Goal: Task Accomplishment & Management: Use online tool/utility

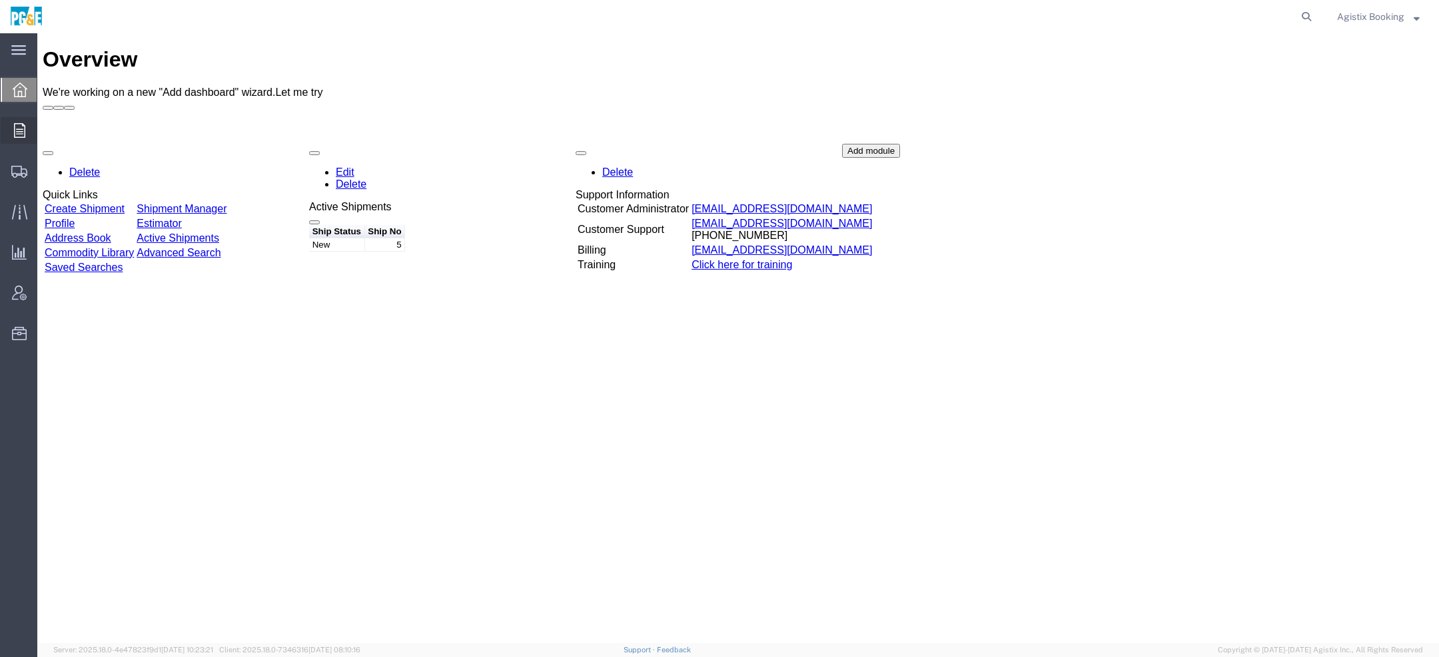
click at [14, 131] on icon at bounding box center [19, 130] width 11 height 15
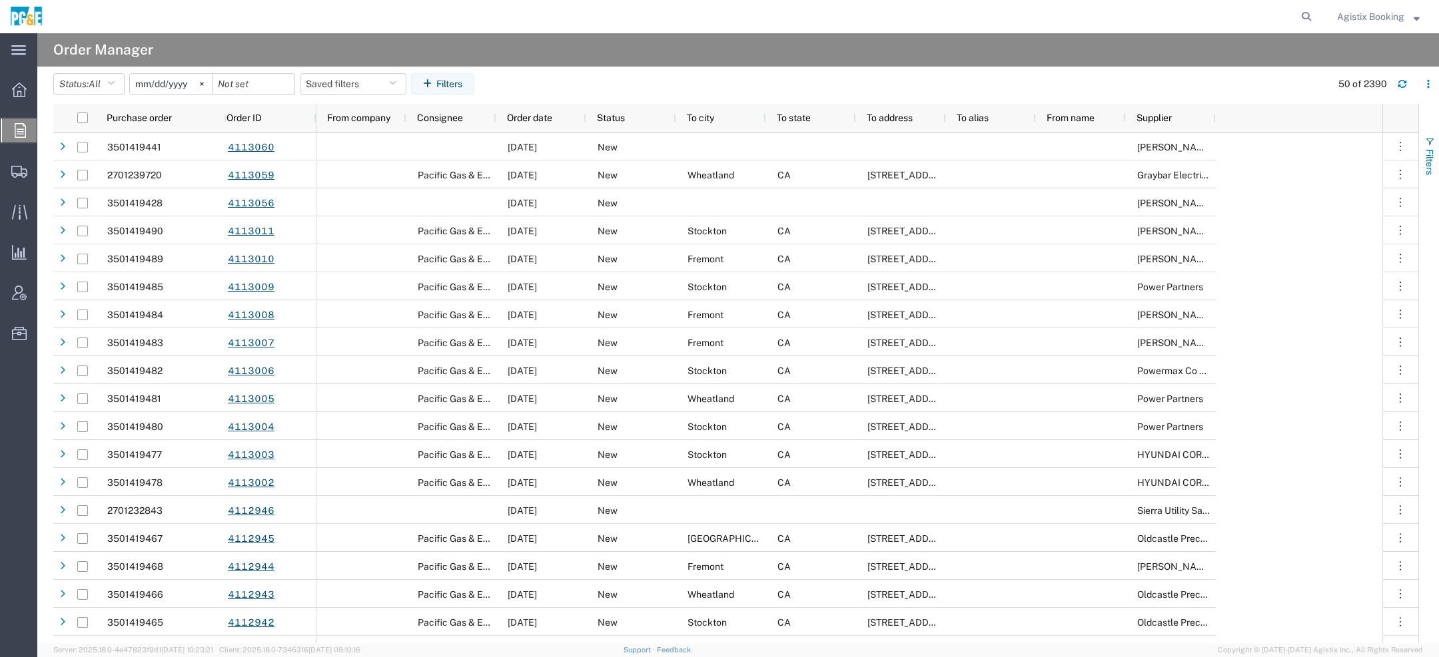
click at [1278, 139] on span "button" at bounding box center [1429, 142] width 11 height 11
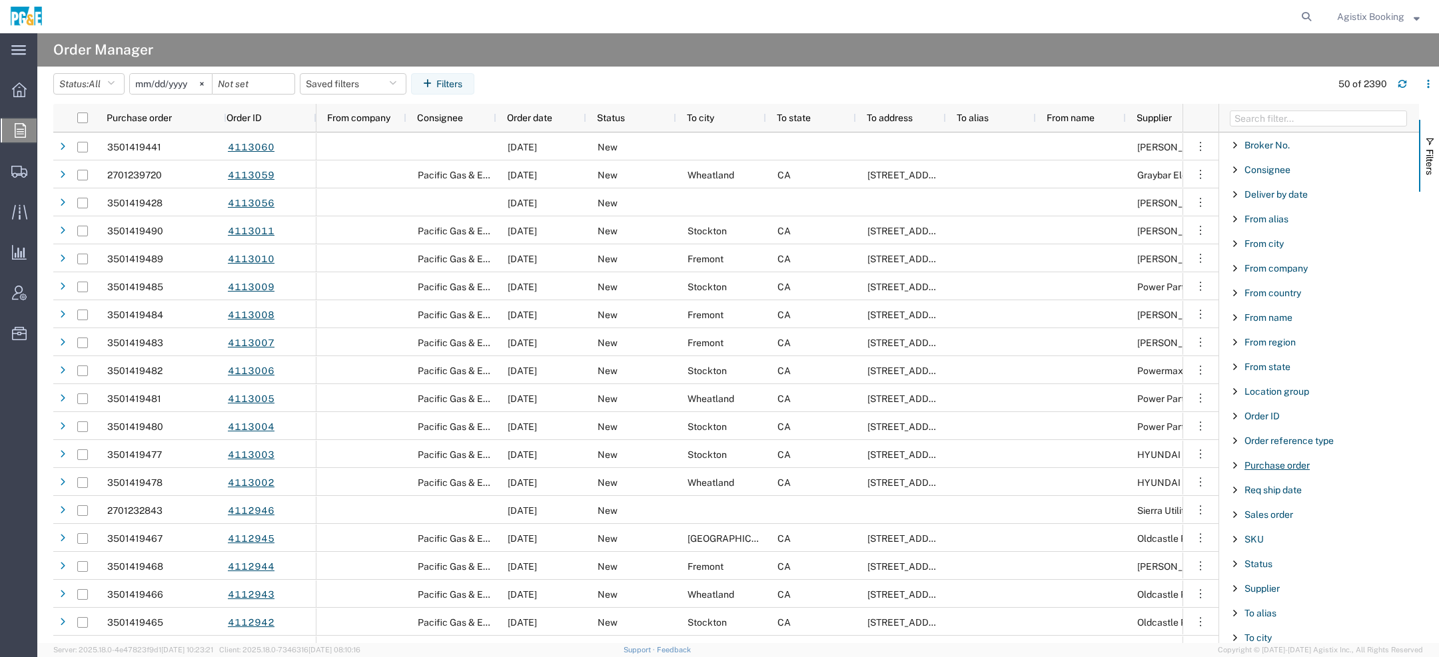
click at [1263, 462] on span "Purchase order" at bounding box center [1276, 465] width 65 height 11
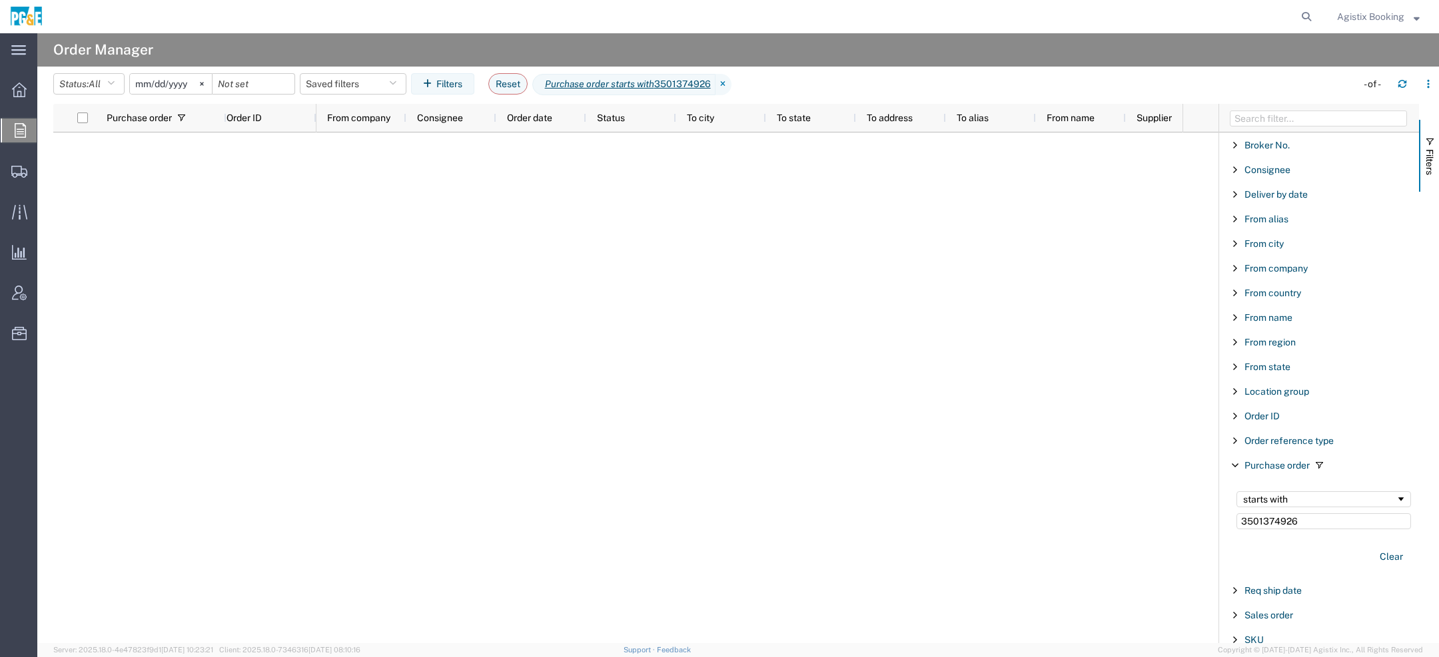
type input "3501374926"
click at [145, 80] on input "2025-08-02" at bounding box center [171, 84] width 82 height 20
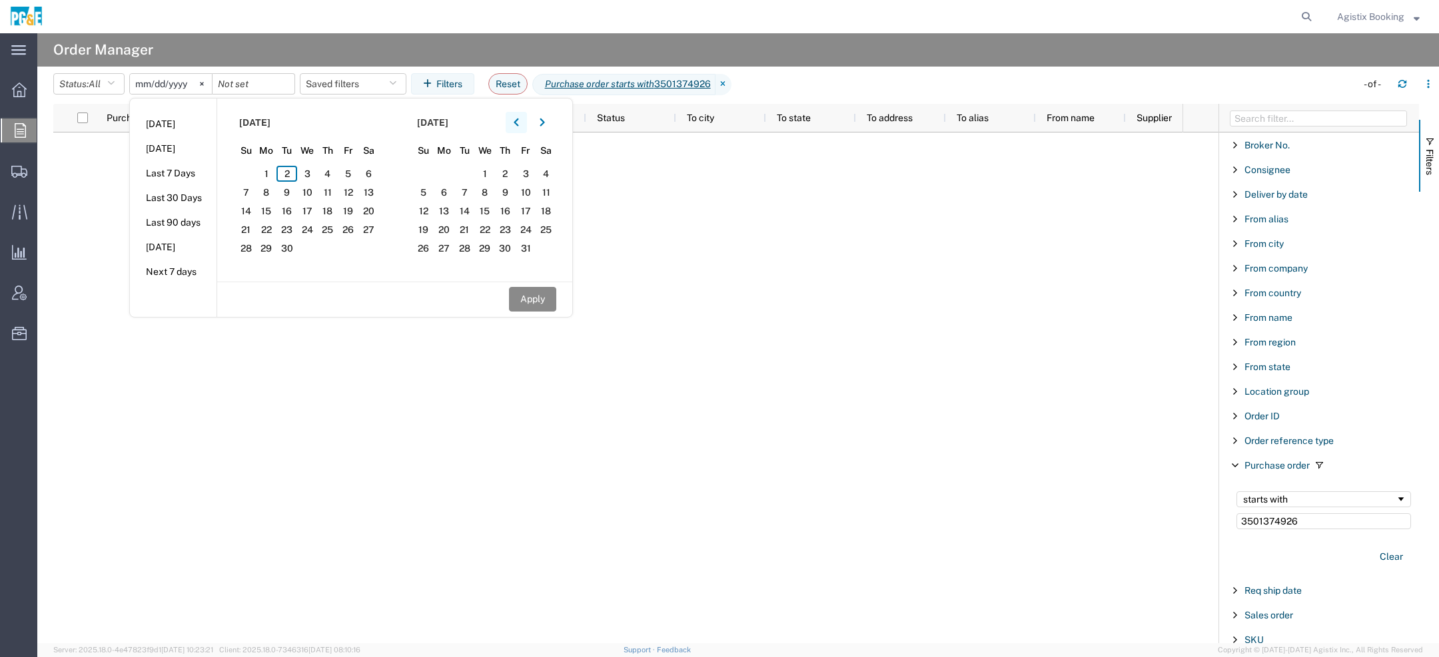
click at [518, 120] on icon "button" at bounding box center [516, 123] width 5 height 8
click at [295, 175] on span "1" at bounding box center [286, 174] width 21 height 16
click at [540, 127] on button "button" at bounding box center [542, 122] width 21 height 21
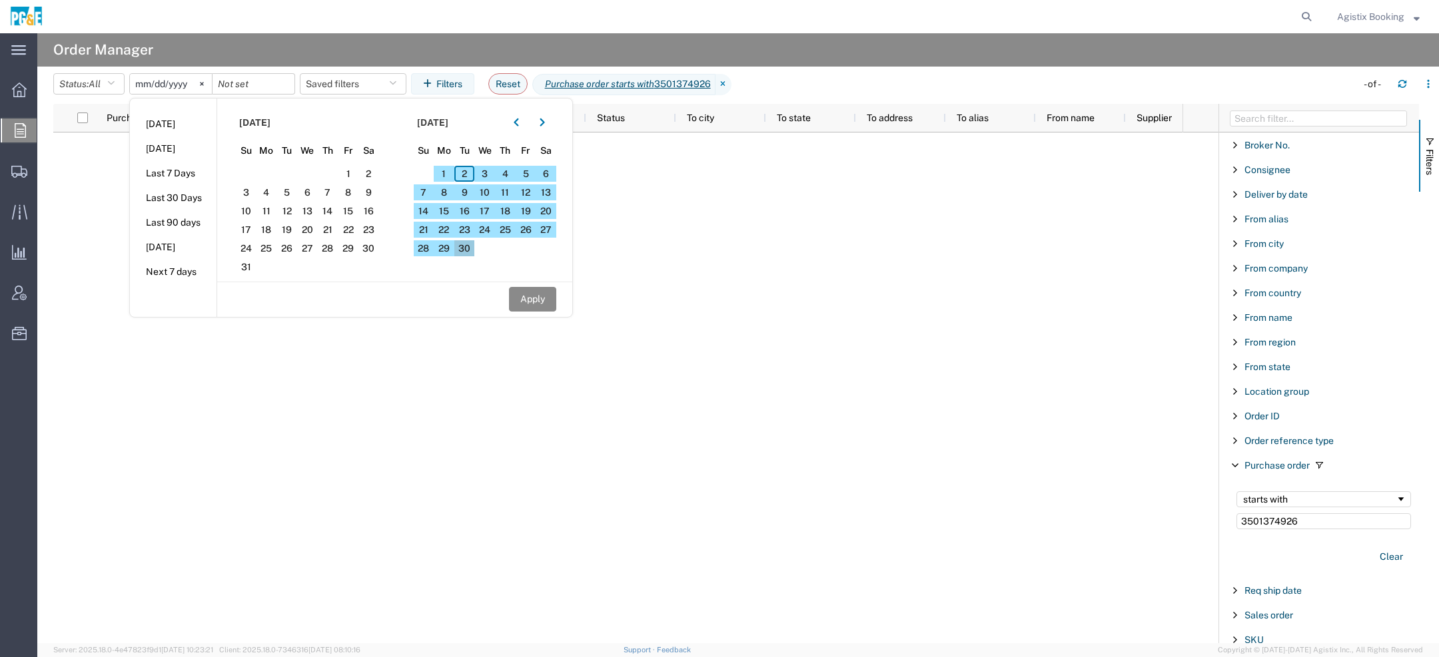
click at [464, 241] on span "30" at bounding box center [464, 248] width 21 height 16
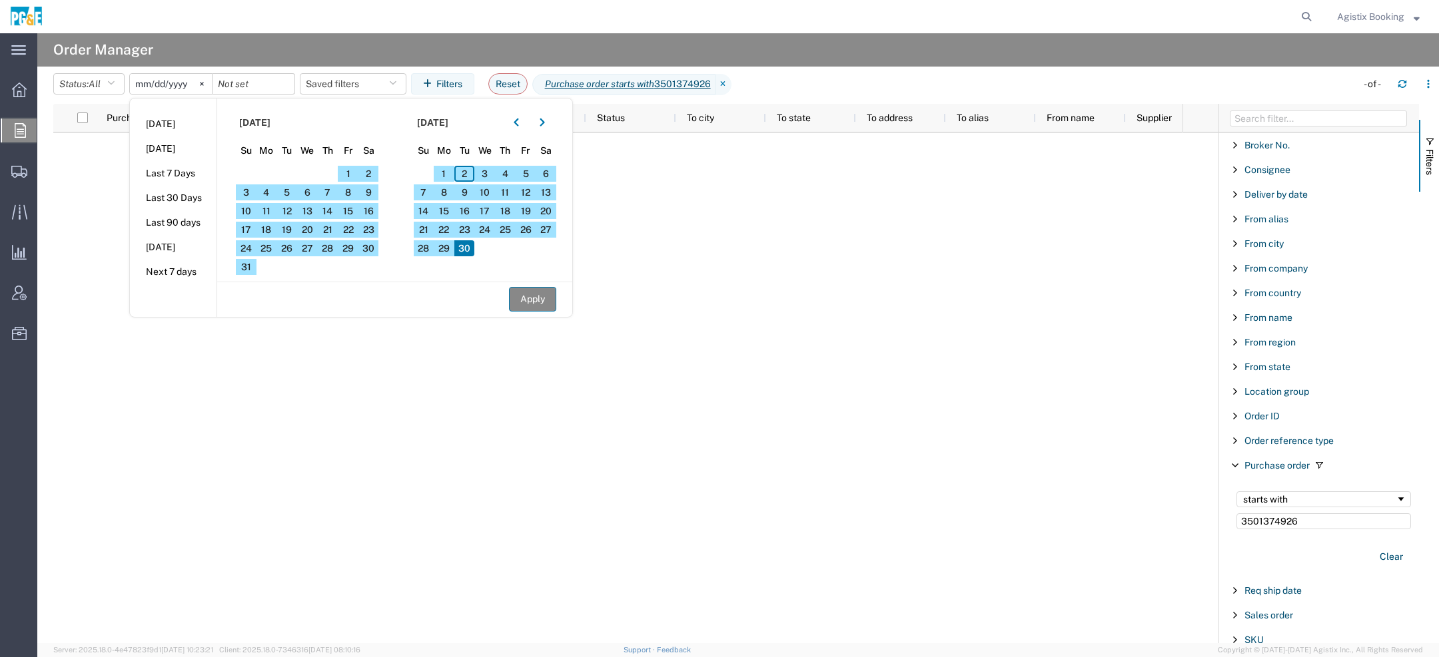
click at [544, 295] on button "Apply" at bounding box center [532, 299] width 47 height 25
type input "2025-07-01"
type input "2025-09-30"
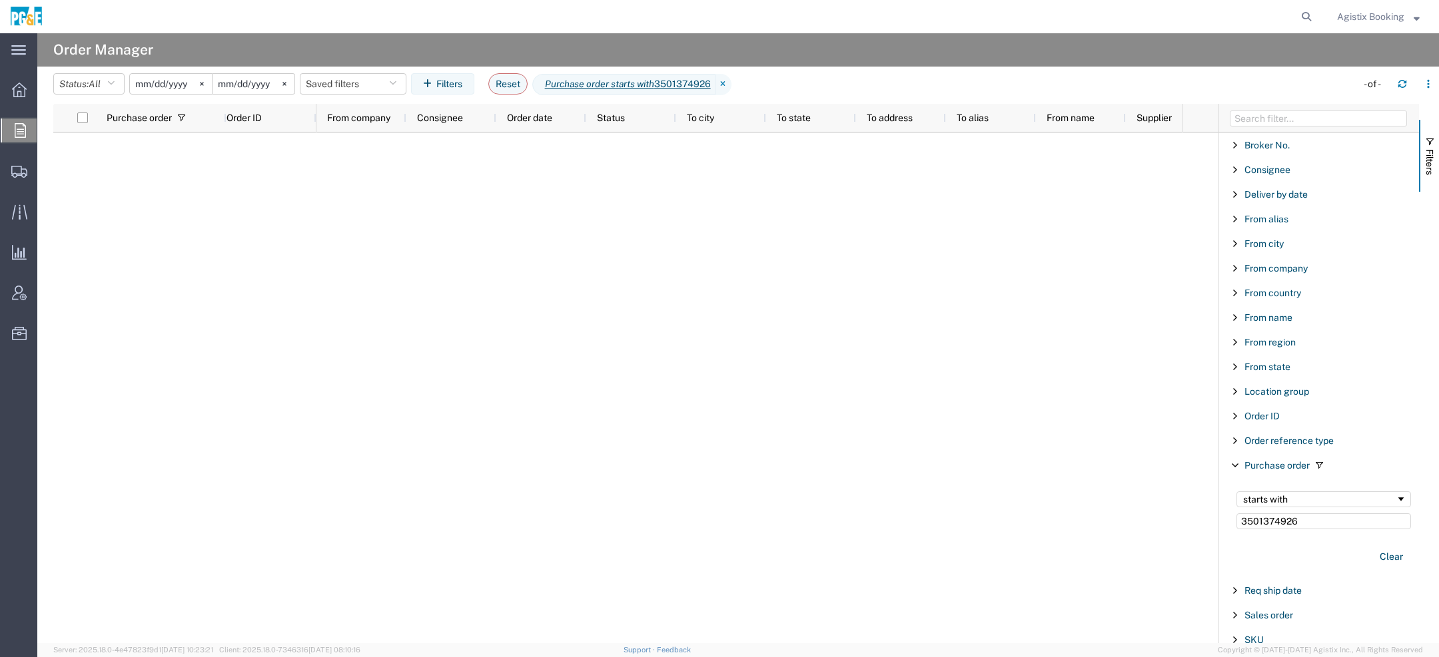
click at [173, 85] on input "2025-07-01" at bounding box center [171, 84] width 82 height 20
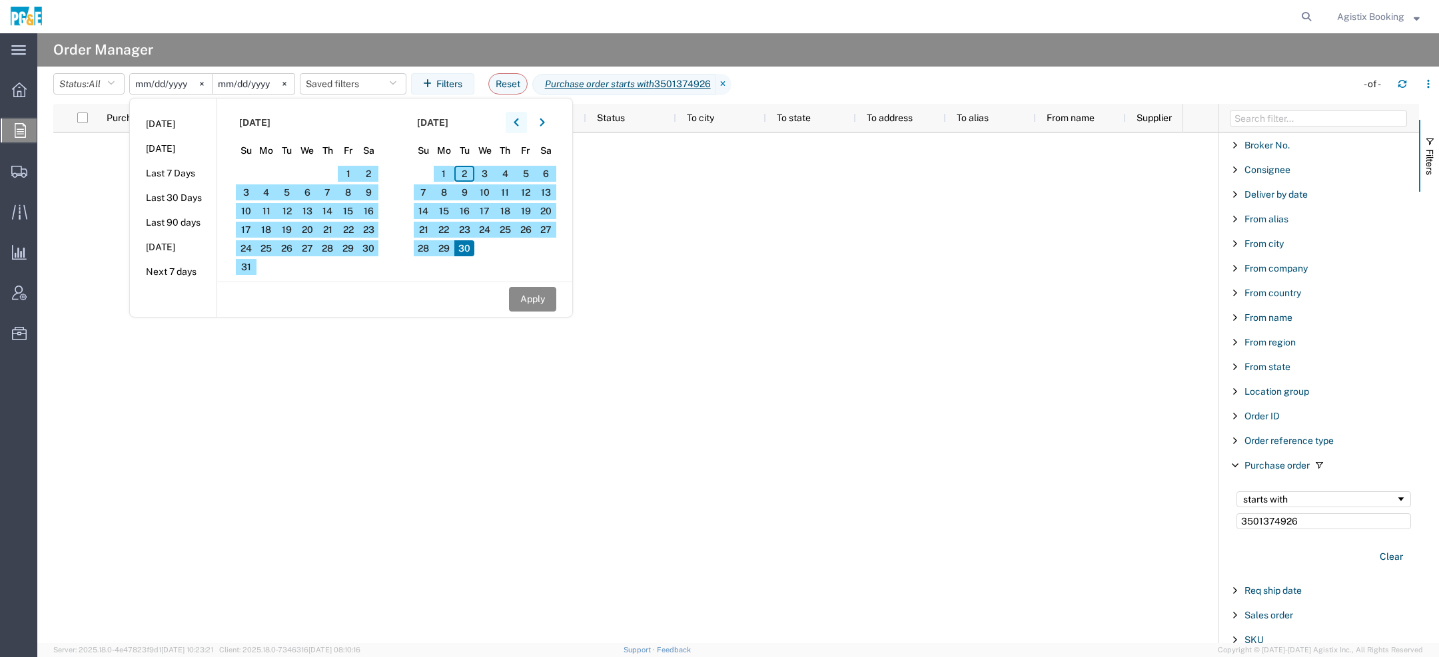
click at [519, 130] on button "button" at bounding box center [516, 122] width 21 height 21
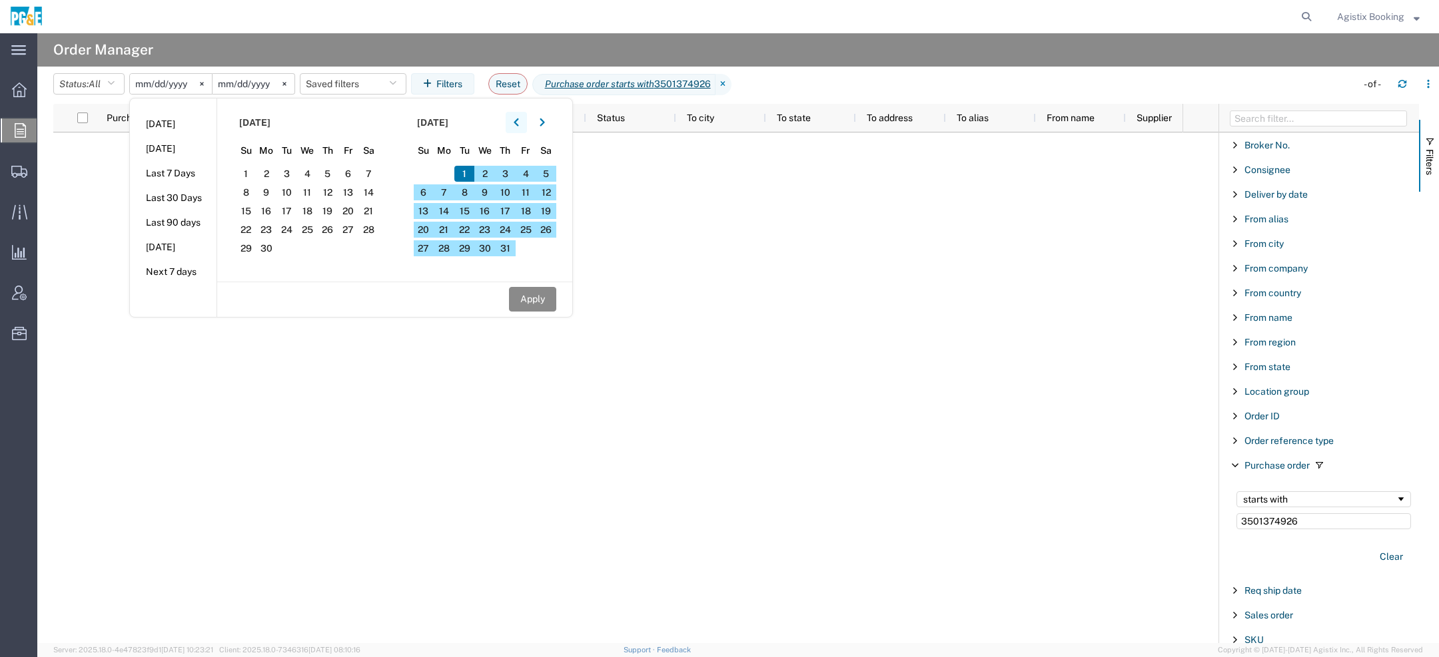
click at [519, 130] on button "button" at bounding box center [516, 122] width 21 height 21
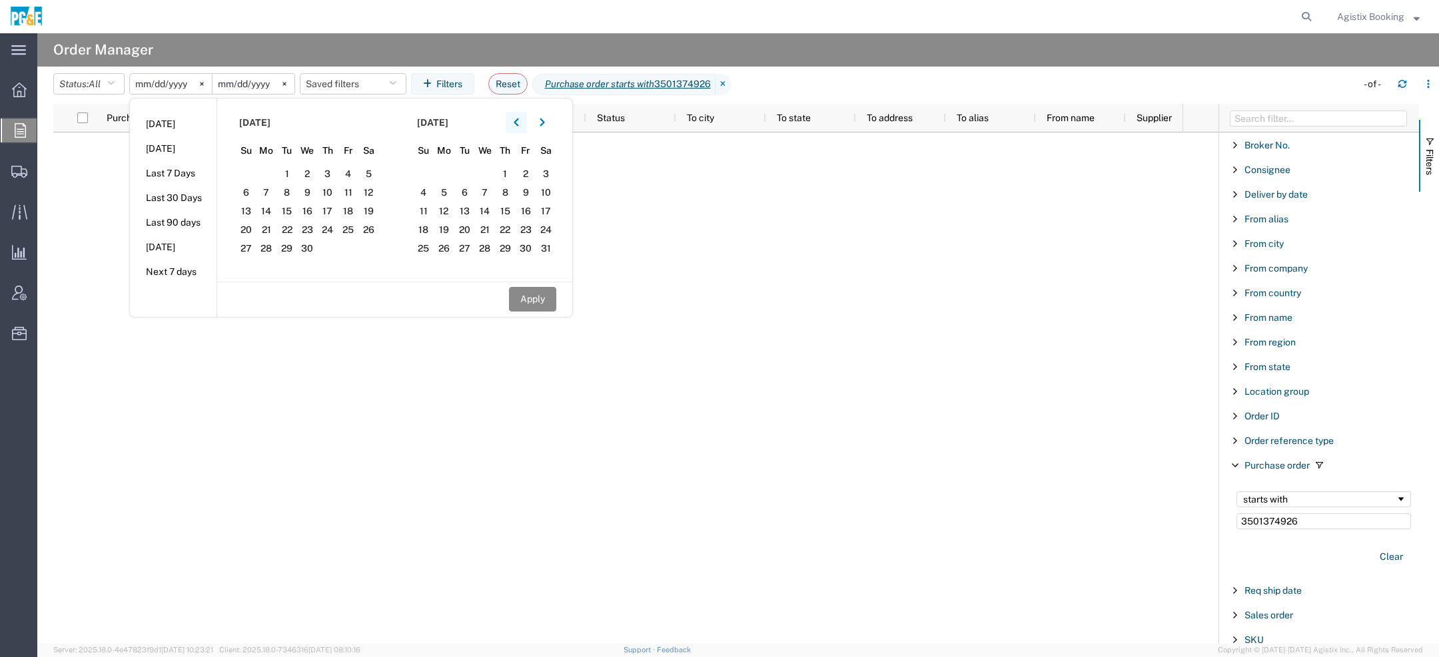
click at [519, 130] on button "button" at bounding box center [516, 122] width 21 height 21
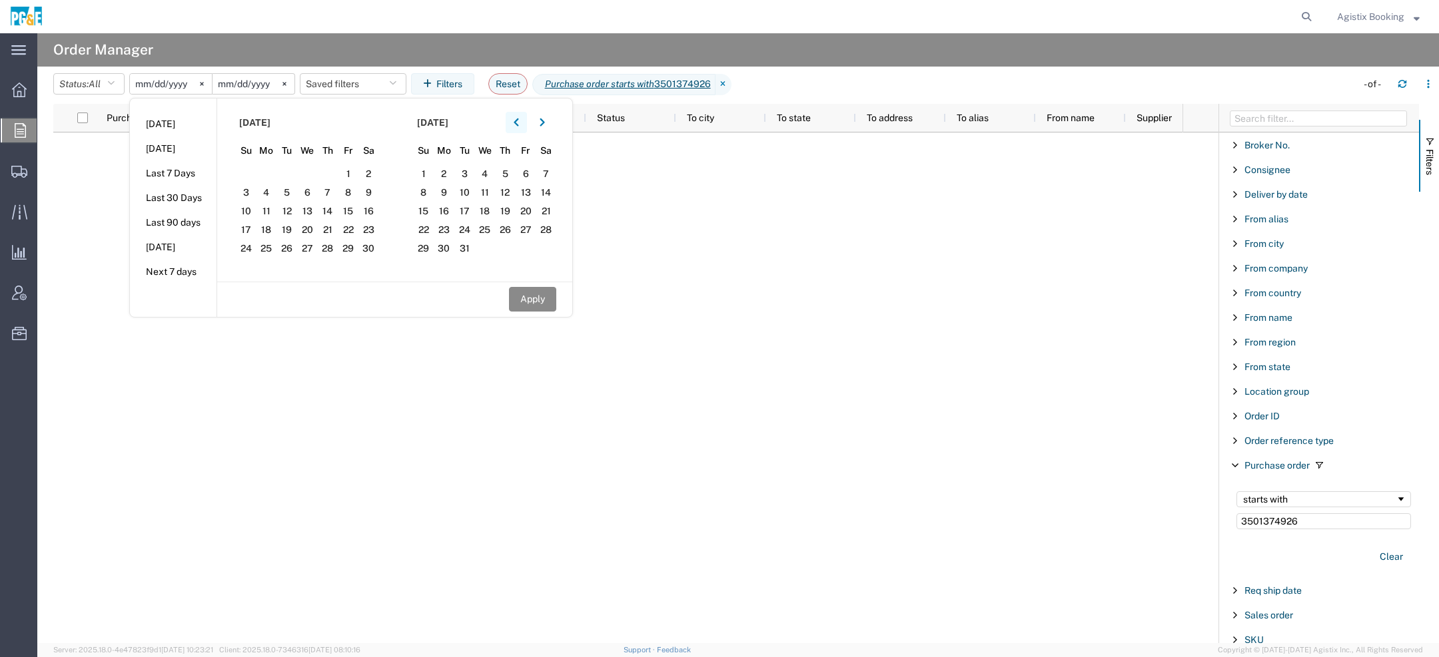
click at [519, 130] on button "button" at bounding box center [516, 122] width 21 height 21
click at [274, 175] on span "1" at bounding box center [266, 174] width 21 height 16
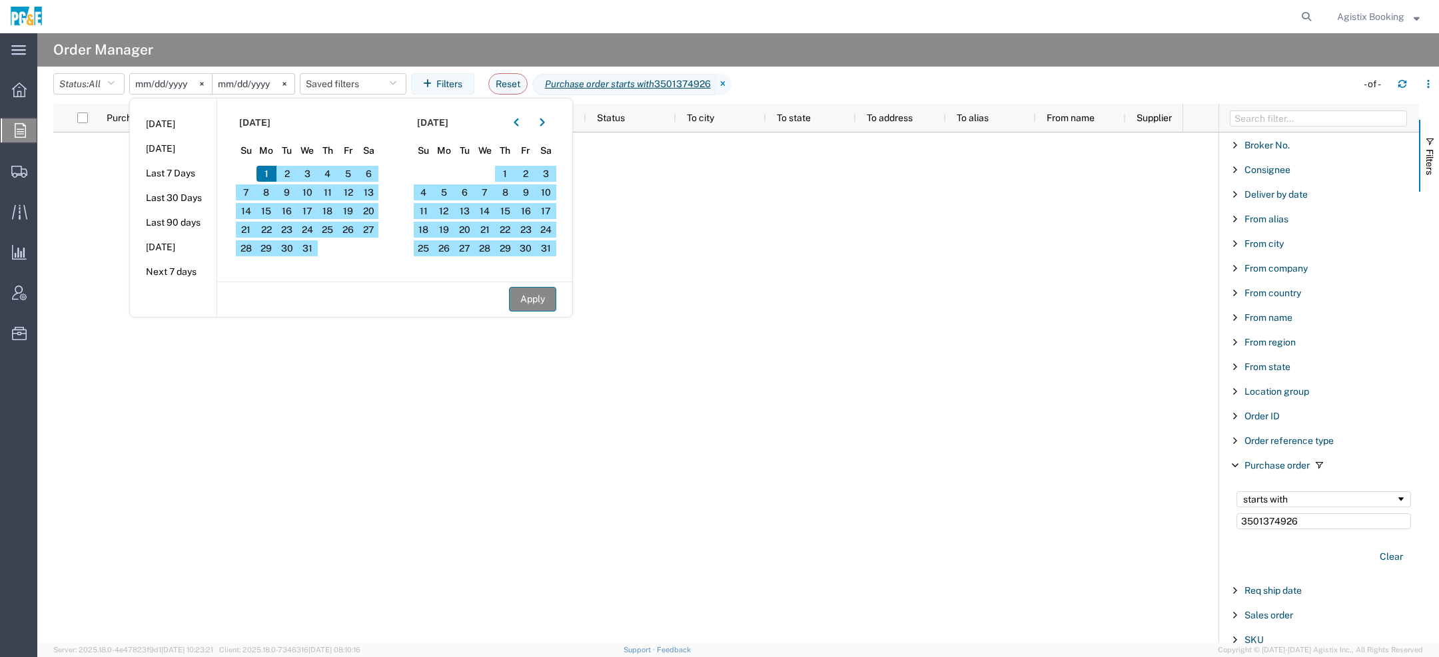
click at [519, 307] on button "Apply" at bounding box center [532, 299] width 47 height 25
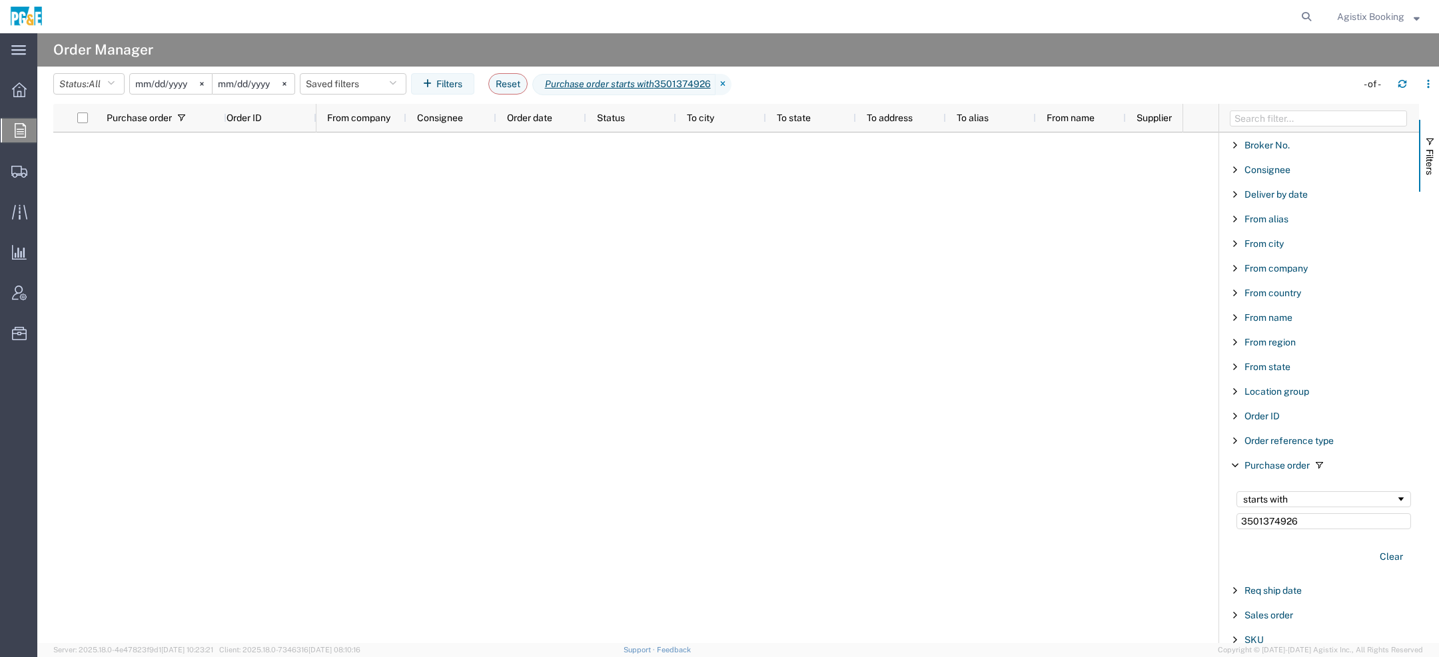
click at [142, 87] on input "2024-07-01" at bounding box center [171, 84] width 82 height 20
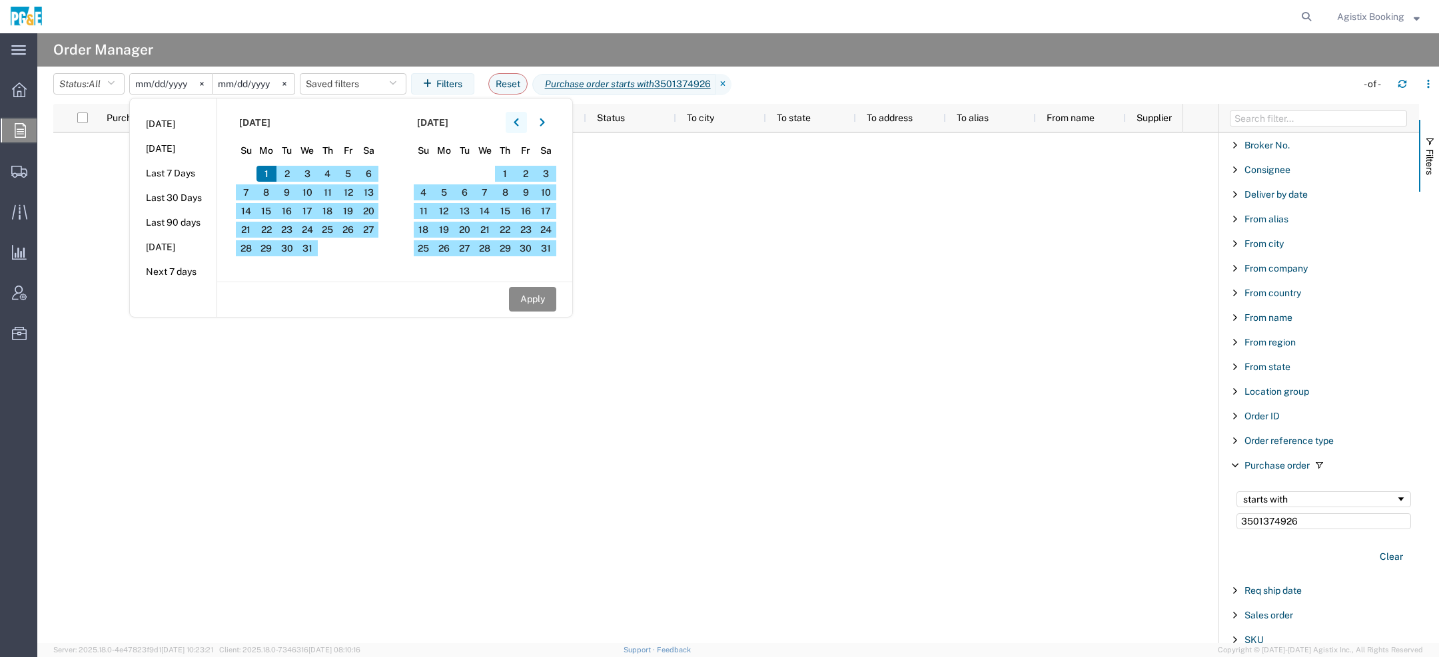
click at [518, 121] on icon "button" at bounding box center [516, 122] width 5 height 9
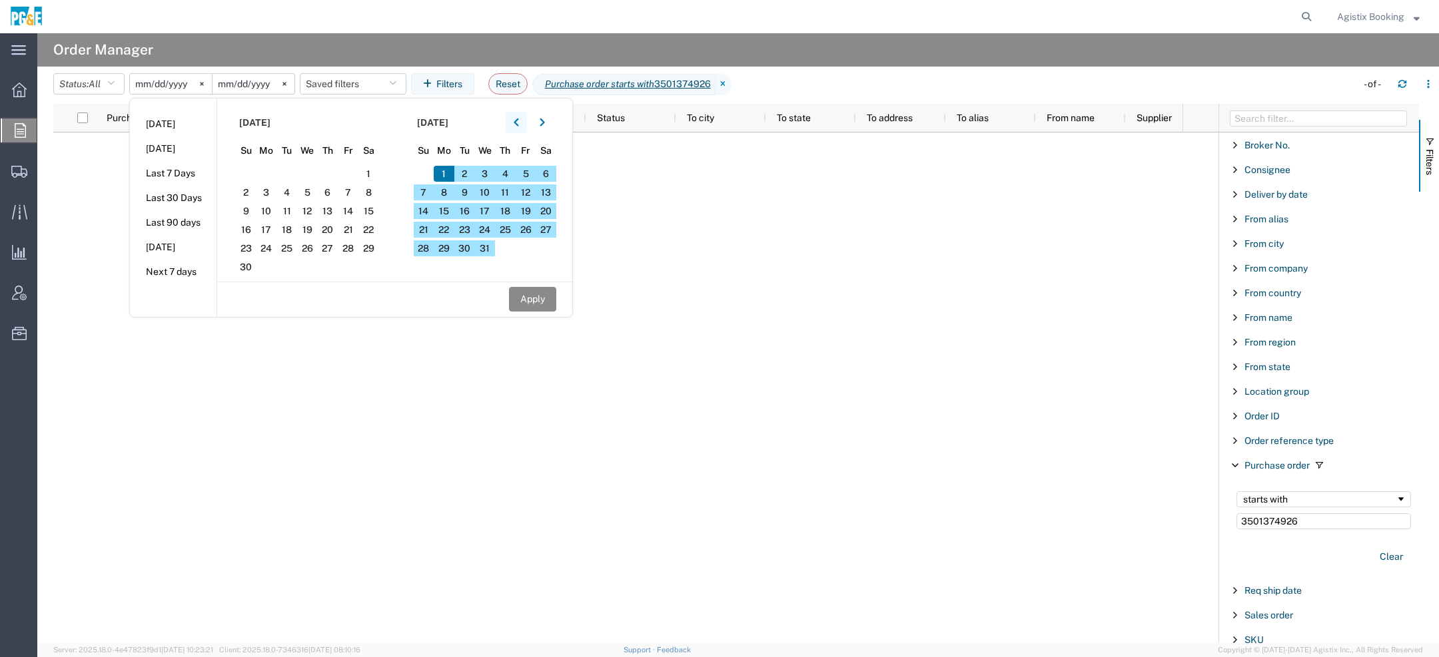
click at [518, 121] on icon "button" at bounding box center [516, 122] width 5 height 9
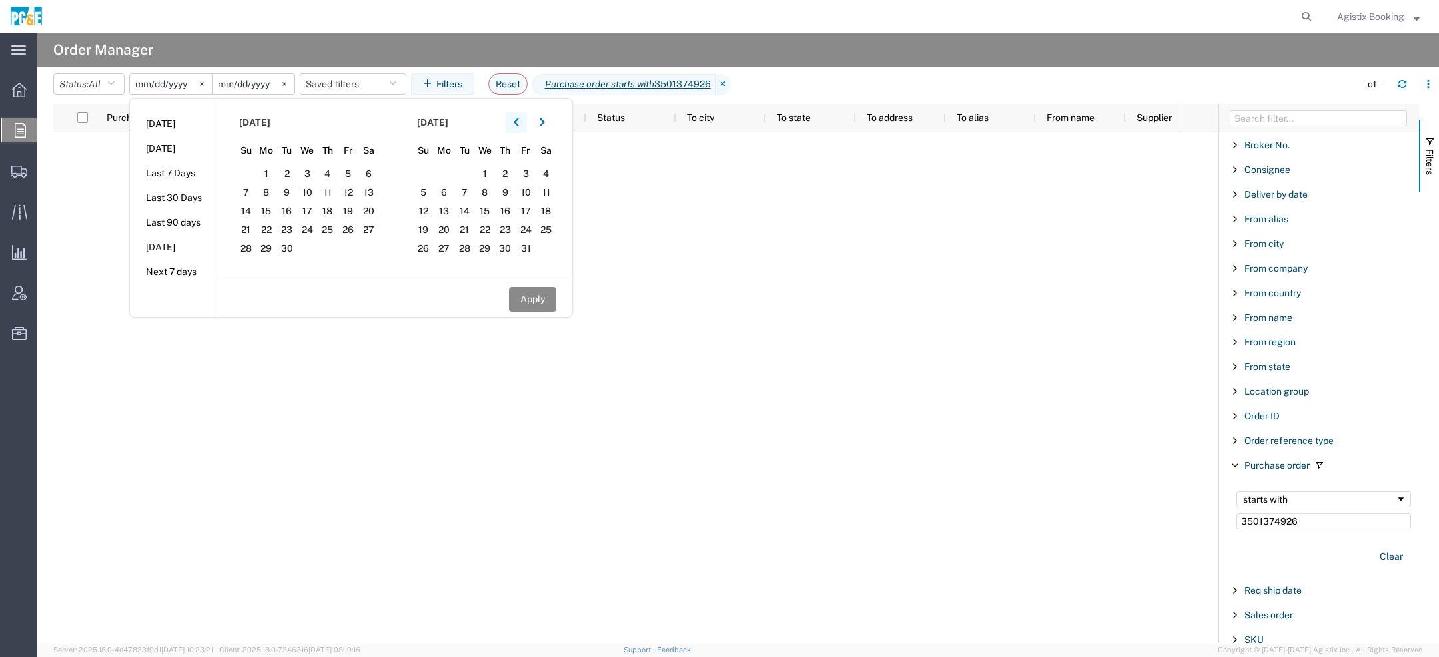
click at [518, 121] on icon "button" at bounding box center [516, 122] width 5 height 9
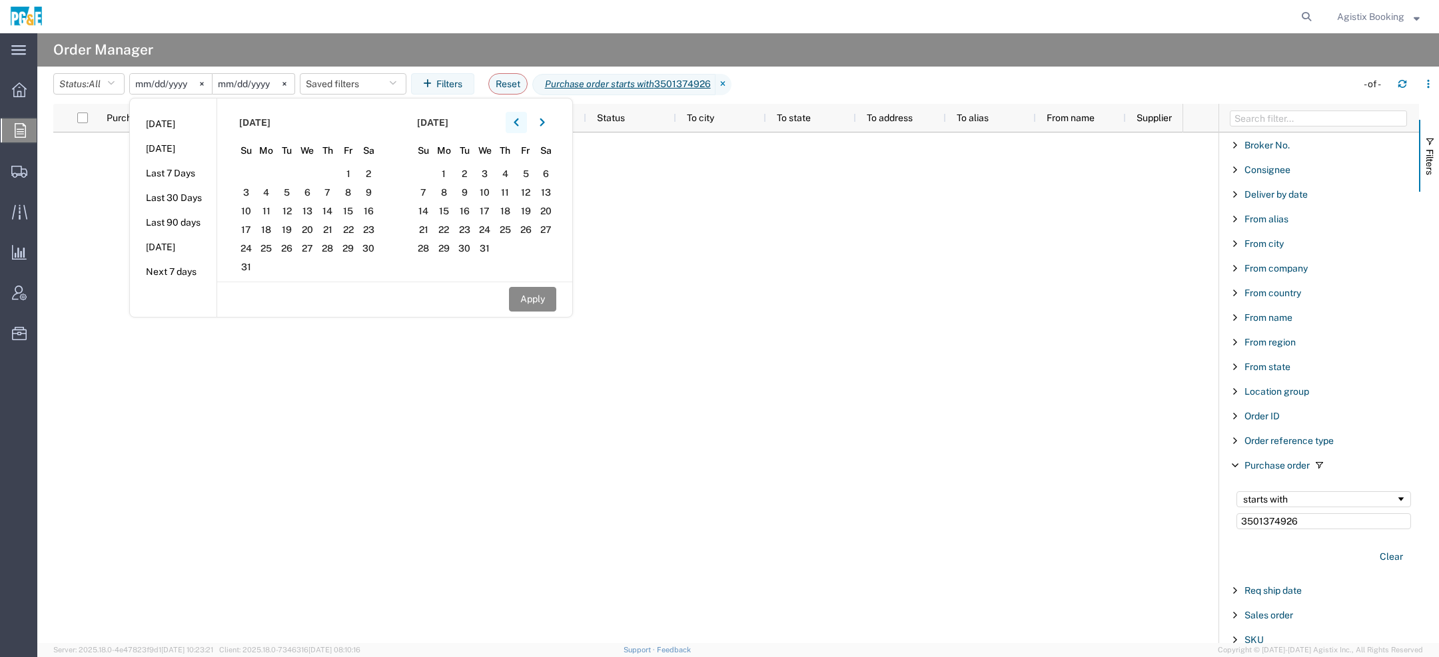
click at [518, 121] on icon "button" at bounding box center [516, 122] width 5 height 9
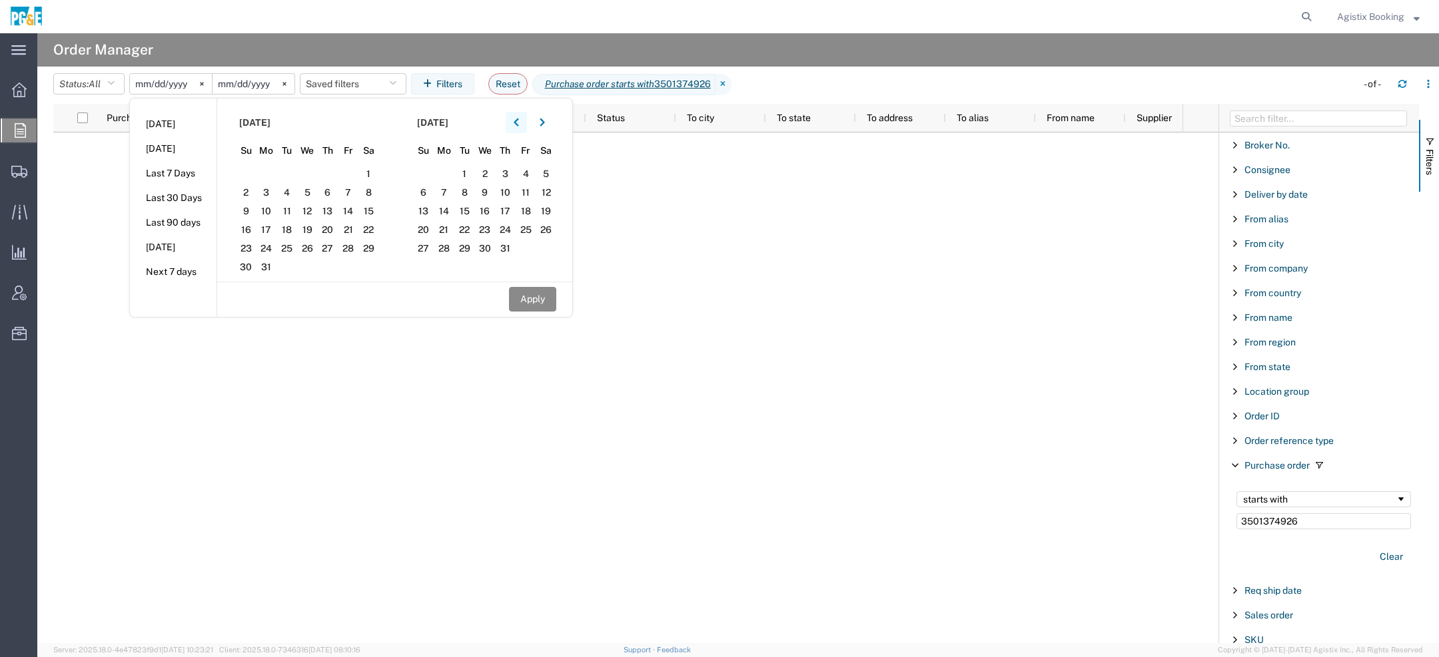
click at [518, 121] on icon "button" at bounding box center [516, 122] width 5 height 9
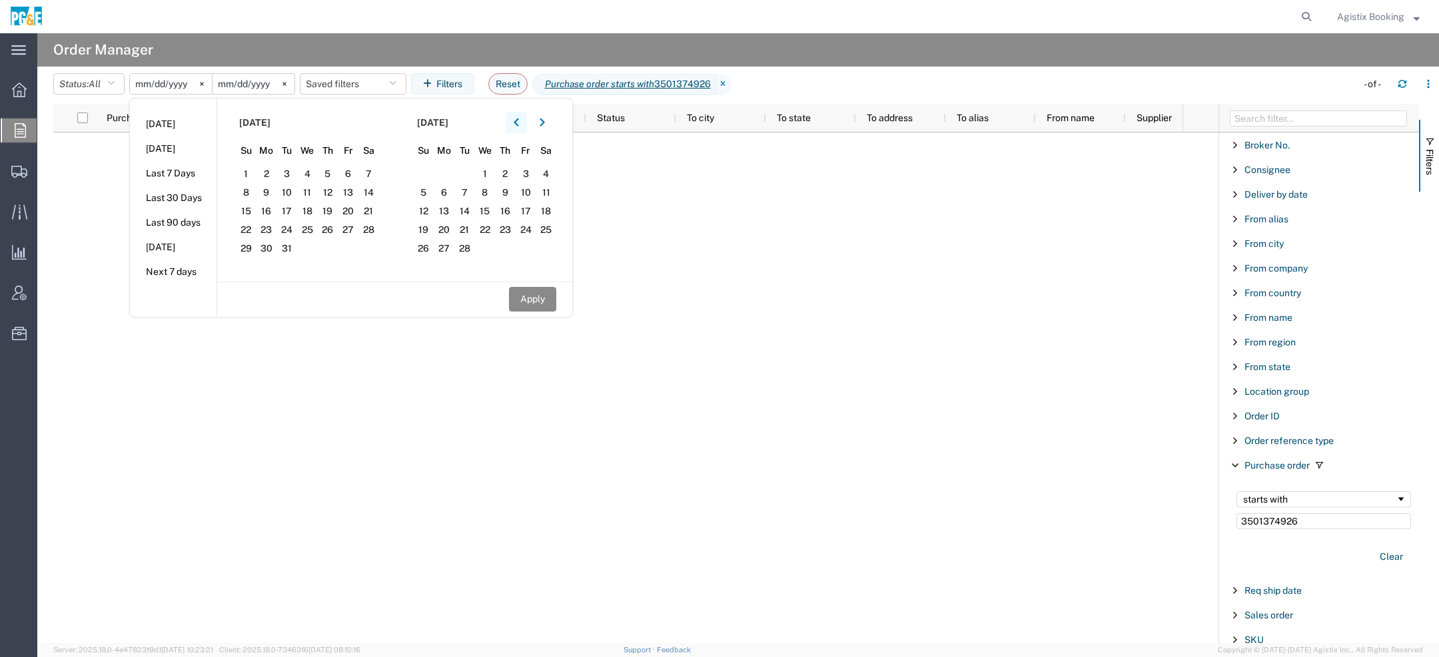
click at [518, 121] on icon "button" at bounding box center [516, 122] width 5 height 9
click at [332, 177] on span "1" at bounding box center [328, 174] width 21 height 16
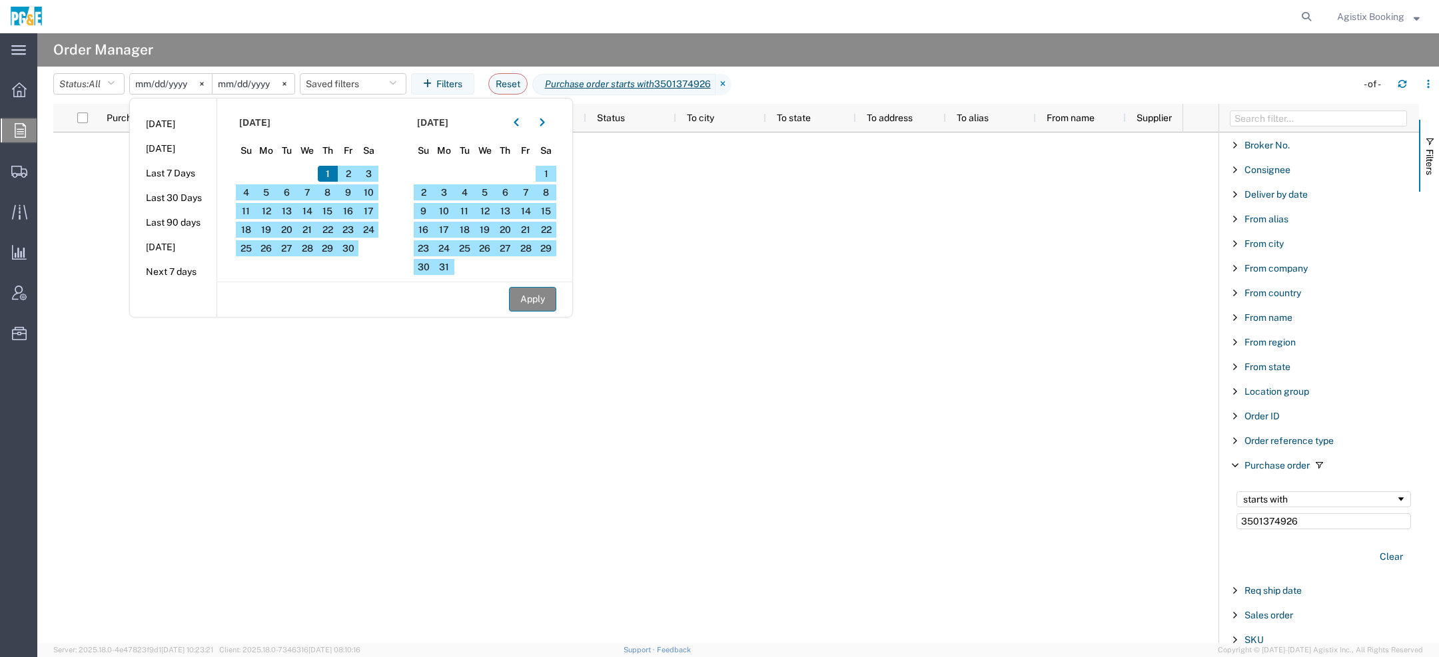
click at [540, 300] on button "Apply" at bounding box center [532, 299] width 47 height 25
type input "2022-09-01"
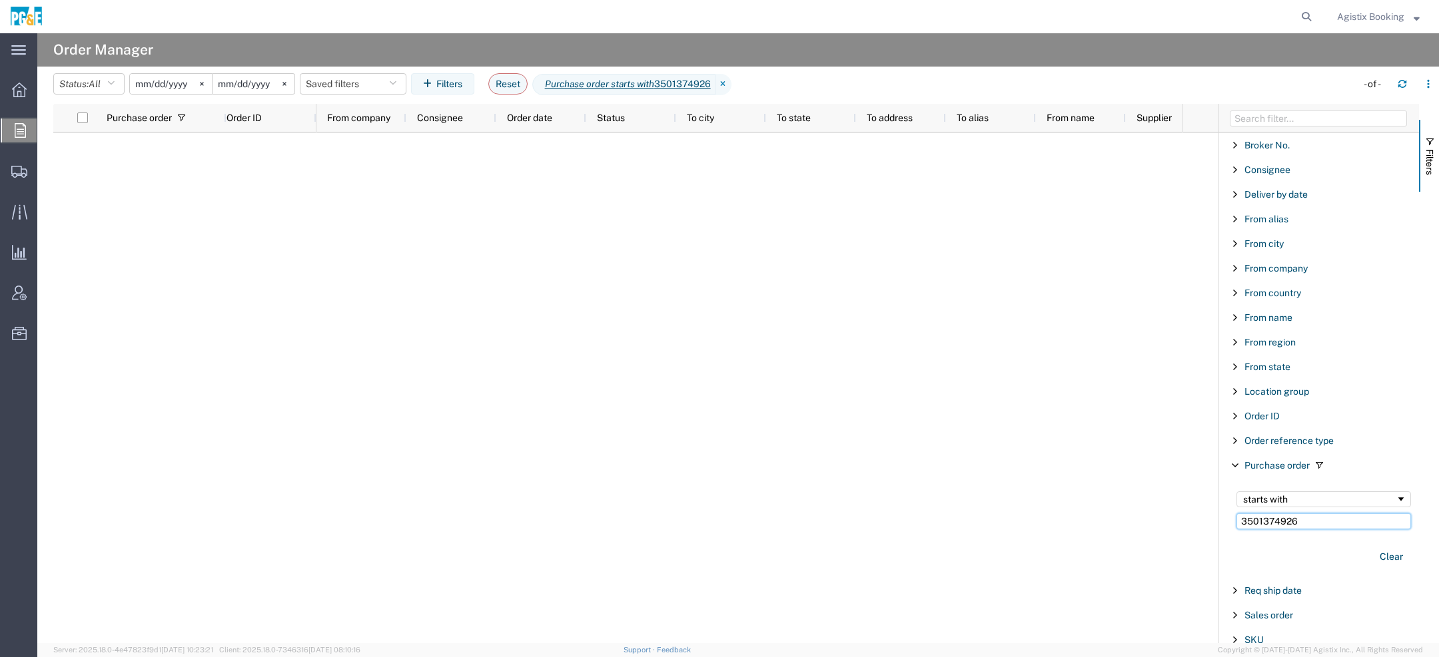
click at [1278, 514] on input "3501374926" at bounding box center [1323, 522] width 175 height 16
type input "350137492"
click at [1251, 503] on div "starts with" at bounding box center [1323, 500] width 175 height 16
click at [145, 85] on input "2022-09-01" at bounding box center [171, 84] width 82 height 20
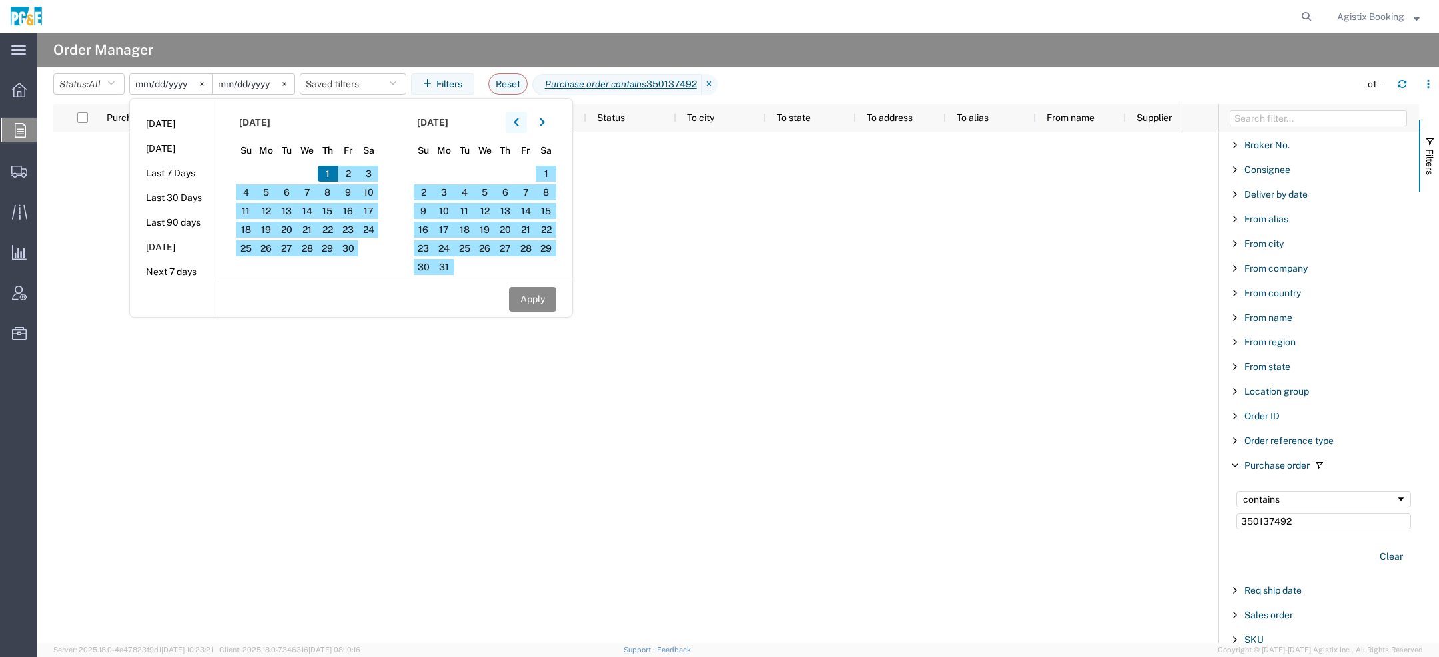
click at [514, 123] on button "button" at bounding box center [516, 122] width 21 height 21
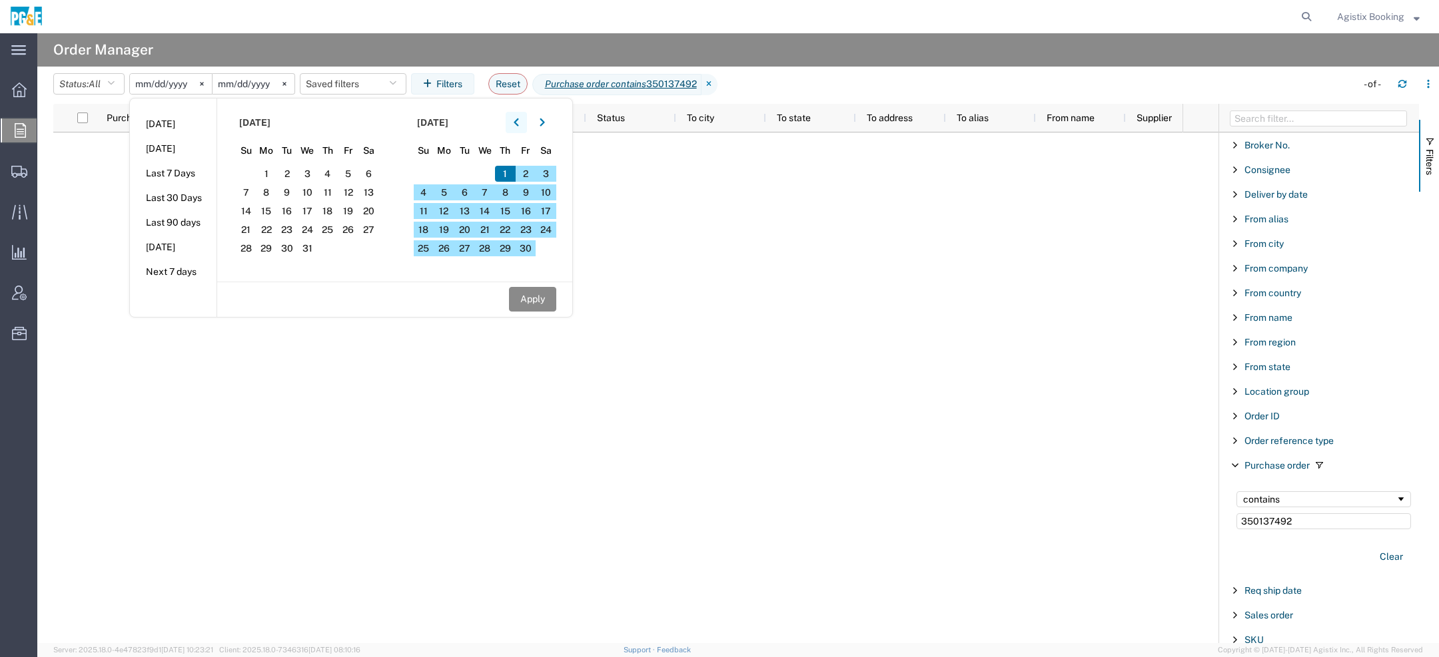
click at [514, 123] on button "button" at bounding box center [516, 122] width 21 height 21
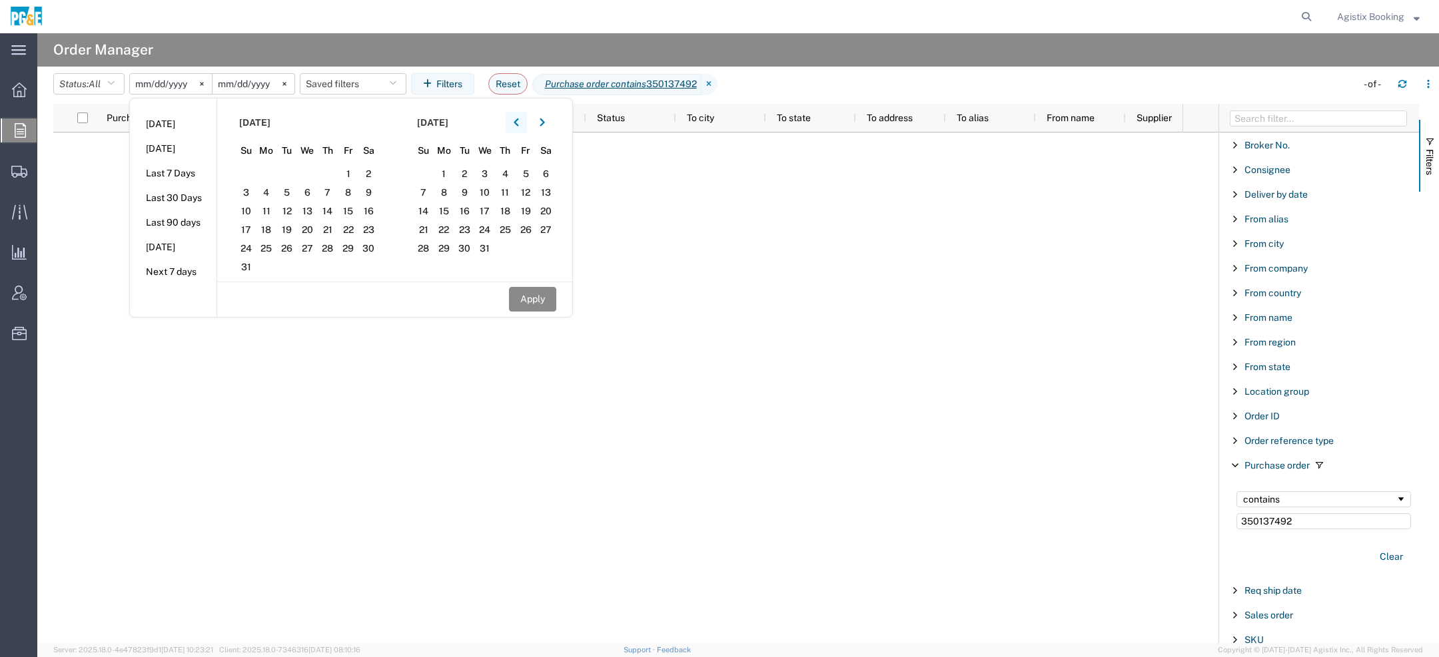
click at [514, 123] on button "button" at bounding box center [516, 122] width 21 height 21
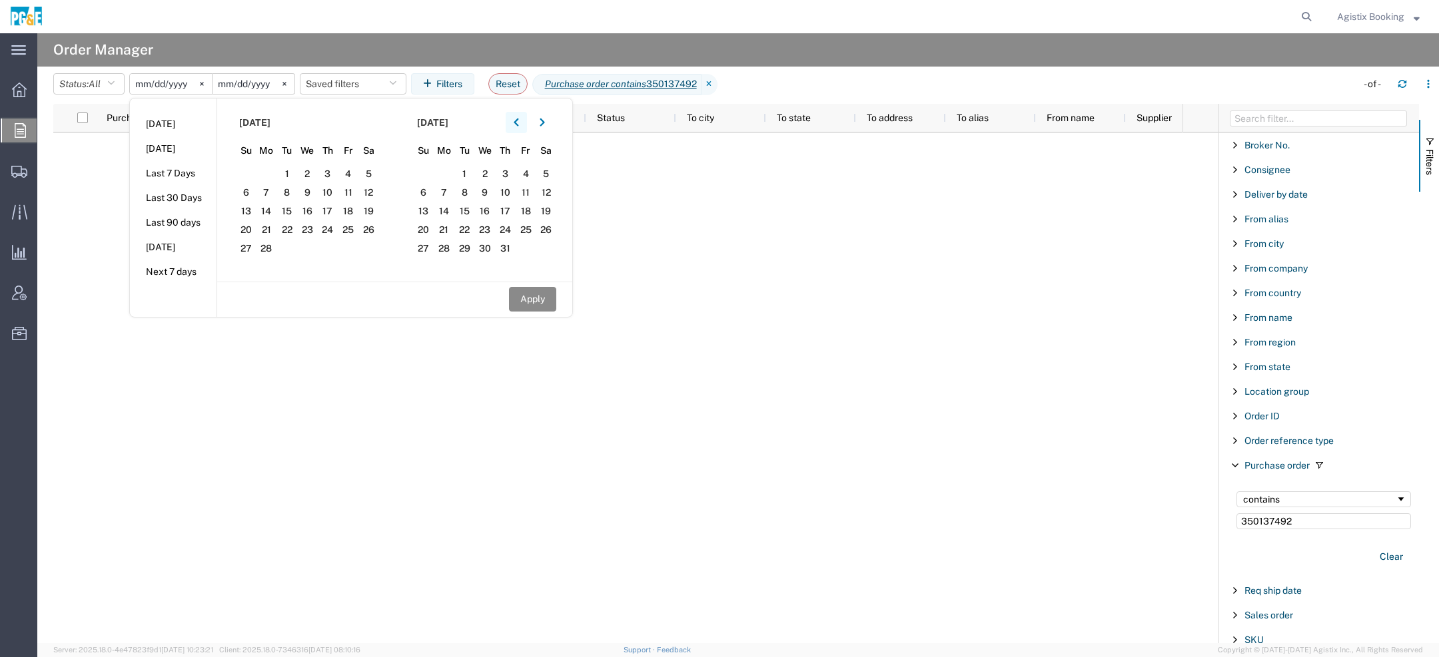
click at [514, 123] on button "button" at bounding box center [516, 122] width 21 height 21
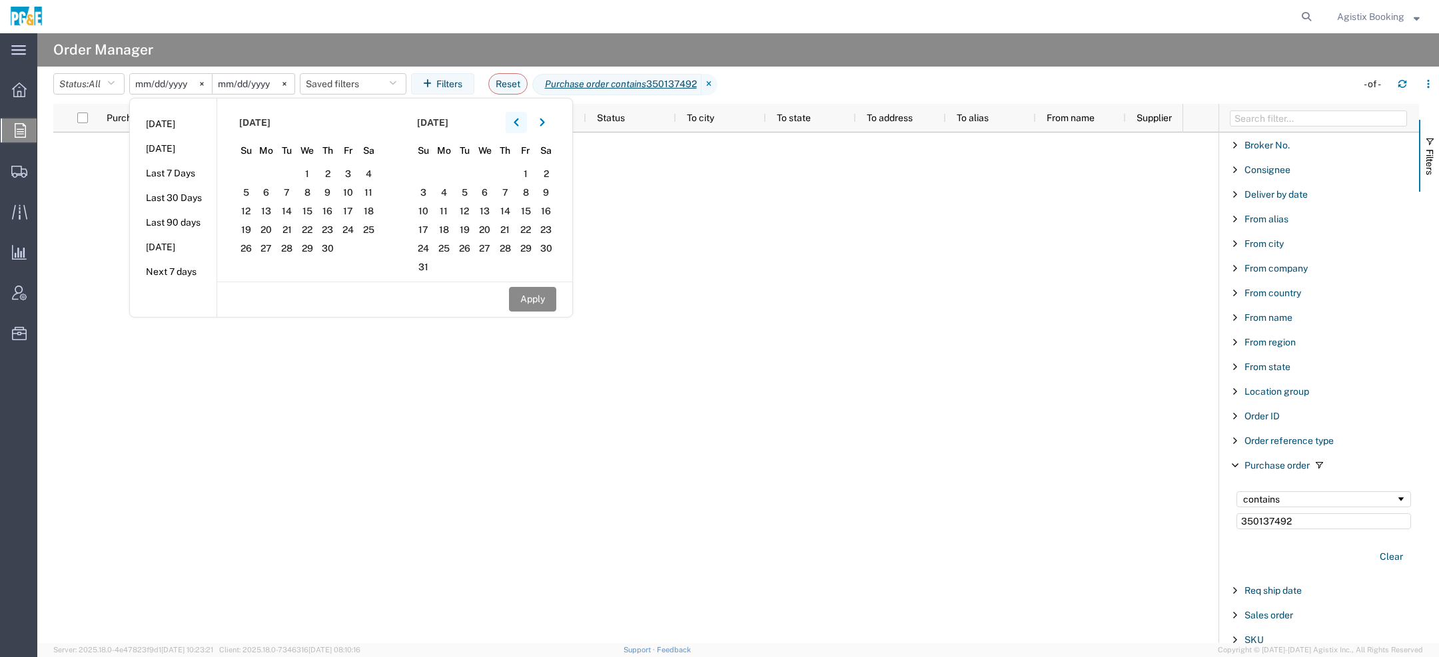
click at [514, 123] on button "button" at bounding box center [516, 122] width 21 height 21
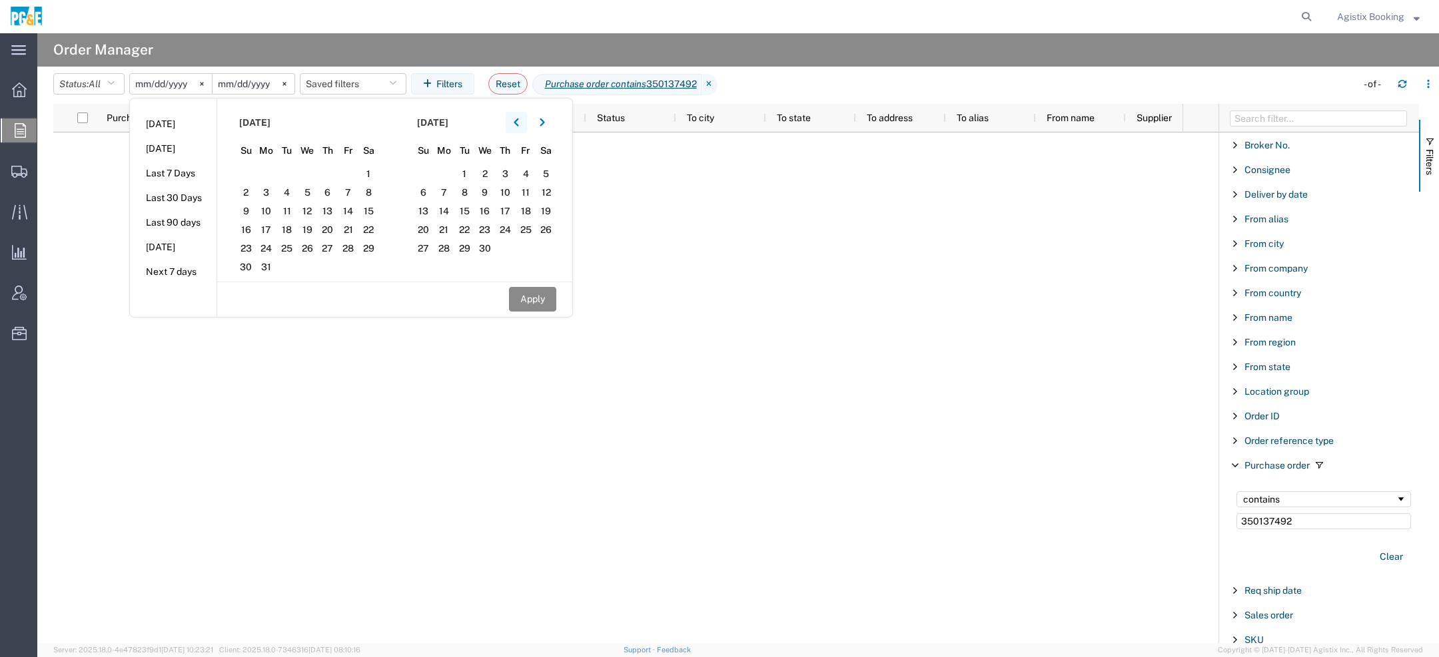
click at [514, 123] on button "button" at bounding box center [516, 122] width 21 height 21
click at [296, 172] on span "1" at bounding box center [286, 174] width 21 height 16
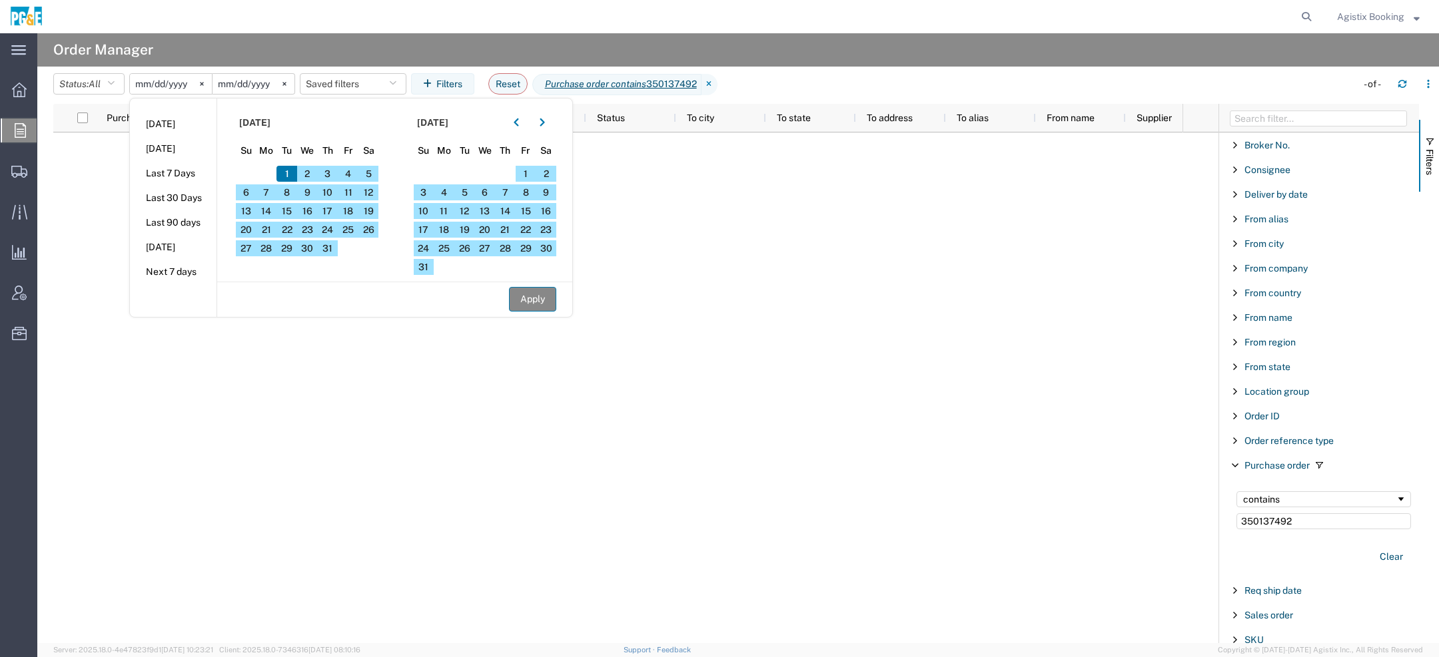
click at [522, 308] on button "Apply" at bounding box center [532, 299] width 47 height 25
type input "2020-12-01"
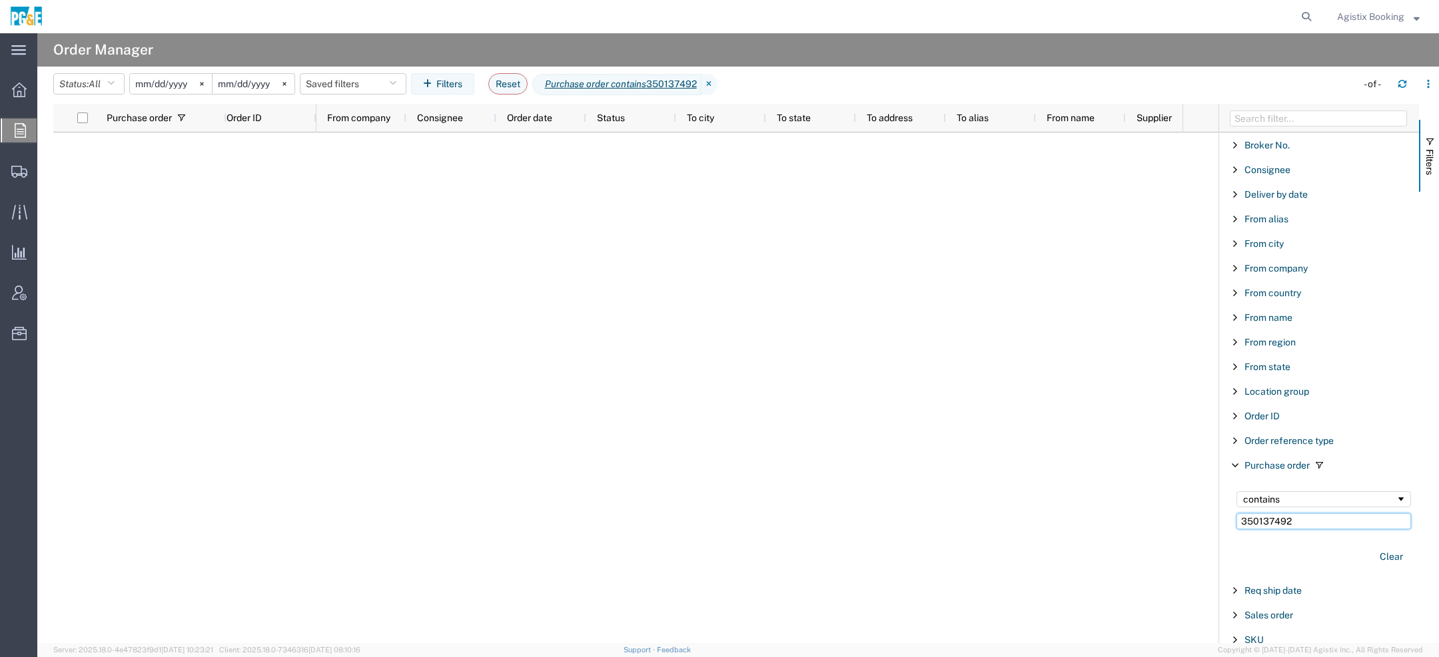
click at [1278, 521] on input "350137492" at bounding box center [1323, 522] width 175 height 16
drag, startPoint x: 1288, startPoint y: 522, endPoint x: 1007, endPoint y: 474, distance: 285.1
click at [1052, 484] on div "Purchase order Order ID From company Consignee Order date Status To city To sta…" at bounding box center [746, 374] width 1386 height 540
paste input "413959"
type input "3501413959"
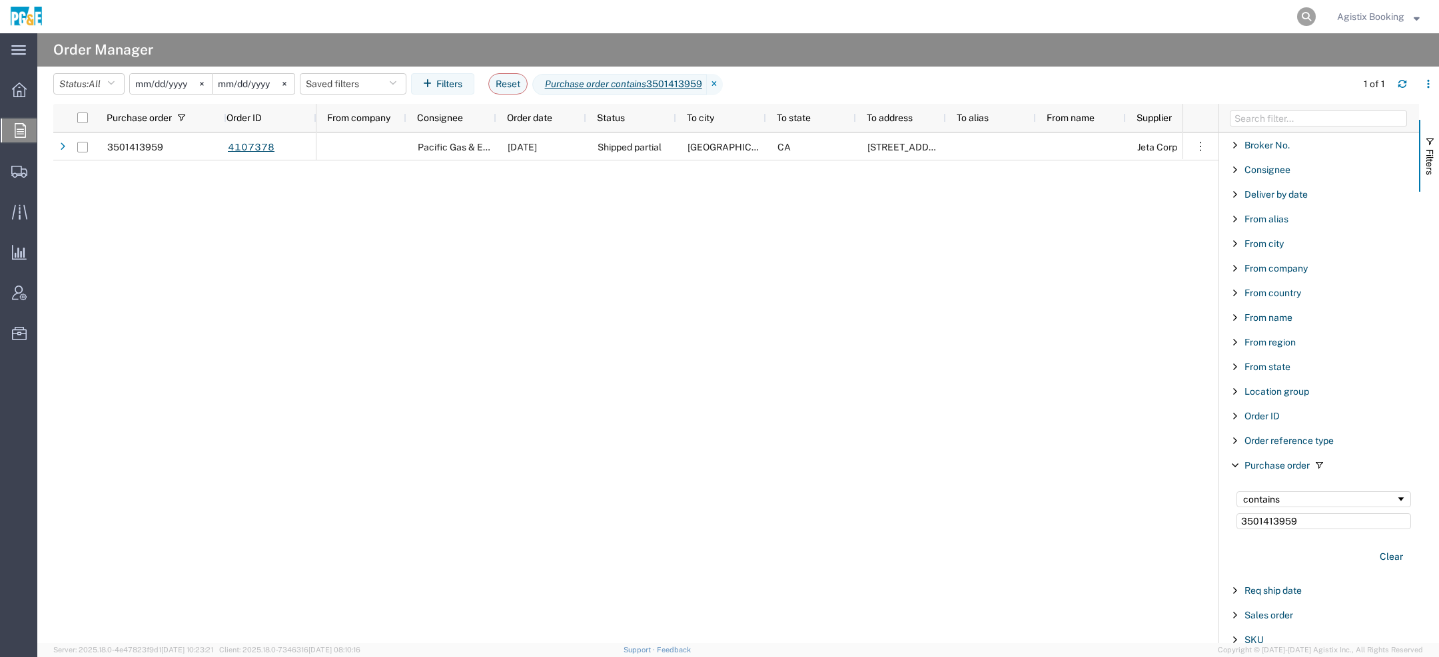
click at [1278, 14] on icon at bounding box center [1306, 16] width 19 height 19
paste input "56683668"
type input "56683668"
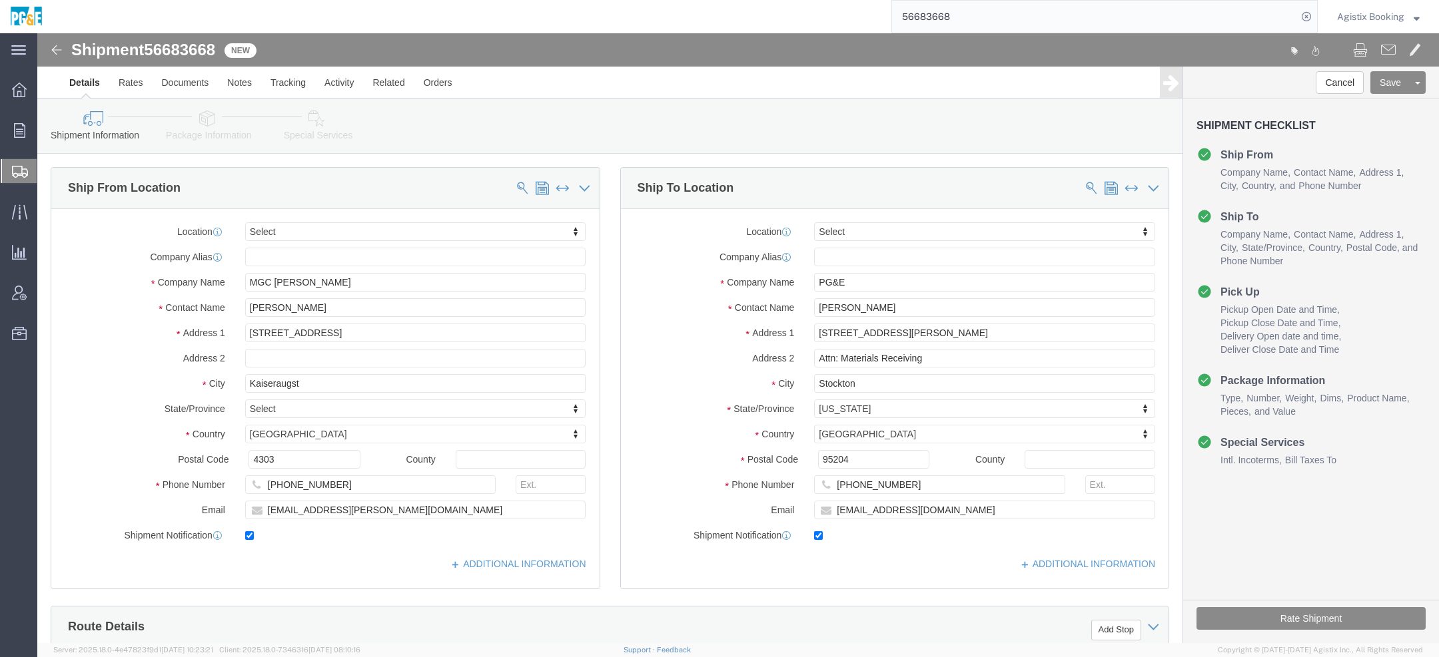
select select
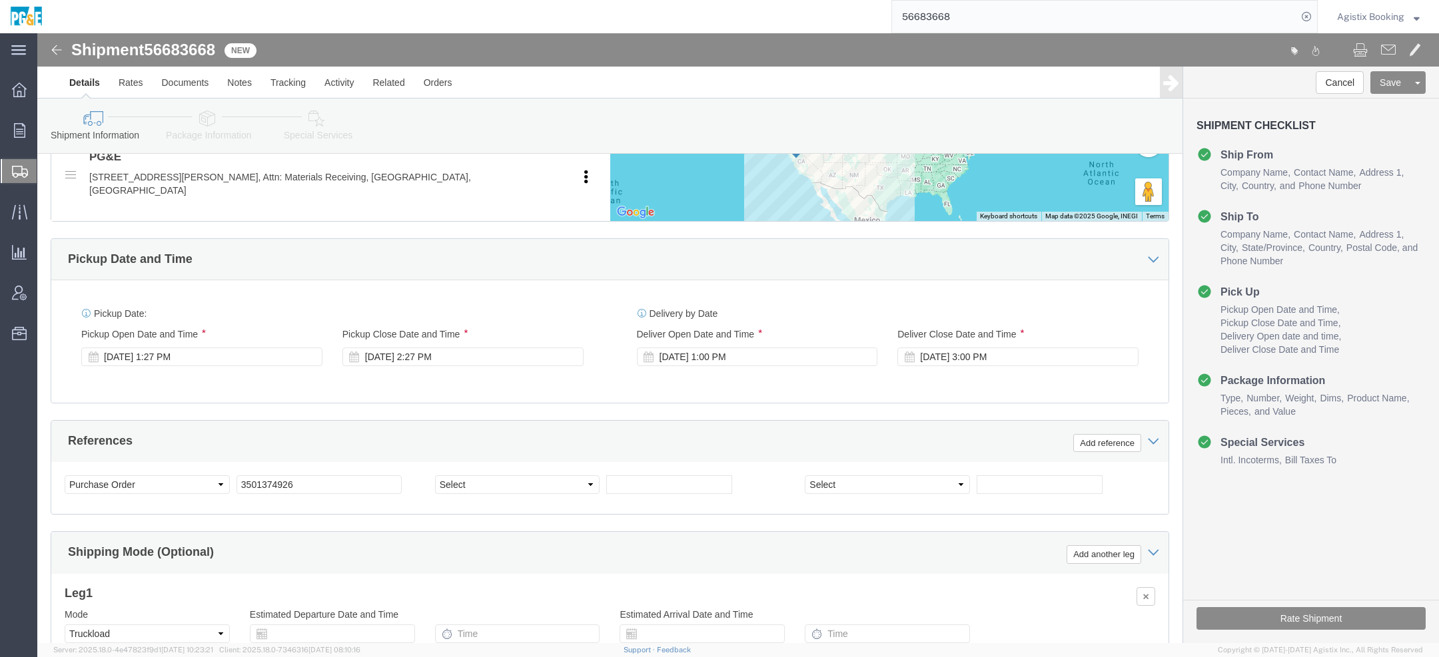
scroll to position [647, 0]
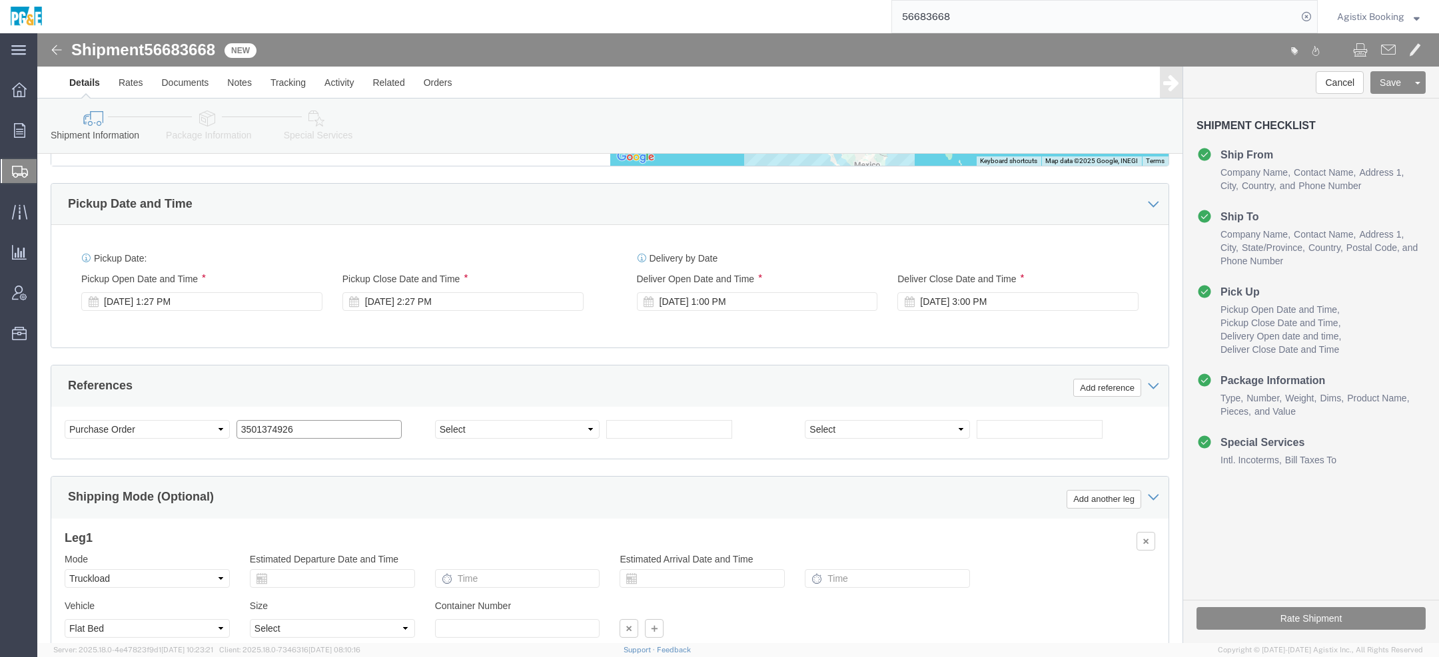
click input "3501374926"
drag, startPoint x: 272, startPoint y: 374, endPoint x: 87, endPoint y: 374, distance: 185.9
click div "Select Account Type Activity ID Airline Appointment Number ASN Batch Request # …"
drag, startPoint x: 274, startPoint y: 374, endPoint x: 81, endPoint y: 374, distance: 193.2
click div "Select Account Type Activity ID Airline Appointment Number ASN Batch Request # …"
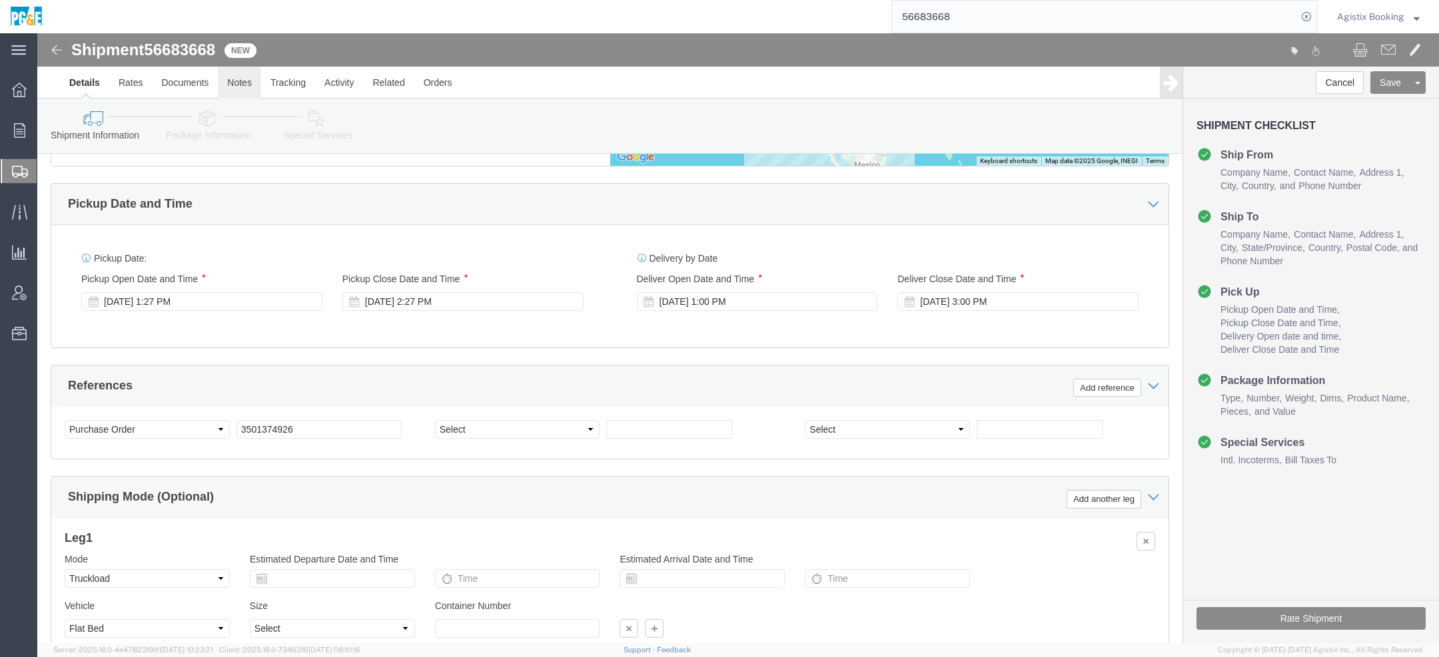
click link "Notes"
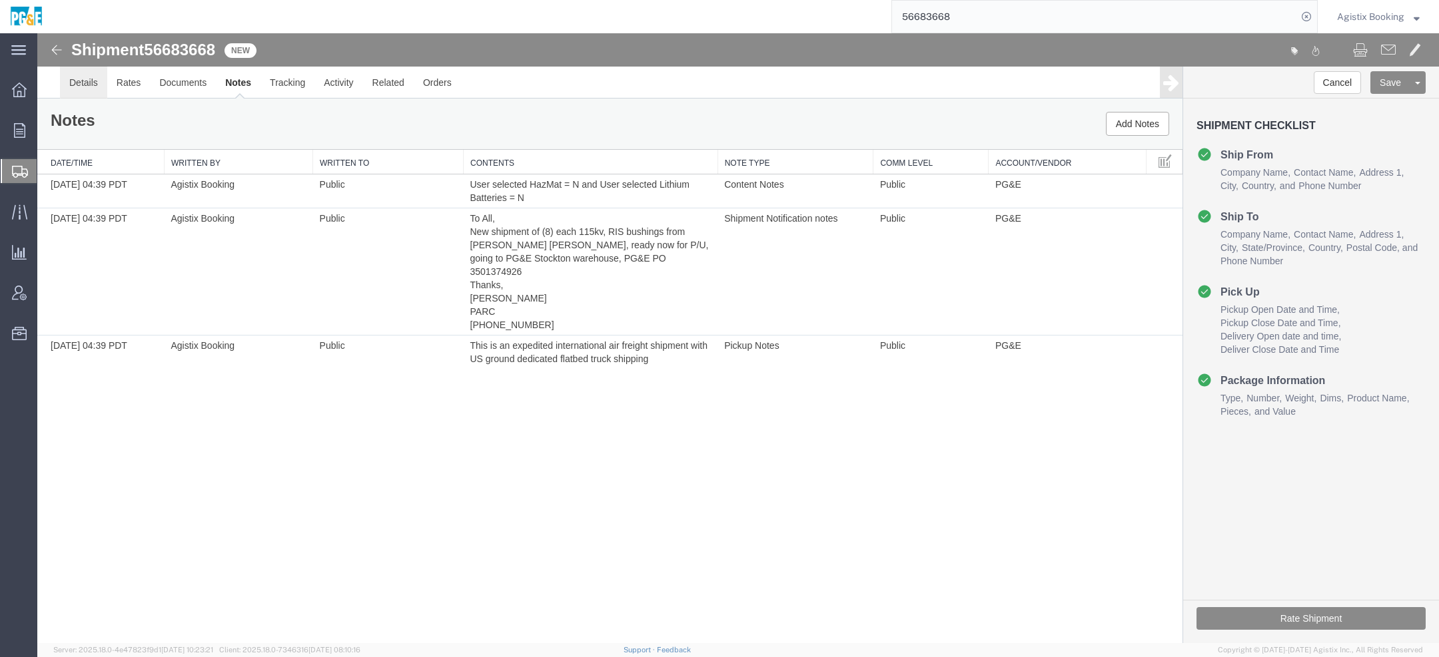
click at [89, 82] on link "Details" at bounding box center [83, 83] width 47 height 32
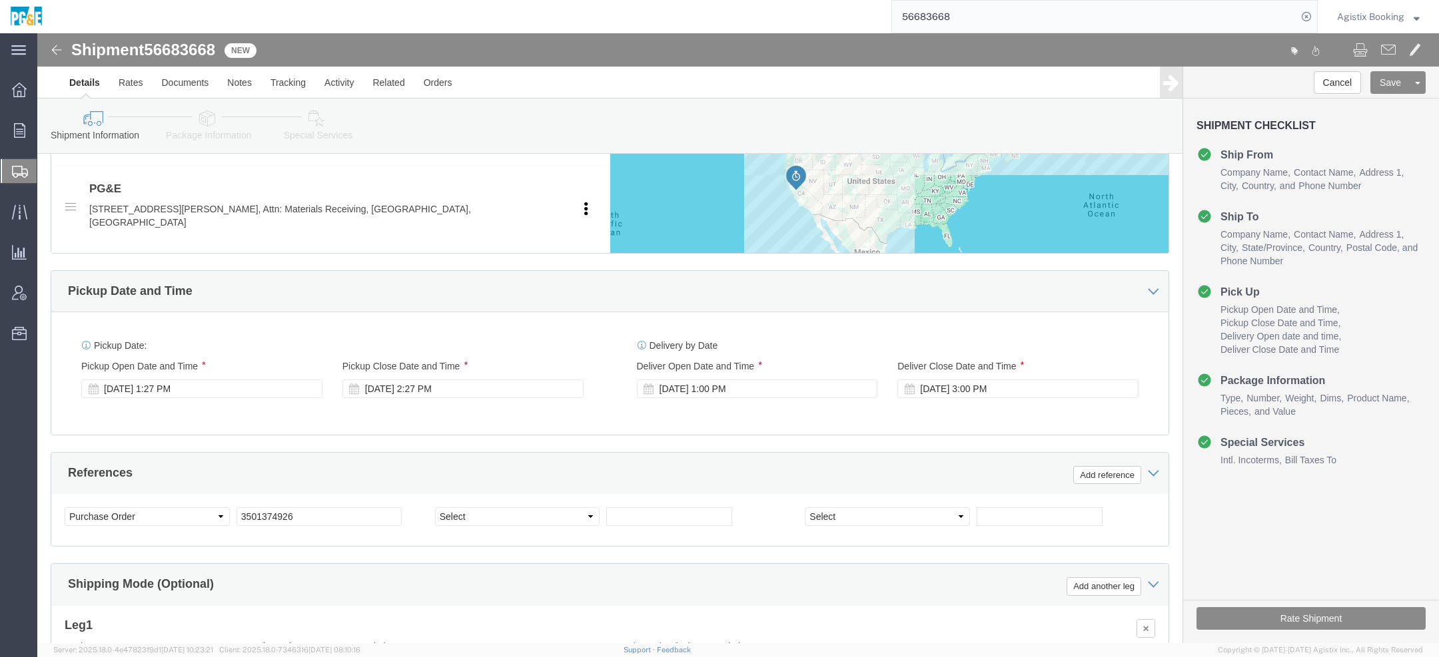
scroll to position [576, 0]
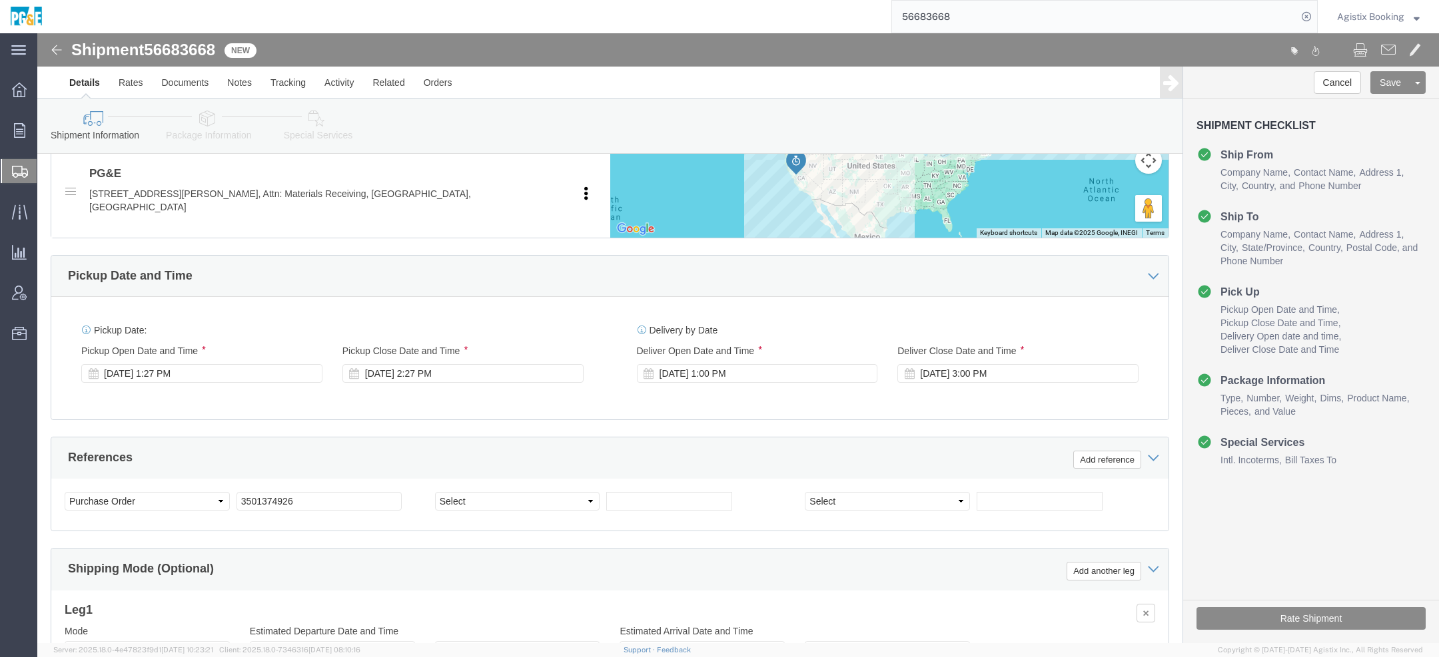
click icon
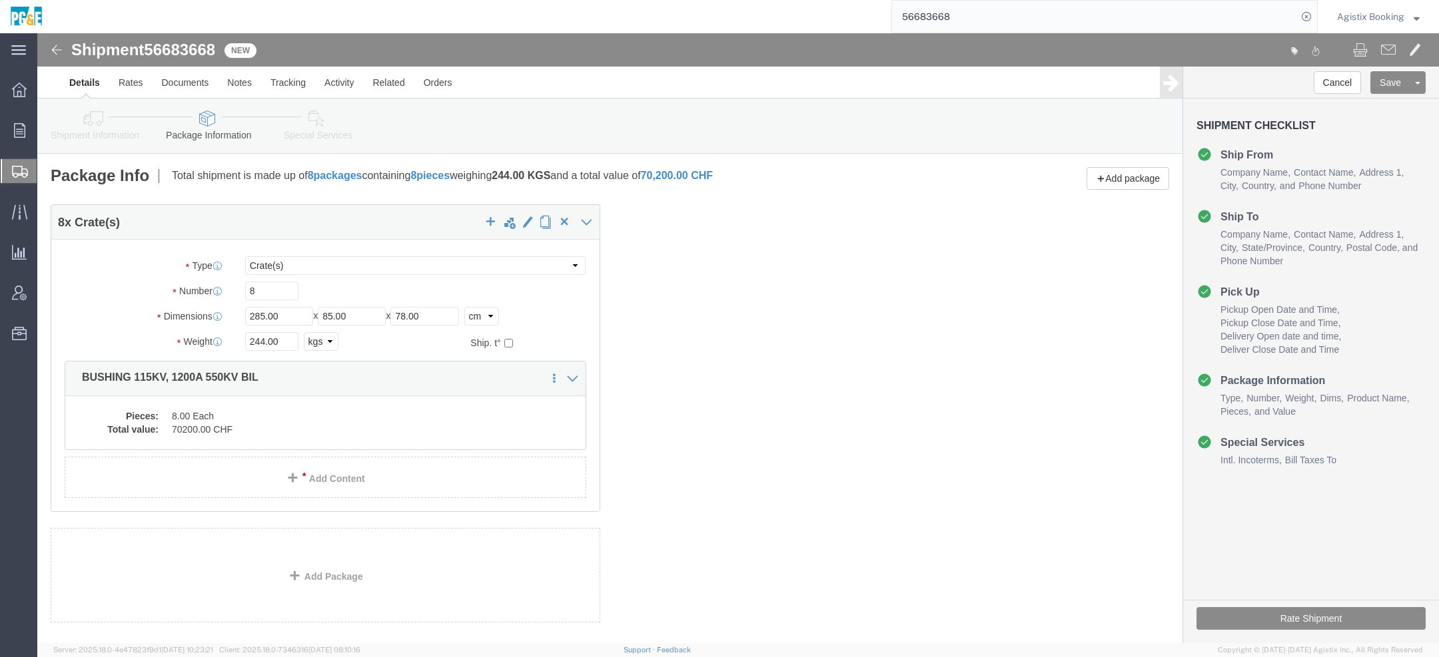
click link "Shipment Information"
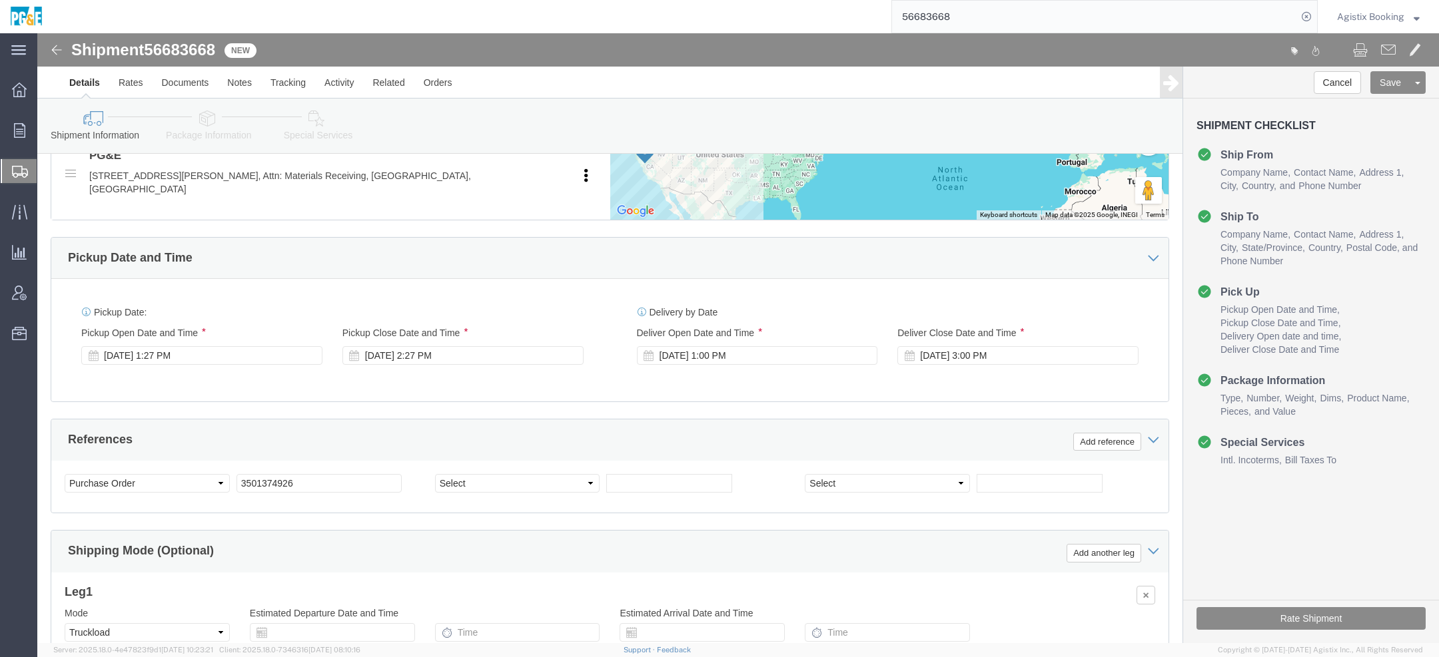
scroll to position [741, 0]
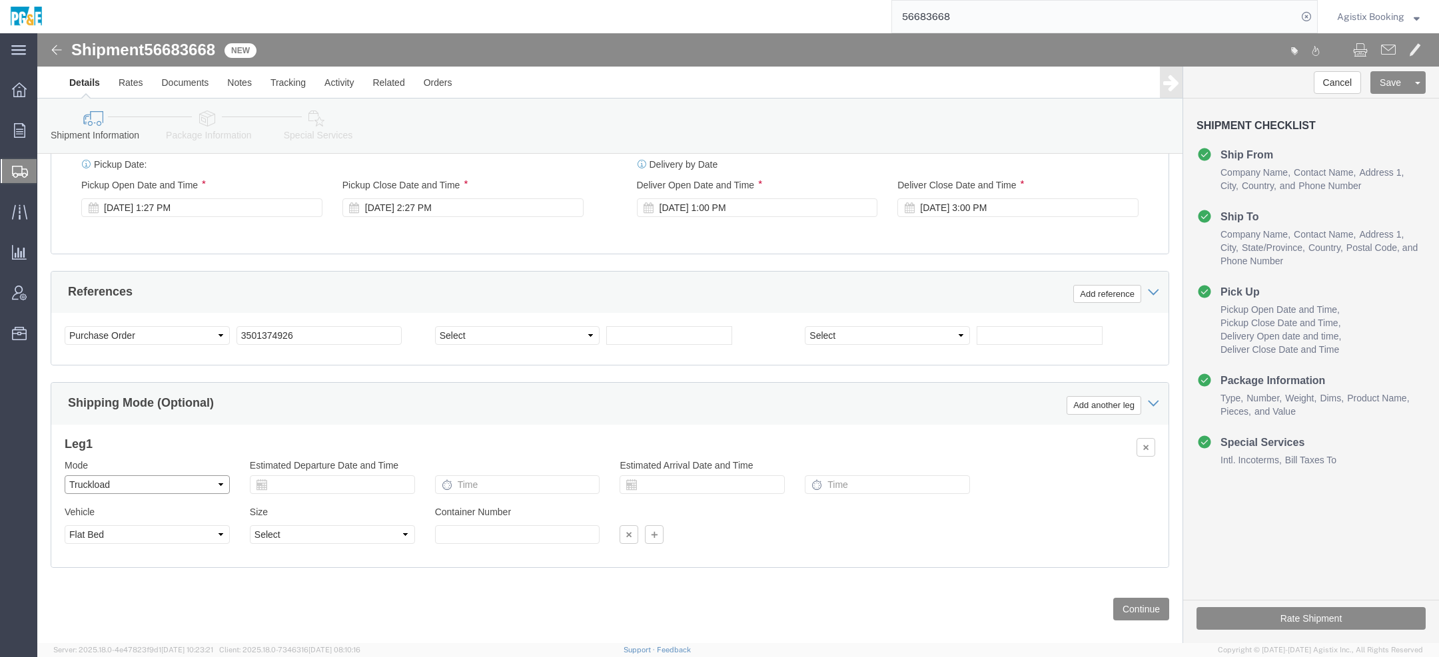
click select "Select Air Less than Truckload Multi-Leg Ocean Freight Rail Small Parcel Truckl…"
select select "AIR"
click select "Select Air Less than Truckload Multi-Leg Ocean Freight Rail Small Parcel Truckl…"
click icon
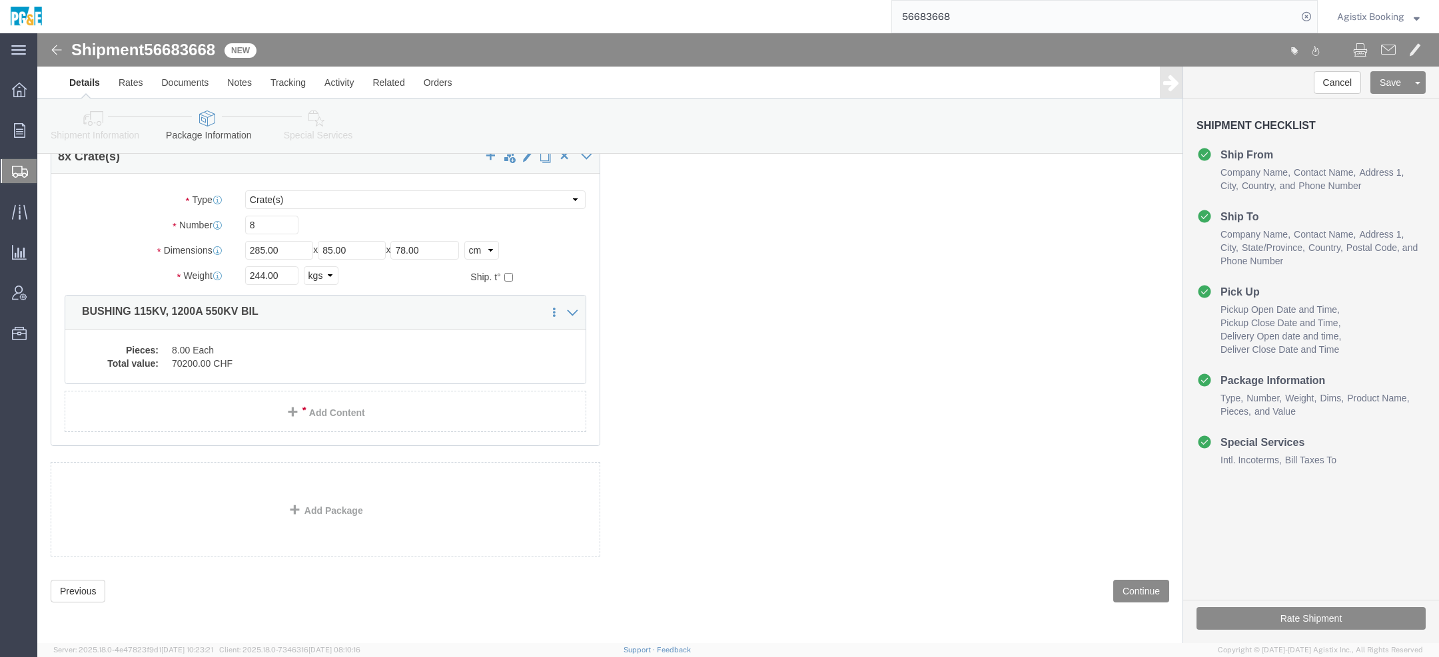
scroll to position [20, 0]
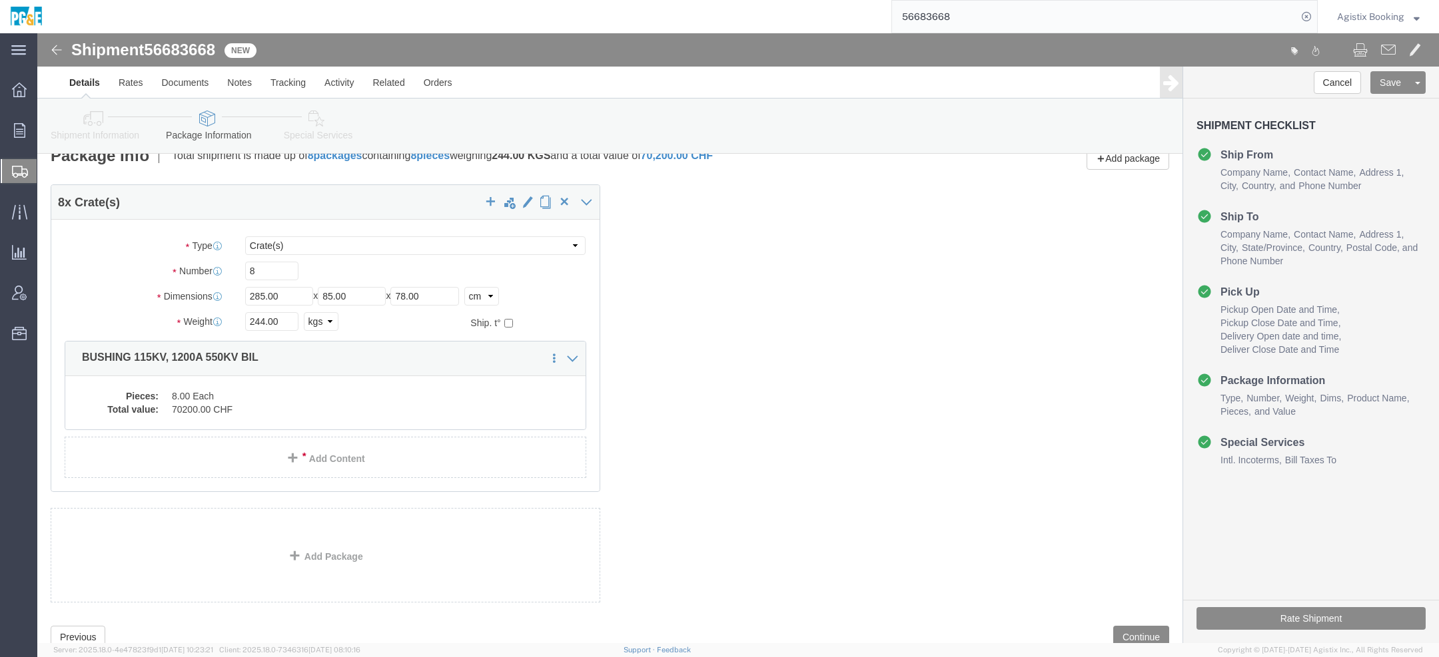
click link "Special Services"
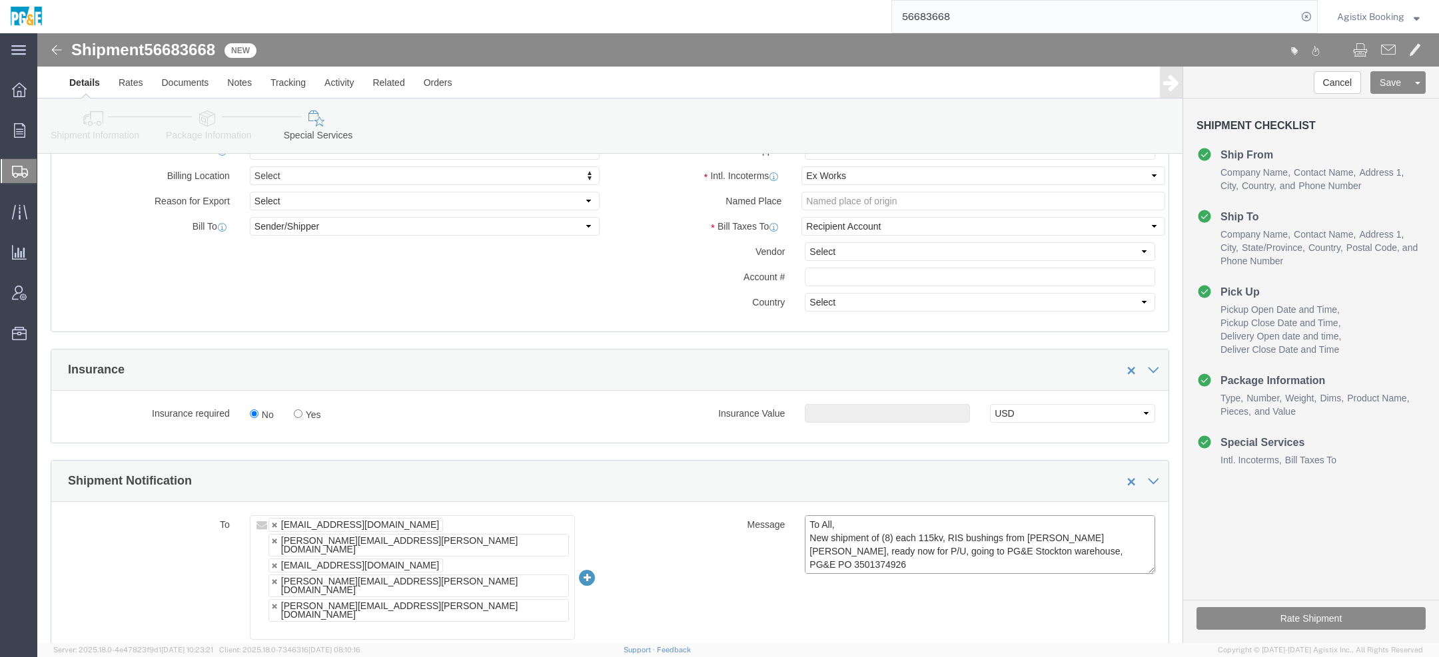
scroll to position [40, 0]
drag, startPoint x: 766, startPoint y: 486, endPoint x: 823, endPoint y: 560, distance: 93.1
click div "To jspr@pge.com ignacio.delgadillo@chrobinson.com rich.paquelet@resapower.com d…"
click textarea "To All, New shipment of (8) each 115kv, RIS bushings from Moser Glaser, ready n…"
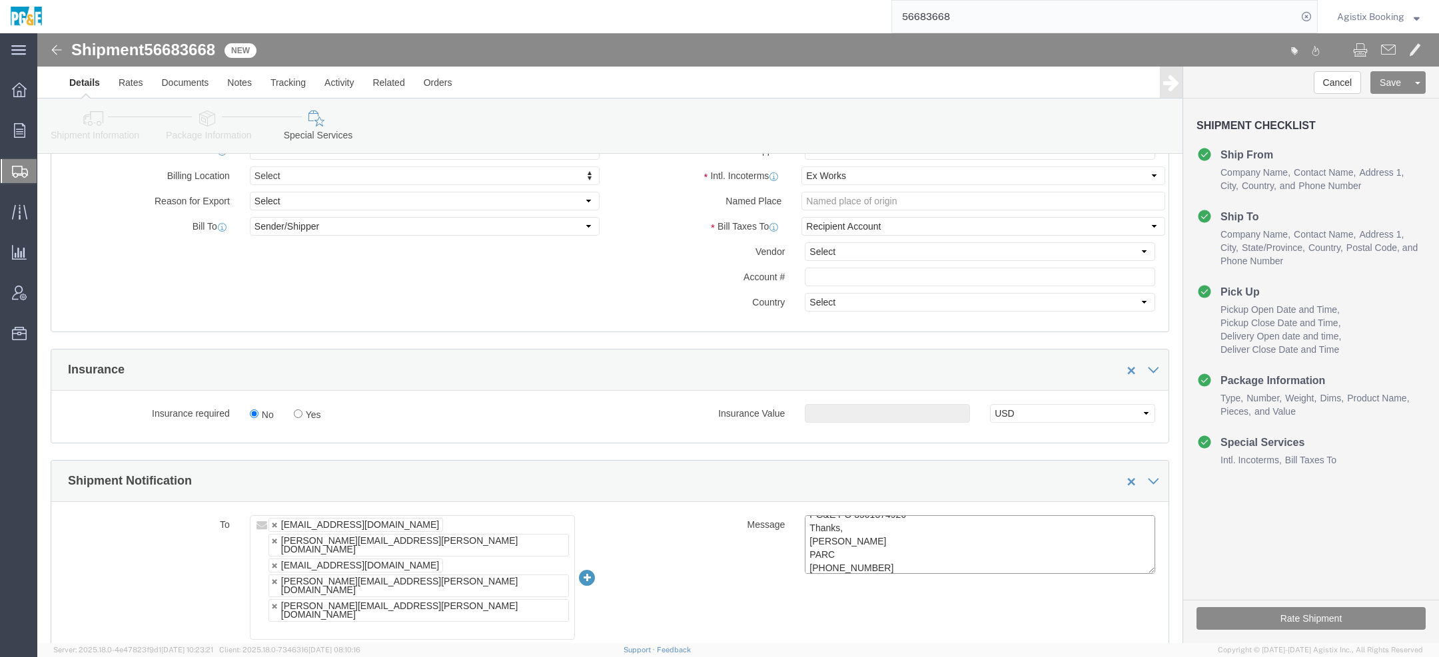
paste textarea "Shipment #XXXXXXX has been booked; once the carrier confirms the shipme"
type textarea "To All, New shipment of (8) each 115kv, RIS bushings from Moser Glaser, ready n…"
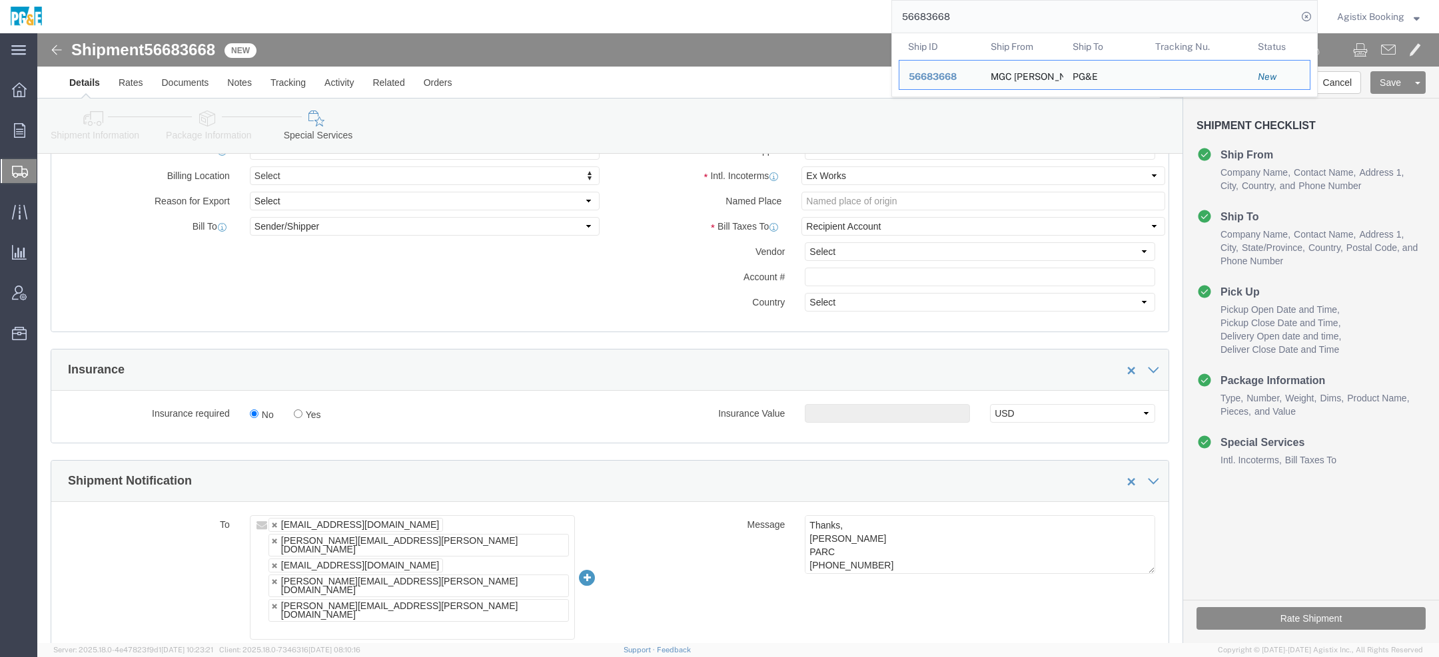
drag, startPoint x: 979, startPoint y: 17, endPoint x: 687, endPoint y: -11, distance: 293.2
click at [687, 0] on html "main_menu Created with Sketch. Collapse Menu Overview Orders Order Manager Crea…" at bounding box center [719, 328] width 1439 height 657
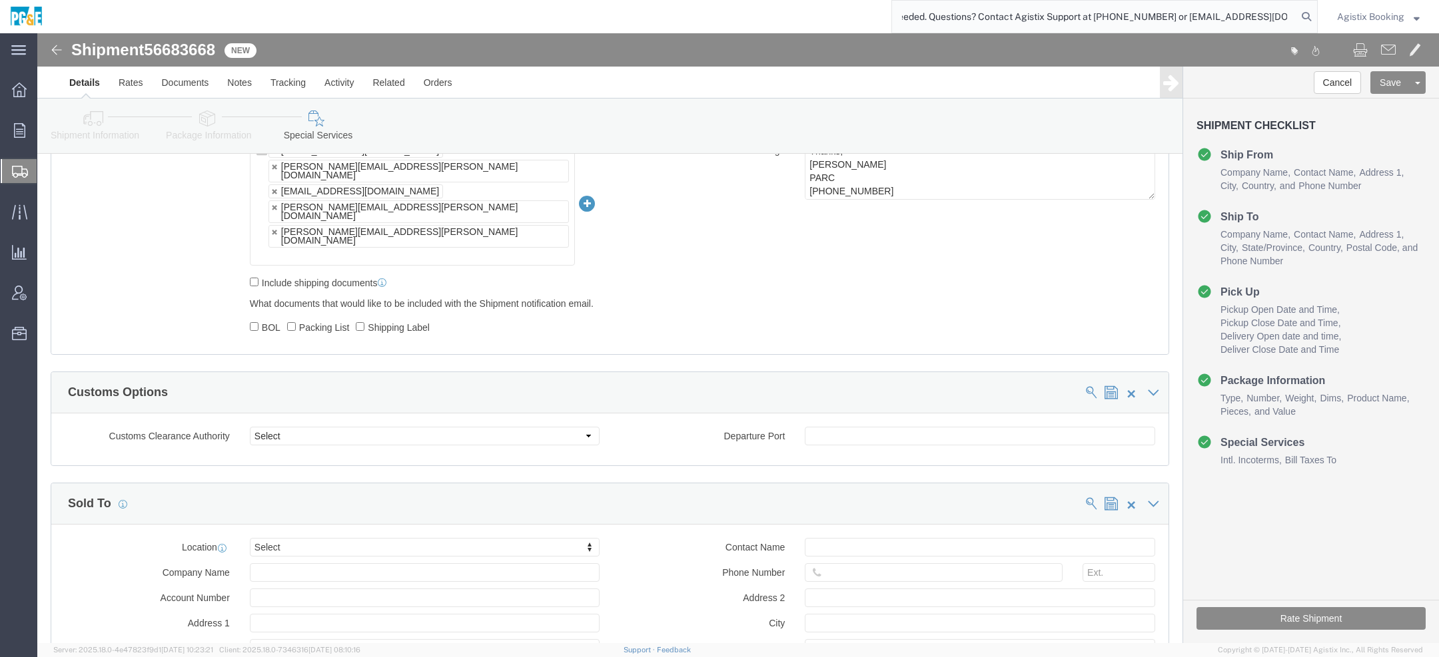
scroll to position [948, 0]
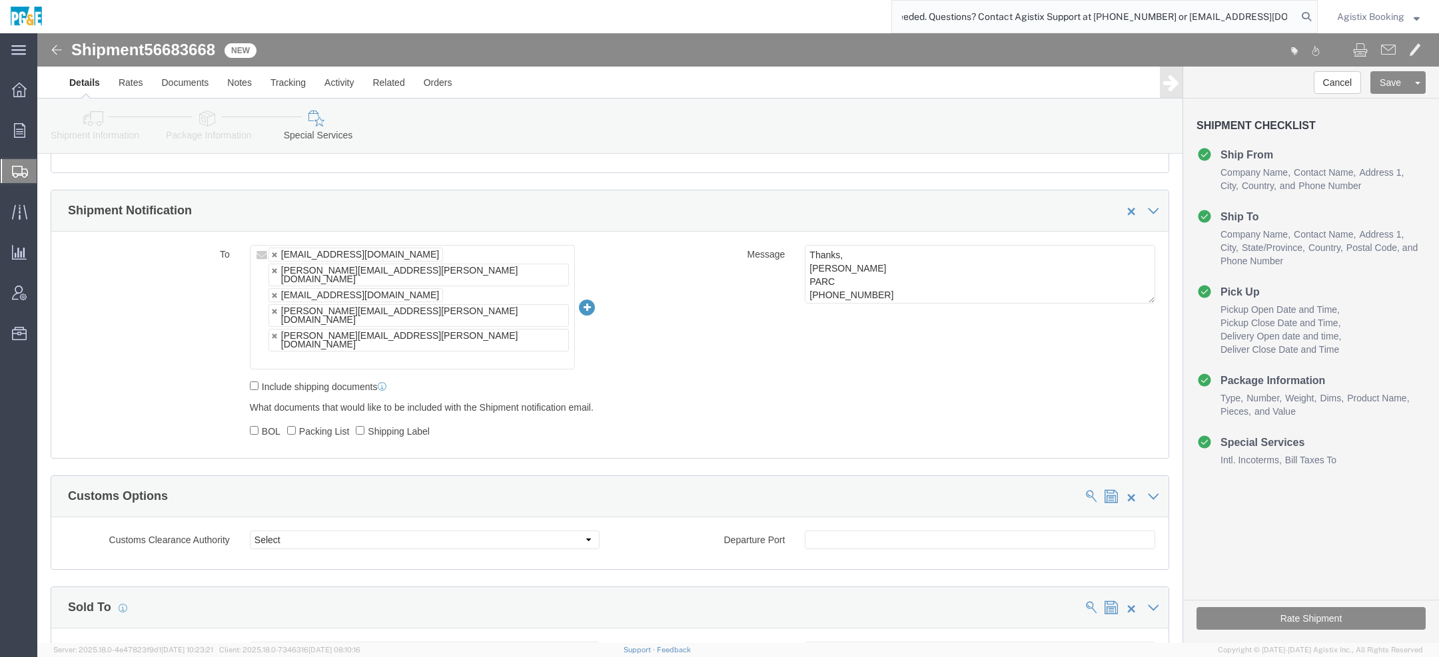
type input "Shipment #XXXXXXX has been booked; once the carrier confirms the shipment you w…"
drag, startPoint x: 831, startPoint y: 246, endPoint x: 660, endPoint y: 246, distance: 171.2
click div "Message To All, New shipment of (8) each 115kv, RIS bushings from Moser Glaser,…"
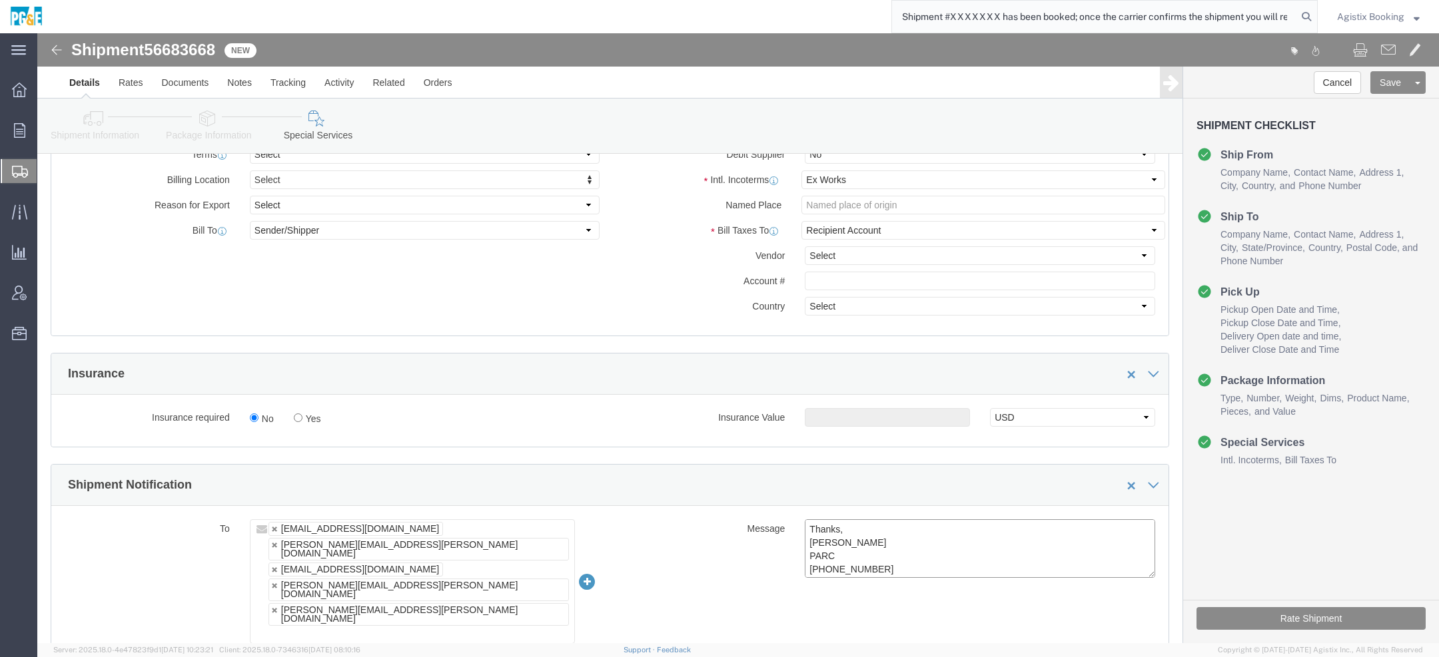
scroll to position [656, 0]
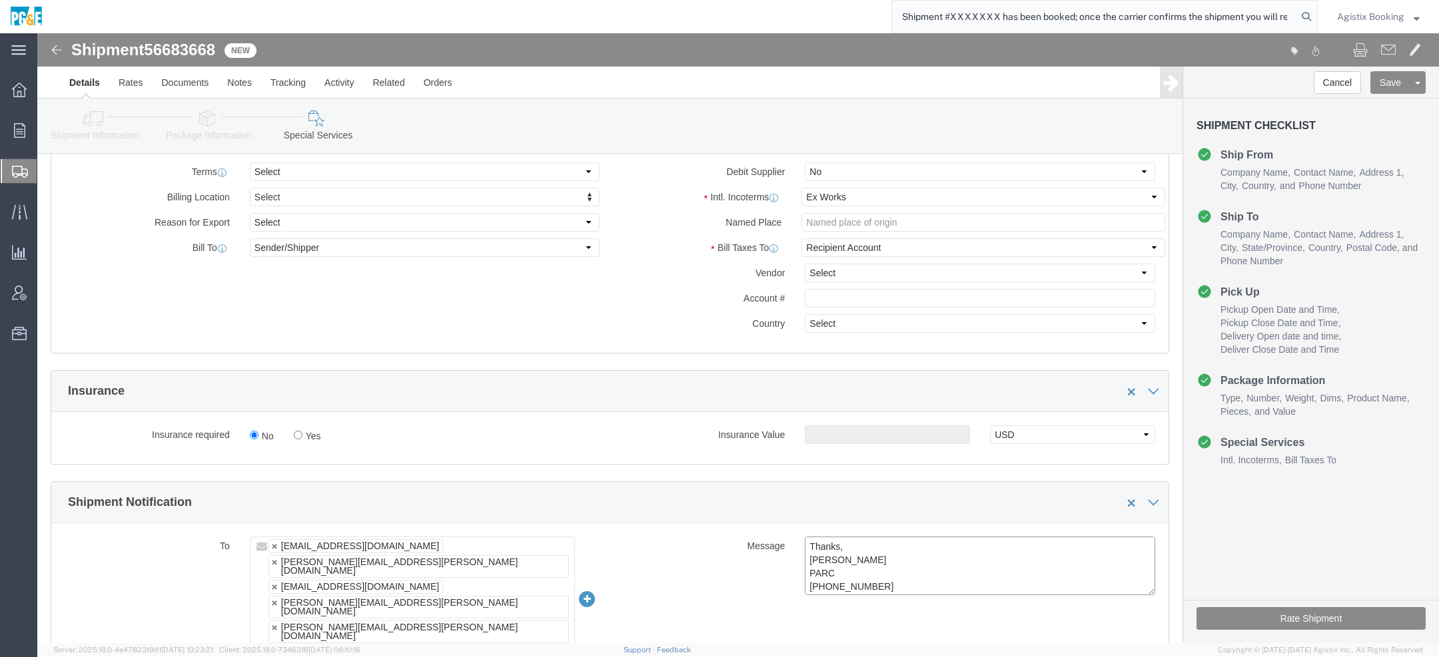
click textarea "To All, New shipment of (8) each 115kv, RIS bushings from Moser Glaser, ready n…"
drag, startPoint x: 843, startPoint y: 538, endPoint x: 747, endPoint y: 423, distance: 149.4
click div "Manage special services Handling Options Hold at Location Return Info Service O…"
click at [1021, 15] on input "Shipment #XXXXXXX has been booked; once the carrier confirms the shipment you w…" at bounding box center [1094, 17] width 405 height 32
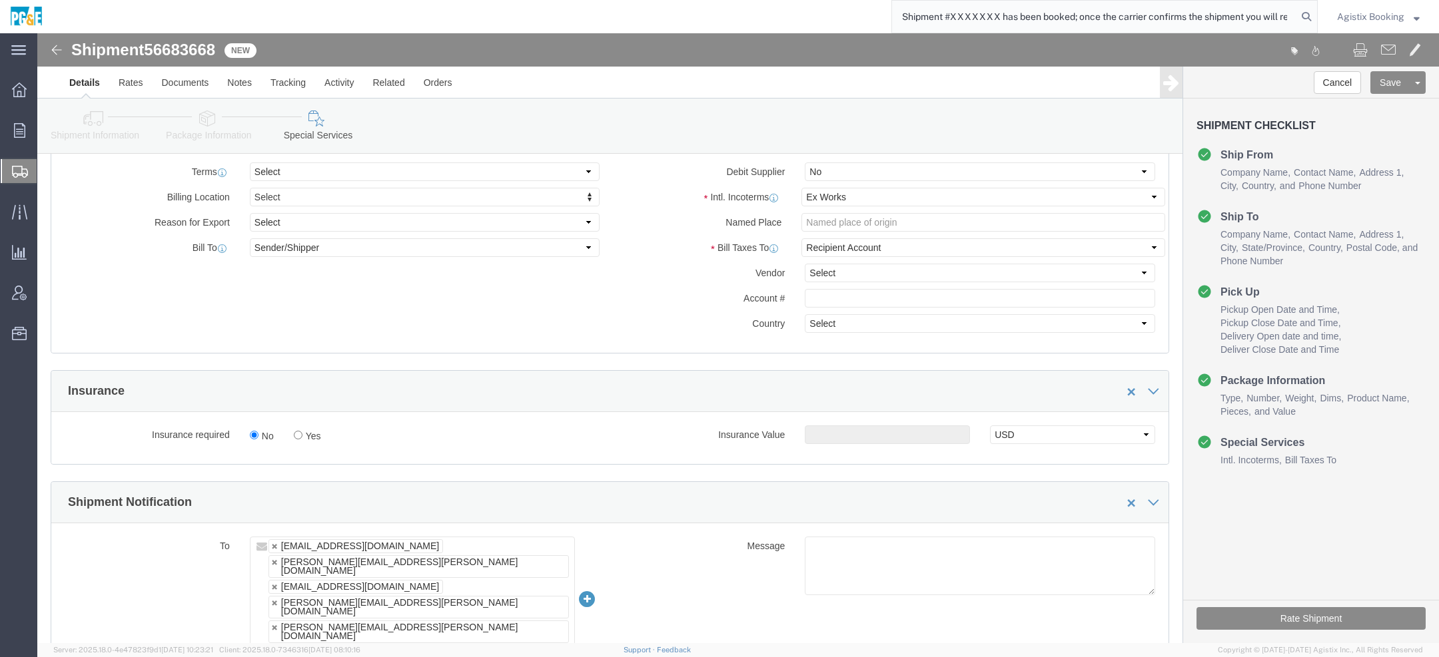
click at [1021, 15] on input "Shipment #XXXXXXX has been booked; once the carrier confirms the shipment you w…" at bounding box center [1094, 17] width 405 height 32
click textarea "To All, New shipment of (8) each 115kv, RIS bushings from Moser Glaser, ready n…"
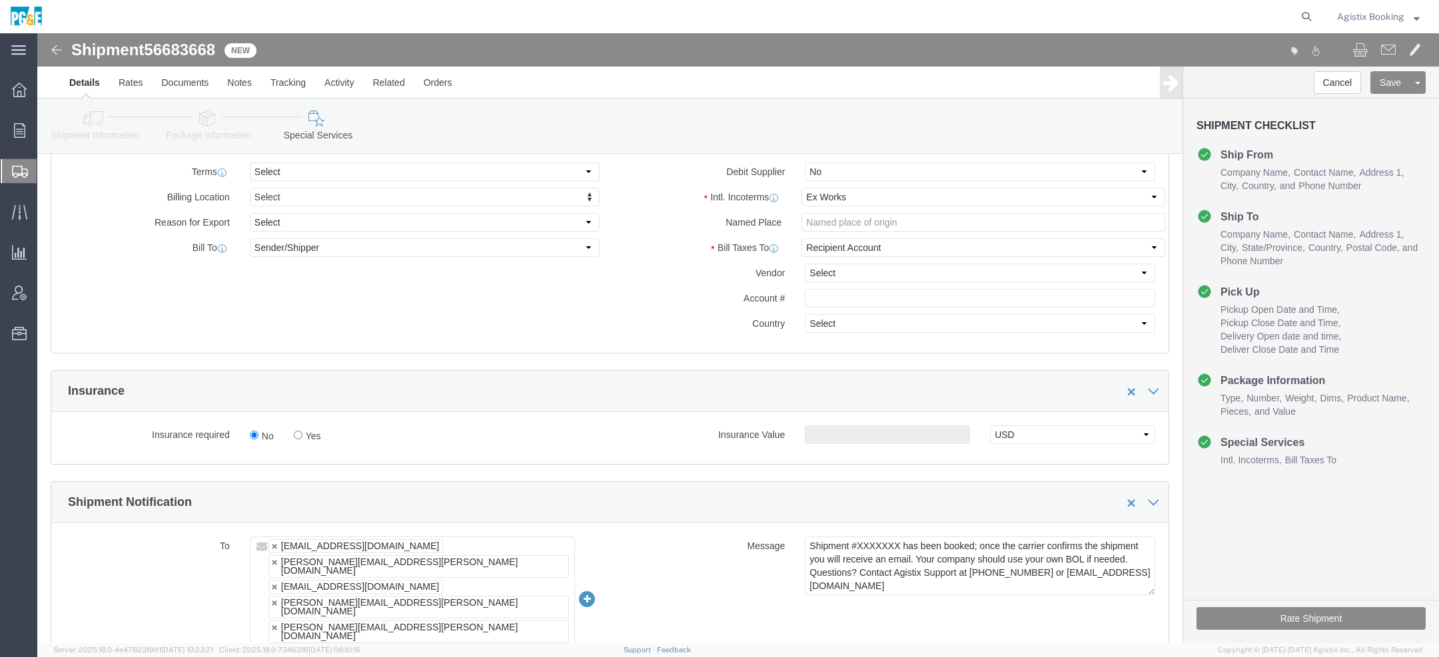
click span "56683668"
copy span "56683668"
click textarea "To All, New shipment of (8) each 115kv, RIS bushings from Moser Glaser, ready n…"
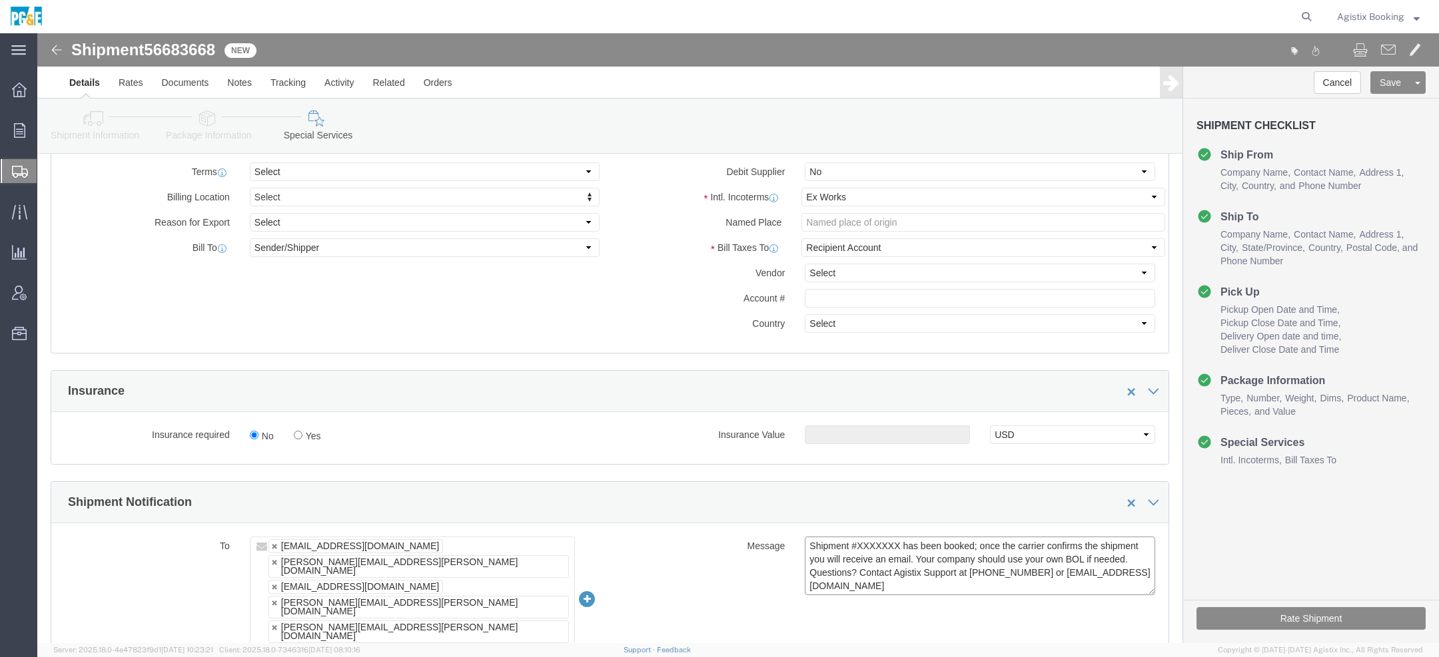
paste textarea "56683668"
type textarea "Shipment #56683668 has been booked; once the carrier confirms the shipment you …"
click button "Rate Shipment"
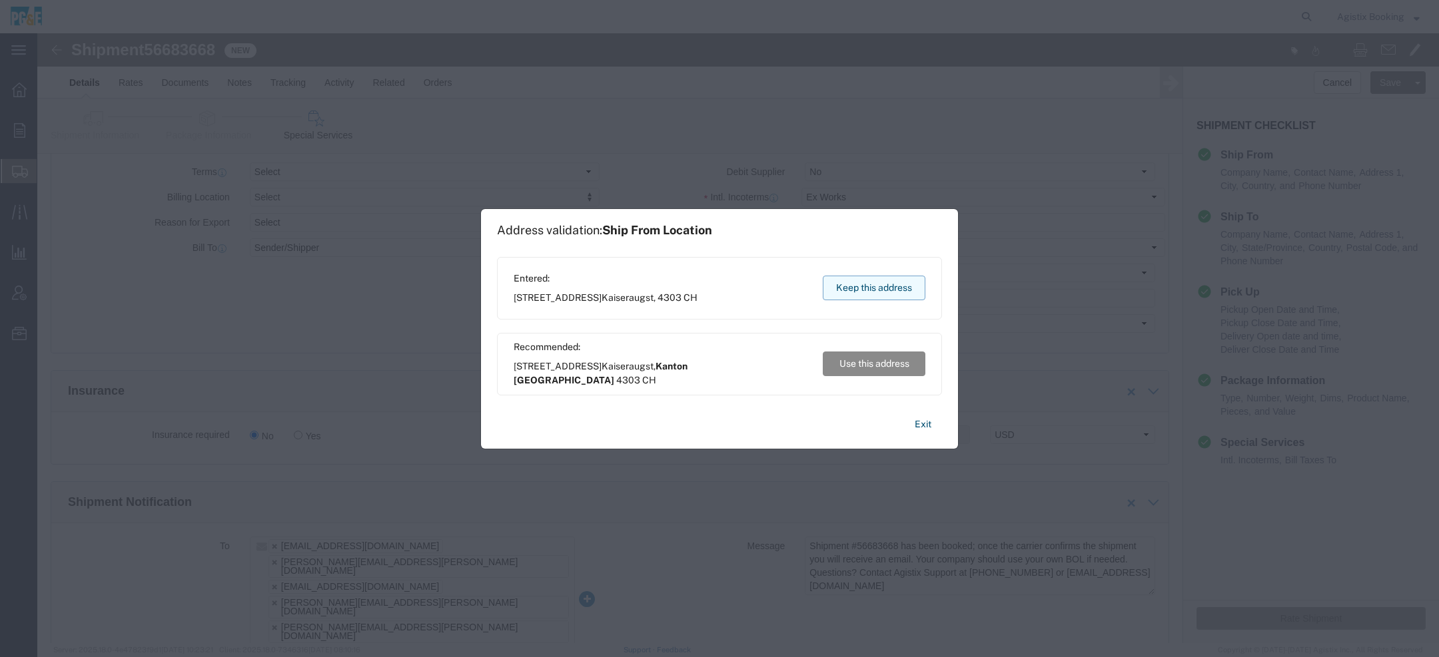
click at [849, 290] on button "Keep this address" at bounding box center [874, 288] width 103 height 25
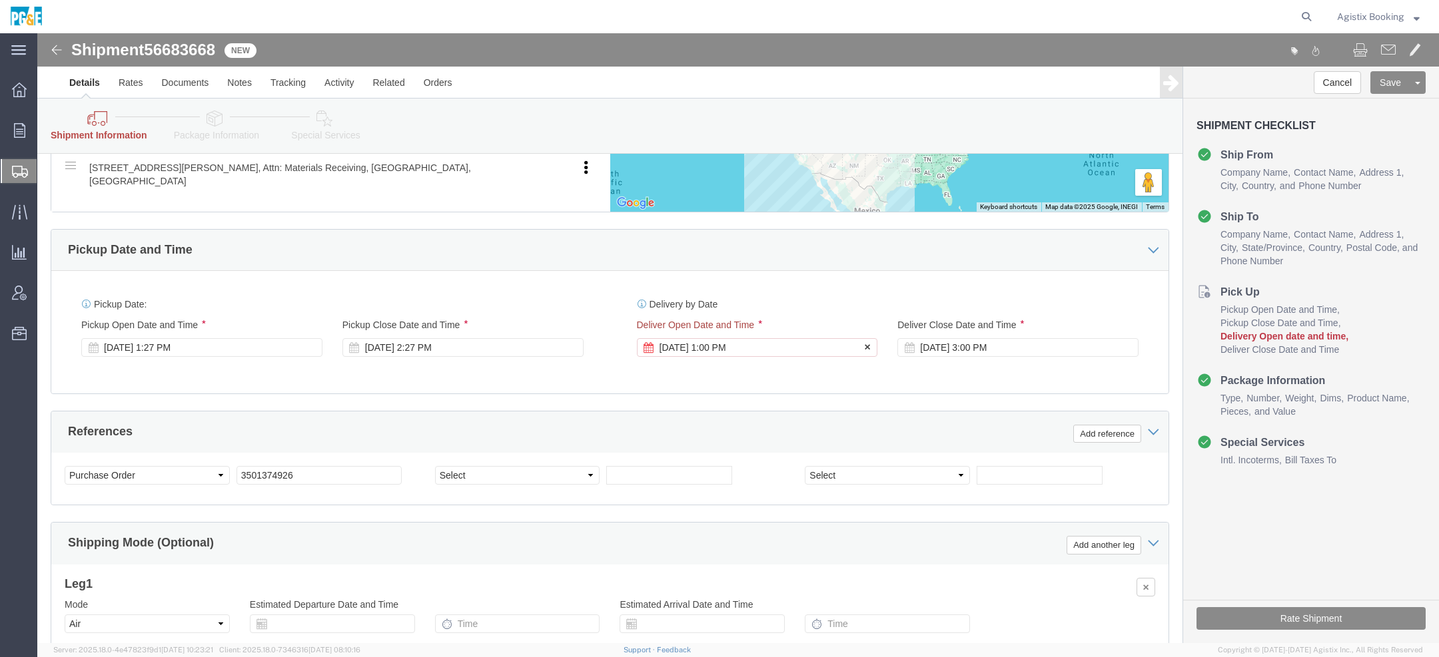
click div "Aug 17 2025 1:00 PM"
click button "Apply"
click icon
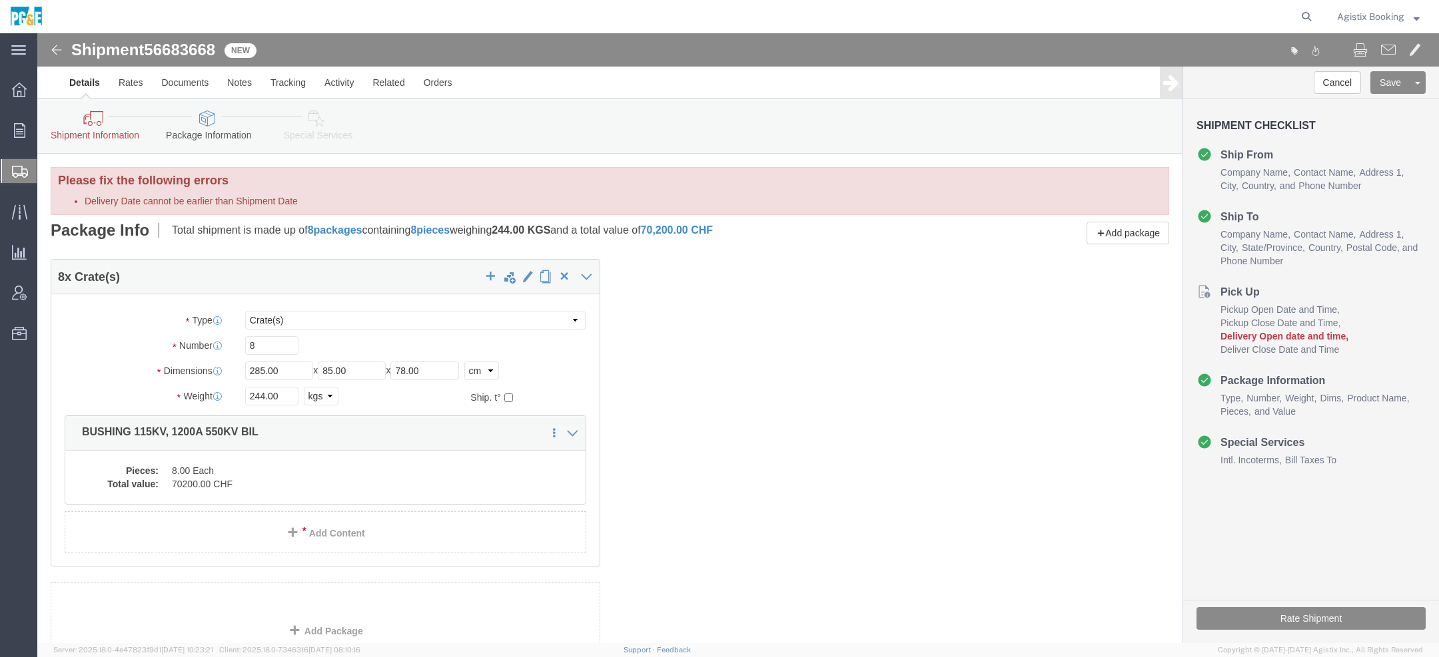
click icon
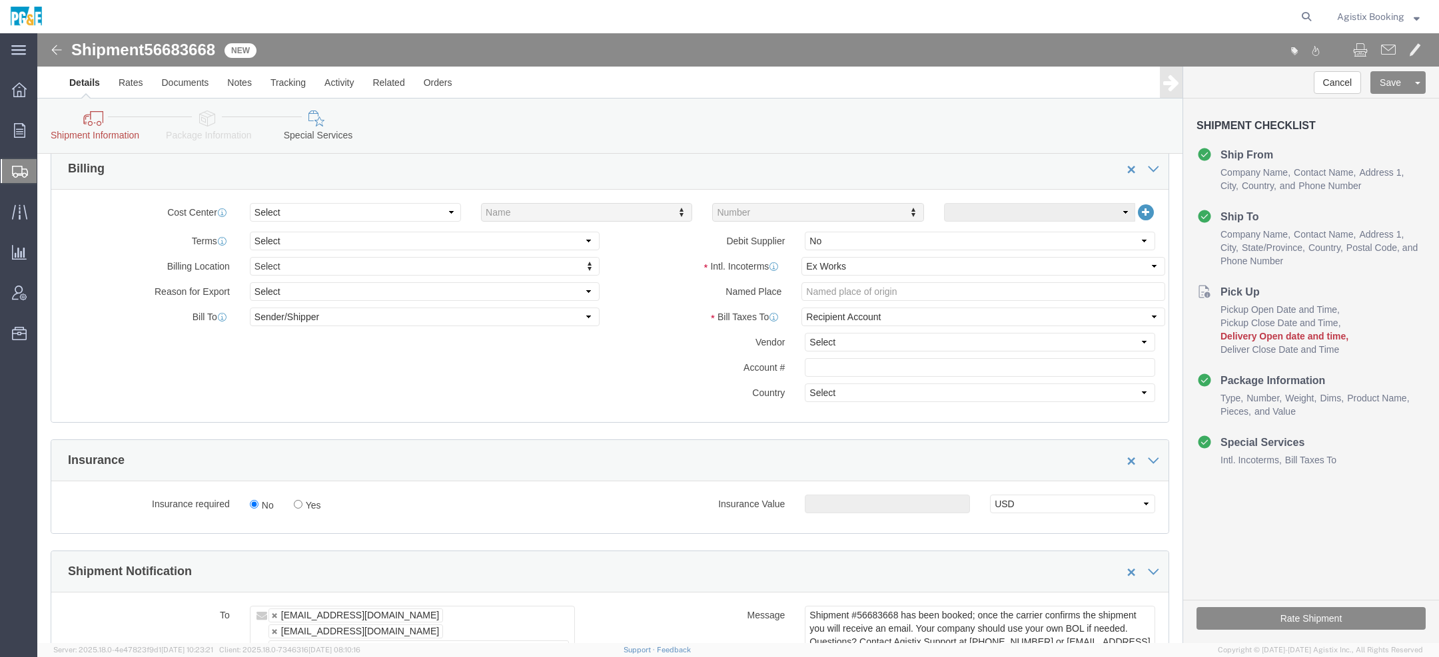
scroll to position [651, 0]
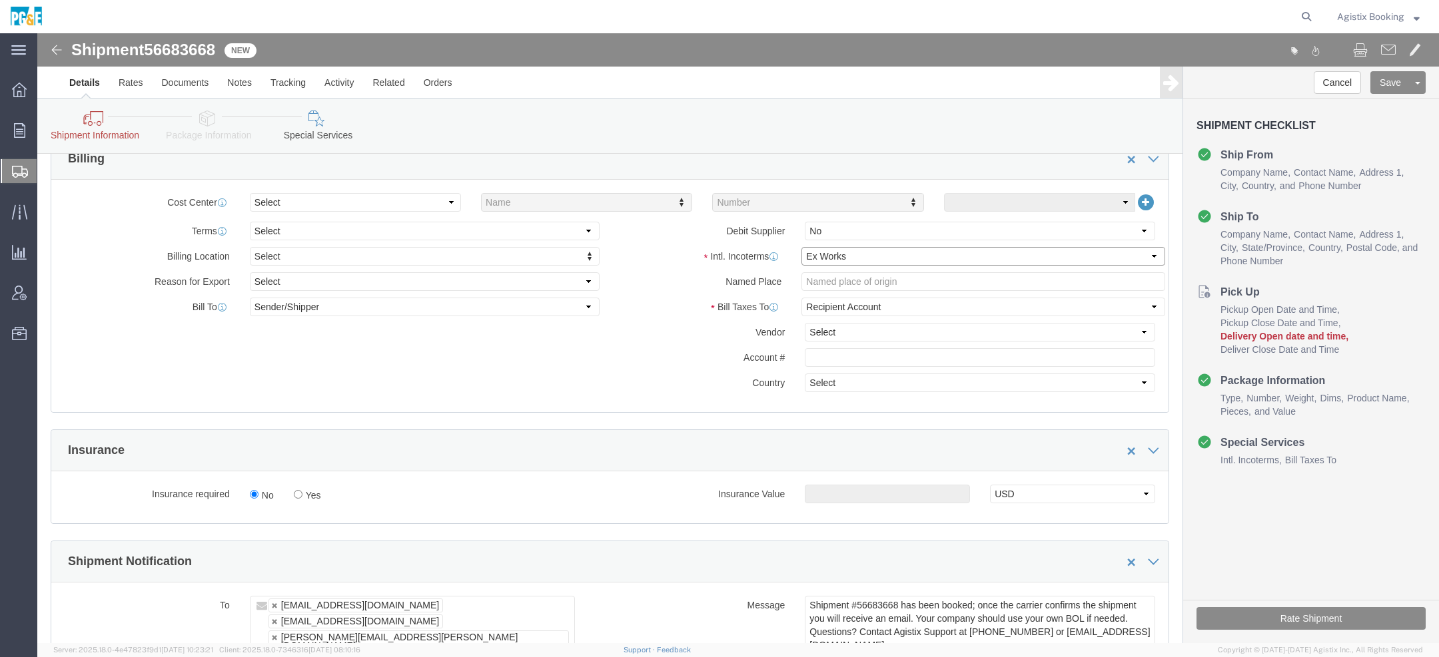
click select "Select Carriage Insurance Paid Carriage Paid To Cost and Freight Cost Insurance…"
click button "Rate Shipment"
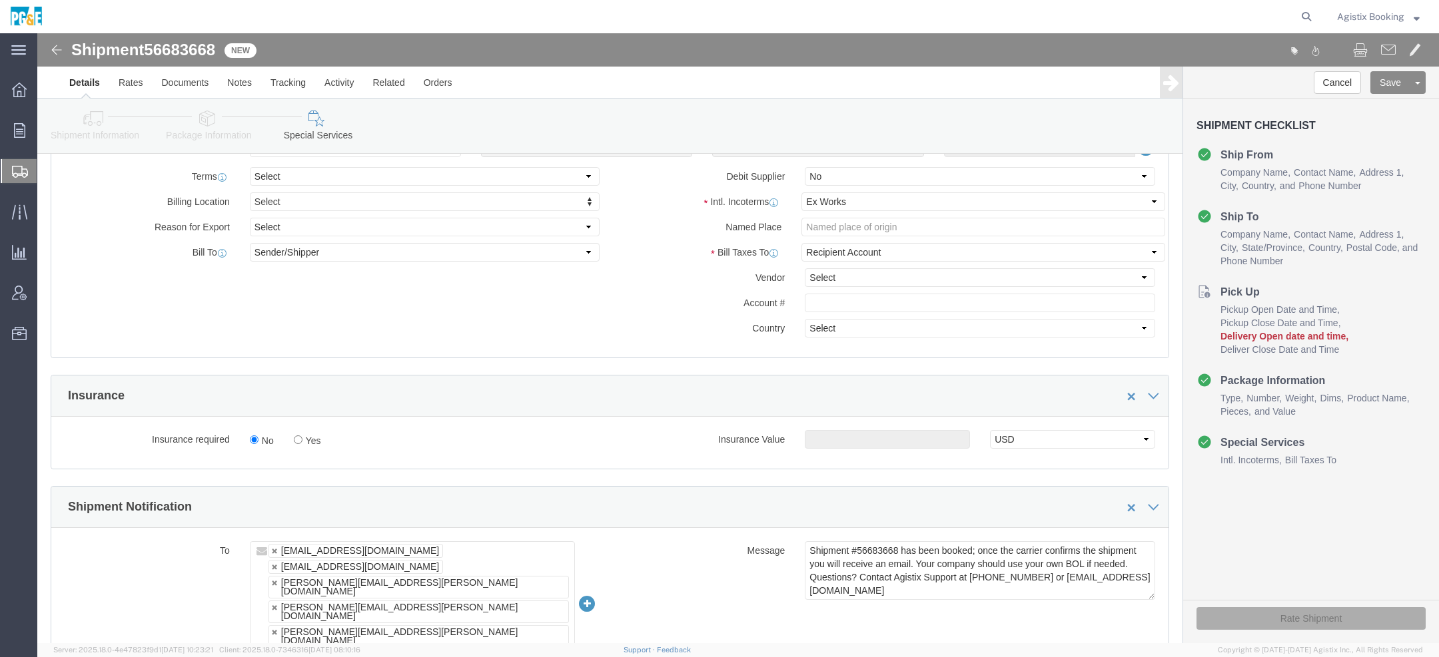
scroll to position [598, 0]
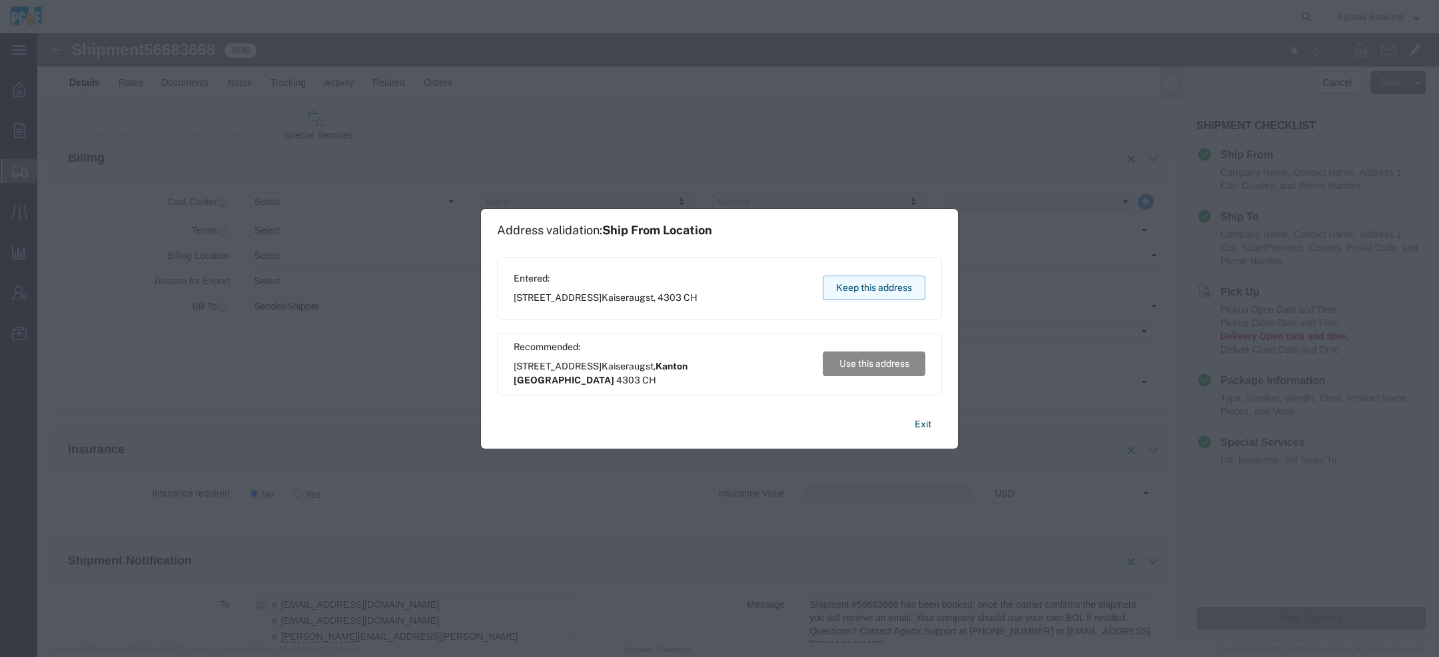
click at [884, 290] on button "Keep this address" at bounding box center [874, 288] width 103 height 25
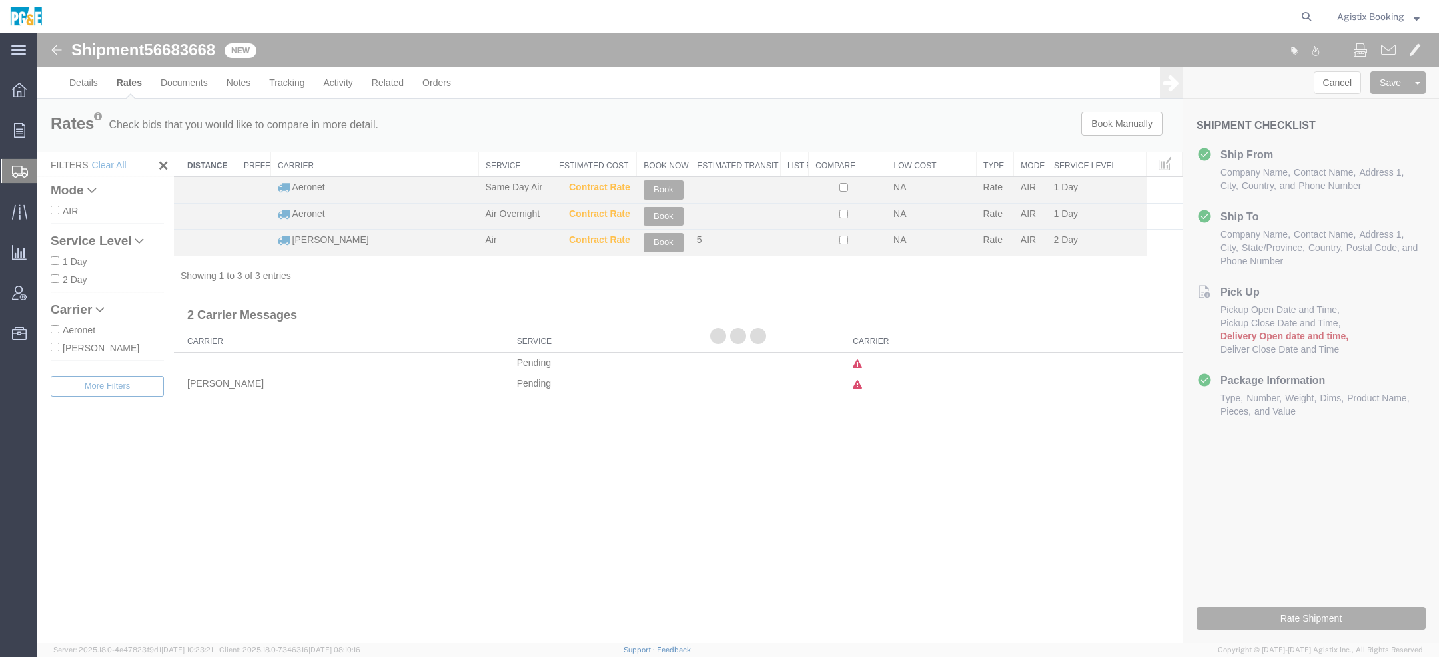
scroll to position [0, 0]
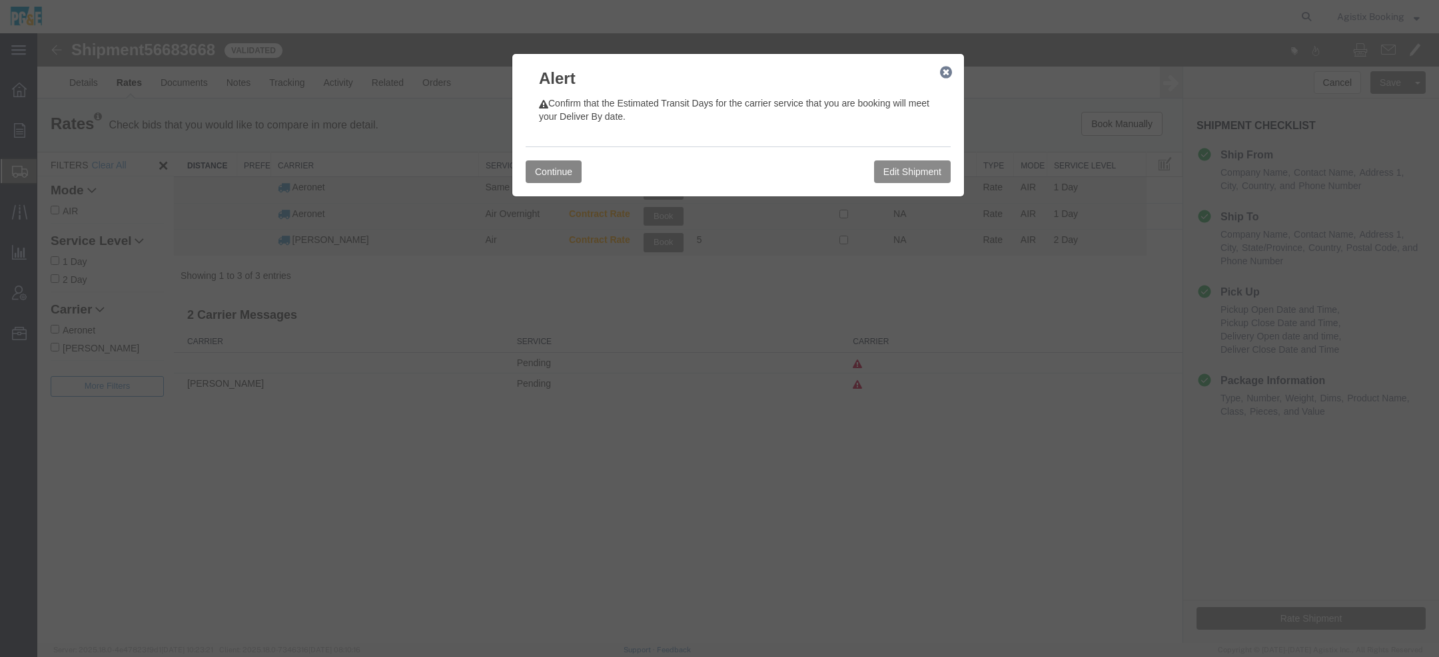
click at [539, 175] on button "Continue" at bounding box center [554, 172] width 56 height 23
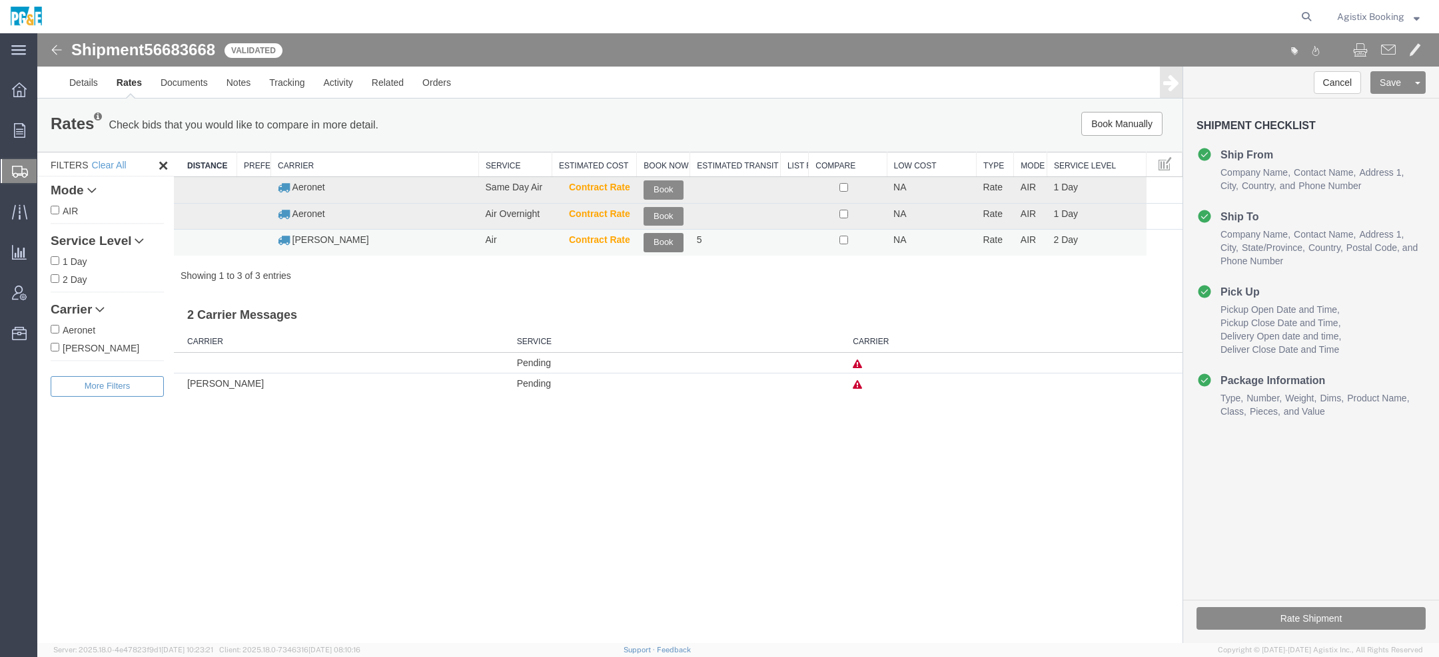
click at [664, 243] on button "Book" at bounding box center [663, 242] width 40 height 19
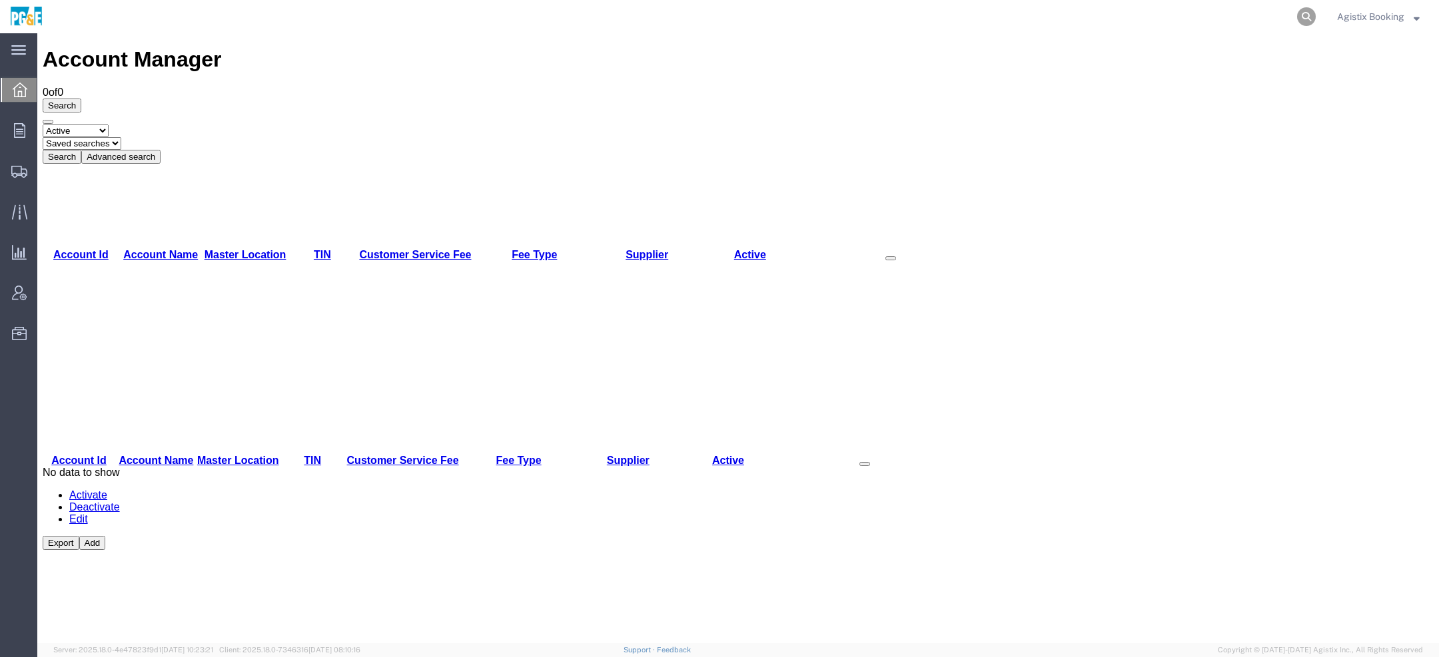
click at [1299, 18] on icon at bounding box center [1306, 16] width 19 height 19
paste input "2701200340"
type input "2701200340"
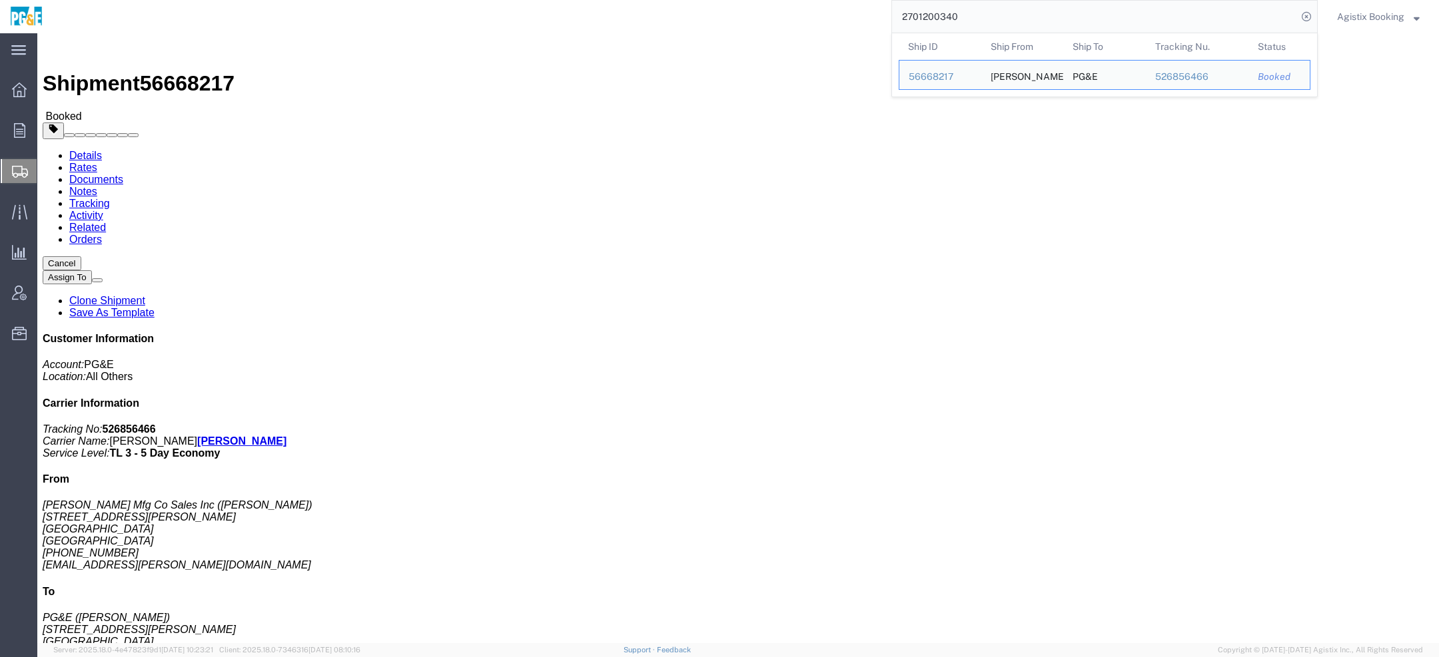
click address "PG&E (mike) 2270 Folson St SAN FRANCISCO, CA 94110 United States 6502882856"
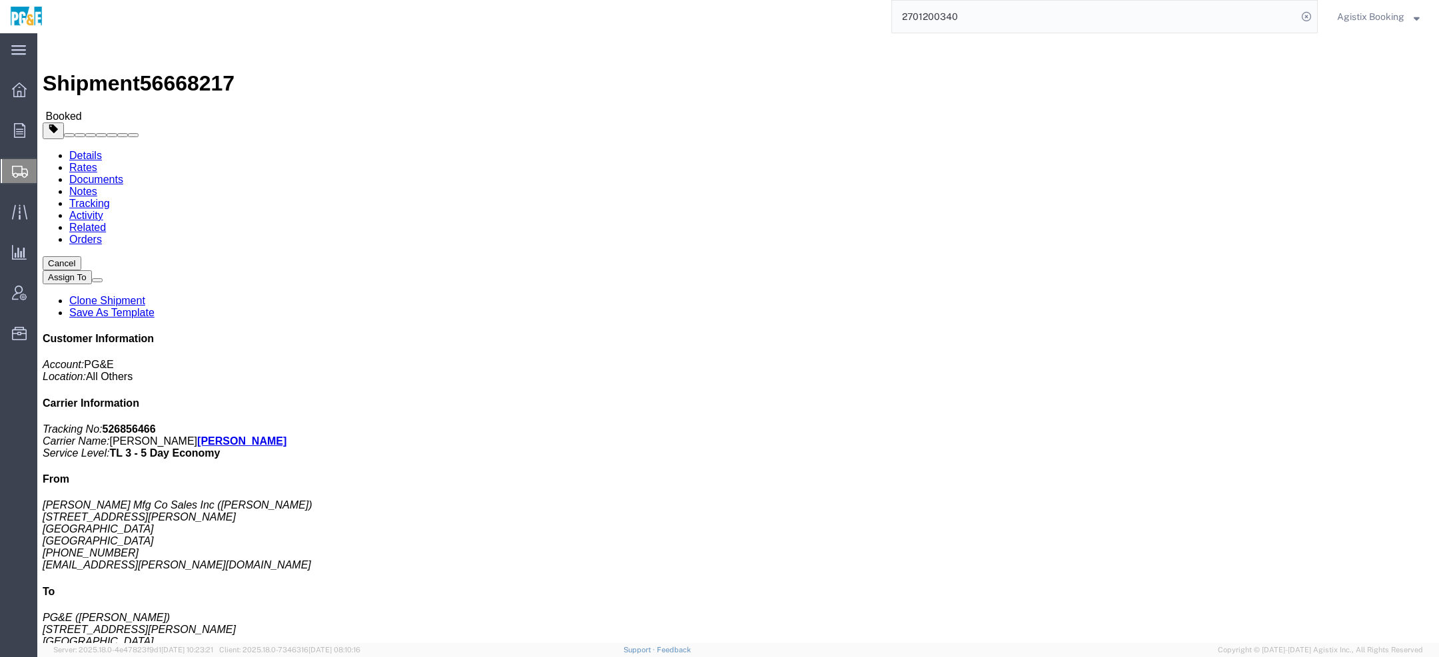
click address "Richards Mfg Co Sales Inc (Nela Silva) 517 Lyons Ave Irvington, NJ 07111 United…"
click span "button"
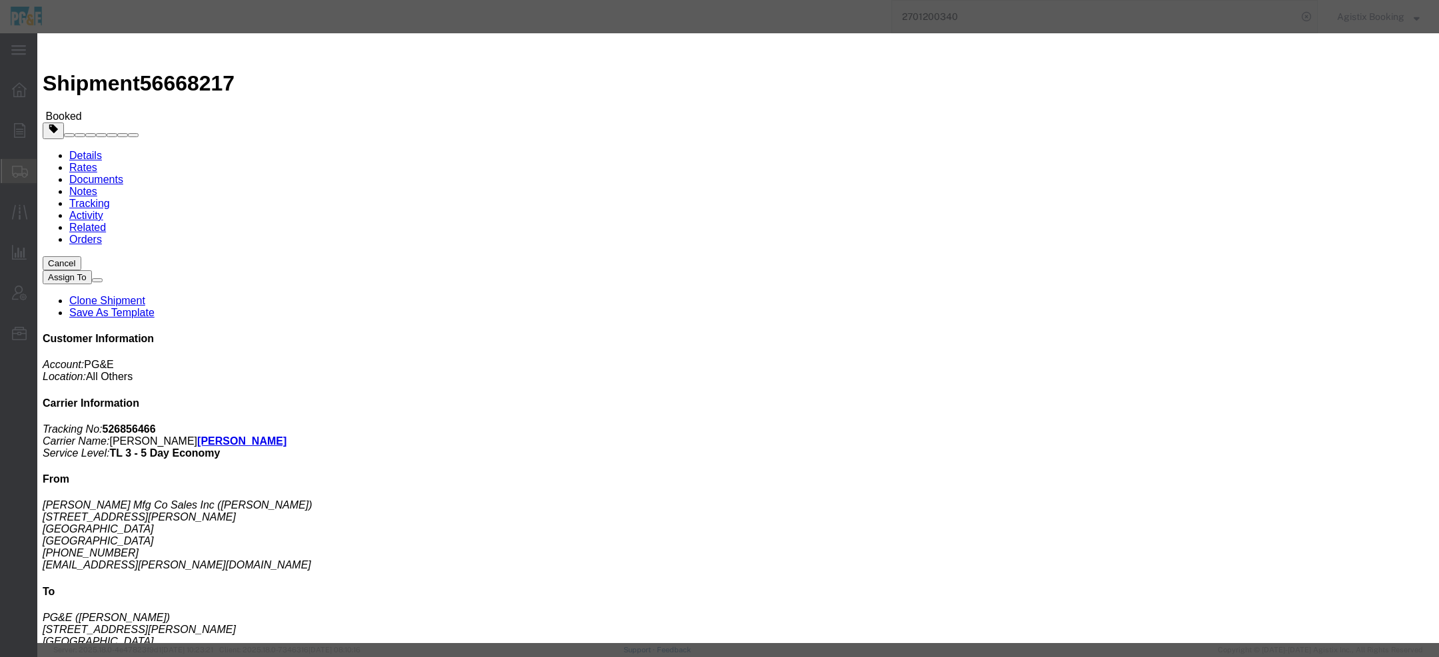
click icon "button"
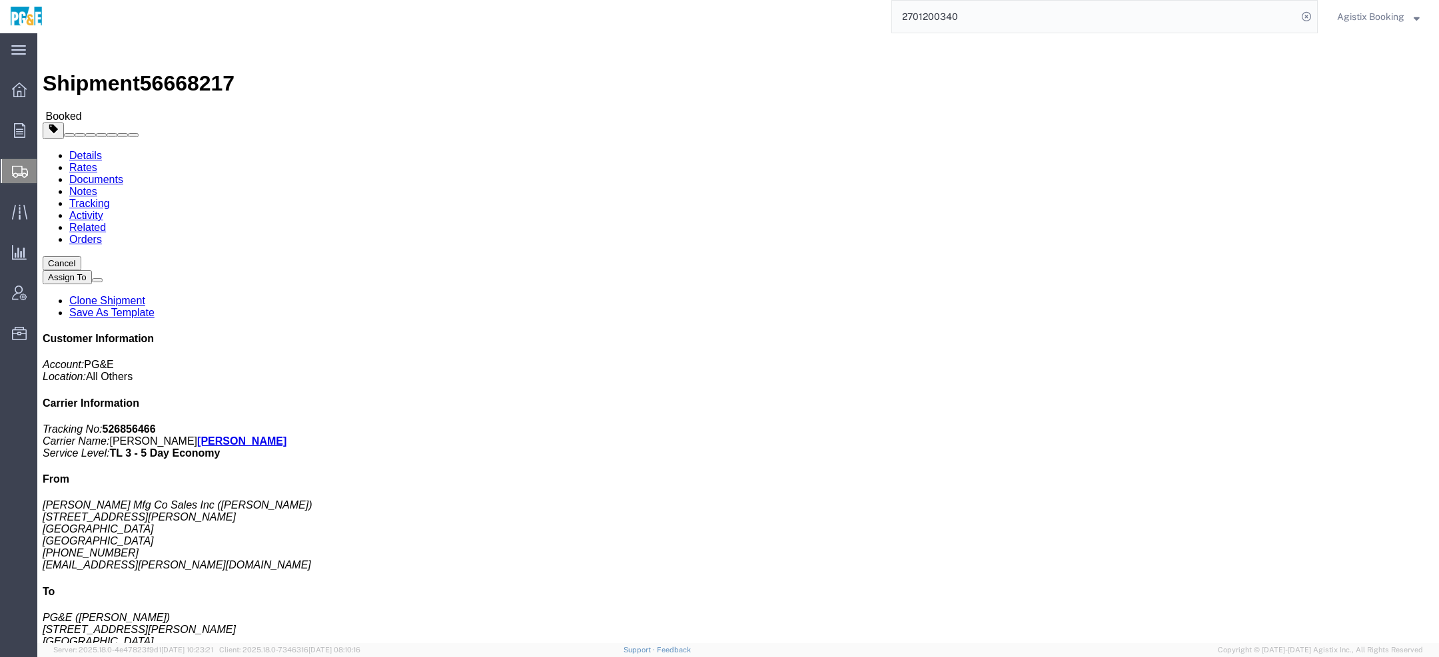
click span "button"
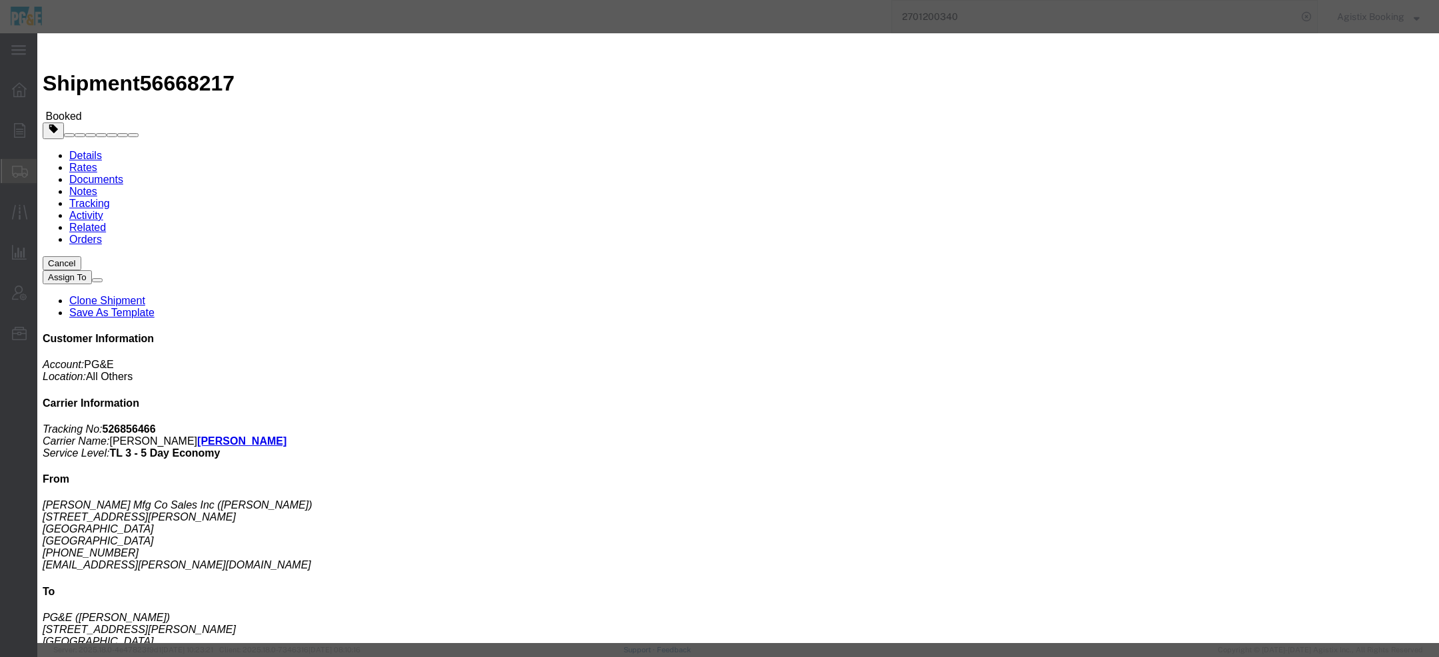
click input "8"
type input "4"
click button "Save"
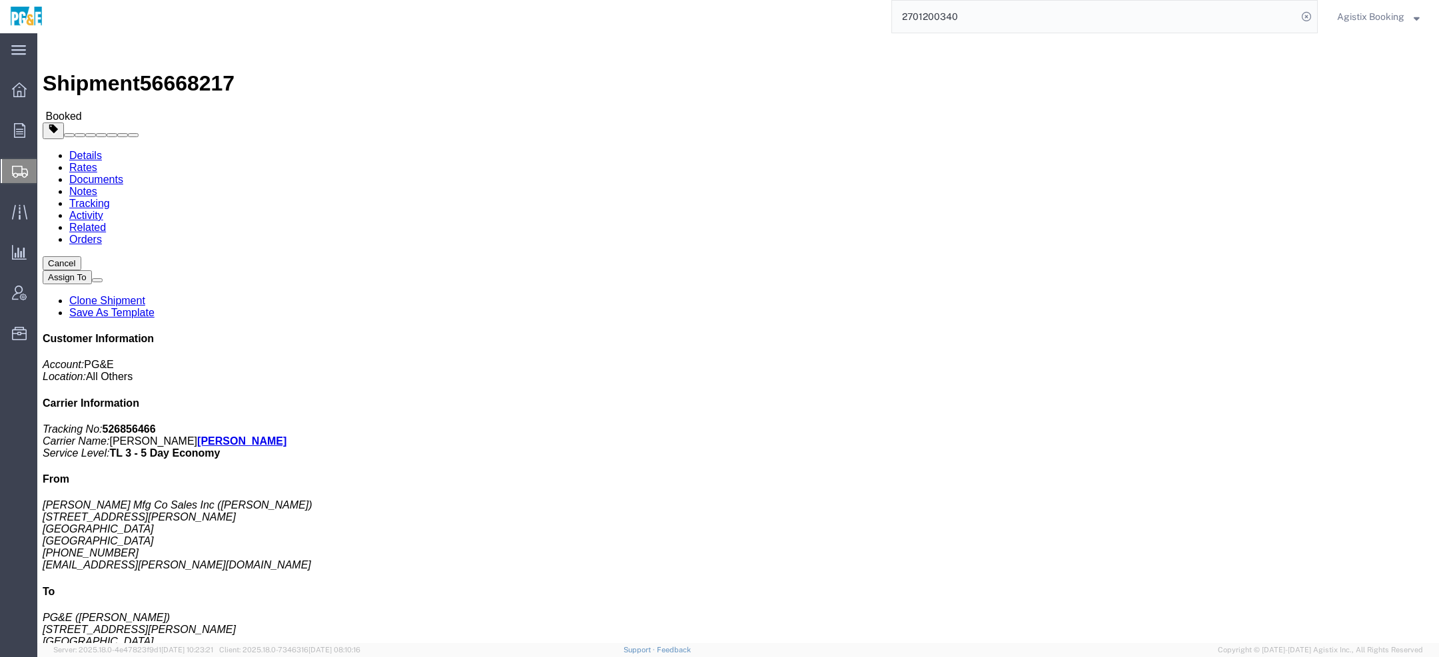
click at [1364, 11] on span "Agistix Booking" at bounding box center [1370, 16] width 67 height 15
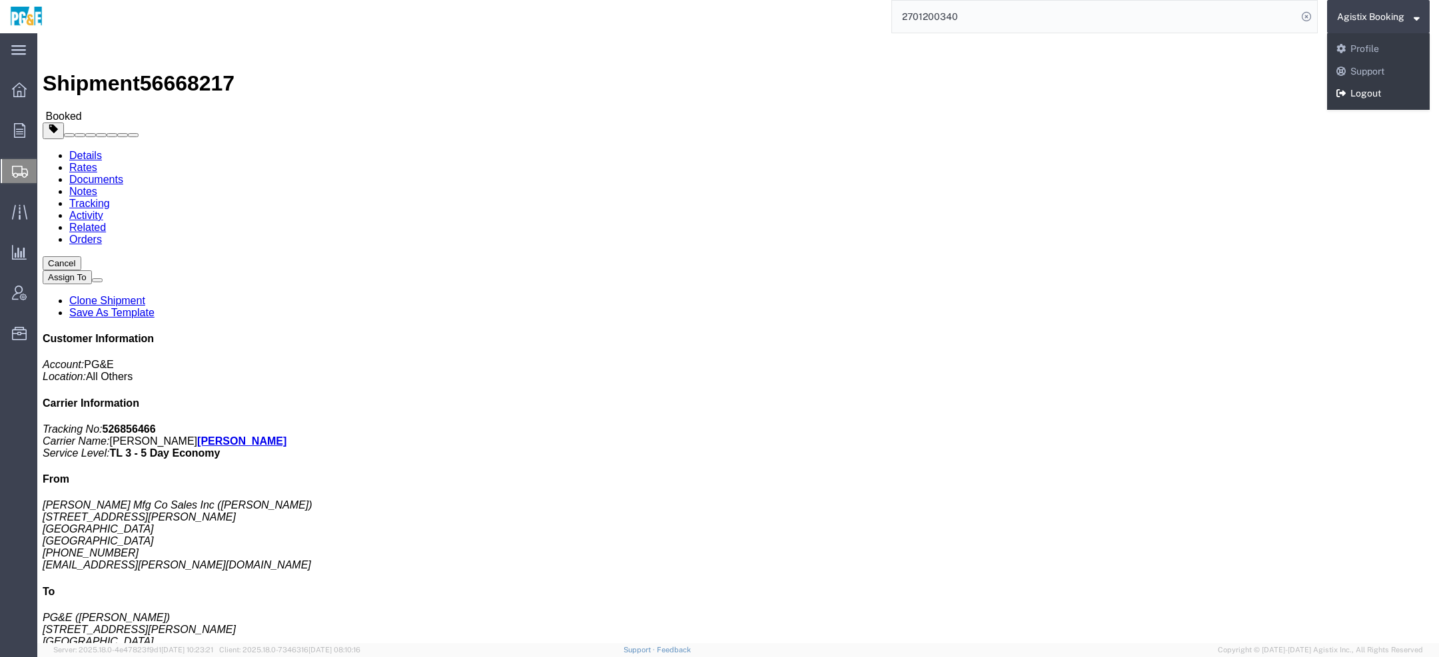
click at [1356, 97] on link "Logout" at bounding box center [1378, 94] width 103 height 23
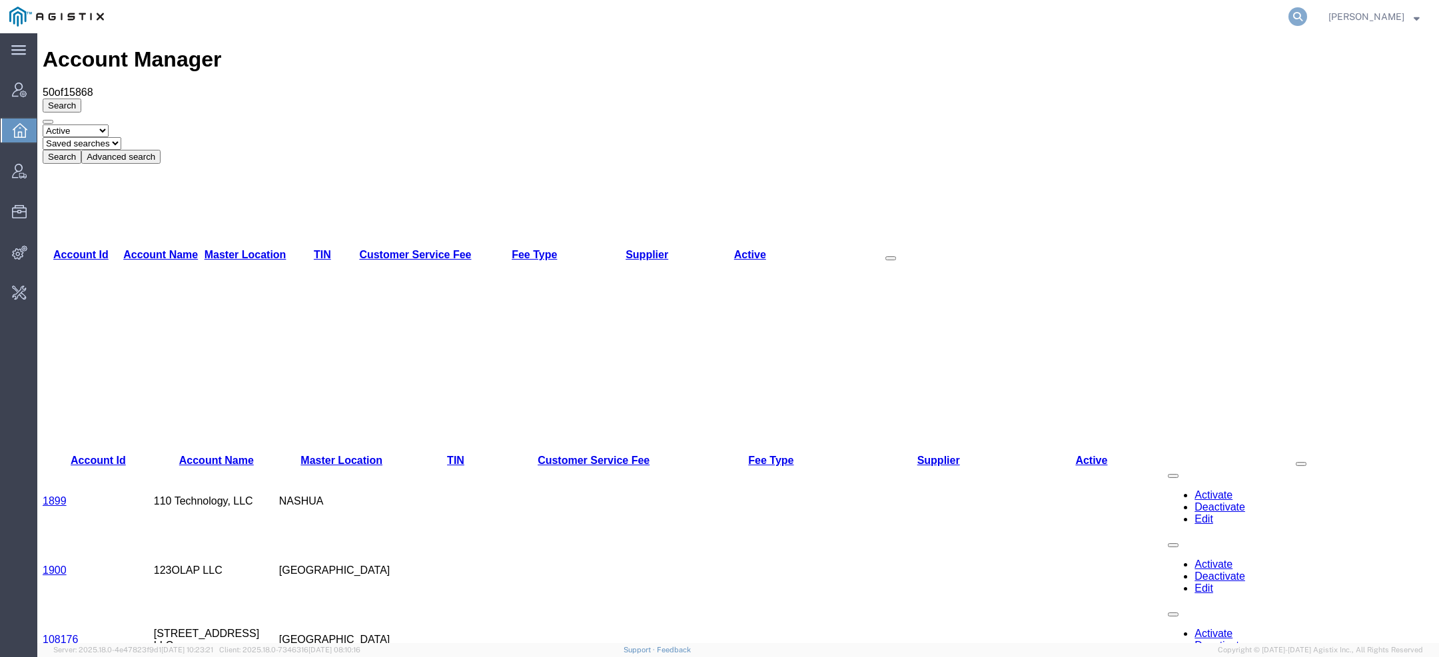
click at [1304, 9] on icon at bounding box center [1297, 16] width 19 height 19
paste input "sweeney@synopsys.com"
type input "sweeney@synopsys.com"
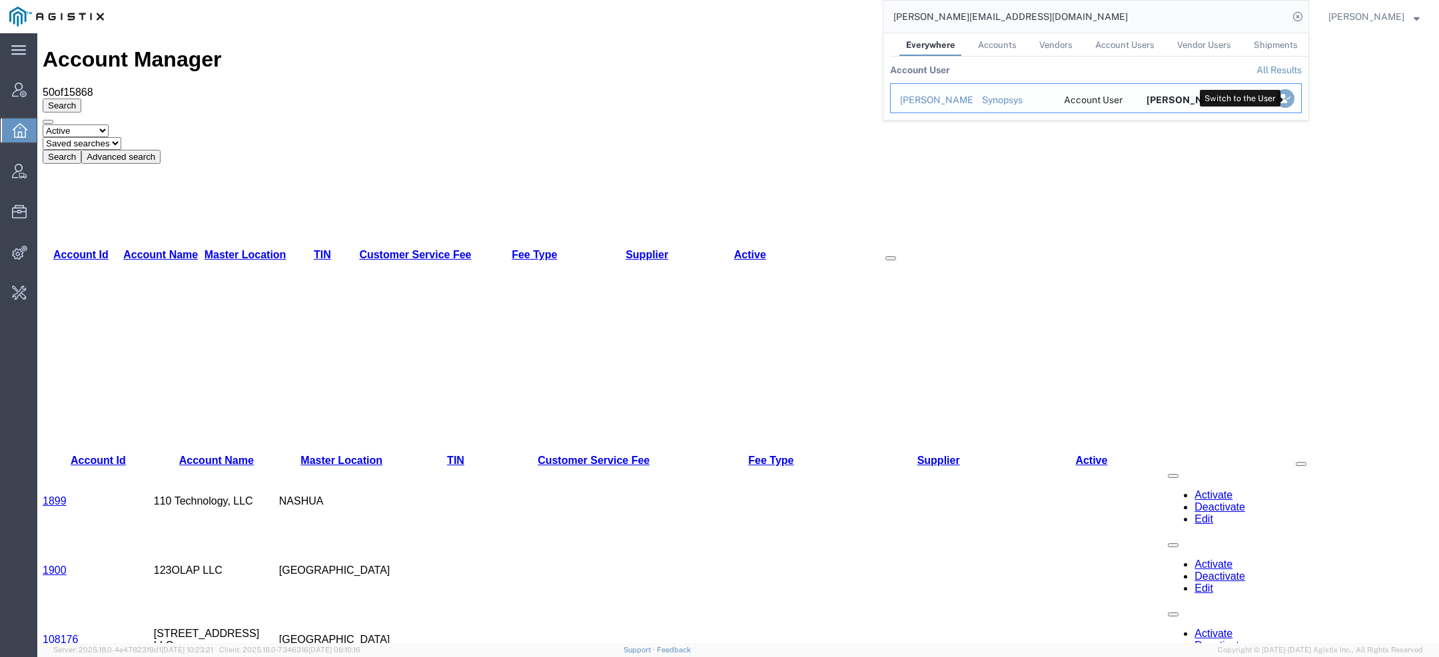
click at [1284, 97] on icon "Search Results" at bounding box center [1285, 98] width 19 height 19
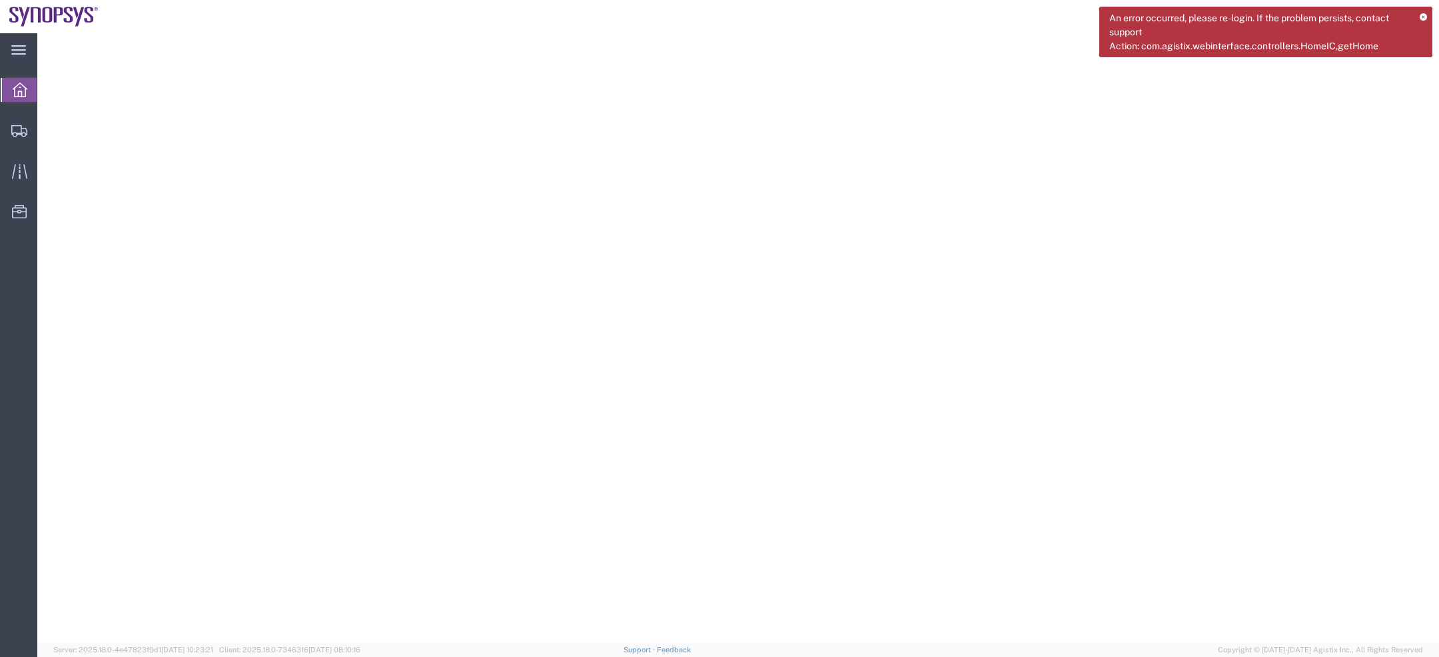
click at [1424, 17] on icon at bounding box center [1423, 17] width 7 height 7
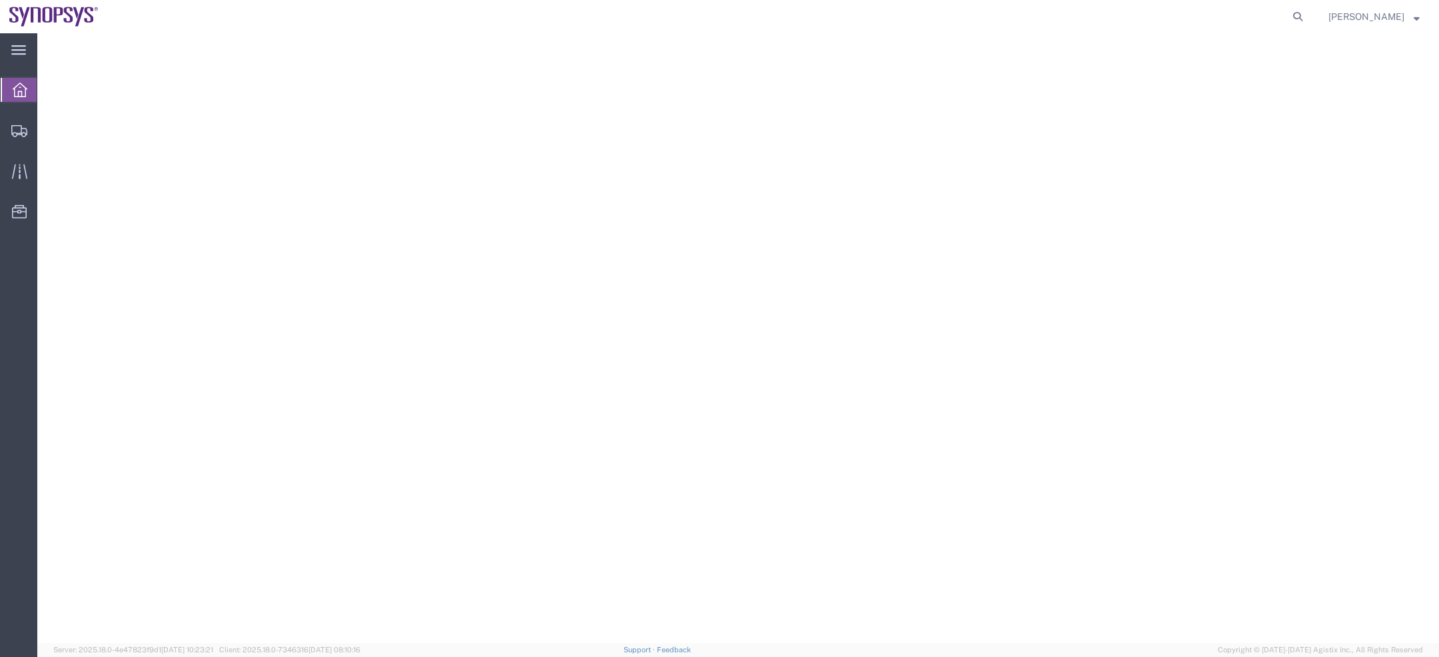
click at [1390, 19] on span "Sweeney Trozell" at bounding box center [1366, 16] width 76 height 15
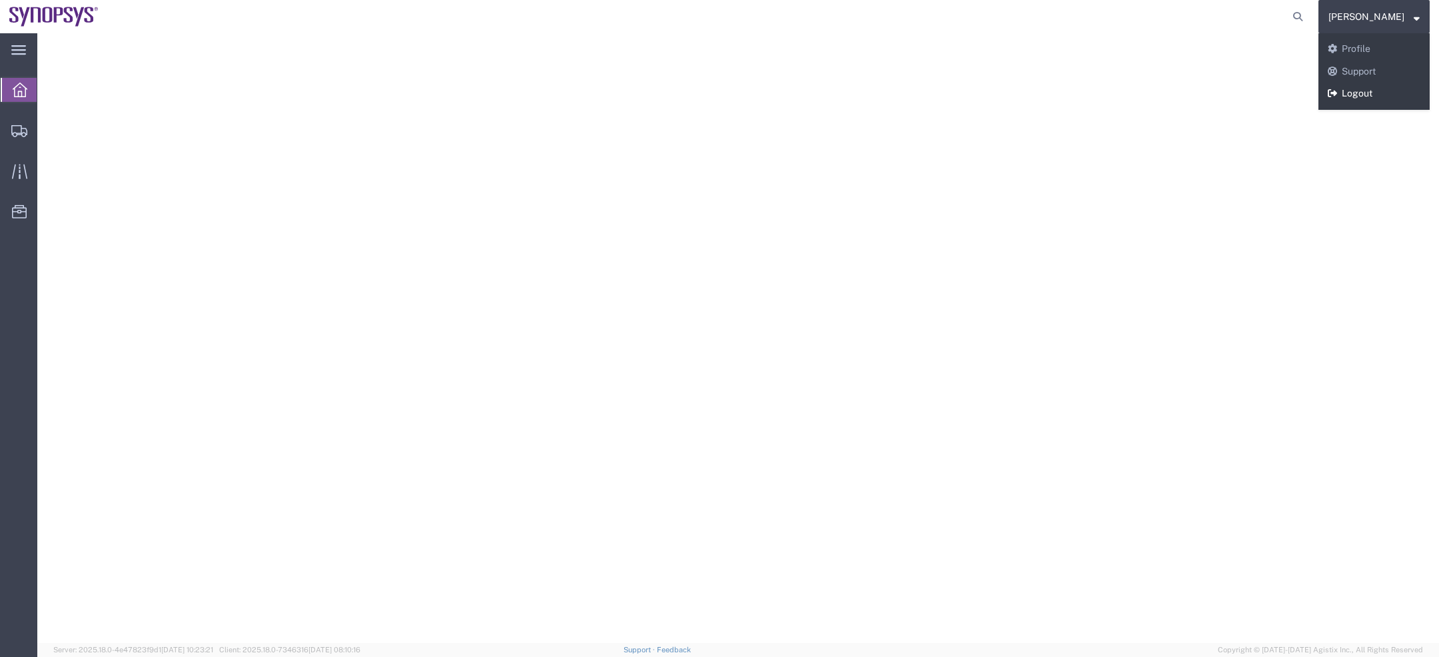
drag, startPoint x: 1360, startPoint y: 85, endPoint x: 1326, endPoint y: 52, distance: 47.6
click at [1360, 85] on link "Logout" at bounding box center [1373, 94] width 111 height 23
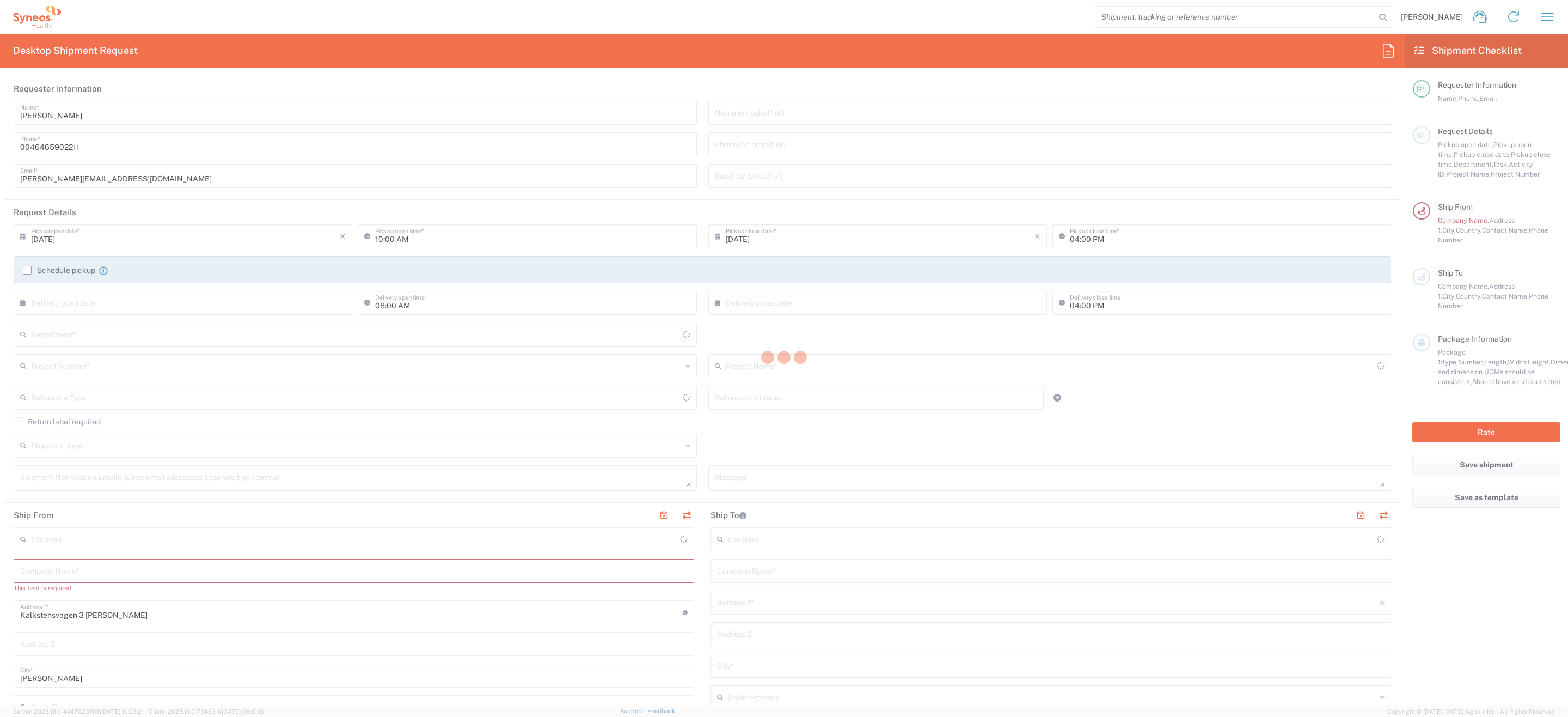
type input "Sweden"
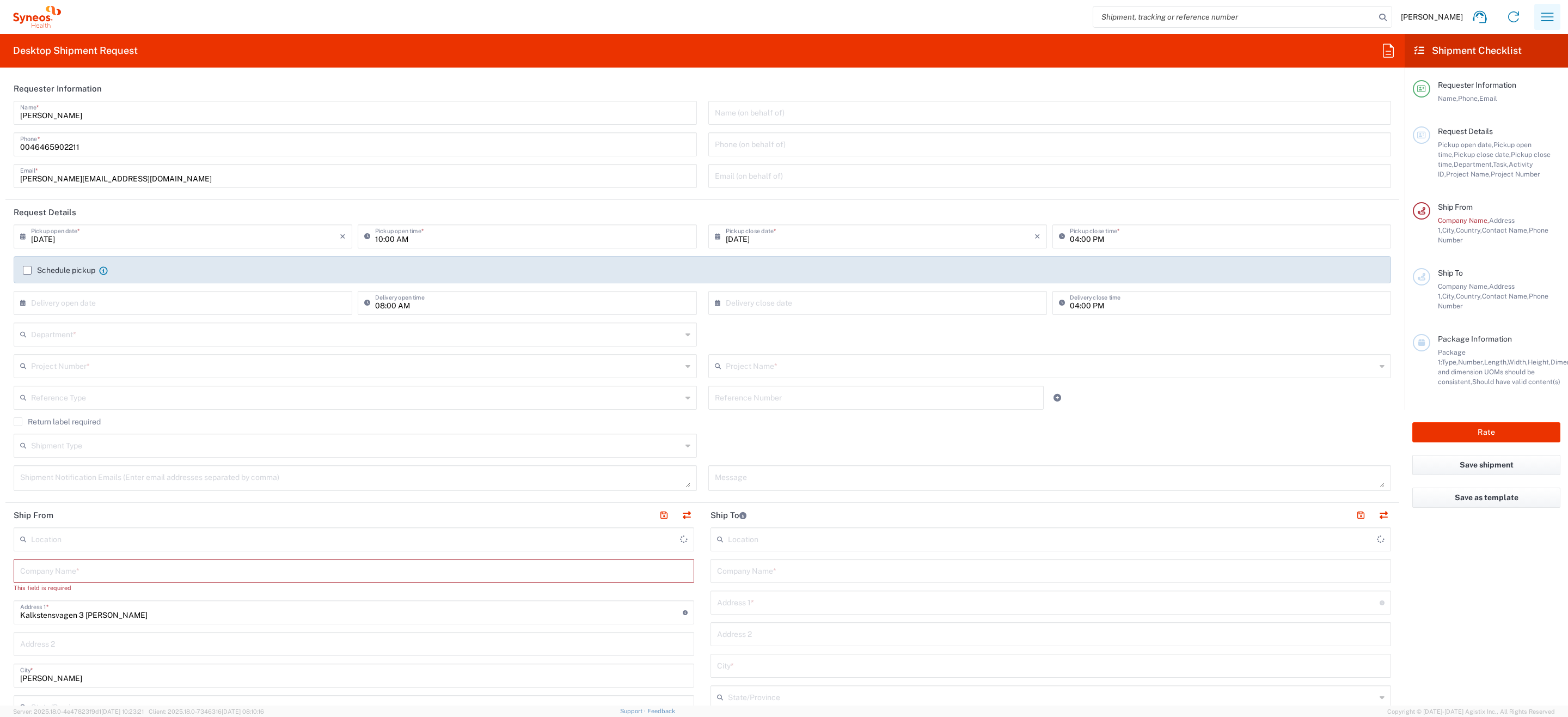
click at [1537, 16] on button "button" at bounding box center [1548, 17] width 26 height 26
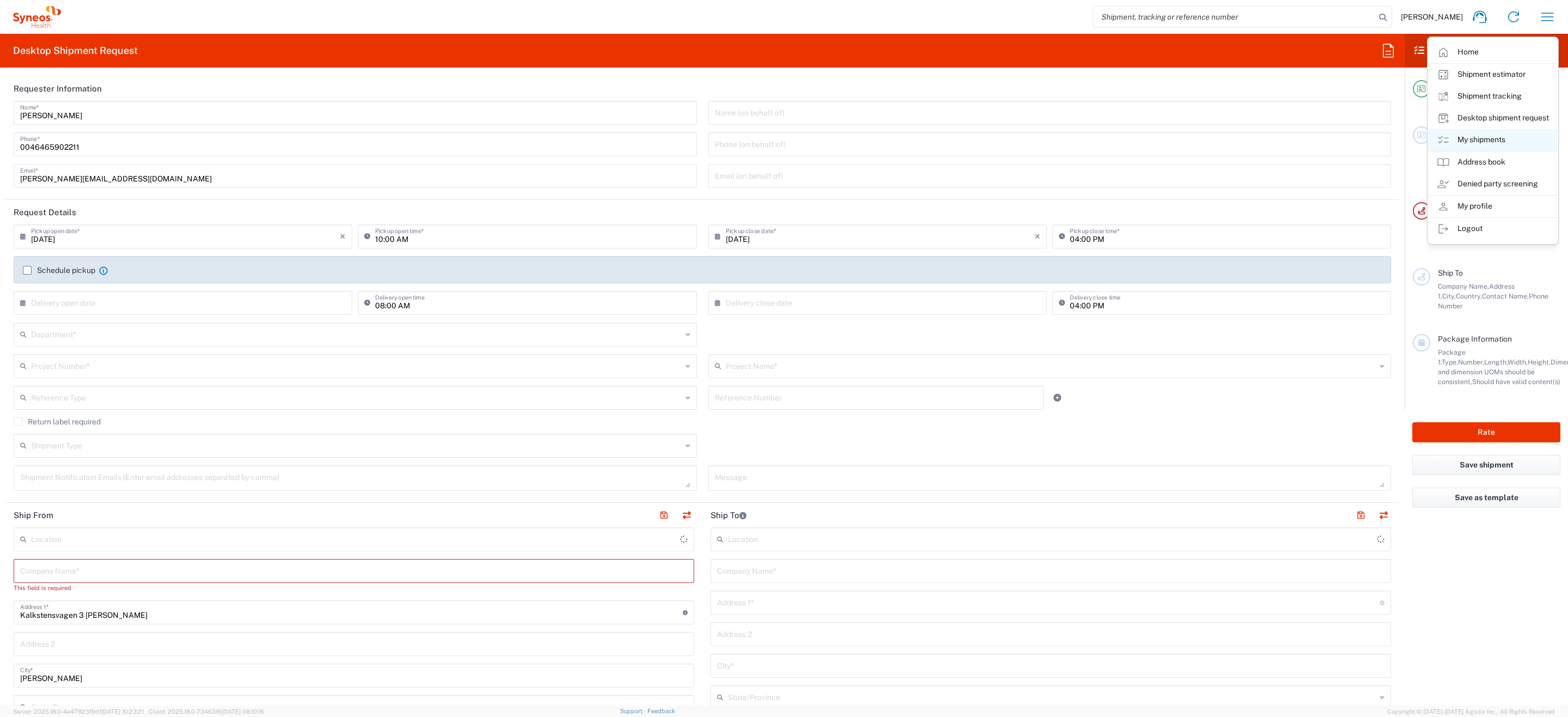
click at [1467, 137] on link "My shipments" at bounding box center [1493, 140] width 130 height 22
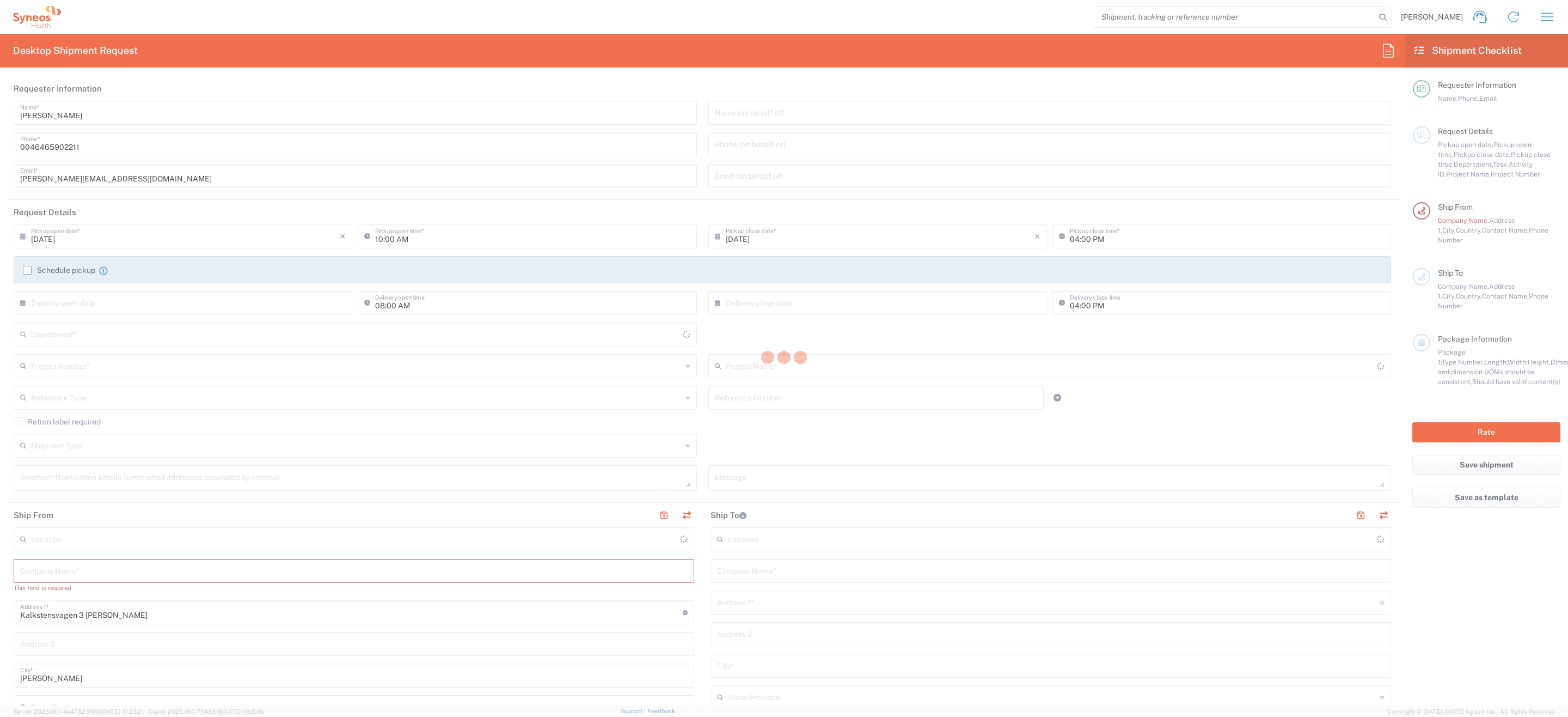
type input "[GEOGRAPHIC_DATA]"
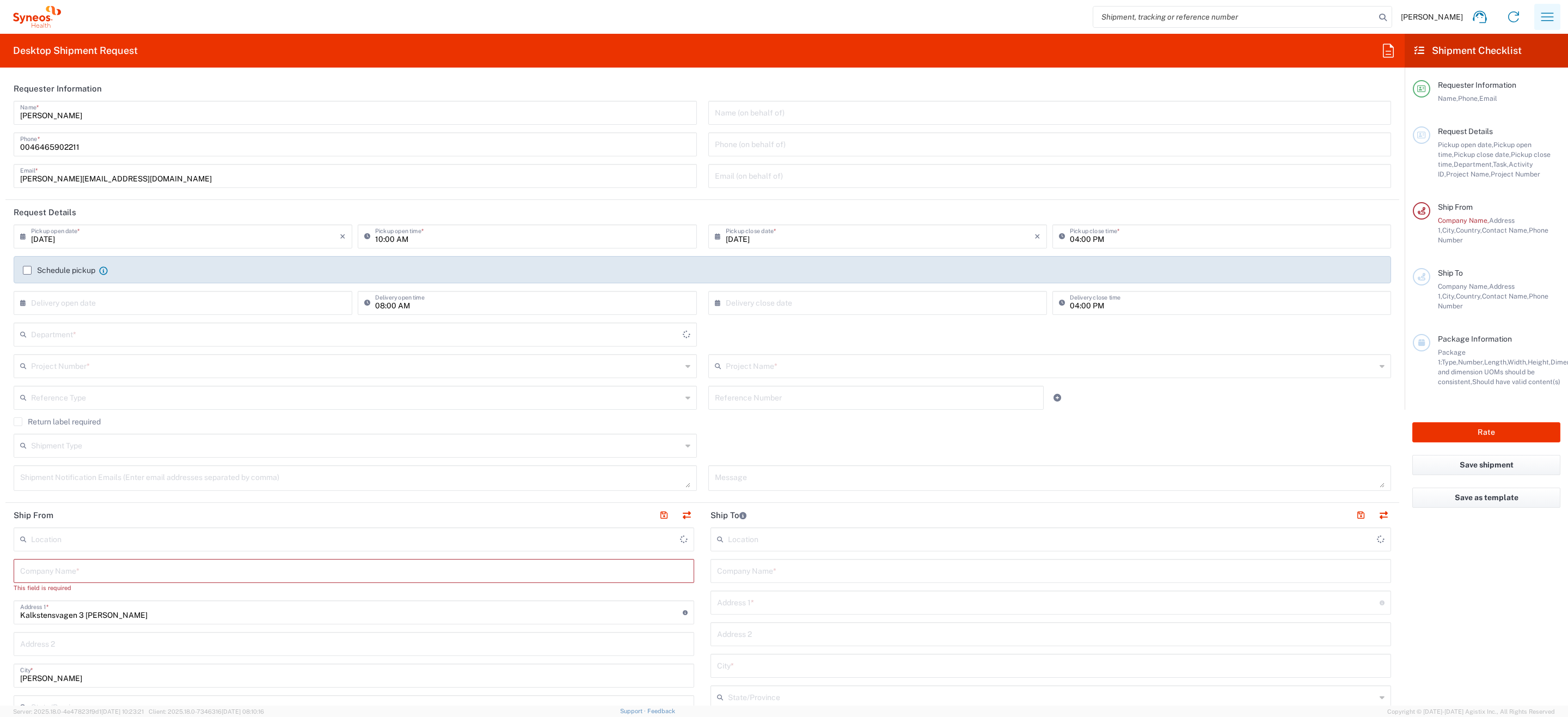
click at [1543, 16] on icon "button" at bounding box center [1548, 16] width 17 height 17
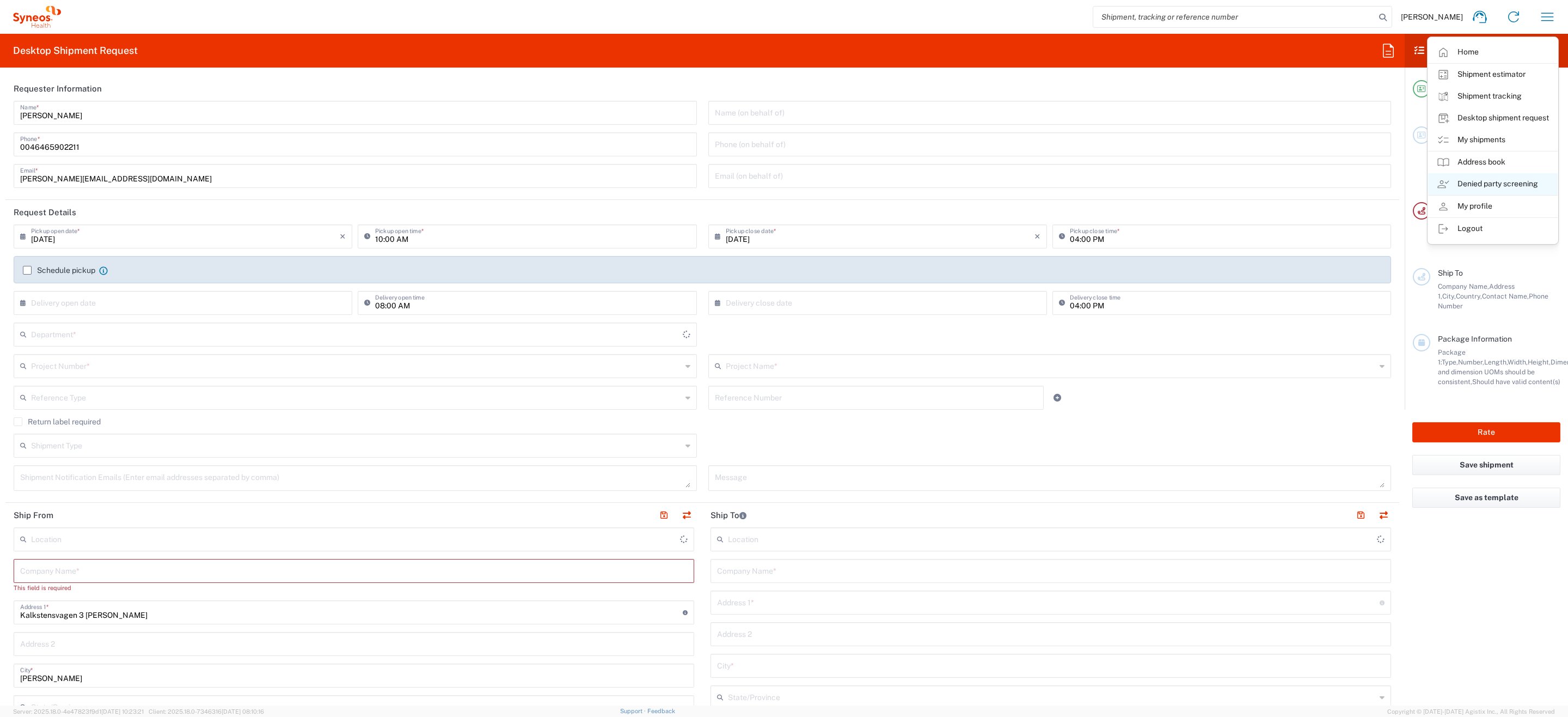
type input "[PERSON_NAME] SE80"
click at [1450, 144] on link "My shipments" at bounding box center [1493, 140] width 130 height 22
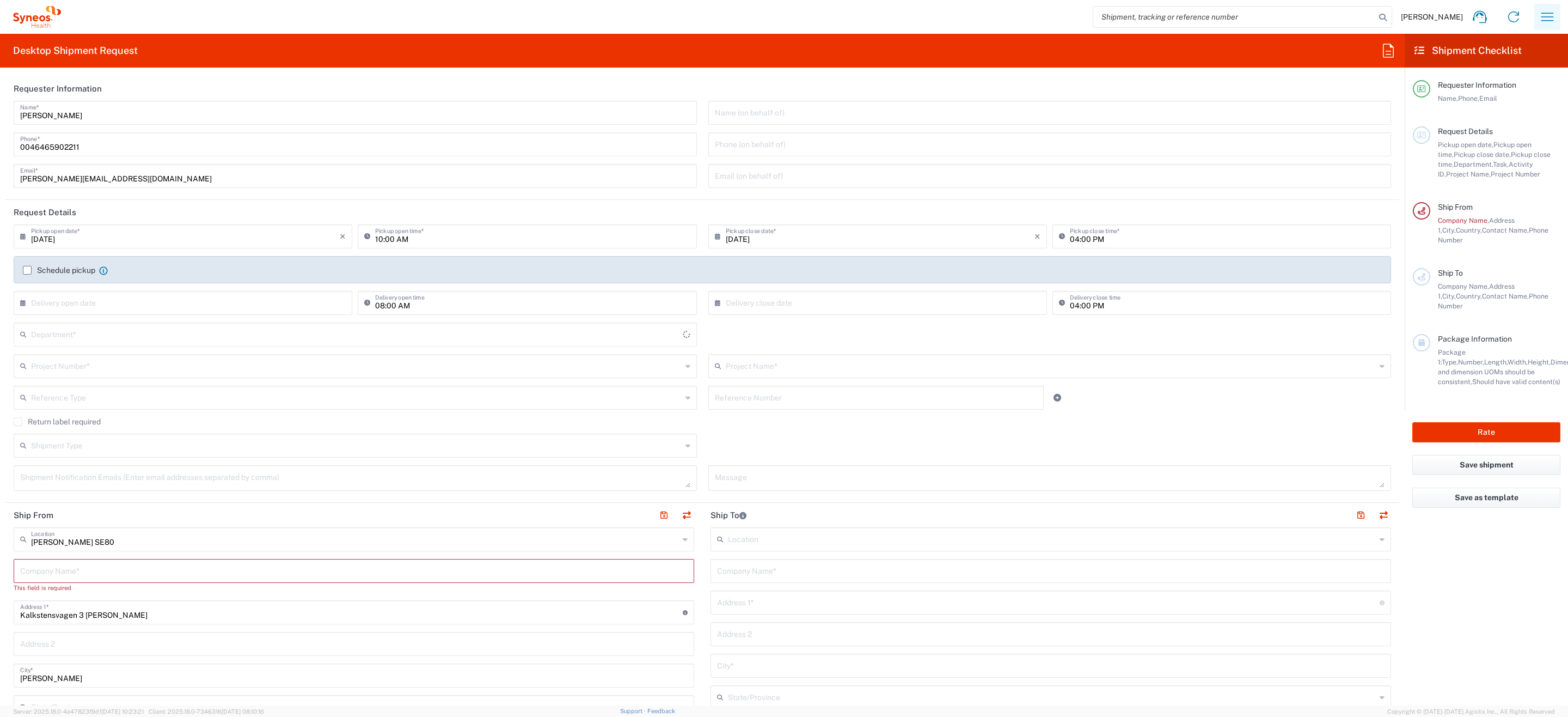
click at [1552, 11] on icon "button" at bounding box center [1548, 16] width 17 height 17
click at [1480, 101] on link "Shipment tracking" at bounding box center [1493, 96] width 130 height 22
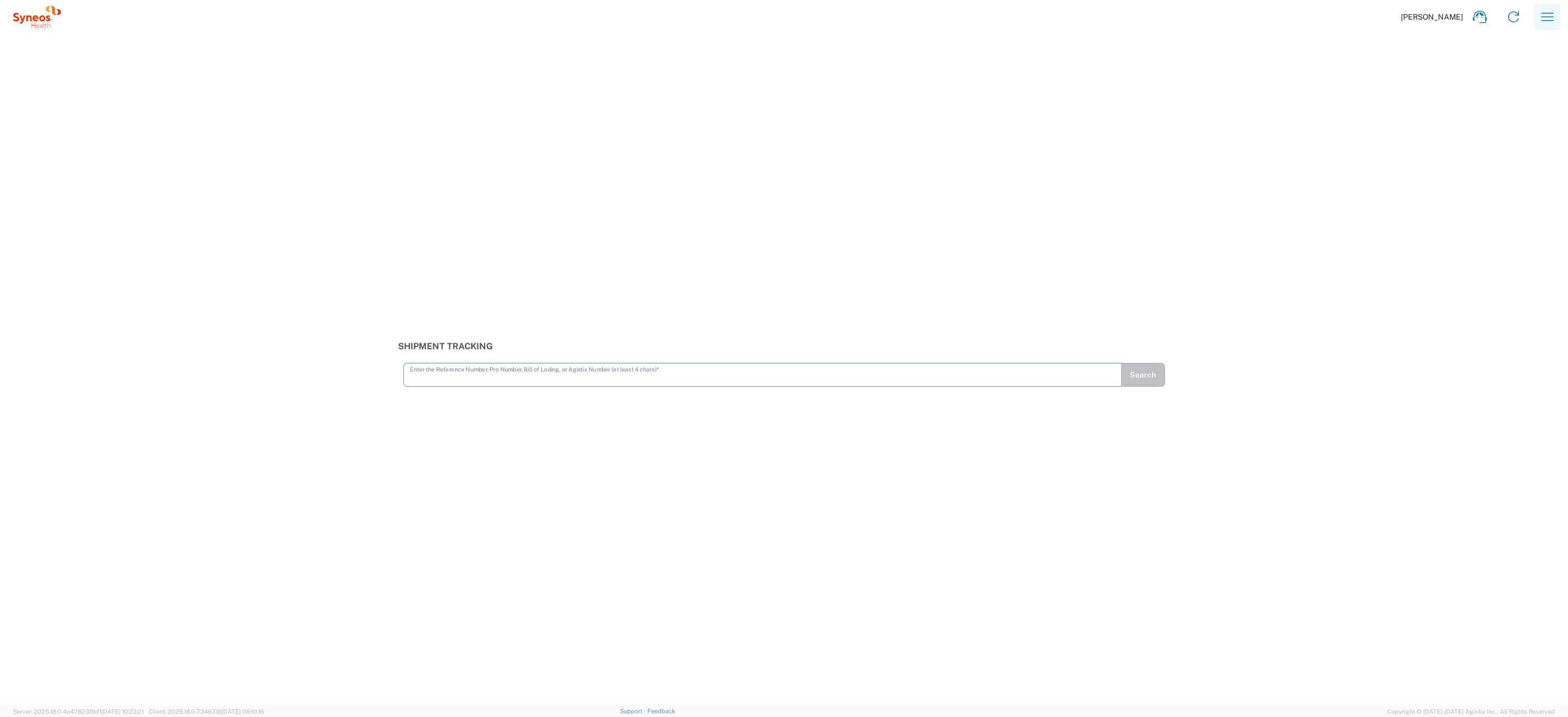
click at [1541, 19] on icon "button" at bounding box center [1548, 16] width 17 height 17
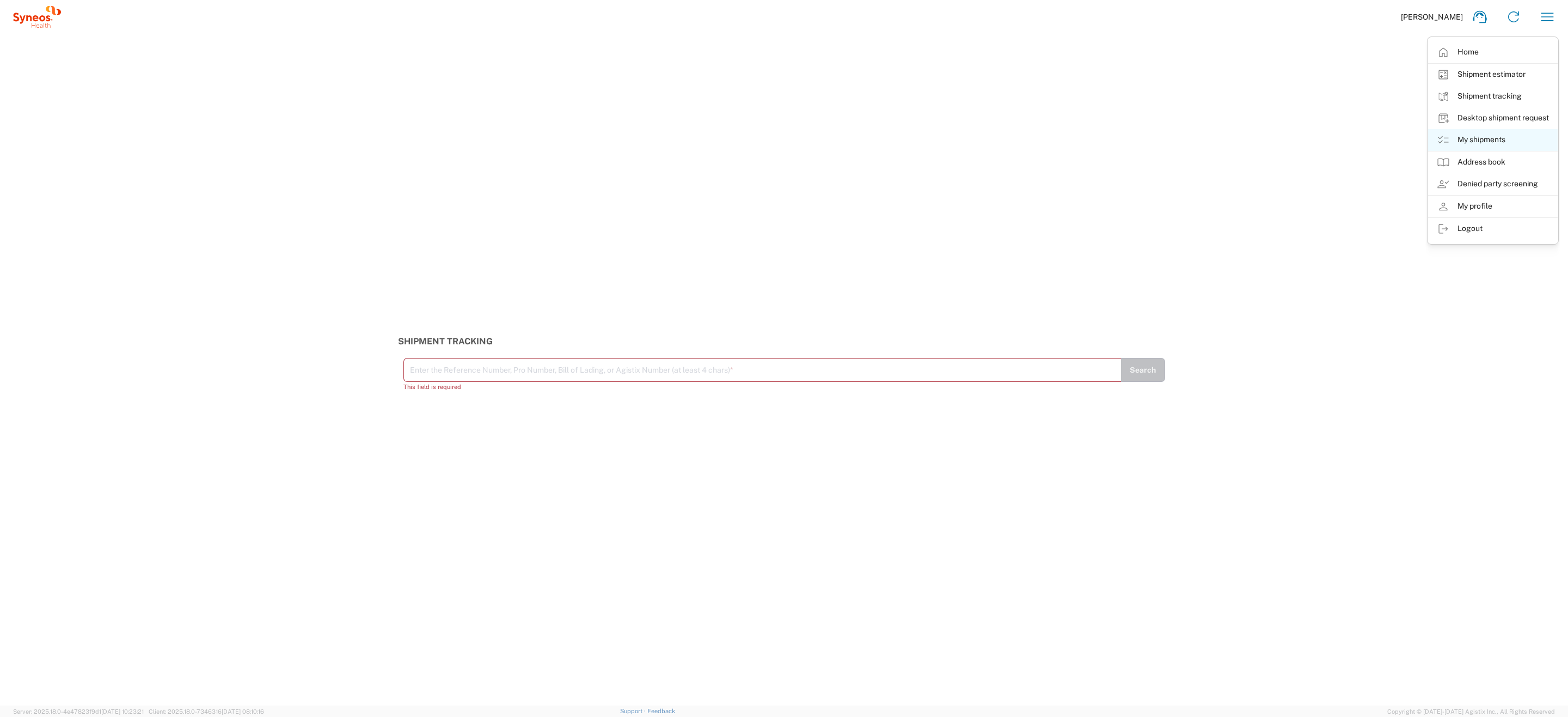
click at [1475, 141] on link "My shipments" at bounding box center [1493, 140] width 130 height 22
click at [1545, 19] on icon "button" at bounding box center [1548, 16] width 17 height 17
click at [1481, 199] on link "My profile" at bounding box center [1493, 206] width 130 height 22
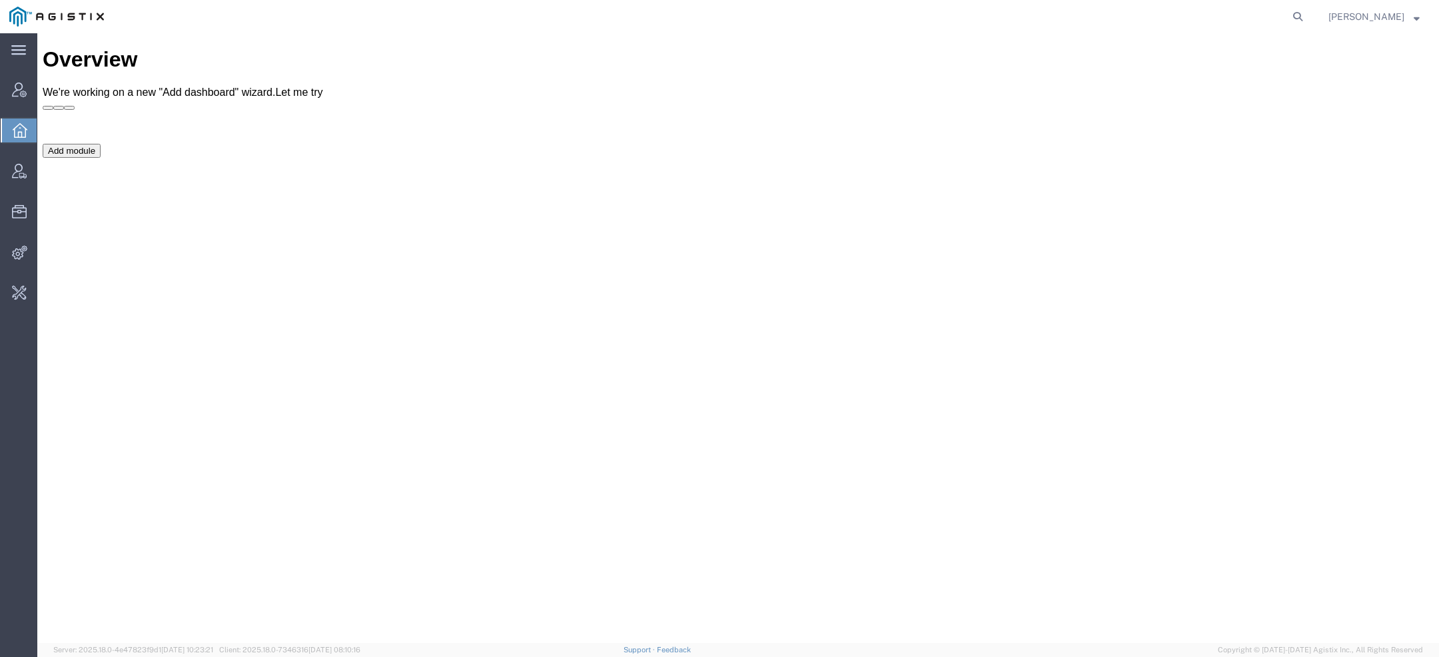
click at [1289, 19] on agx-global-search at bounding box center [1096, 16] width 426 height 33
click at [1315, 18] on nav "[PERSON_NAME]" at bounding box center [724, 16] width 1430 height 33
click at [1312, 18] on nav "[PERSON_NAME]" at bounding box center [724, 16] width 1430 height 33
click at [1300, 18] on icon at bounding box center [1297, 16] width 19 height 19
paste input "[PERSON_NAME][EMAIL_ADDRESS][DOMAIN_NAME]"
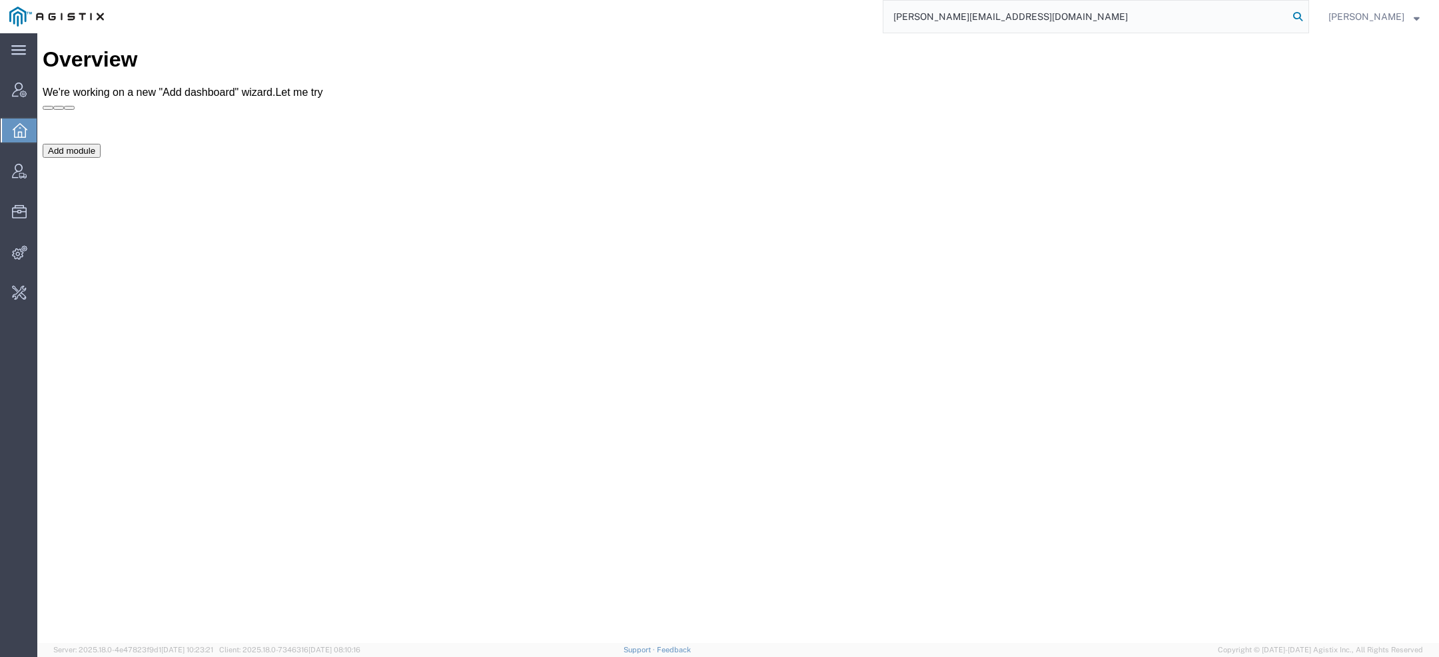
type input "sweeney@synopsys.com"
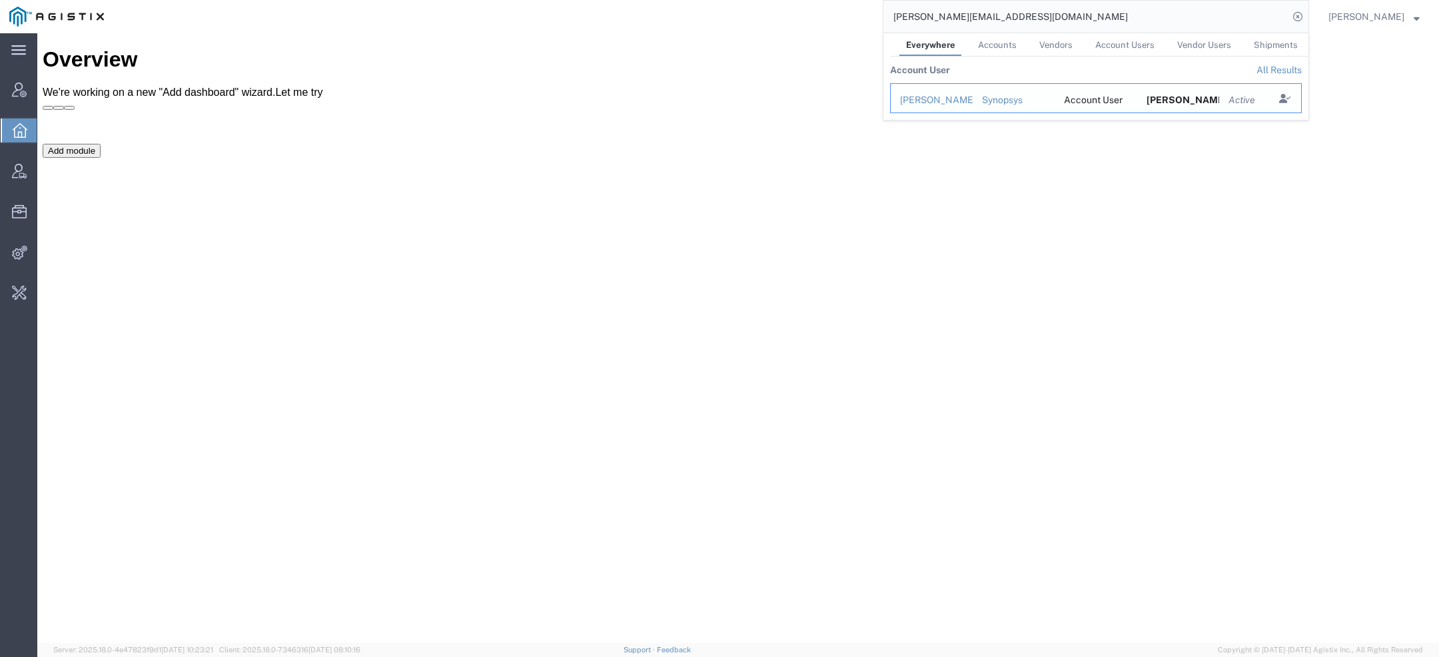
click at [939, 95] on div "Sweeney Trozell" at bounding box center [931, 100] width 63 height 14
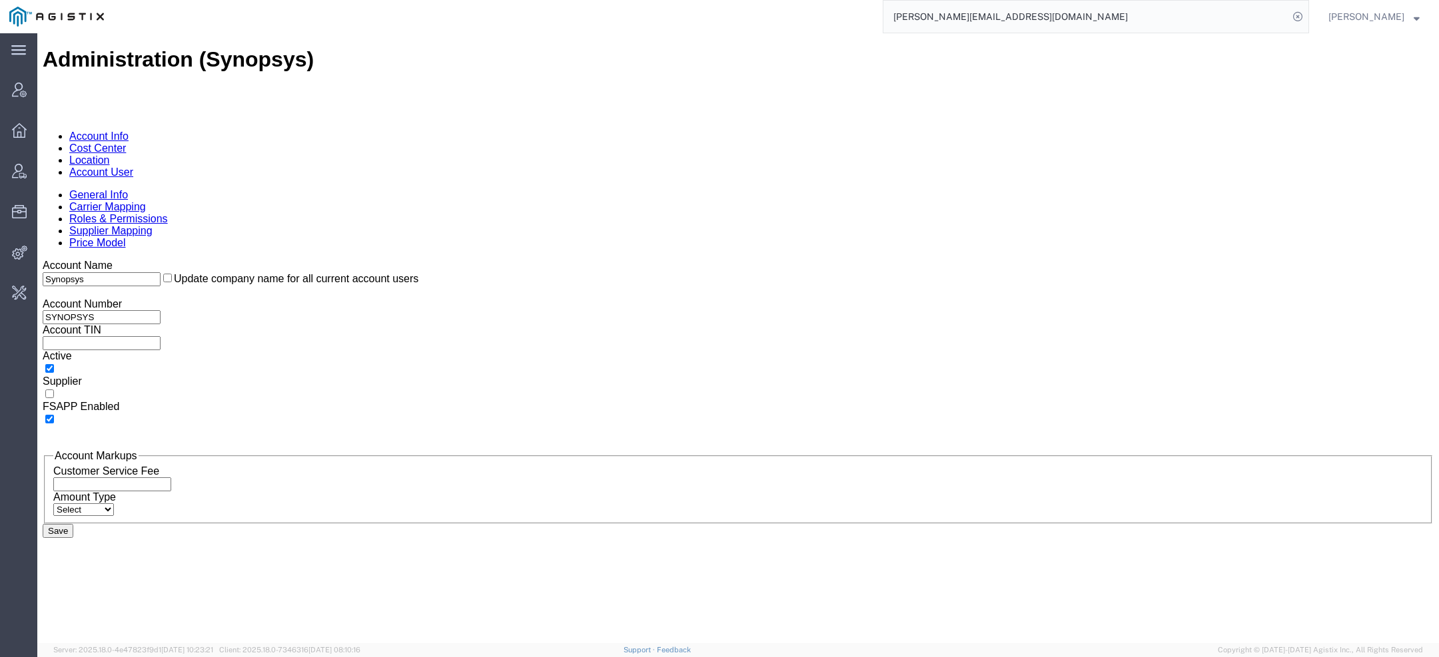
click at [133, 167] on link "Account User" at bounding box center [101, 172] width 64 height 11
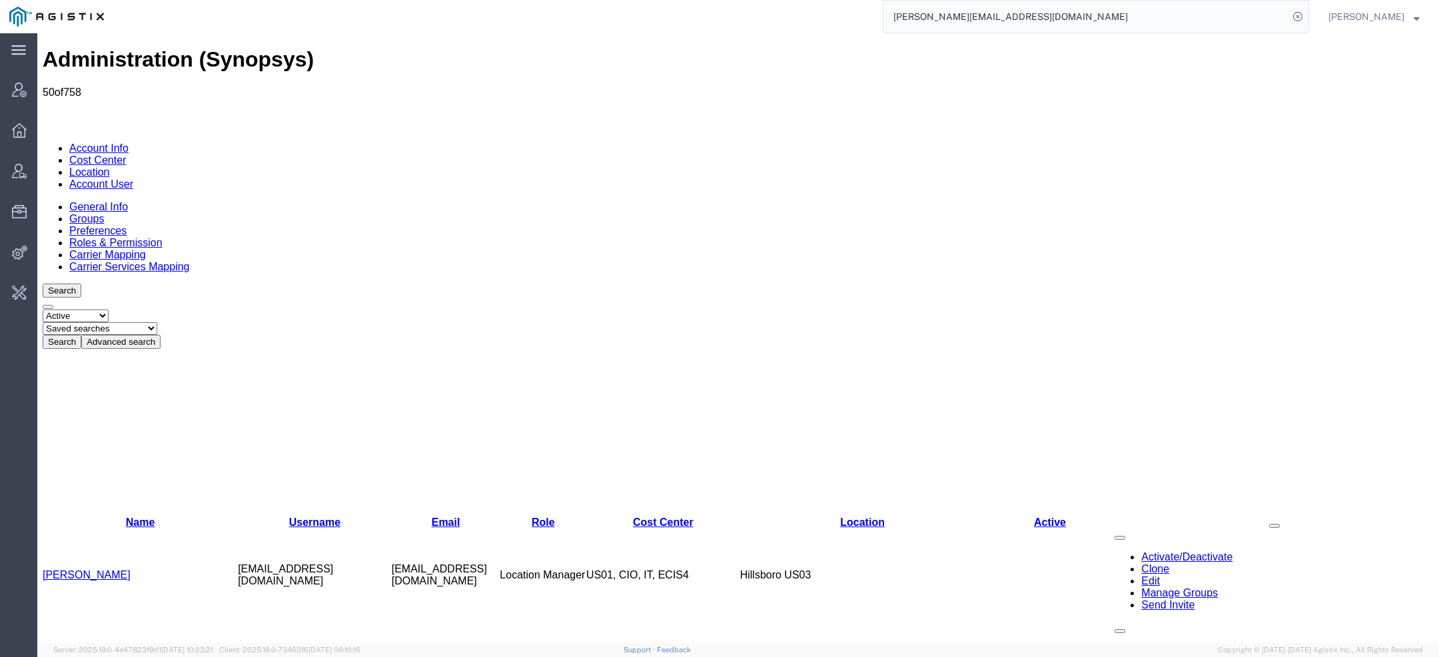
click at [161, 335] on button "Advanced search" at bounding box center [120, 342] width 79 height 14
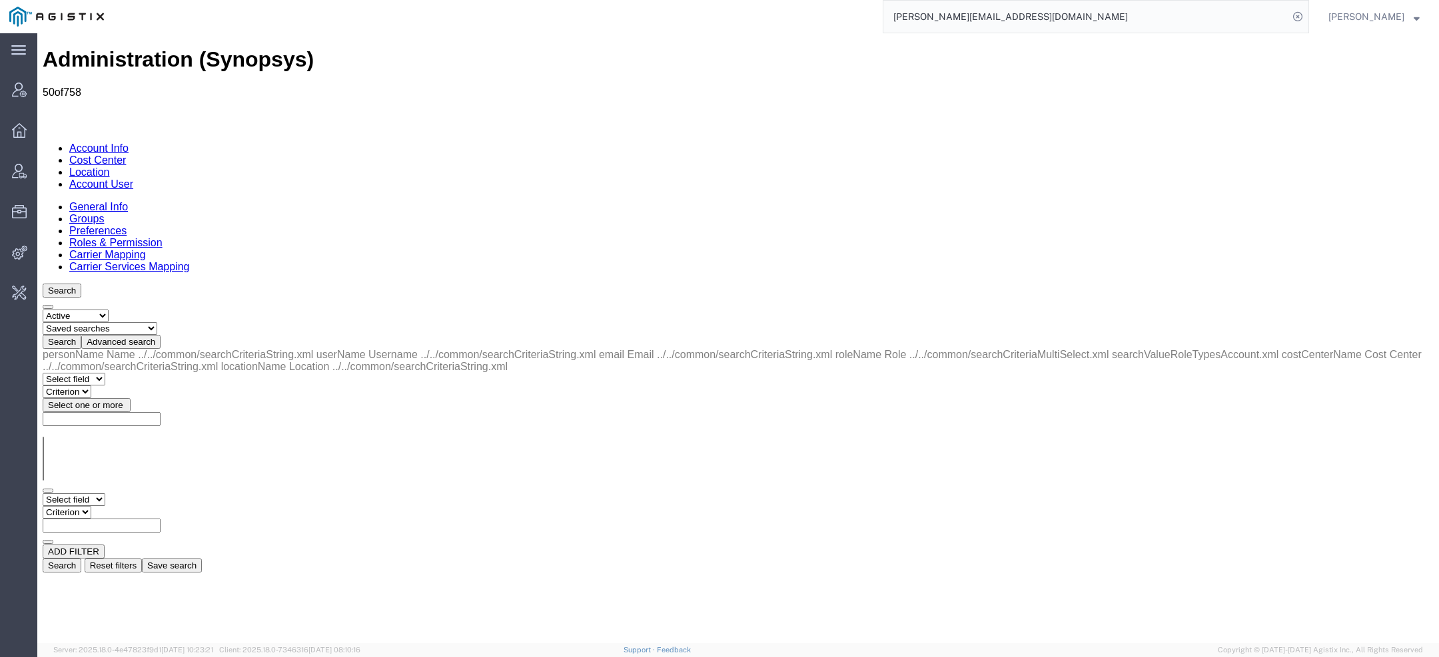
click at [1029, 10] on input "sweeney@synopsys.com" at bounding box center [1085, 17] width 405 height 32
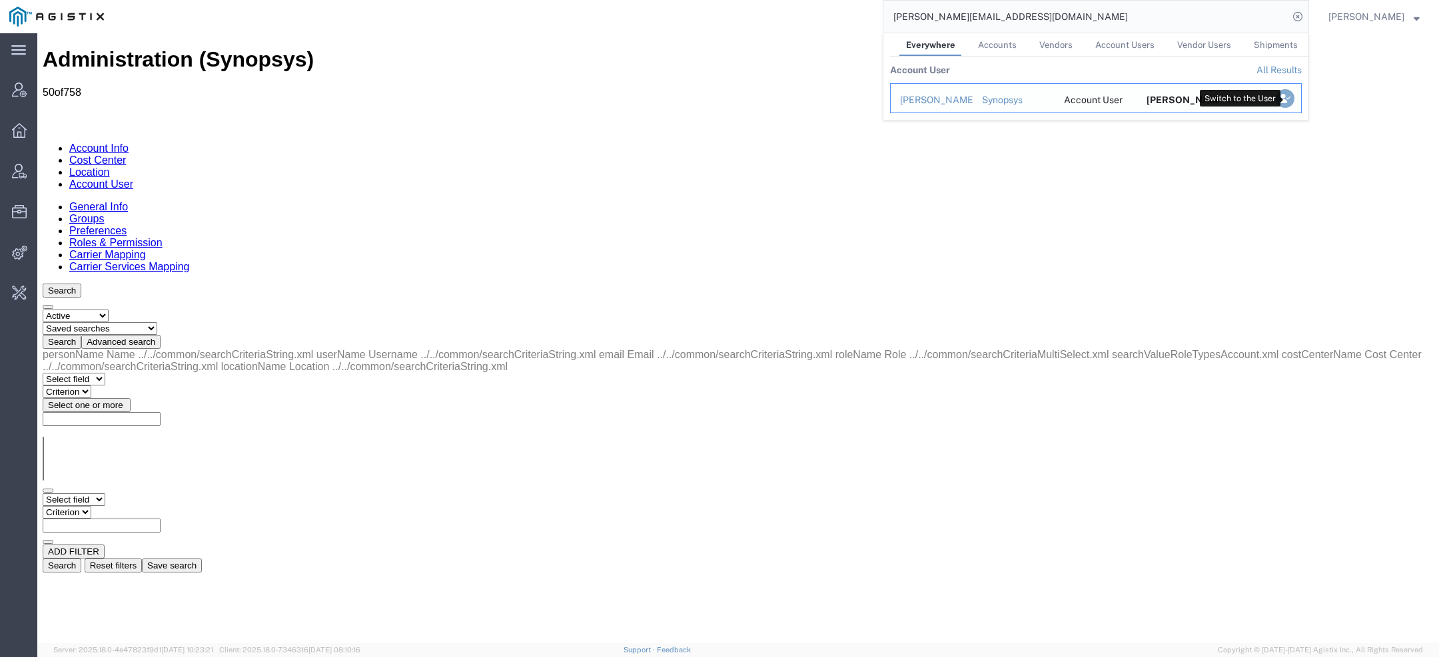
click at [1288, 103] on icon "Search Results" at bounding box center [1285, 98] width 19 height 19
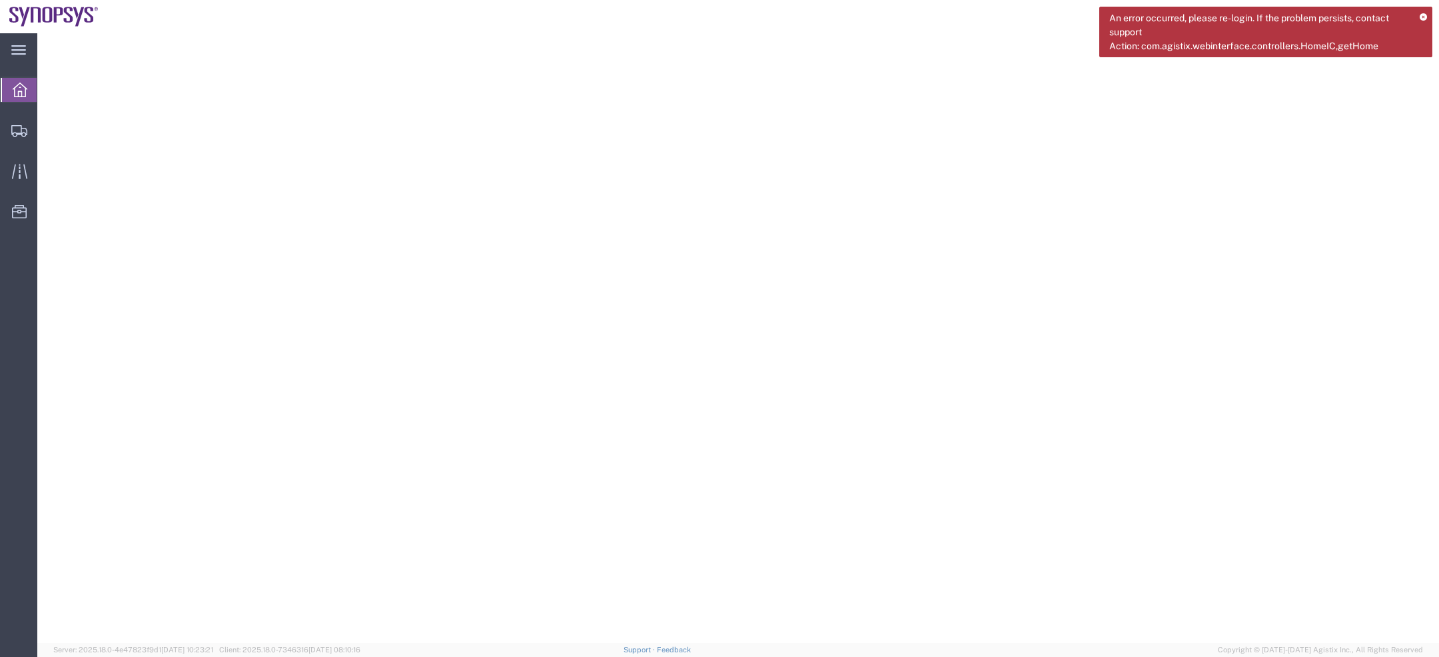
click at [1429, 13] on div "An error occurred, please re-login. If the problem persists, contact support Ac…" at bounding box center [1265, 32] width 333 height 51
click at [1426, 15] on icon at bounding box center [1423, 17] width 7 height 7
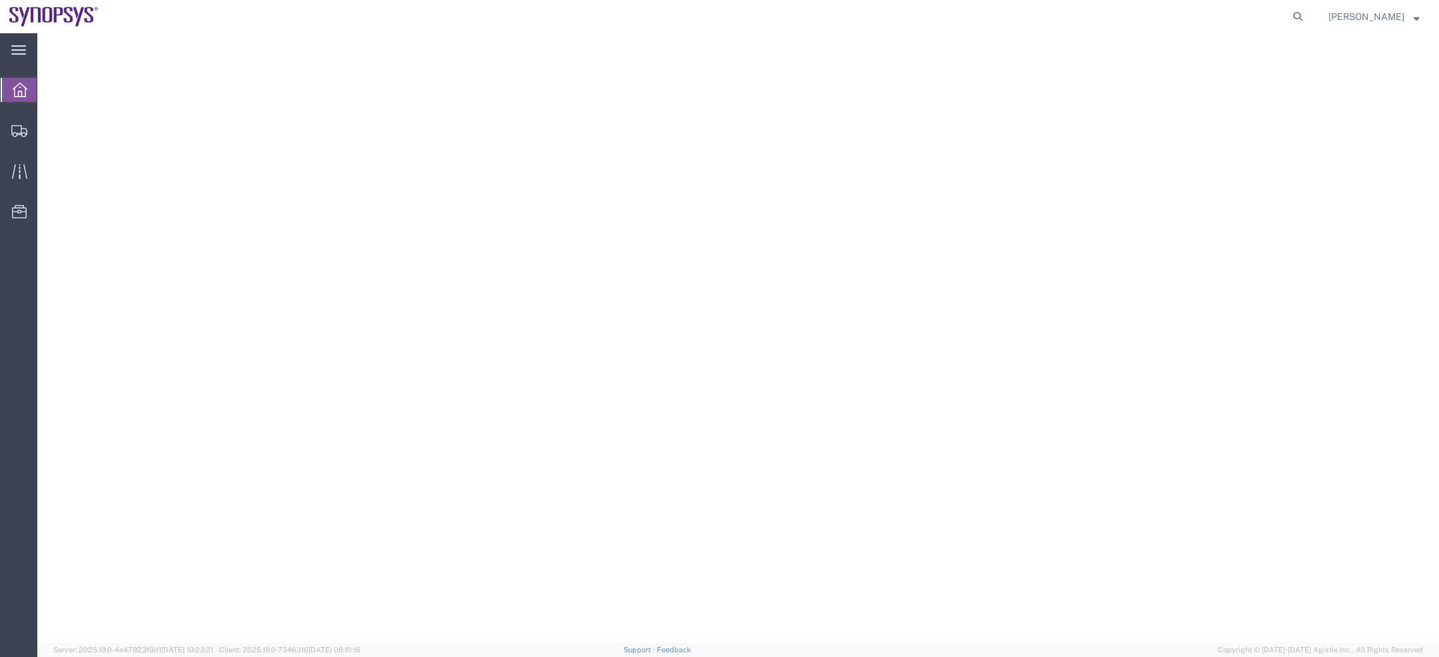
click at [1343, 20] on span "[PERSON_NAME]" at bounding box center [1366, 16] width 76 height 15
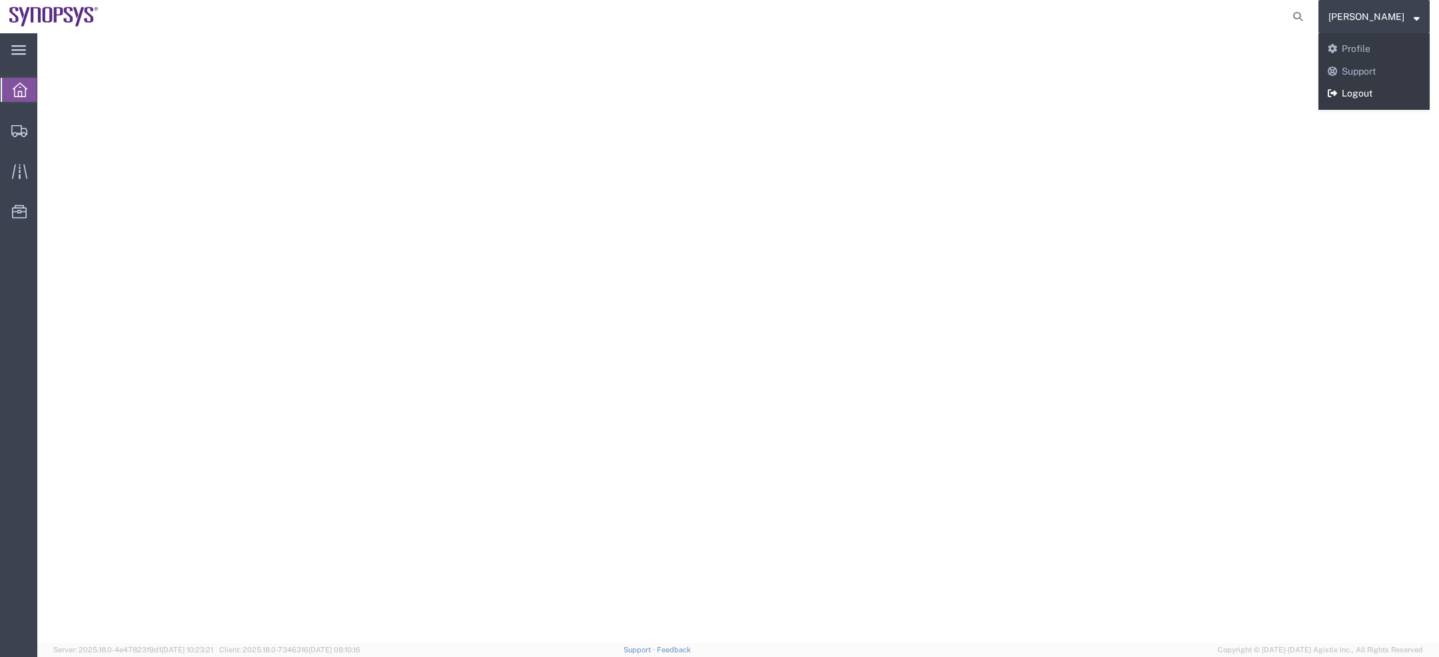
click at [1362, 94] on link "Logout" at bounding box center [1373, 94] width 111 height 23
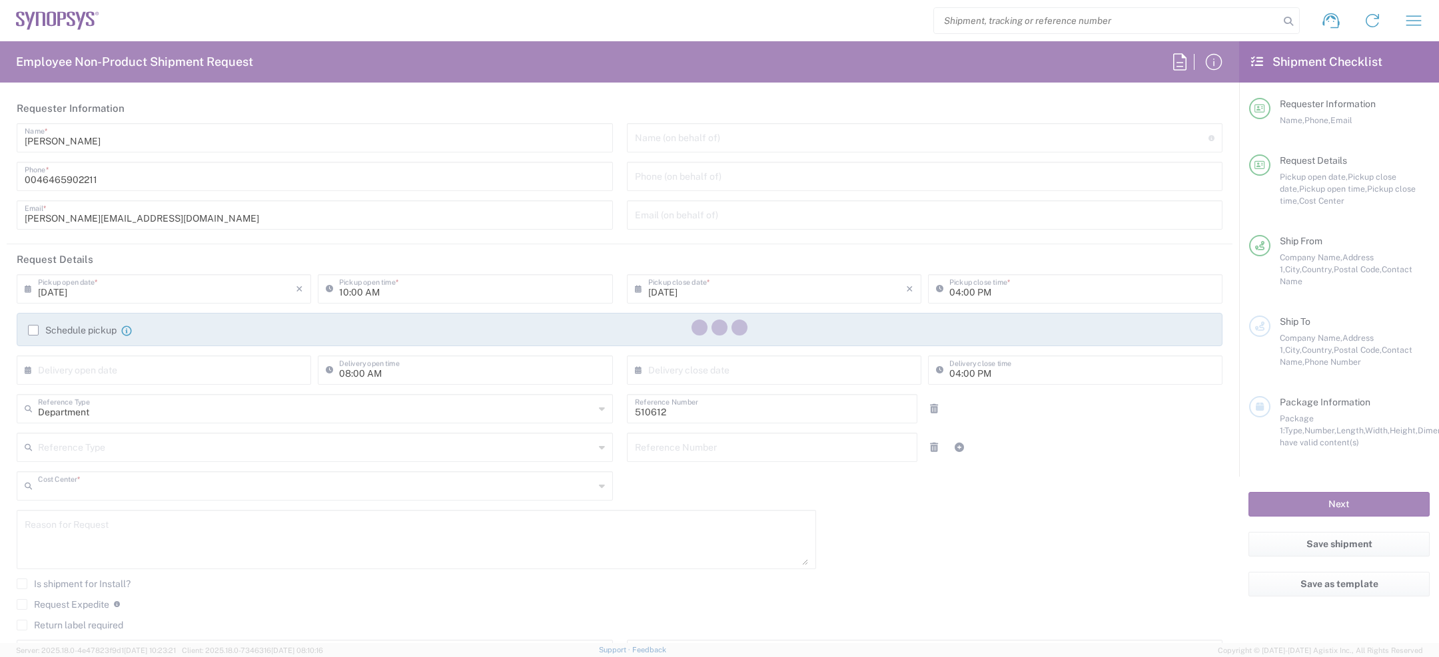
type input "SE80, SDG, HAPS, HW 510612"
type input "Sweden"
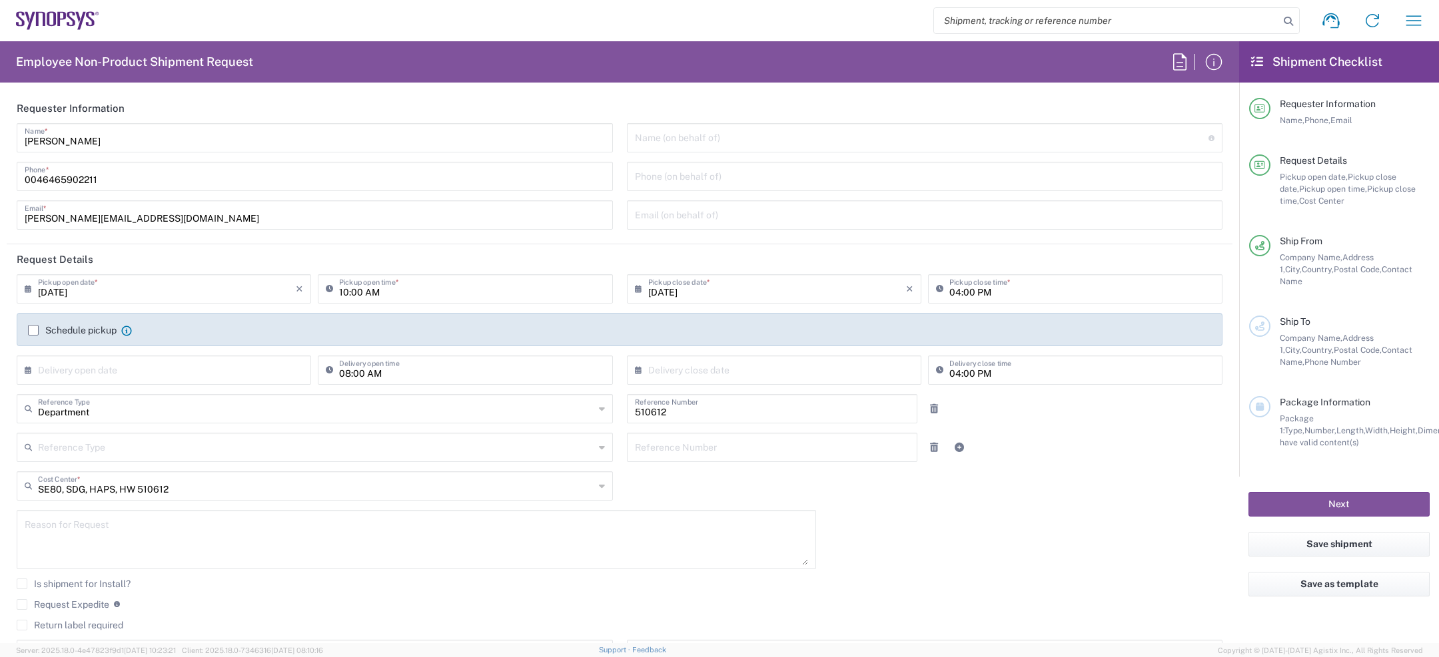
type input "Lund SE80"
click at [1400, 21] on button "button" at bounding box center [1414, 21] width 32 height 32
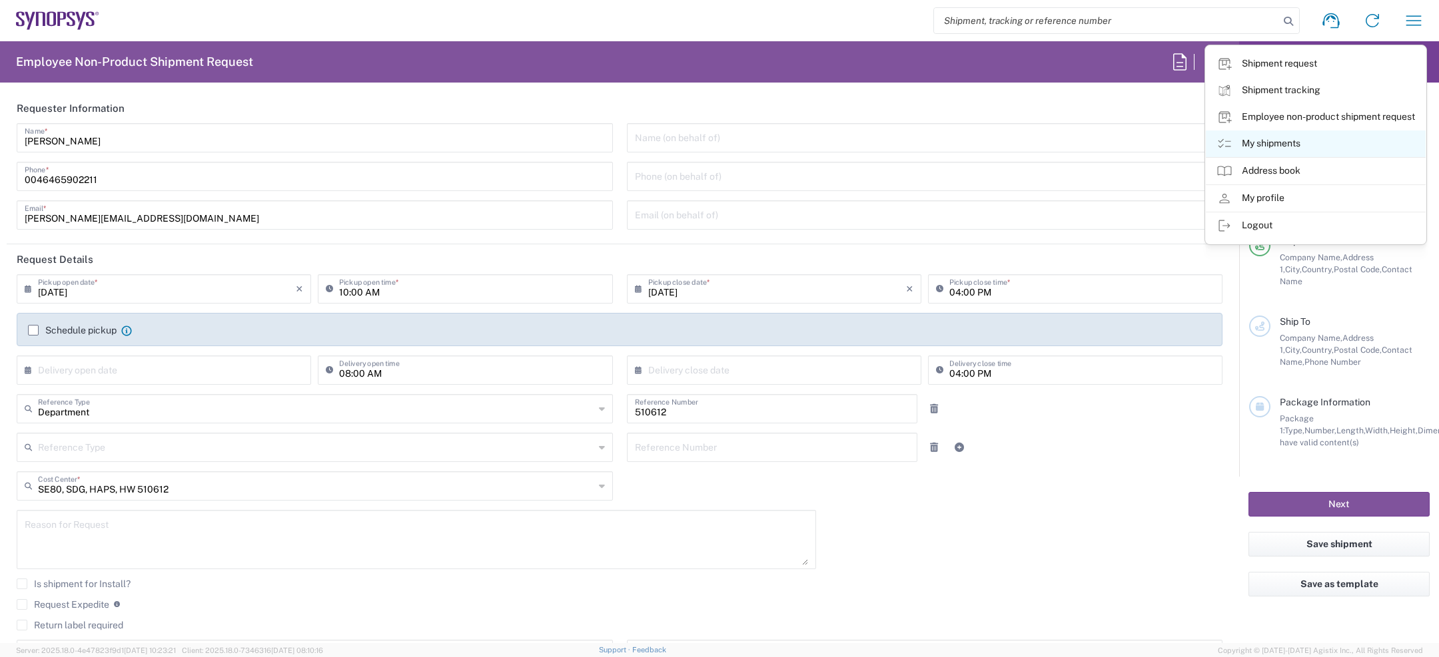
click at [1257, 146] on link "My shipments" at bounding box center [1316, 144] width 220 height 27
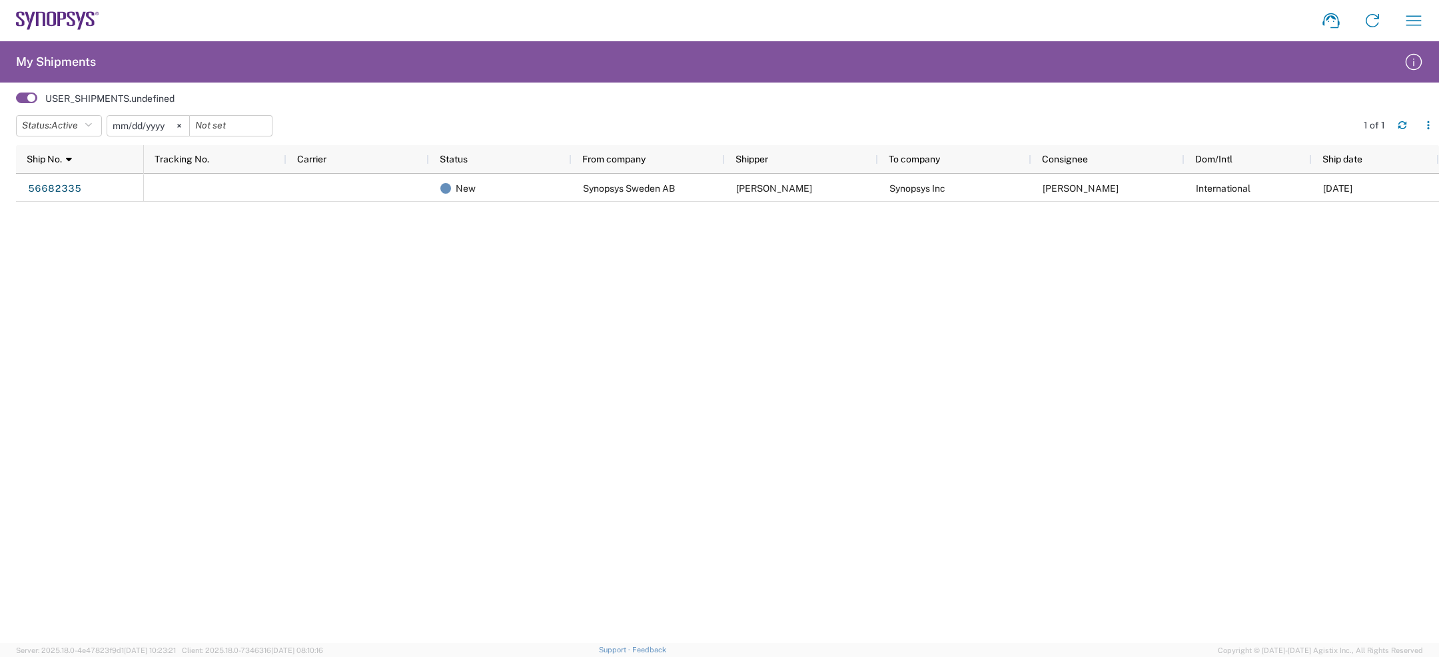
click at [122, 129] on input "2025-05-02" at bounding box center [148, 126] width 82 height 20
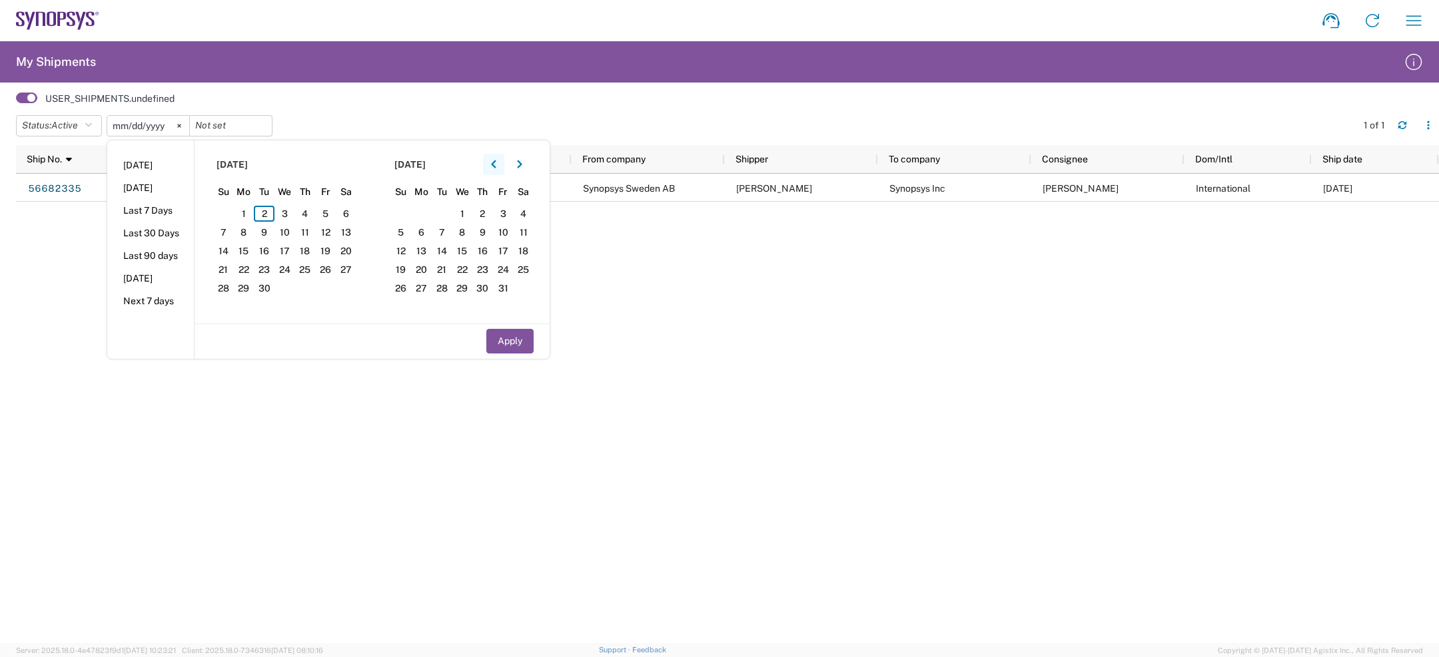
click at [498, 159] on button "button" at bounding box center [493, 164] width 21 height 21
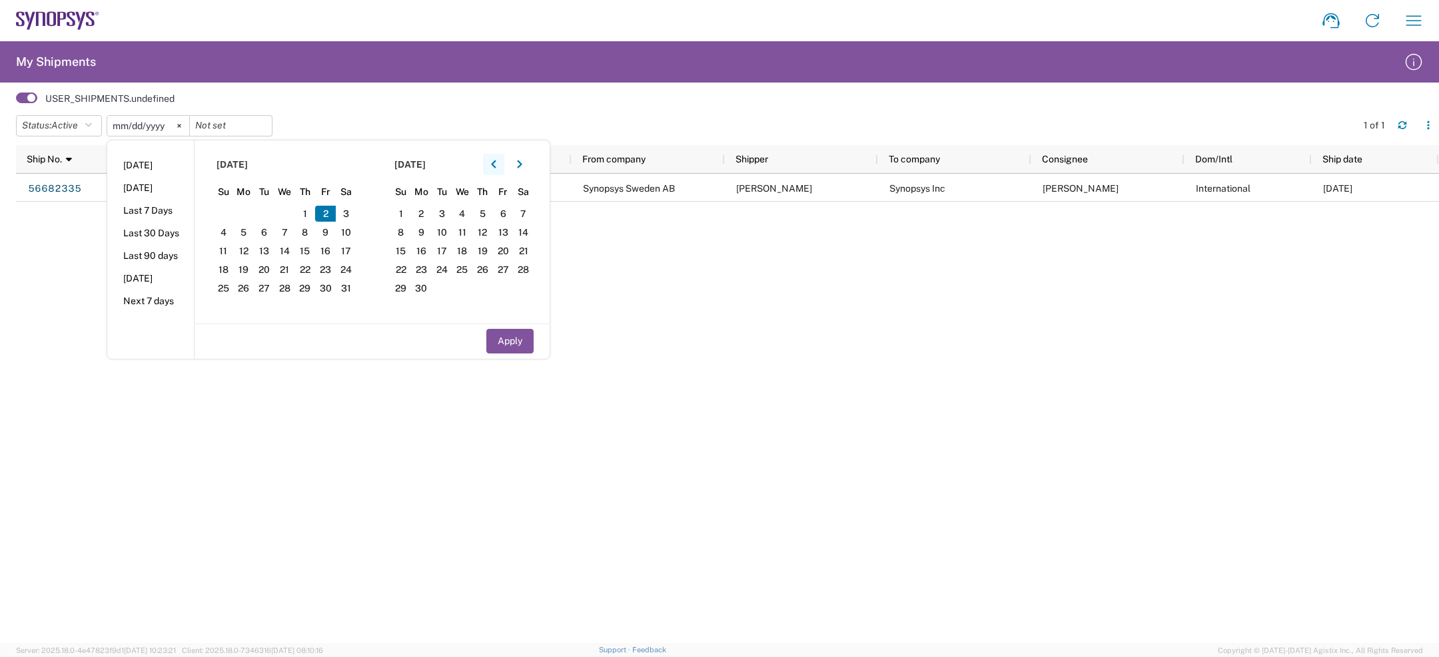
click at [498, 159] on button "button" at bounding box center [493, 164] width 21 height 21
click at [490, 160] on button "button" at bounding box center [493, 164] width 21 height 21
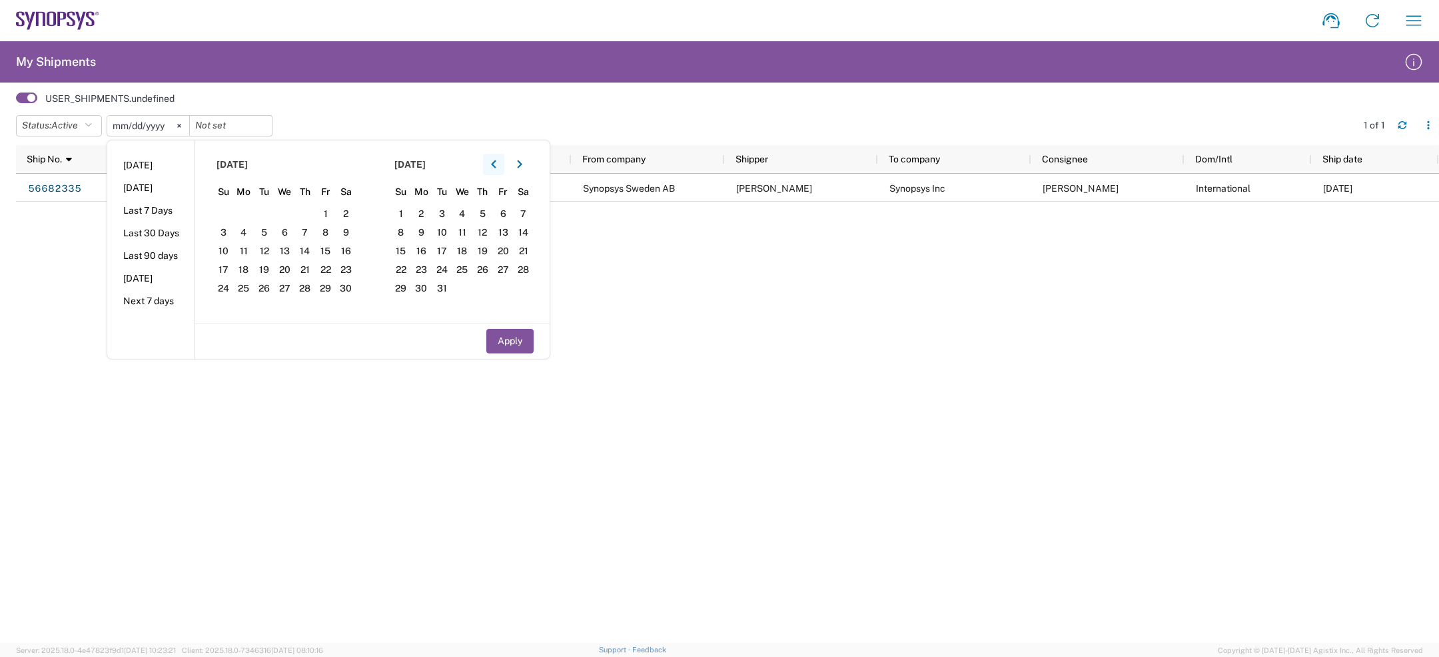
click at [490, 160] on button "button" at bounding box center [493, 164] width 21 height 21
click at [403, 209] on span "1" at bounding box center [401, 214] width 21 height 16
click at [521, 161] on icon "button" at bounding box center [519, 164] width 5 height 8
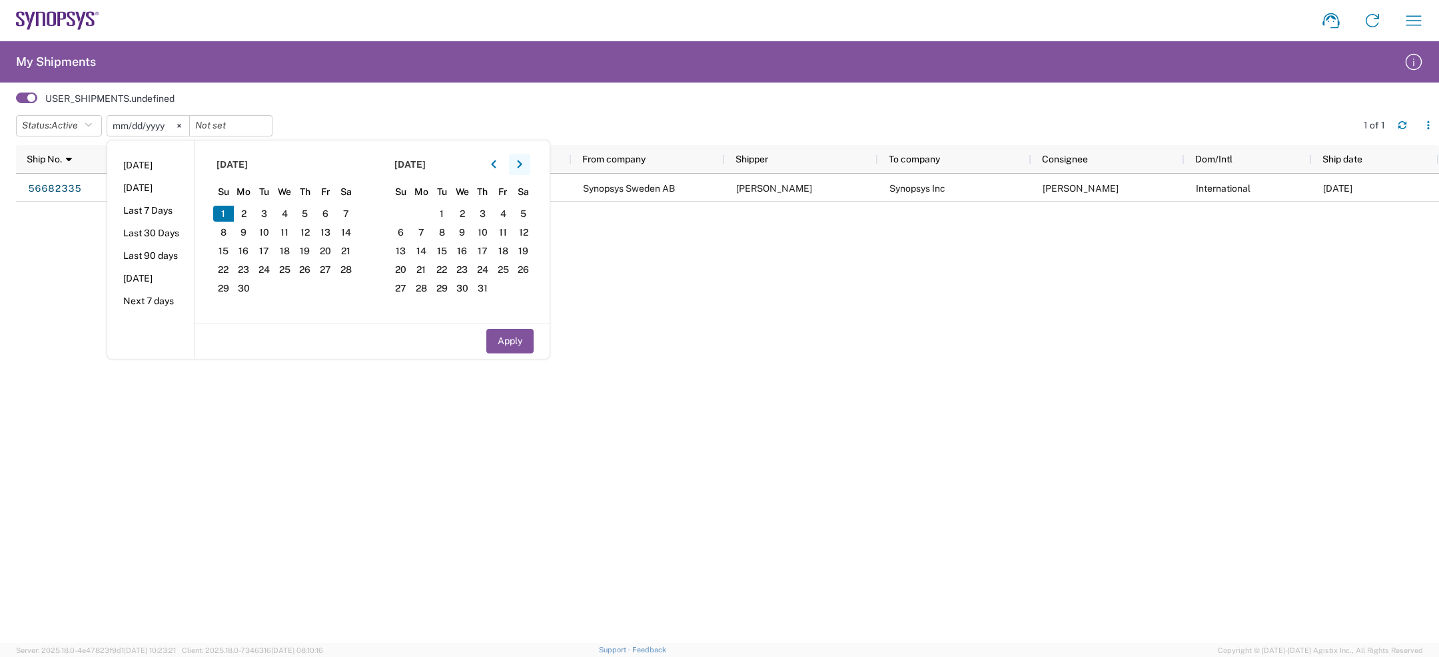
click at [521, 161] on icon "button" at bounding box center [519, 164] width 5 height 8
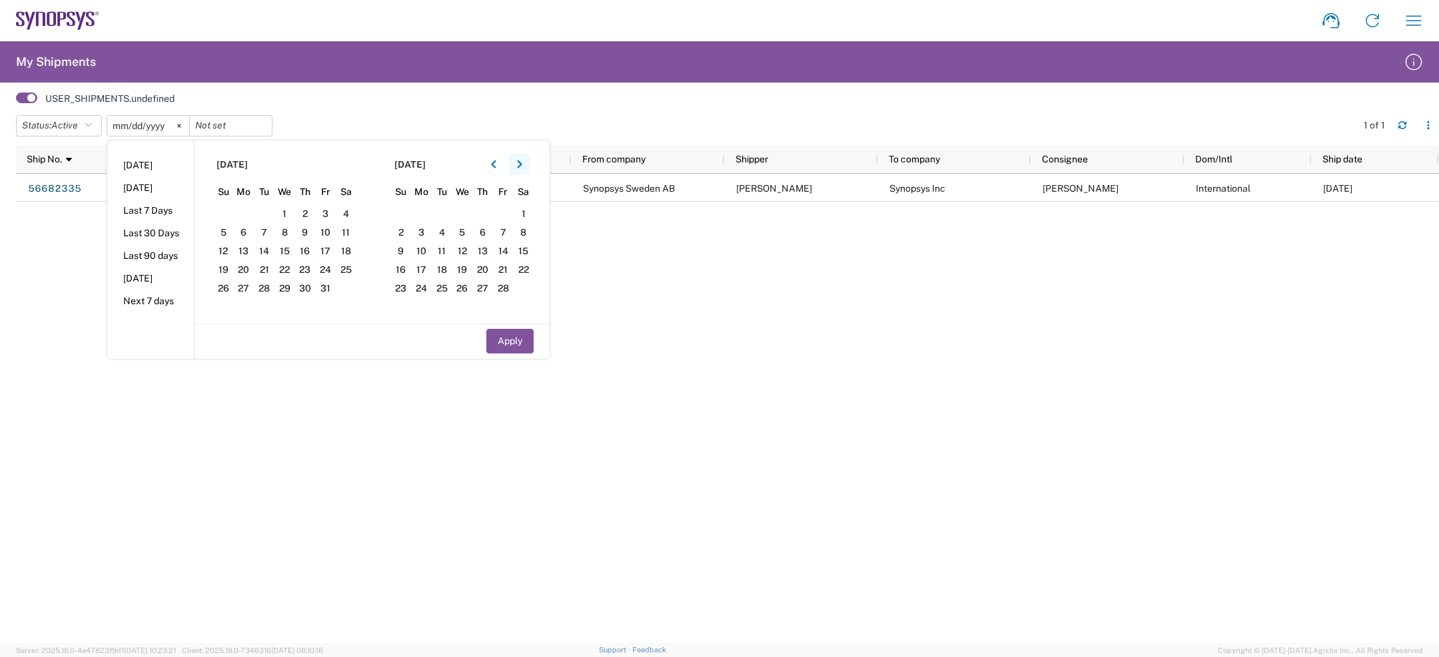
click at [521, 161] on icon "button" at bounding box center [519, 164] width 5 height 8
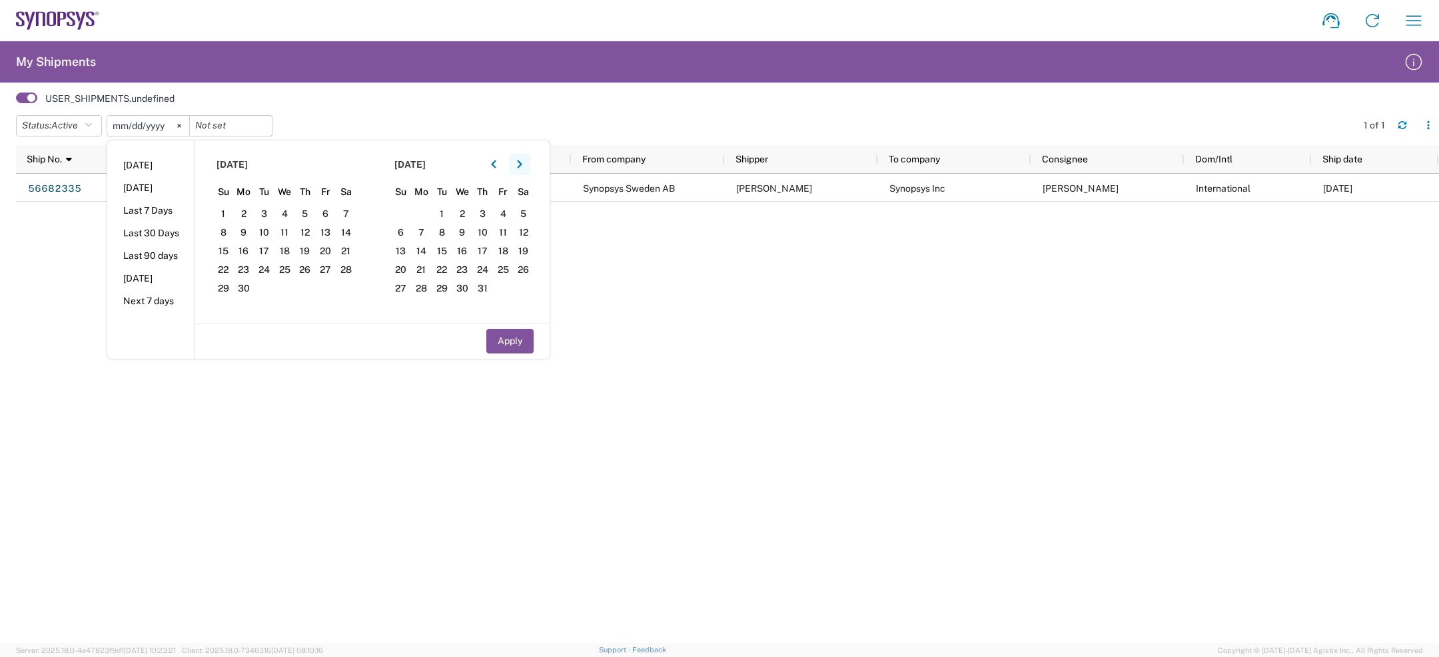
click at [521, 161] on icon "button" at bounding box center [519, 164] width 5 height 8
click at [274, 218] on span "2" at bounding box center [264, 214] width 21 height 16
click at [497, 350] on button "Apply" at bounding box center [509, 341] width 47 height 25
type input "2024-09-01"
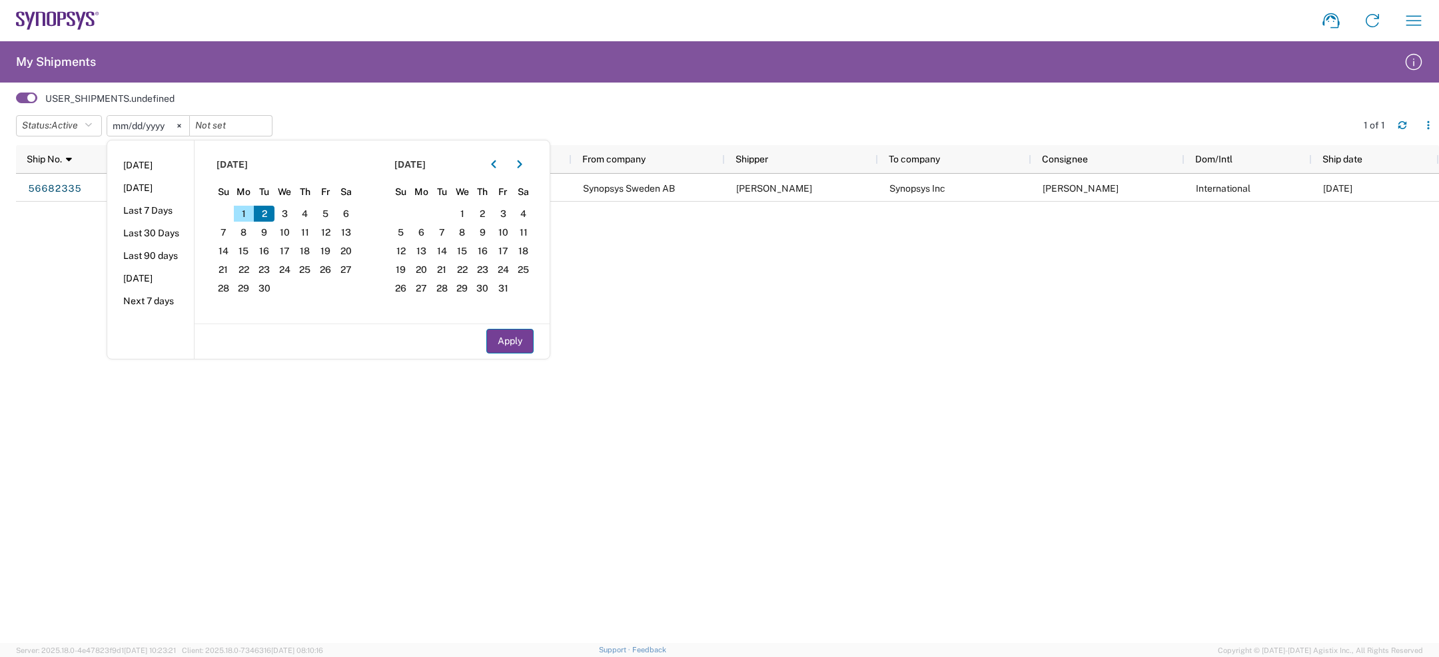
type input "2025-09-02"
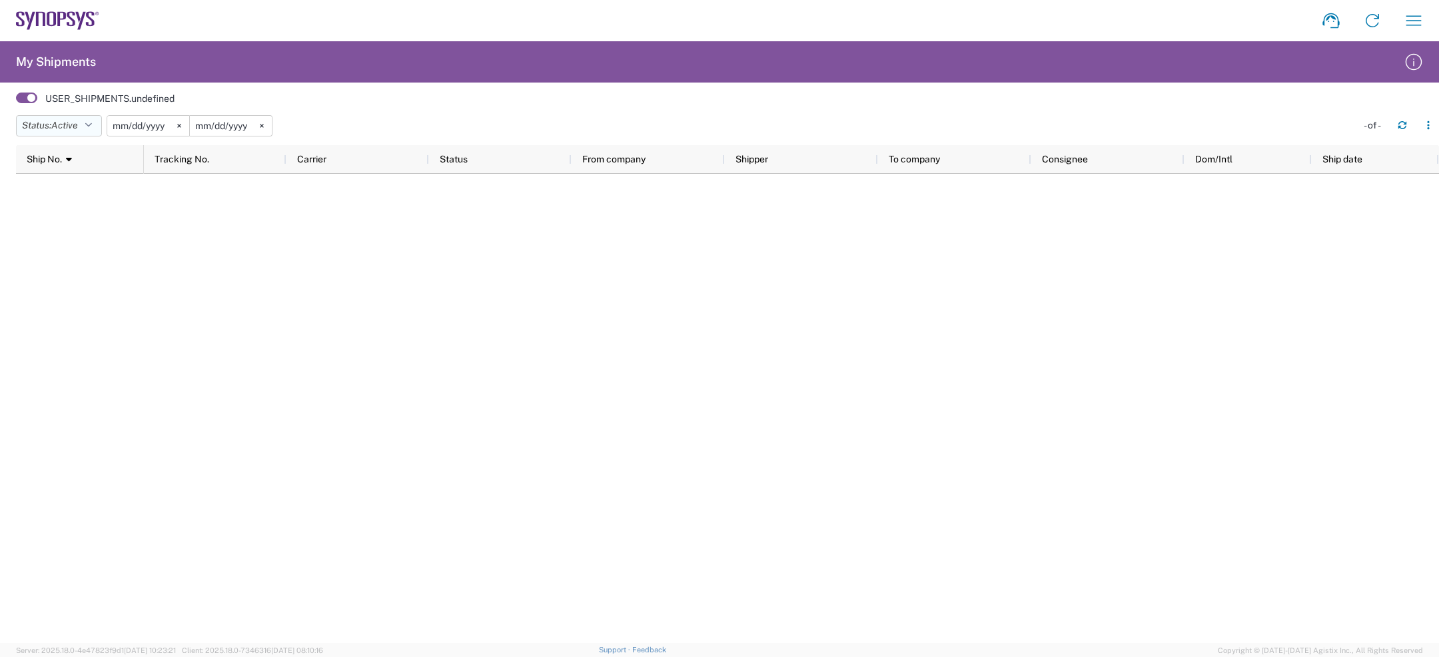
click at [85, 125] on button "Status: Active" at bounding box center [59, 125] width 86 height 21
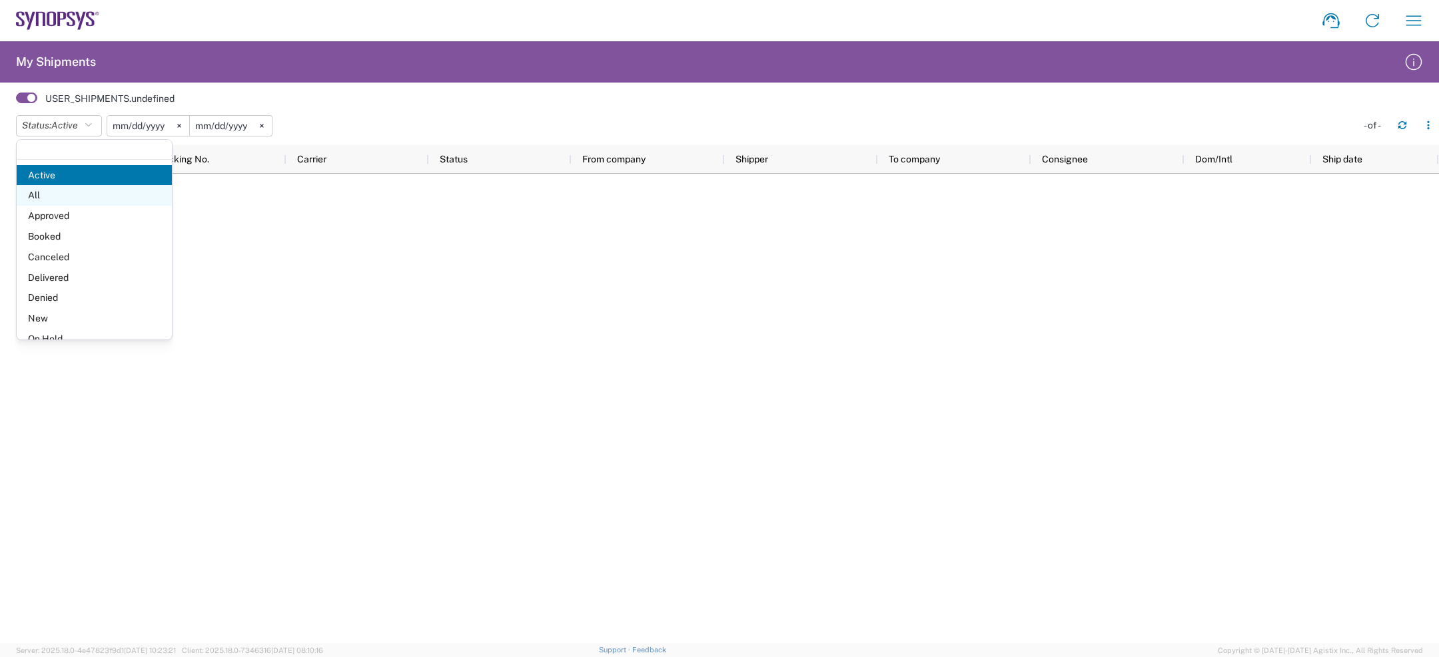
click at [60, 190] on span "All" at bounding box center [94, 195] width 155 height 21
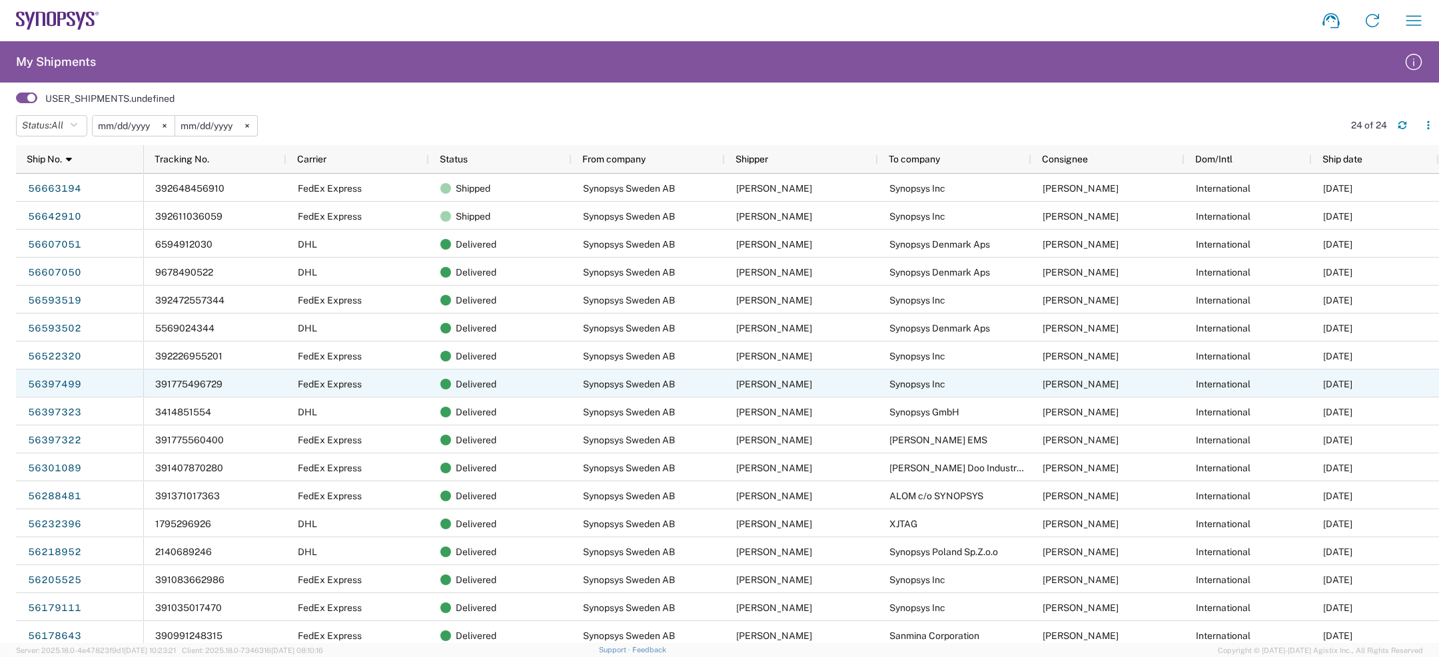
scroll to position [202, 0]
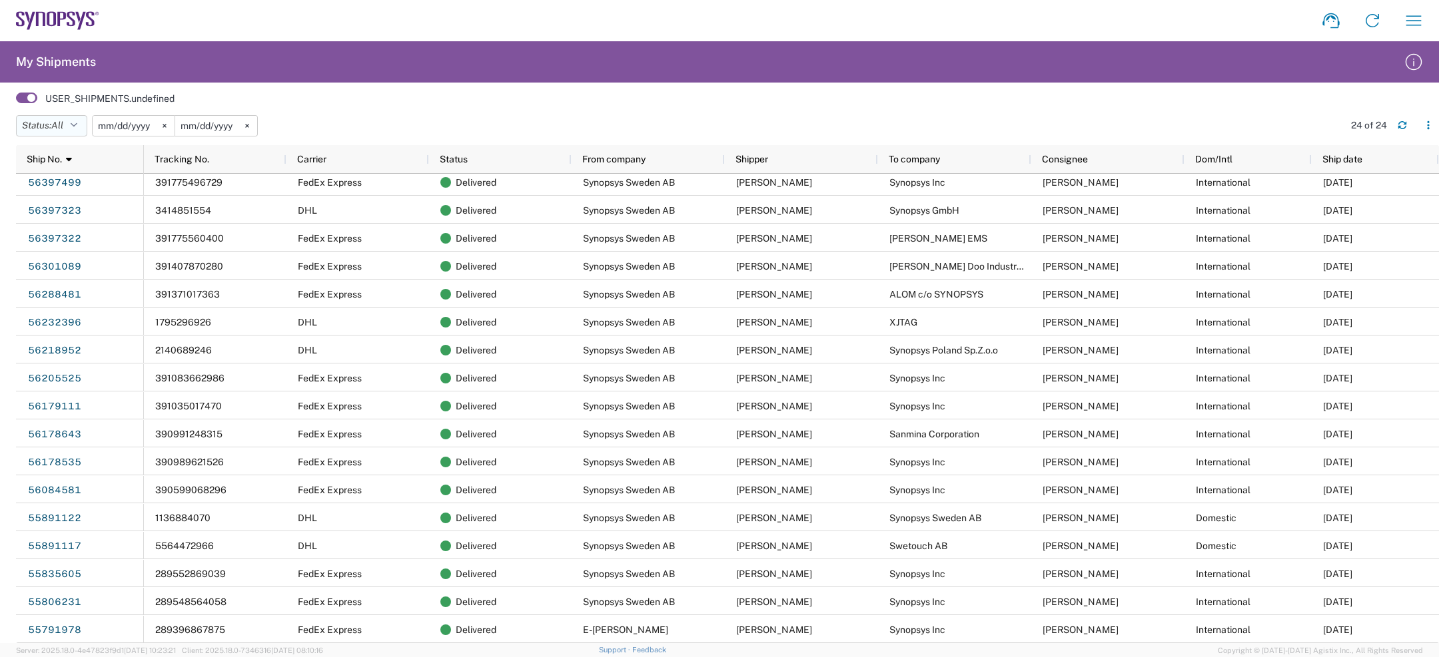
click at [44, 130] on button "Status: All" at bounding box center [51, 125] width 71 height 21
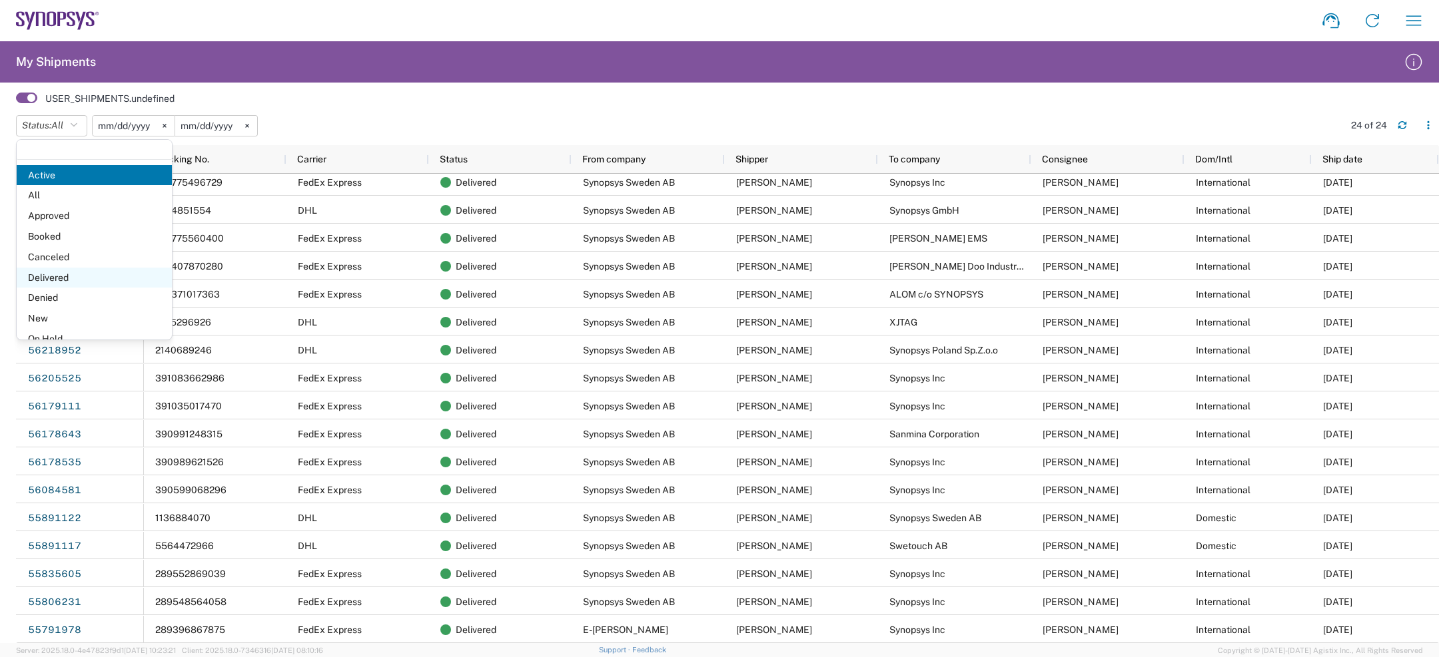
click at [52, 275] on span "Delivered" at bounding box center [94, 278] width 155 height 21
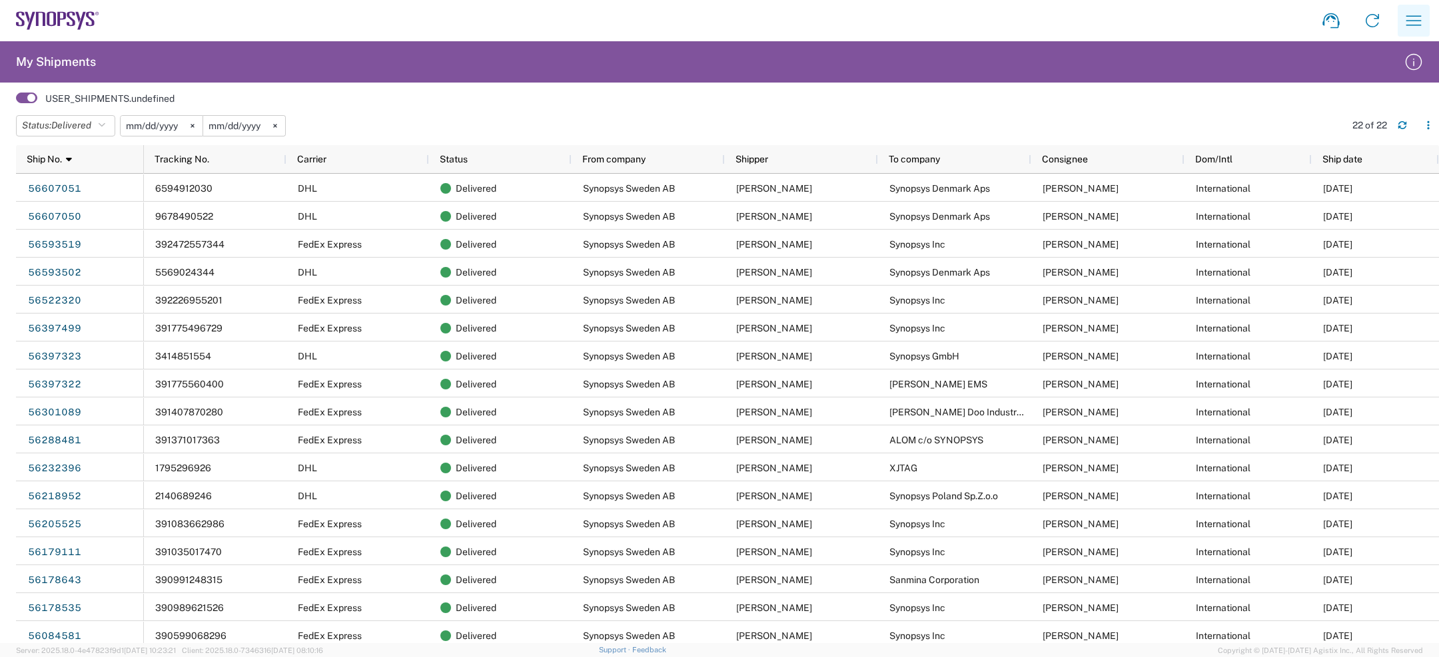
click at [1420, 27] on icon "button" at bounding box center [1413, 20] width 21 height 21
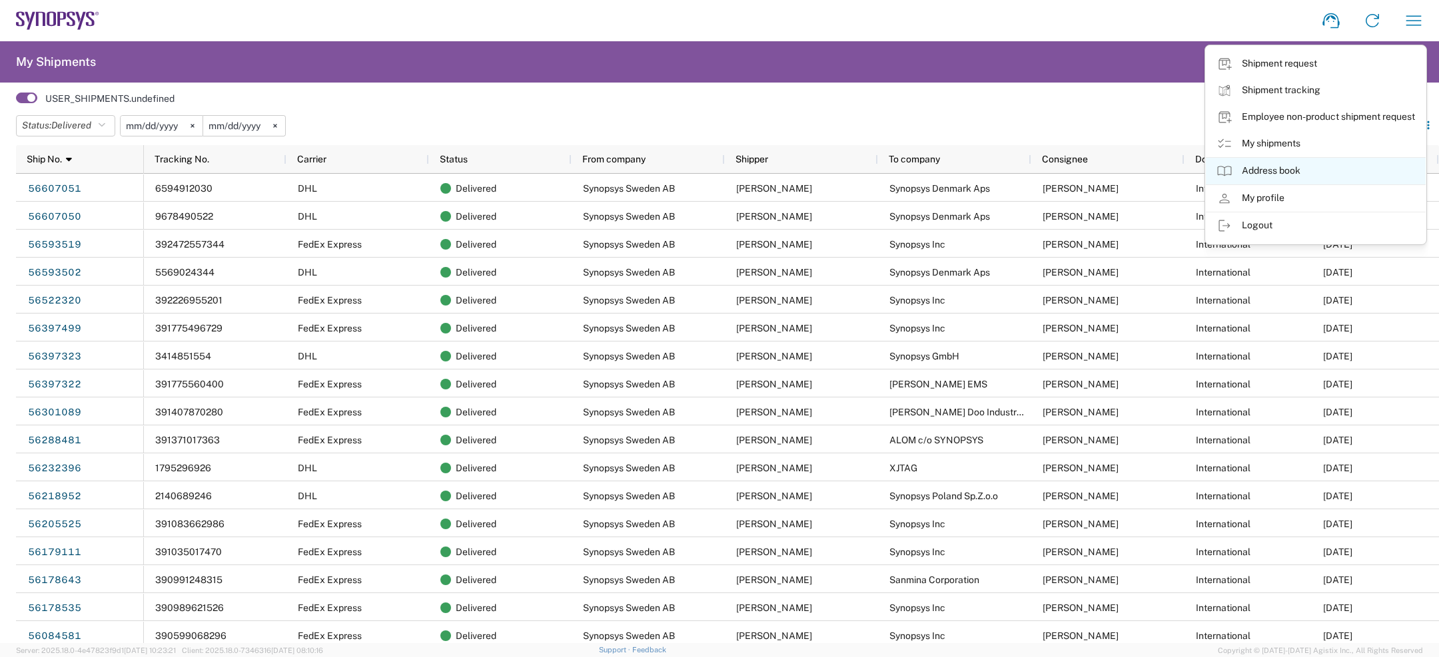
click at [1265, 181] on link "Address book" at bounding box center [1316, 171] width 220 height 27
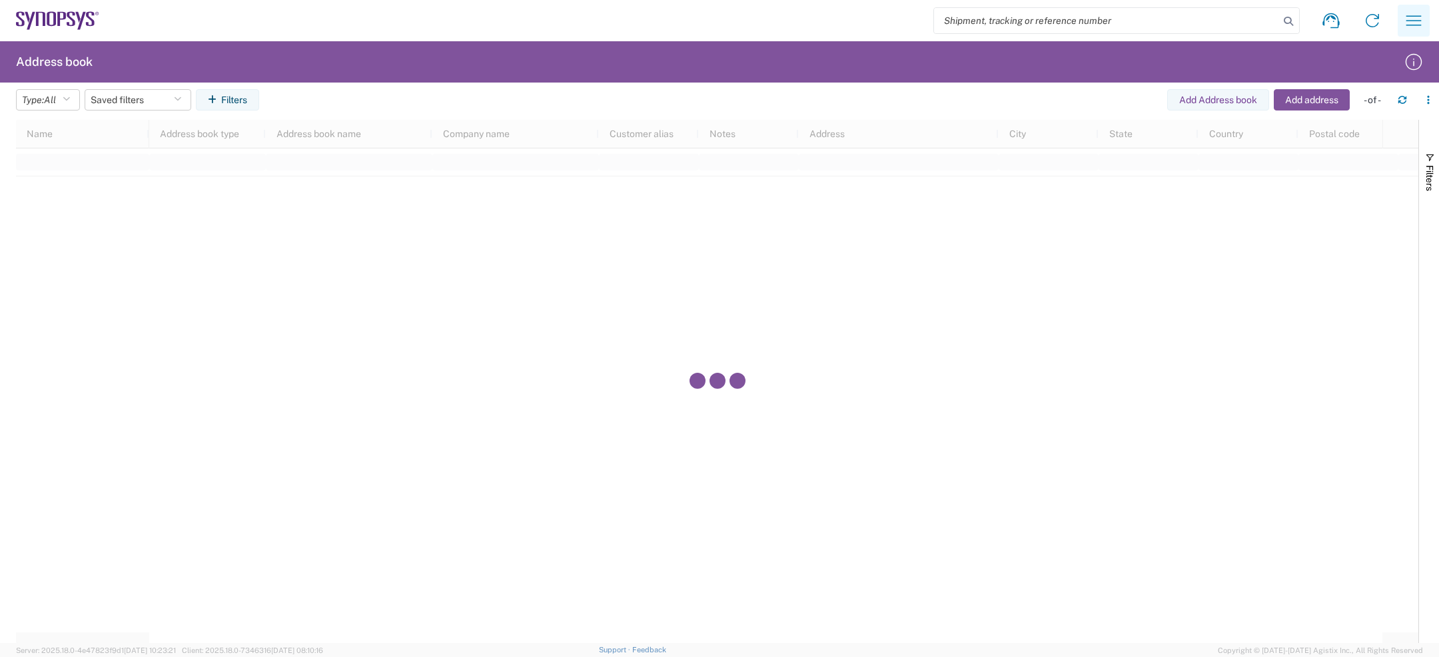
click at [1406, 19] on icon "button" at bounding box center [1413, 20] width 21 height 21
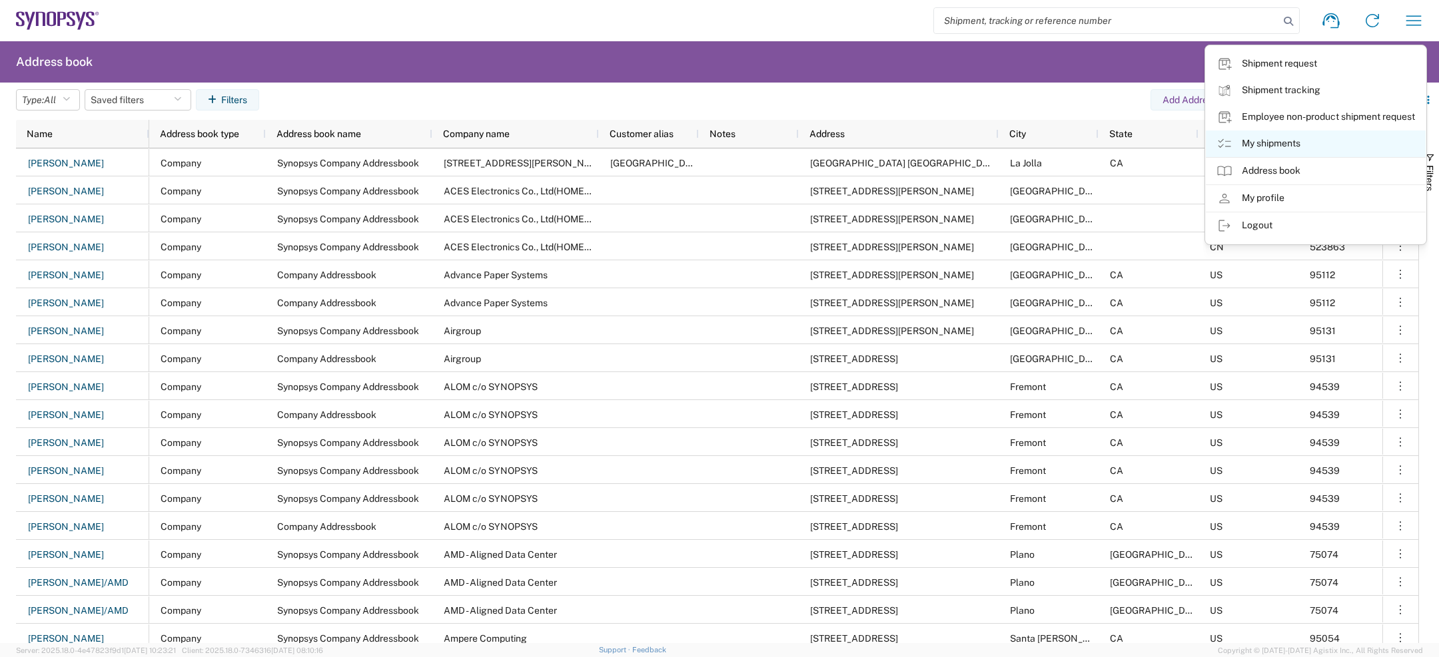
click at [1277, 136] on link "My shipments" at bounding box center [1316, 144] width 220 height 27
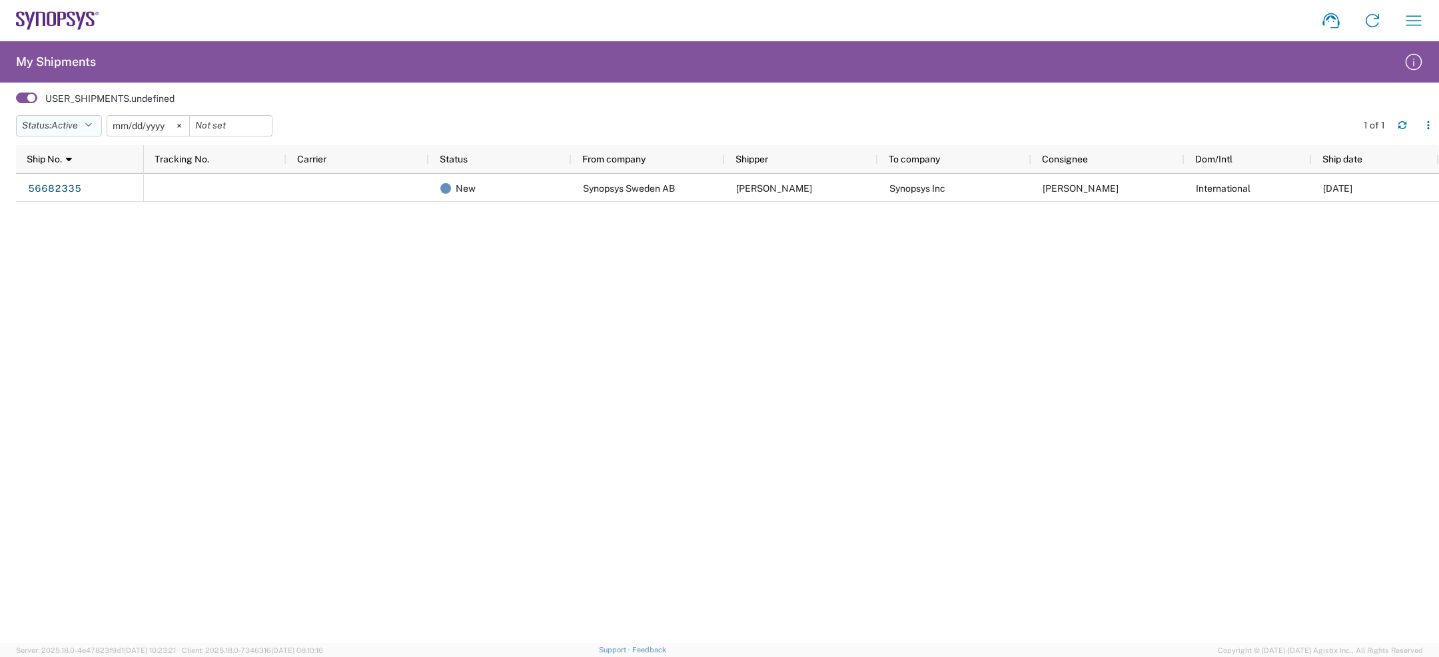
click at [84, 122] on button "Status: Active" at bounding box center [59, 125] width 86 height 21
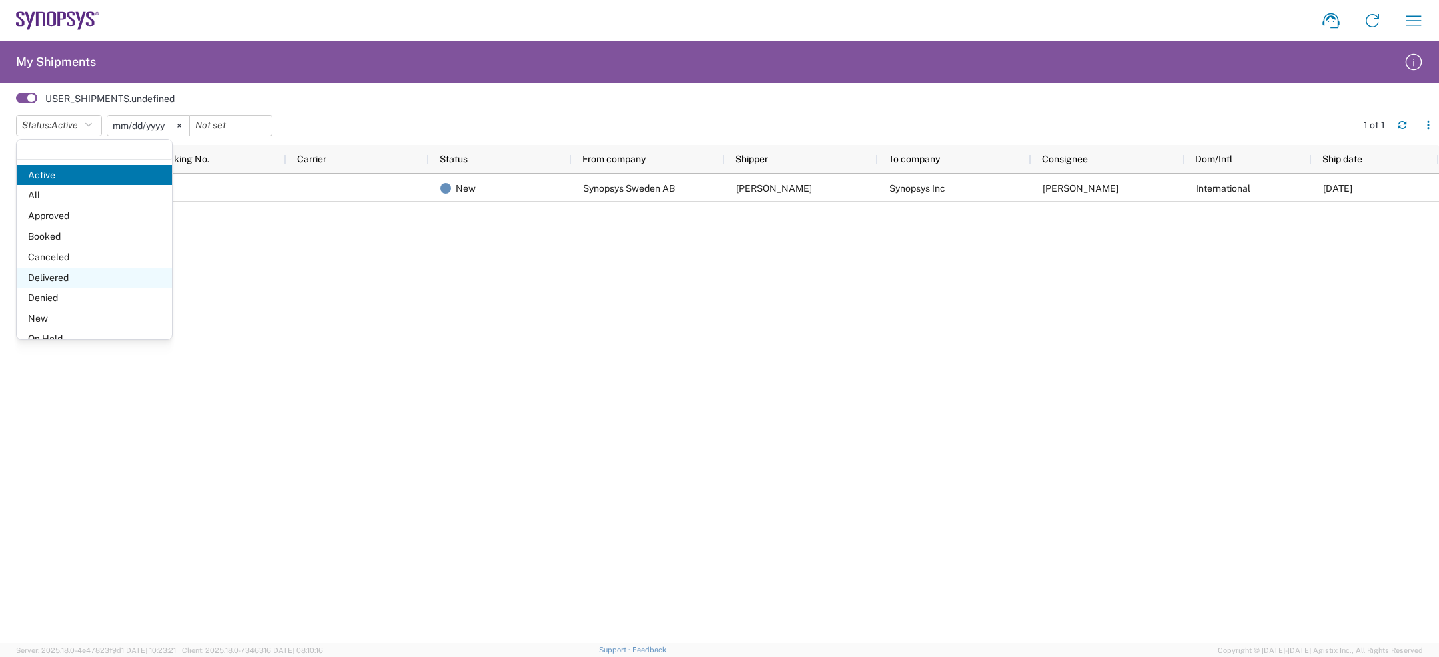
click at [51, 279] on span "Delivered" at bounding box center [94, 278] width 155 height 21
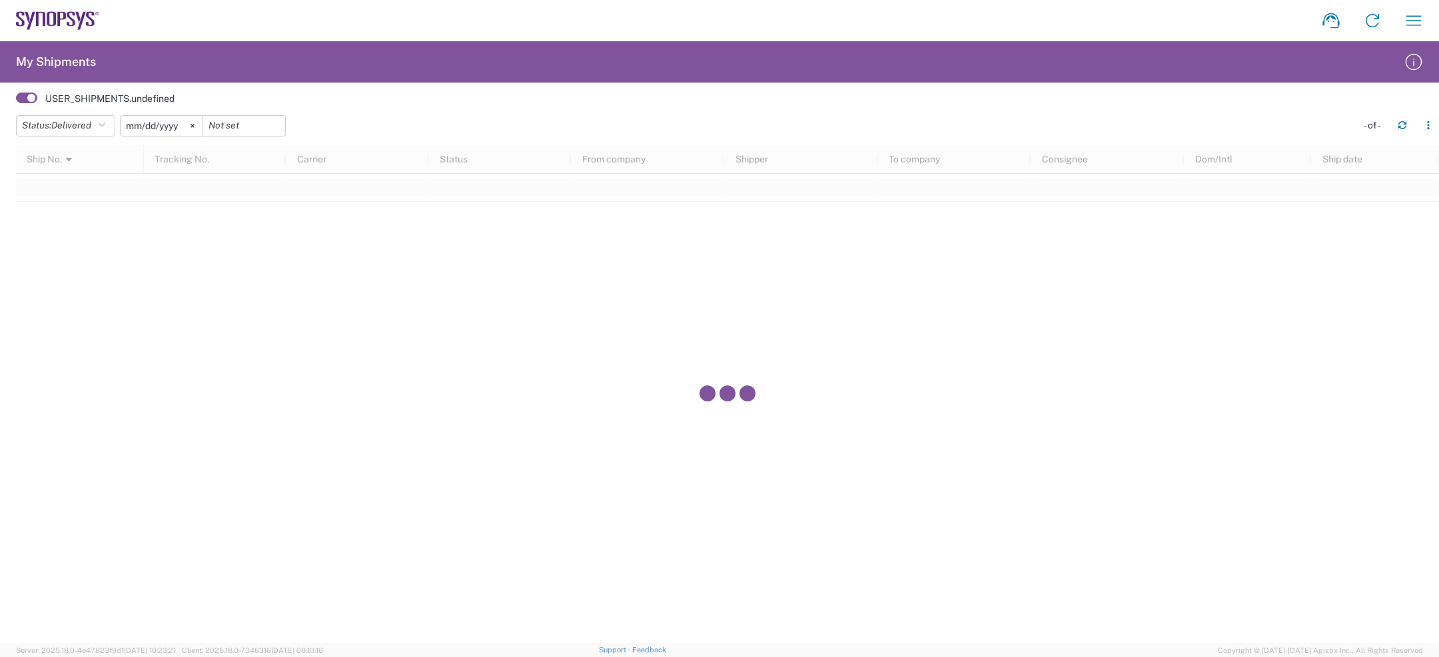
click at [138, 127] on input "2025-05-02" at bounding box center [162, 126] width 82 height 20
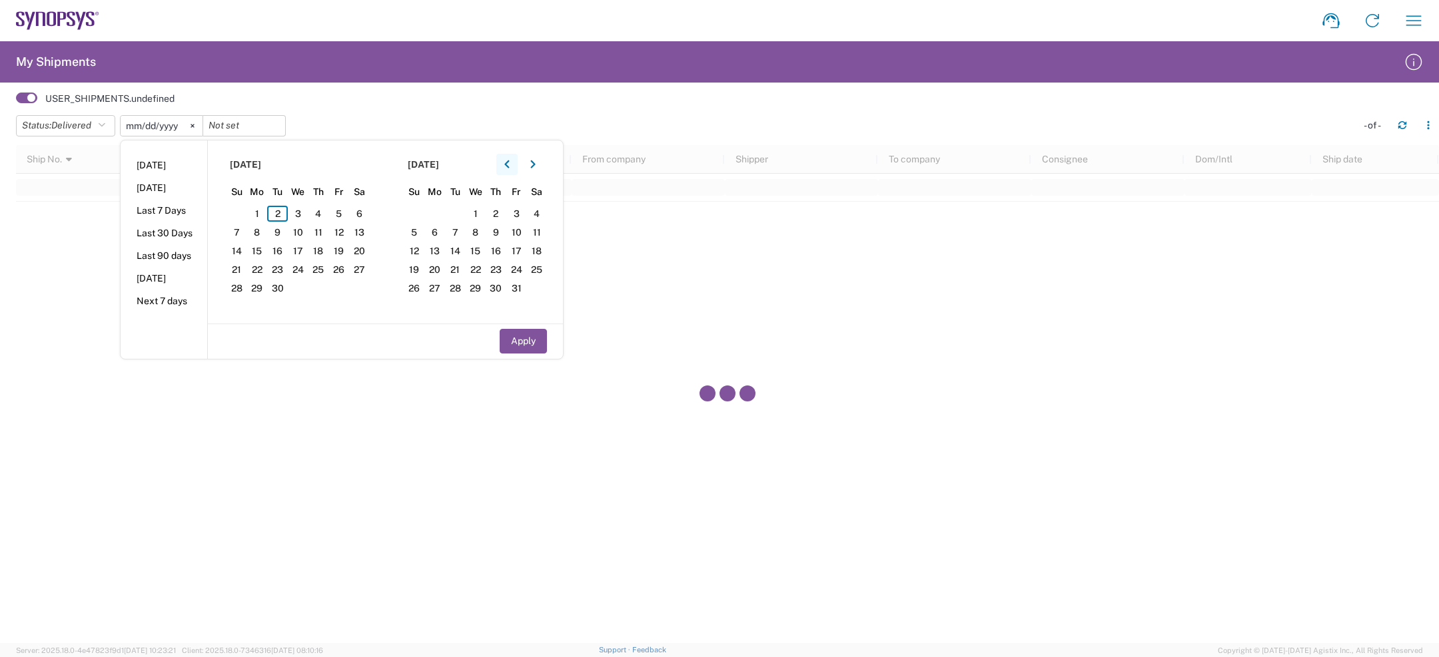
click at [514, 163] on button "button" at bounding box center [506, 164] width 21 height 21
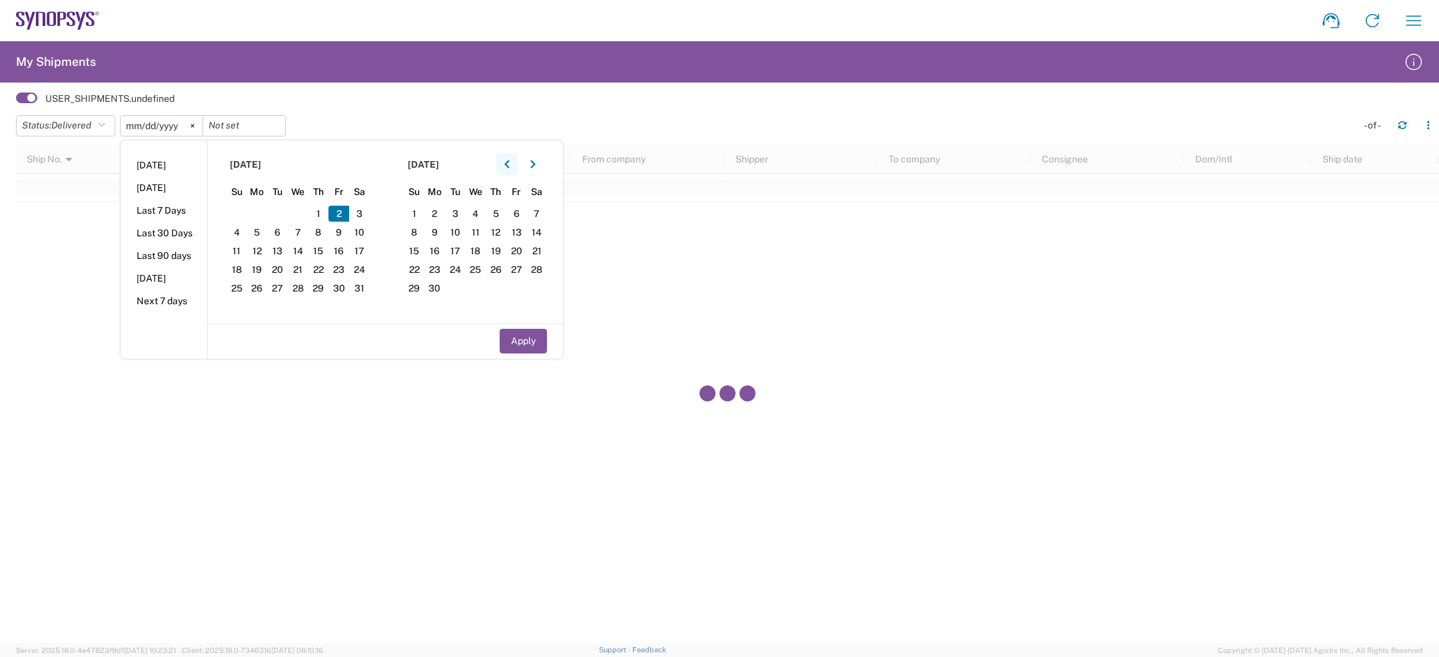
click at [514, 163] on button "button" at bounding box center [506, 164] width 21 height 21
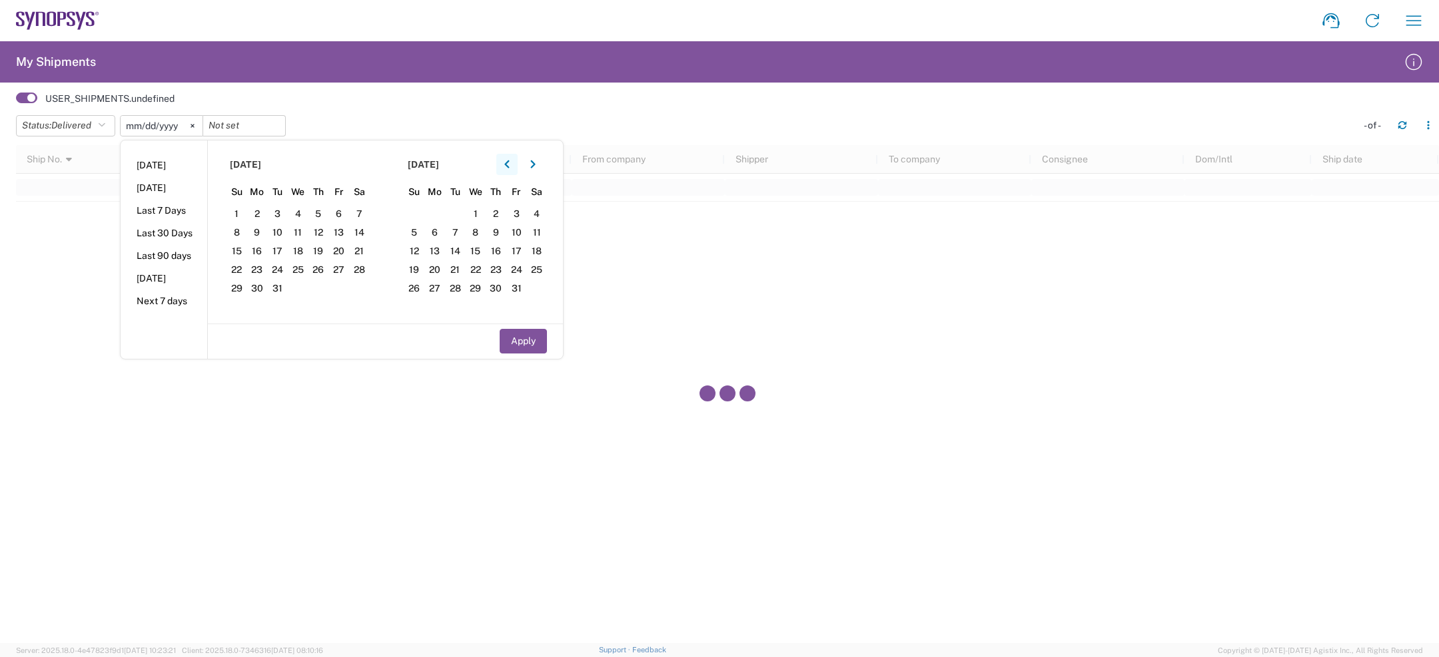
click at [514, 163] on button "button" at bounding box center [506, 164] width 21 height 21
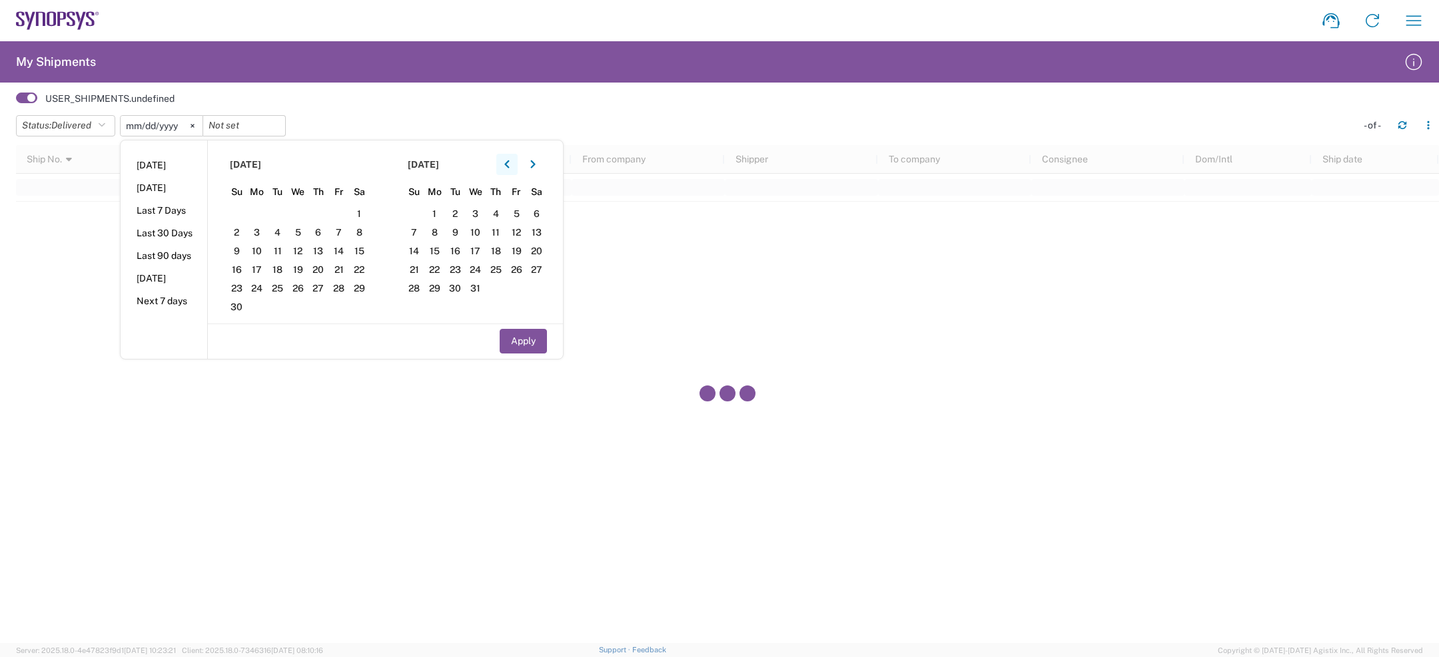
click at [514, 163] on button "button" at bounding box center [506, 164] width 21 height 21
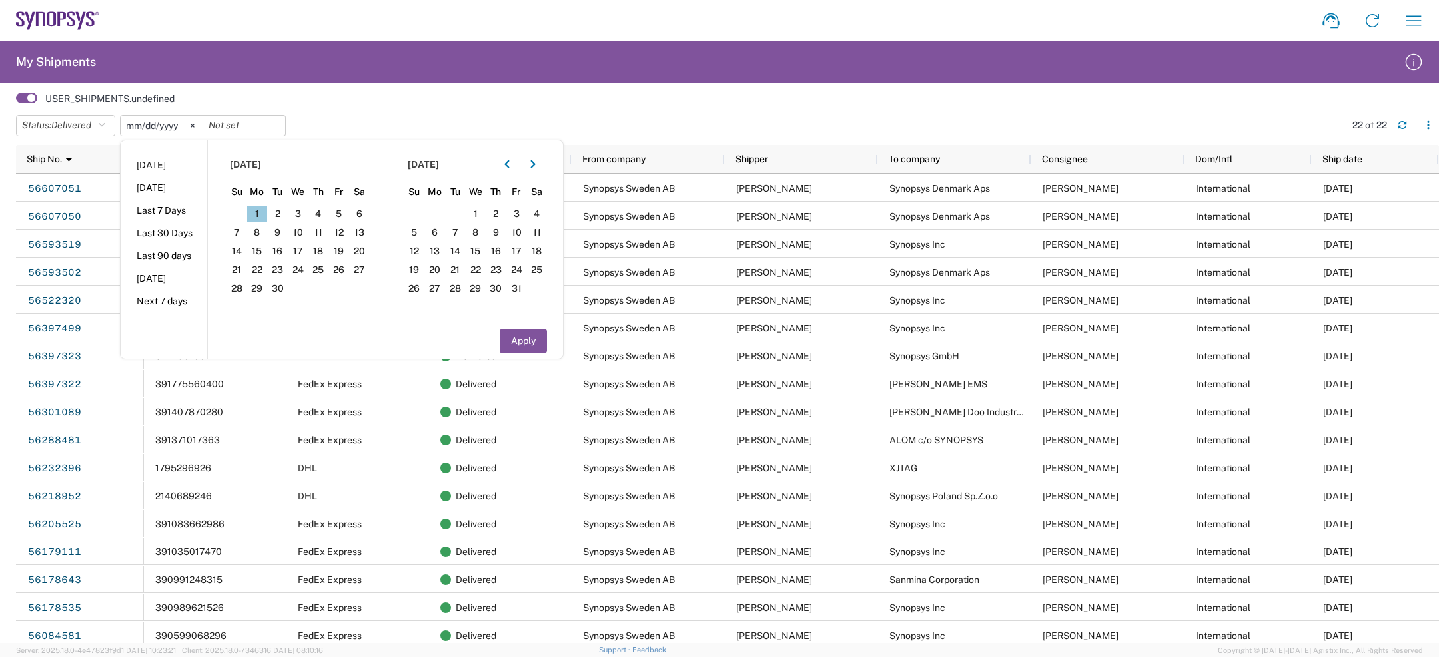
click at [255, 212] on span "1" at bounding box center [257, 214] width 21 height 16
click at [532, 174] on button "button" at bounding box center [532, 164] width 21 height 21
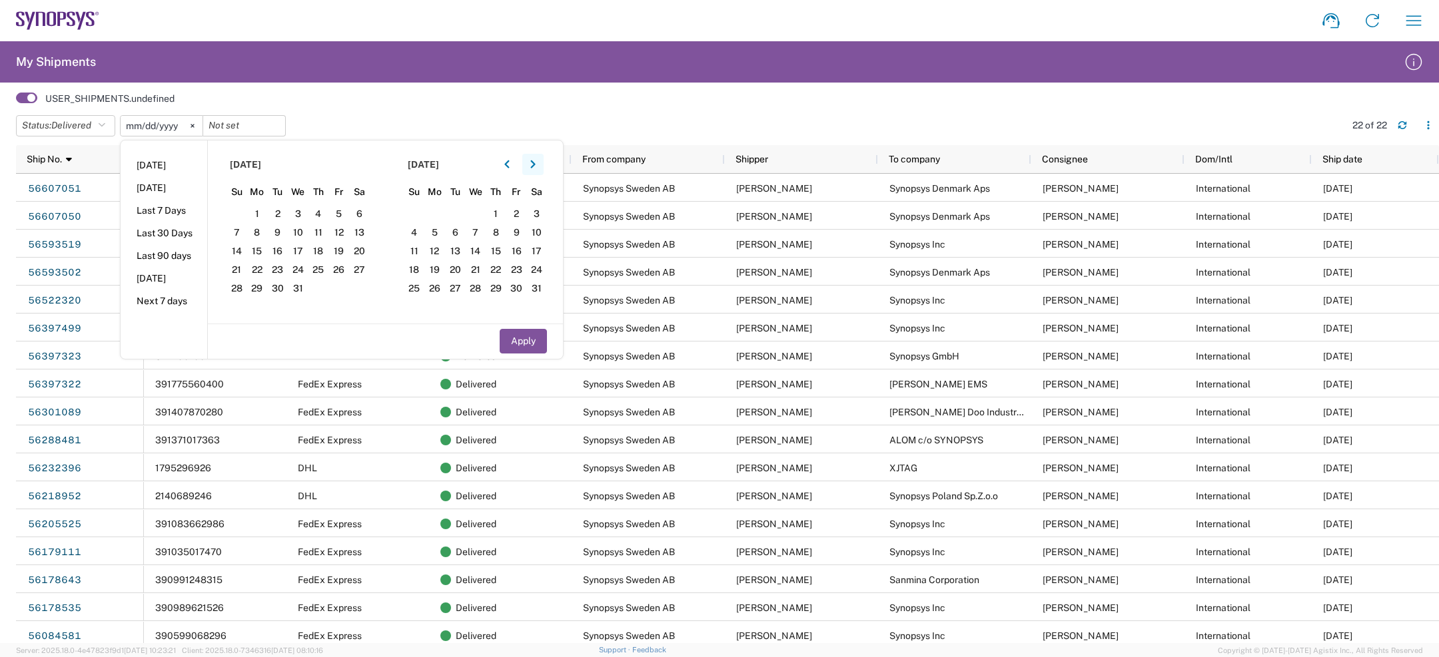
click at [532, 174] on button "button" at bounding box center [532, 164] width 21 height 21
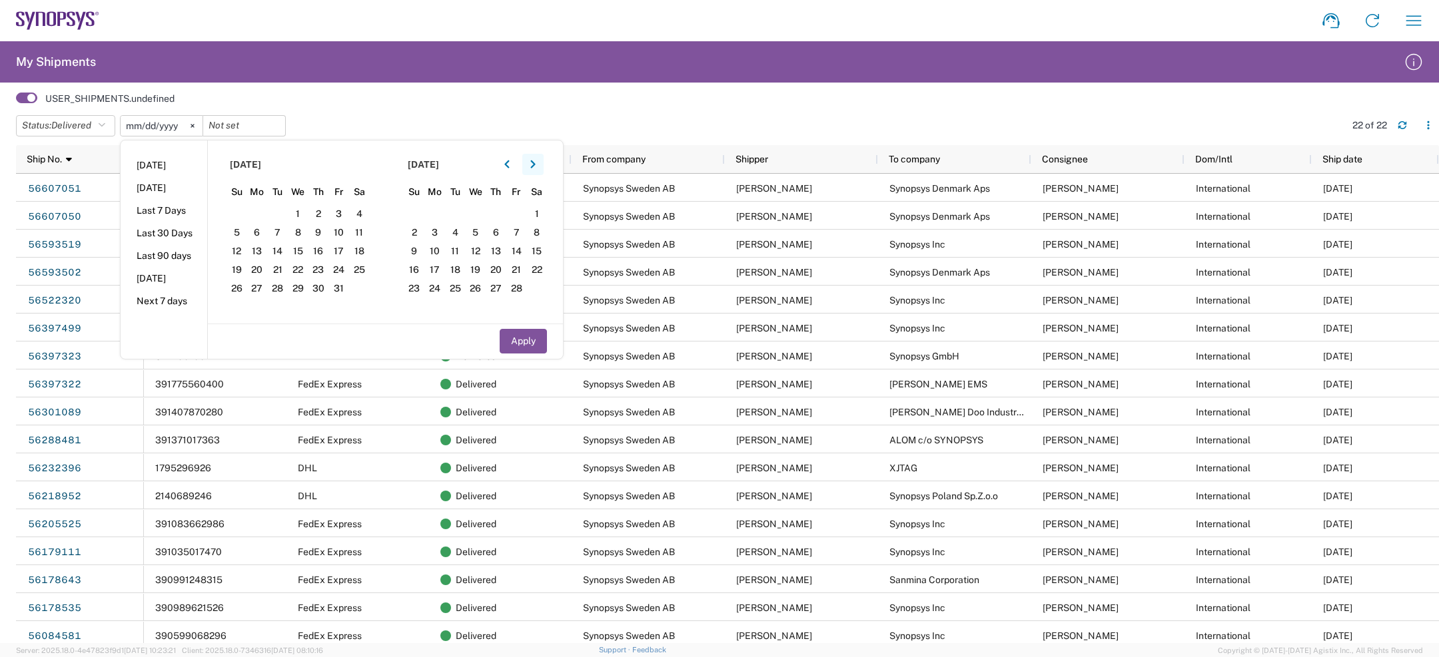
click at [532, 174] on button "button" at bounding box center [532, 164] width 21 height 21
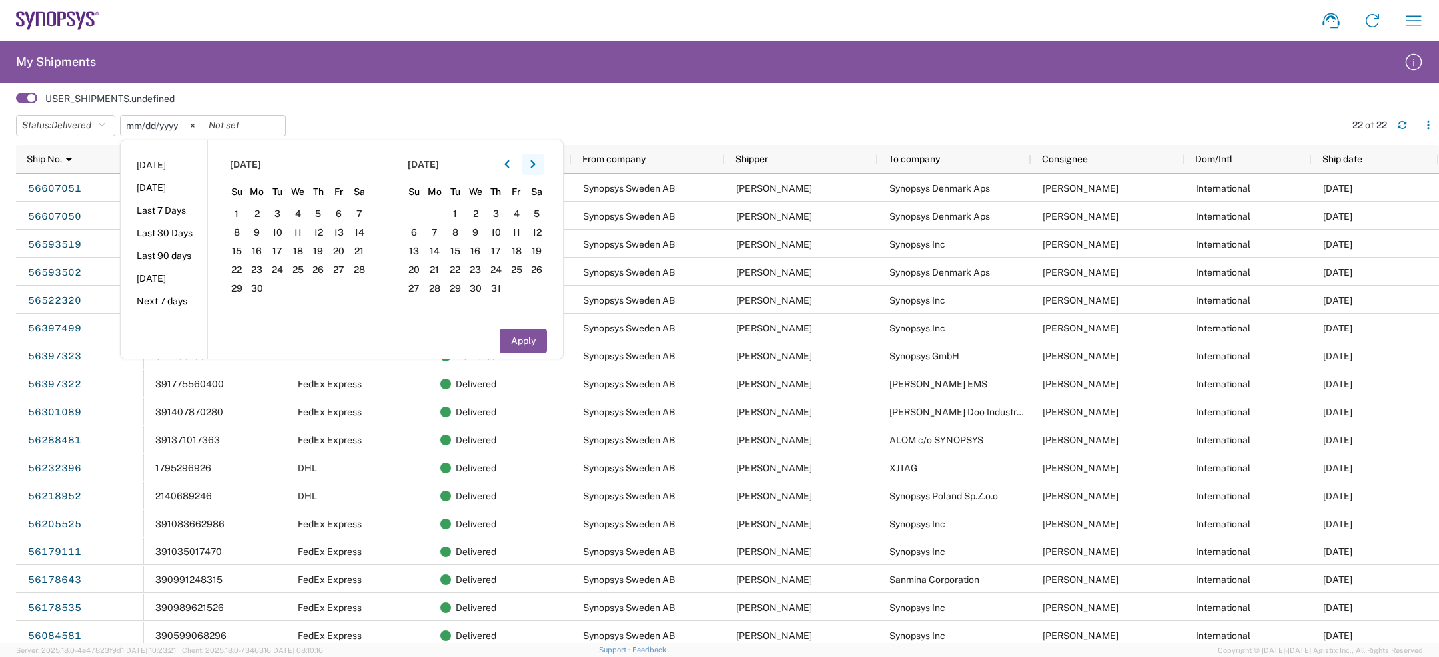
click at [532, 174] on button "button" at bounding box center [532, 164] width 21 height 21
click at [280, 216] on span "2" at bounding box center [277, 214] width 21 height 16
click at [522, 336] on button "Apply" at bounding box center [523, 341] width 47 height 25
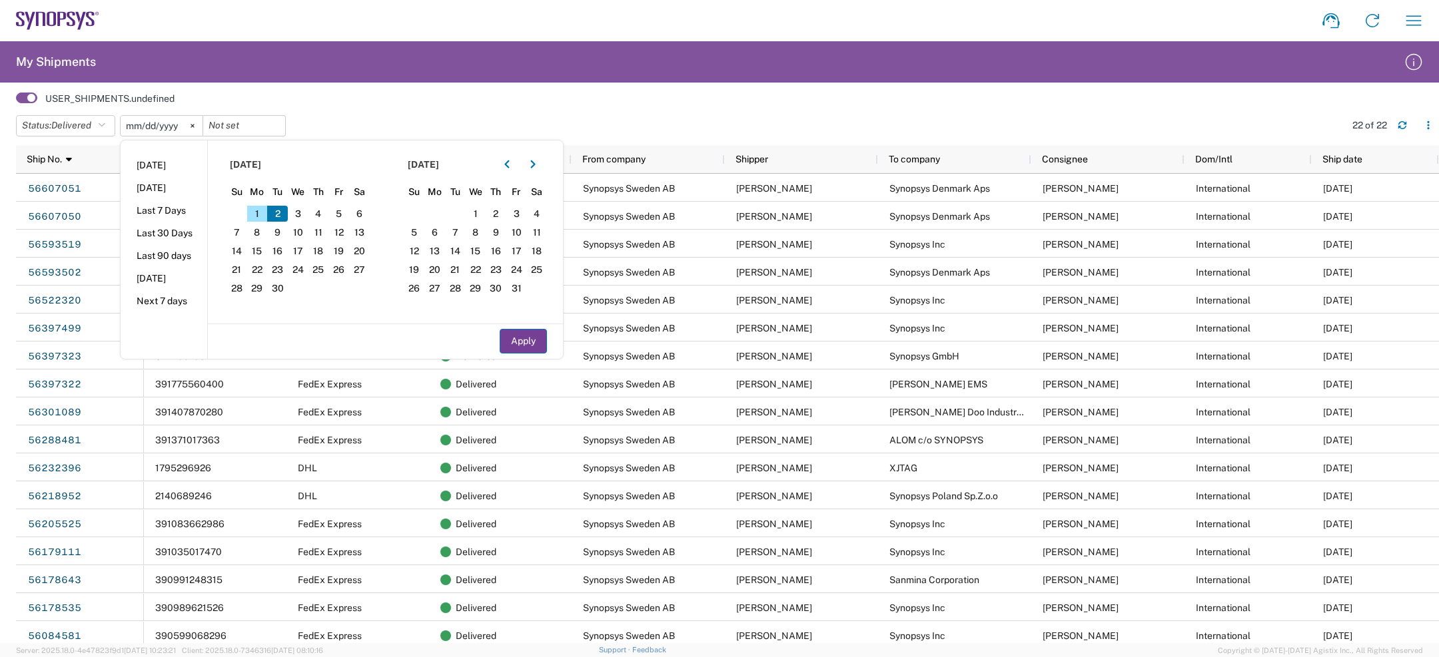
type input "2024-04-01"
type input "2025-09-02"
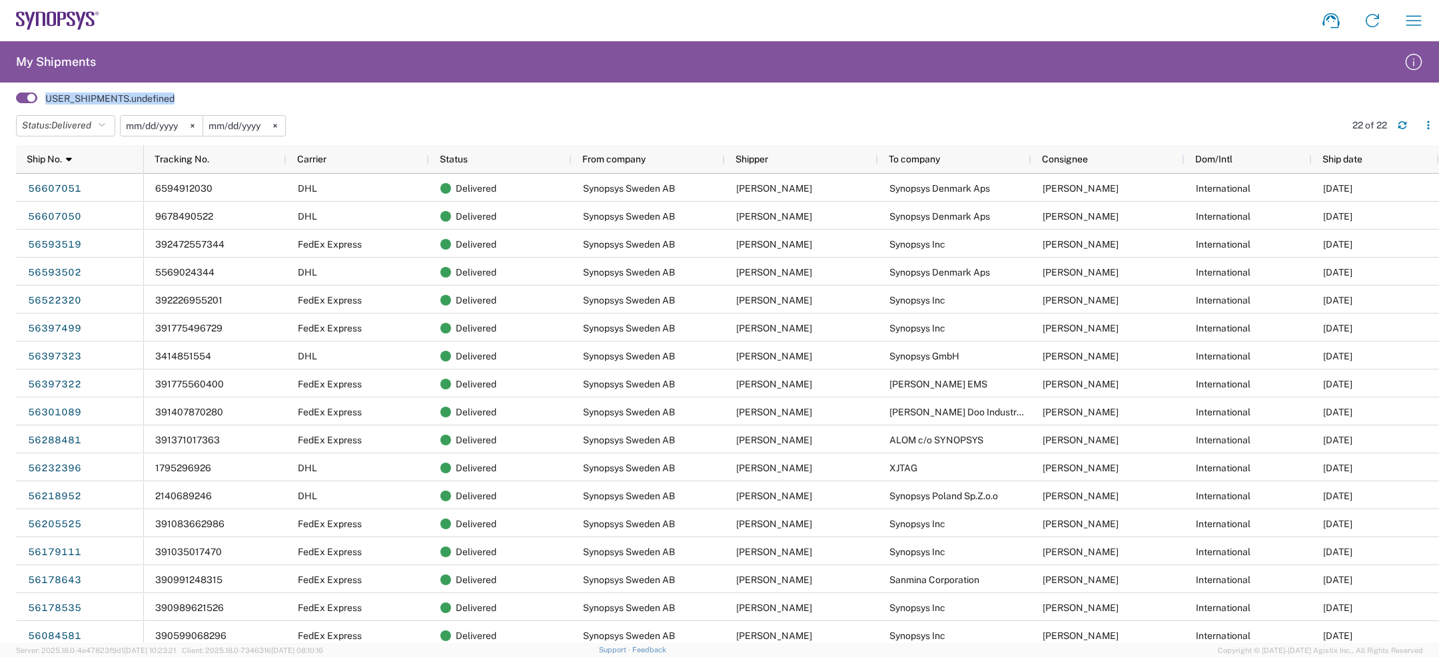
drag, startPoint x: 47, startPoint y: 99, endPoint x: 183, endPoint y: 107, distance: 136.1
click at [183, 107] on div "USER_SHIPMENTS.undefined" at bounding box center [727, 98] width 1423 height 19
copy label "USER_SHIPMENTS.undefined"
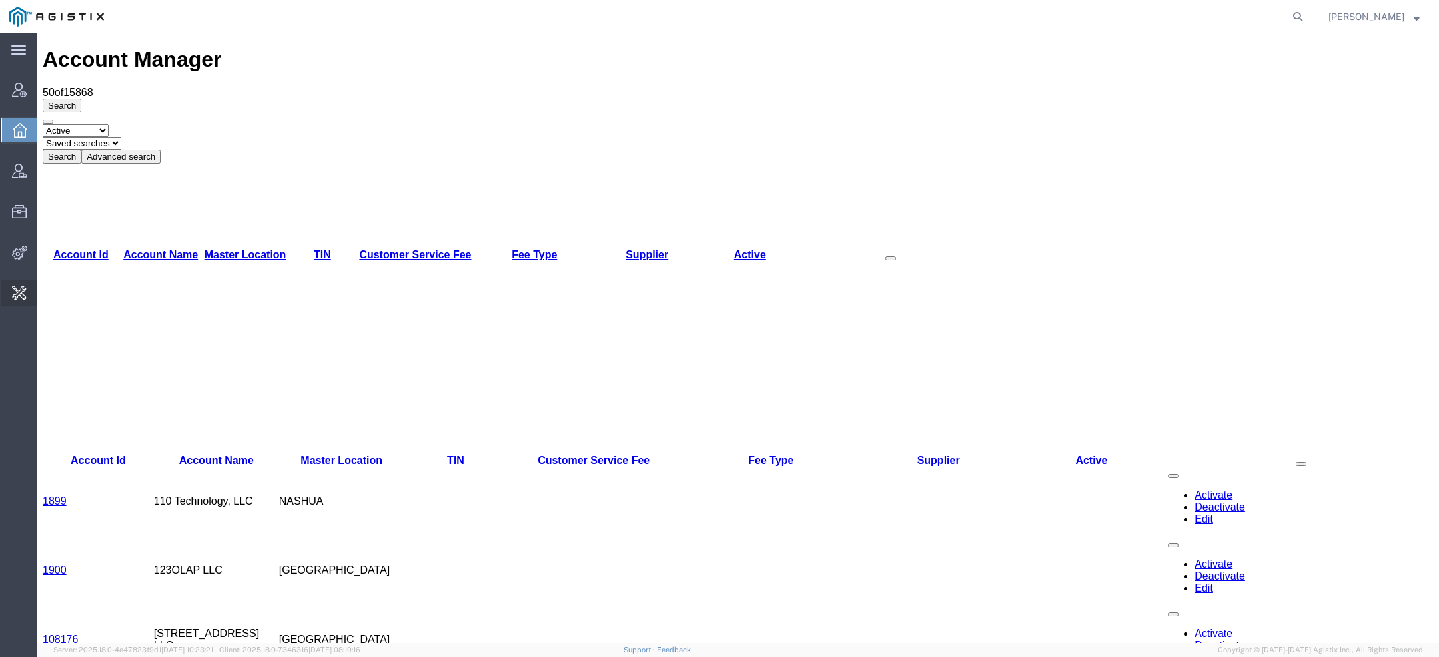
click at [0, 0] on span "Change Carrier" at bounding box center [0, 0] width 0 height 0
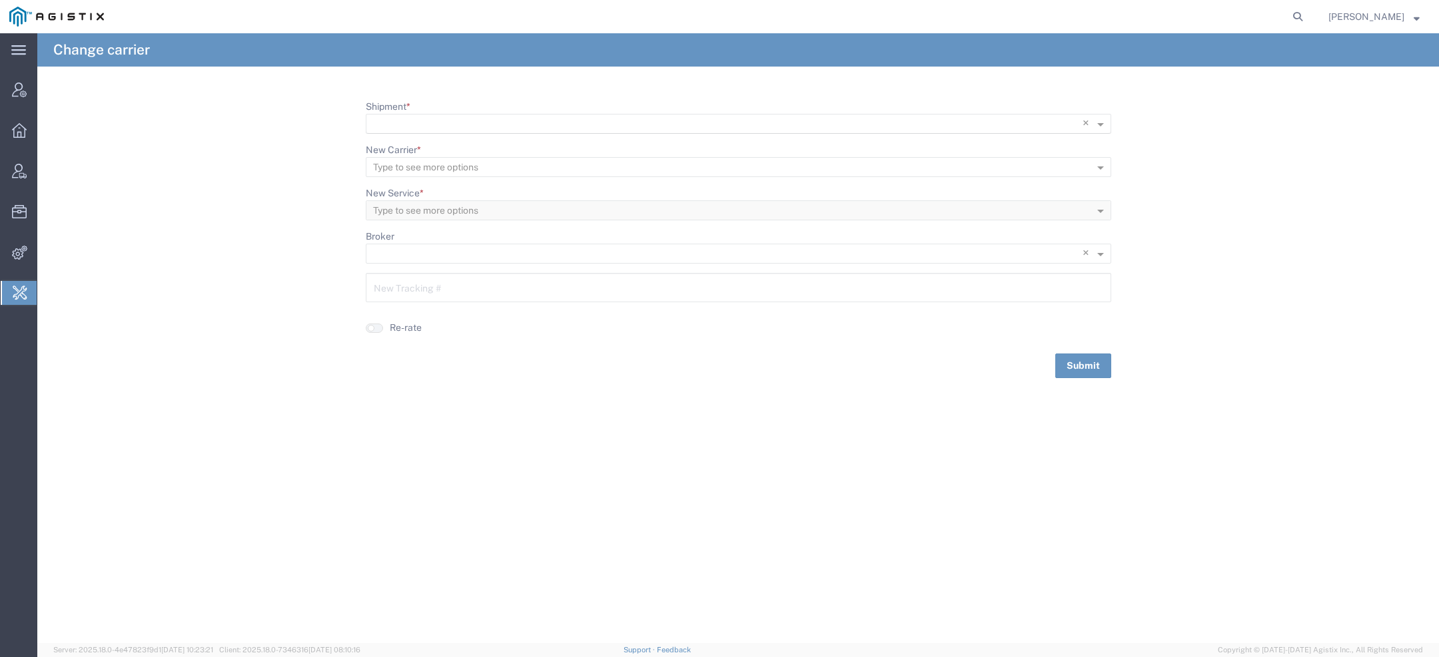
click at [412, 120] on input "Shipment *" at bounding box center [711, 124] width 676 height 19
paste input "56675004"
type input "56675004"
click at [414, 142] on span "56675004" at bounding box center [400, 143] width 48 height 11
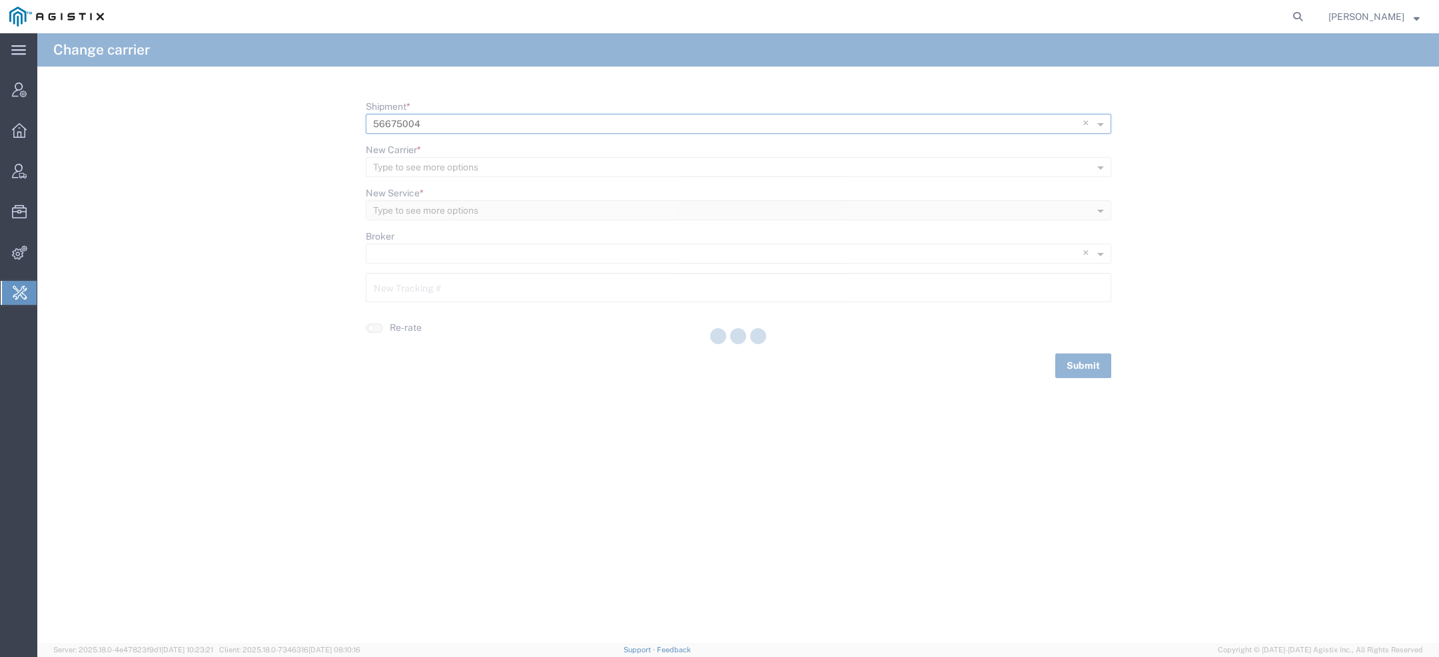
type input "65494474"
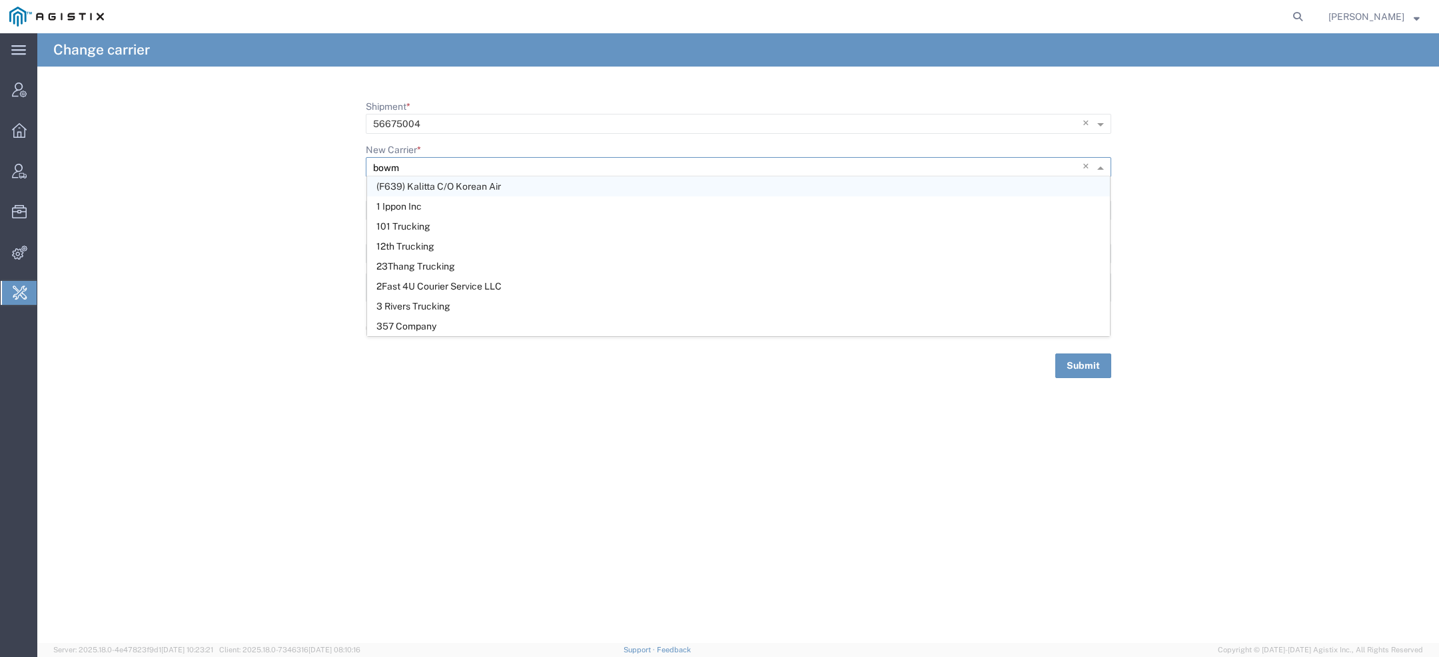
type input "bowma"
click at [624, 187] on div "Bowma n & Sons Trucking, Inc" at bounding box center [738, 187] width 743 height 20
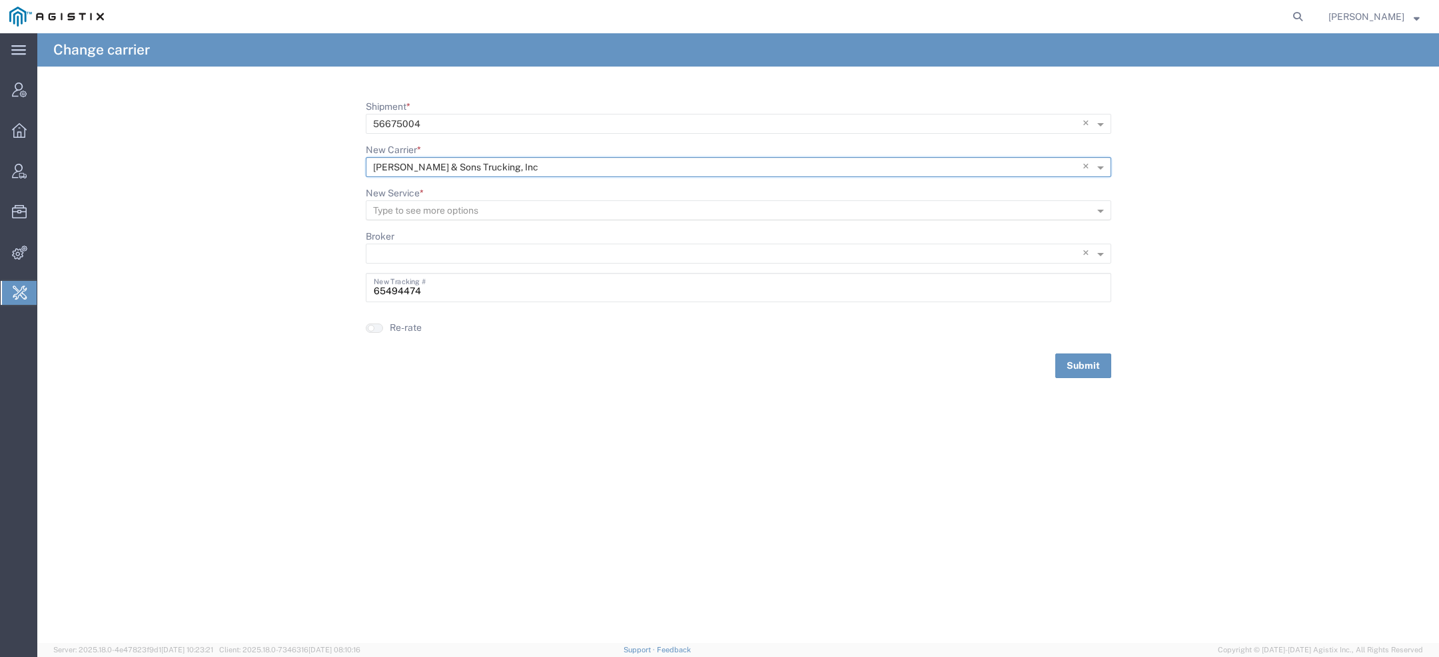
click at [583, 216] on input "New Service *" at bounding box center [716, 211] width 687 height 19
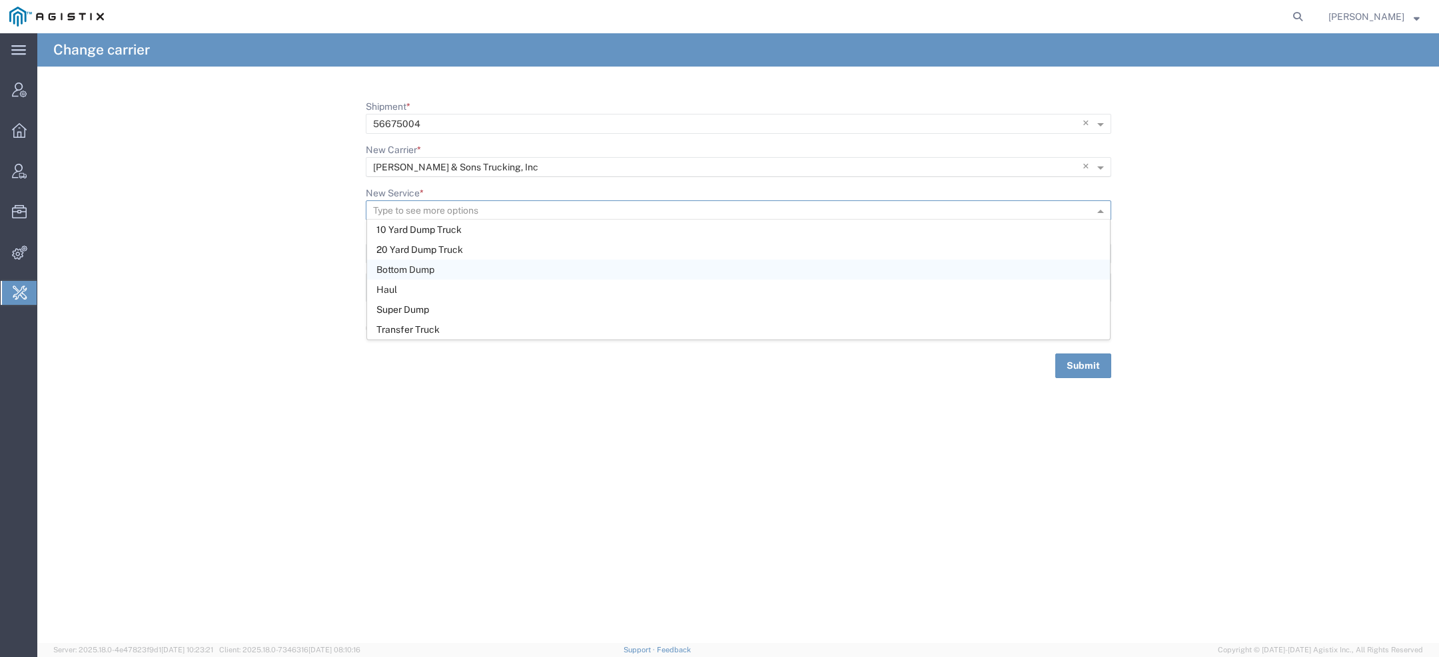
click at [452, 268] on div "Bottom Dump" at bounding box center [738, 270] width 743 height 20
click at [1092, 367] on button "Submit" at bounding box center [1083, 366] width 56 height 25
click at [432, 127] on input "Shipment *" at bounding box center [716, 124] width 687 height 19
paste input "56674908"
type input "56674908"
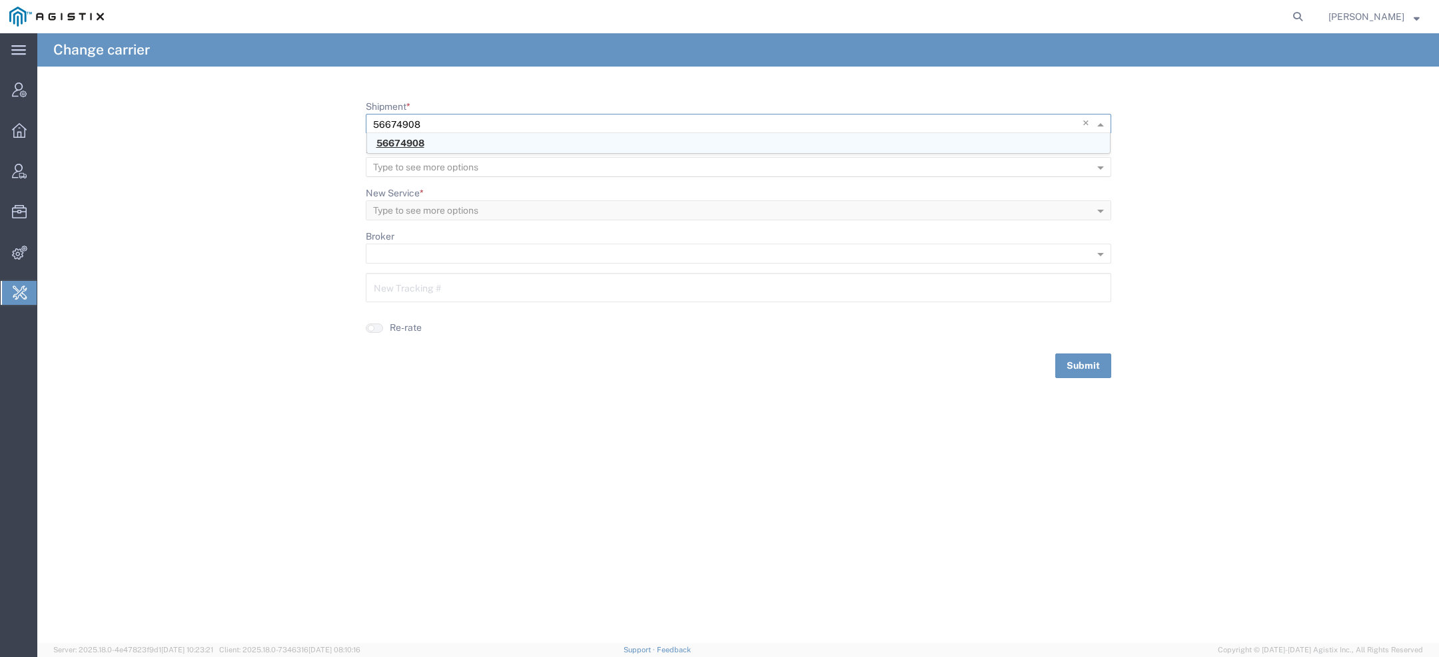
click at [419, 139] on span "56674908" at bounding box center [400, 143] width 48 height 11
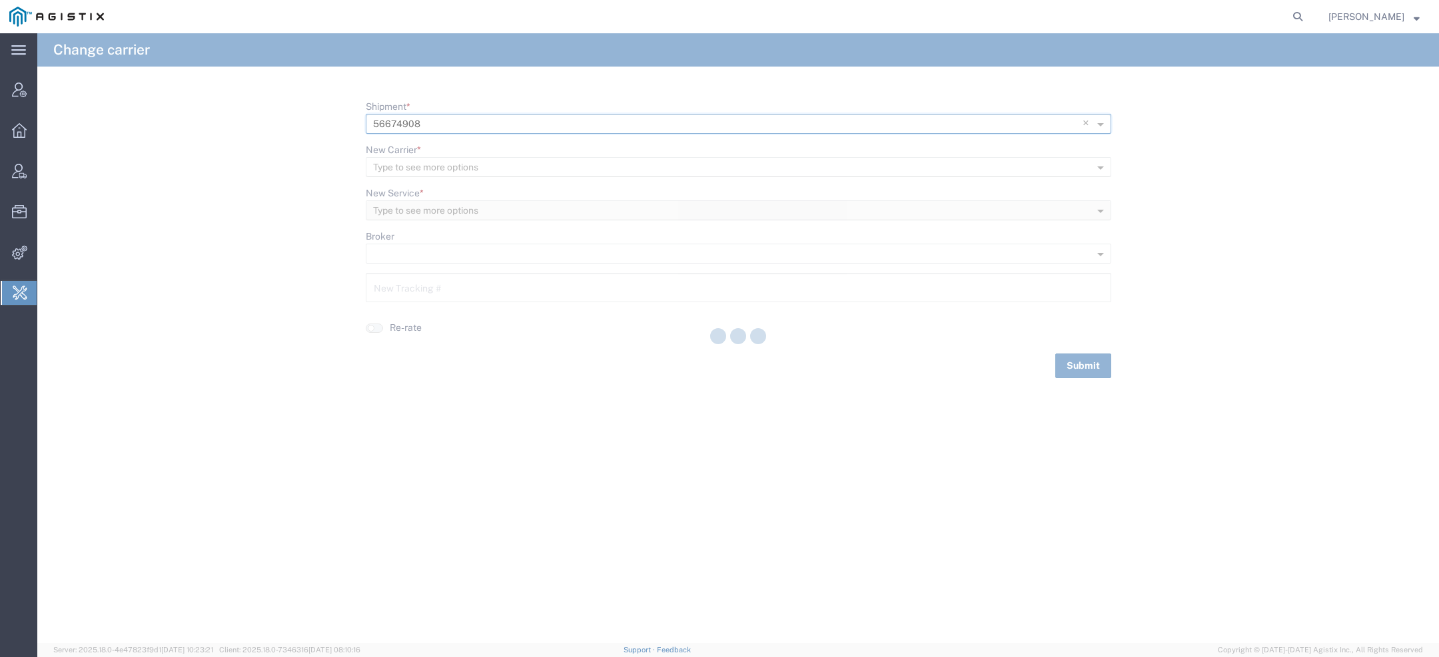
type input "56486030"
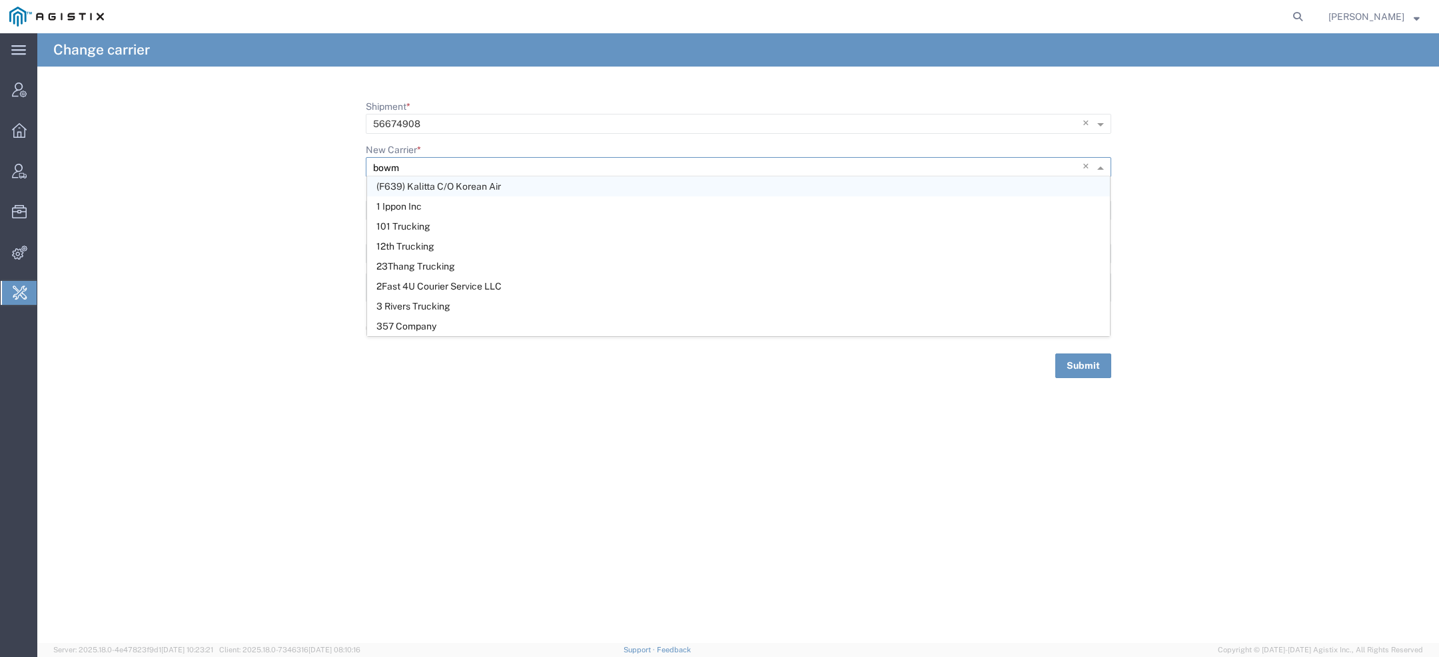
type input "bowma"
click at [617, 183] on div "Bowma n & Sons Trucking, Inc" at bounding box center [738, 187] width 743 height 20
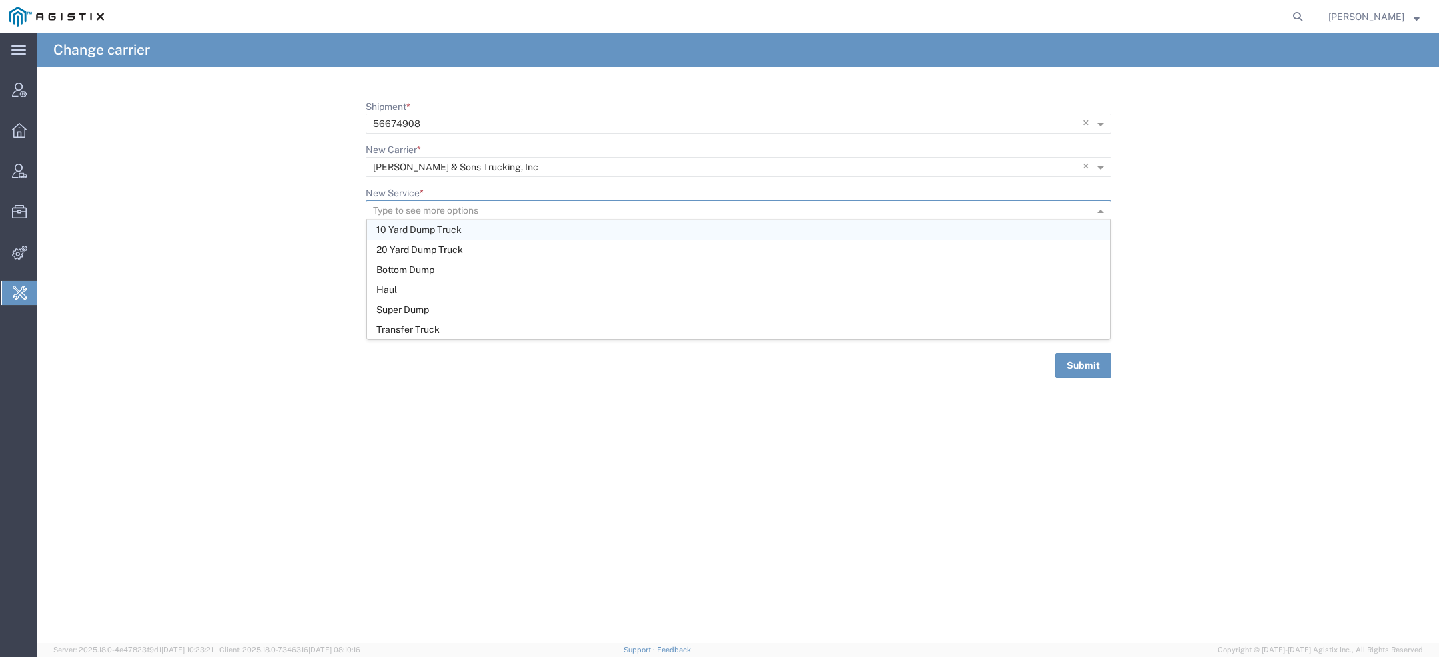
click at [580, 211] on input "New Service *" at bounding box center [716, 211] width 687 height 19
click at [544, 306] on div "Super Dump" at bounding box center [738, 310] width 743 height 20
click at [1073, 373] on button "Submit" at bounding box center [1083, 366] width 56 height 25
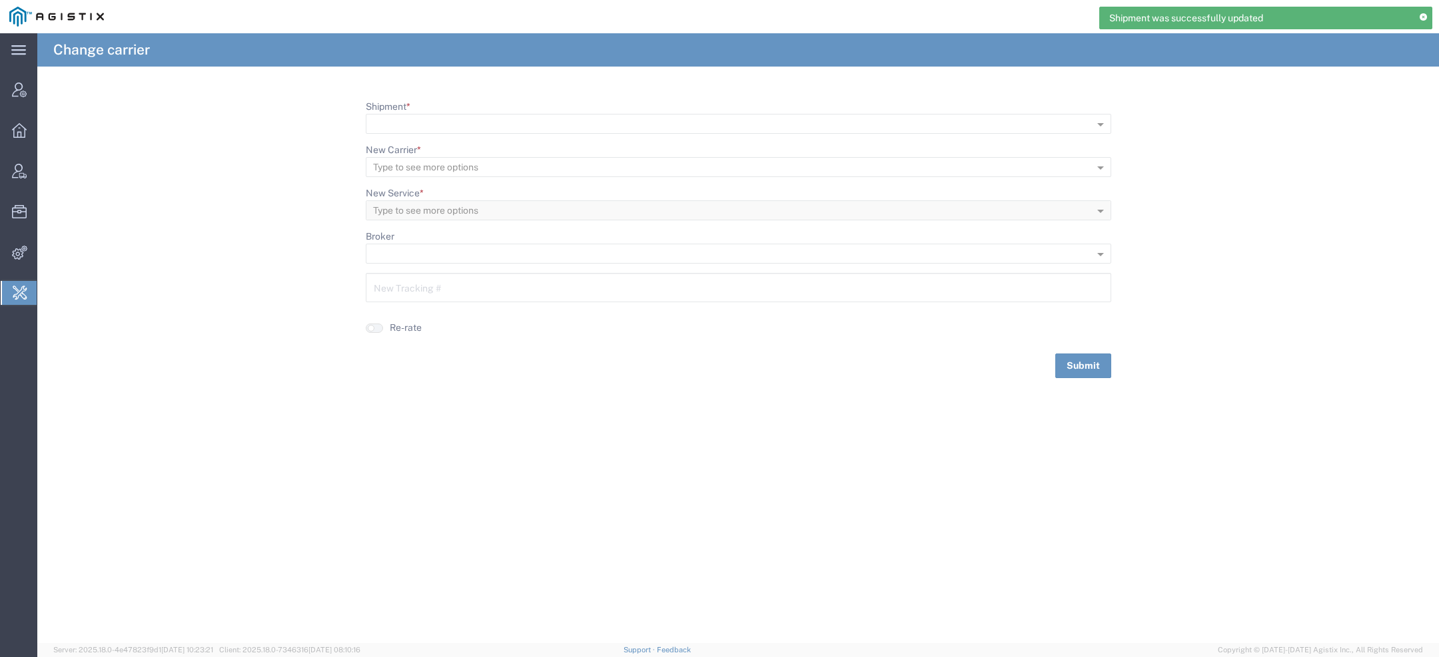
click at [472, 111] on agx-typeahead-control "Shipment *" at bounding box center [738, 117] width 745 height 34
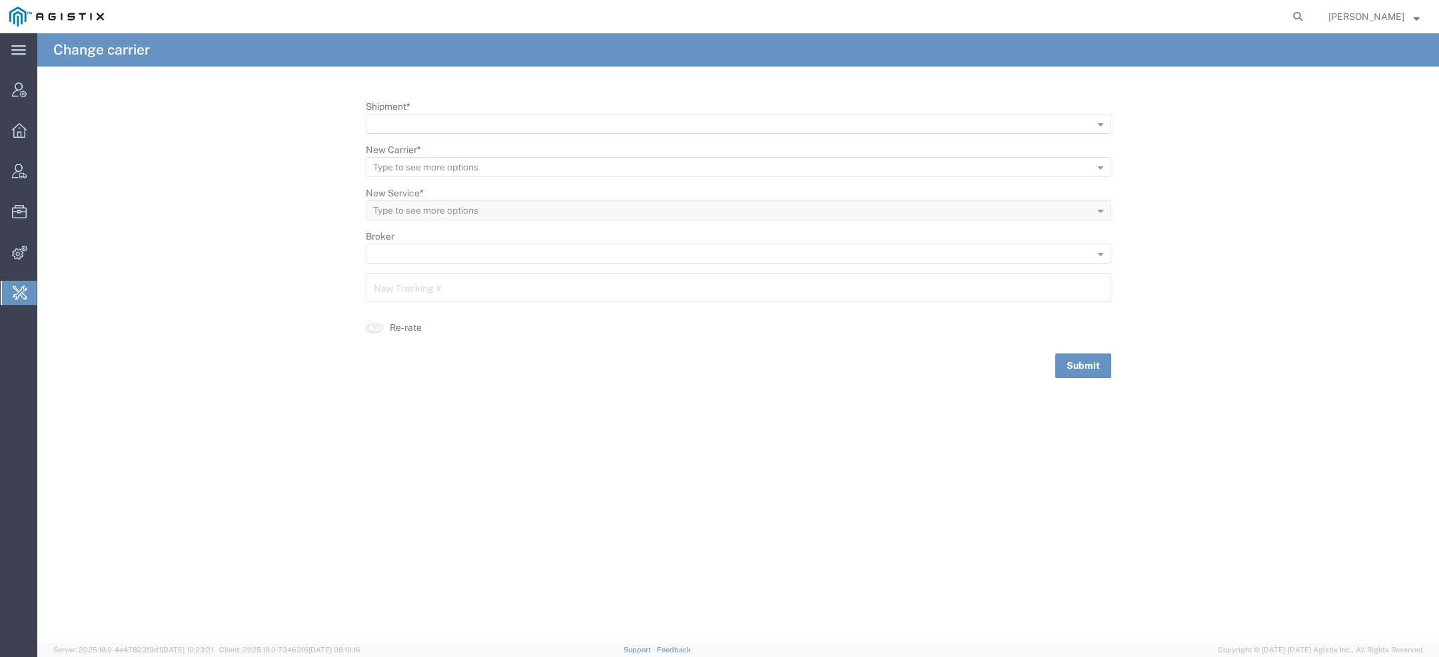
click at [472, 116] on input "Shipment *" at bounding box center [716, 124] width 687 height 19
paste input "56674894"
type input "56674894"
click at [422, 147] on span "56674894" at bounding box center [400, 143] width 48 height 11
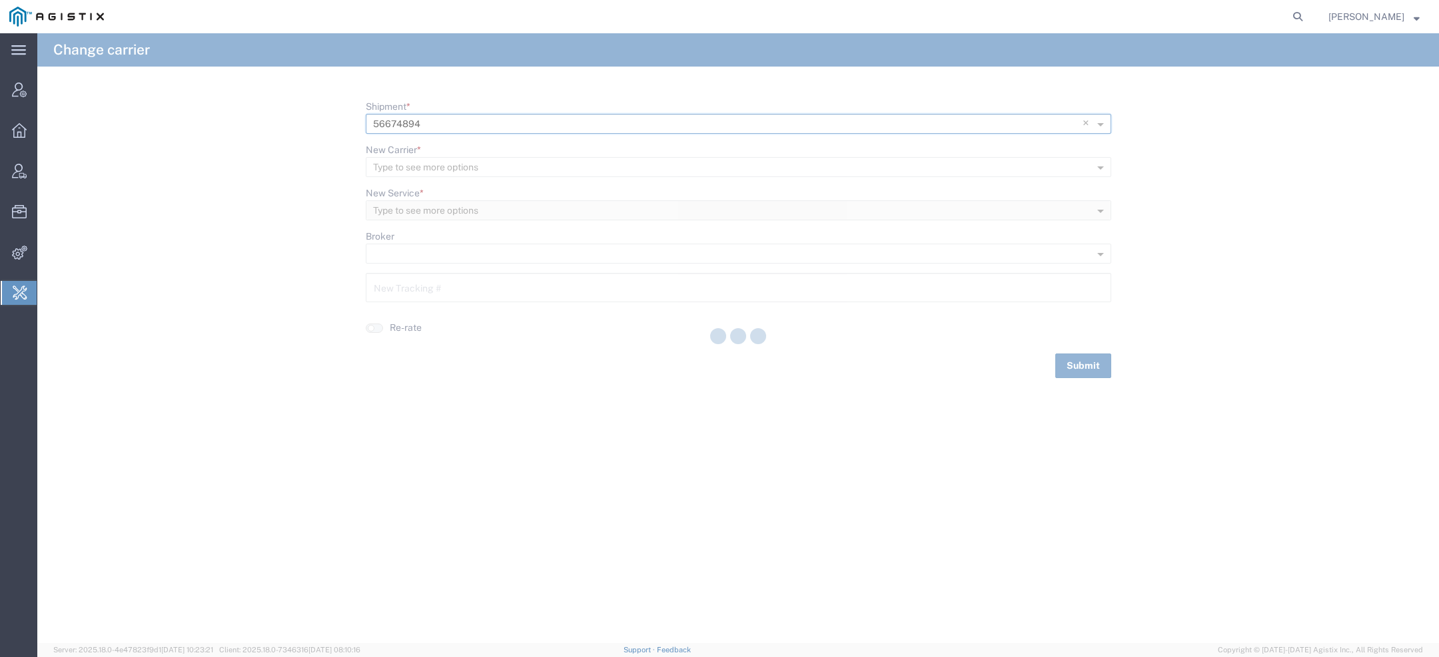
type input "56462361"
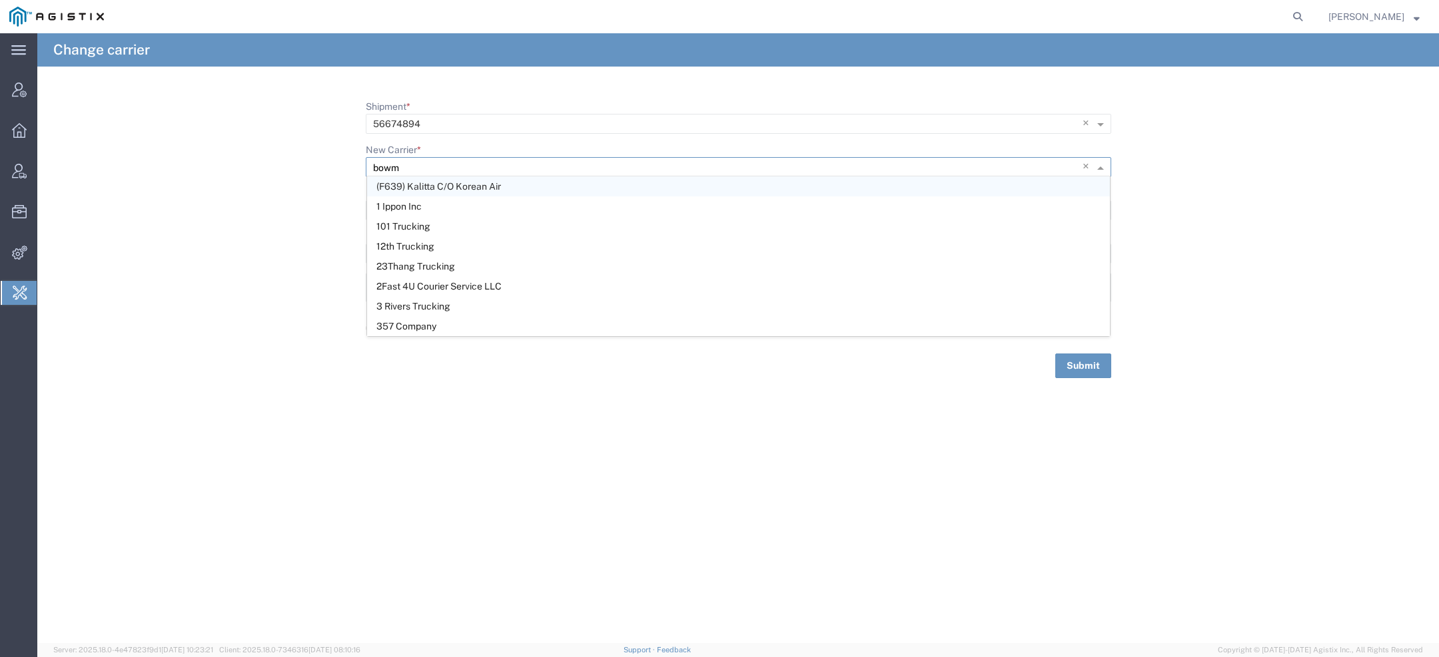
type input "bowma"
click at [835, 188] on div "Bowma n & Sons Trucking, Inc" at bounding box center [738, 187] width 743 height 20
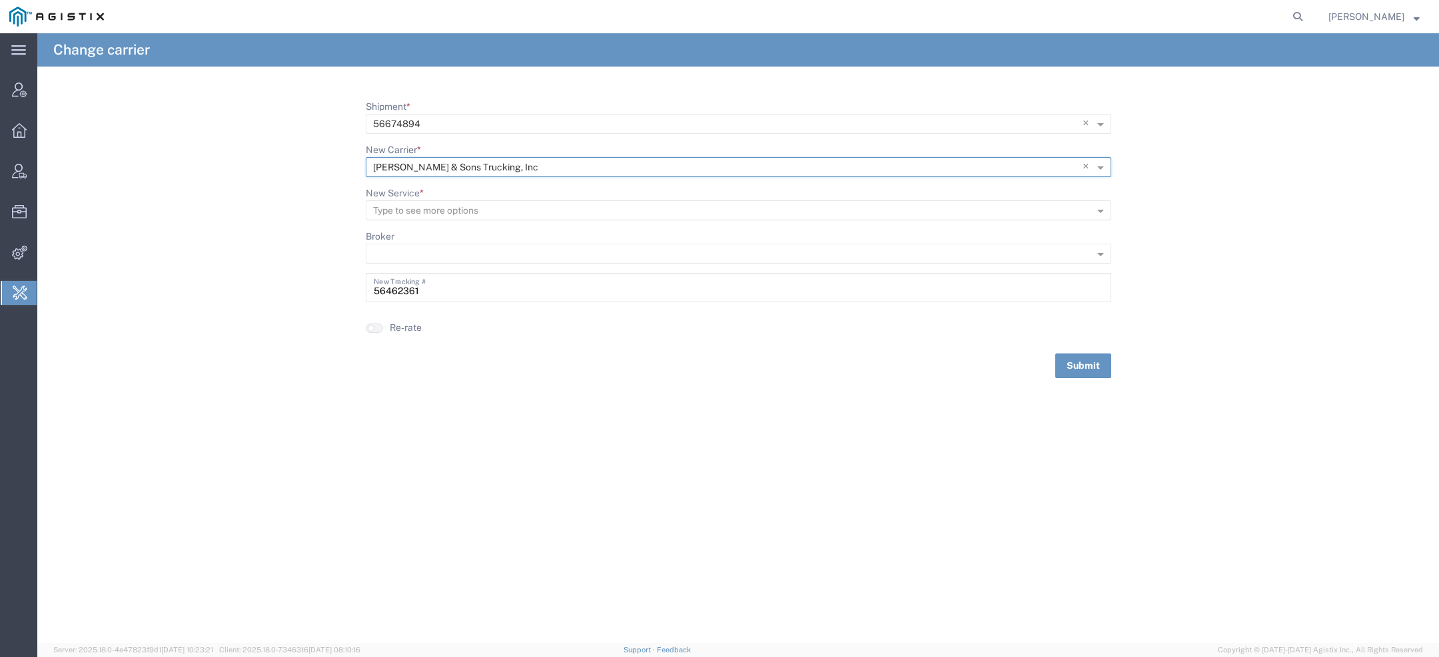
click at [662, 204] on input "New Service *" at bounding box center [716, 211] width 687 height 19
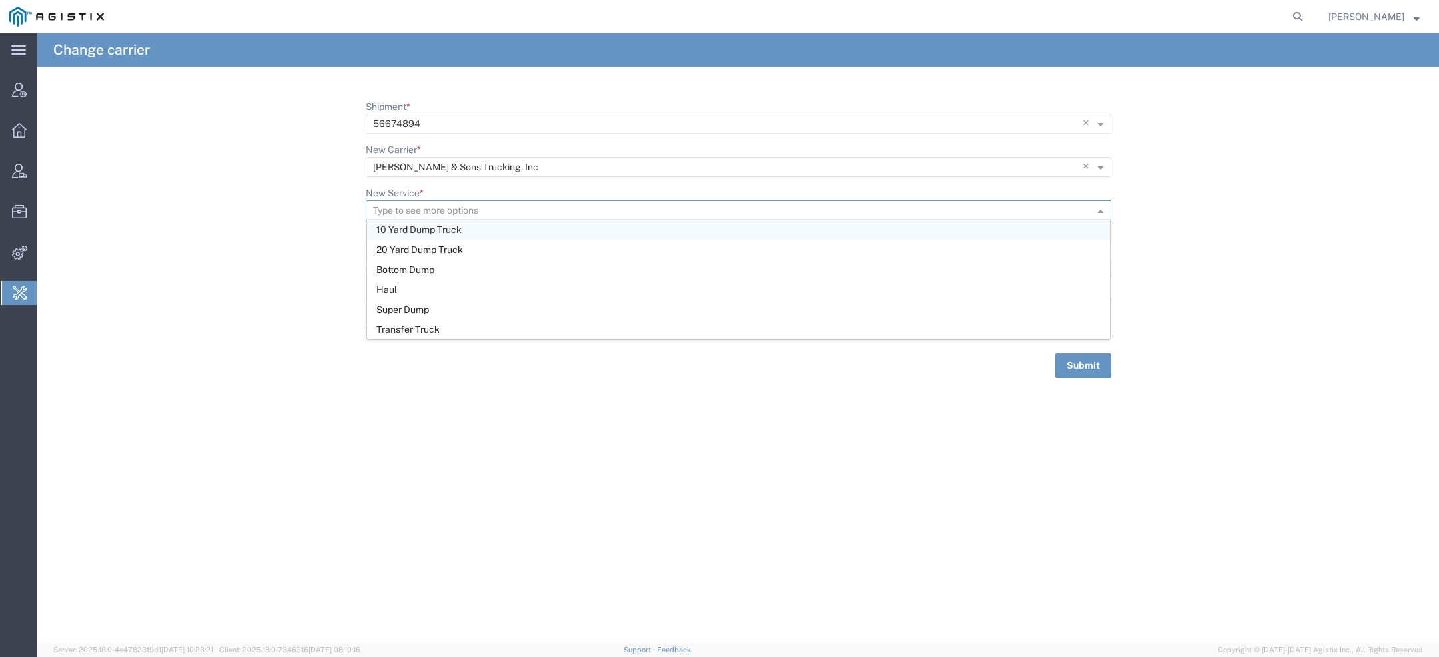
click at [444, 224] on span "10 Yard Dump Truck" at bounding box center [418, 229] width 85 height 11
click at [1080, 372] on button "Submit" at bounding box center [1083, 366] width 56 height 25
click at [1302, 14] on icon at bounding box center [1297, 16] width 19 height 19
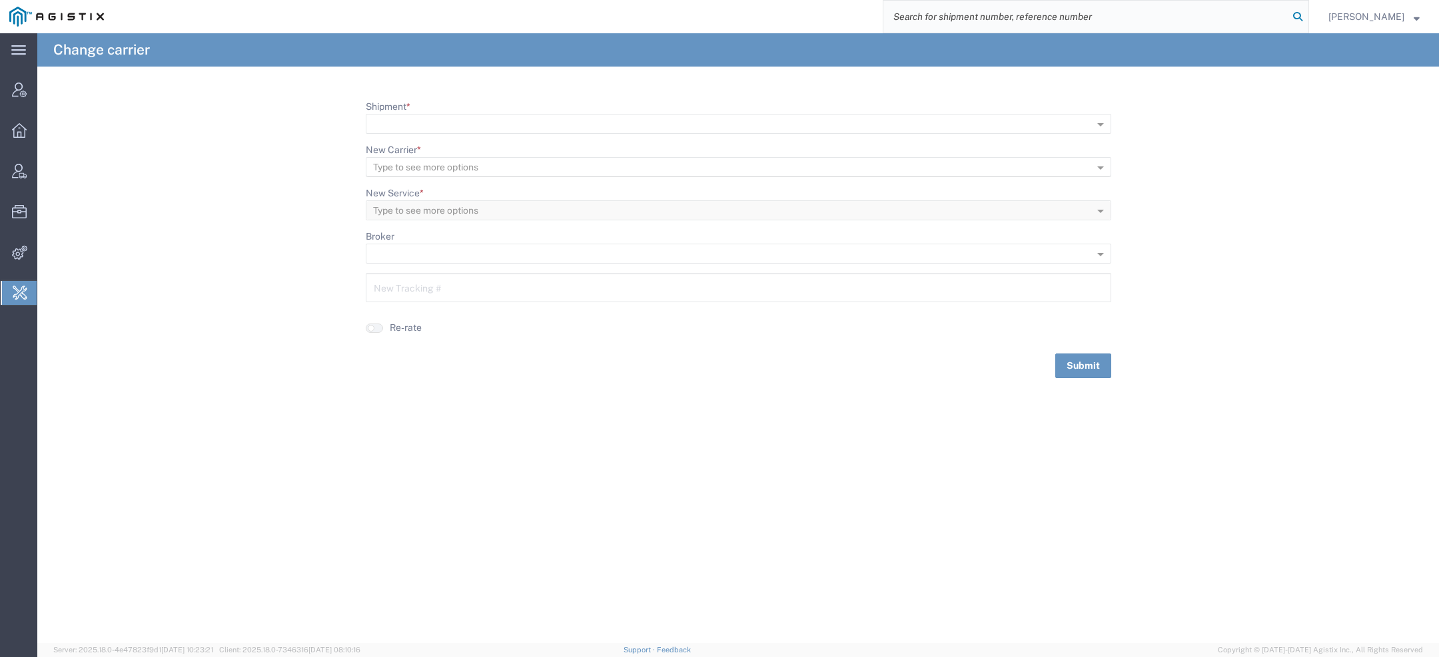
paste input "SUPPLY CHAIN SOLUTIONS"
type input "SUPPLY CHAIN SOLUTIONS"
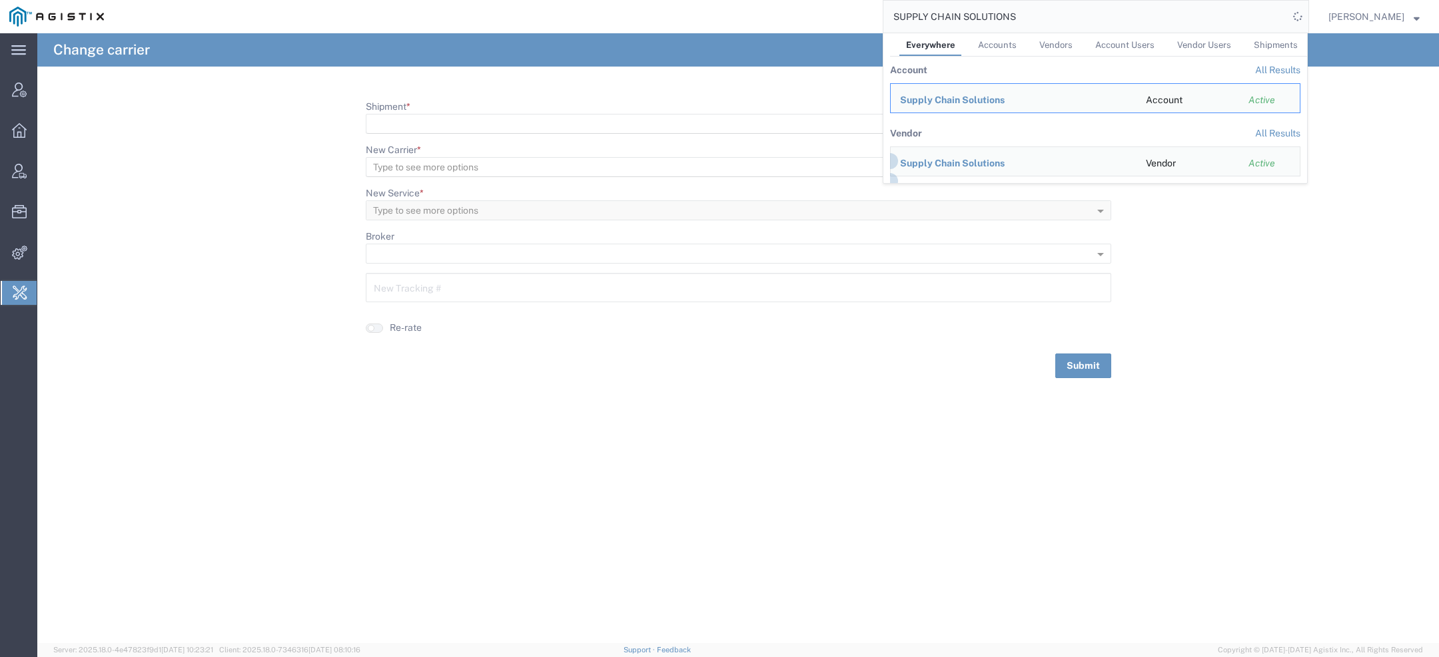
click at [458, 121] on input "Shipment *" at bounding box center [716, 124] width 687 height 19
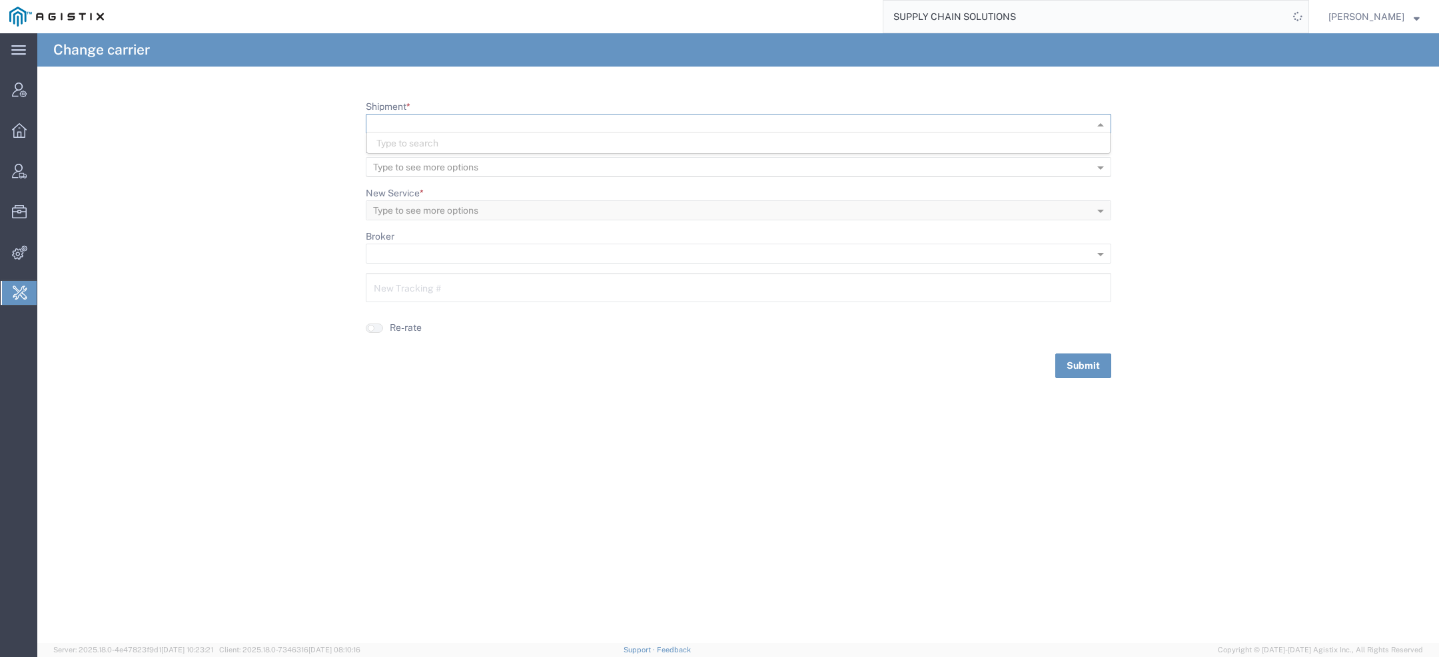
paste input "56661699"
type input "56661699"
click at [418, 142] on span "56661699" at bounding box center [399, 143] width 46 height 11
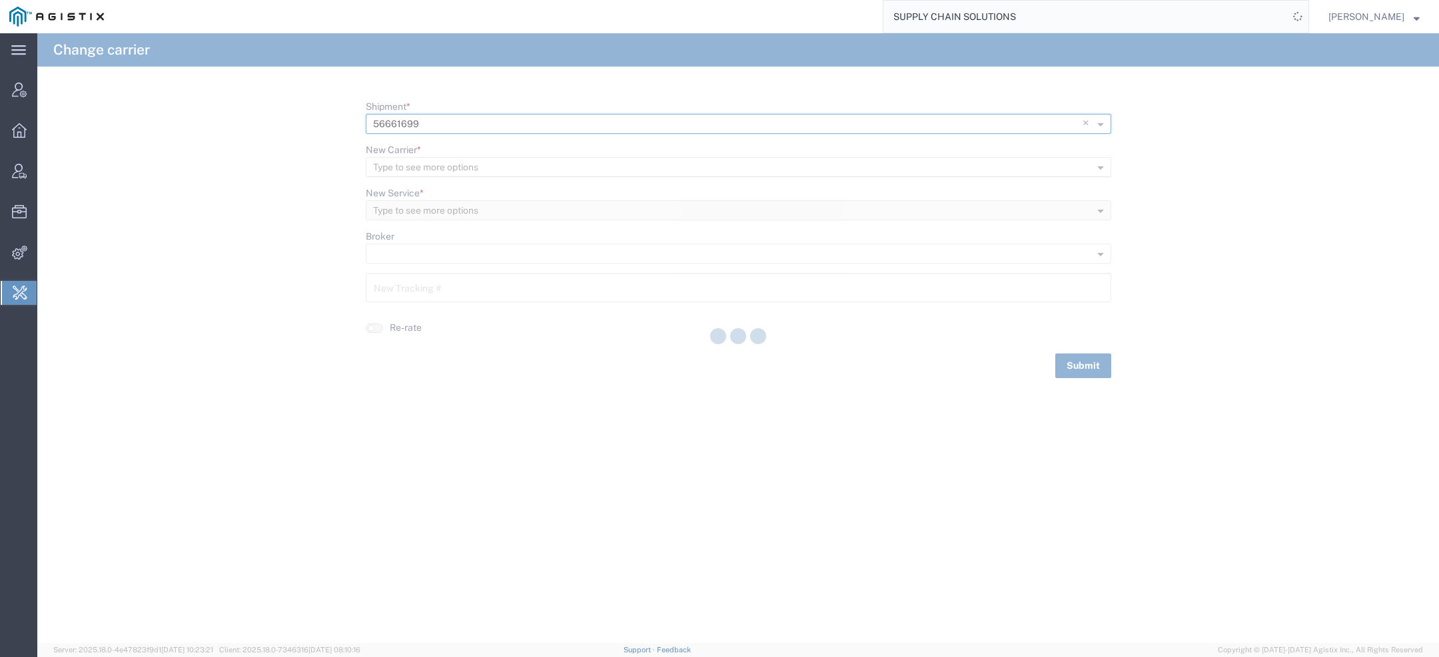
type input "S00139188"
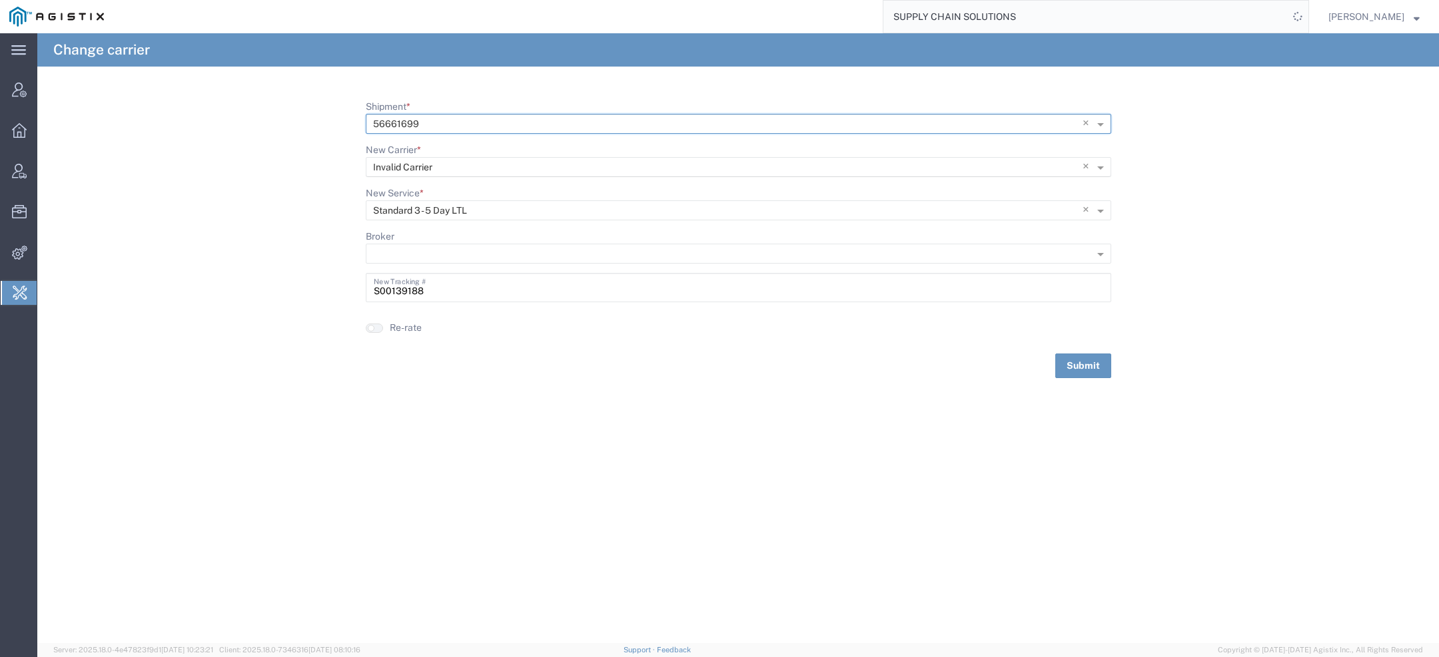
click at [1081, 170] on div at bounding box center [724, 167] width 716 height 19
type input "supply cha"
click at [925, 183] on div "Supply Cha in Solutions" at bounding box center [738, 187] width 743 height 20
click at [826, 218] on input "New Service *" at bounding box center [716, 211] width 687 height 19
click at [587, 232] on div "Standard LTL 3-5 Day" at bounding box center [738, 230] width 743 height 20
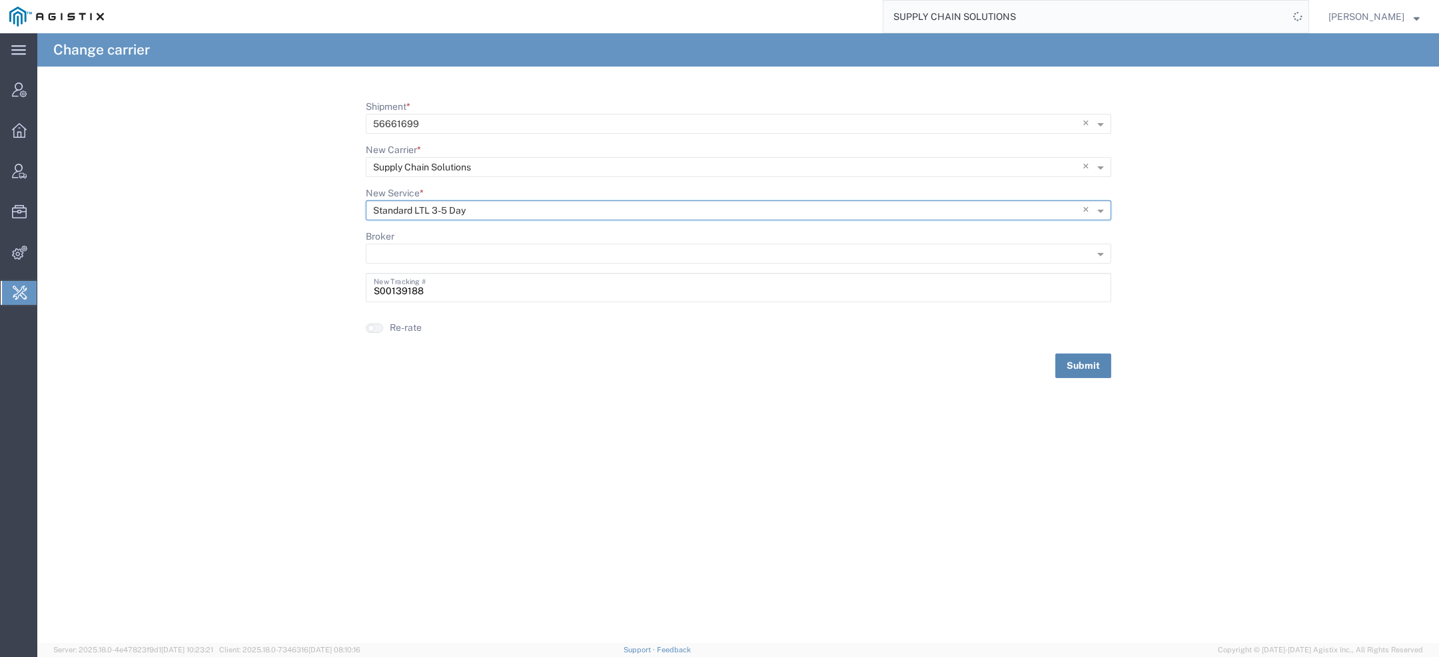
click at [1062, 367] on button "Submit" at bounding box center [1083, 366] width 56 height 25
drag, startPoint x: 1039, startPoint y: 21, endPoint x: 534, endPoint y: -27, distance: 507.8
click at [534, 0] on html "main_menu Created with Sketch. Collapse Menu Account Manager Overview Vendor Ma…" at bounding box center [719, 328] width 1439 height 657
paste input "PARAMOUNT ENTERPRISE"
type input "PARAMOUNT ENTERPRISES"
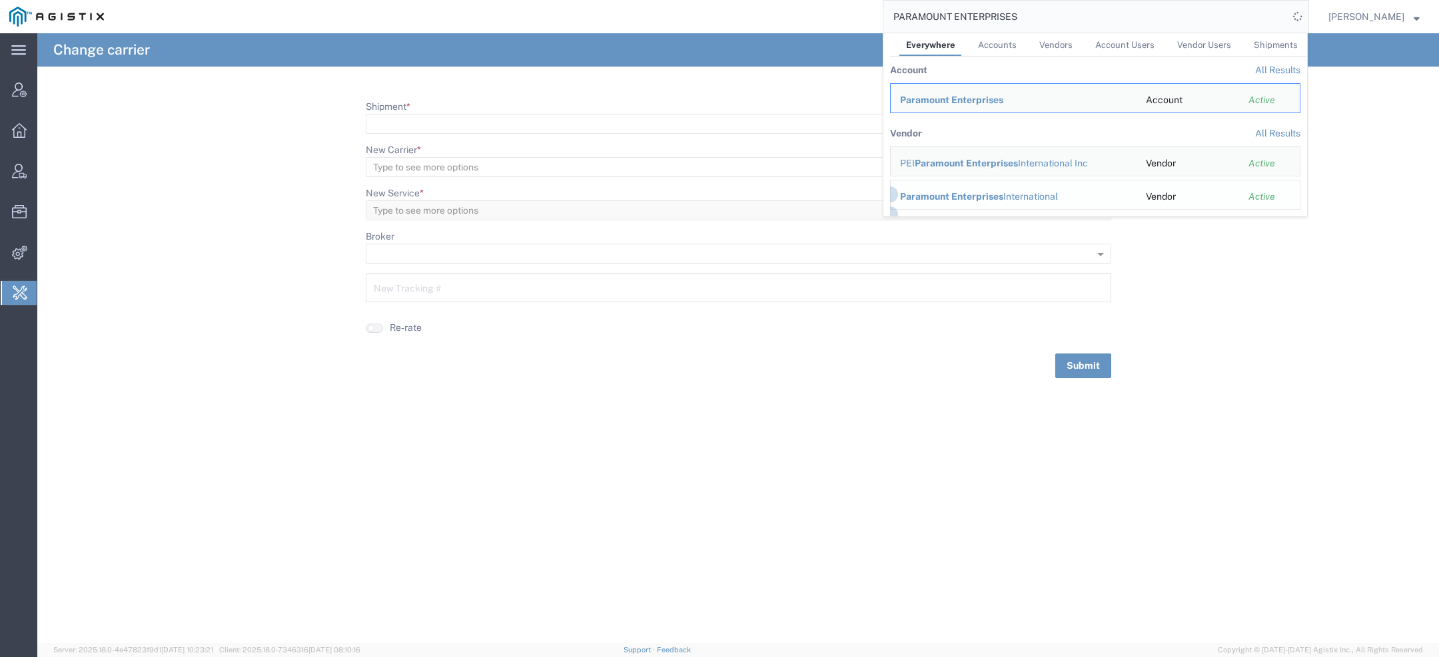
click at [931, 197] on span "Paramount Enterprises" at bounding box center [951, 196] width 103 height 11
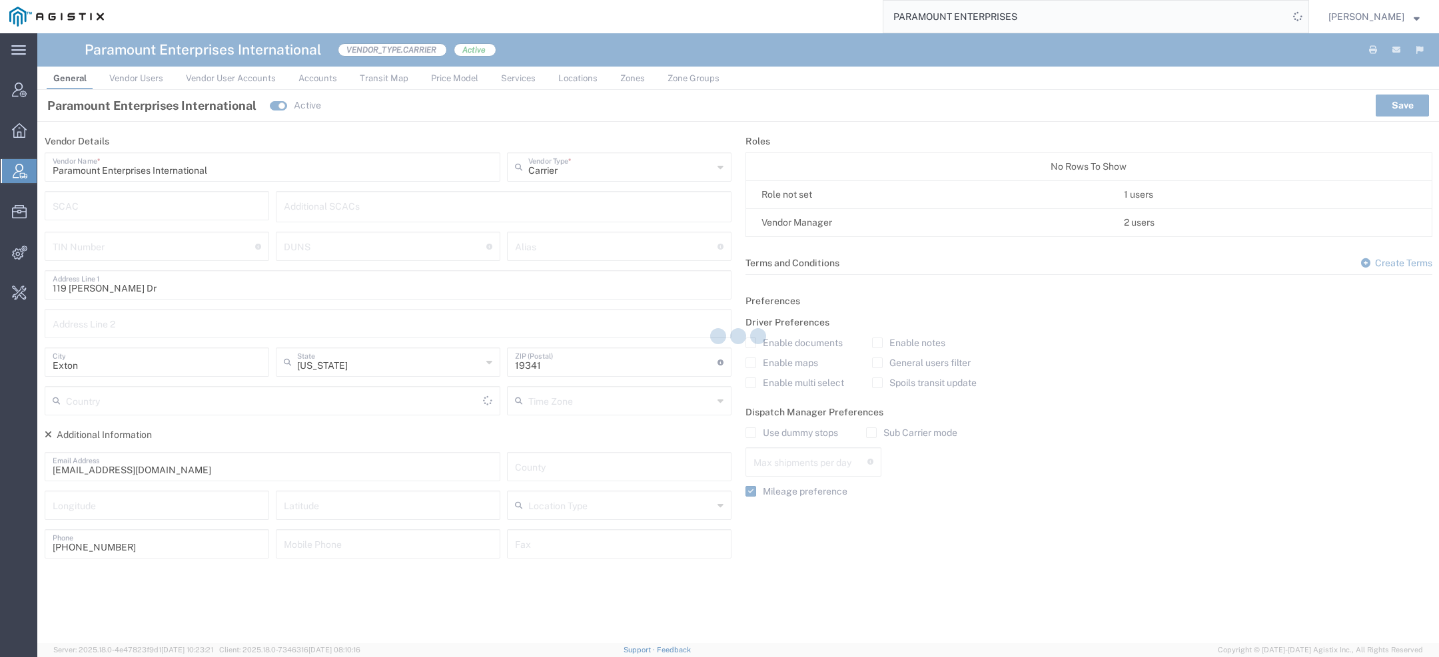
type input "[GEOGRAPHIC_DATA]"
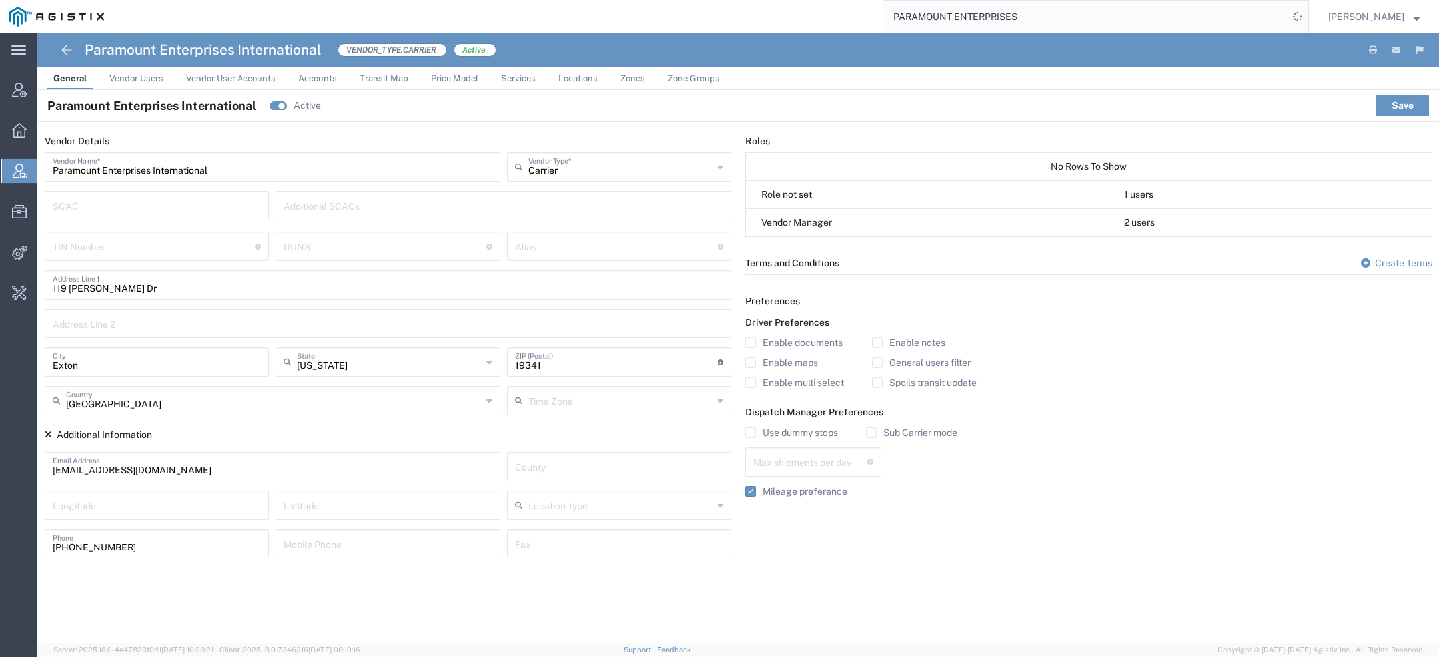
click at [515, 81] on span "Services" at bounding box center [518, 78] width 35 height 10
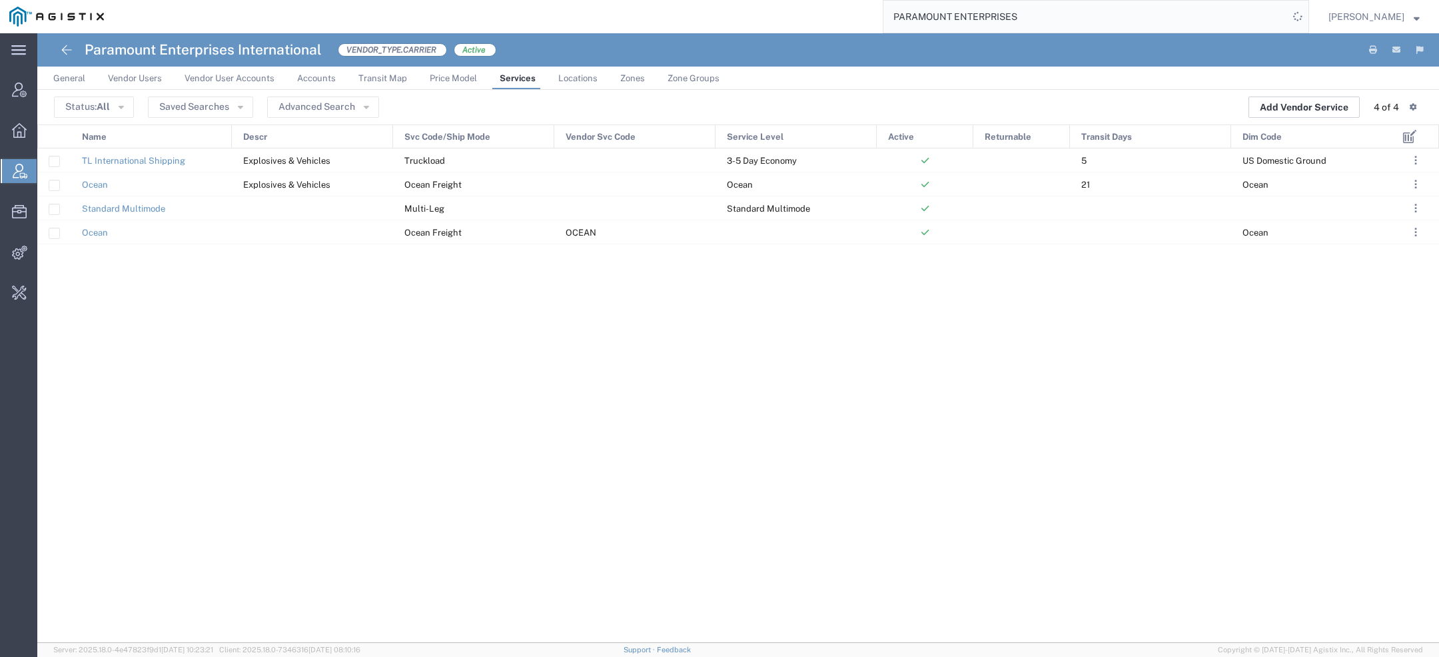
click at [1307, 102] on button "Add Vendor Service" at bounding box center [1303, 107] width 111 height 21
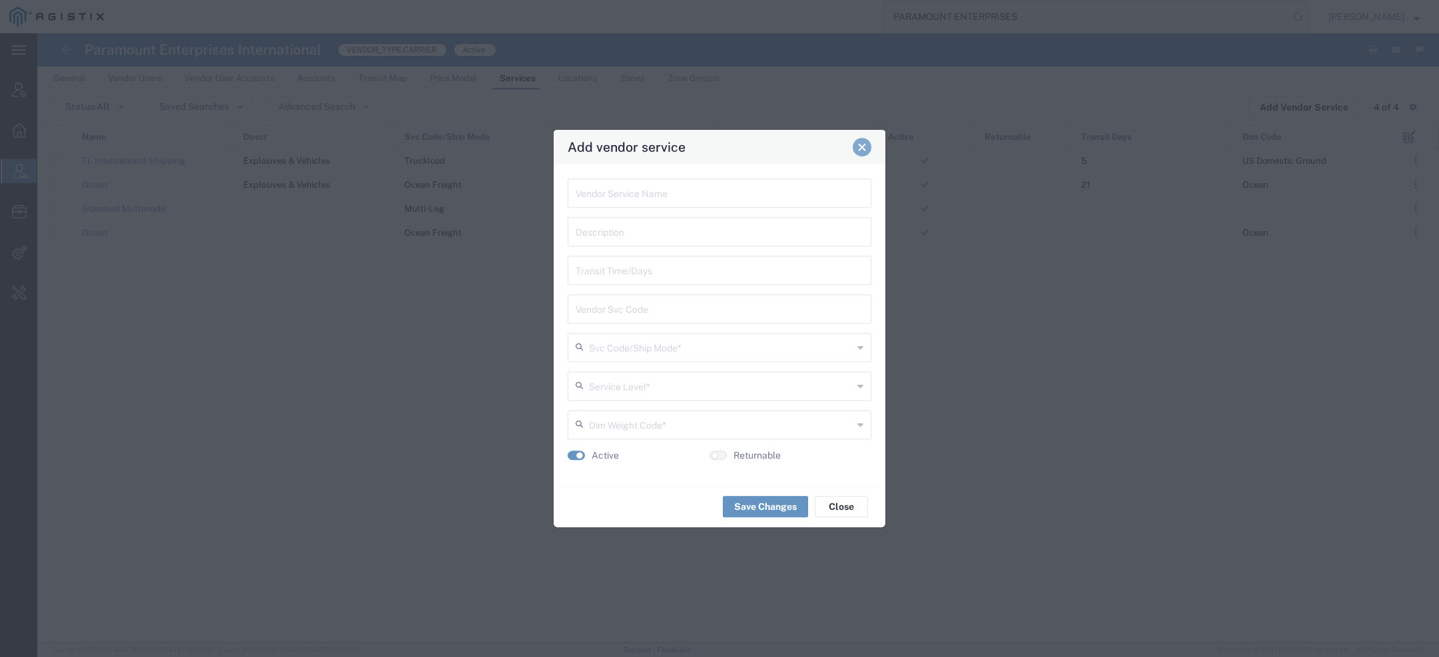
click at [858, 149] on span "Close" at bounding box center [861, 147] width 9 height 9
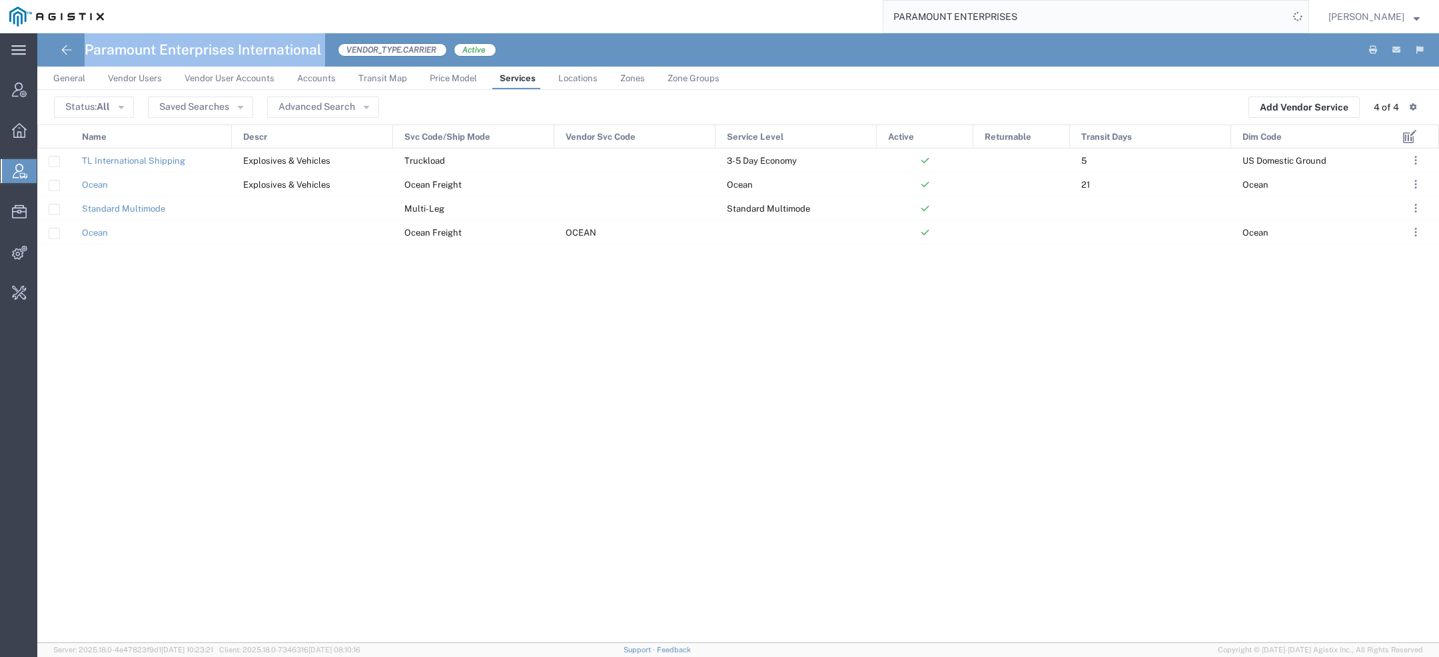
drag, startPoint x: 87, startPoint y: 46, endPoint x: 328, endPoint y: 43, distance: 241.2
click at [328, 44] on div "Paramount Enterprises International VENDOR_TYPE.CARRIER Active" at bounding box center [274, 49] width 443 height 33
copy h4 "Paramount Enterprises International"
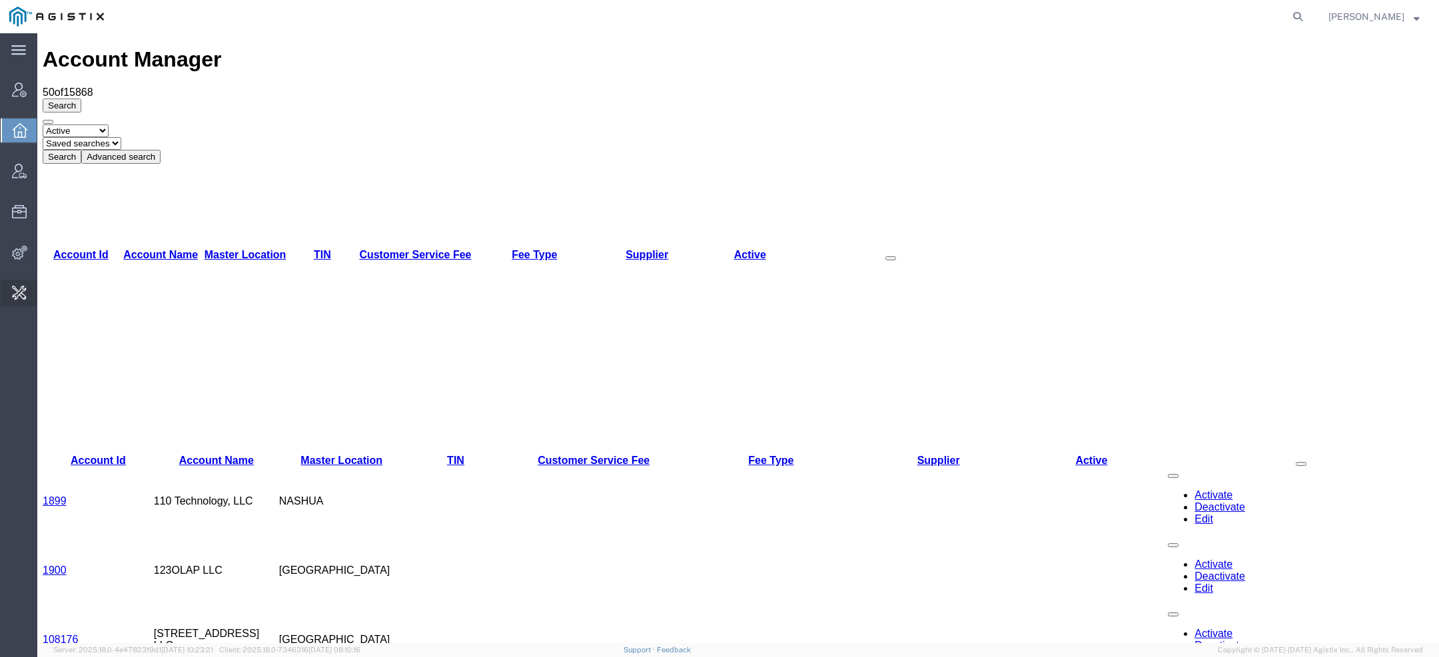
click at [0, 0] on span "Change Carrier" at bounding box center [0, 0] width 0 height 0
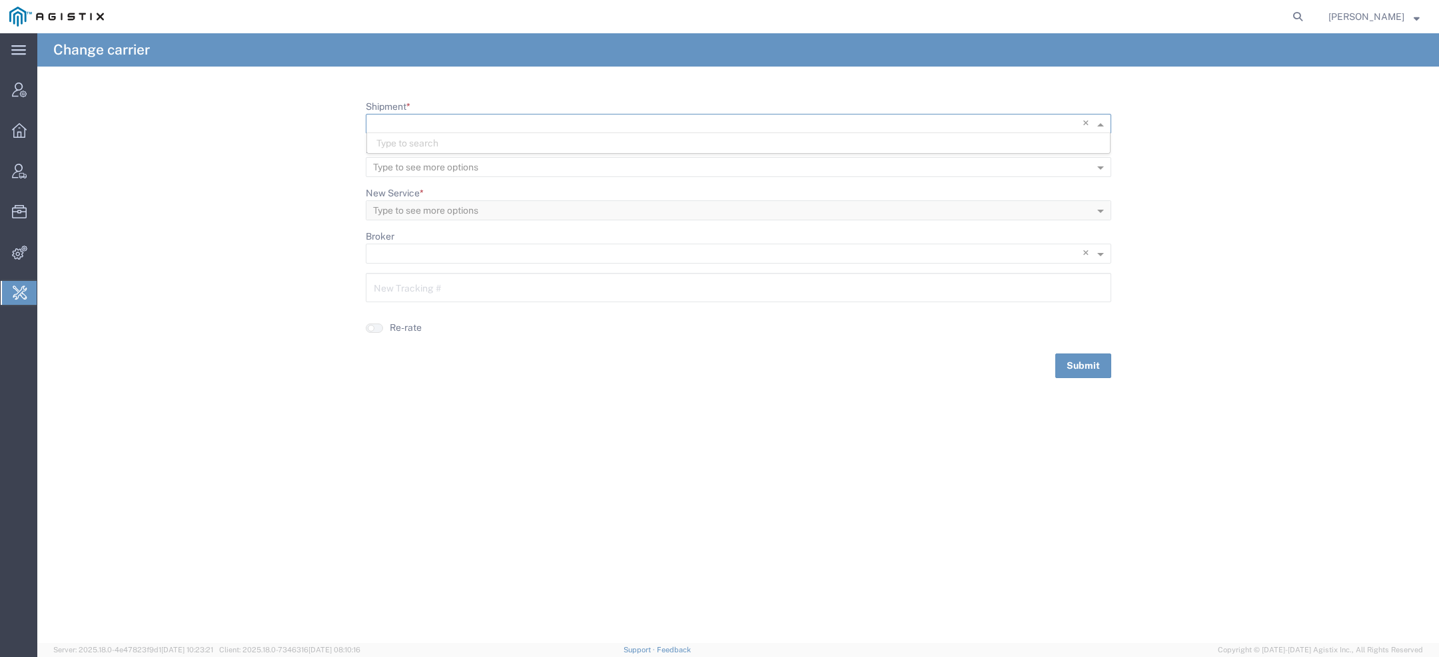
click at [497, 118] on input "Shipment *" at bounding box center [711, 124] width 676 height 19
paste input "56625484"
type input "56625484"
click at [424, 141] on span "56625484" at bounding box center [400, 143] width 48 height 11
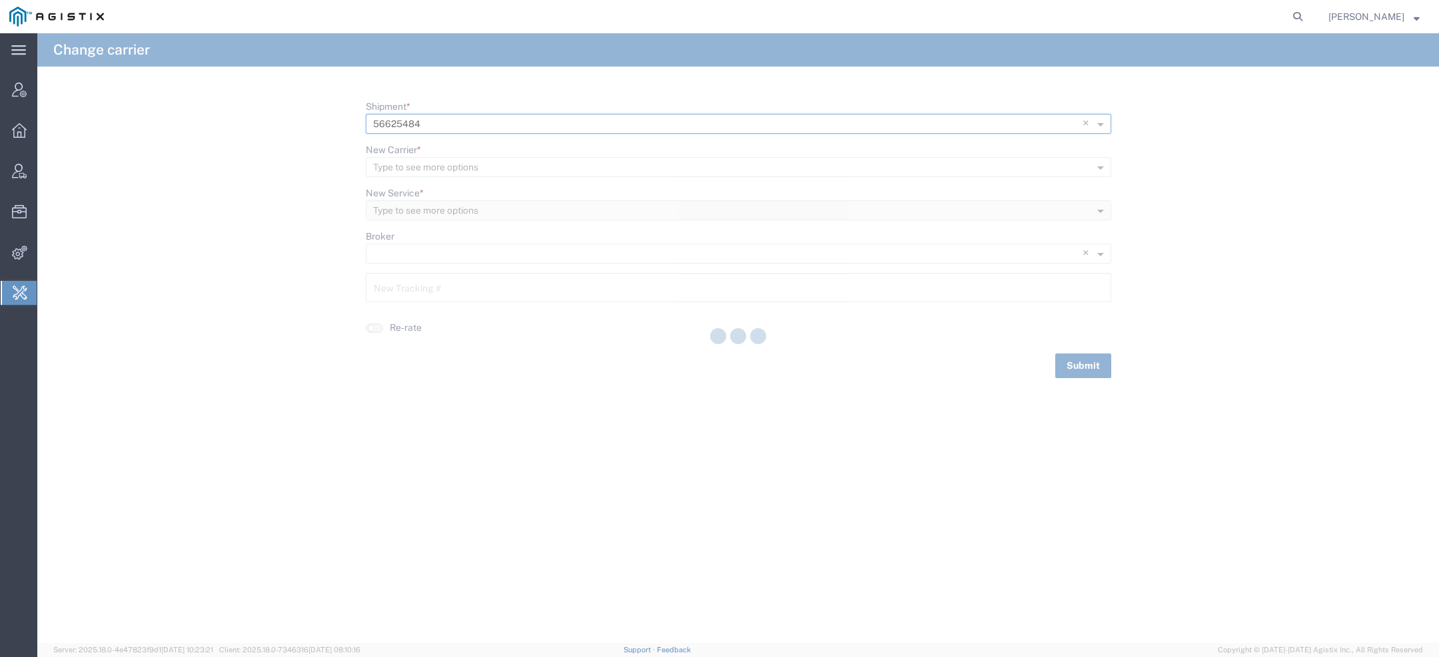
type input "OF55071GDFL"
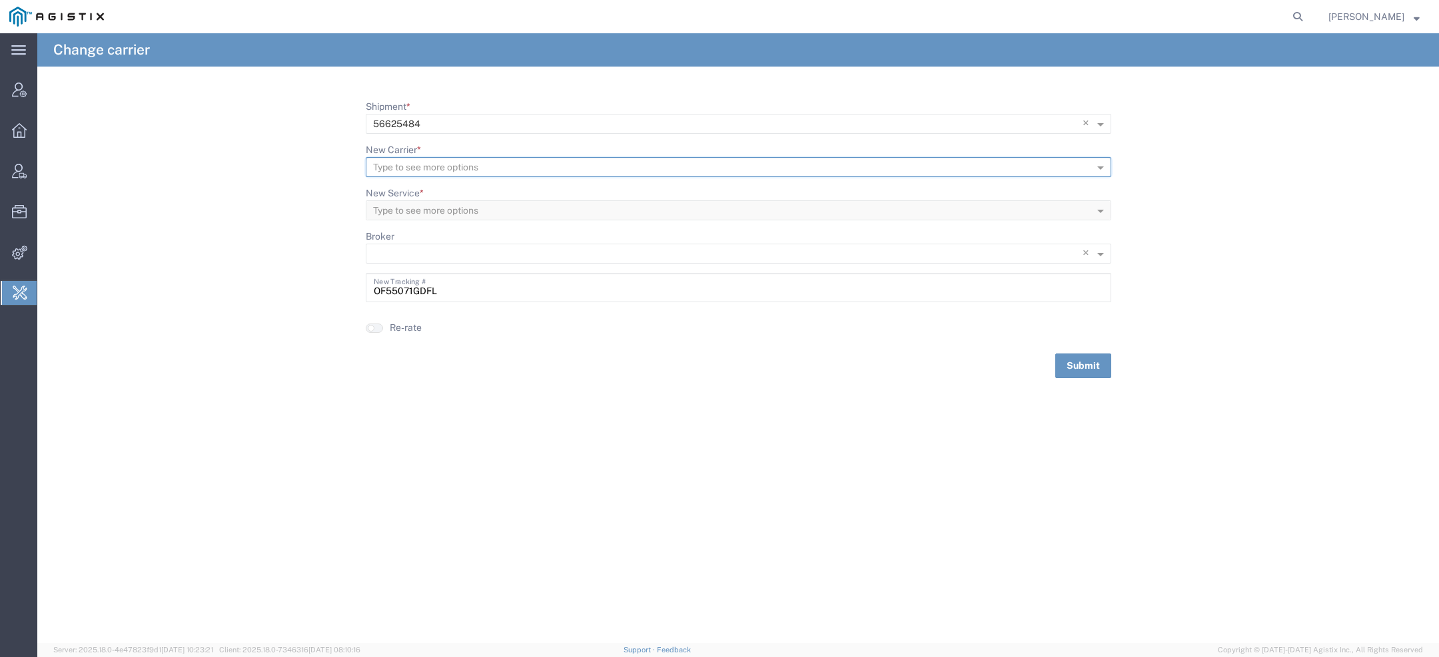
paste input "PARAMOUNT"
type input "PARAMOUNT"
click at [561, 185] on div "Paramount Enterprises International" at bounding box center [738, 187] width 743 height 20
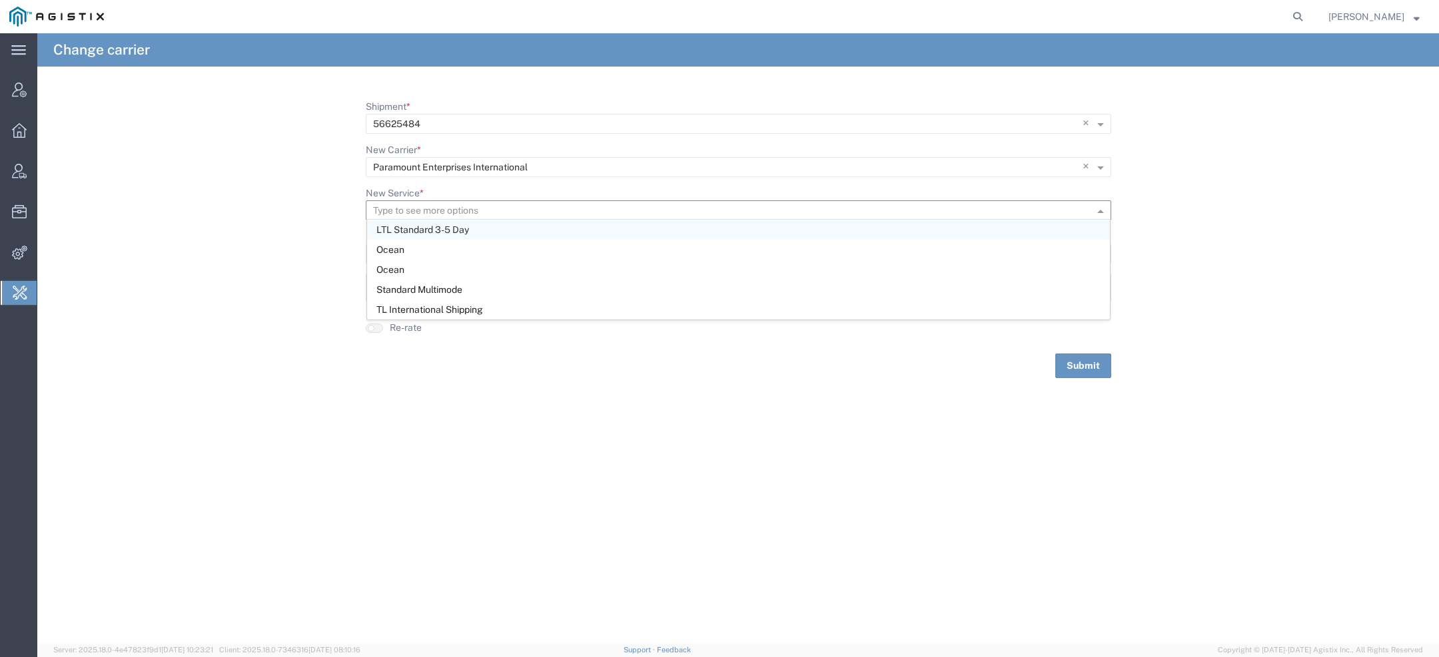
click at [521, 209] on input "New Service *" at bounding box center [716, 211] width 687 height 19
click at [521, 228] on div "LTL Standard 3-5 Day" at bounding box center [738, 230] width 743 height 20
click at [1080, 362] on button "Submit" at bounding box center [1083, 366] width 56 height 25
click at [1309, 30] on form at bounding box center [1298, 16] width 21 height 33
click at [1303, 19] on icon at bounding box center [1297, 16] width 19 height 19
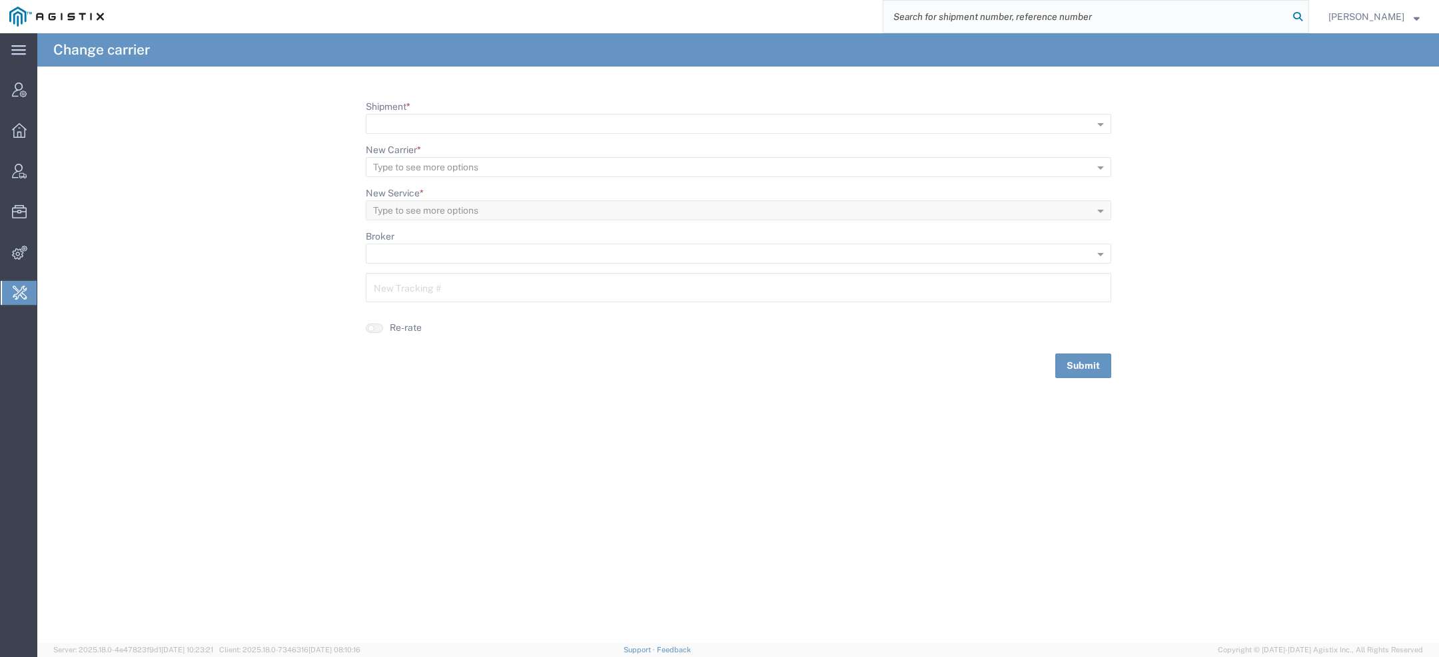
paste input "56684830"
type input "56684830"
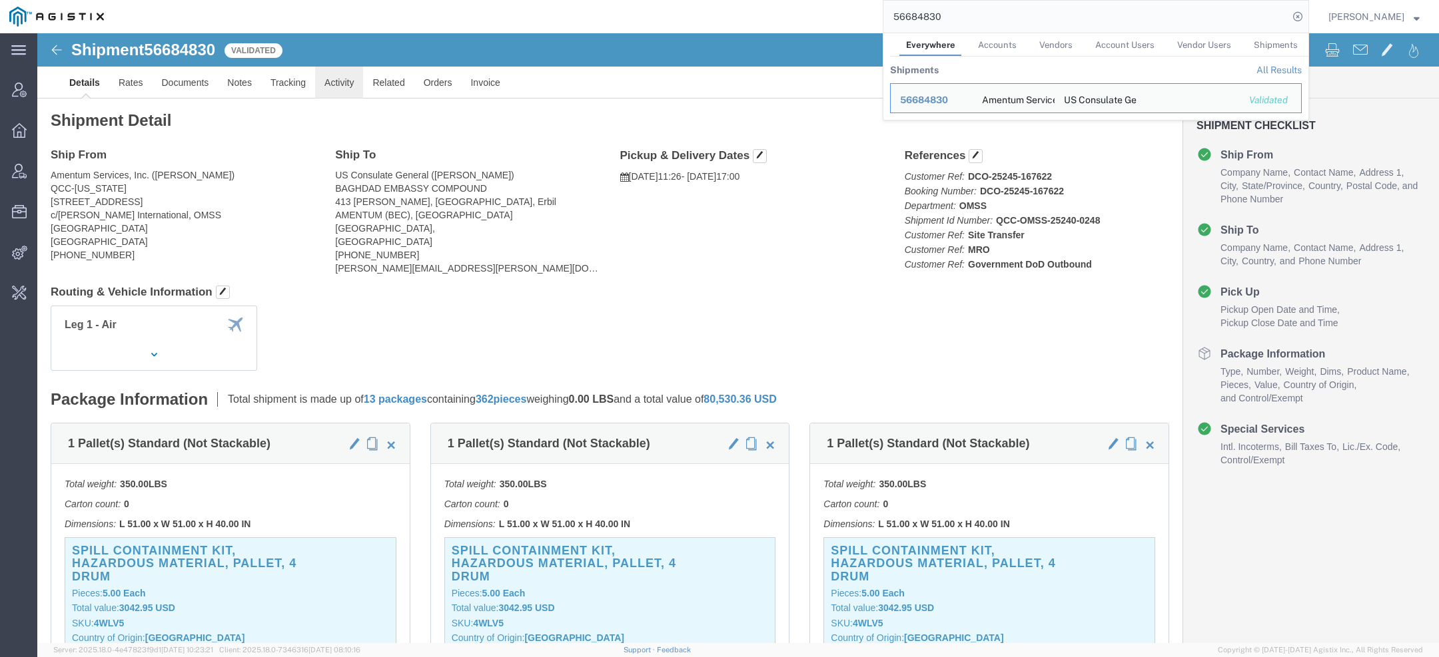
click link "Activity"
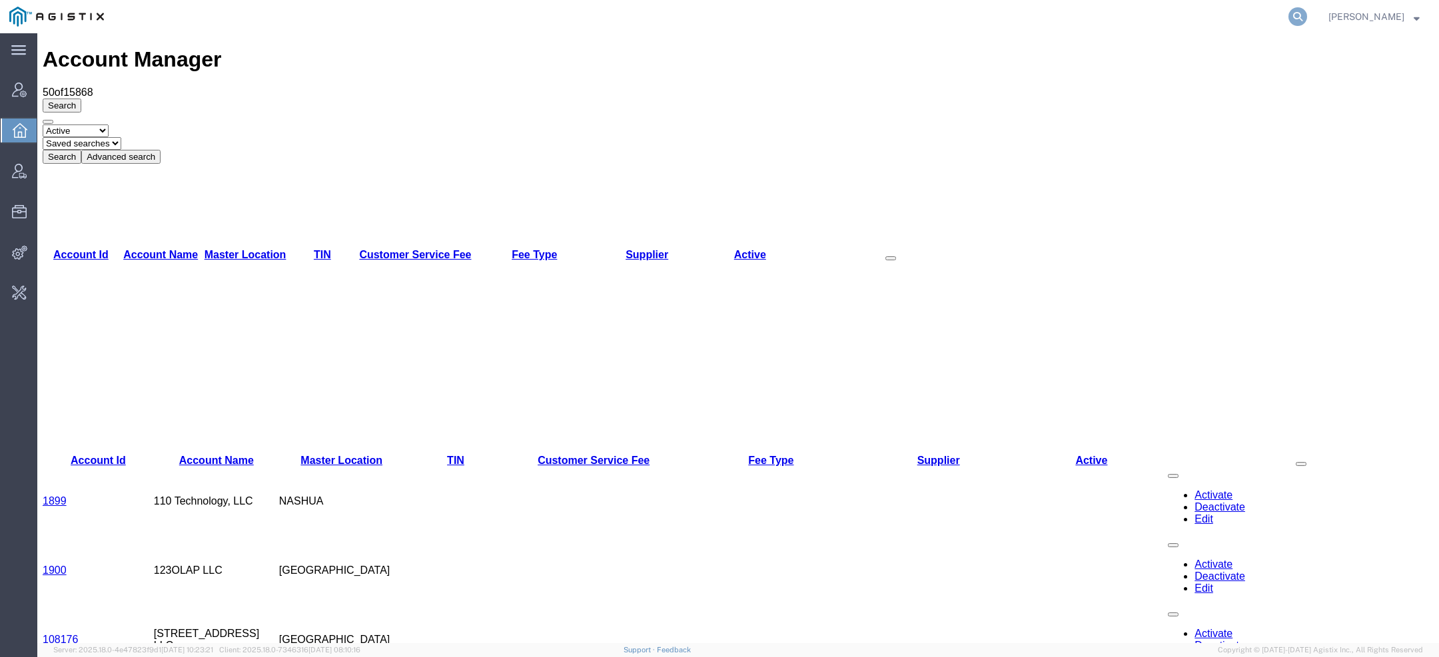
click at [1301, 14] on icon at bounding box center [1297, 16] width 19 height 19
paste input "Crane Worldwide"
type input "Crane Worldwide"
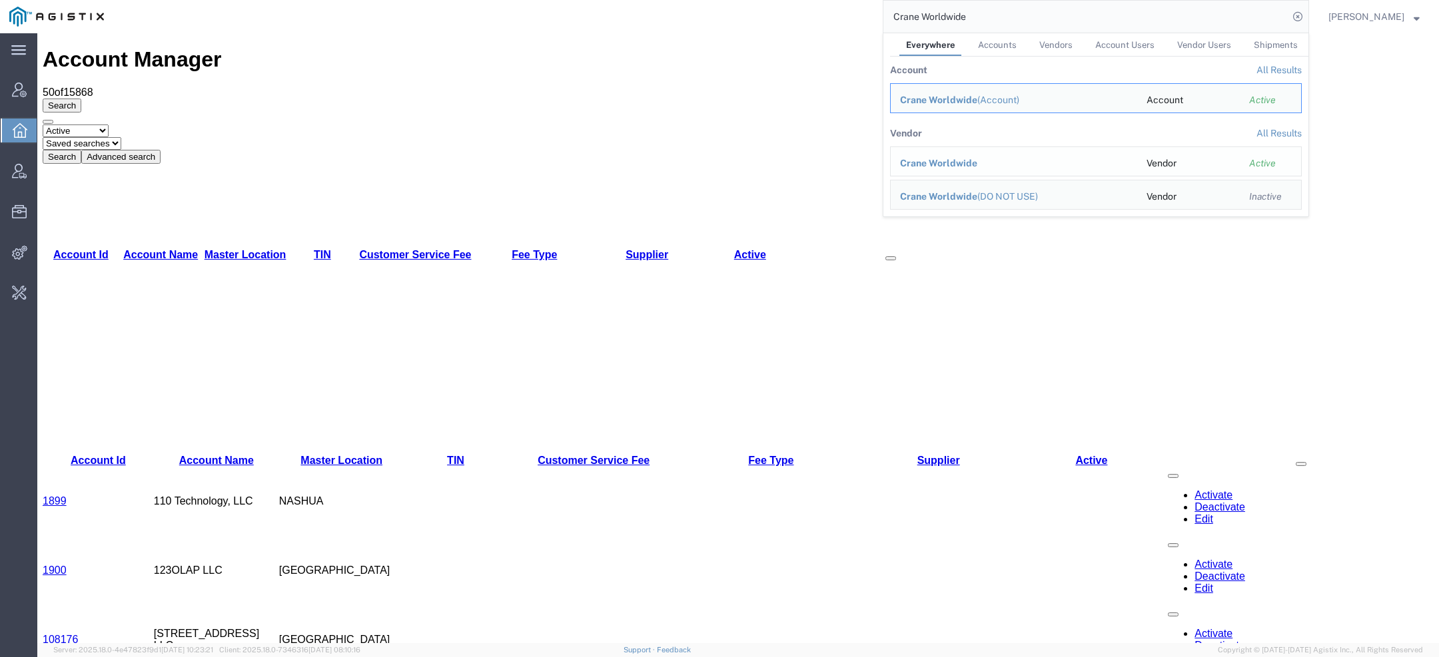
click at [940, 163] on span "Crane Worldwide" at bounding box center [938, 163] width 77 height 11
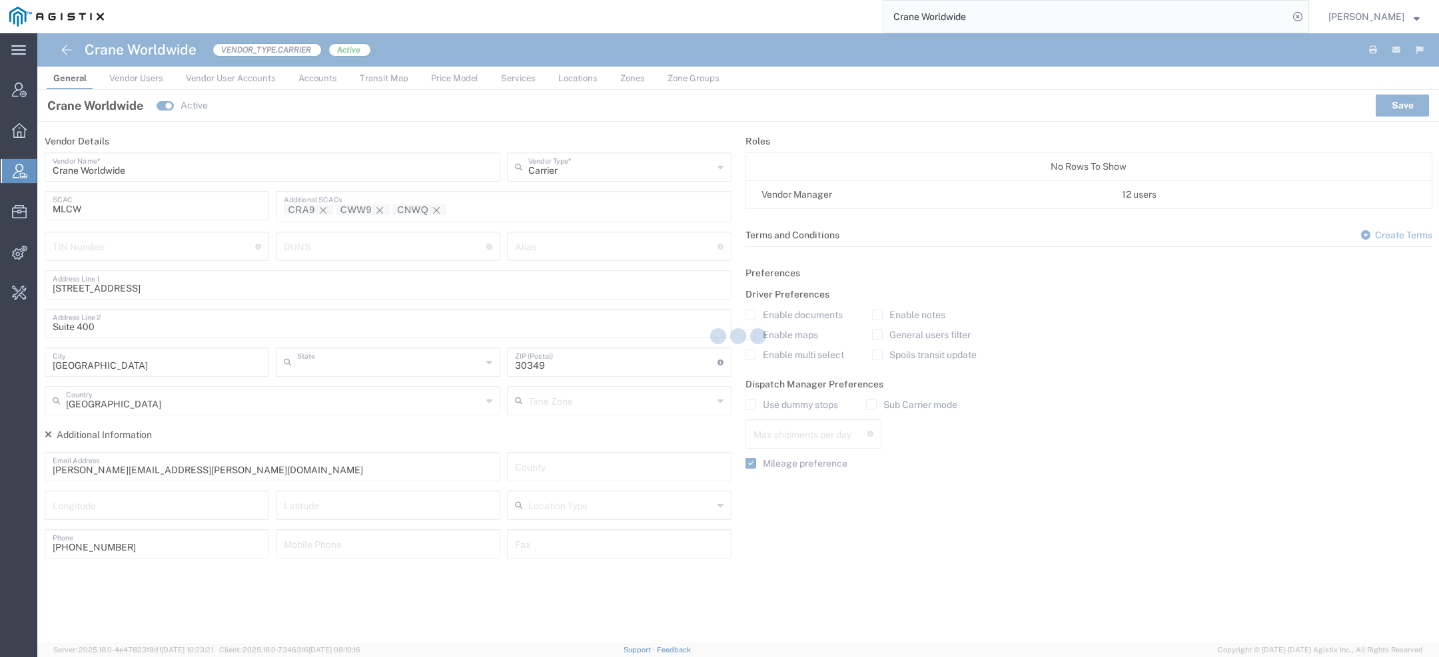
type input "[US_STATE]"
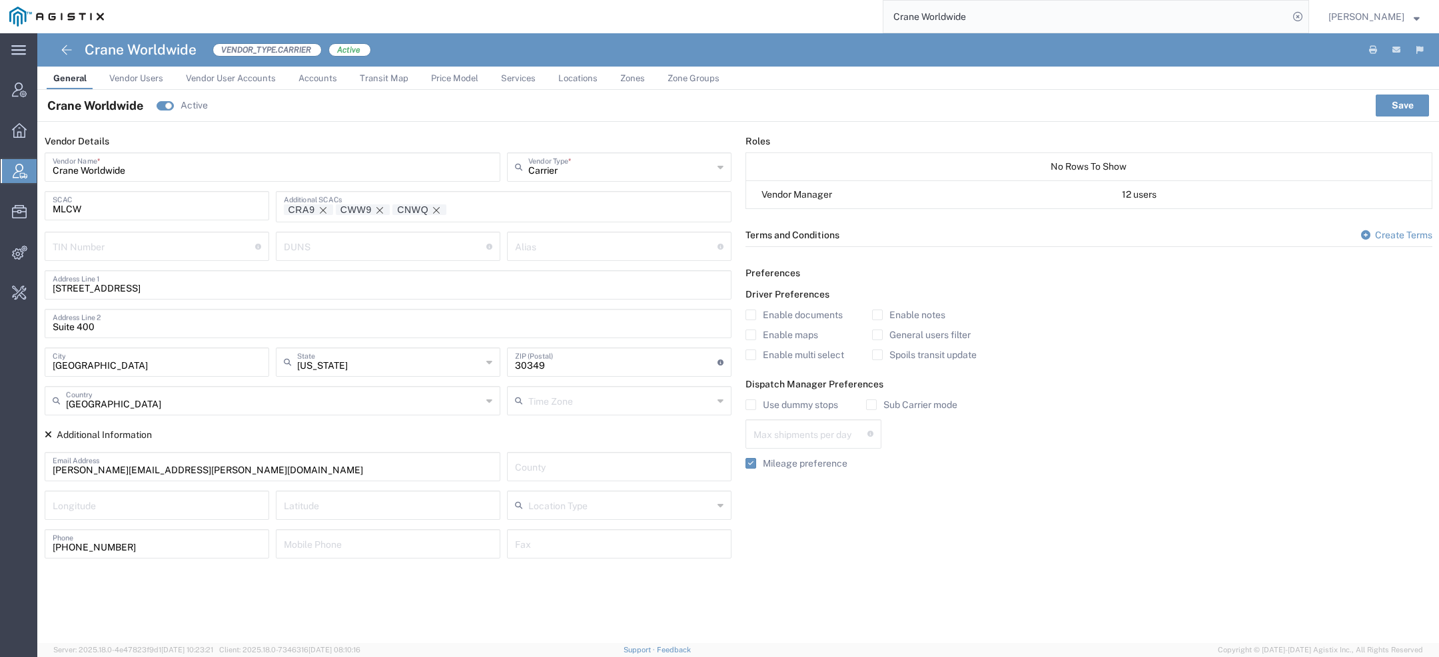
click at [454, 77] on span "Price Model" at bounding box center [454, 78] width 47 height 10
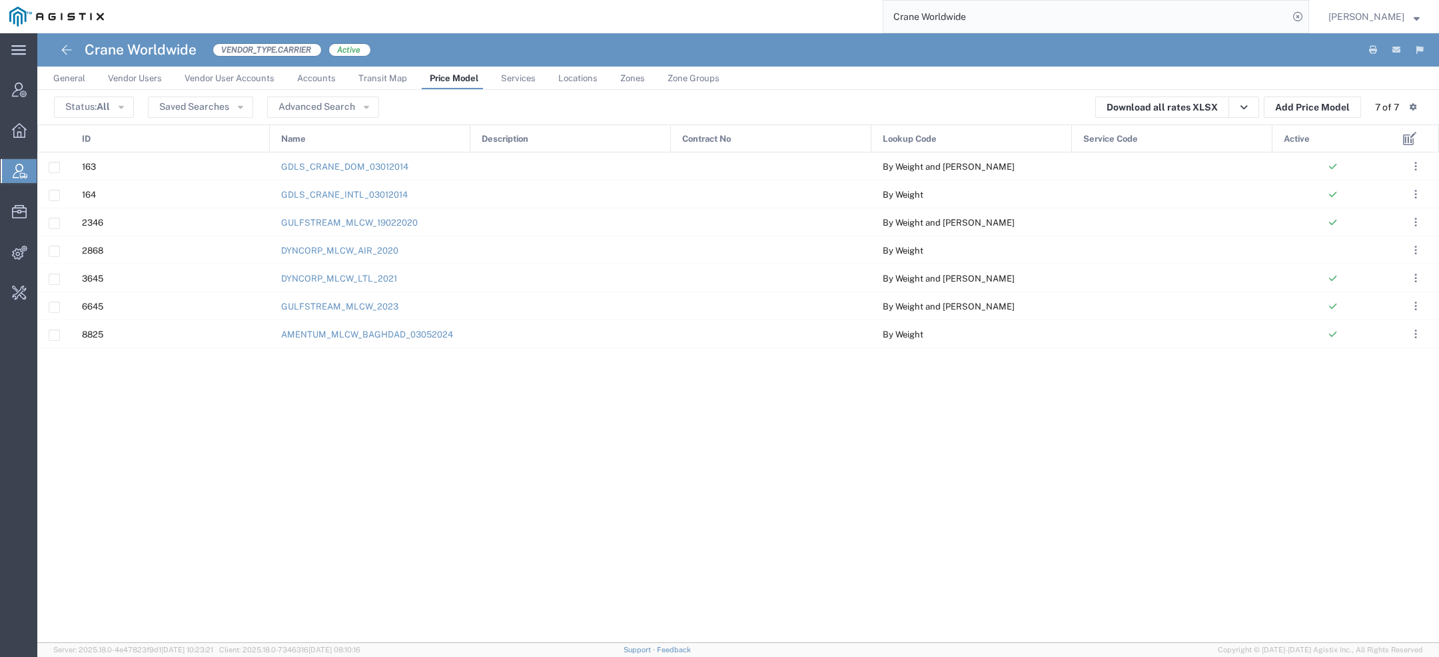
click at [1294, 141] on span "Active" at bounding box center [1297, 139] width 26 height 28
click at [1314, 143] on icon at bounding box center [1316, 139] width 5 height 9
click at [397, 193] on link "AMENTUM_MLCW_BAGHDAD_03052024" at bounding box center [367, 195] width 172 height 10
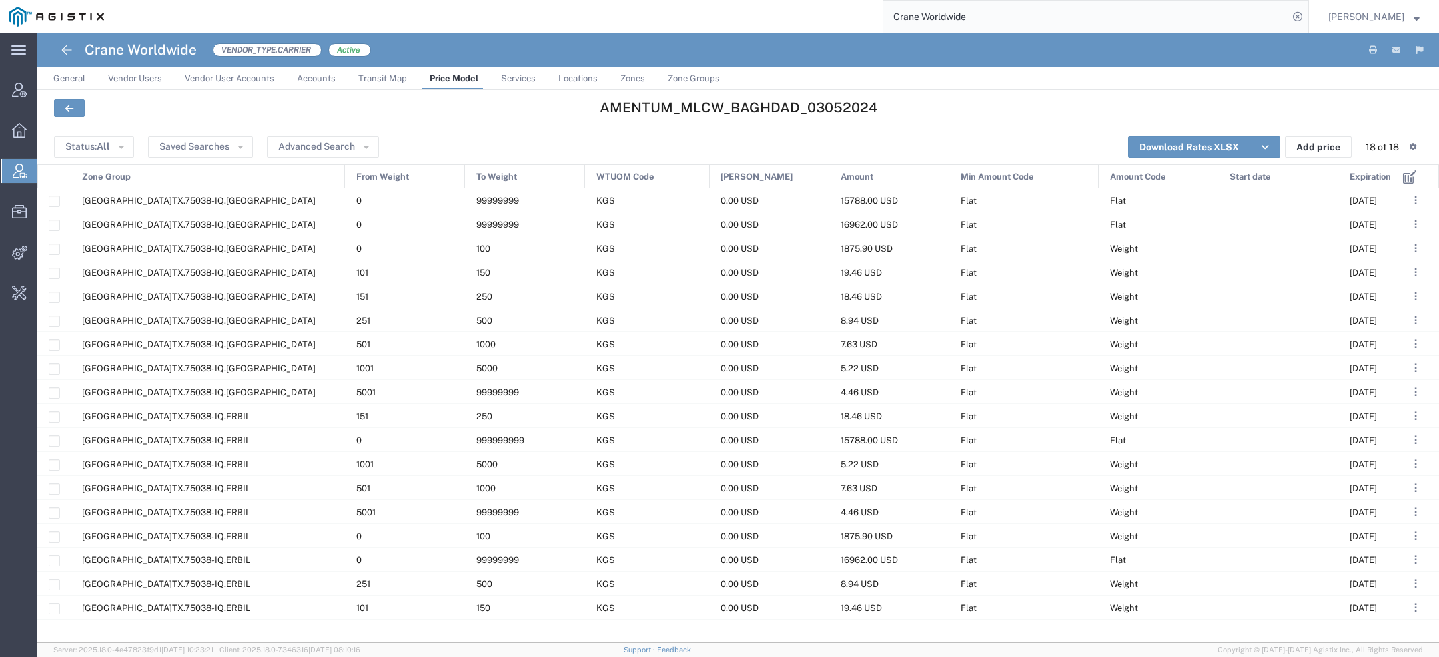
drag, startPoint x: 189, startPoint y: 173, endPoint x: 346, endPoint y: 173, distance: 156.5
click at [346, 173] on div at bounding box center [344, 177] width 5 height 24
click at [535, 220] on div "99999999" at bounding box center [527, 223] width 120 height 23
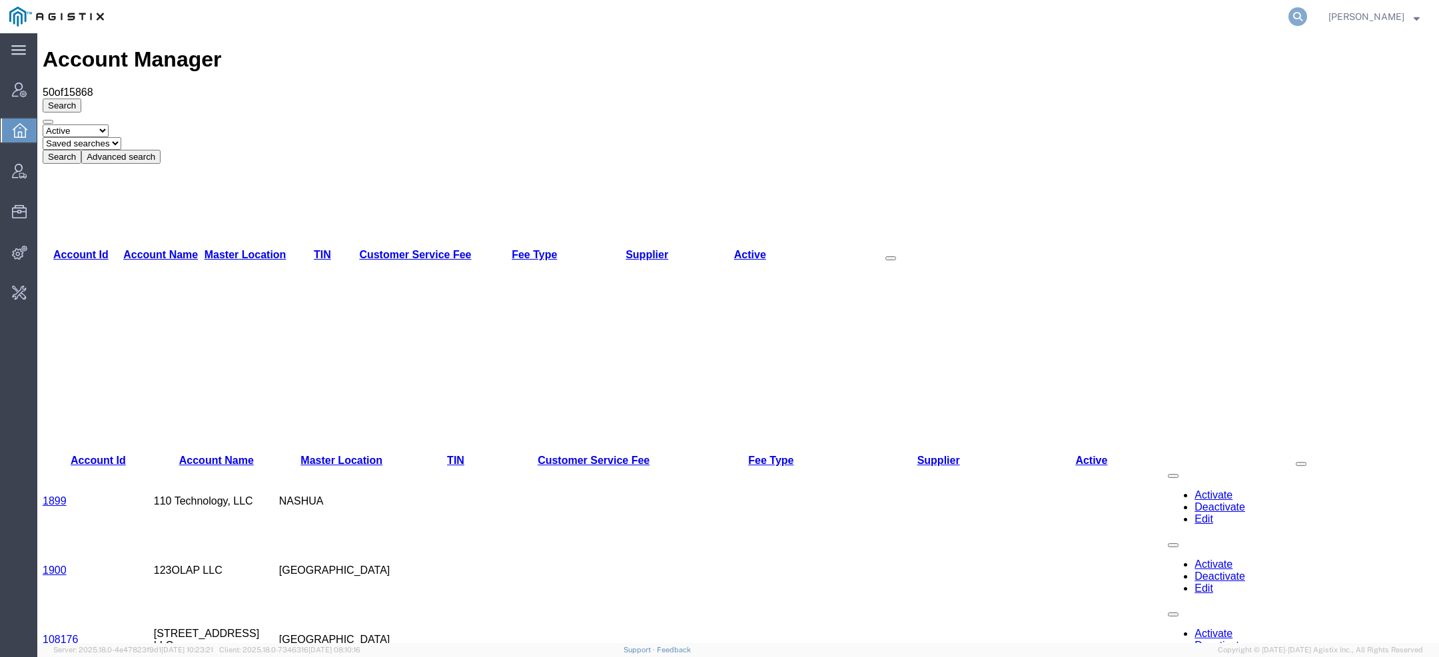
click at [1304, 8] on icon at bounding box center [1297, 16] width 19 height 19
paste input "56684830"
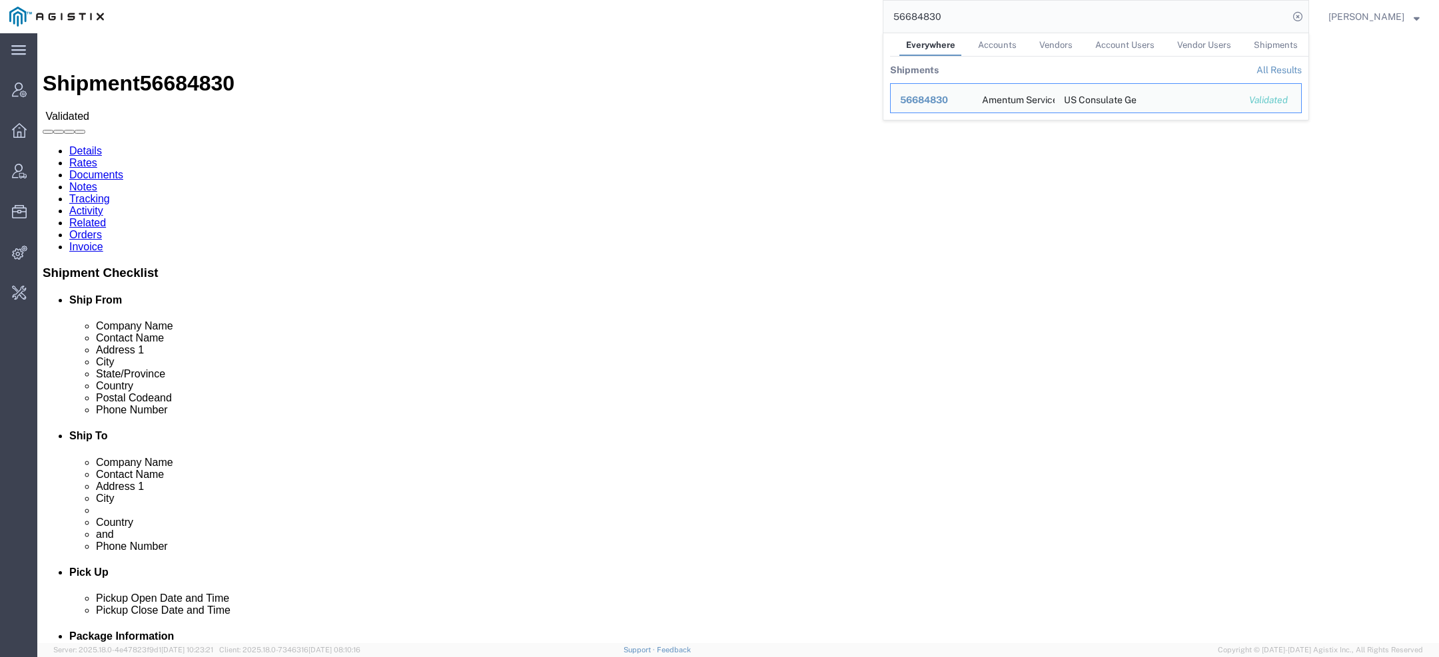
click address "Amentum Services, Inc. ([PERSON_NAME]) QCC-[US_STATE] [STREET_ADDRESS][PERSON_N…"
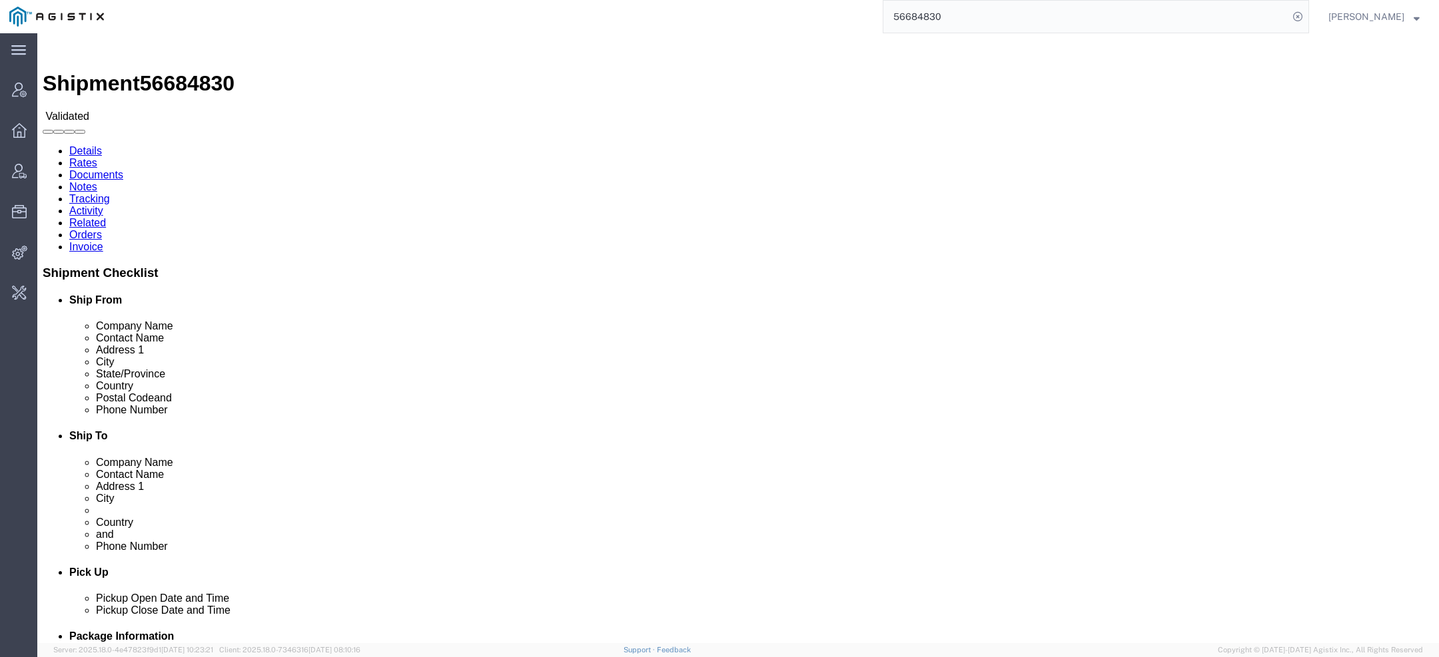
copy address "75038"
click address "US Consulate General (Shailesh Chandran) BAGHDAD EMBASSY COMPOUND 413 Ishtar, A…"
copy address "[GEOGRAPHIC_DATA]"
click address "Amentum Services, Inc. (Jason Martin) QCC-Texas 4050 Valley View LN, Dock Door …"
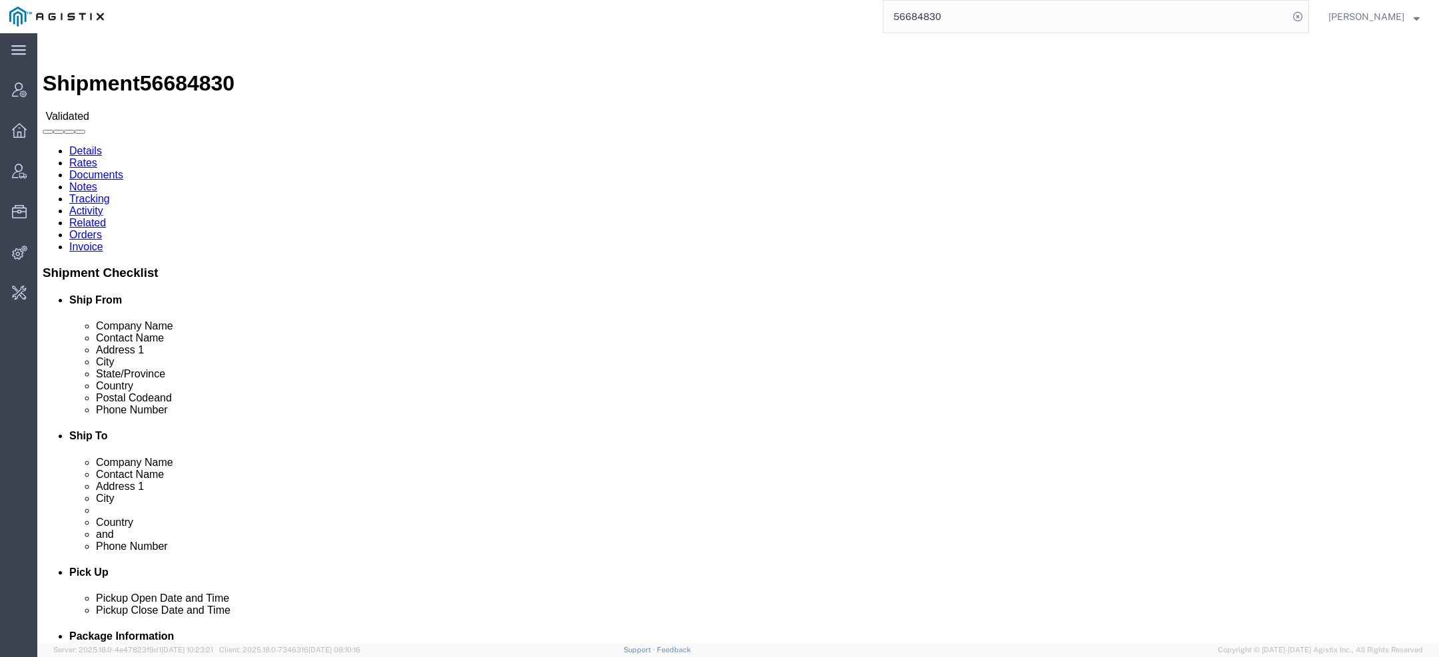
click address "Amentum Services, Inc. (Jason Martin) QCC-Texas 4050 Valley View LN, Dock Door …"
copy address "Amentum"
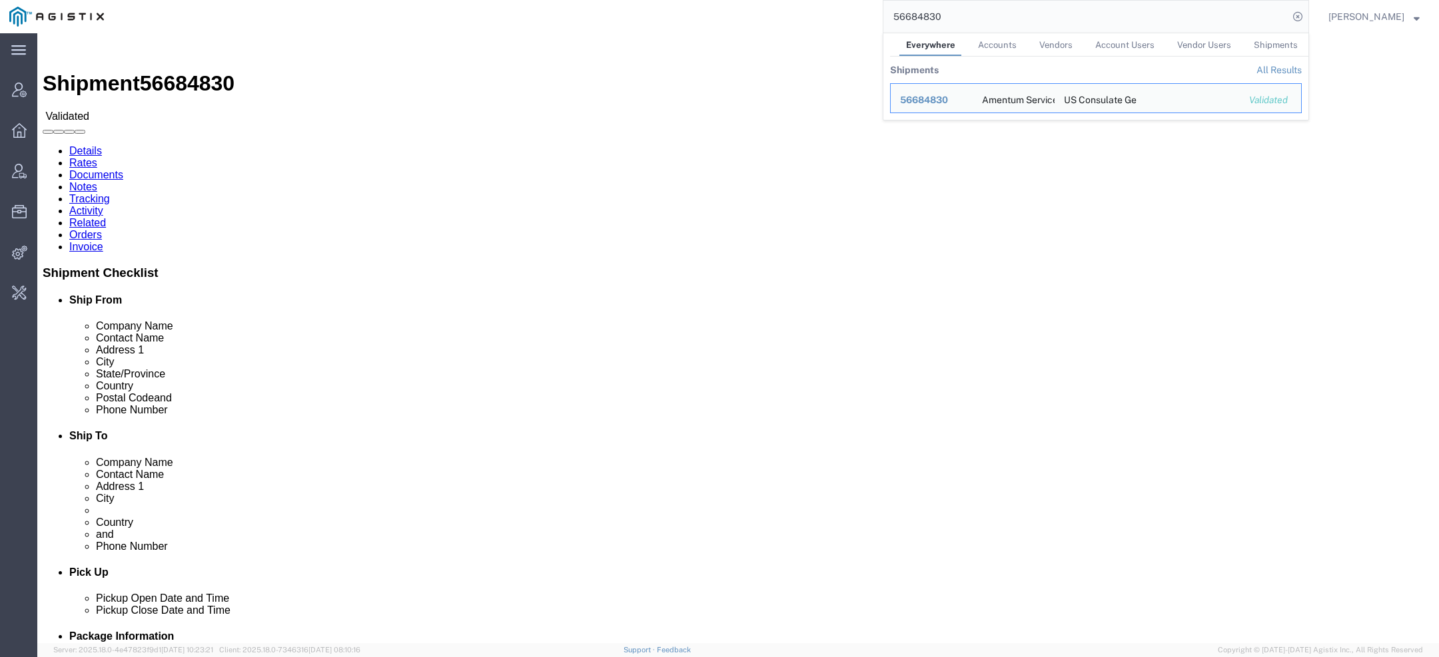
drag, startPoint x: 991, startPoint y: 19, endPoint x: 689, endPoint y: 19, distance: 301.1
click at [689, 19] on div "56684830 Everywhere Accounts Vendors Account Users Vendor Users Shipments Shipm…" at bounding box center [711, 16] width 1196 height 33
paste input "Amentum"
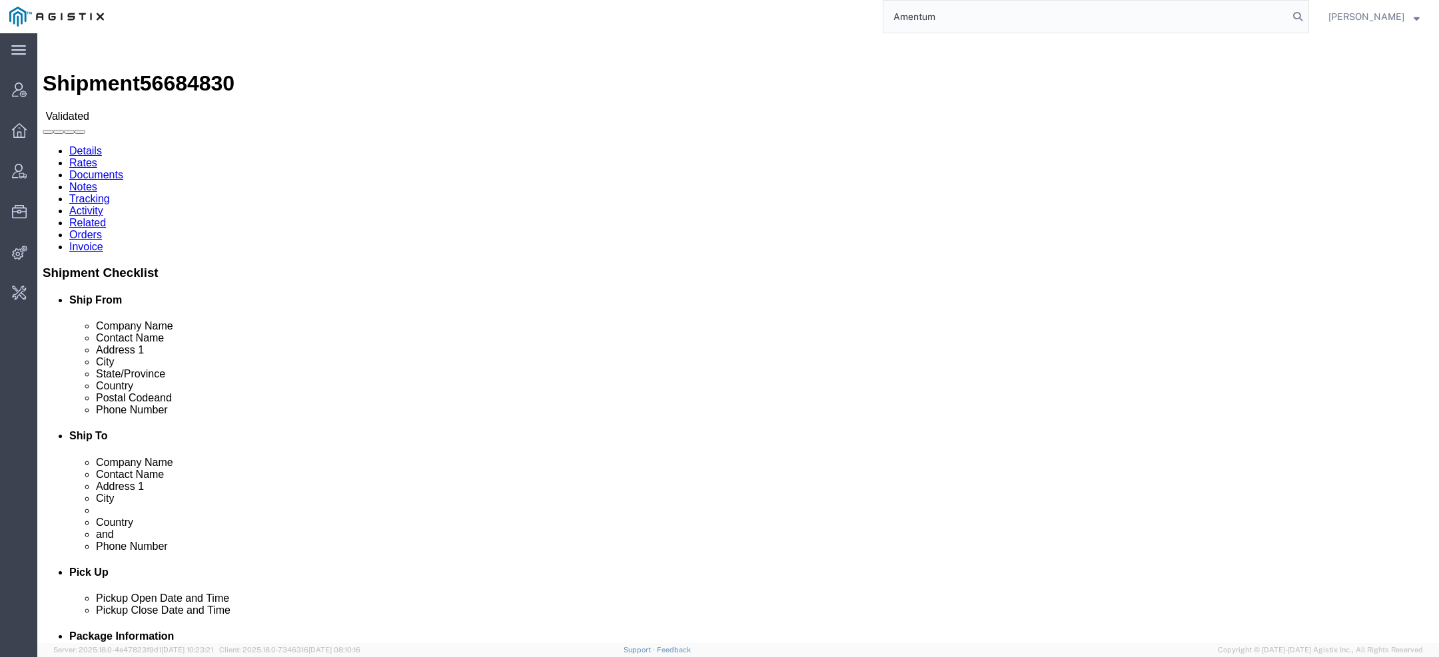
type input "Amentum"
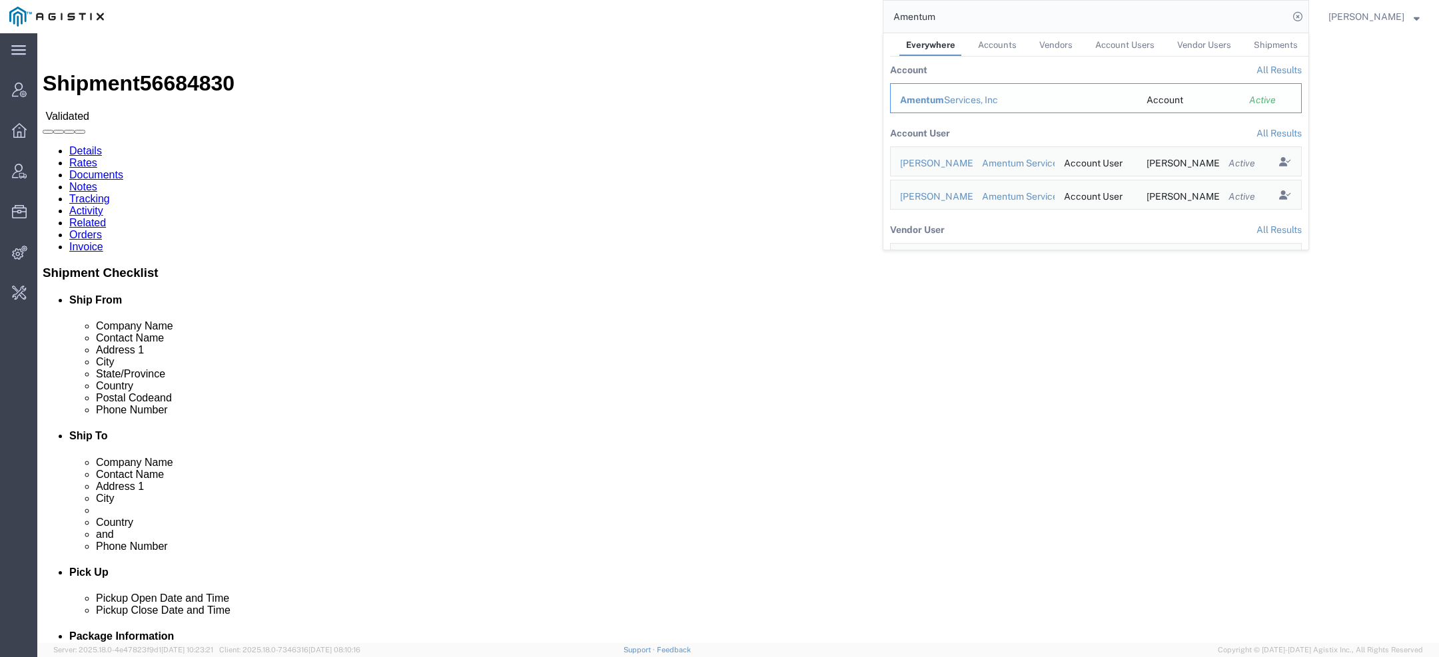
click at [953, 101] on div "Amentum Services, Inc" at bounding box center [1014, 100] width 228 height 14
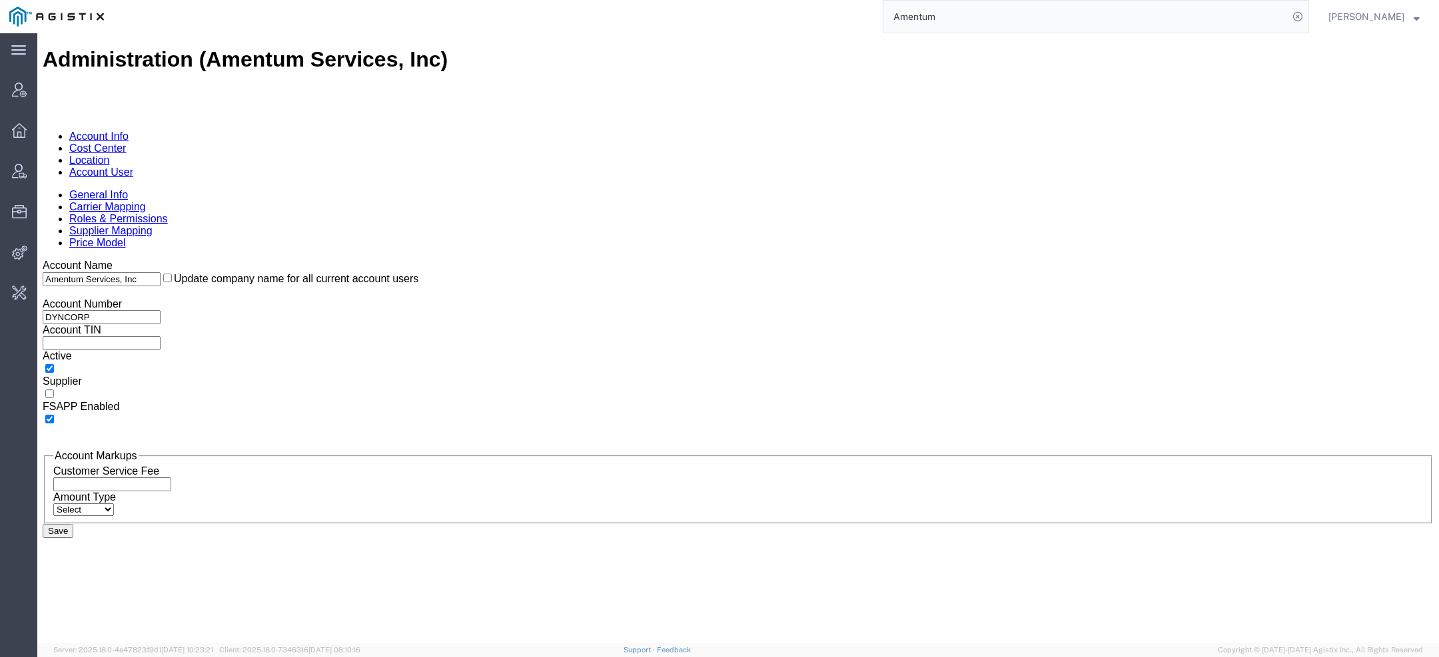
click at [133, 167] on link "Account User" at bounding box center [101, 172] width 64 height 11
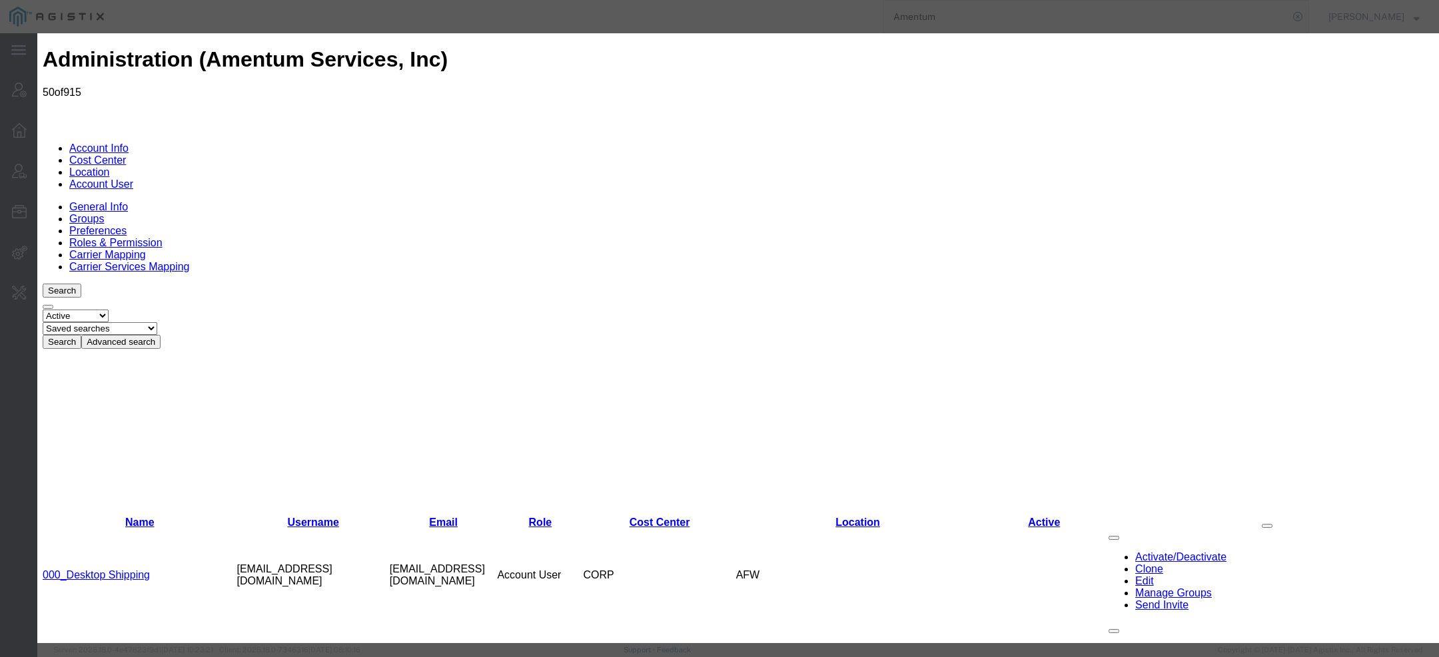
select select "DEPARTMENT"
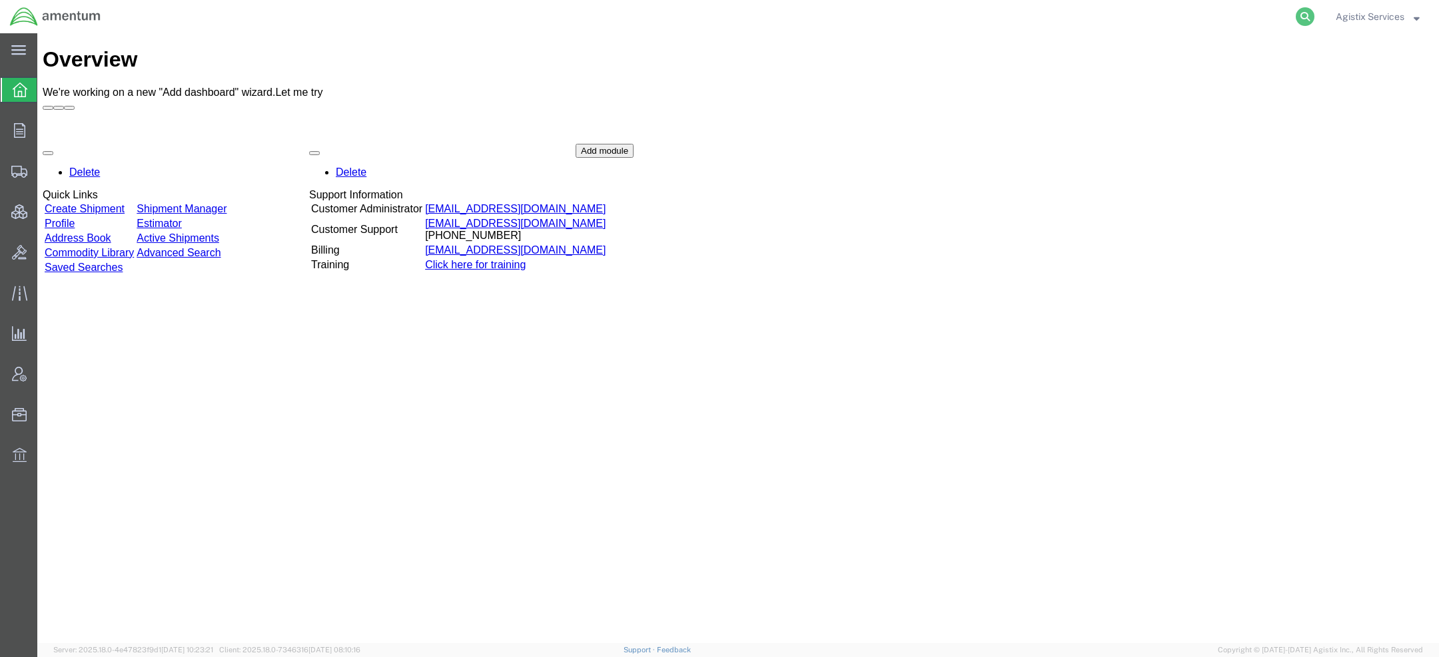
click at [1302, 20] on icon at bounding box center [1305, 16] width 19 height 19
paste input "56684830"
type input "56684830"
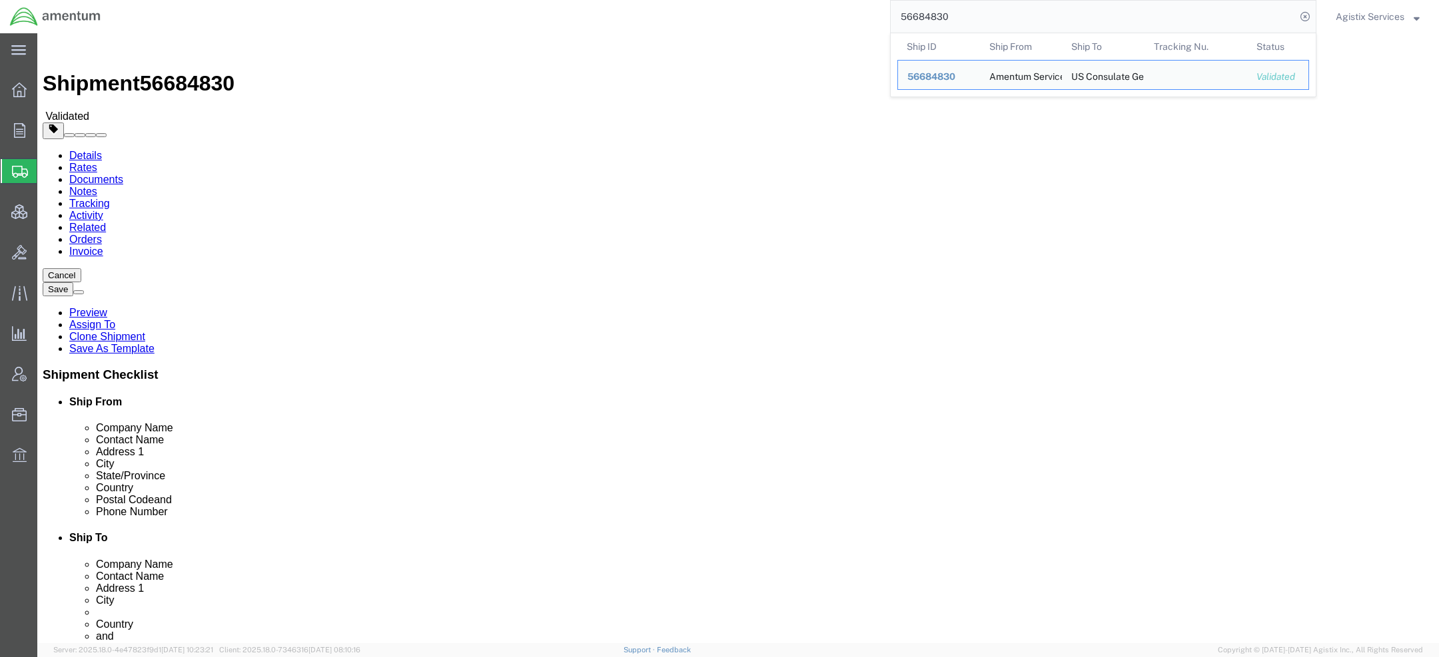
select select "42668"
select select
drag, startPoint x: 816, startPoint y: 348, endPoint x: 633, endPoint y: 345, distance: 182.5
click div "City [GEOGRAPHIC_DATA]"
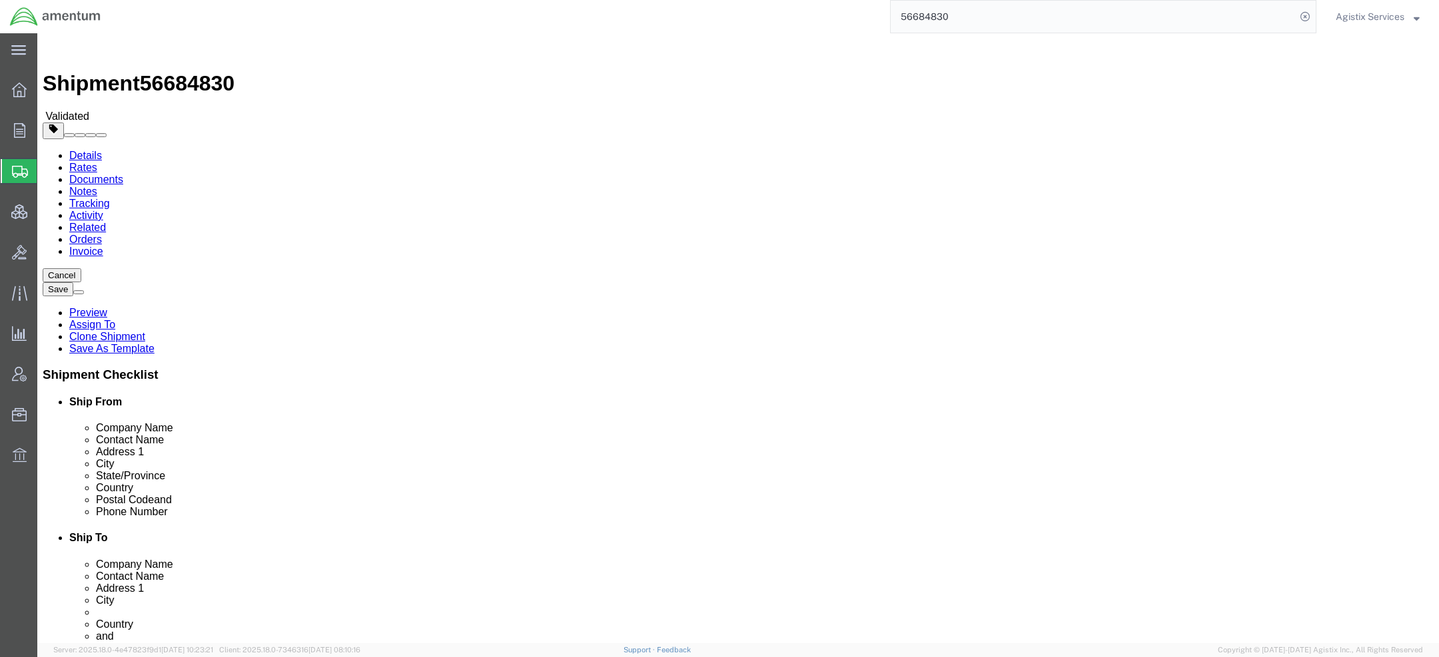
click input "75038"
click div "Shipment Information Package Information Special Services Loading Routing"
click link "Package Information"
drag, startPoint x: 490, startPoint y: 139, endPoint x: 527, endPoint y: 141, distance: 36.7
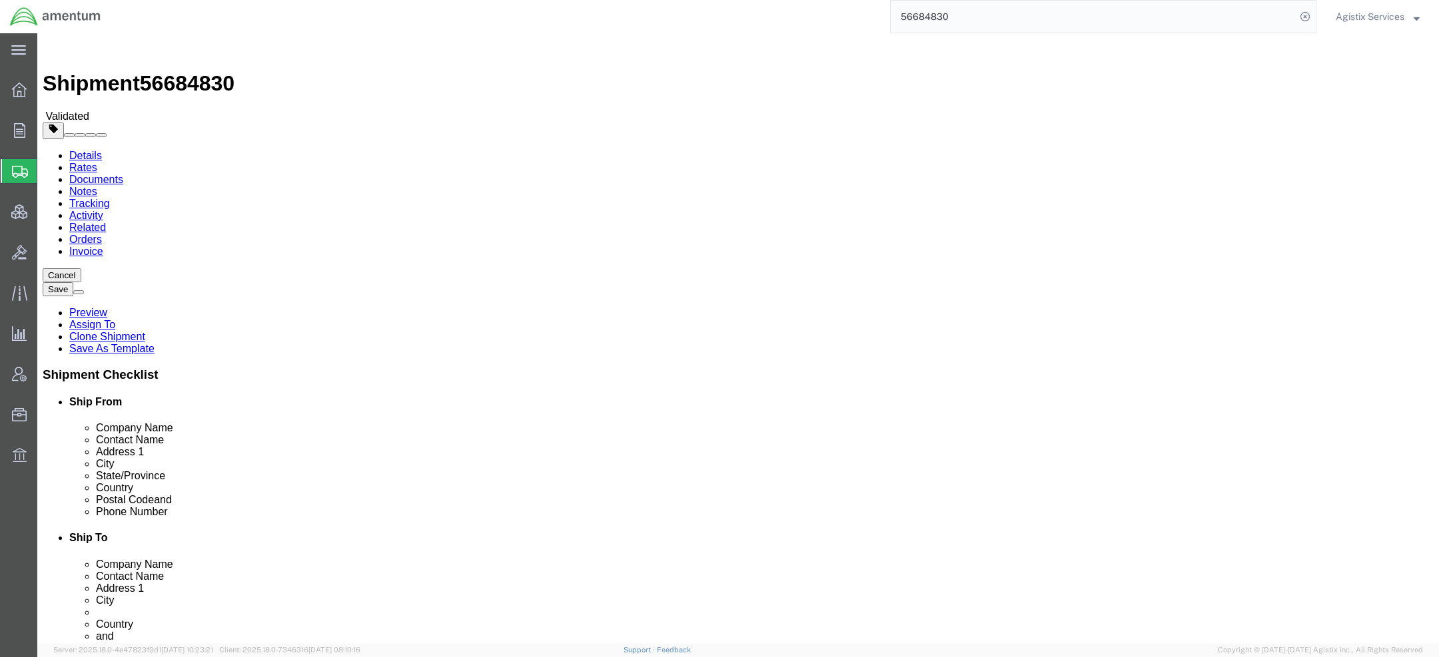
click span "4336.00"
copy span "4336.00"
click div "Package Info Total shipment is made up of 13 packages containing 362 pieces wei…"
click link "Shipment Information"
click input "Baghdad"
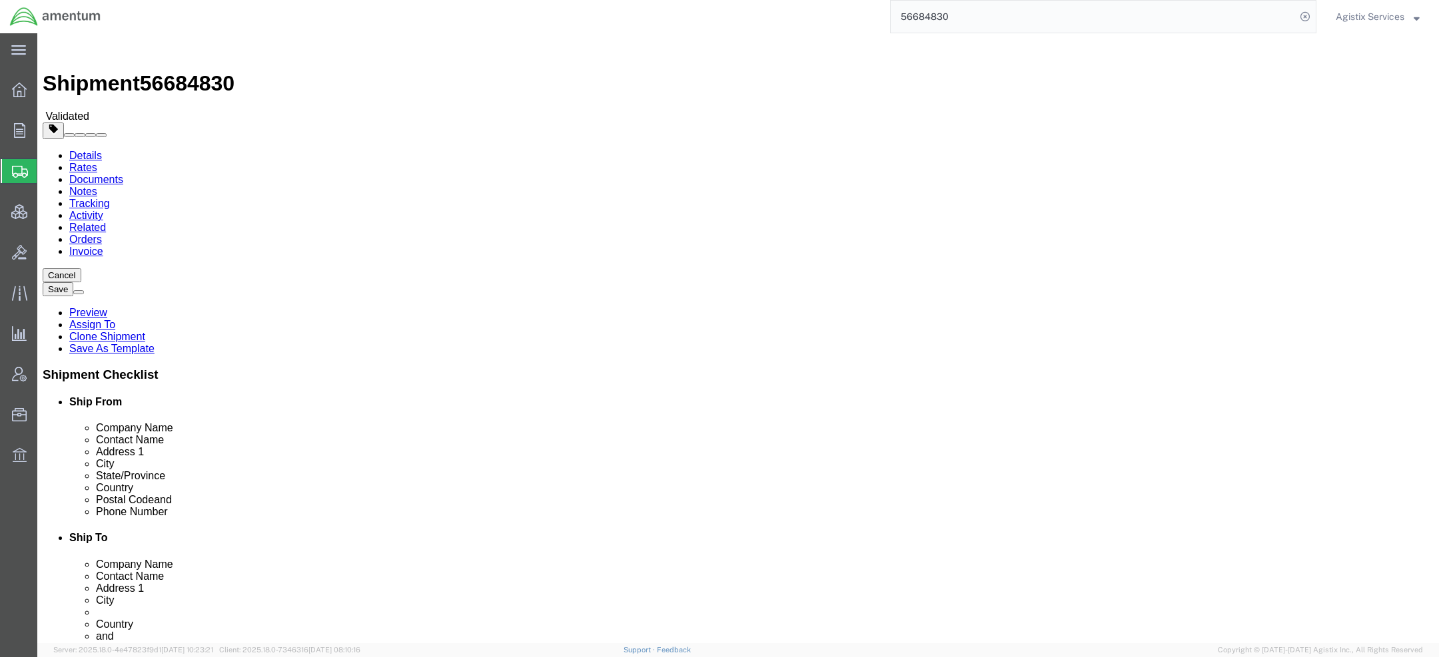
type input "Baghdad"
click button "Rate Shipment"
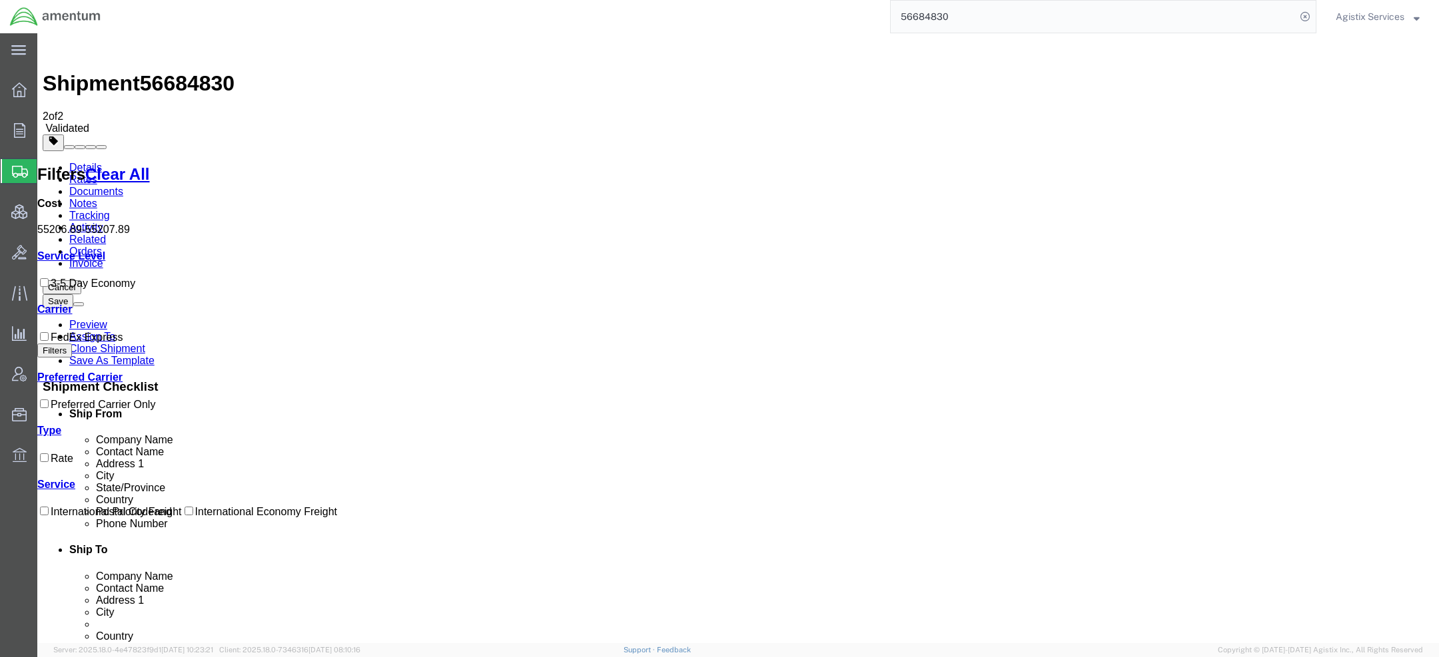
click at [73, 162] on link "Details" at bounding box center [85, 167] width 33 height 11
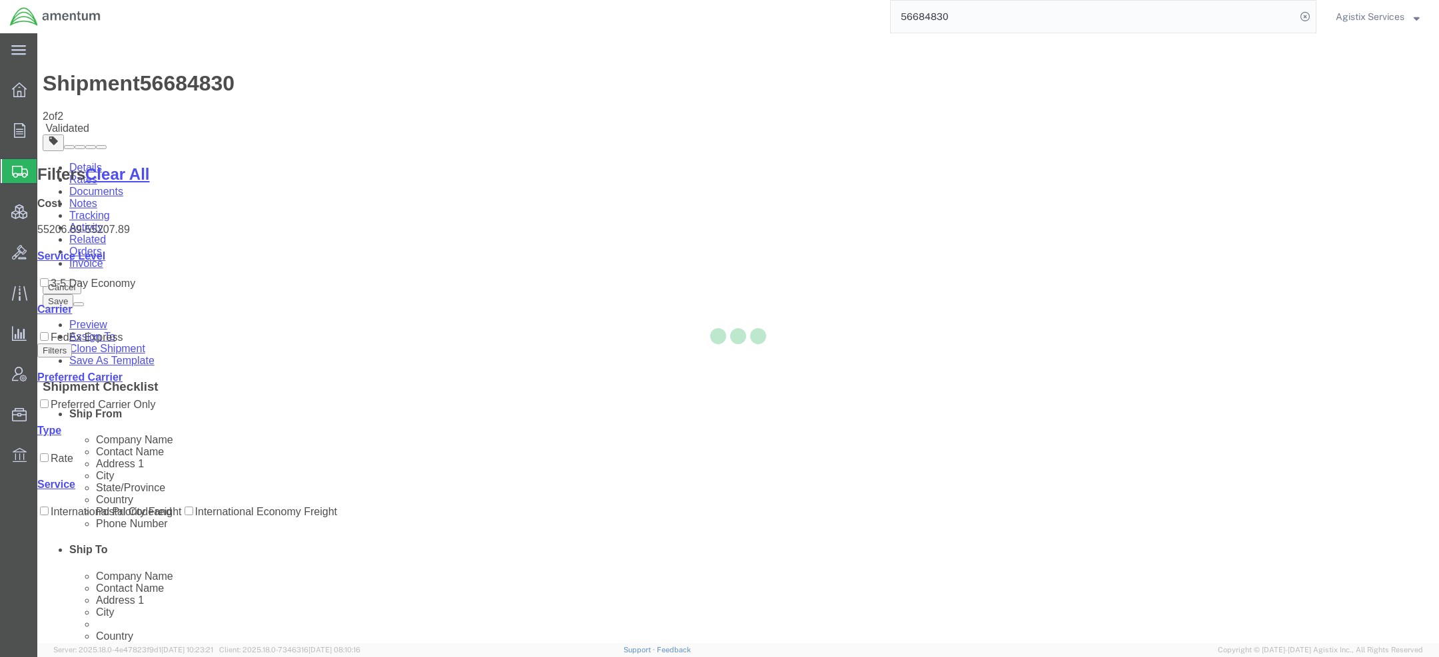
select select "42668"
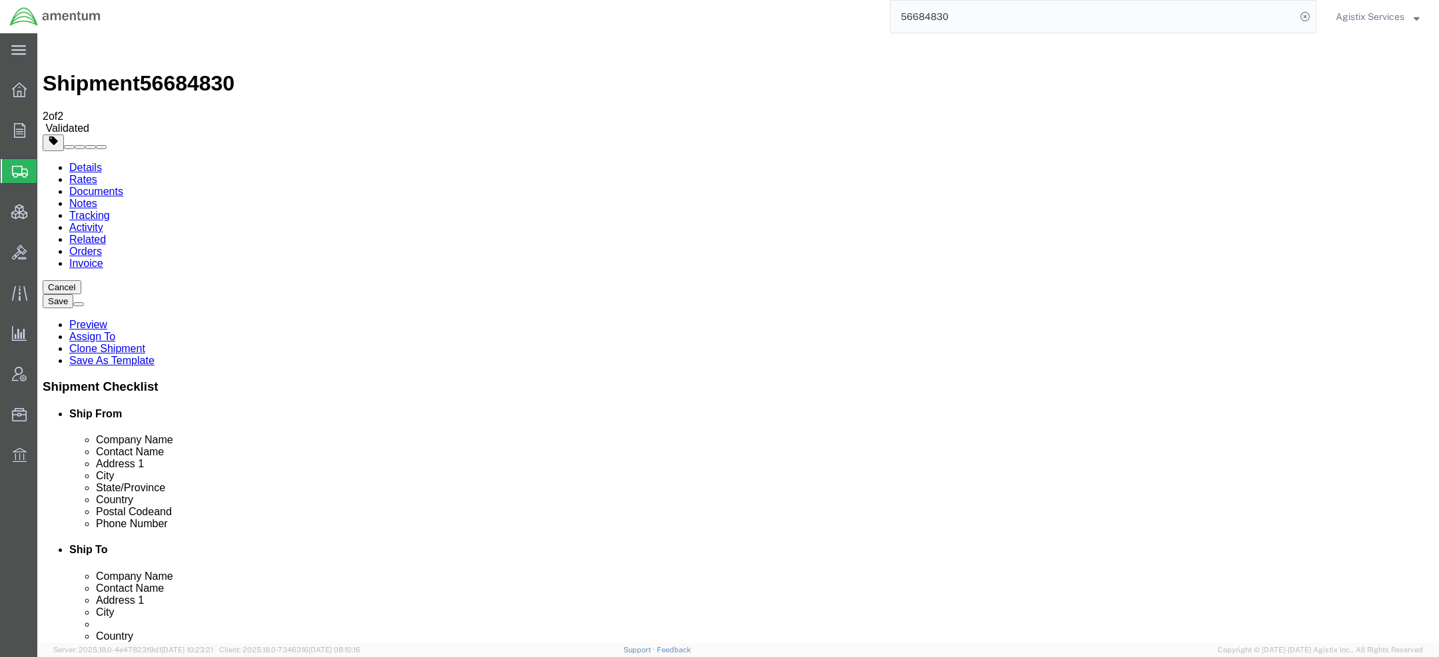
click icon
drag, startPoint x: 74, startPoint y: 89, endPoint x: 414, endPoint y: 144, distance: 344.1
click icon
click input "[GEOGRAPHIC_DATA]"
click input "BAGHDAD aghdad"
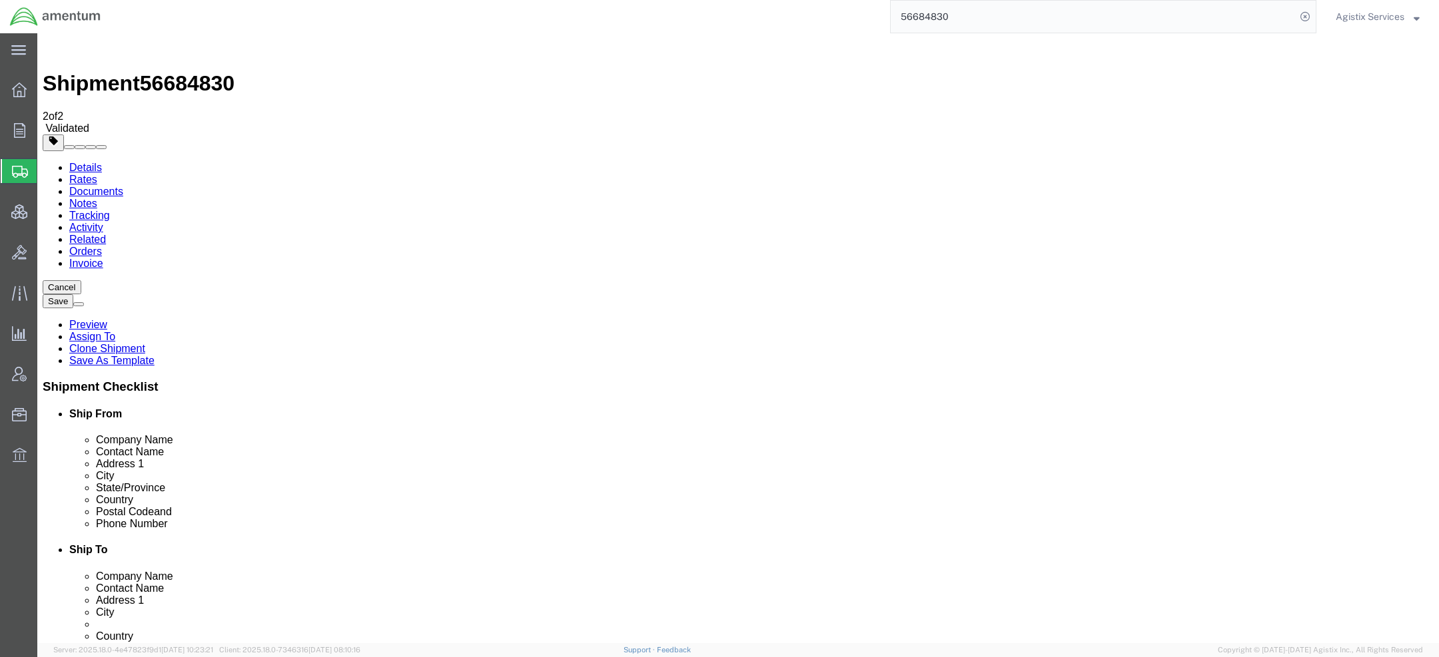
click input "BAGHDAD aghdad"
type input "[GEOGRAPHIC_DATA]"
click button "Rate Shipment"
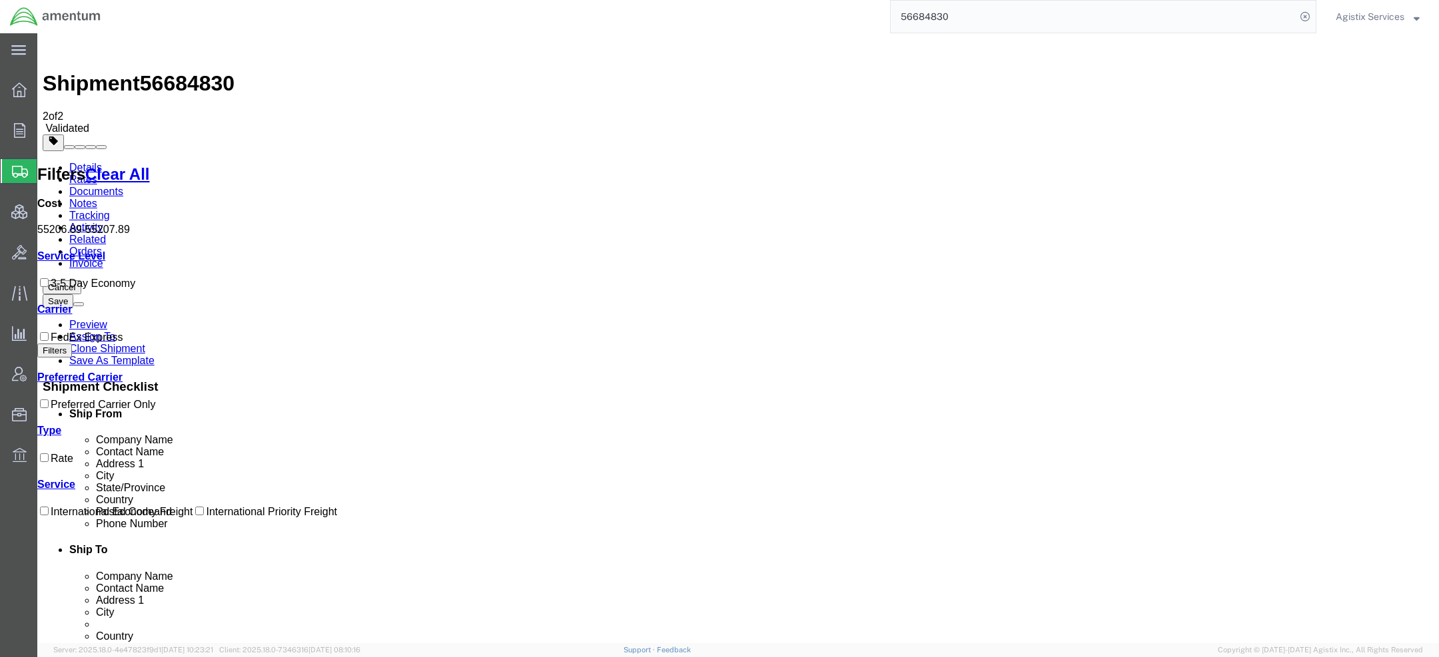
click at [91, 162] on link "Details" at bounding box center [85, 167] width 33 height 11
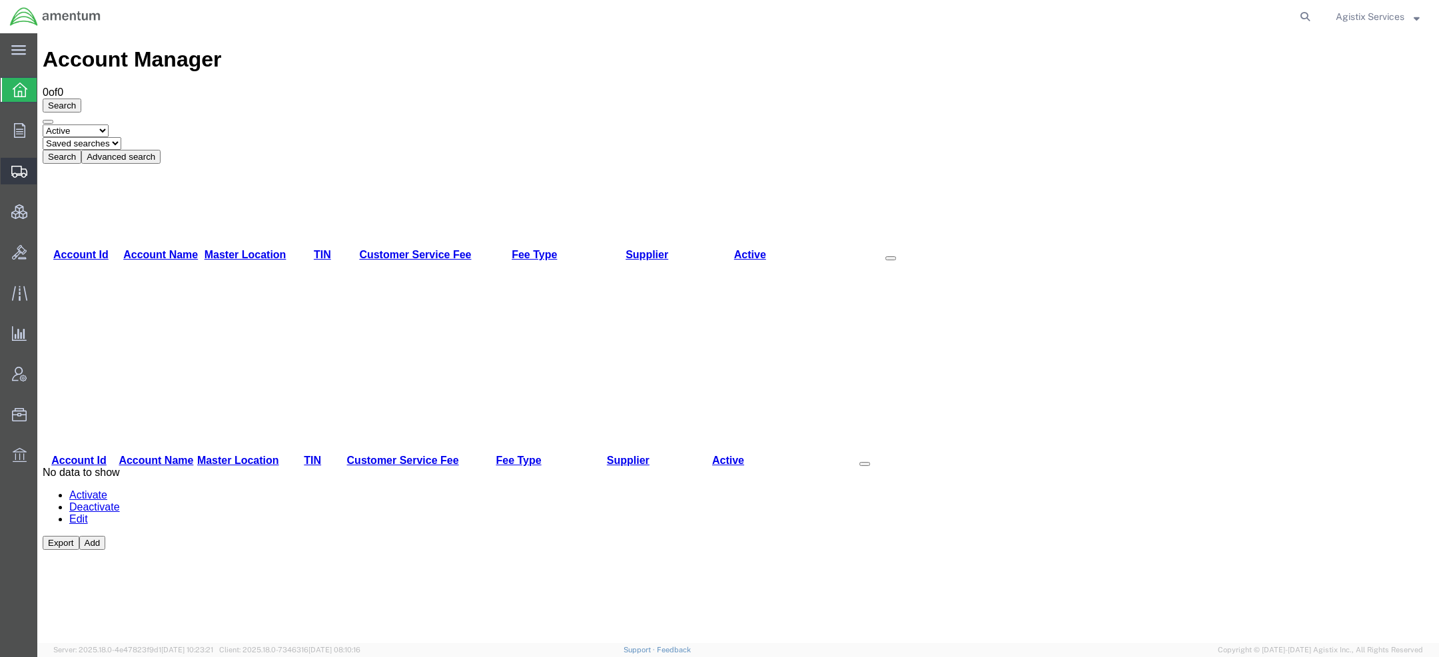
click at [0, 0] on span "Create Shipment" at bounding box center [0, 0] width 0 height 0
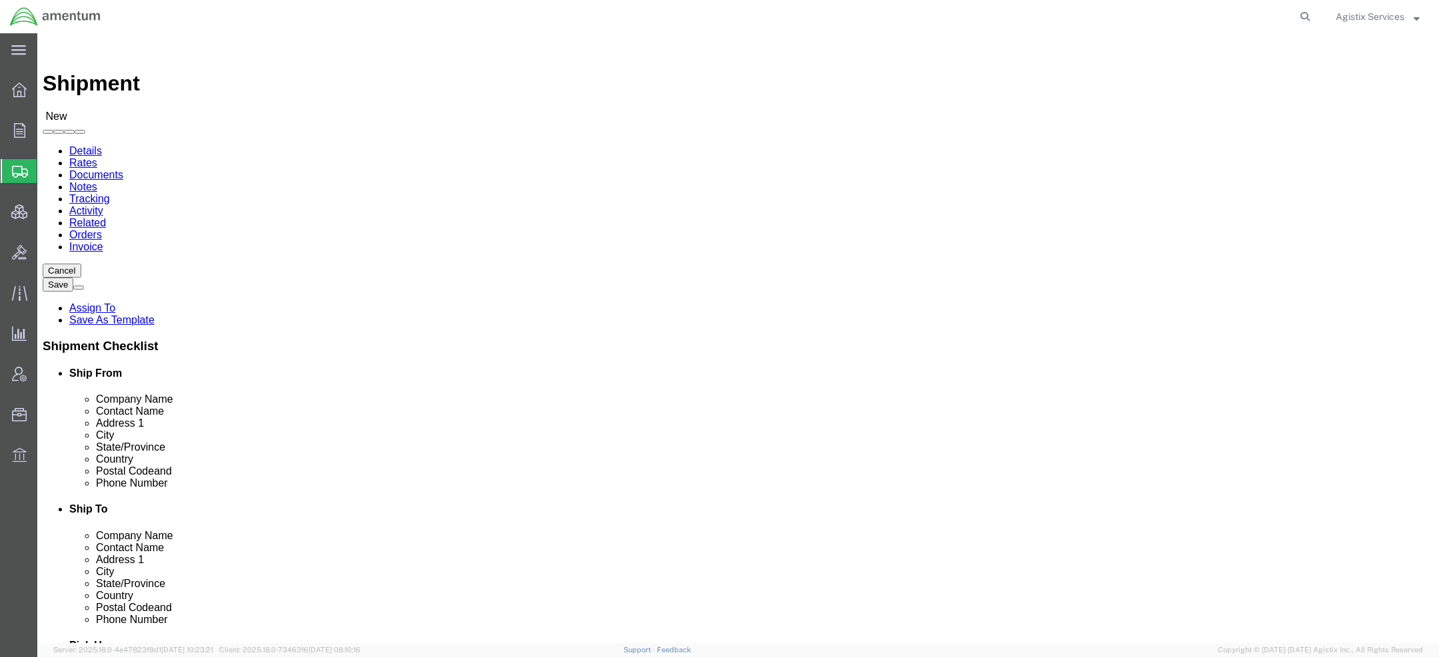
select select
click input "text"
type input "TESTKH"
click input "text"
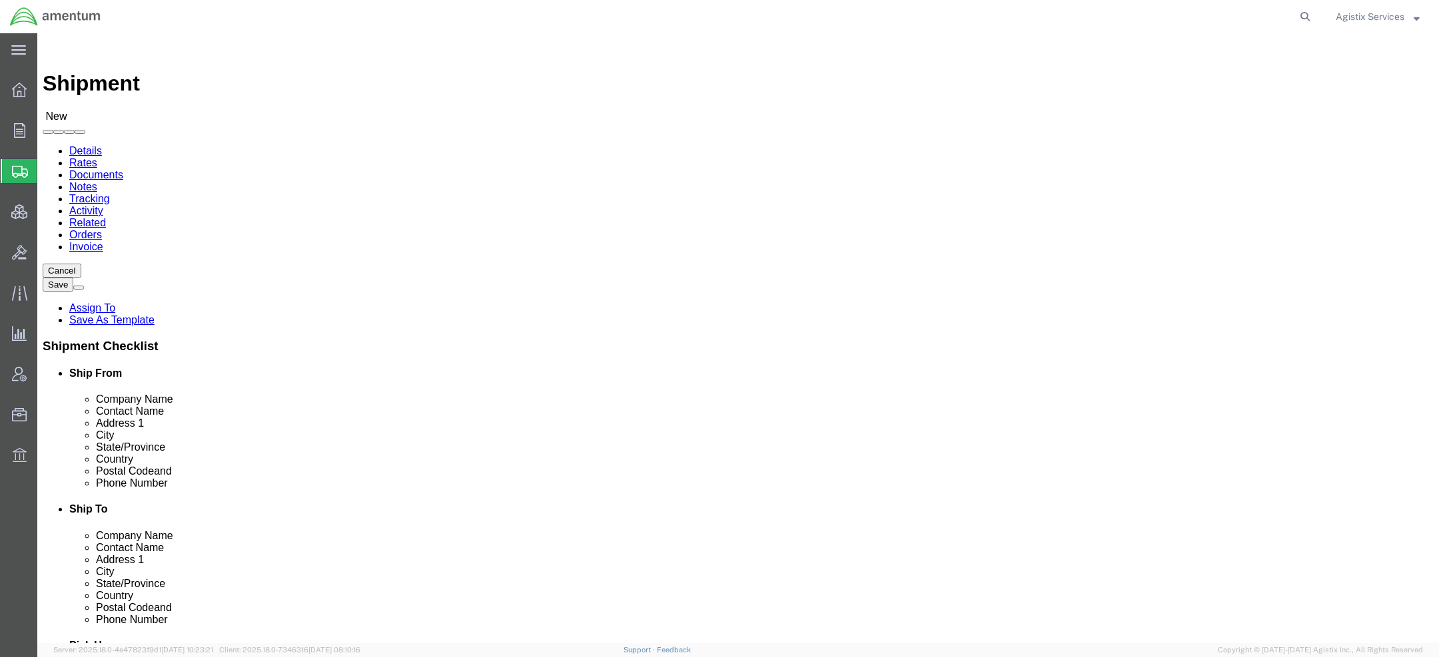
click input "text"
type input "TESTKH"
click input "text"
paste input "[STREET_ADDRESS]"
type input "[STREET_ADDRESS]"
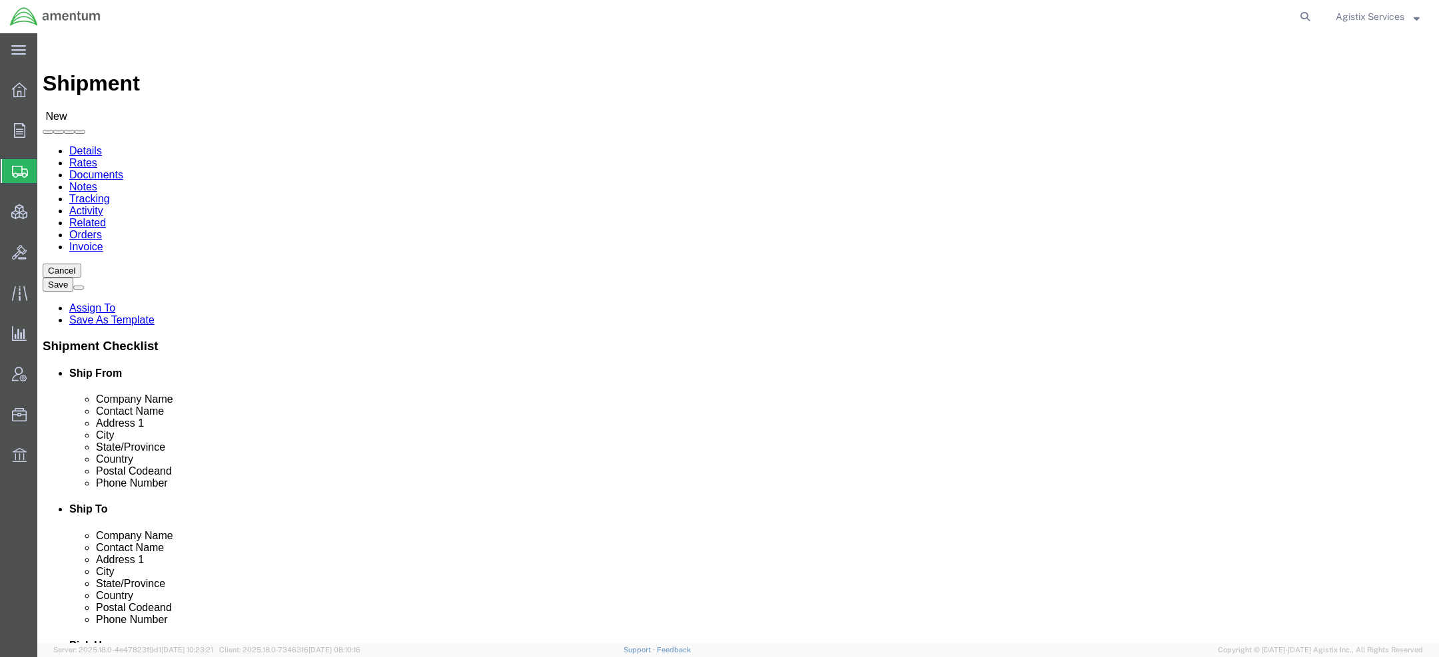
click input "text"
paste input "c/[PERSON_NAME] International, OMSS"
type input "c/[PERSON_NAME] International, OMSS"
click input "text"
paste input "[PERSON_NAME]"
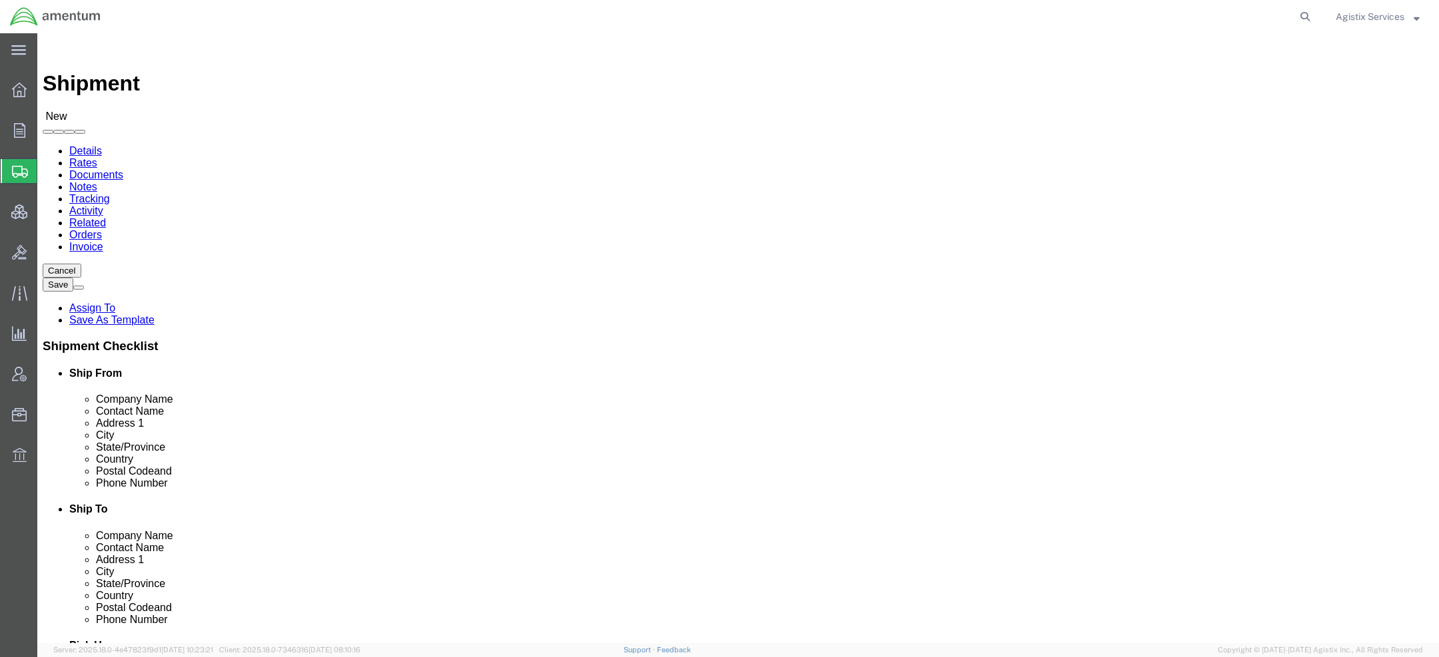
type input "[PERSON_NAME]"
type input "te"
click input "text"
paste input "75038"
type input "75038"
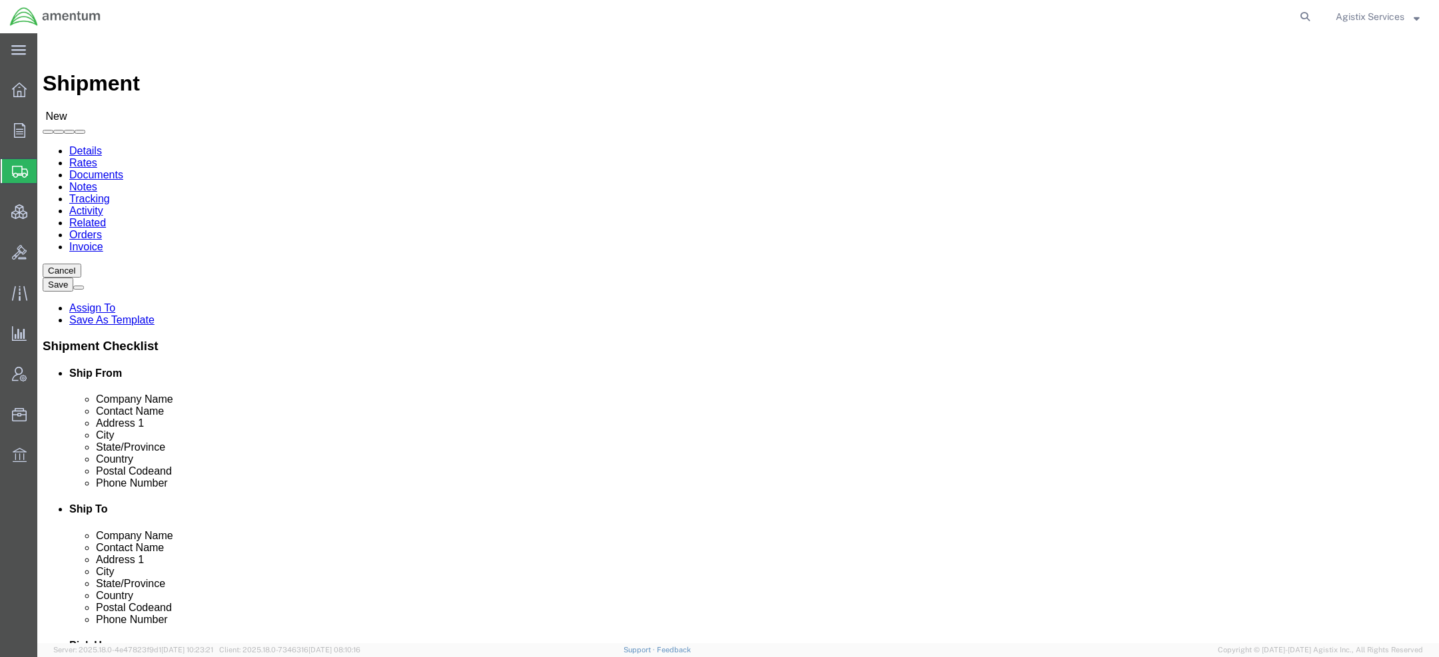
click input "text"
type input "555-555-5555"
click input "text"
type input "TESTKH"
type input "TESTkH"
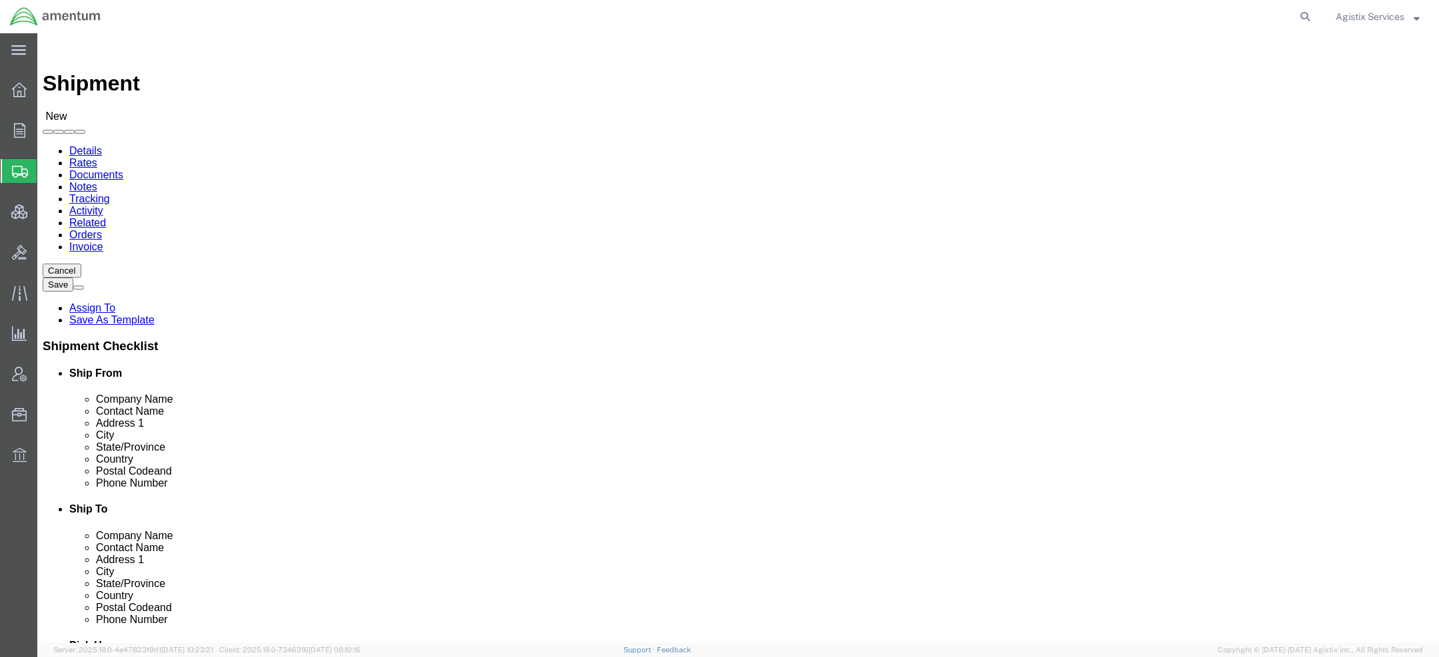
click input "text"
paste input "413 [PERSON_NAME], [GEOGRAPHIC_DATA], Erbil"
type input "413 [PERSON_NAME], [GEOGRAPHIC_DATA], Erbil"
click input "text"
paste input "AMENTUM (BEC), [GEOGRAPHIC_DATA]"
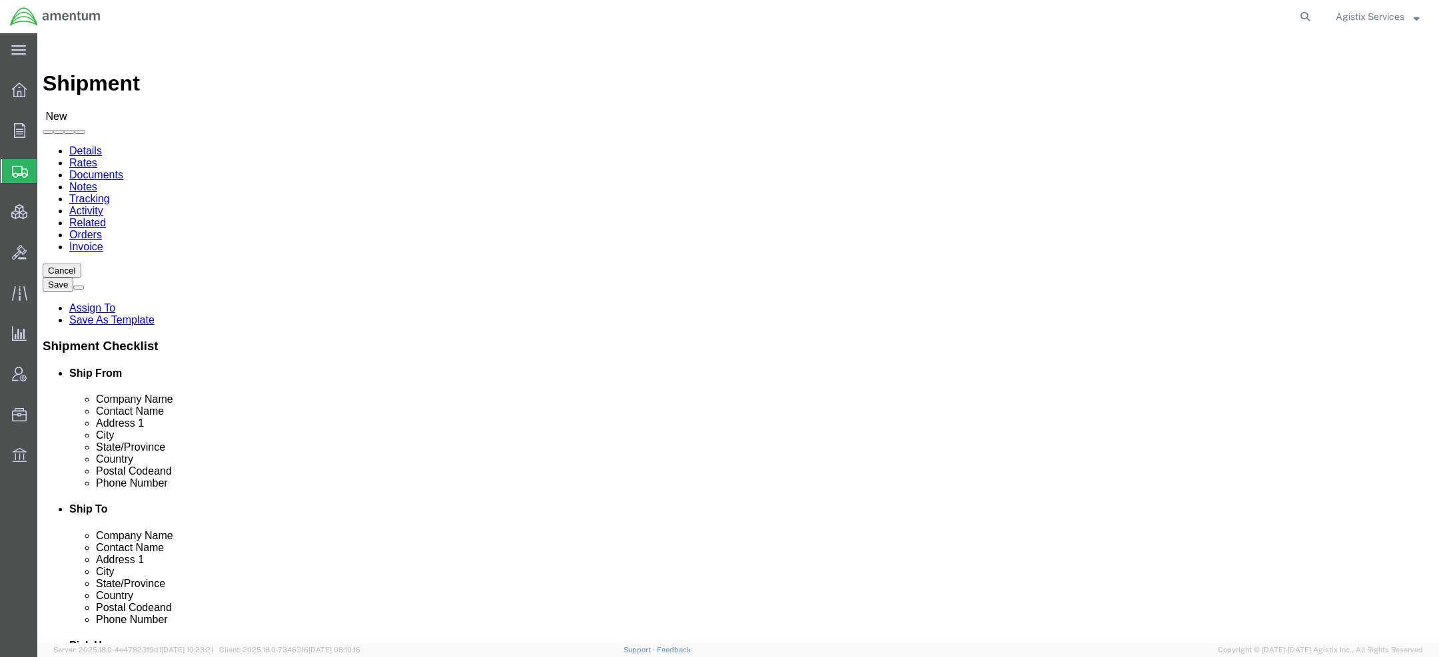
type input "AMENTUM (BEC), [GEOGRAPHIC_DATA]"
click input "text"
paste input "[GEOGRAPHIC_DATA]"
type input "[GEOGRAPHIC_DATA]"
type input "ira"
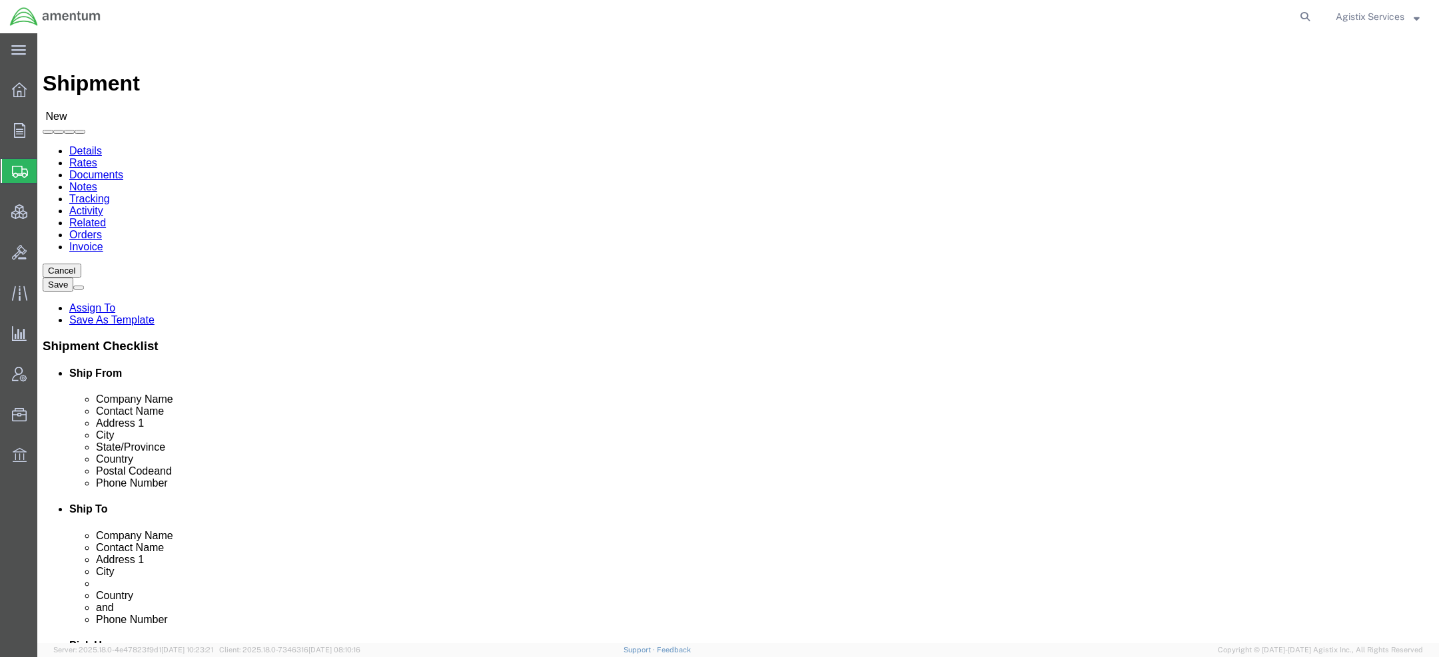
click input "text"
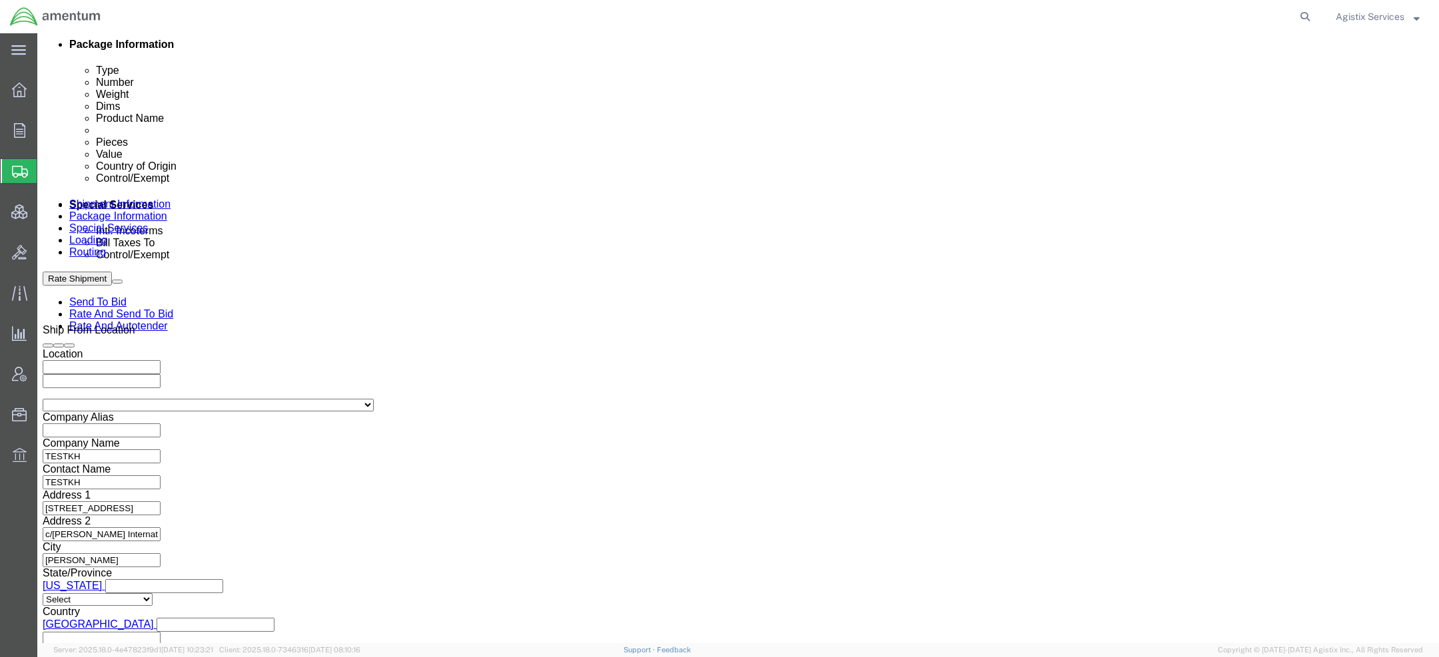
scroll to position [761, 0]
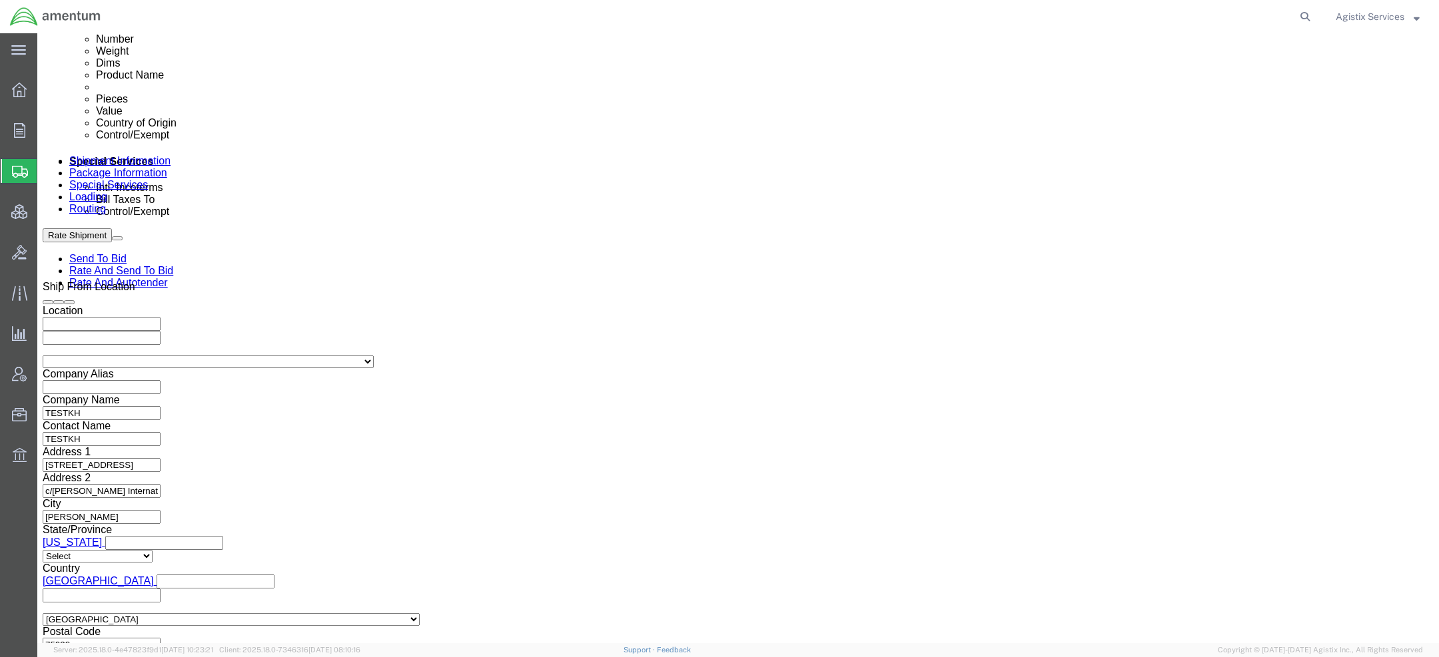
type input "555-555-5555"
click input "text"
type input "4"
type input "TESTKH"
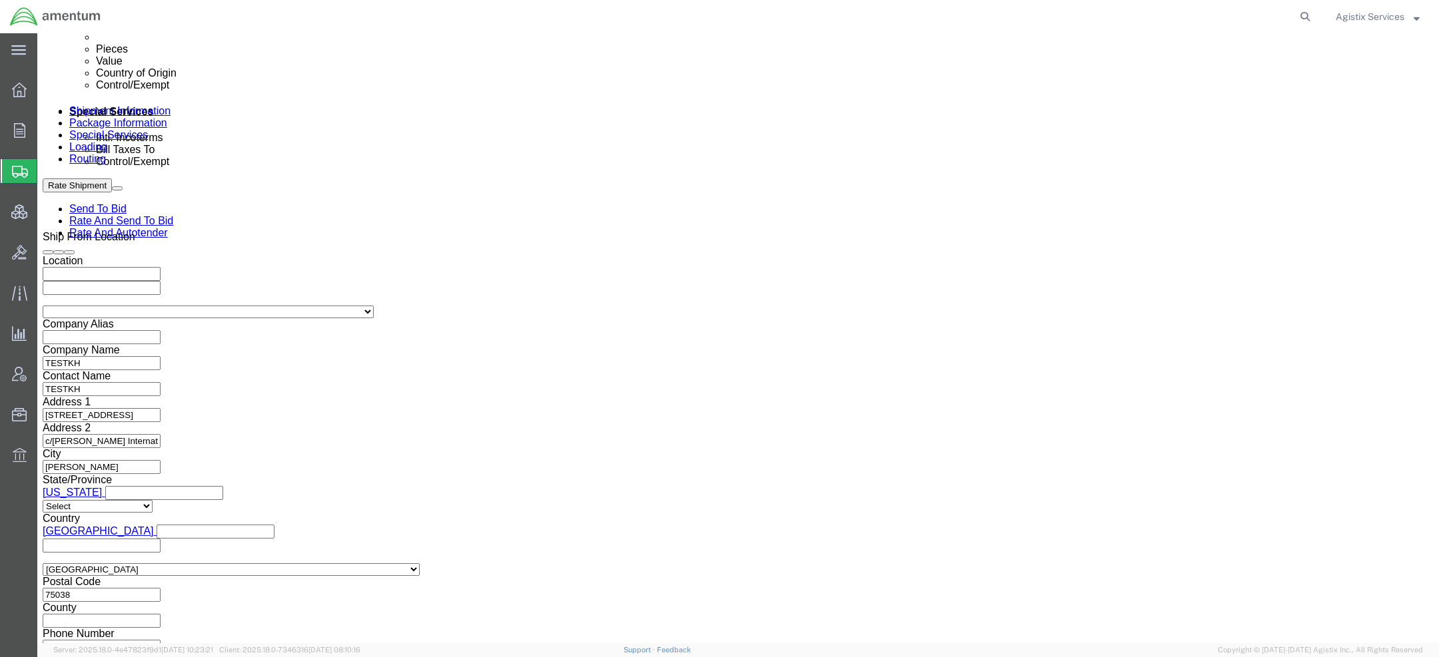
click link "Package Information"
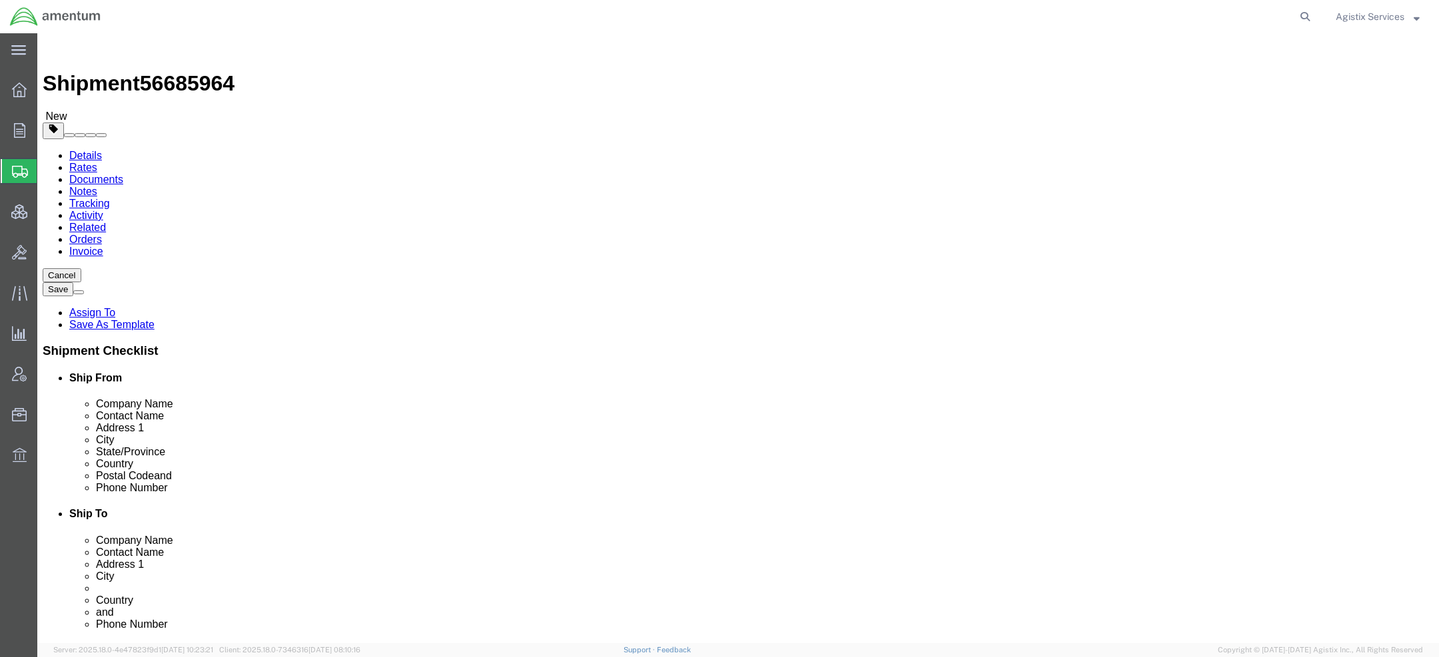
click select "Select BCK Boxes Bale(s) Basket(s) Bolt(s) Bottle(s) Buckets Bulk Bundle(s) Can…"
select select "PONS"
click select "Select BCK Boxes Bale(s) Basket(s) Bolt(s) Bottle(s) Buckets Bulk Bundle(s) Can…"
click input "text"
type input "48"
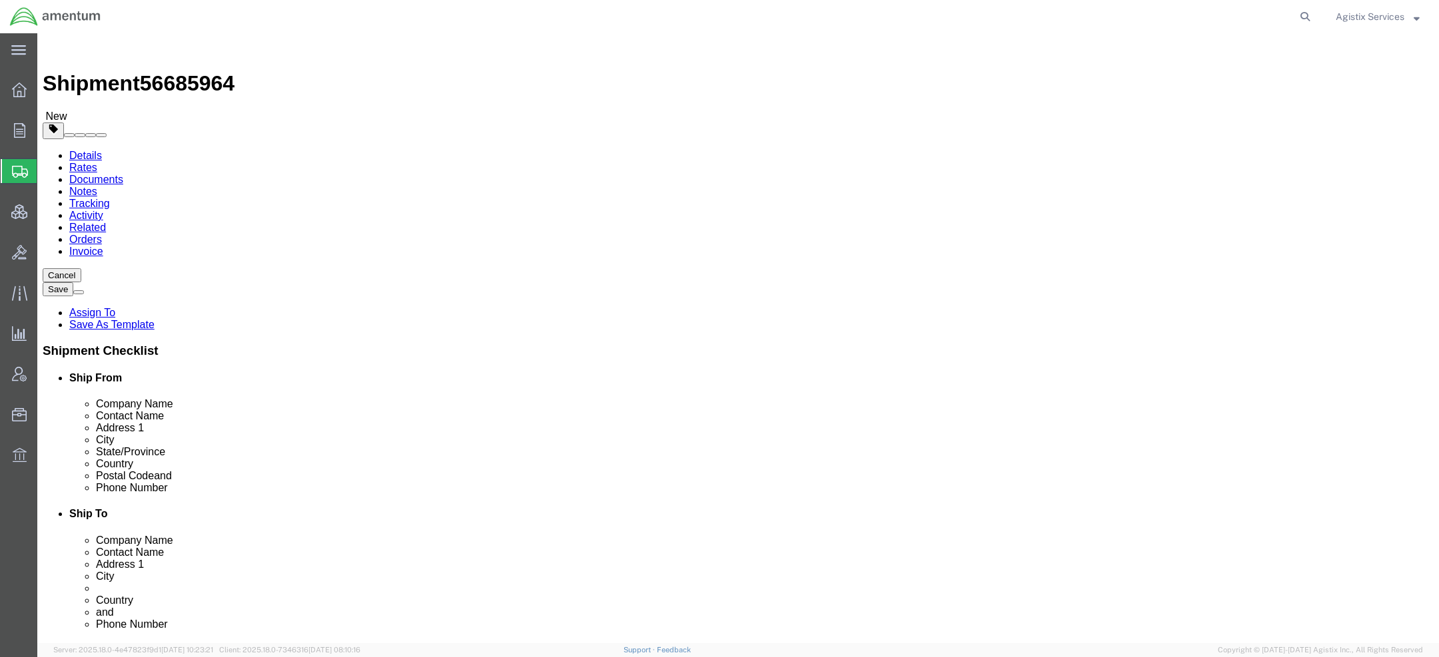
type input "8"
type input "88"
type input "3000"
click select "Select kgs lbs"
click link "Add Content"
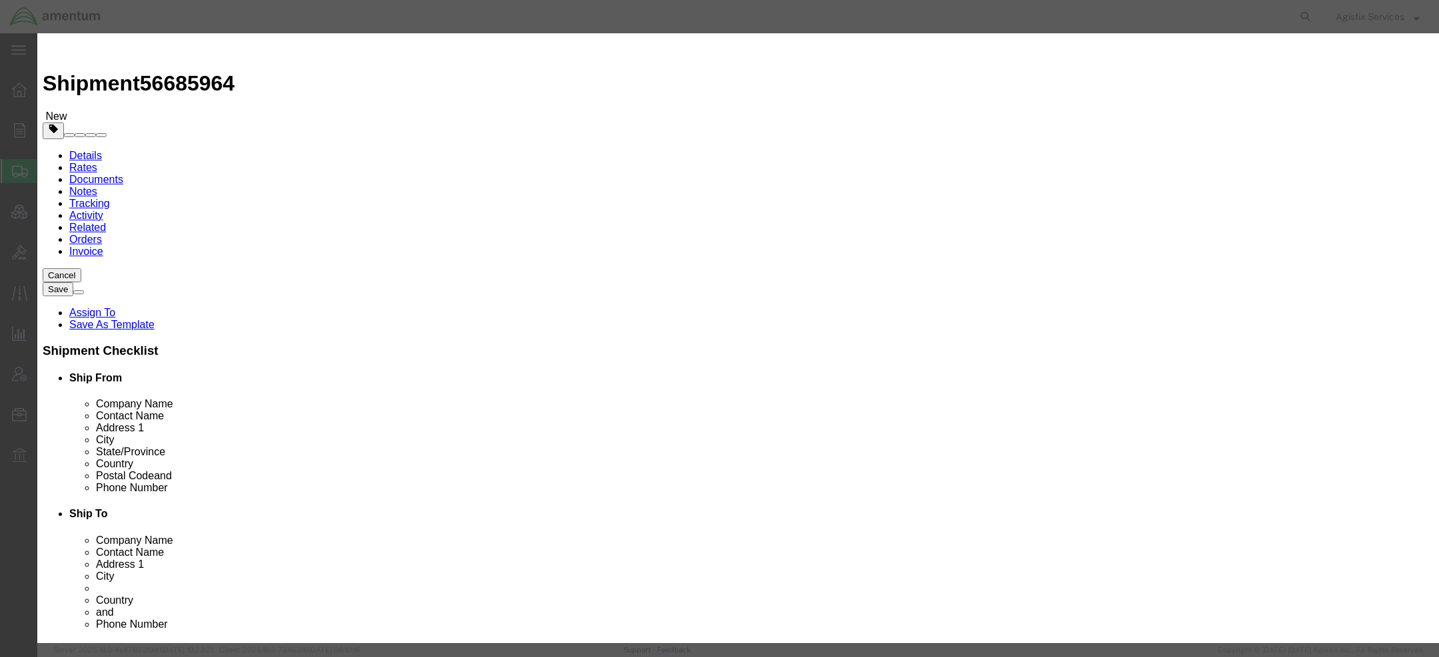
click input "text"
type input "TESTKH"
click input "0"
type input "1"
click input "text"
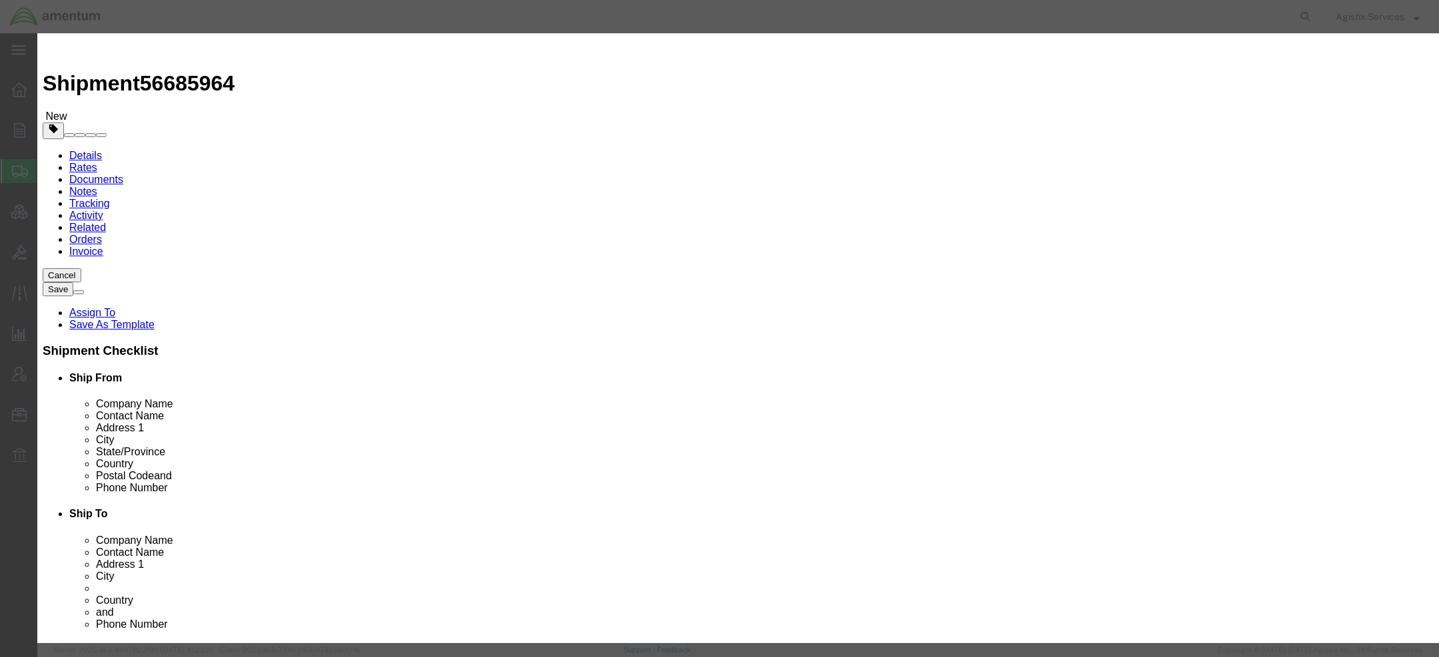
type input "1"
click select "Select Afghanistan Åland Islands Albania Algeria American Samoa Andorra Angola …"
select select "US"
click select "Select Afghanistan Åland Islands Albania Algeria American Samoa Andorra Angola …"
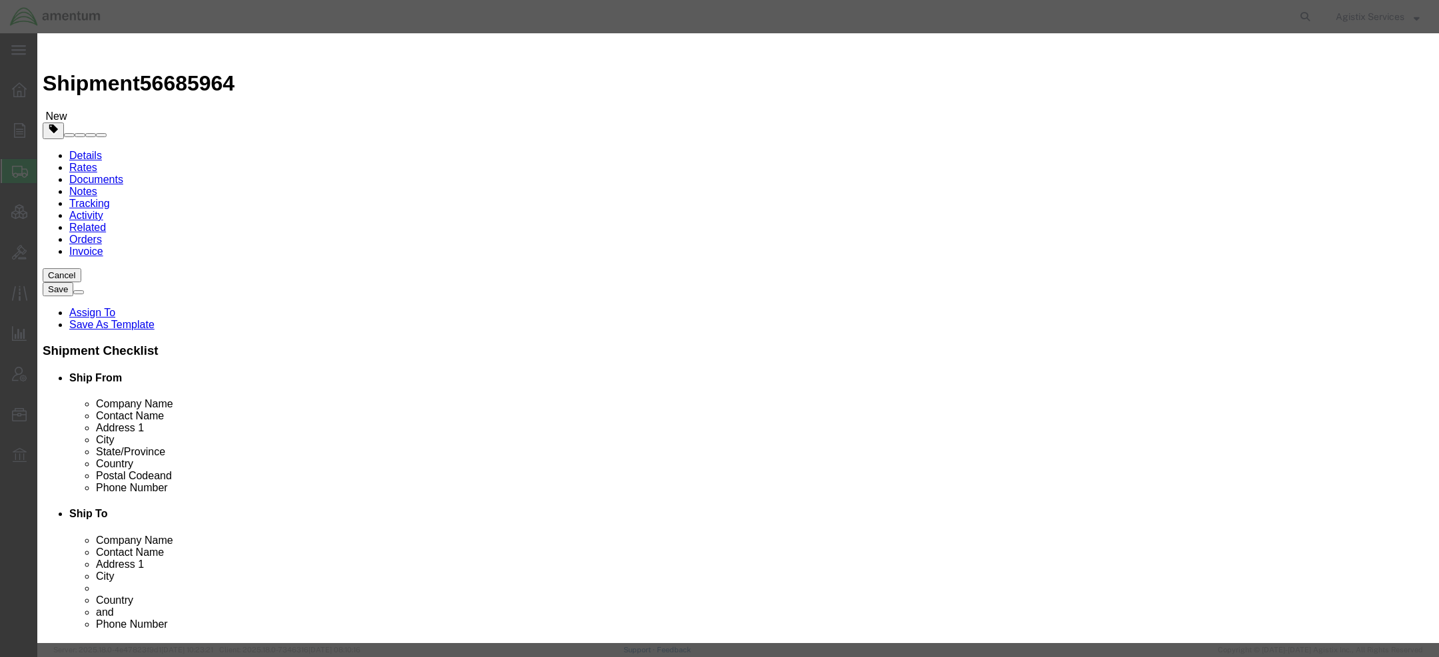
type input "3926909990"
click select "Select ATF BIS DEA EPA FDA FTR ITAR OFAC Other (OPA)"
select select "BIS"
click select "Select ATF BIS DEA EPA FDA FTR ITAR OFAC Other (OPA)"
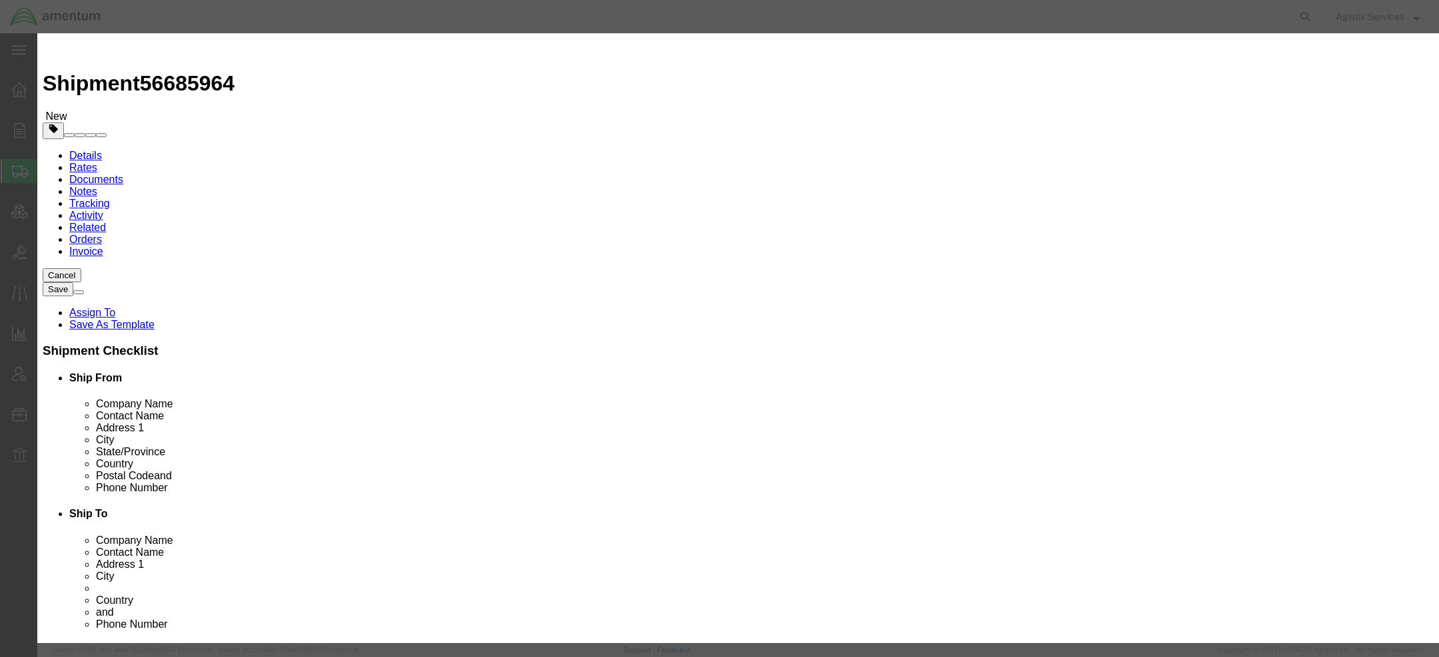
click select "Select AGR-Agricultural APP-Computers APR-Additional Permissive Exports AVS-Air…"
select select "NLR"
click select "Select AGR-Agricultural APP-Computers APR-Additional Permissive Exports AVS-Air…"
click input "text"
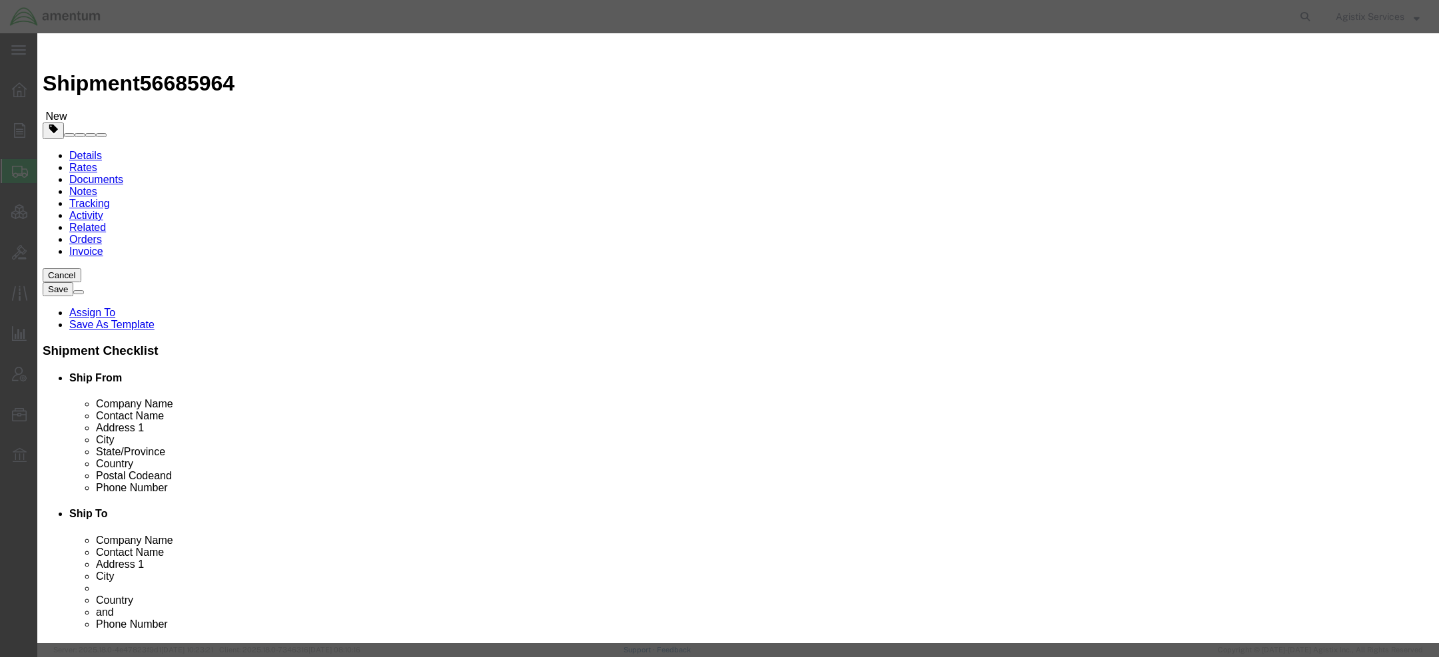
type input "EAR99"
click button "Save & Close"
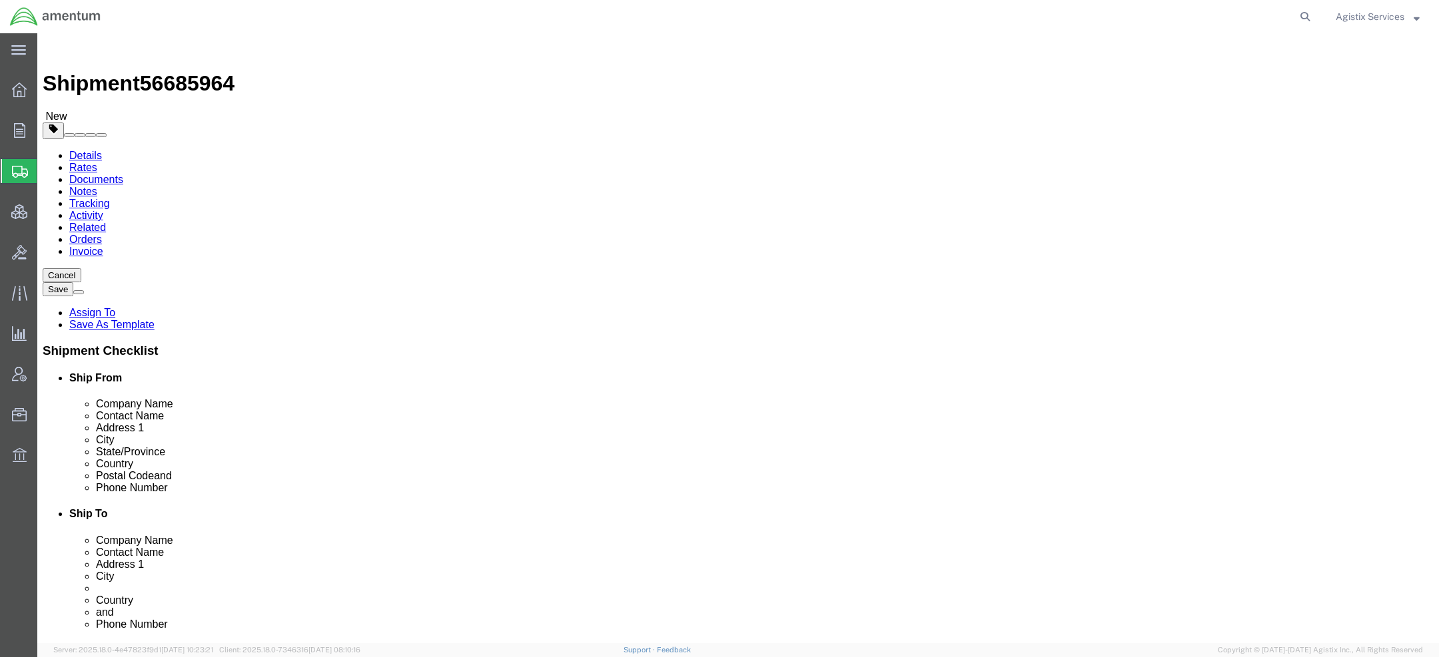
scroll to position [91, 0]
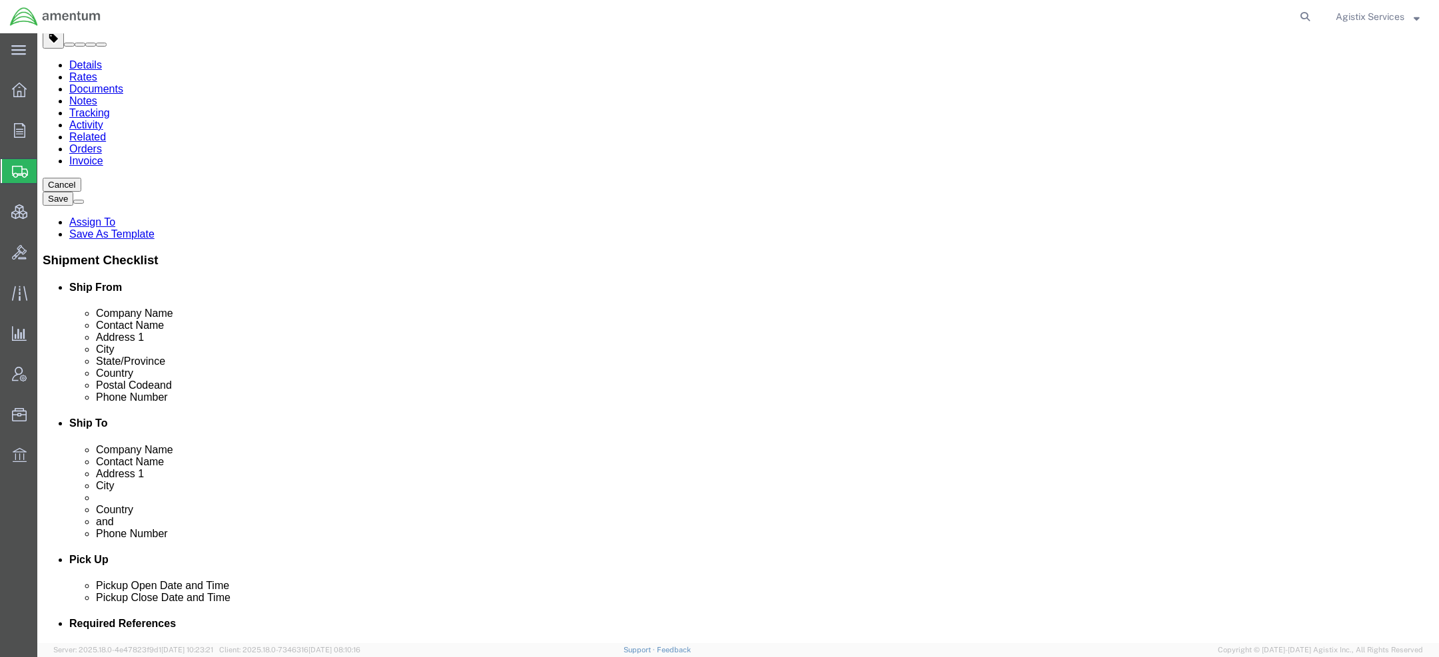
click link "Special Services"
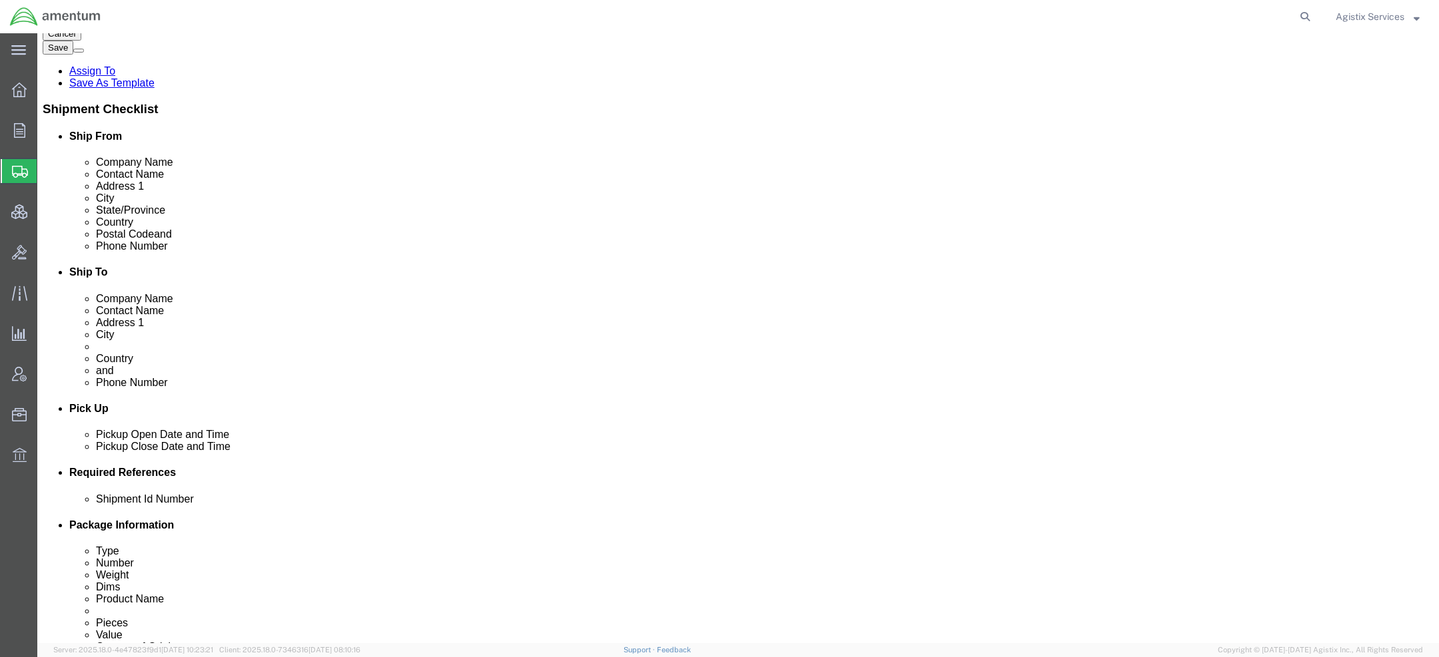
scroll to position [324, 0]
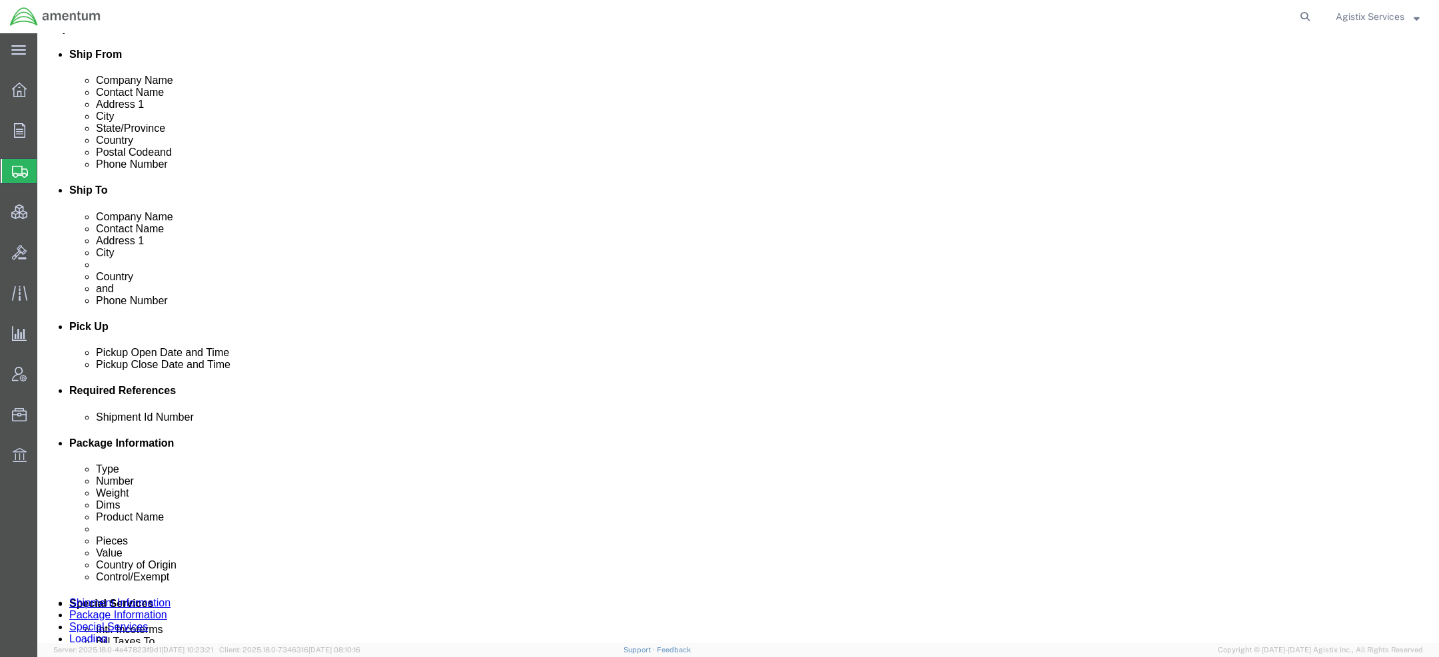
click select "Select Carriage Insurance Paid Carriage Paid To Cost and Freight Cost Insurance…"
select select "DAP"
click select "Select Carriage Insurance Paid Carriage Paid To Cost and Freight Cost Insurance…"
select select "SHIP"
click select "Select Recipient Account Sender/Shipper Third Party Account"
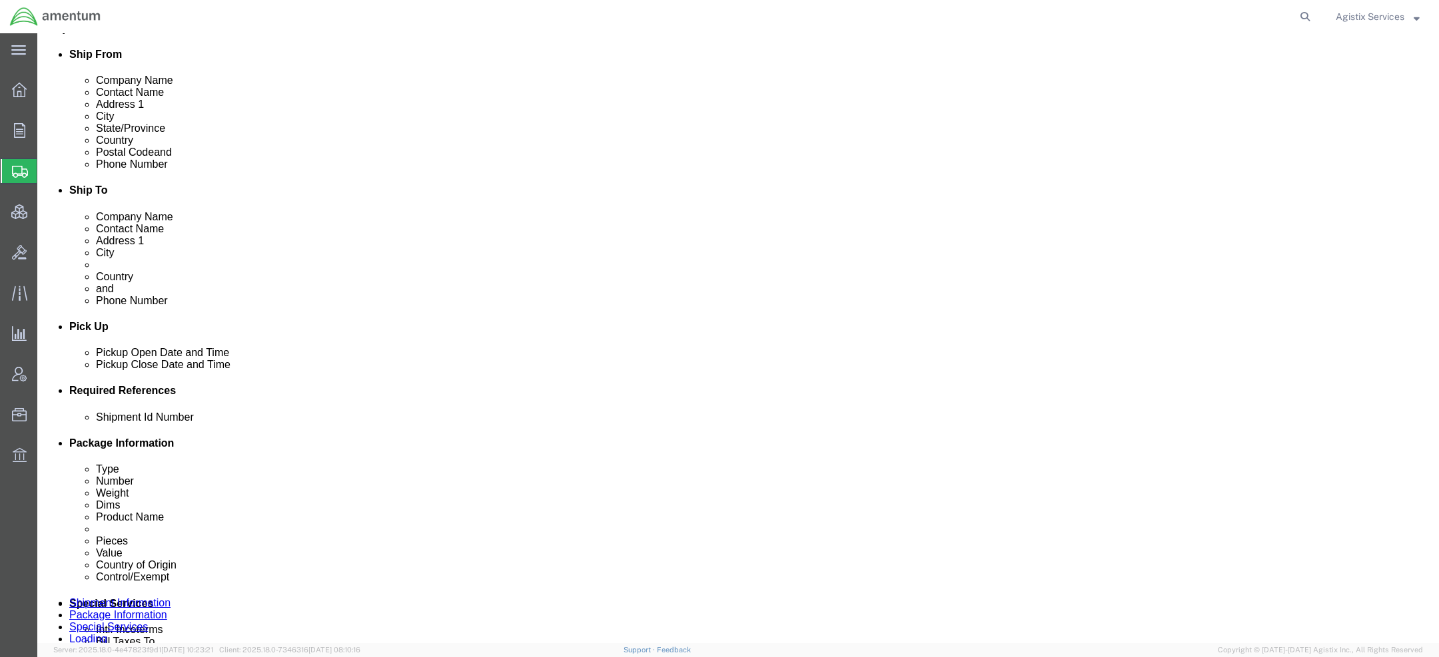
select select "SHIP"
click select "Select Recipient Account Sender/Shipper Third Party Account"
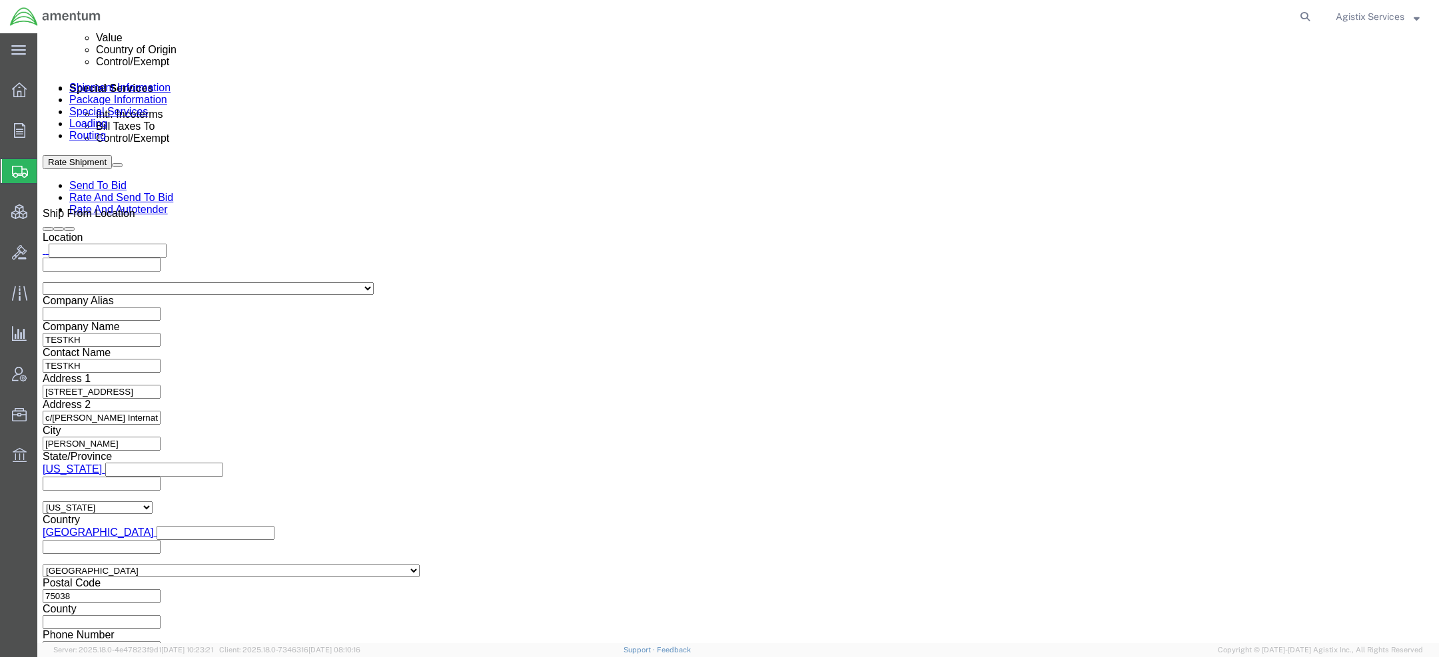
scroll to position [845, 0]
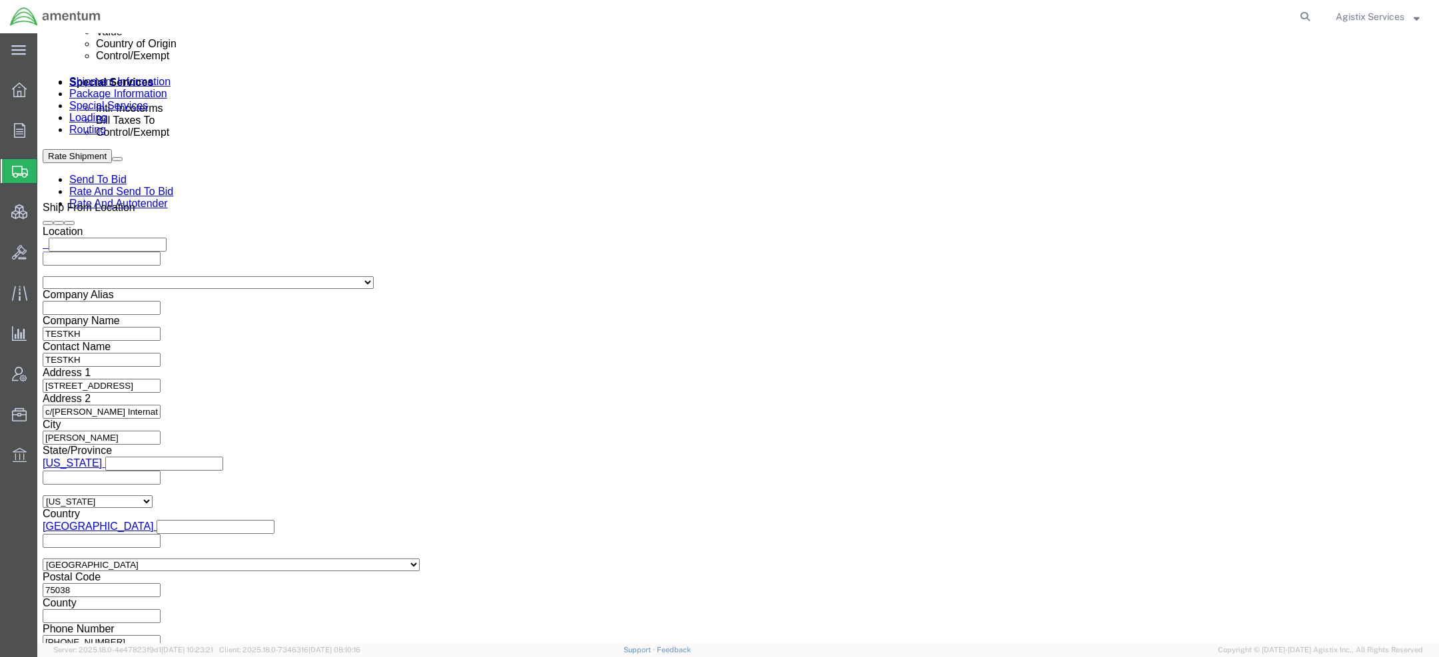
click select "Select ATF BIS DEA EPA FDA FTR ITAR OFAC Other (OPA)"
select select "BIS"
click select "Select ATF BIS DEA EPA FDA FTR ITAR OFAC Other (OPA)"
click select "Select AGR-Agricultural APP-Computers APR-Additional Permissive Exports AVS-Air…"
select select "NLR"
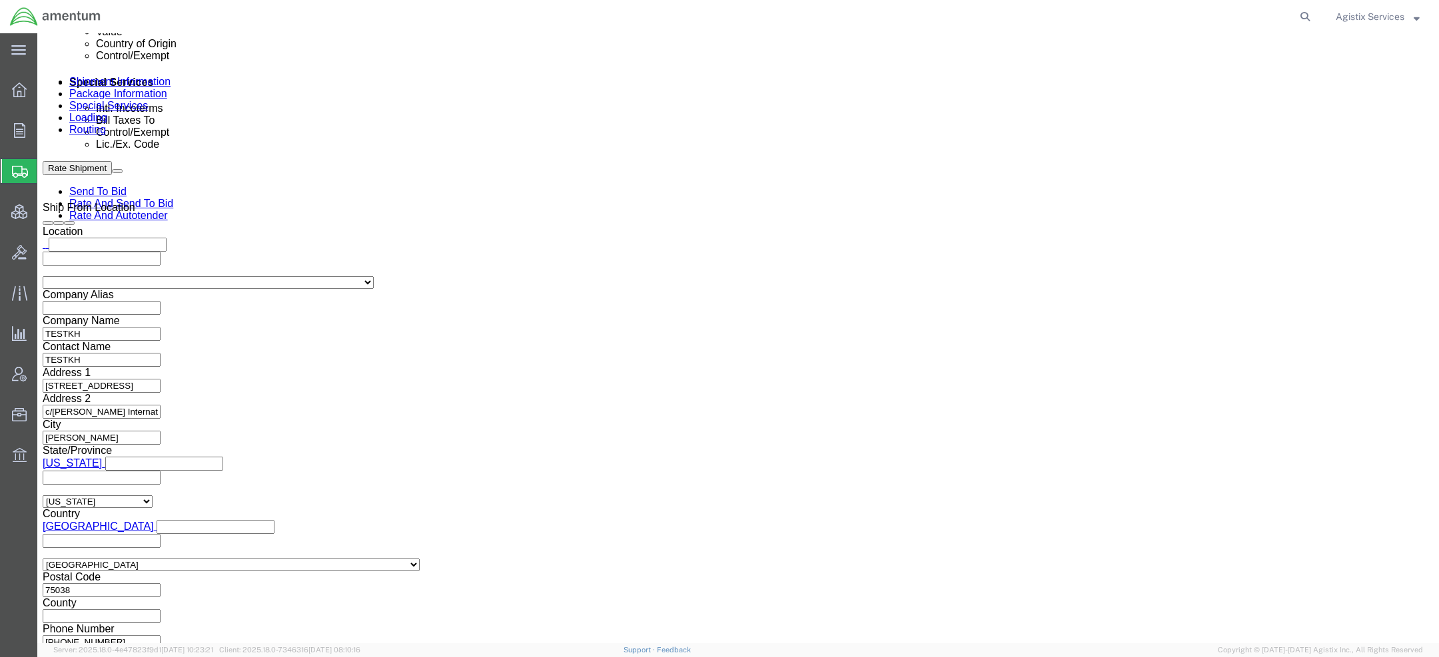
click select "Select AGR-Agricultural APP-Computers APR-Additional Permissive Exports AVS-Air…"
click button "Rate Shipment"
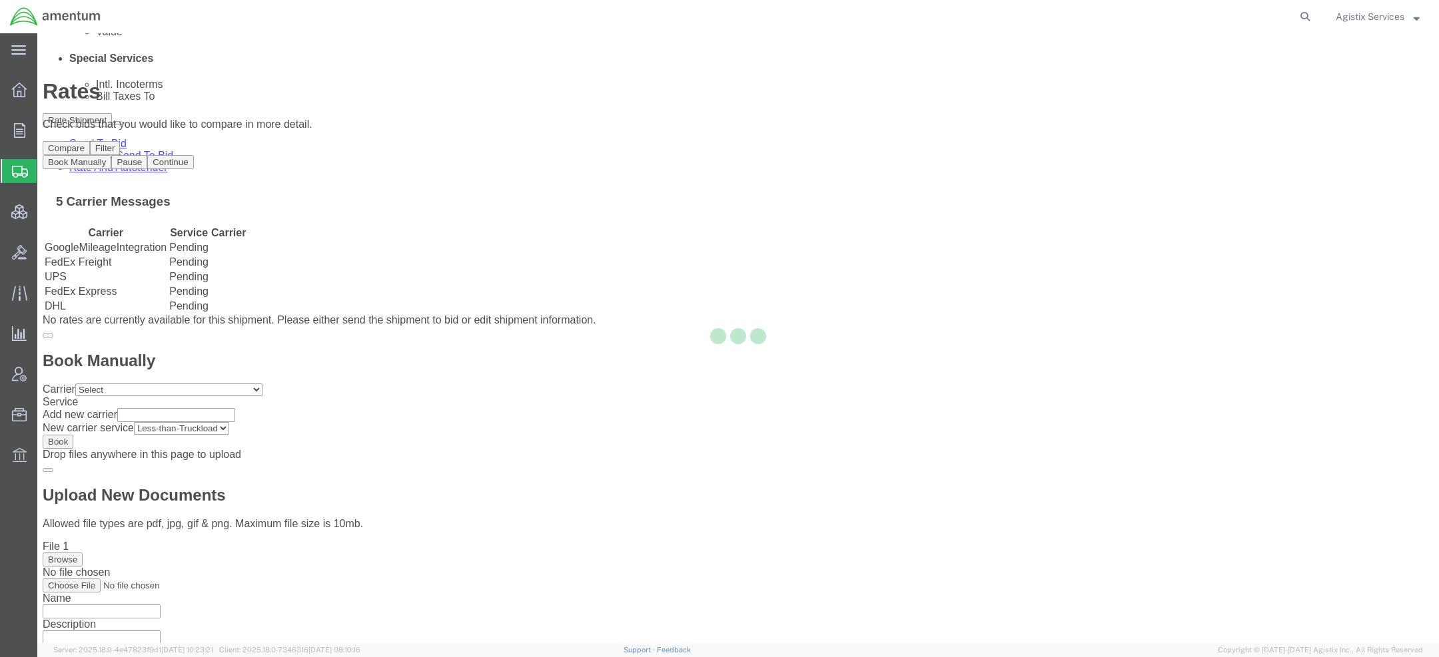
scroll to position [0, 0]
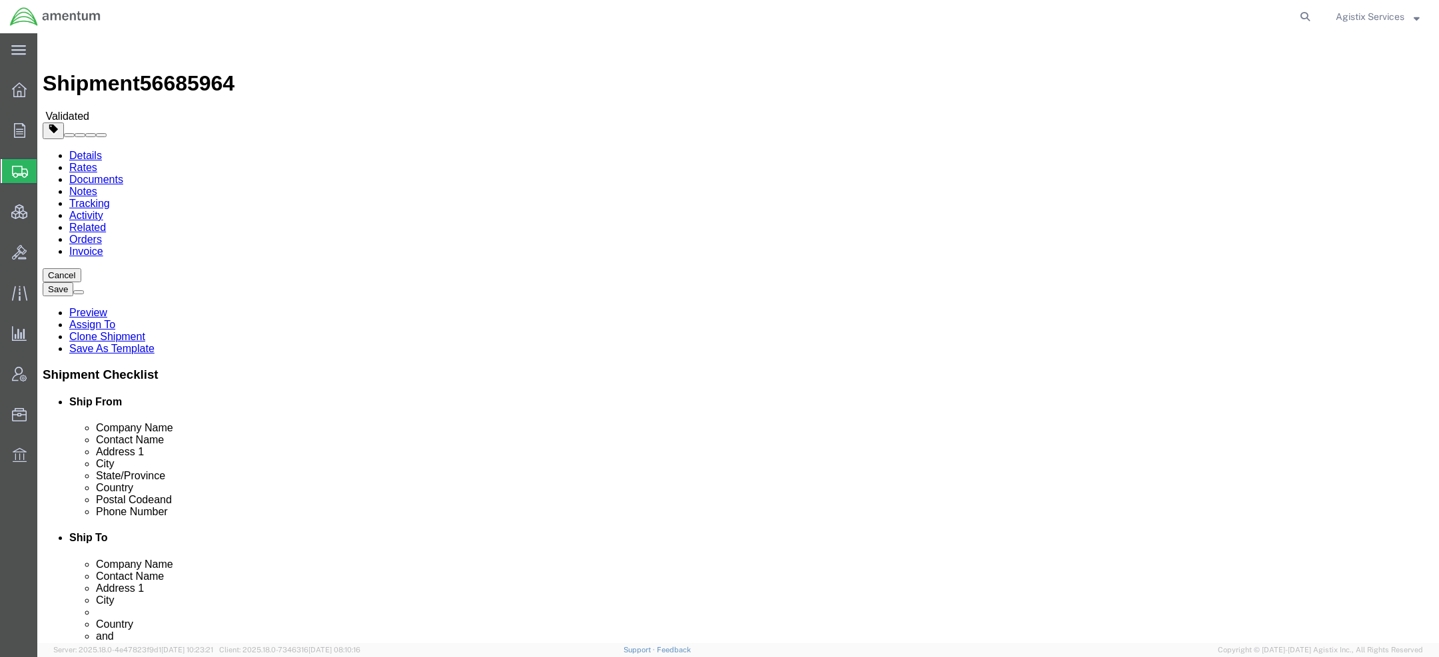
click at [89, 150] on link "Details" at bounding box center [85, 155] width 33 height 11
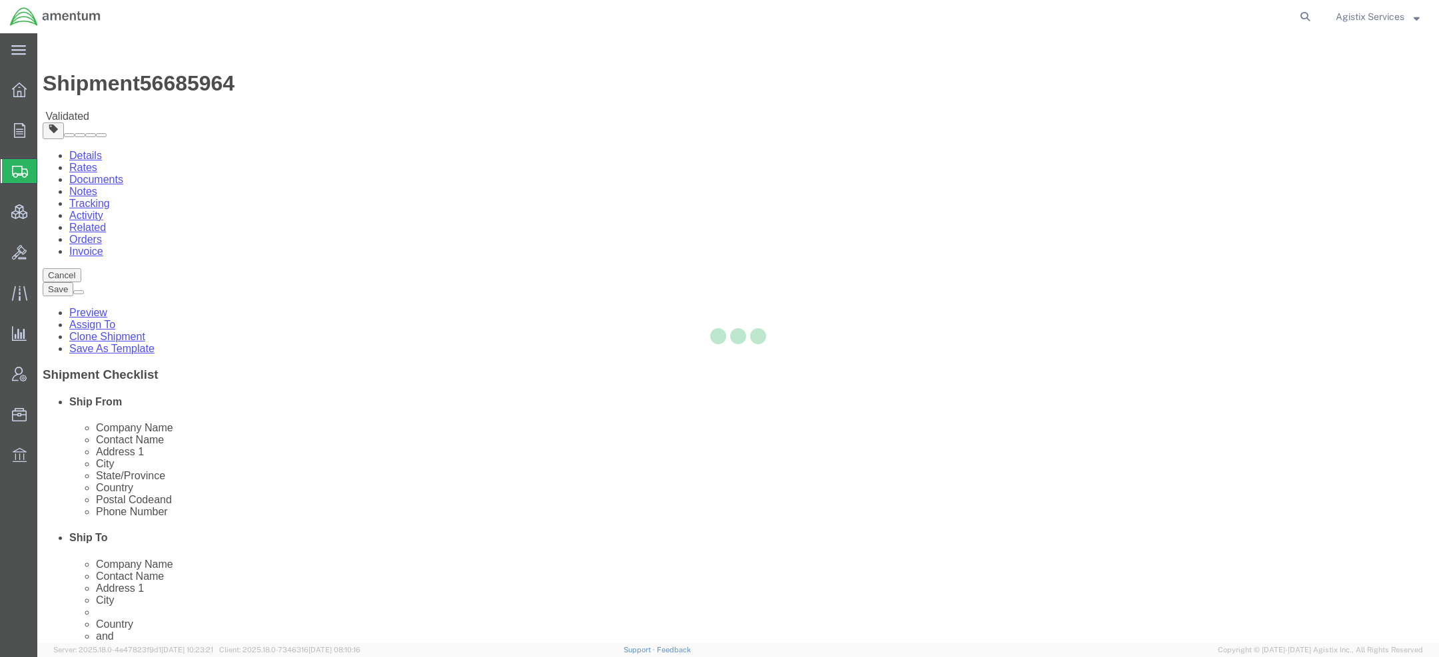
click at [37, 33] on div at bounding box center [37, 33] width 0 height 0
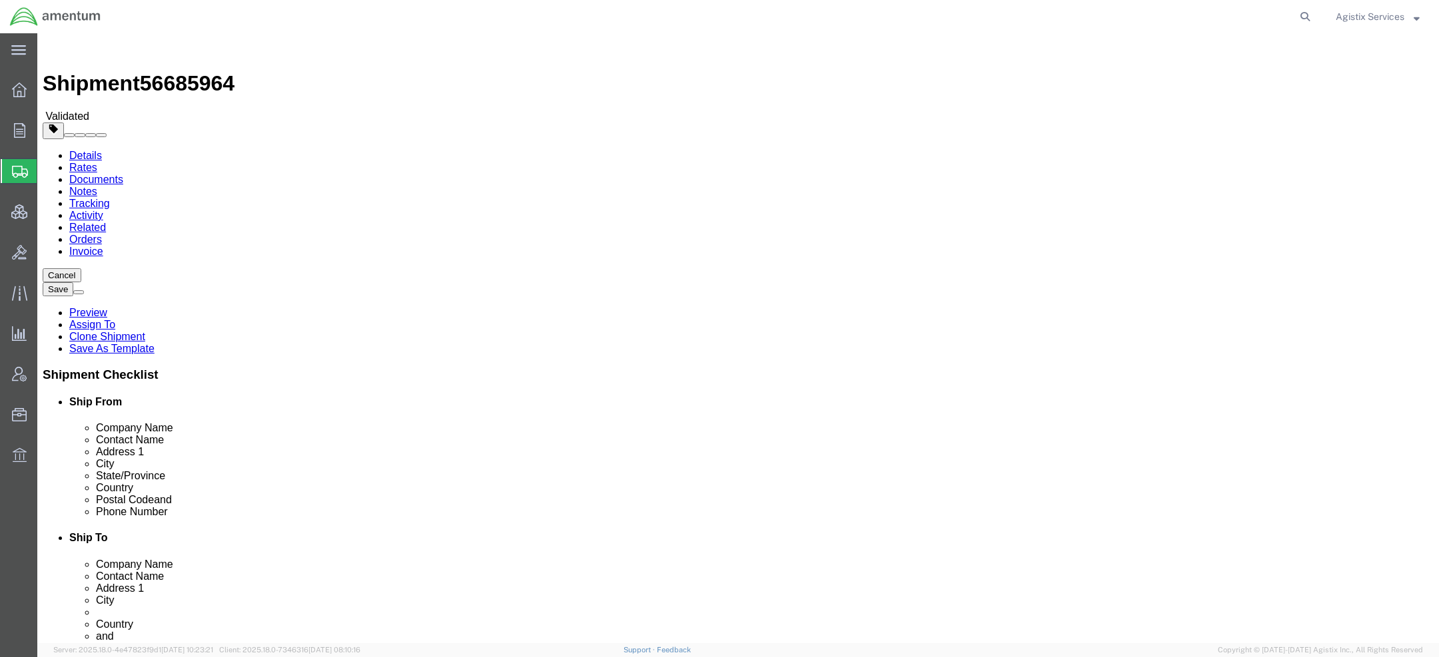
click div "Shipment Information Package Information Special Services Loading Routing"
click link "Package Information"
click select "Select cm ft in"
click select "Select kgs lbs"
select select "KGS"
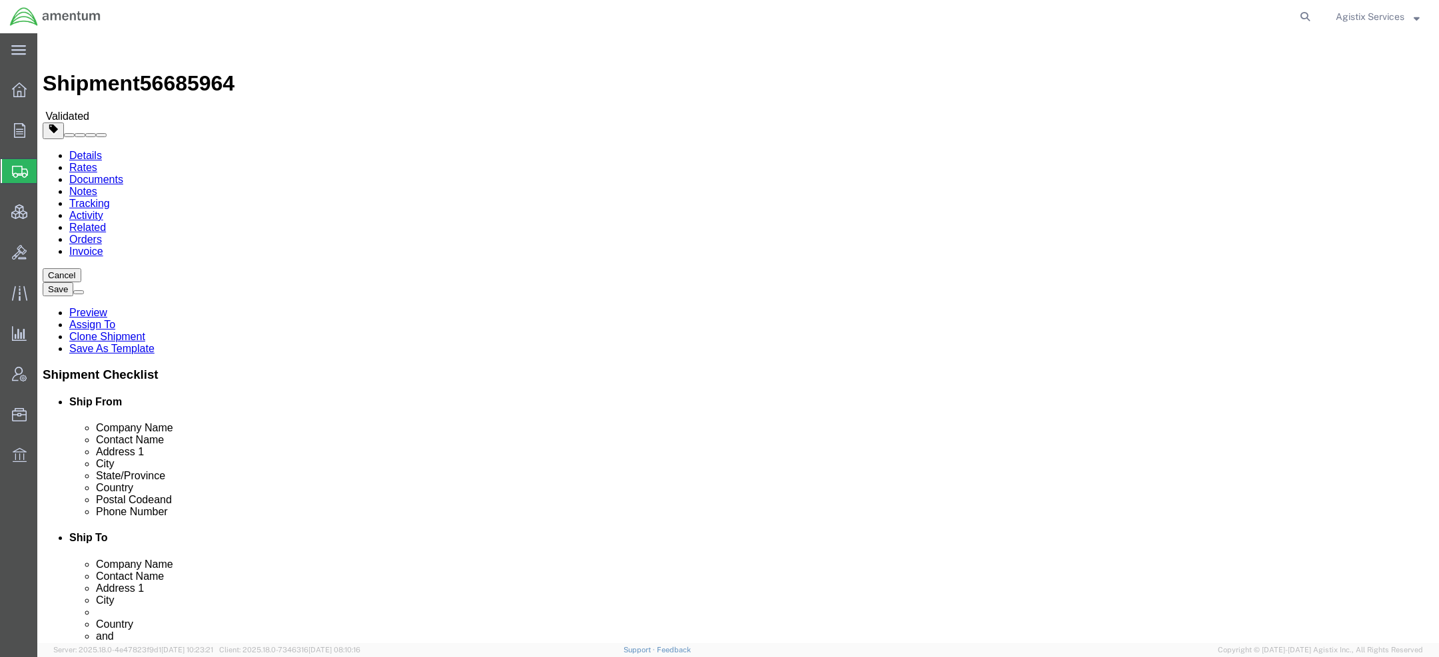
click select "Select kgs lbs"
type input "1360.78"
click button "Rate Shipment"
click at [89, 150] on link "Details" at bounding box center [85, 155] width 33 height 11
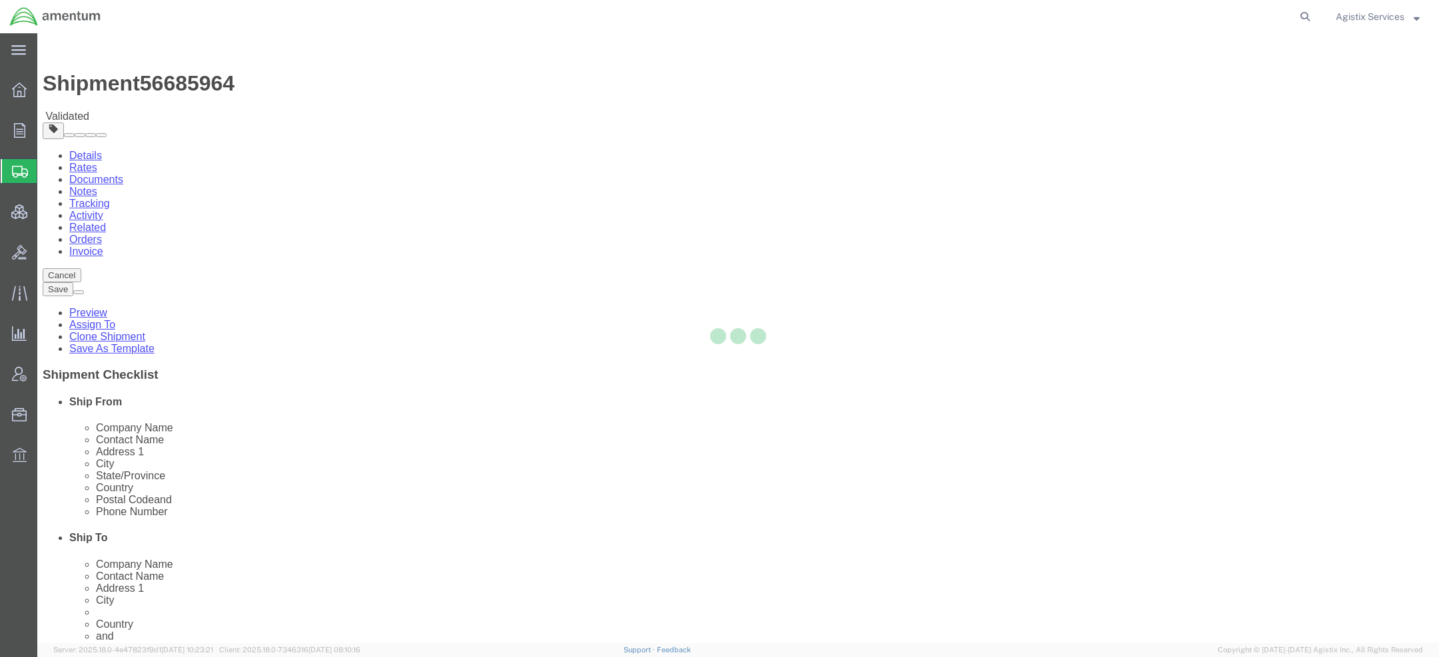
click at [89, 86] on div at bounding box center [738, 338] width 1402 height 610
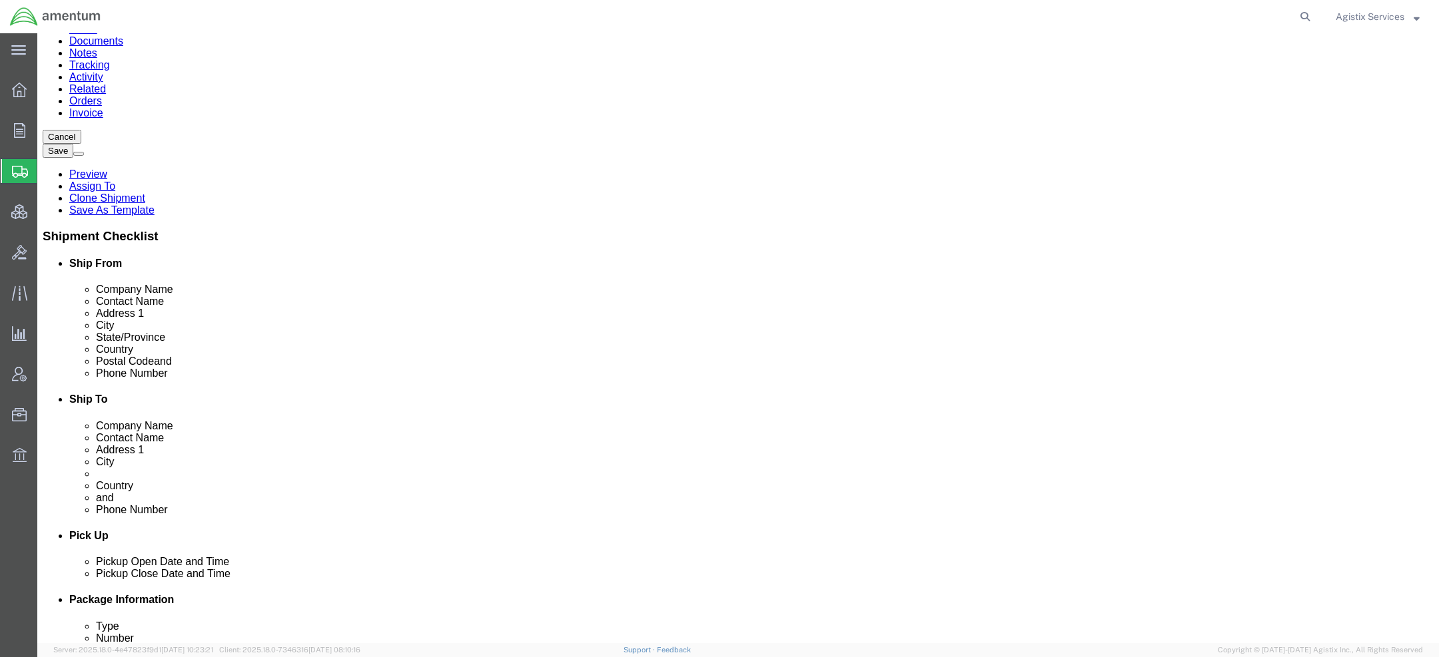
scroll to position [167, 0]
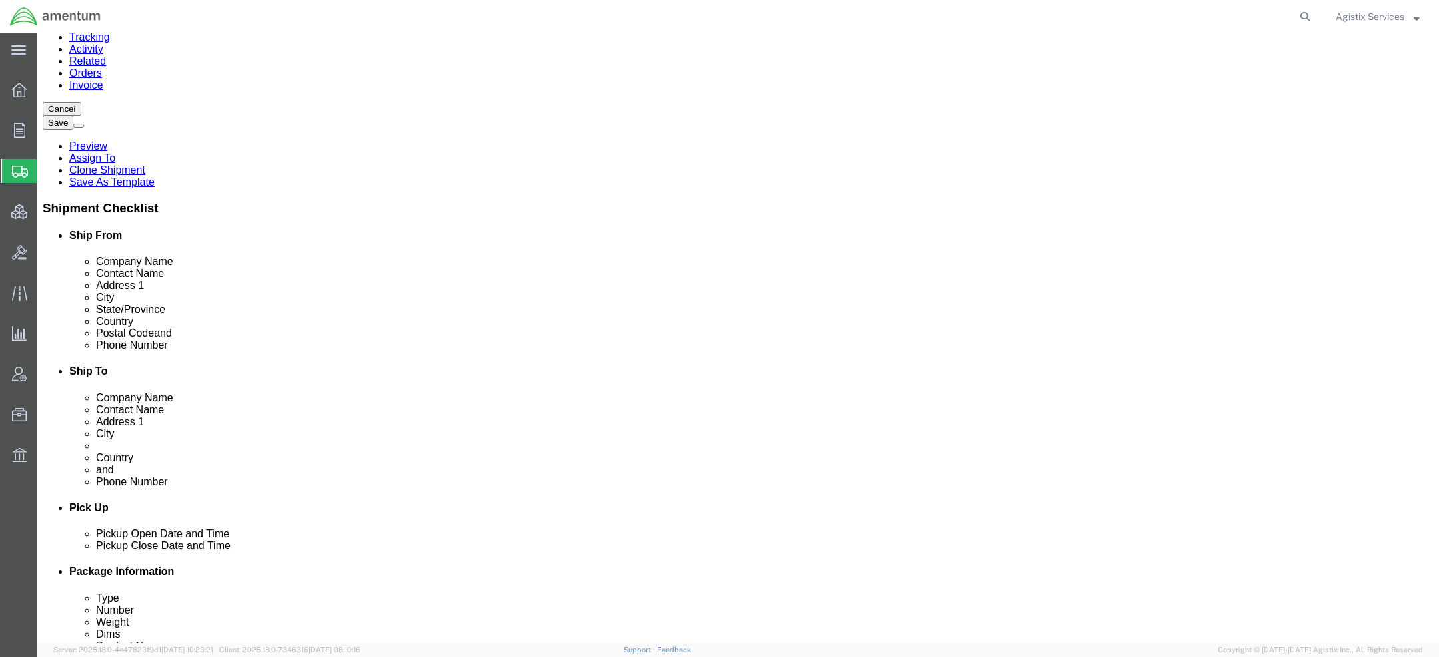
click icon
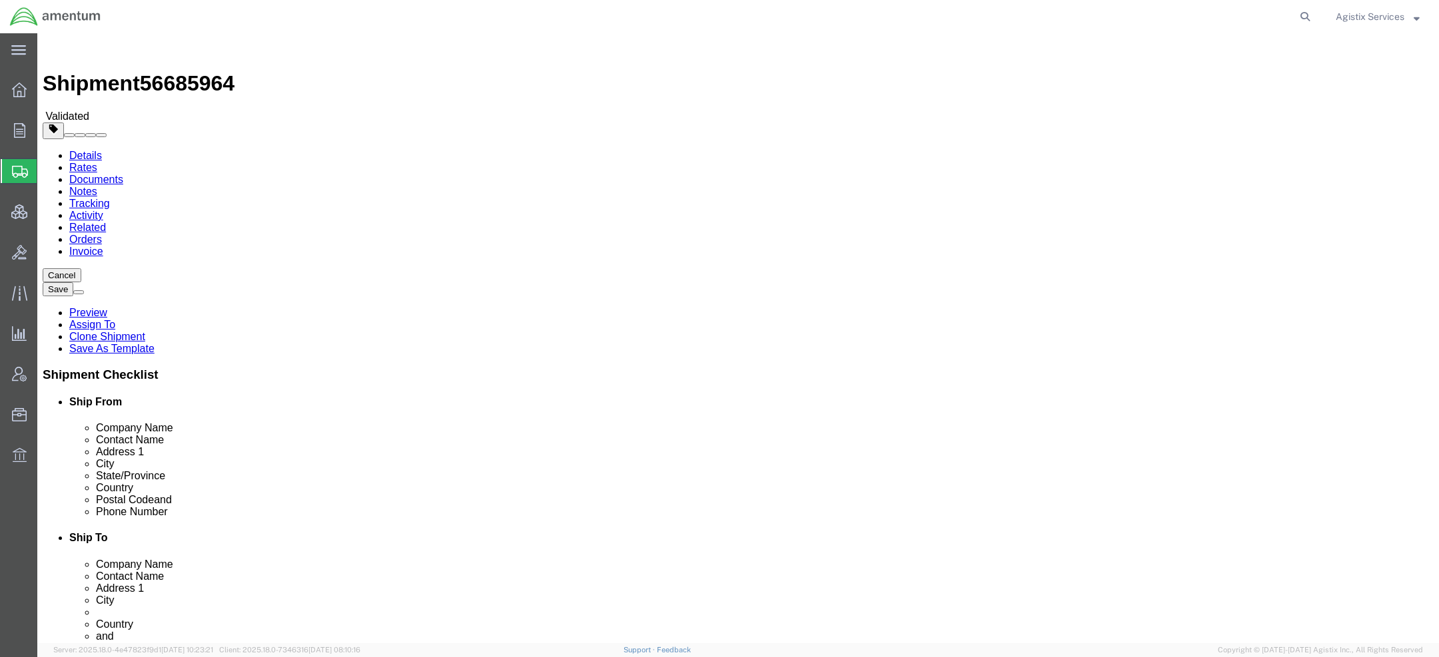
click select "Select kgs lbs"
select select "LBS"
click select "Select kgs lbs"
drag, startPoint x: 251, startPoint y: 332, endPoint x: 30, endPoint y: 332, distance: 221.2
click div "Weight 3000.01 Select kgs lbs Ship. t°"
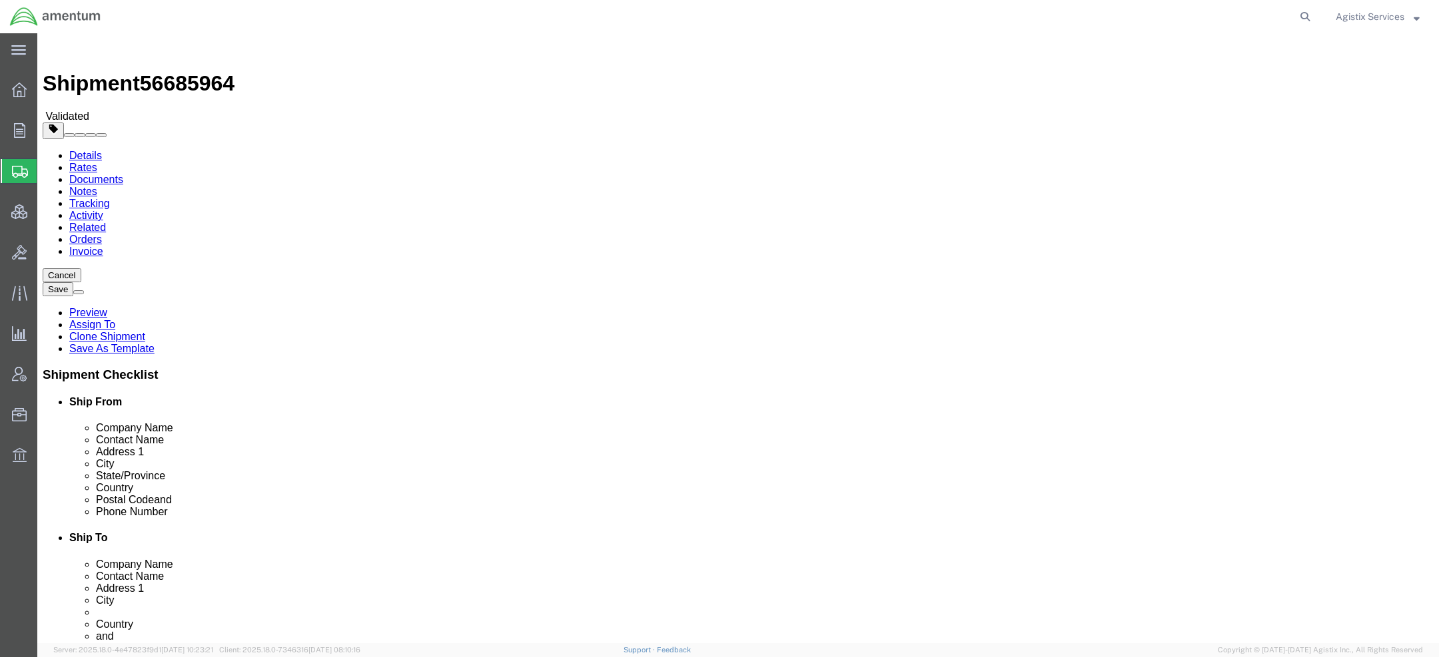
paste input "4336.00"
type input "4336.00"
click select "Select kgs lbs"
select select "KGS"
click select "Select kgs lbs"
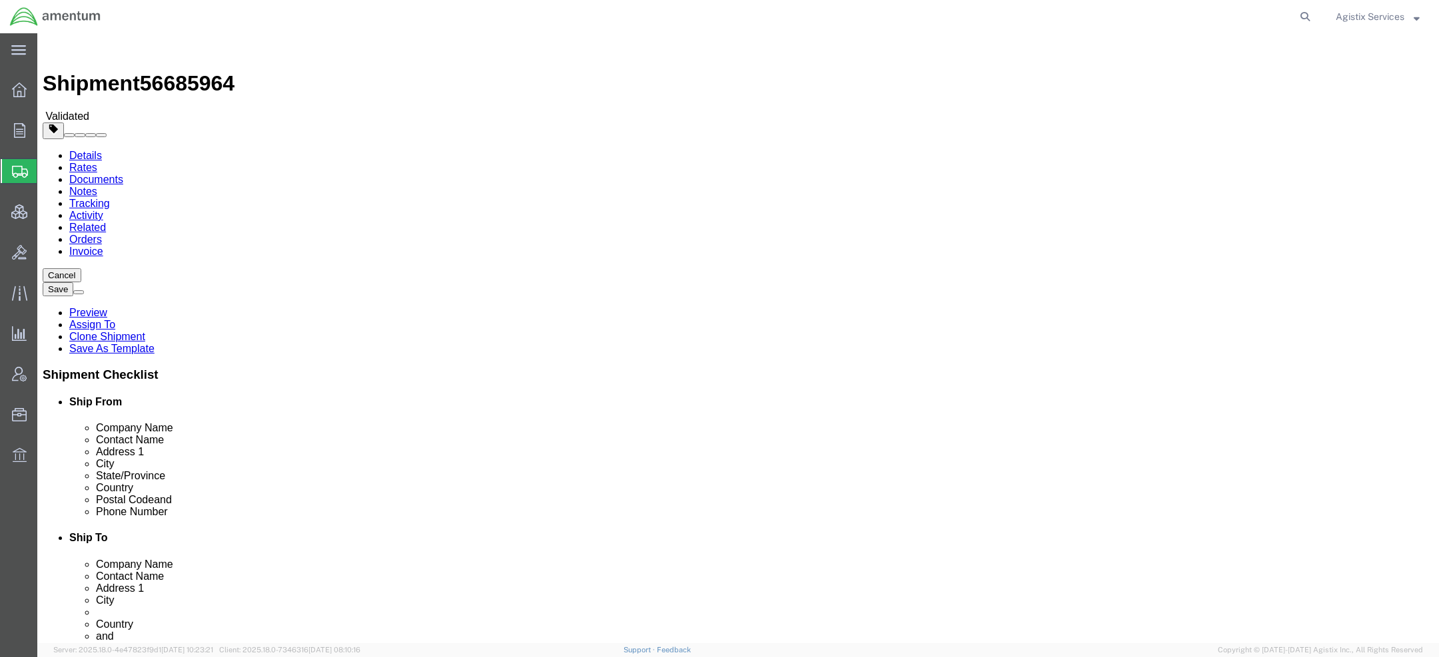
type input "1966.78"
click input "1"
type input "13"
click button "Rate Shipment"
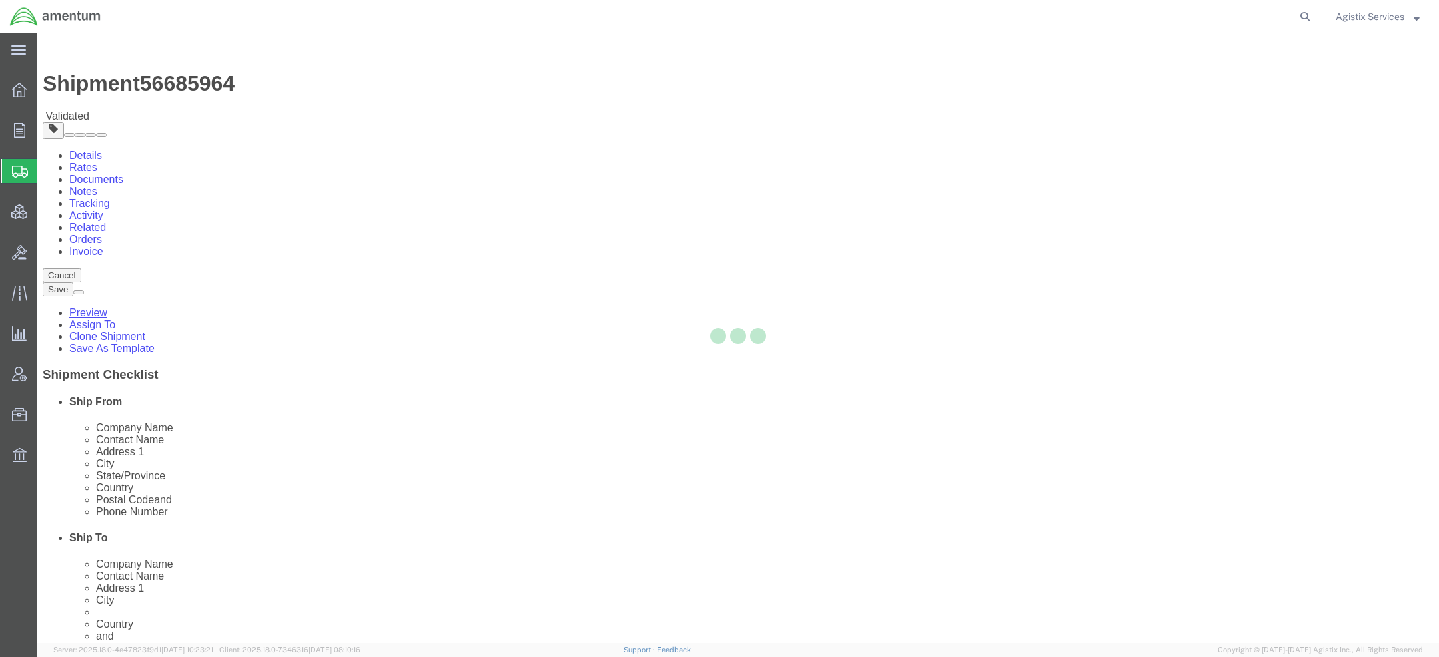
select select "PONS"
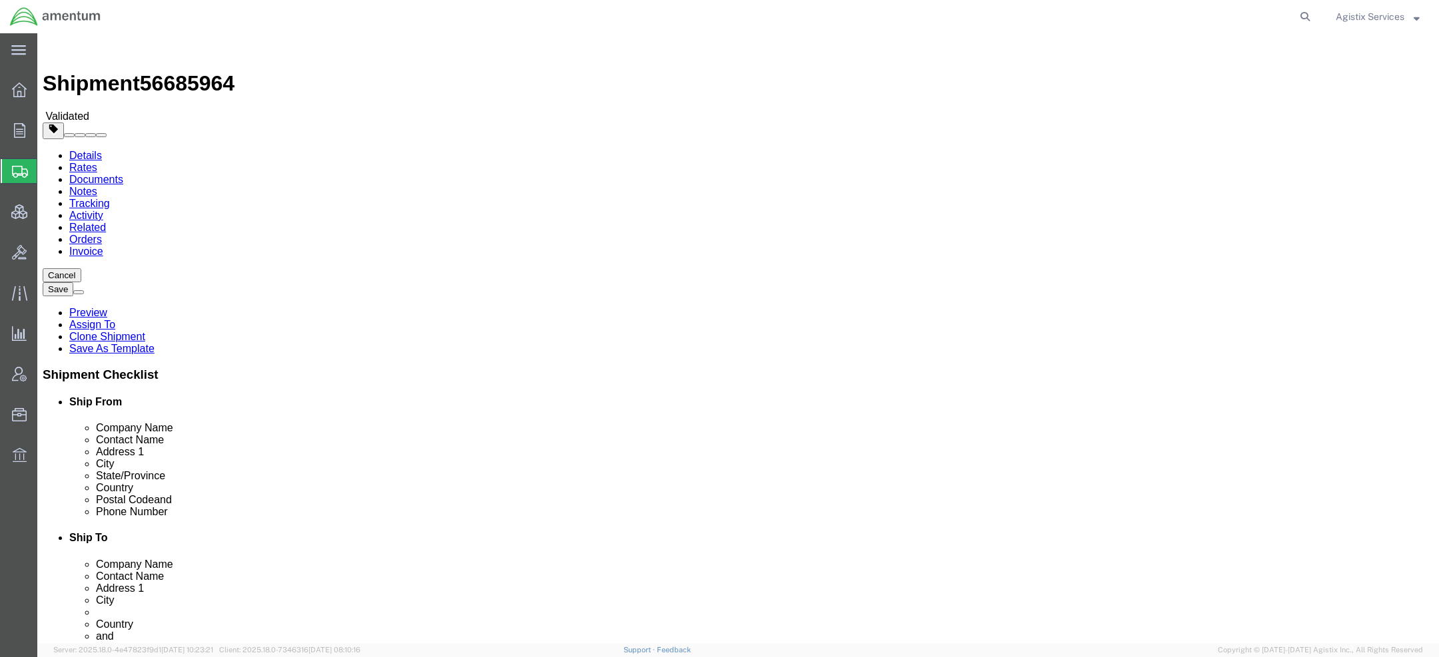
click div "Pieces: 1.00 Each Total value: 1.00 USD"
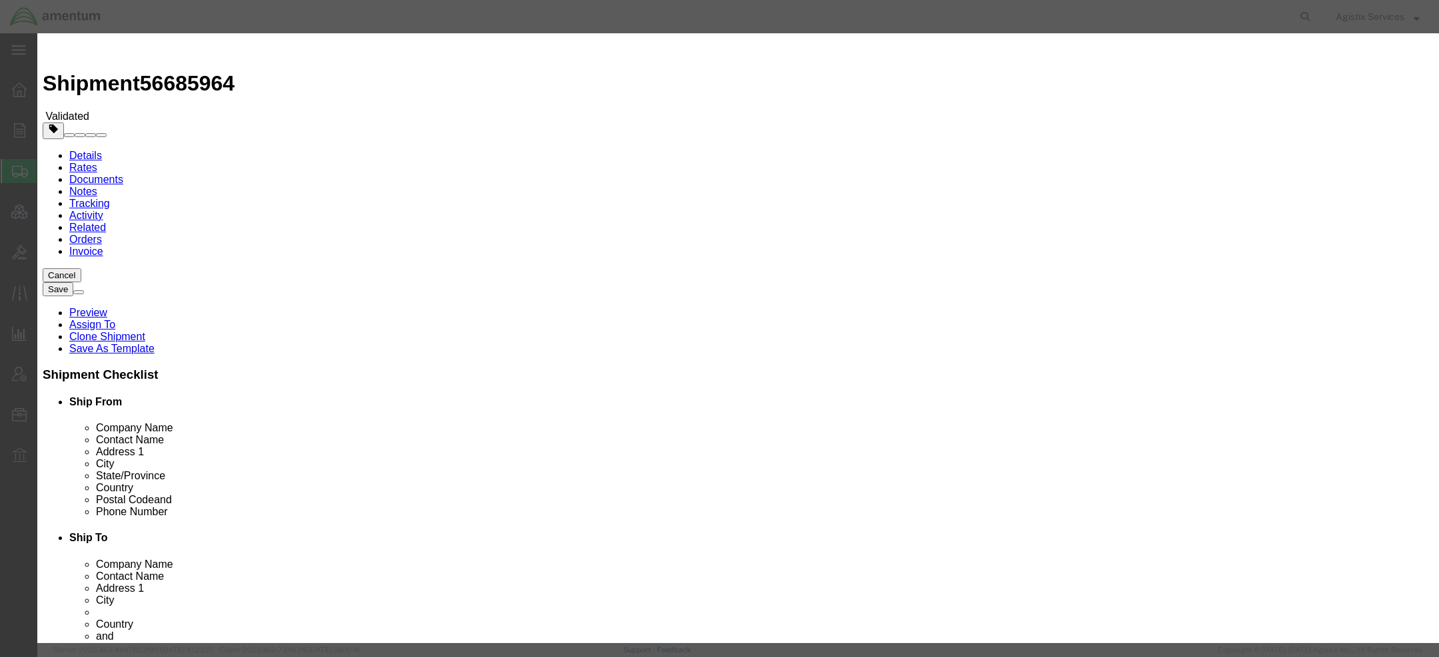
drag, startPoint x: 492, startPoint y: 159, endPoint x: 371, endPoint y: 159, distance: 120.6
click div "Pieces 1.00 Select Bag Barrels 100Board Feet Bottle Box Blister Pack Carats Can…"
type input "0"
type input "5000"
click div "Pieces 5000 Select Bag Barrels 100Board Feet Bottle Box Blister Pack Carats Can…"
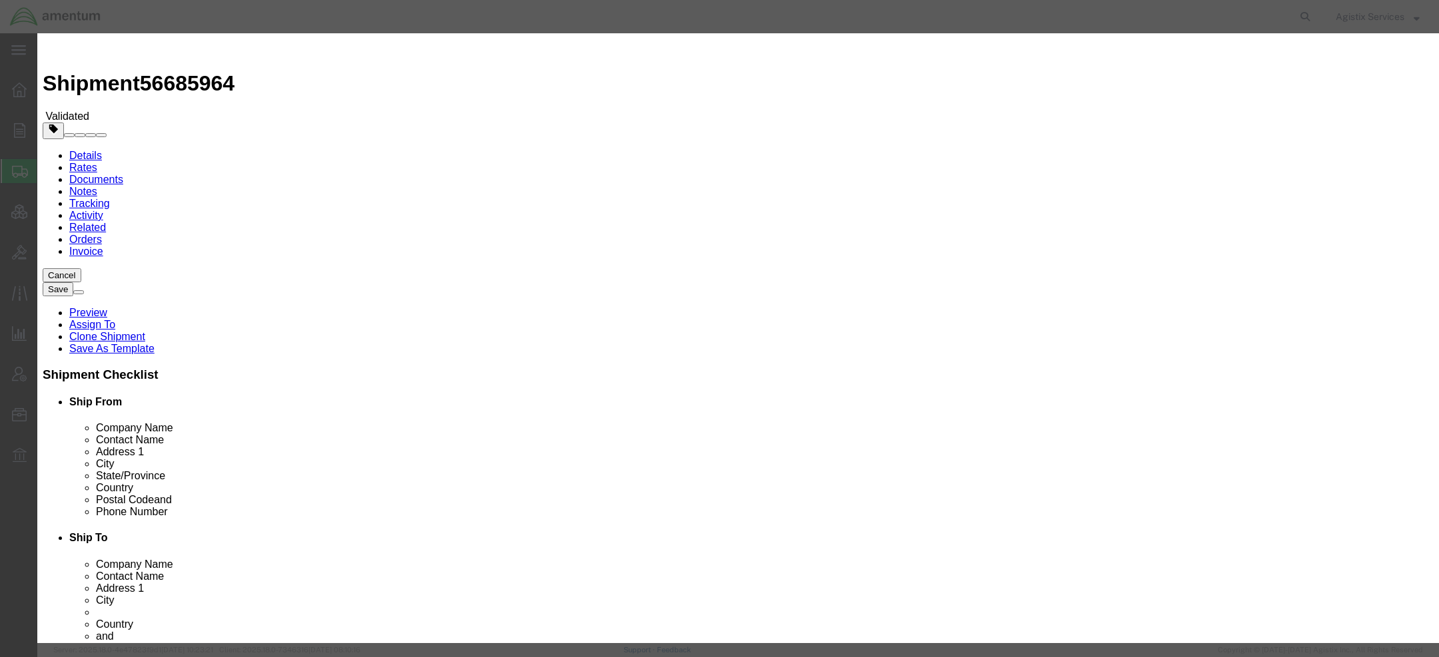
click div "Edit content Package 1, Content 1: The number of pieces must be equal to or mor…"
type input "1"
click button "Save & Close"
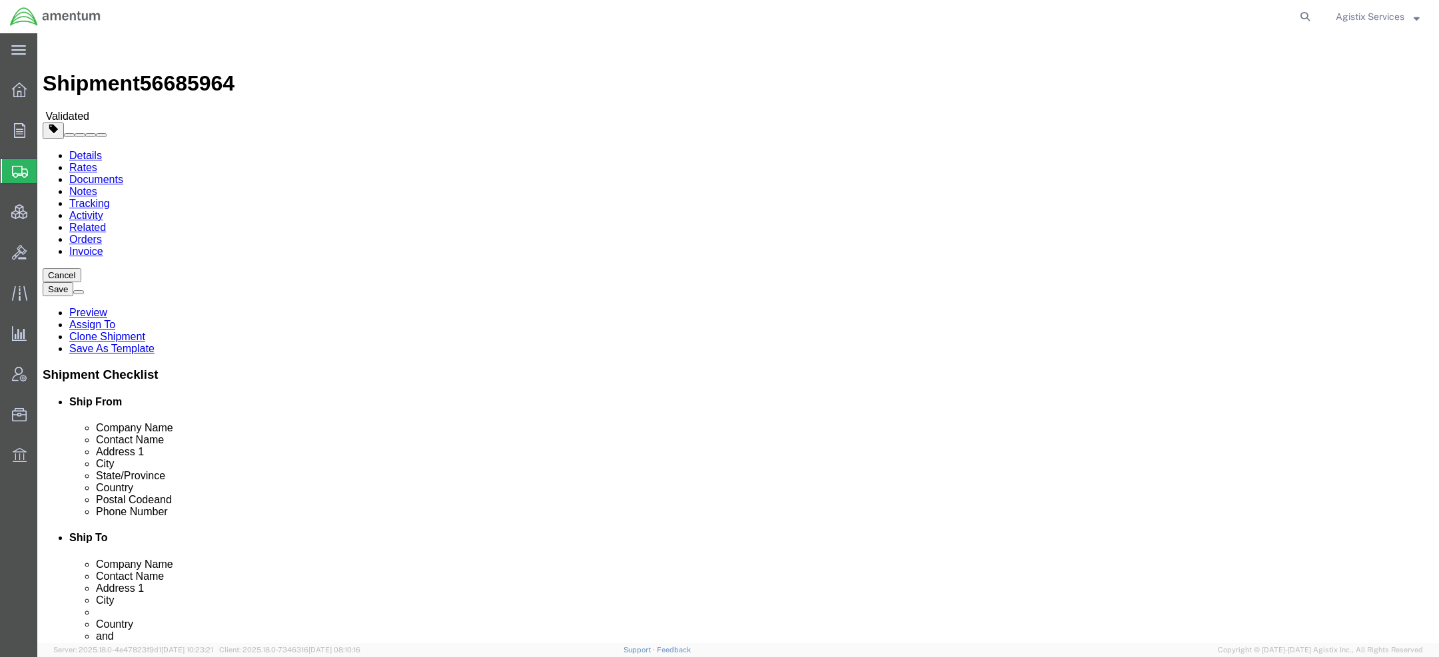
click button "Rate Shipment"
click at [73, 150] on link "Details" at bounding box center [85, 155] width 33 height 11
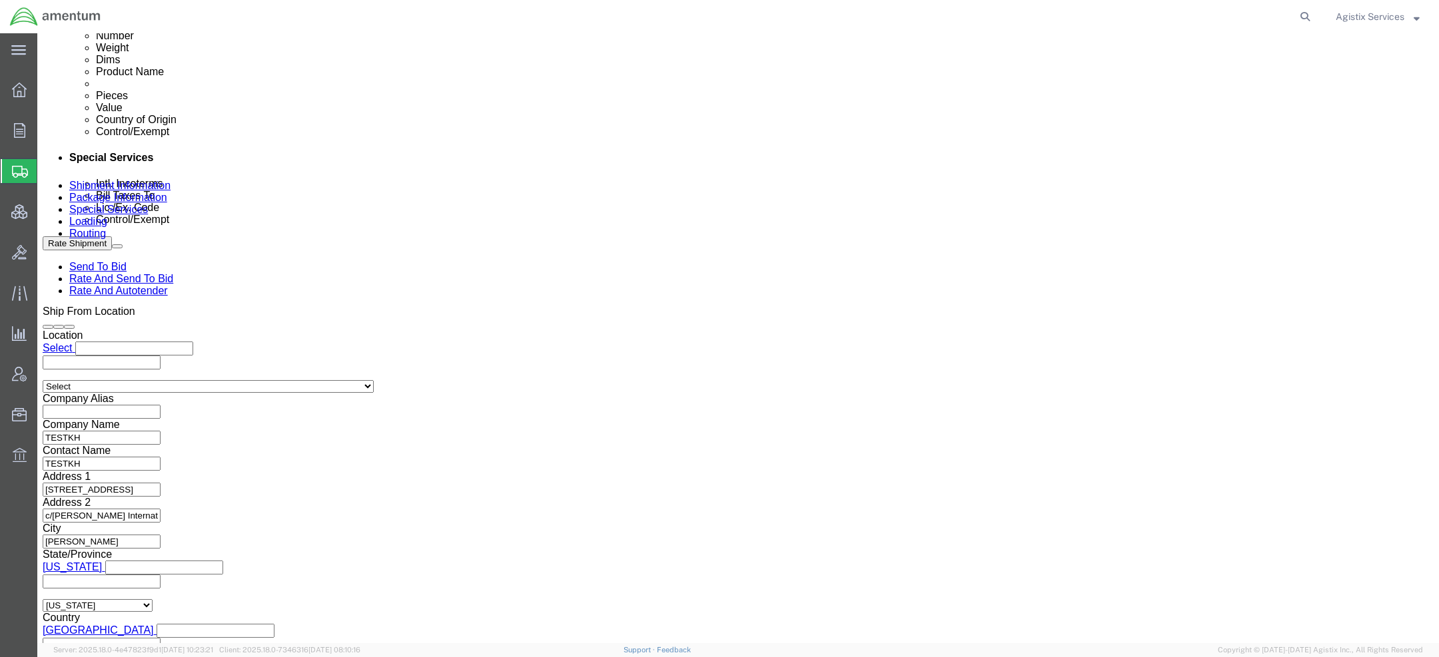
click select "Select Air Less than Truckload Multi-Leg Ocean Freight Rail Small Parcel Truckl…"
click select "Select 1-Ton (PSS) 10 Wheel 10 Yard Dump Truck 20 Yard Dump Truck Bobtail Botto…"
click select "Select Air Less than Truckload Multi-Leg Ocean Freight Rail Small Parcel Truckl…"
select select "OCN"
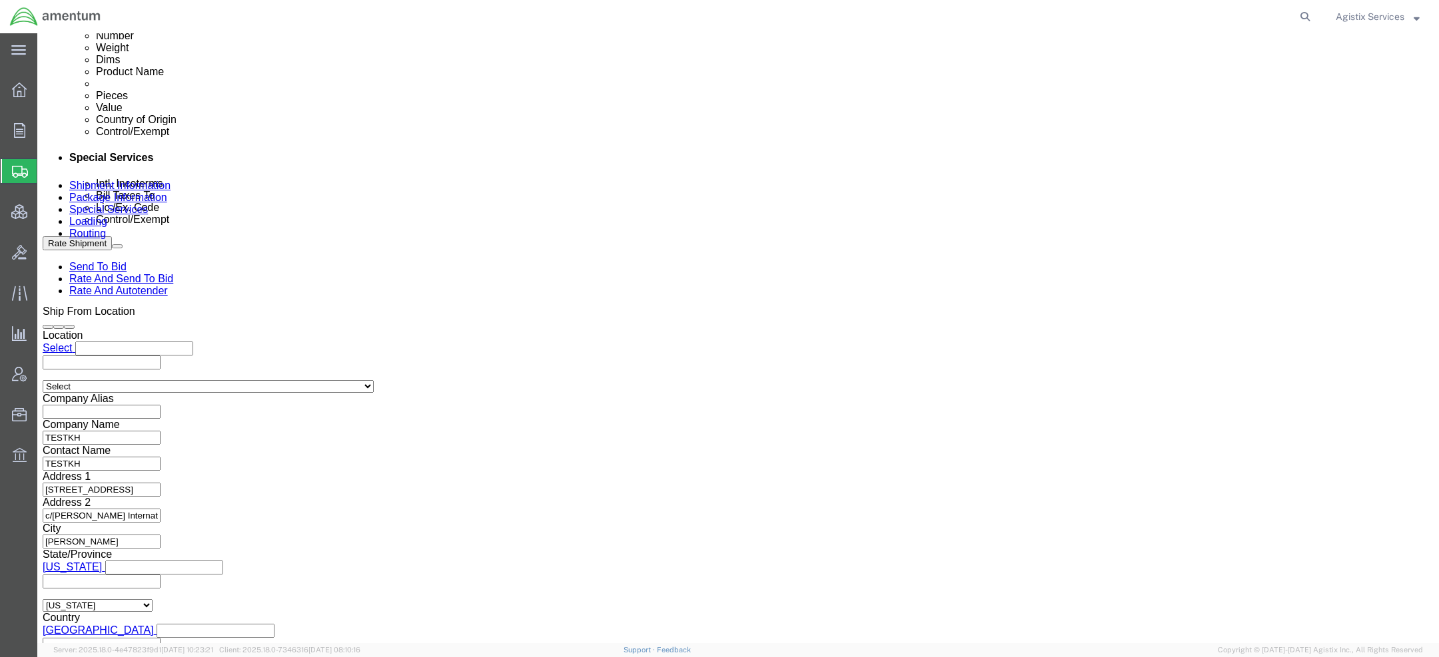
click select "Select Air Less than Truckload Multi-Leg Ocean Freight Rail Small Parcel Truckl…"
click button "Rate Shipment"
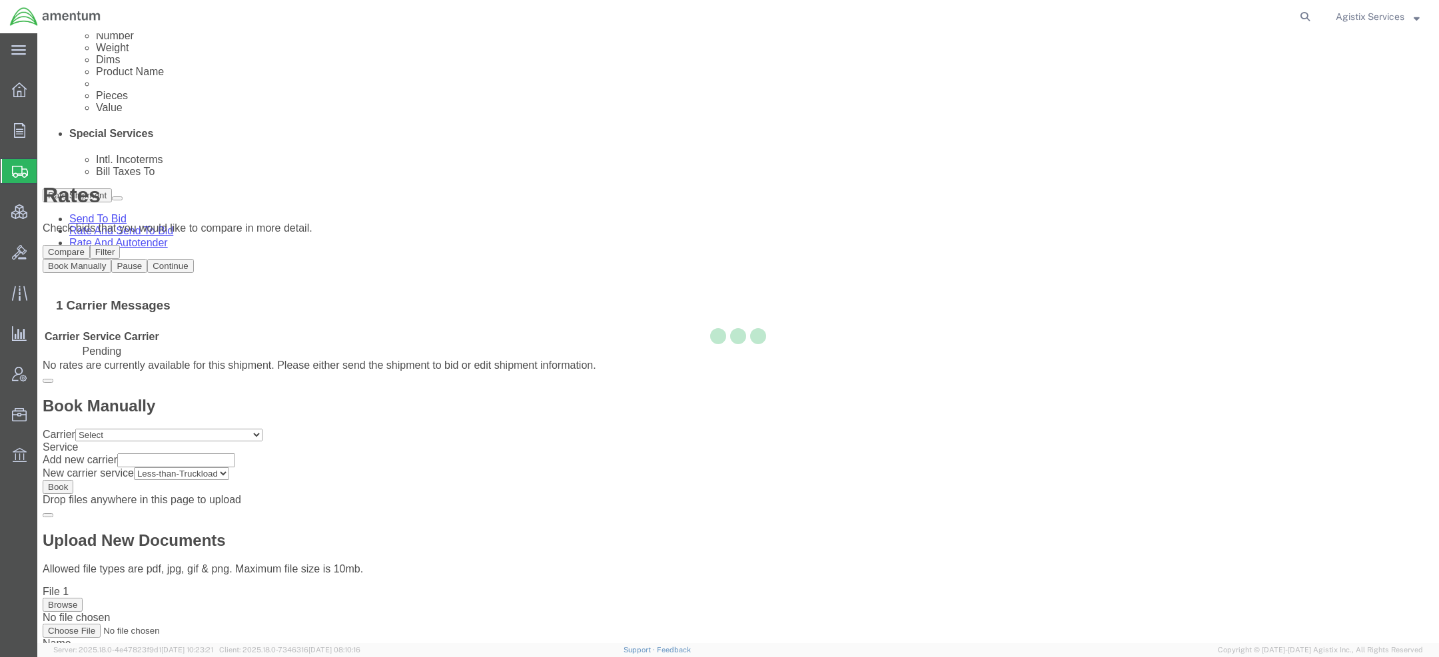
scroll to position [0, 0]
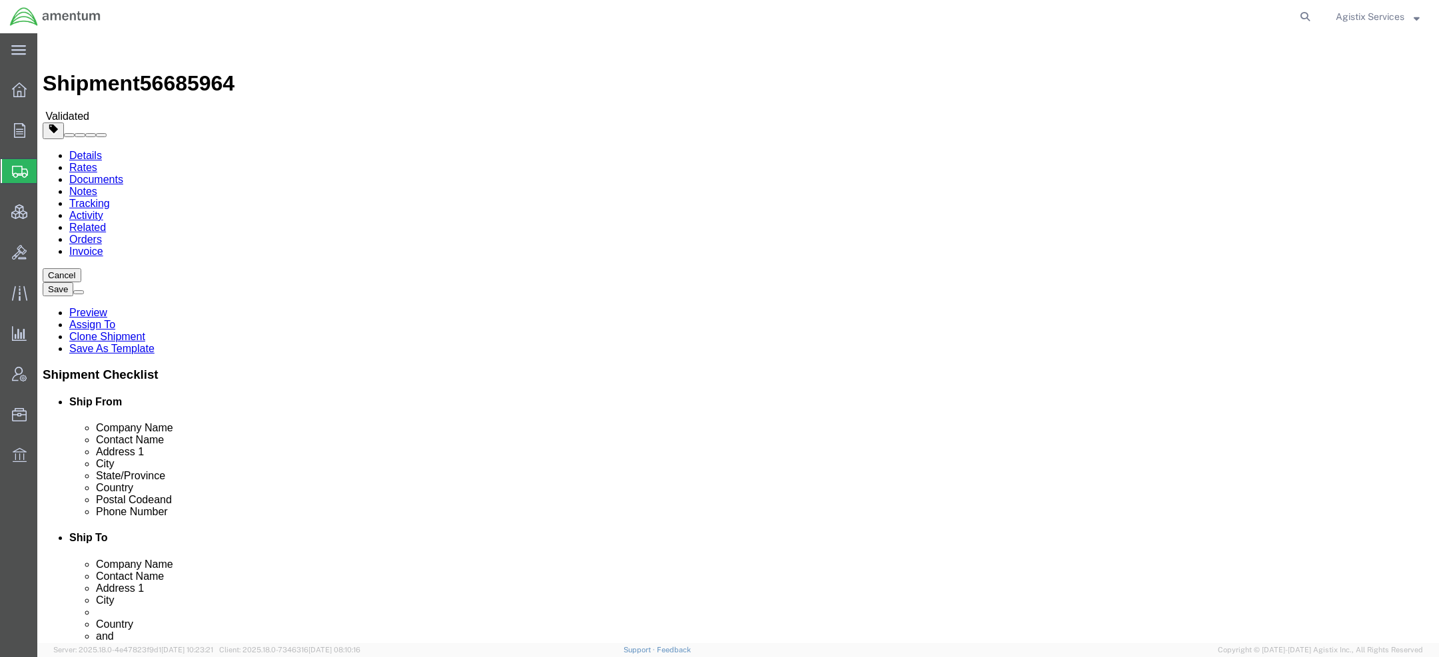
click at [83, 150] on link "Details" at bounding box center [85, 155] width 33 height 11
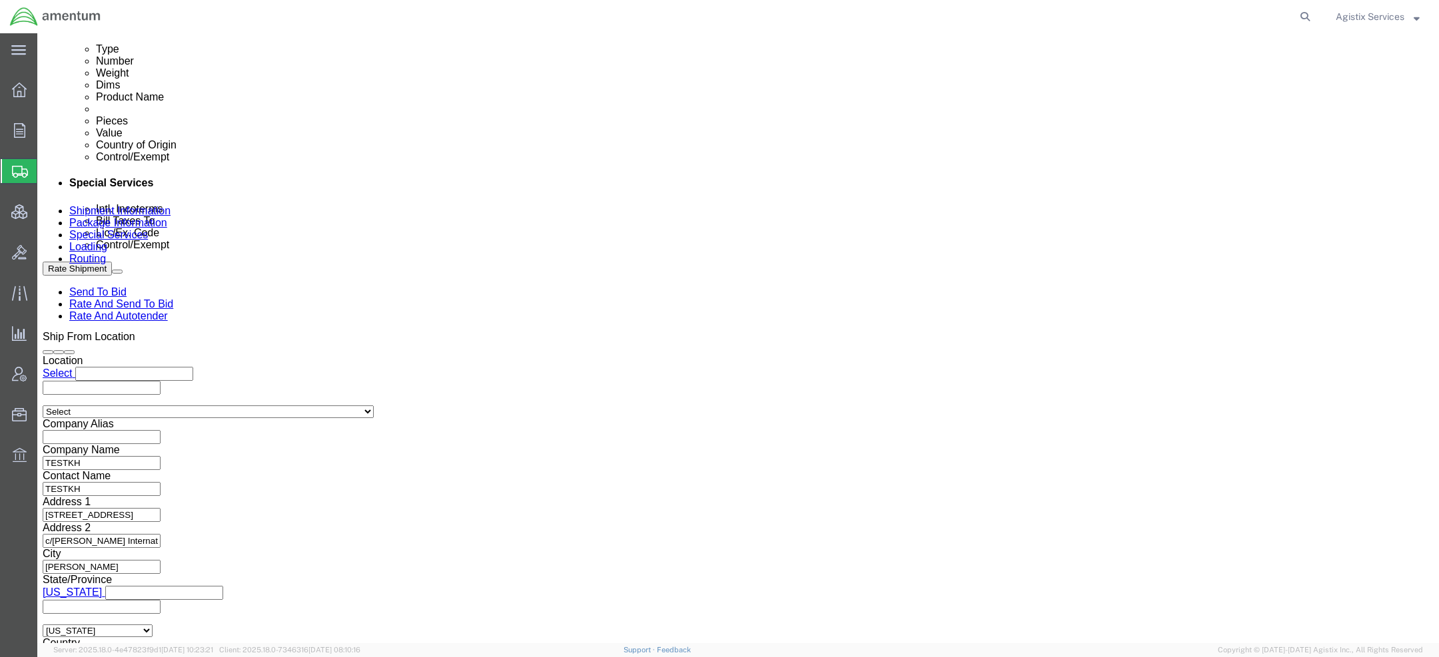
scroll to position [787, 0]
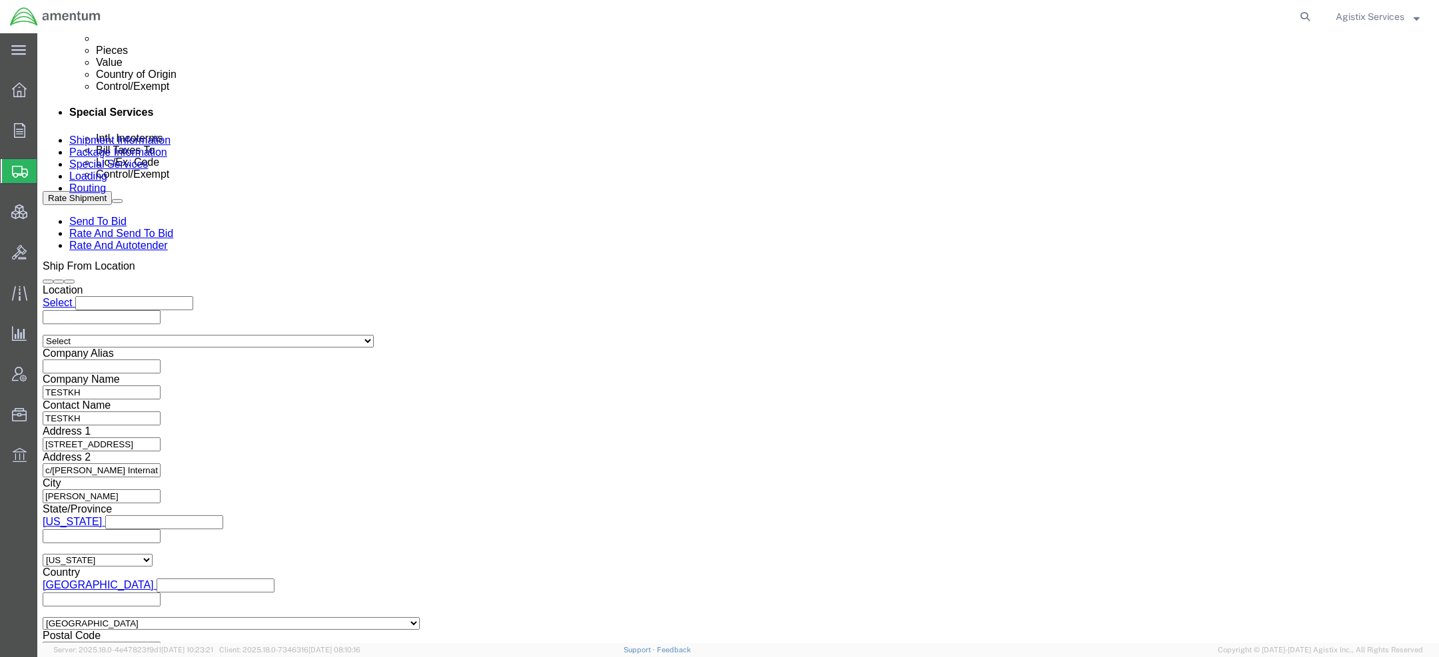
click select "Select Air Less than Truckload Multi-Leg Ocean Freight Rail Small Parcel Truckl…"
select select "LTL"
click select "Select Air Less than Truckload Multi-Leg Ocean Freight Rail Small Parcel Truckl…"
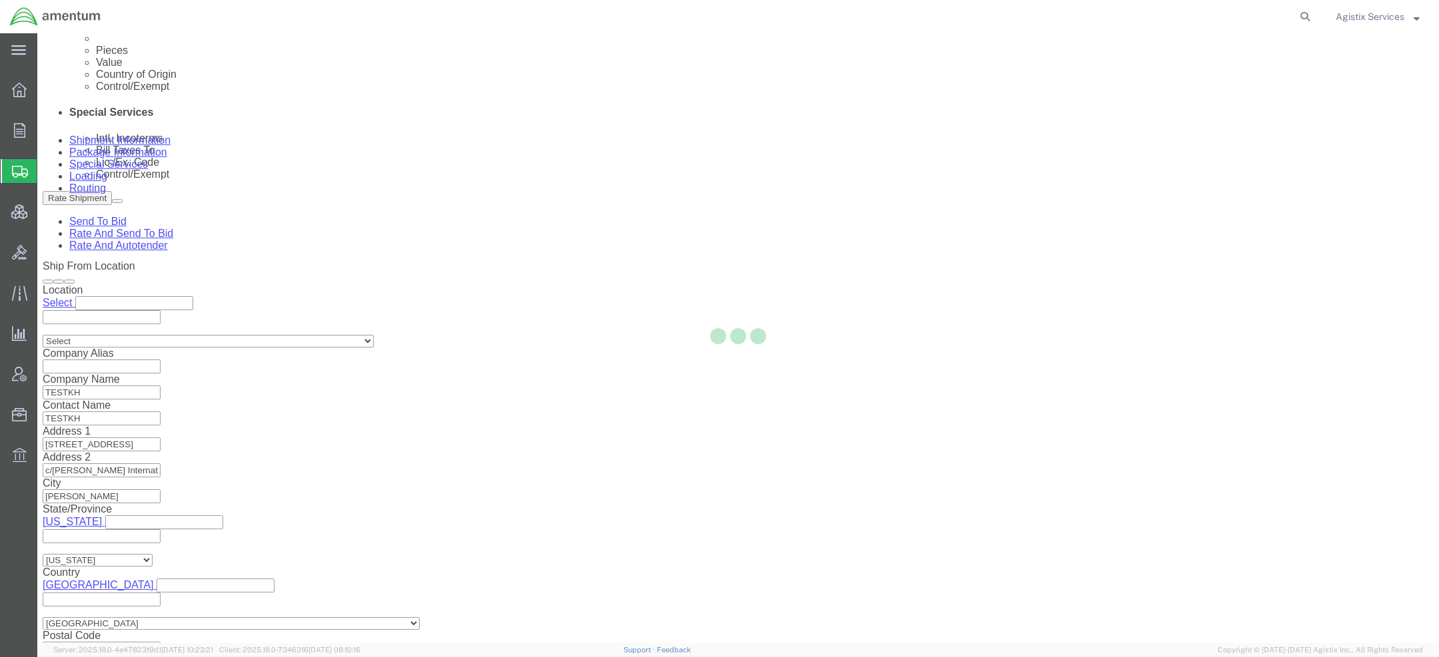
scroll to position [741, 0]
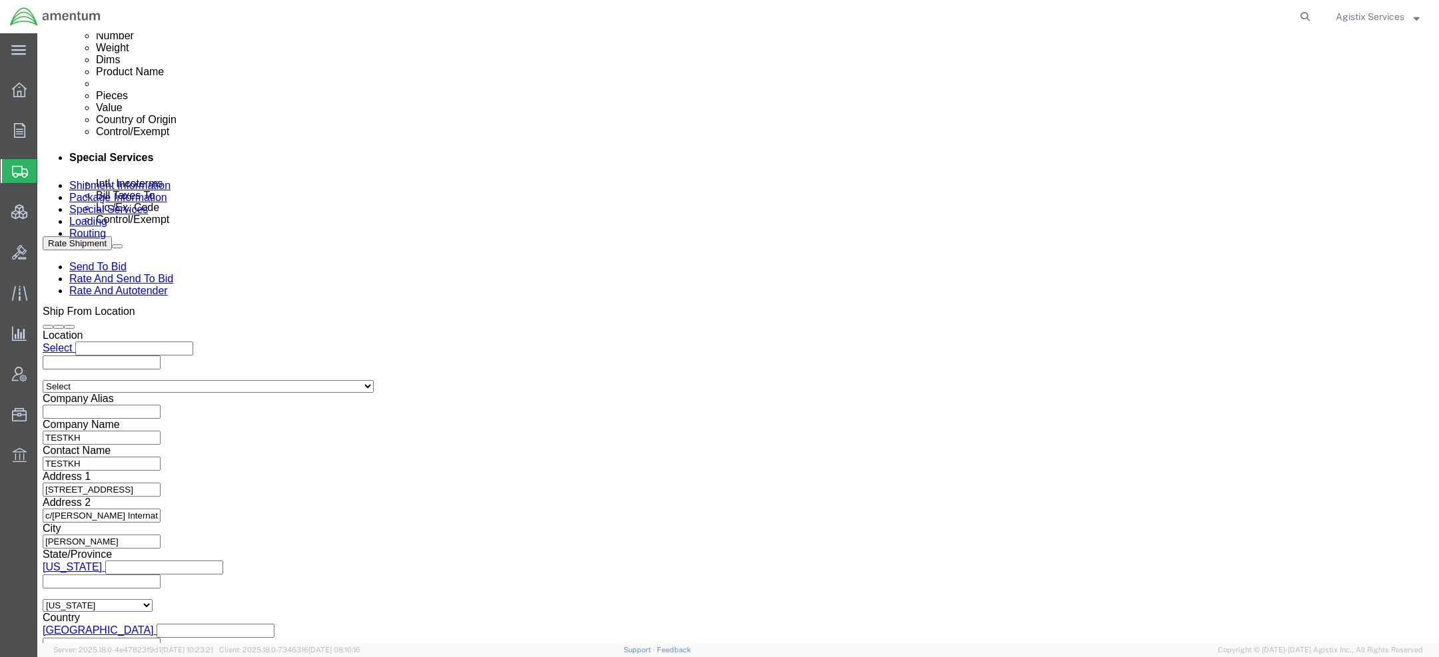
click button "Rate Shipment"
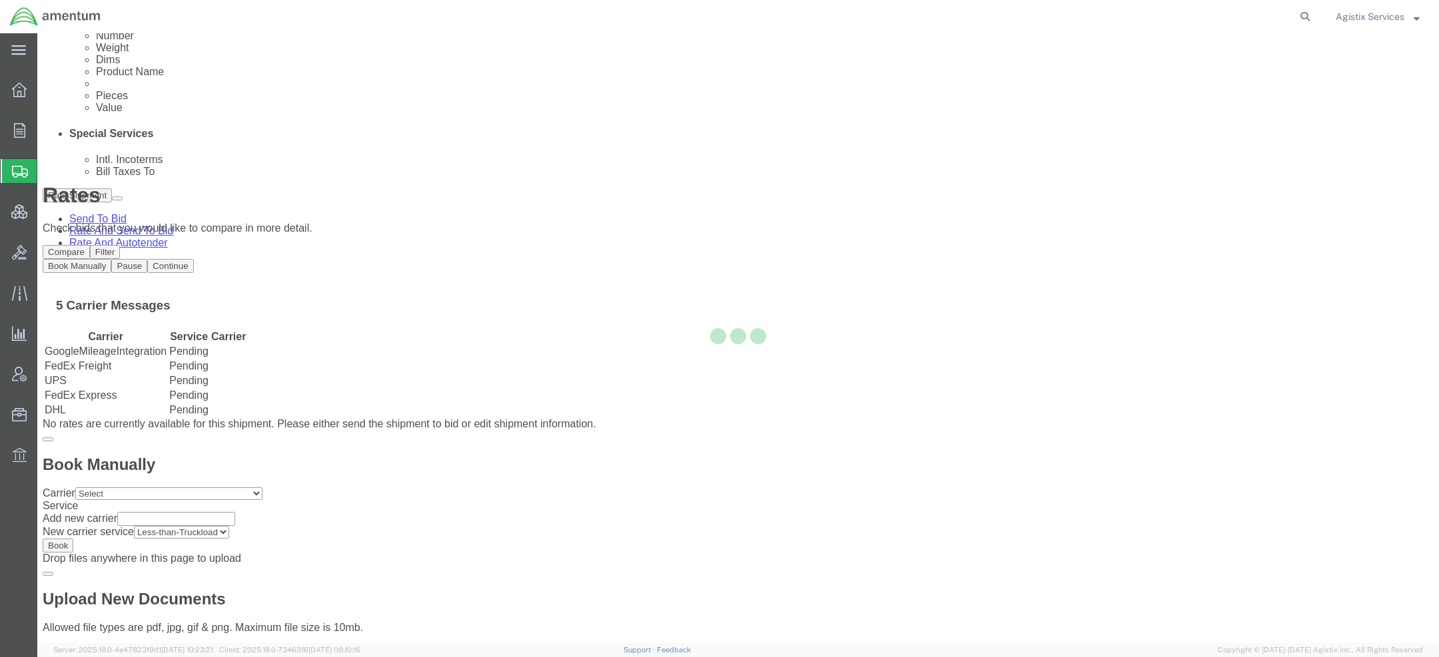
scroll to position [0, 0]
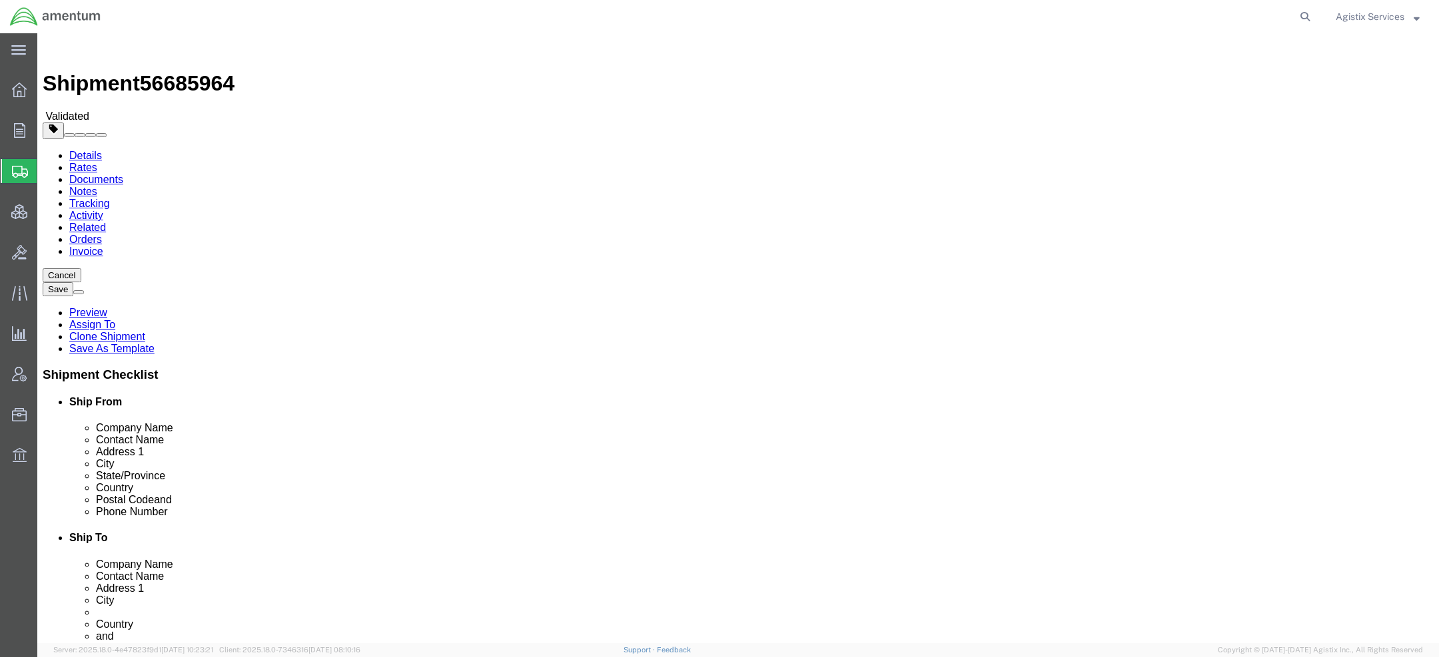
click at [75, 150] on link "Details" at bounding box center [85, 155] width 33 height 11
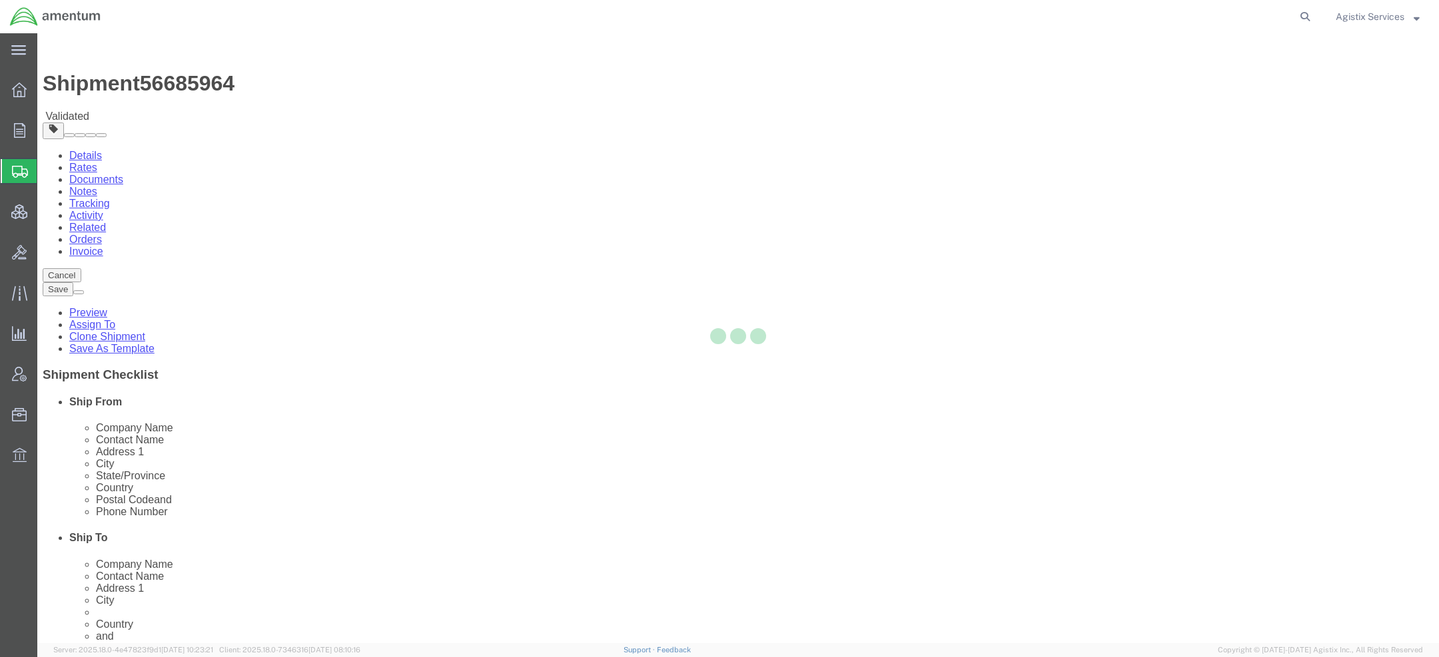
click at [75, 93] on div at bounding box center [738, 338] width 1402 height 610
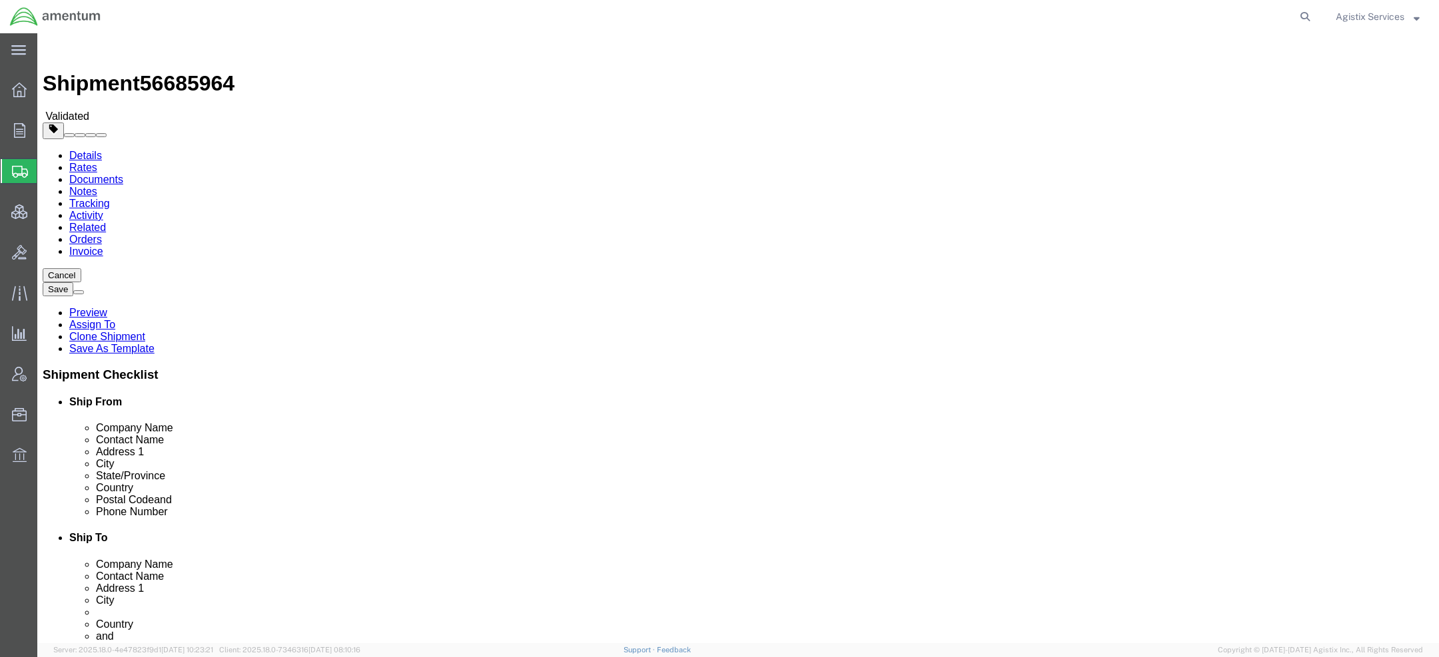
scroll to position [741, 0]
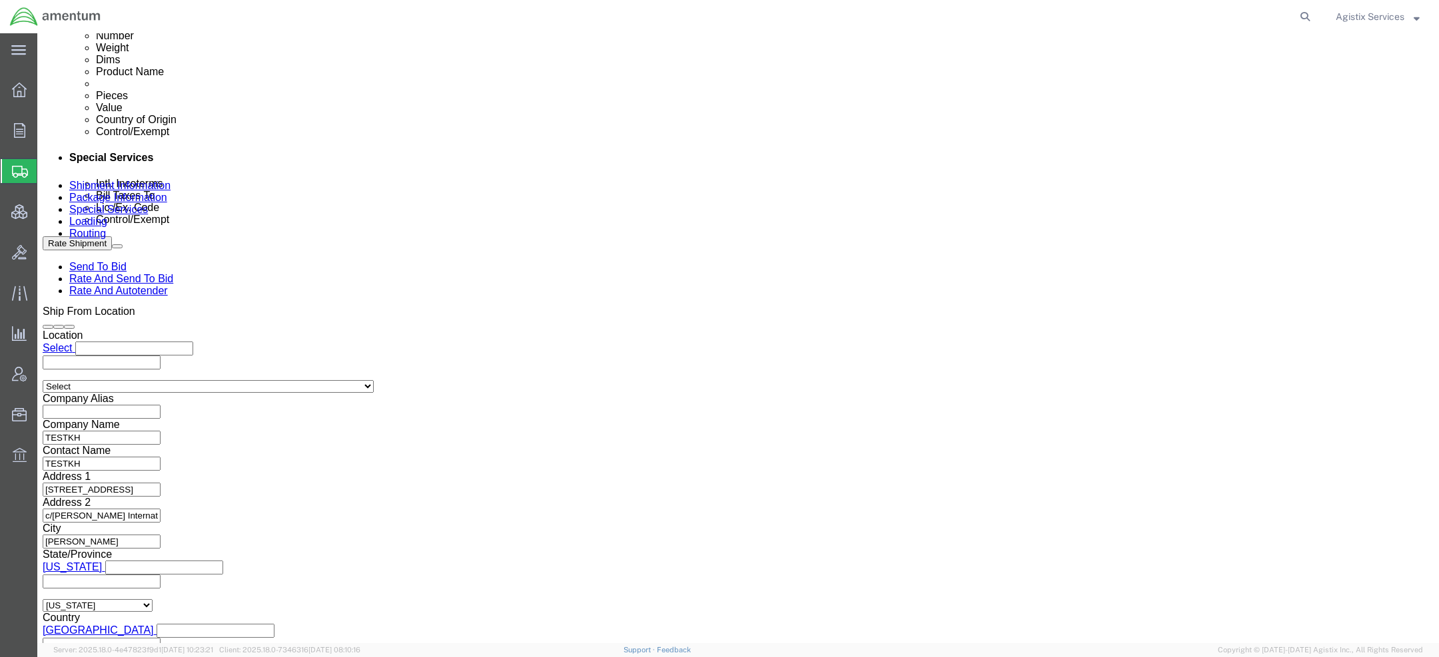
click div "Mode Select Air Less than Truckload Multi-Leg Ocean Freight Rail Small Parcel T…"
click select "Select Air Less than Truckload Multi-Leg Ocean Freight Rail Small Parcel Truckl…"
select select "MLEG"
click select "Select Air Less than Truckload Multi-Leg Ocean Freight Rail Small Parcel Truckl…"
click button "Rate Shipment"
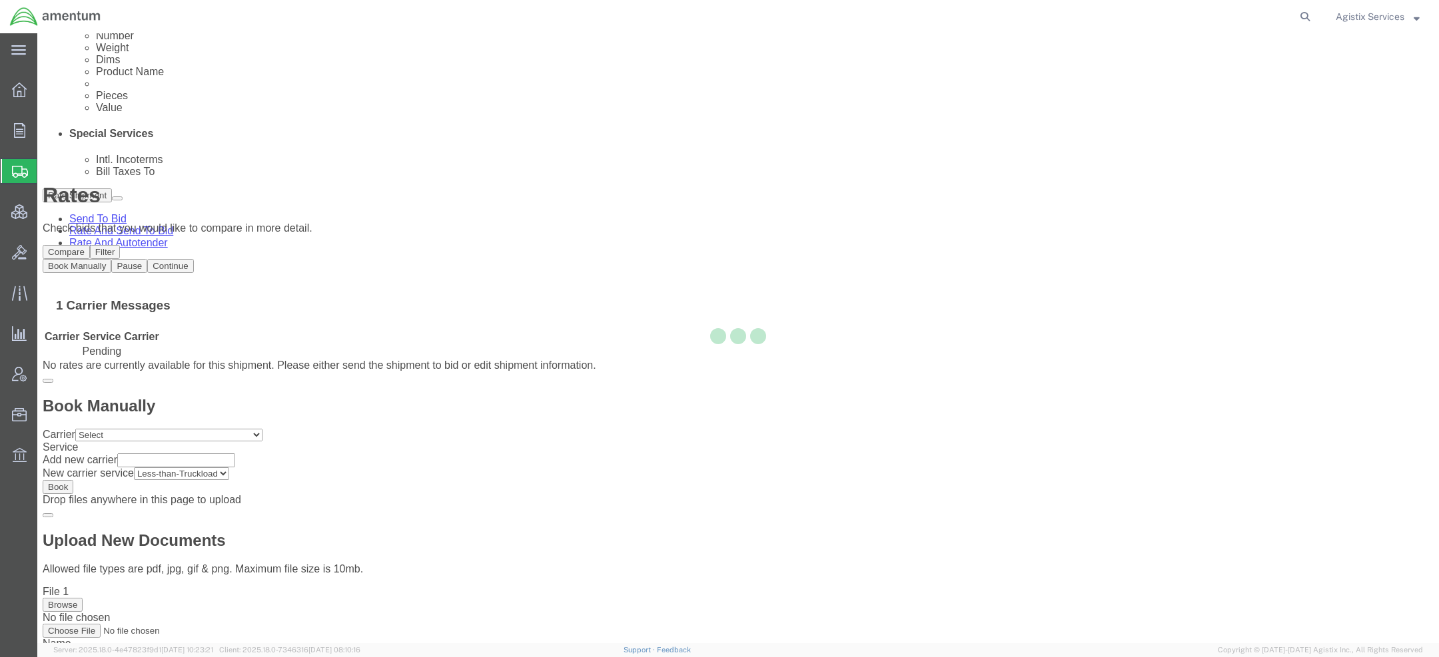
scroll to position [0, 0]
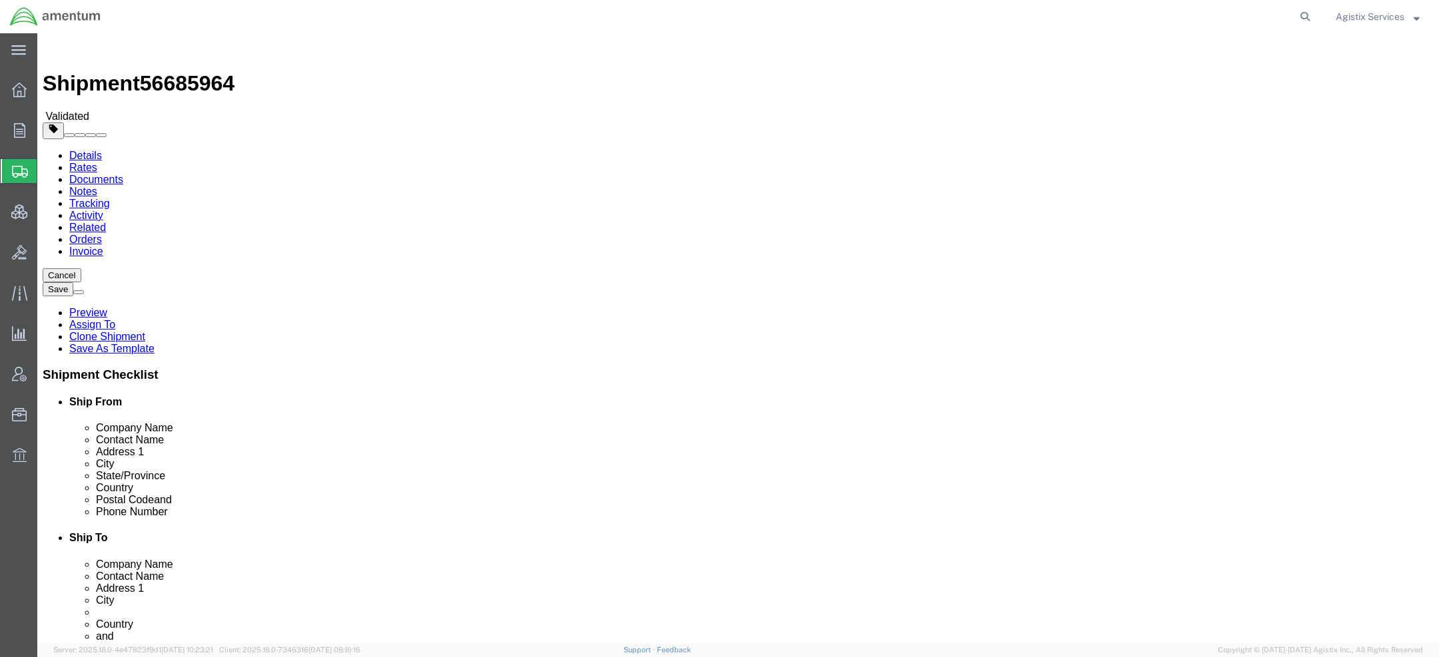
click at [89, 150] on link "Details" at bounding box center [85, 155] width 33 height 11
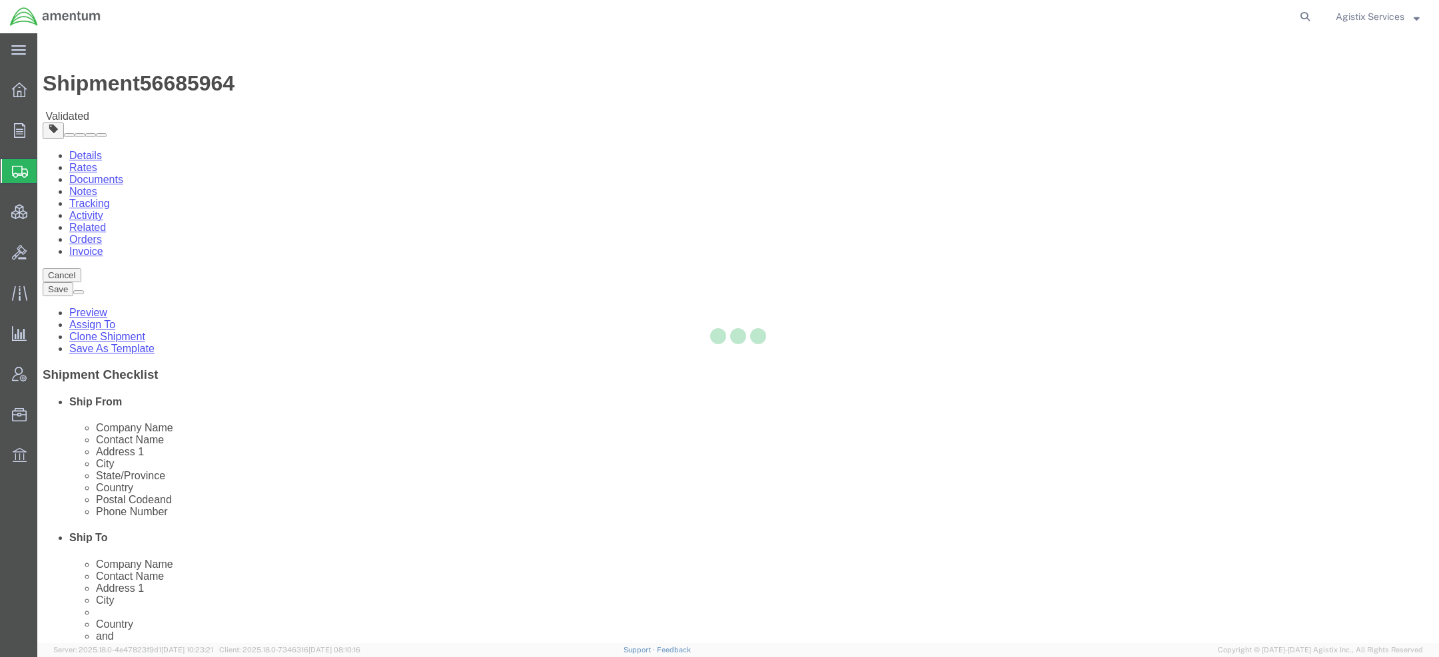
click at [88, 91] on div at bounding box center [738, 338] width 1402 height 610
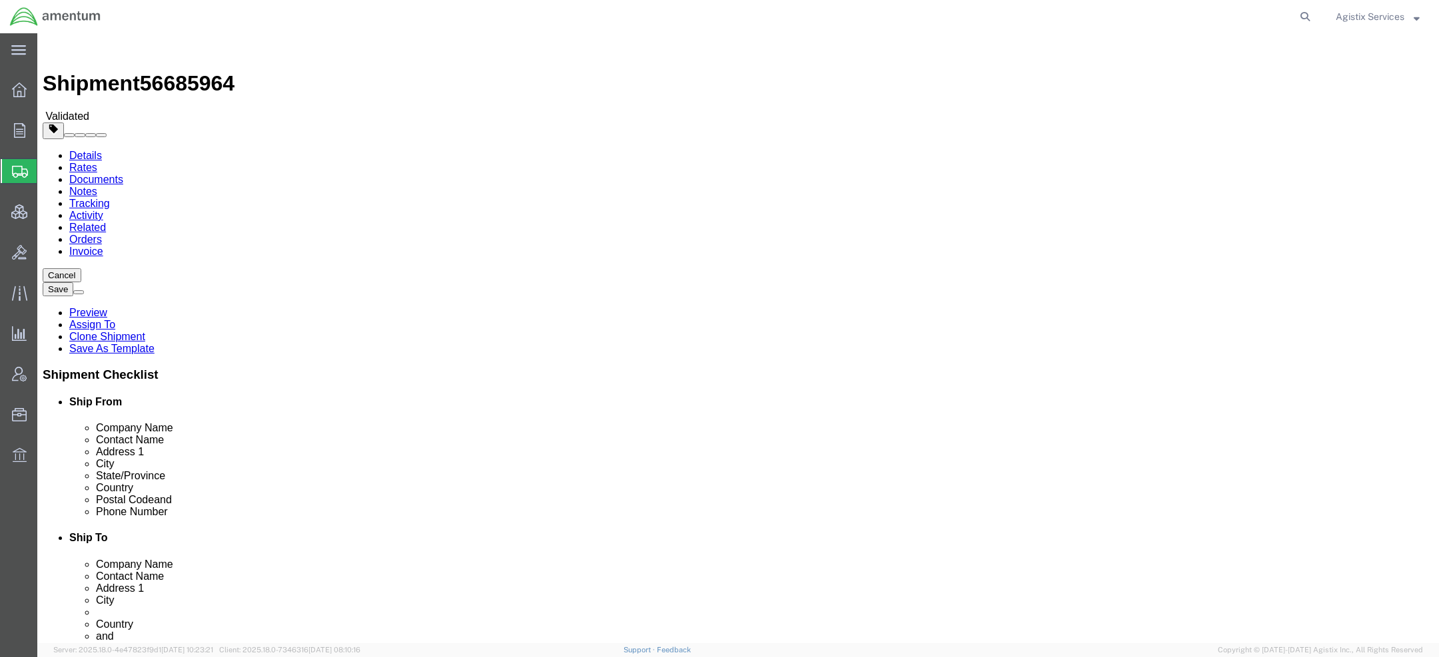
scroll to position [787, 0]
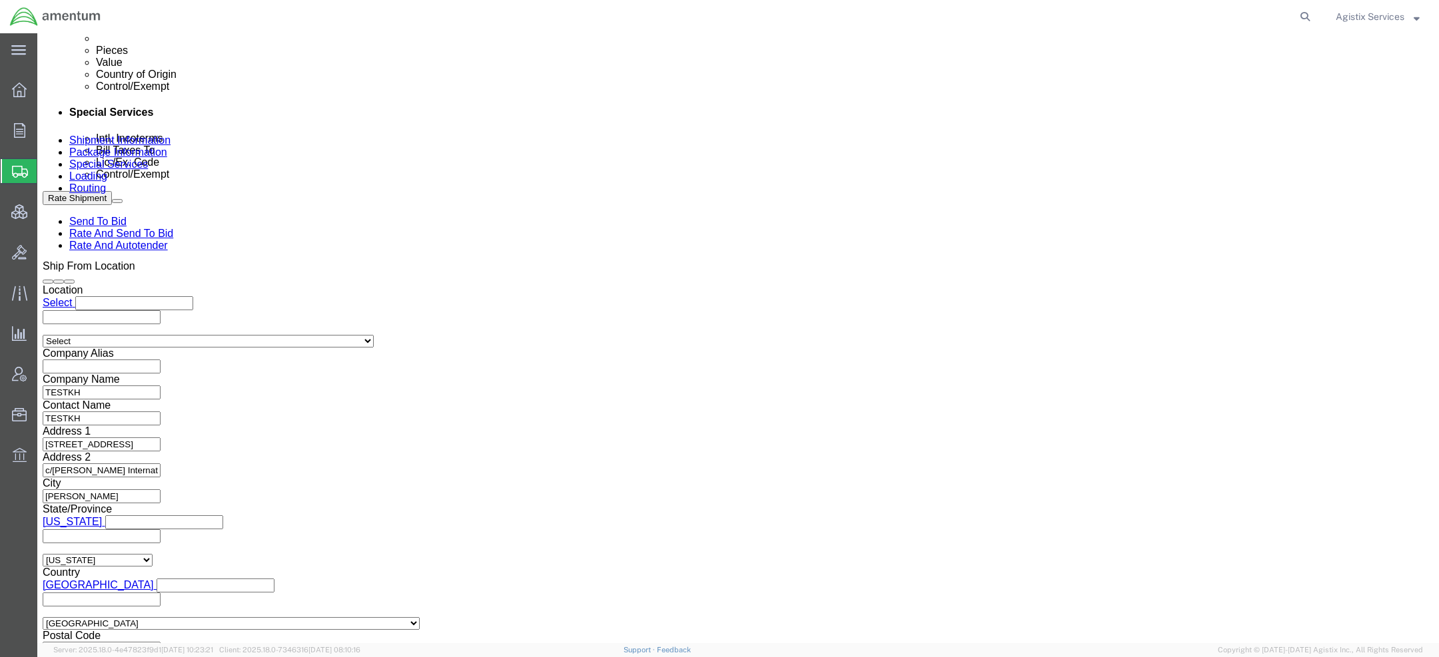
click select "Select Air Less than Truckload Multi-Leg Ocean Freight Rail Small Parcel Truckl…"
select select "OCN"
click select "Select Air Less than Truckload Multi-Leg Ocean Freight Rail Small Parcel Truckl…"
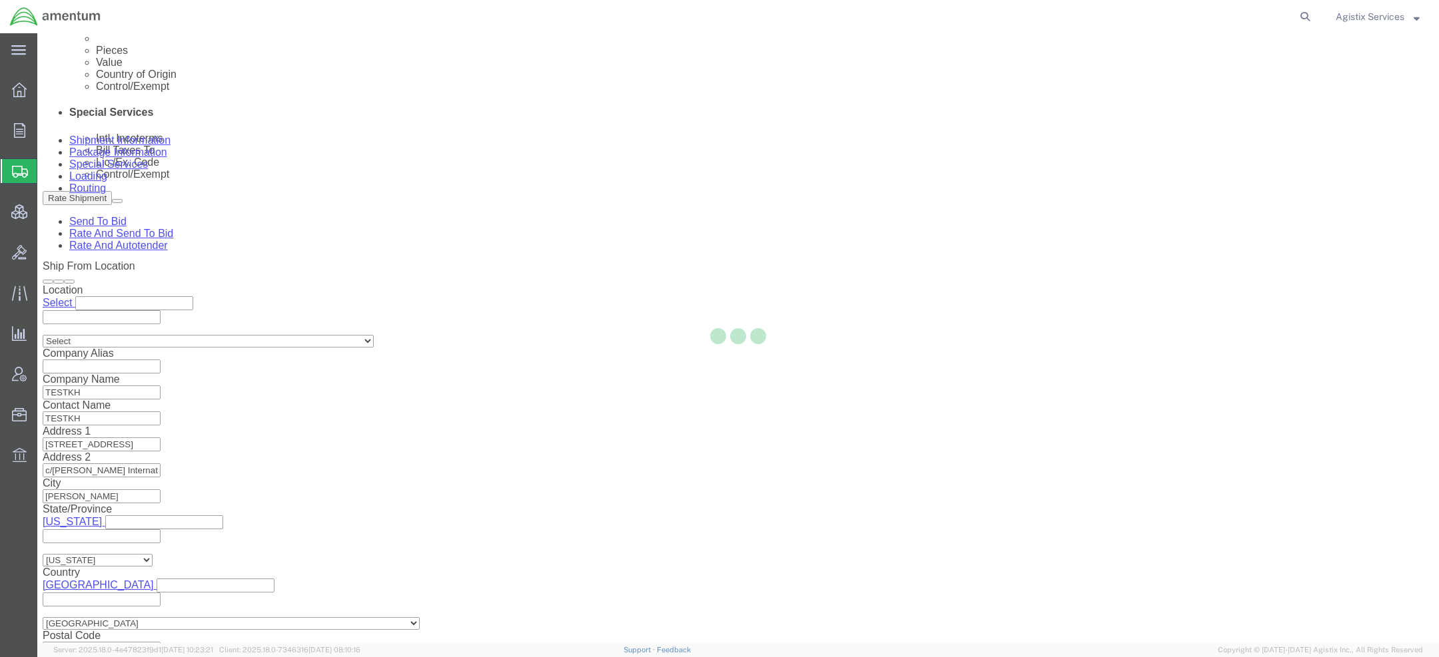
select select
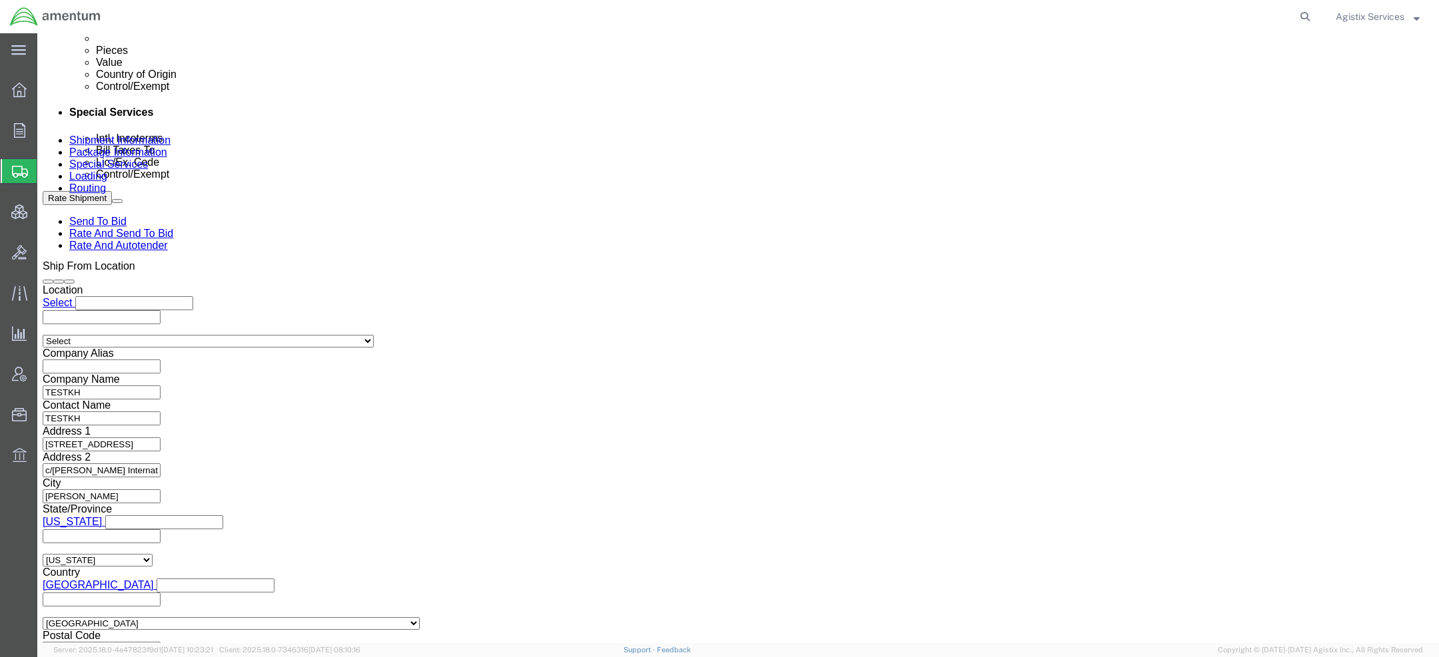
click button "Rate Shipment"
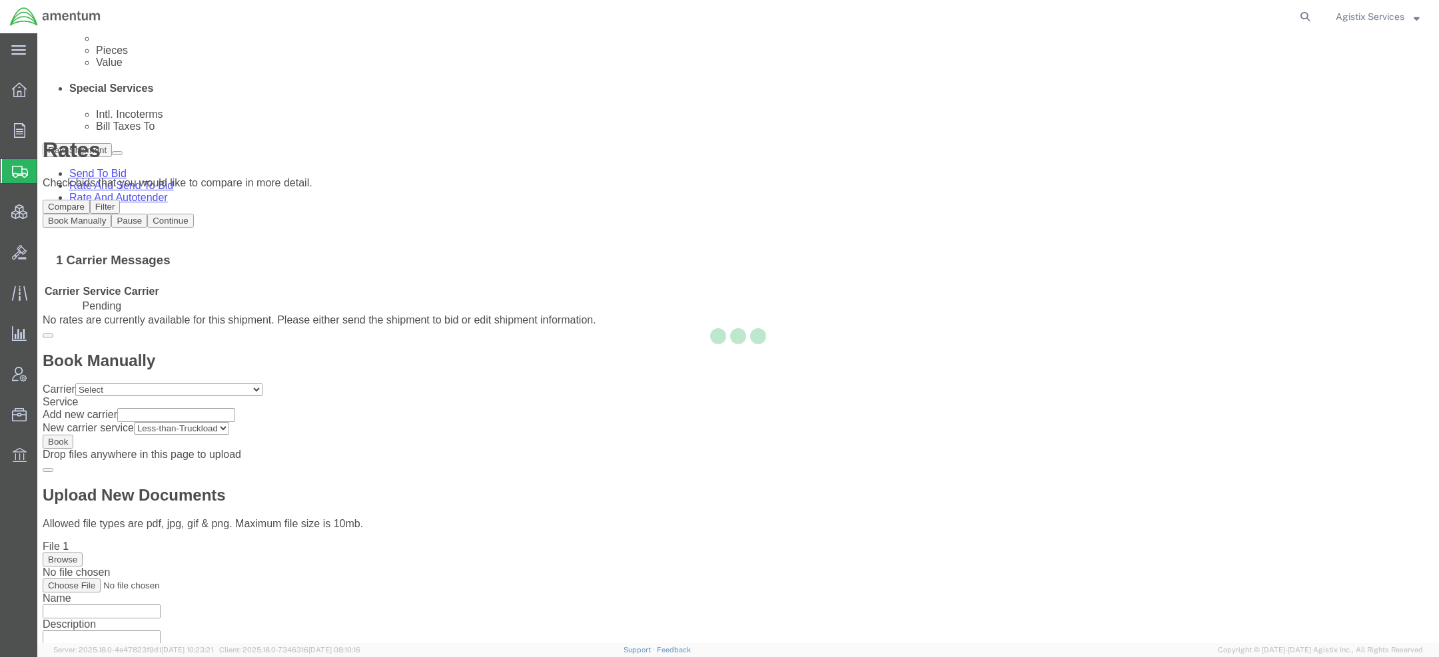
scroll to position [0, 0]
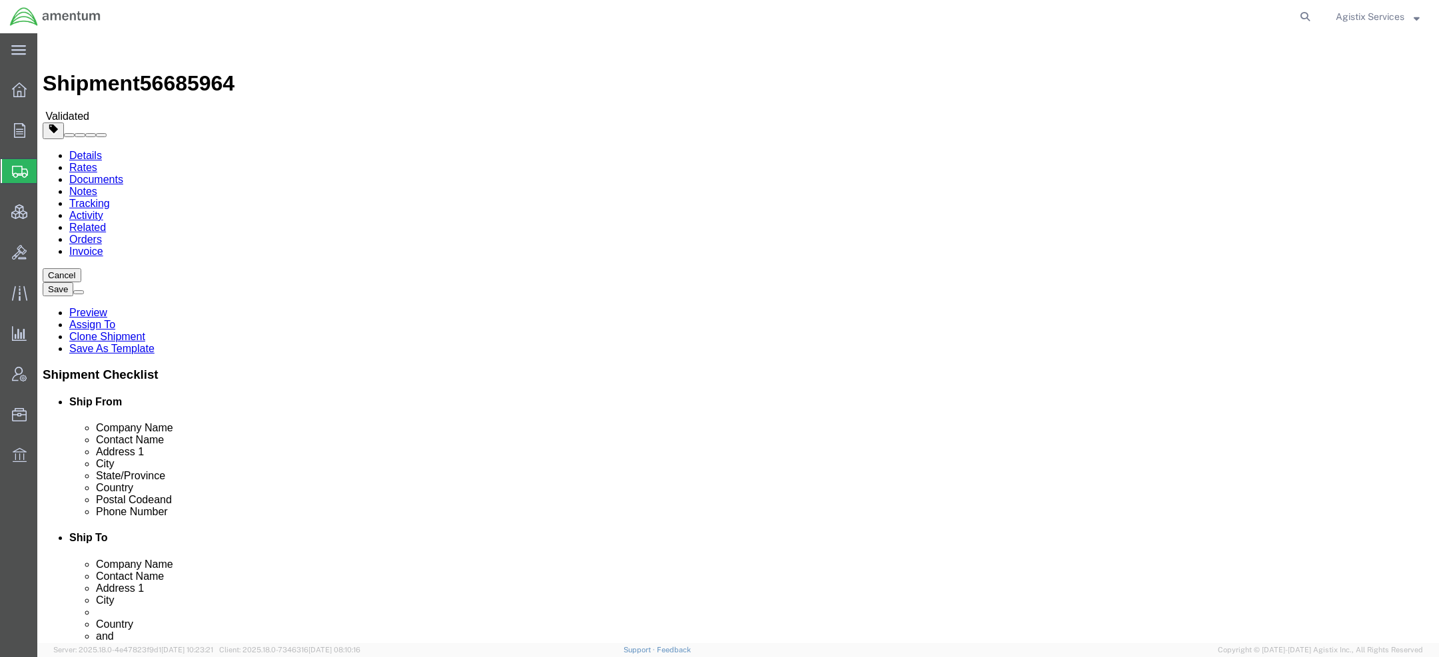
click at [79, 150] on link "Details" at bounding box center [85, 155] width 33 height 11
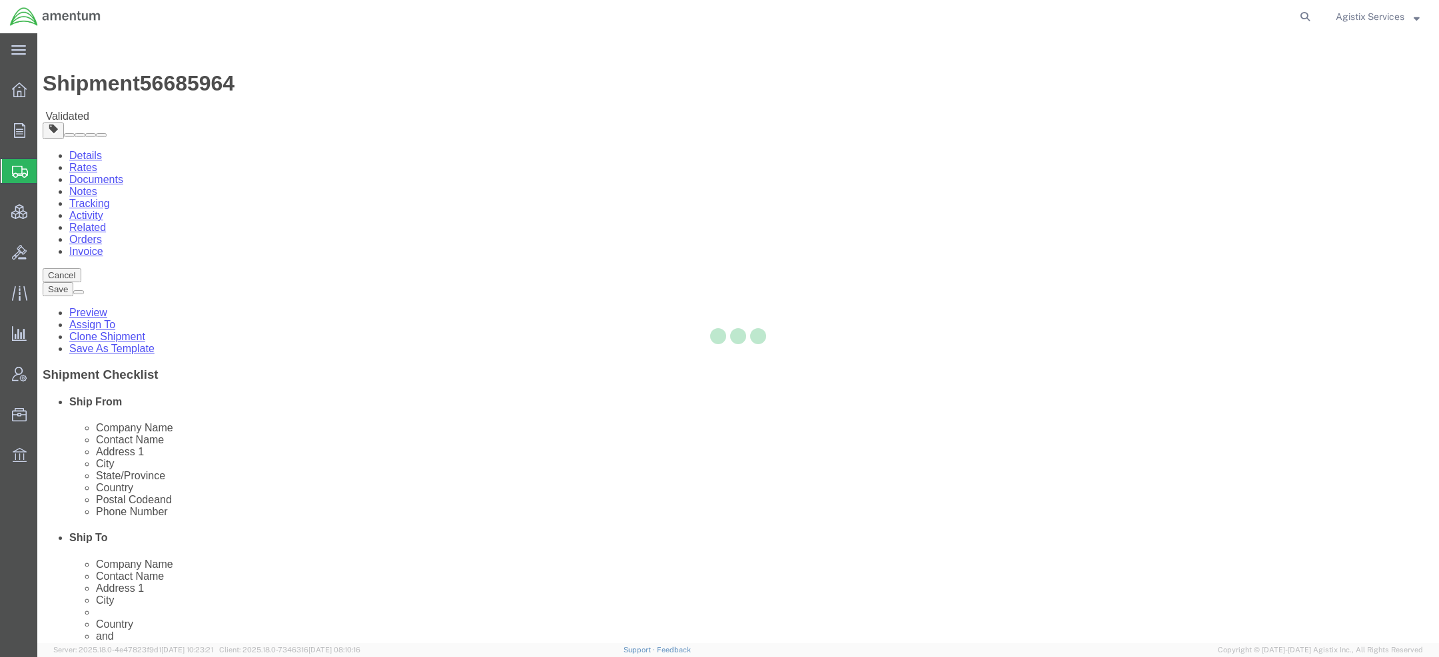
click at [79, 93] on div at bounding box center [738, 338] width 1402 height 610
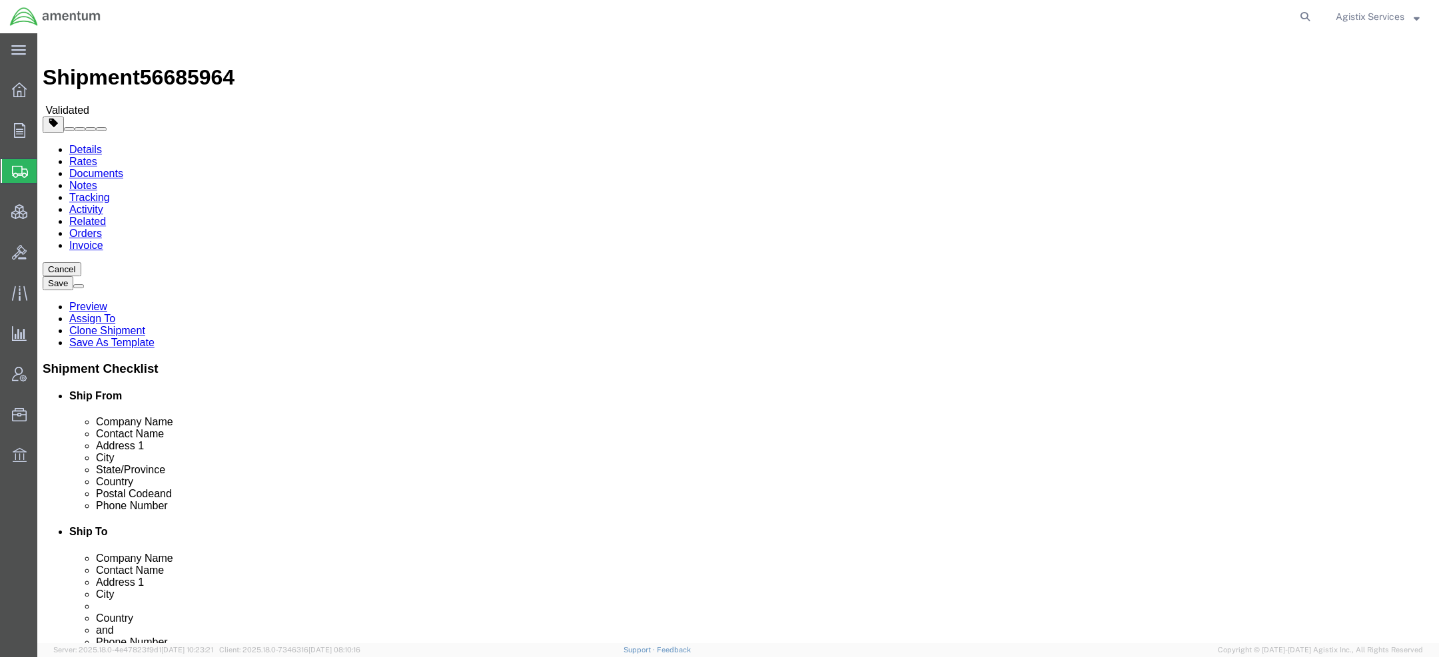
scroll to position [787, 0]
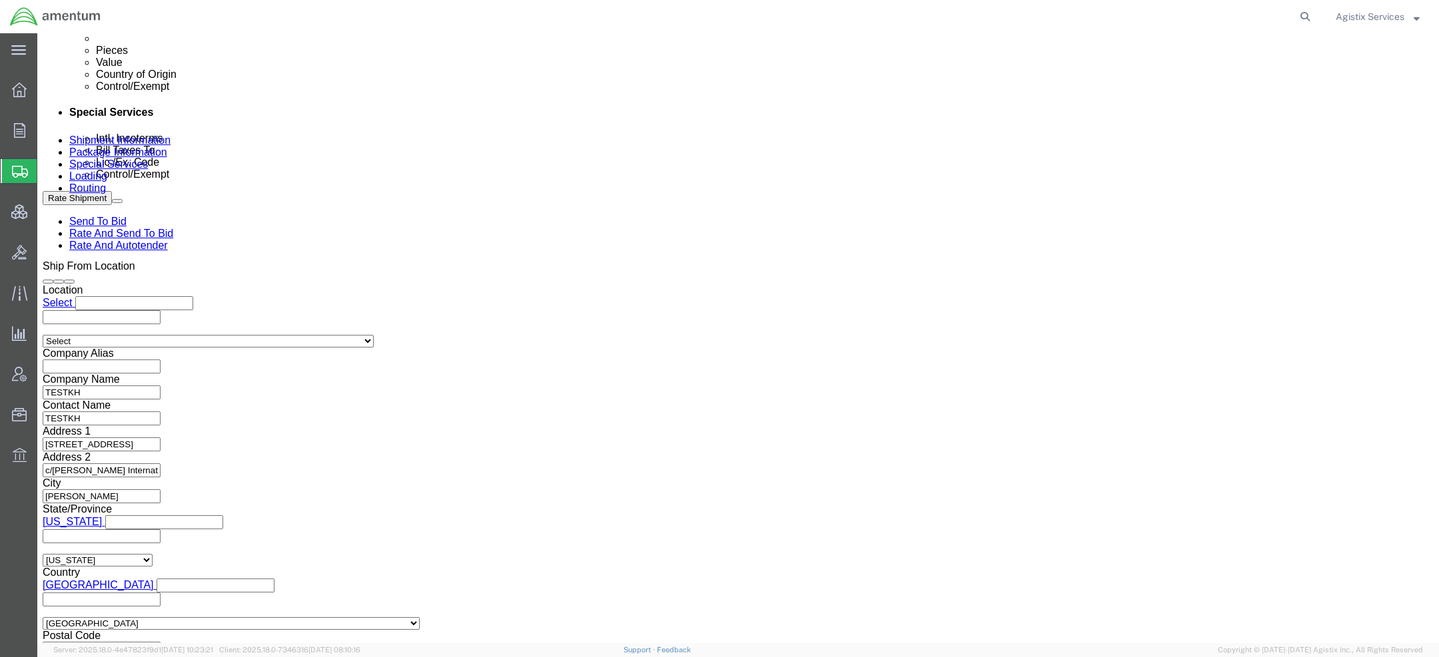
click select "Select Air Less than Truckload Multi-Leg Ocean Freight Rail Small Parcel Truckl…"
select select "RAIL"
click select "Select Air Less than Truckload Multi-Leg Ocean Freight Rail Small Parcel Truckl…"
click button "Rate Shipment"
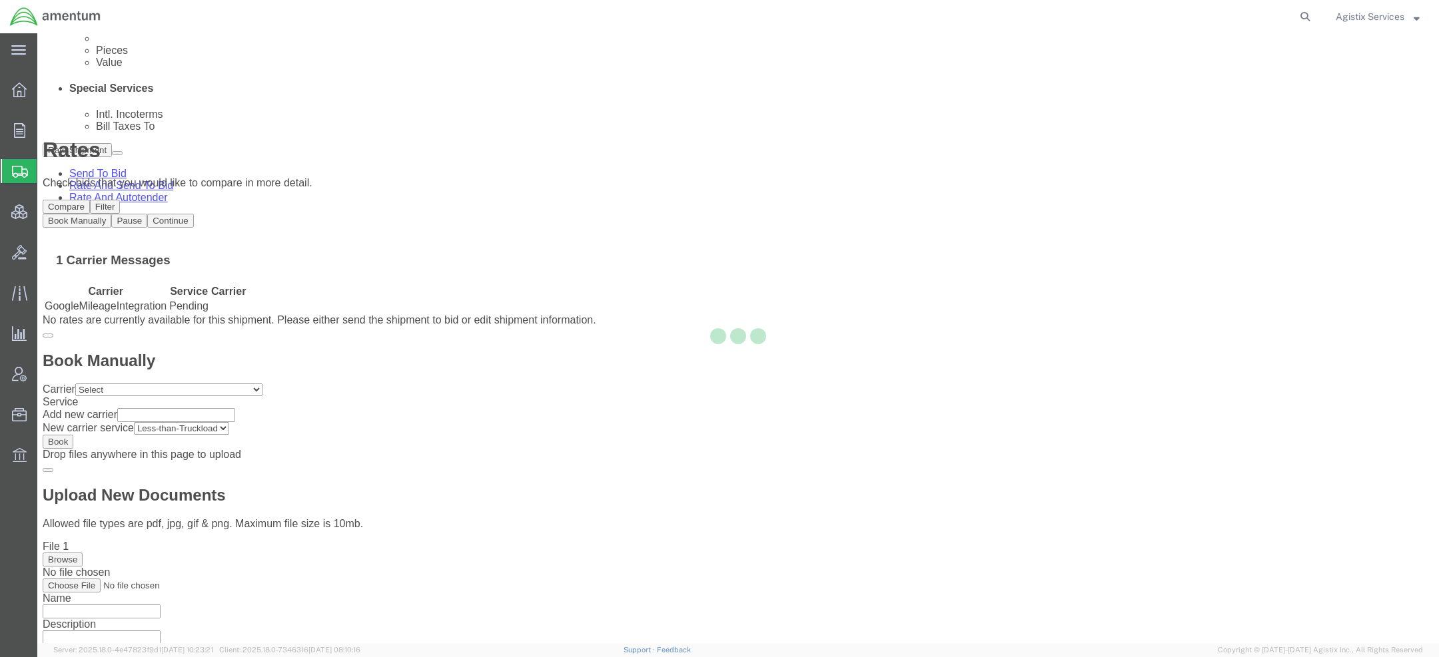
scroll to position [0, 0]
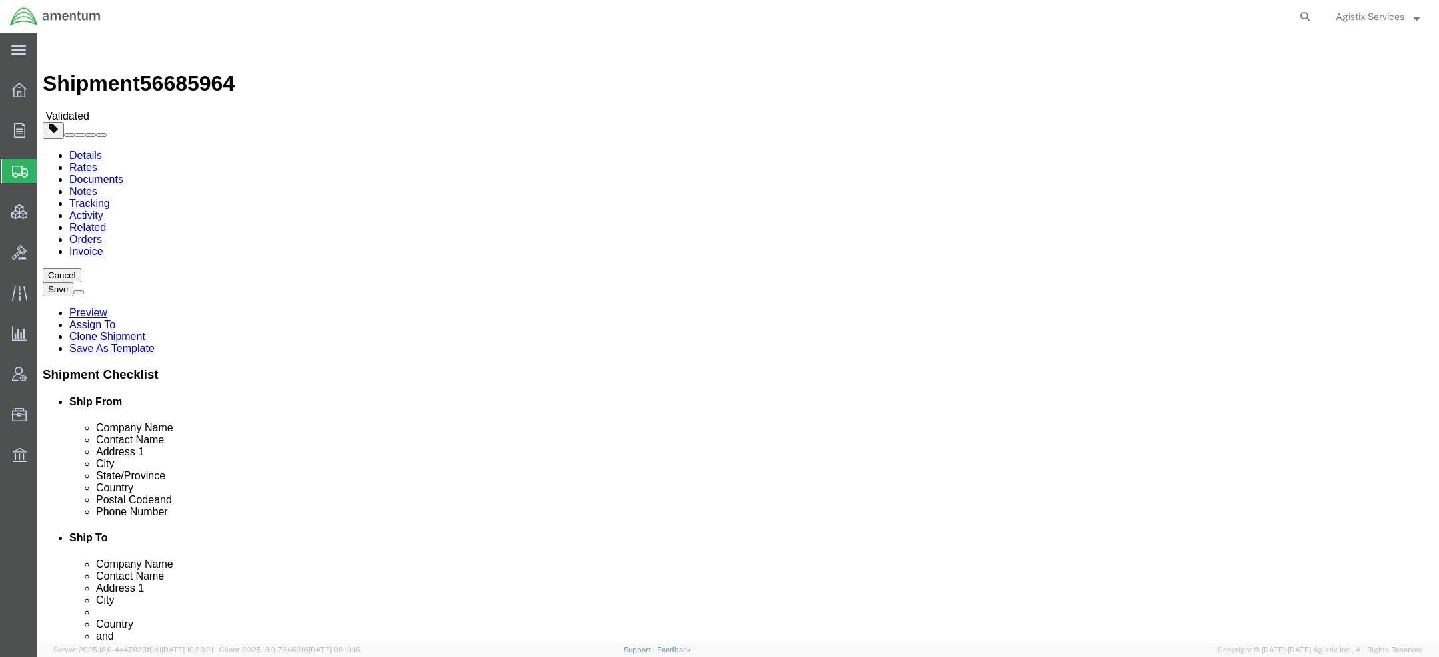
click at [75, 150] on link "Details" at bounding box center [85, 155] width 33 height 11
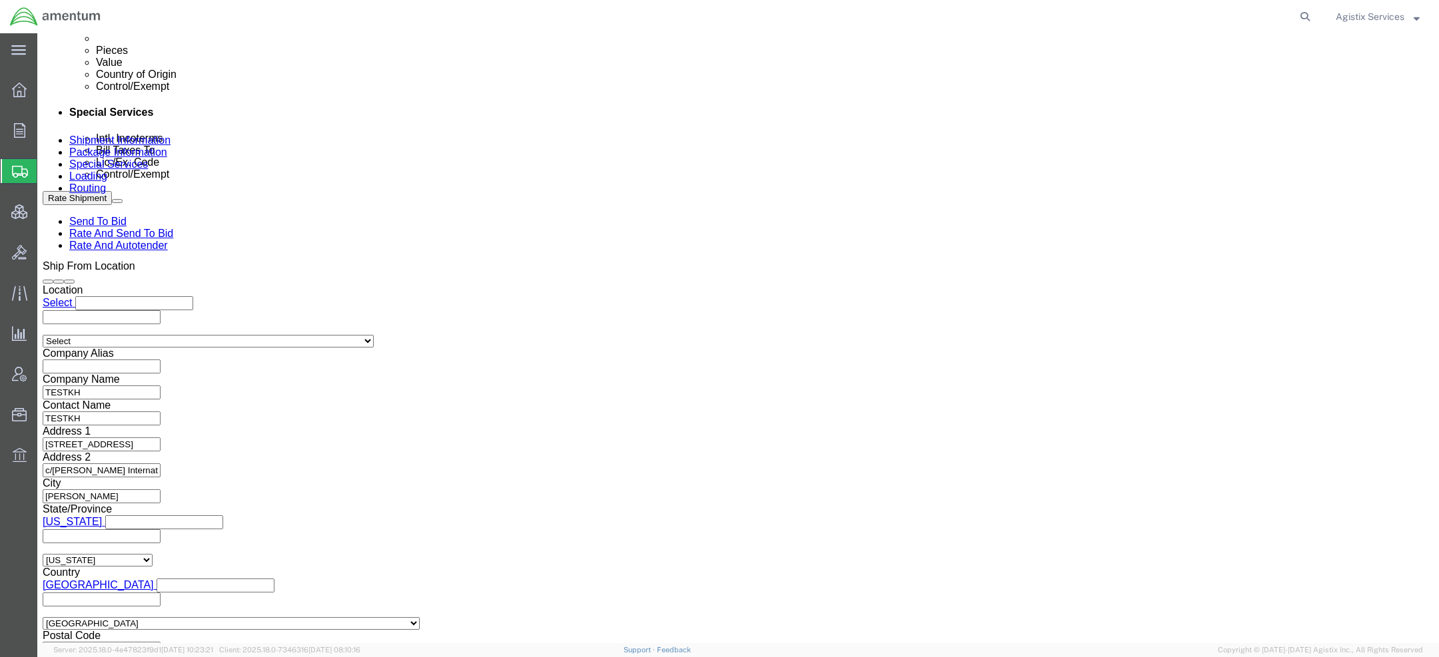
click select "Select Air Less than Truckload Multi-Leg Ocean Freight Rail Small Parcel Truckl…"
select select "TL"
click select "Select Air Less than Truckload Multi-Leg Ocean Freight Rail Small Parcel Truckl…"
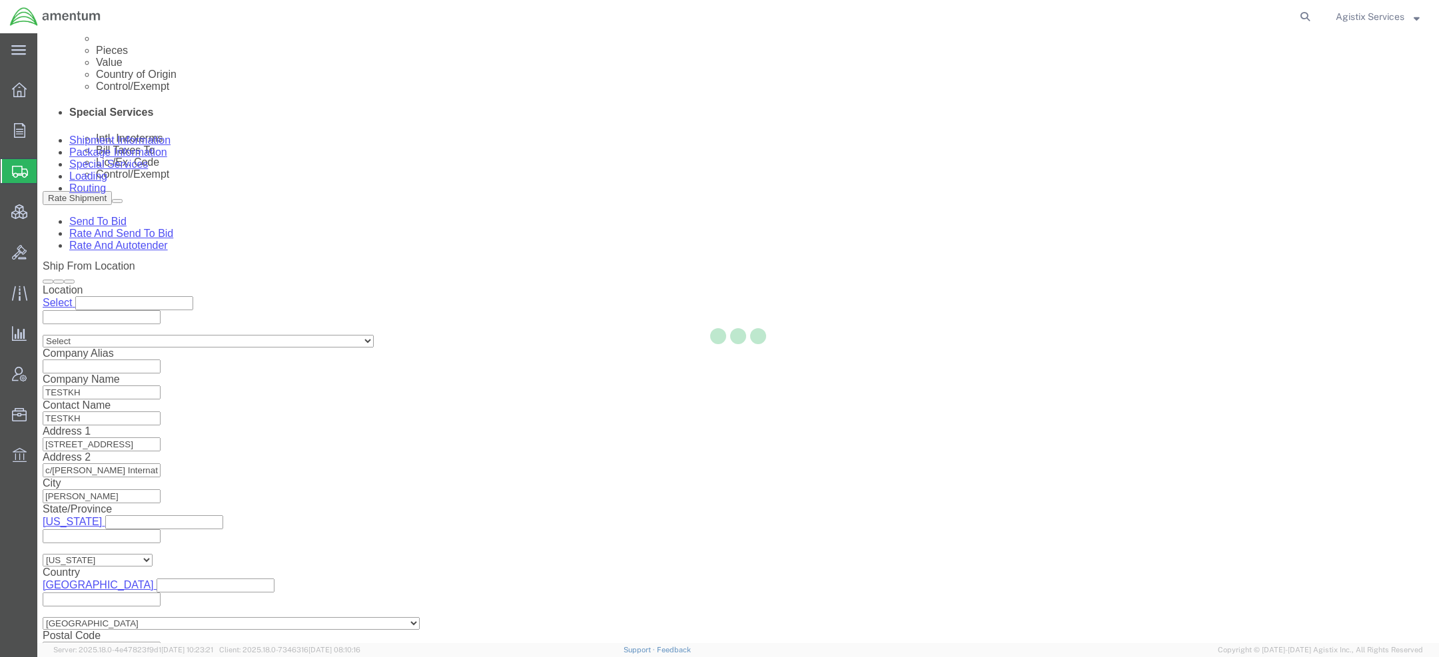
scroll to position [741, 0]
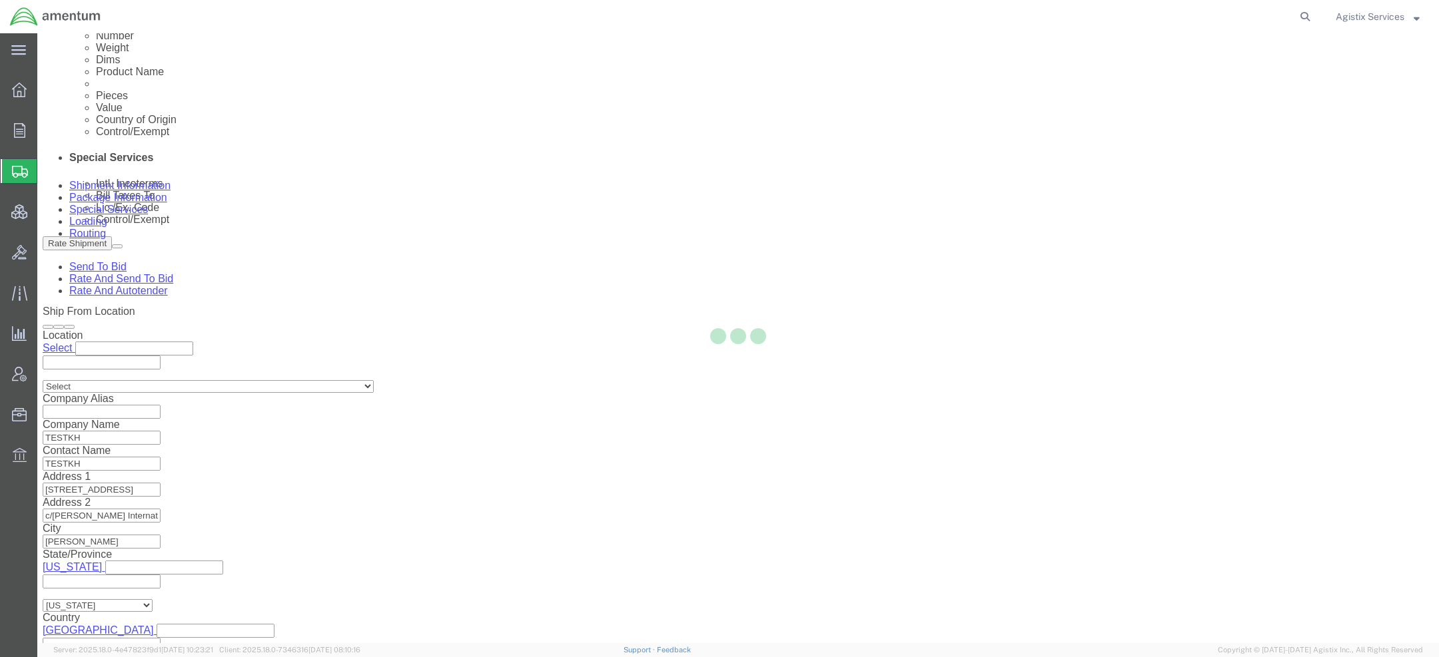
select select
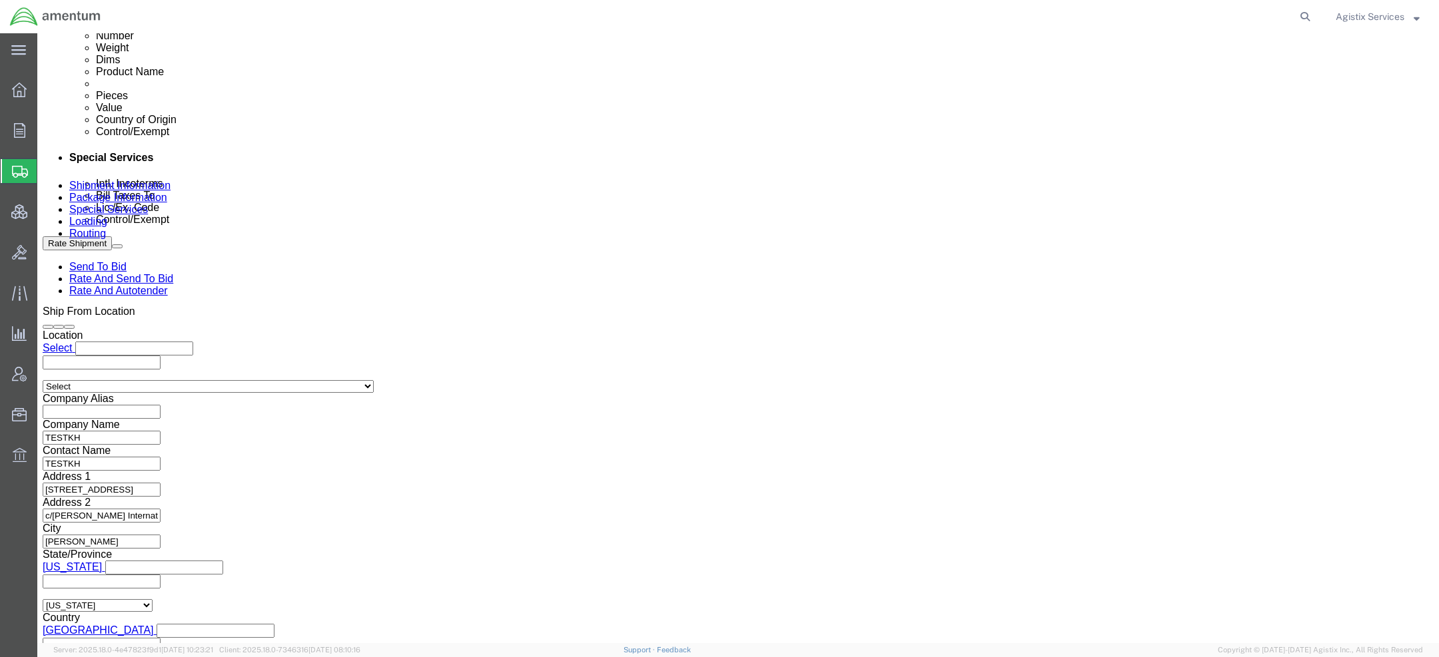
click button "Rate Shipment"
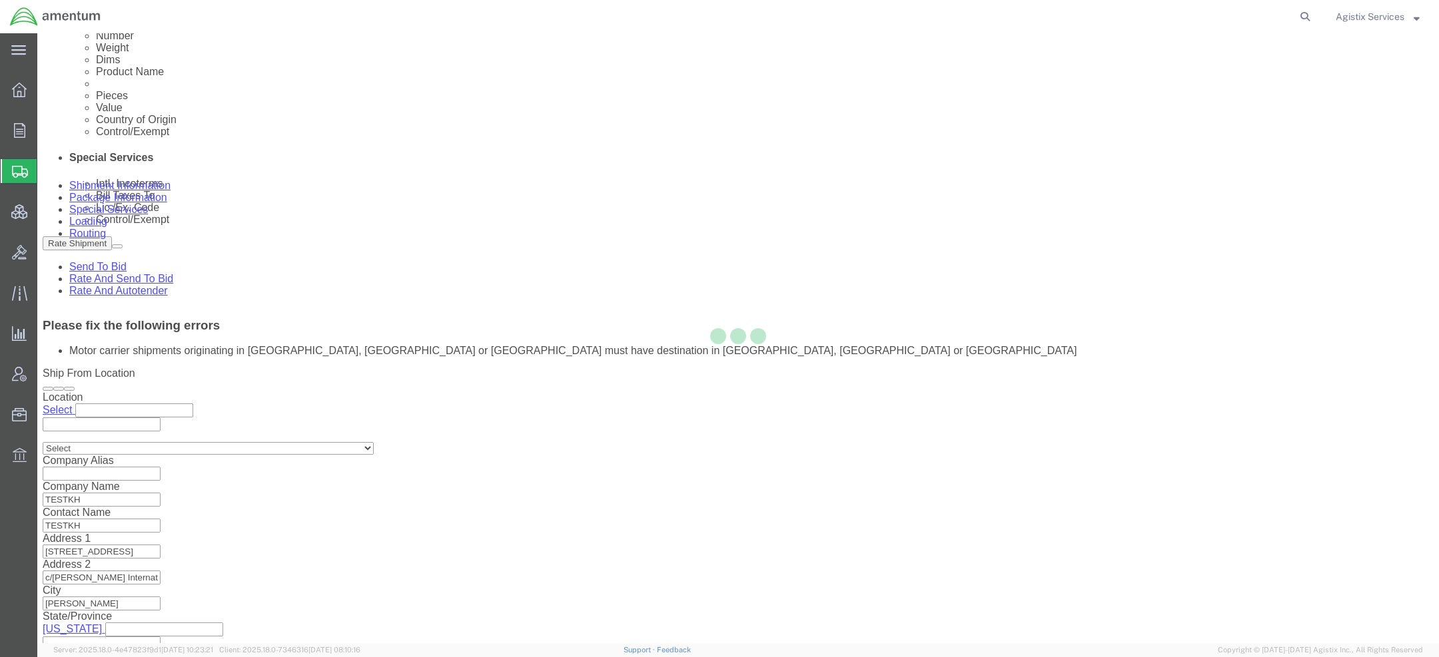
scroll to position [795, 0]
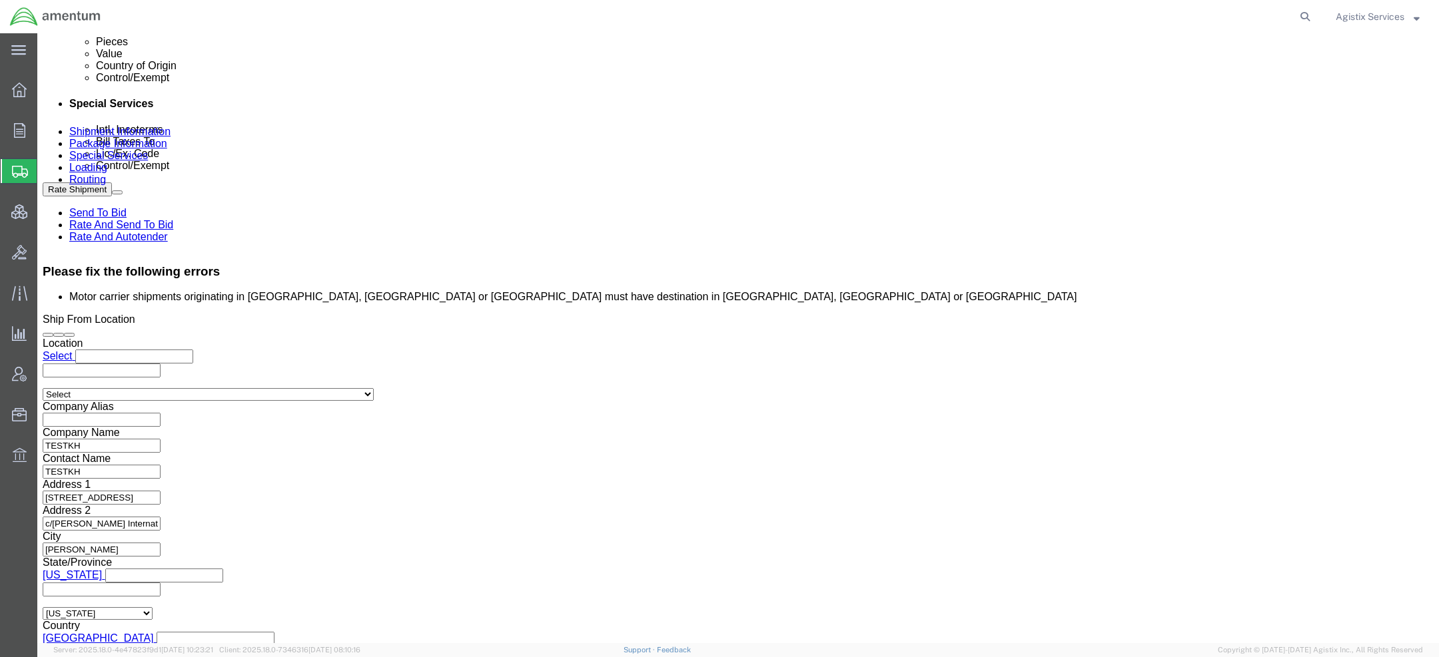
click button "Rate Shipment"
click select "Select Air Less than Truckload Multi-Leg Ocean Freight Rail Small Parcel Truckl…"
select select "OCN"
click select "Select Air Less than Truckload Multi-Leg Ocean Freight Rail Small Parcel Truckl…"
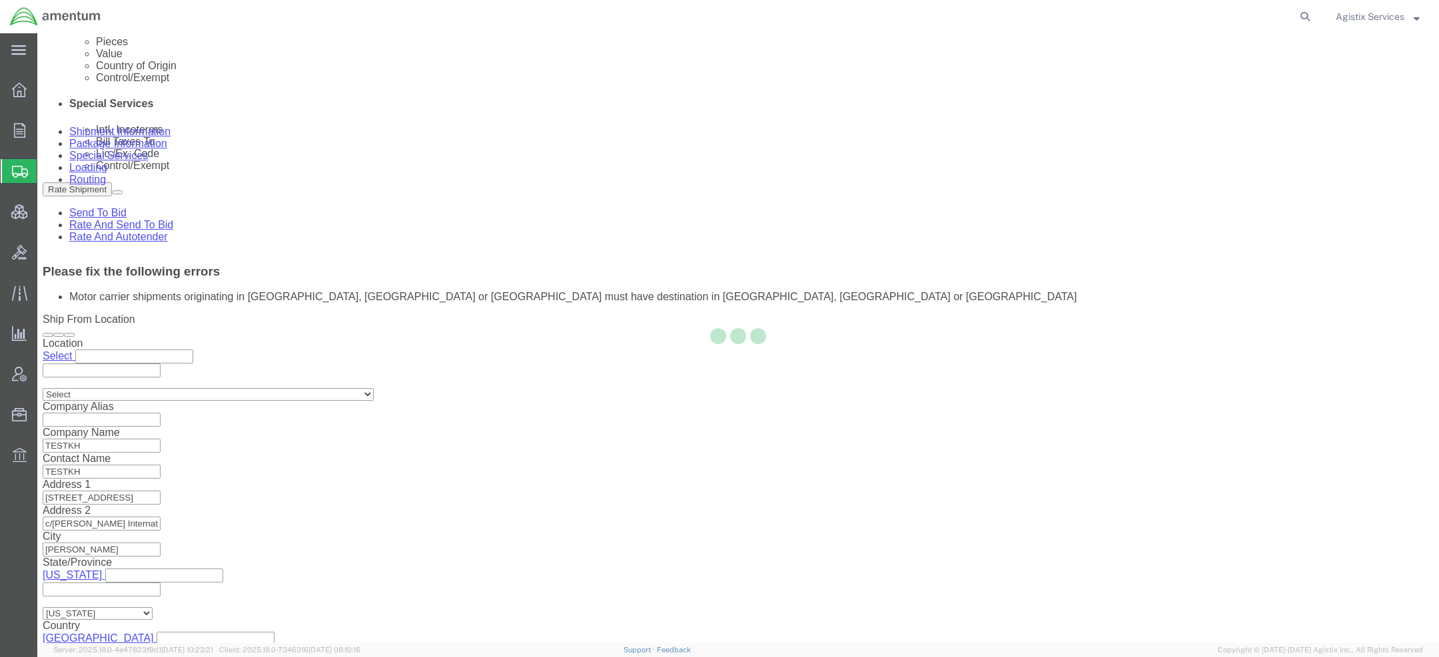
select select
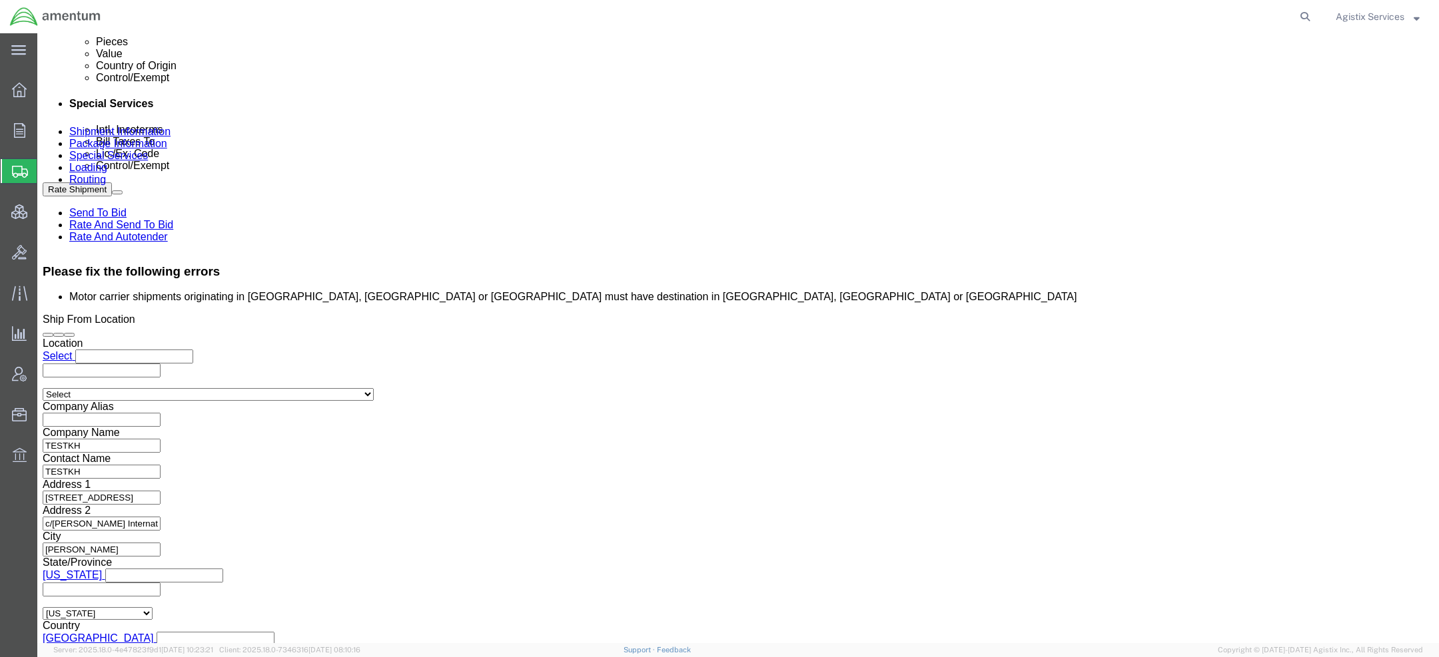
click div "Shipment Information Package Information Special Services Loading Routing"
click link "Package Information"
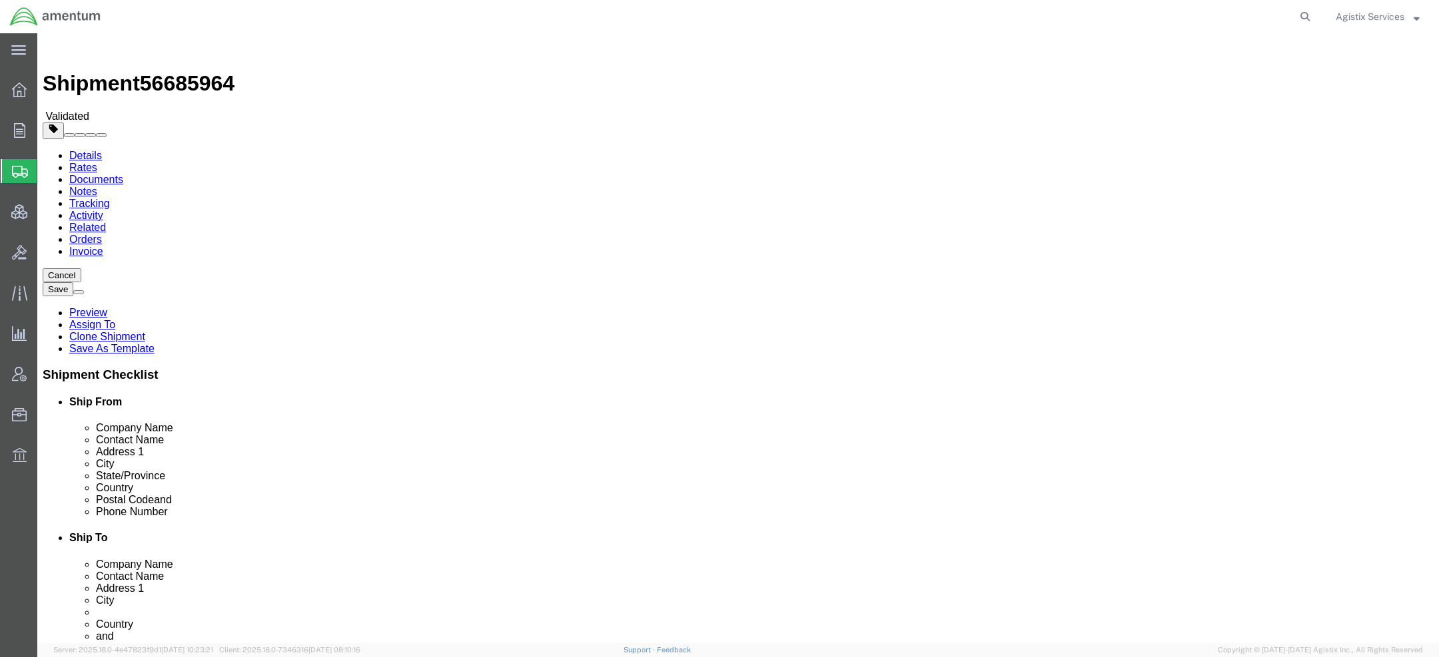
click select "Select kgs lbs"
select select "LBS"
click select "Select kgs lbs"
type input "4336.01"
click button "Rate Shipment"
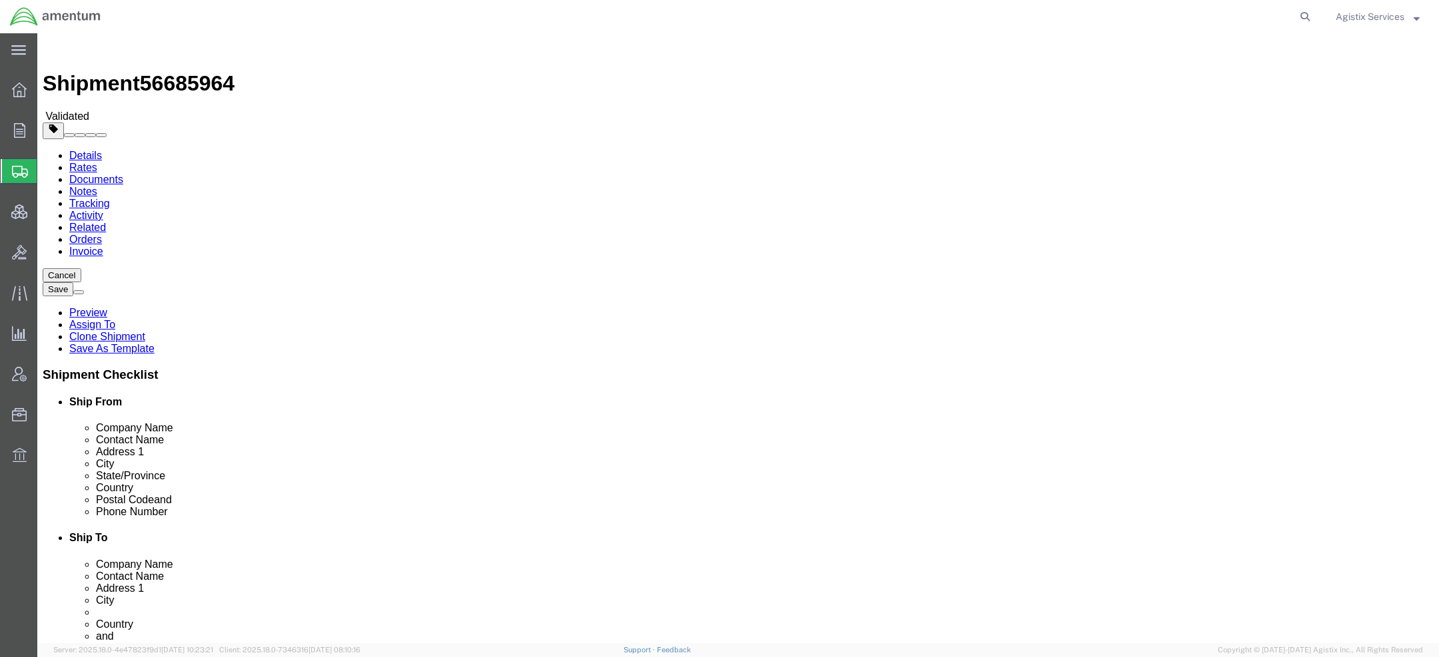
click at [82, 150] on link "Details" at bounding box center [85, 155] width 33 height 11
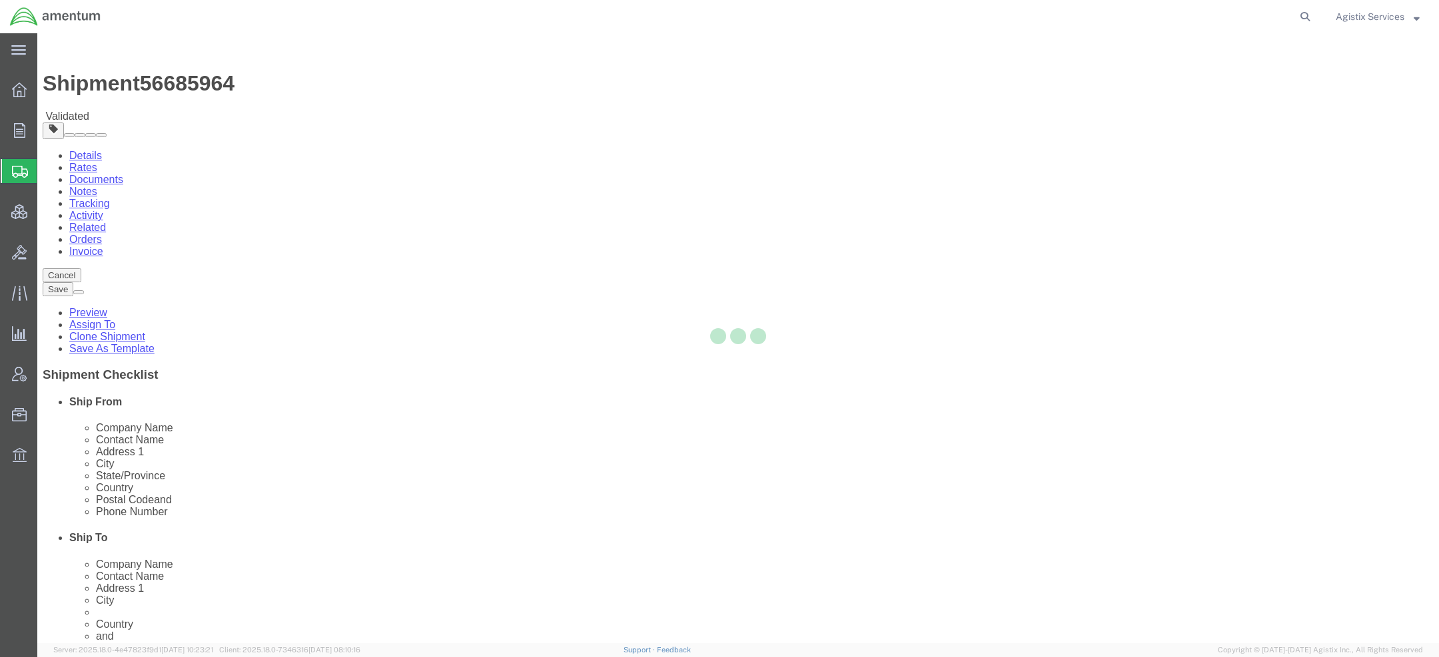
click at [81, 85] on div at bounding box center [738, 338] width 1402 height 610
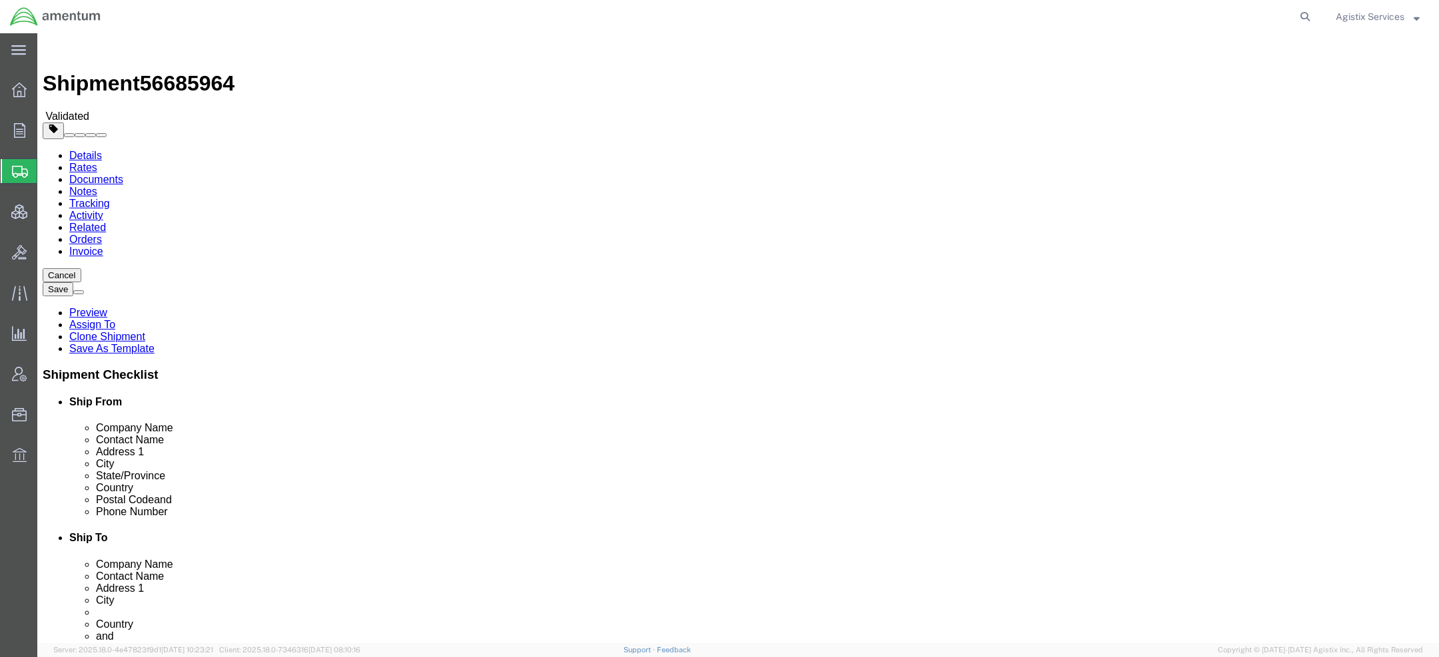
click icon
click input "88.00"
type input "8"
click button "Rate Shipment"
click at [83, 150] on link "Details" at bounding box center [85, 155] width 33 height 11
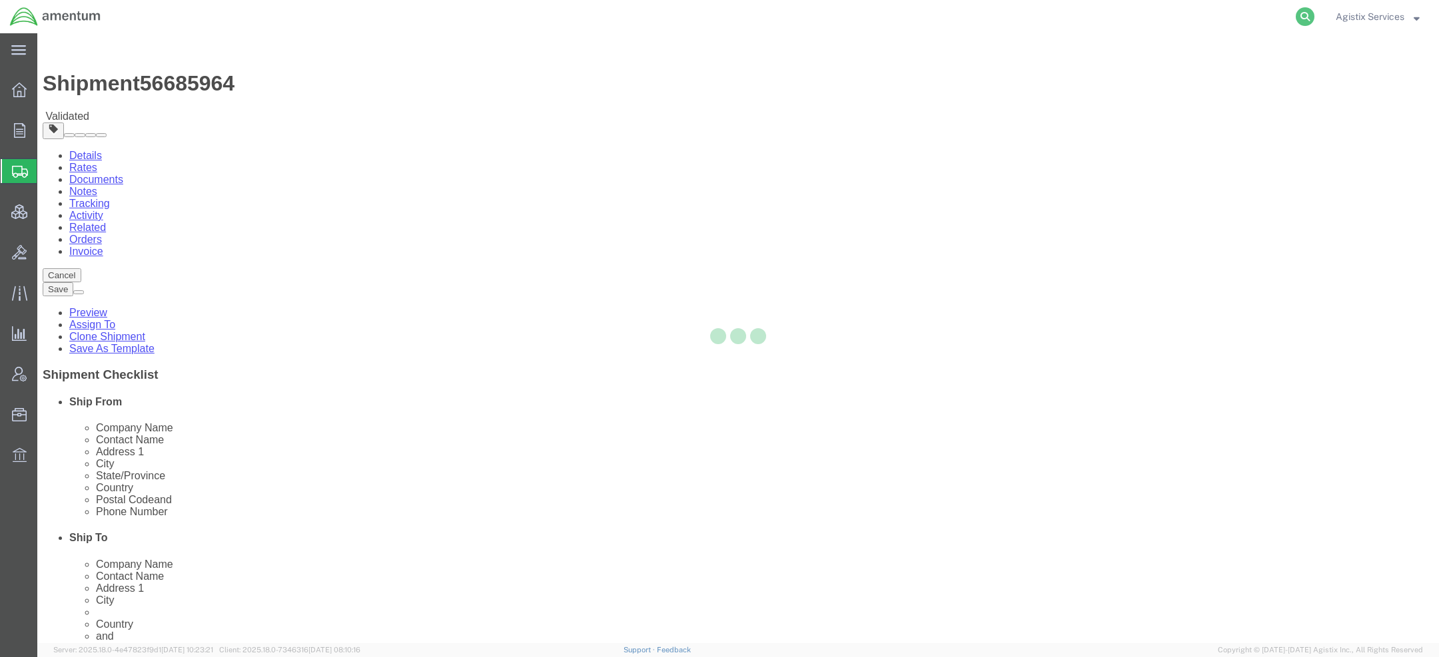
click at [1301, 16] on icon at bounding box center [1305, 16] width 19 height 19
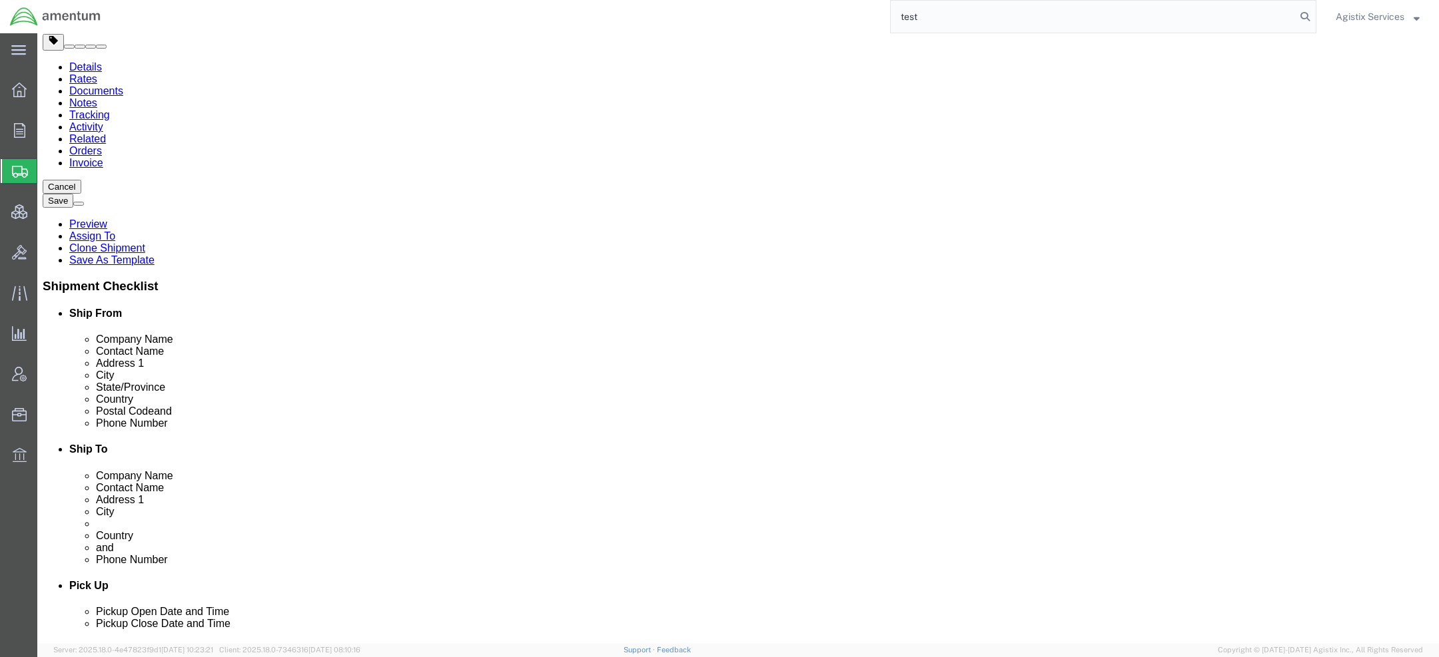
scroll to position [101, 0]
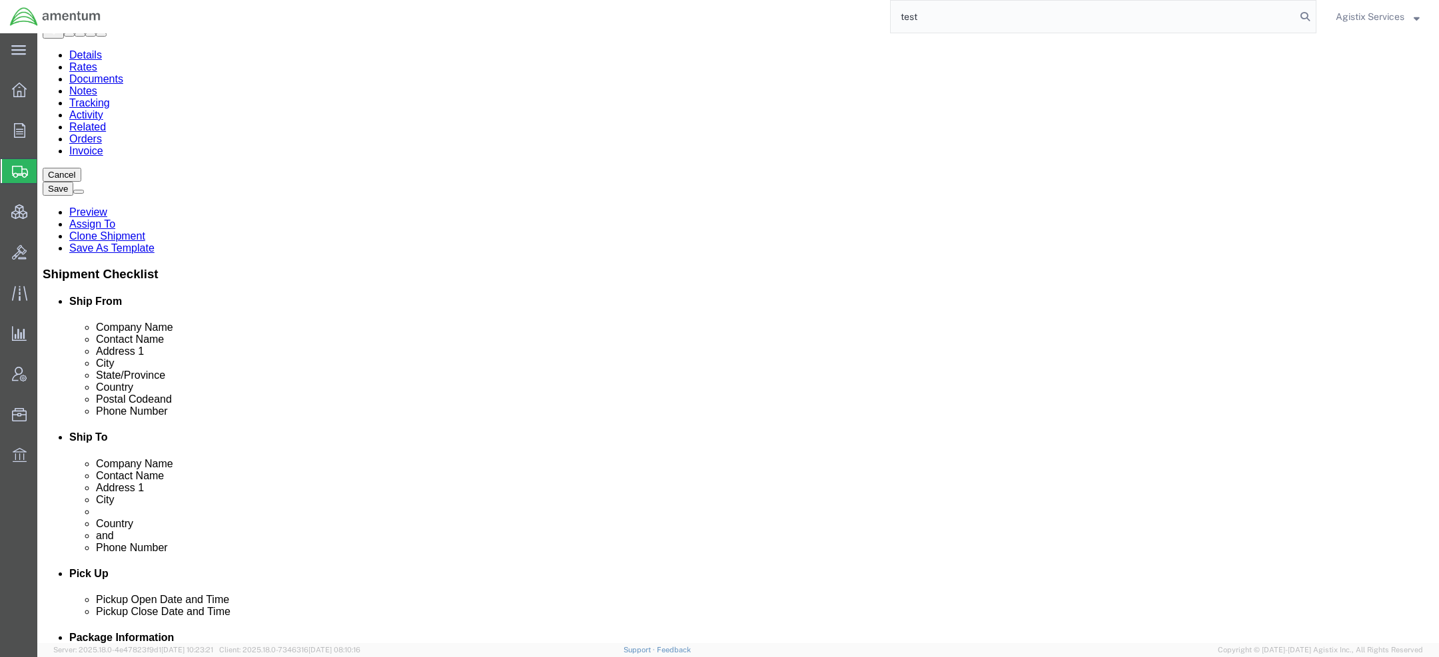
type input "test"
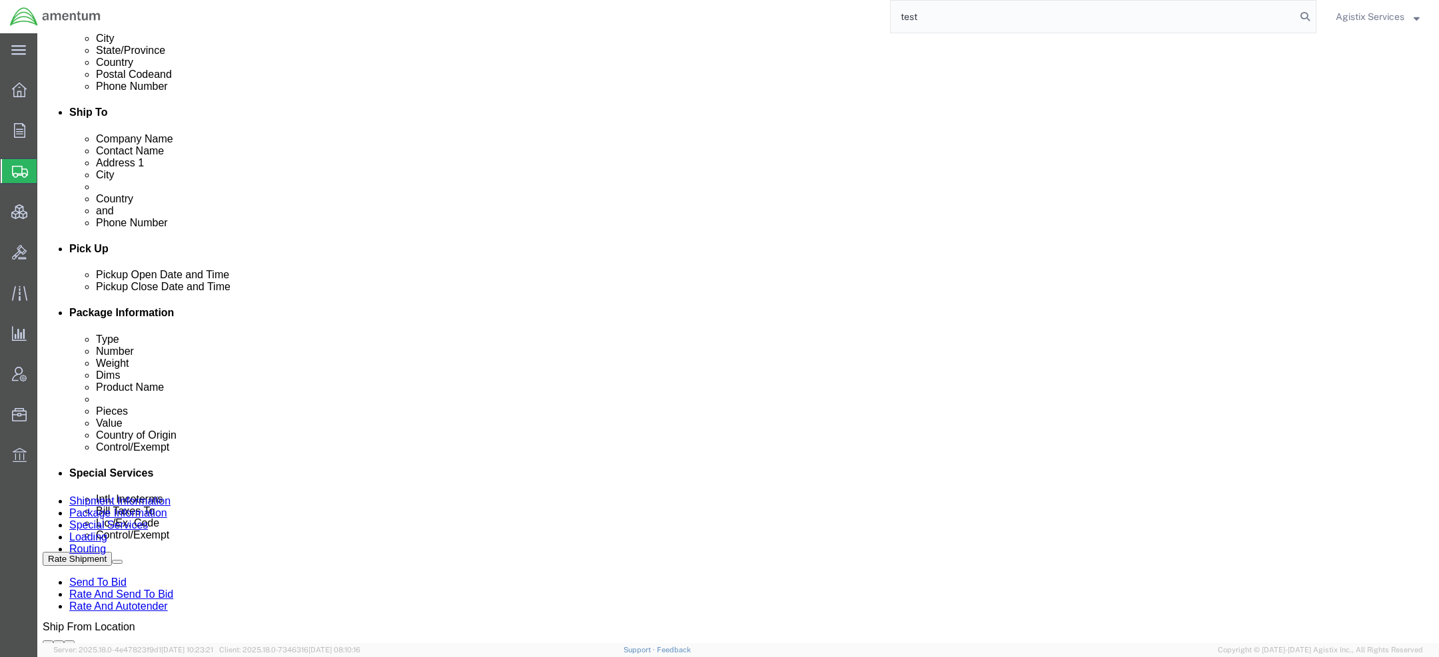
scroll to position [707, 0]
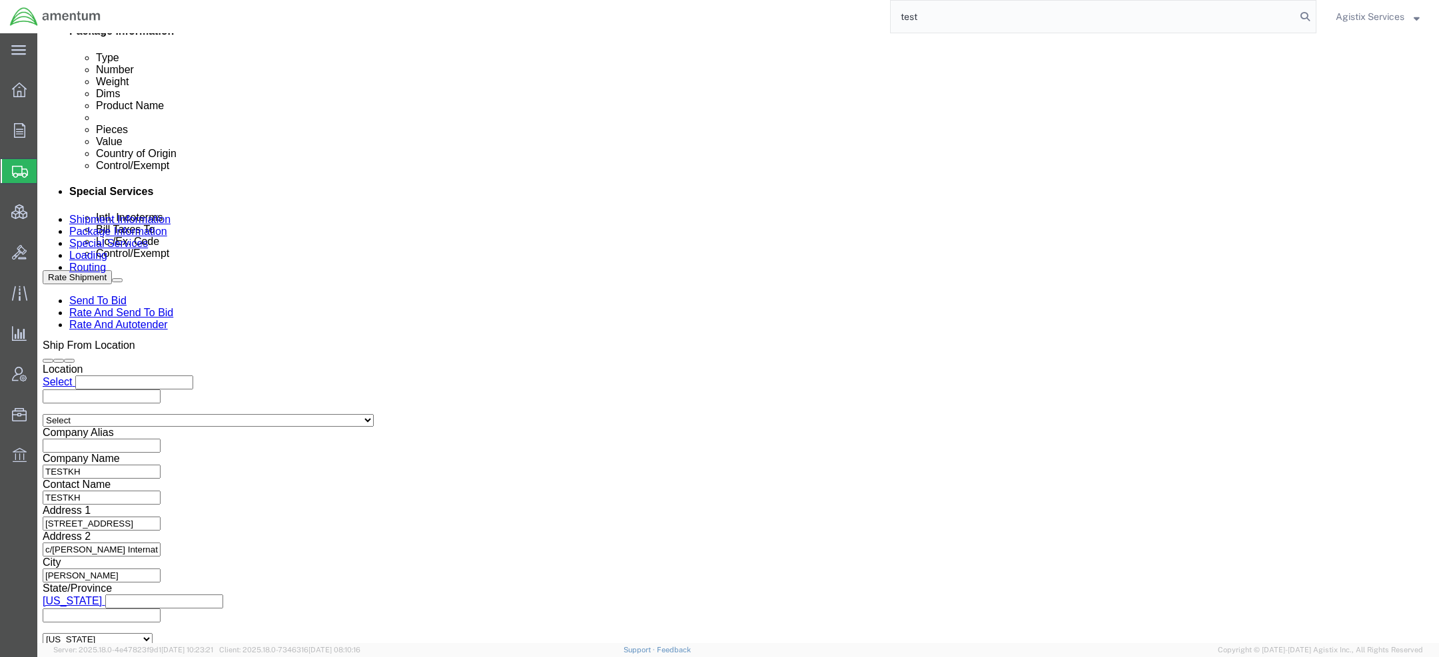
click icon
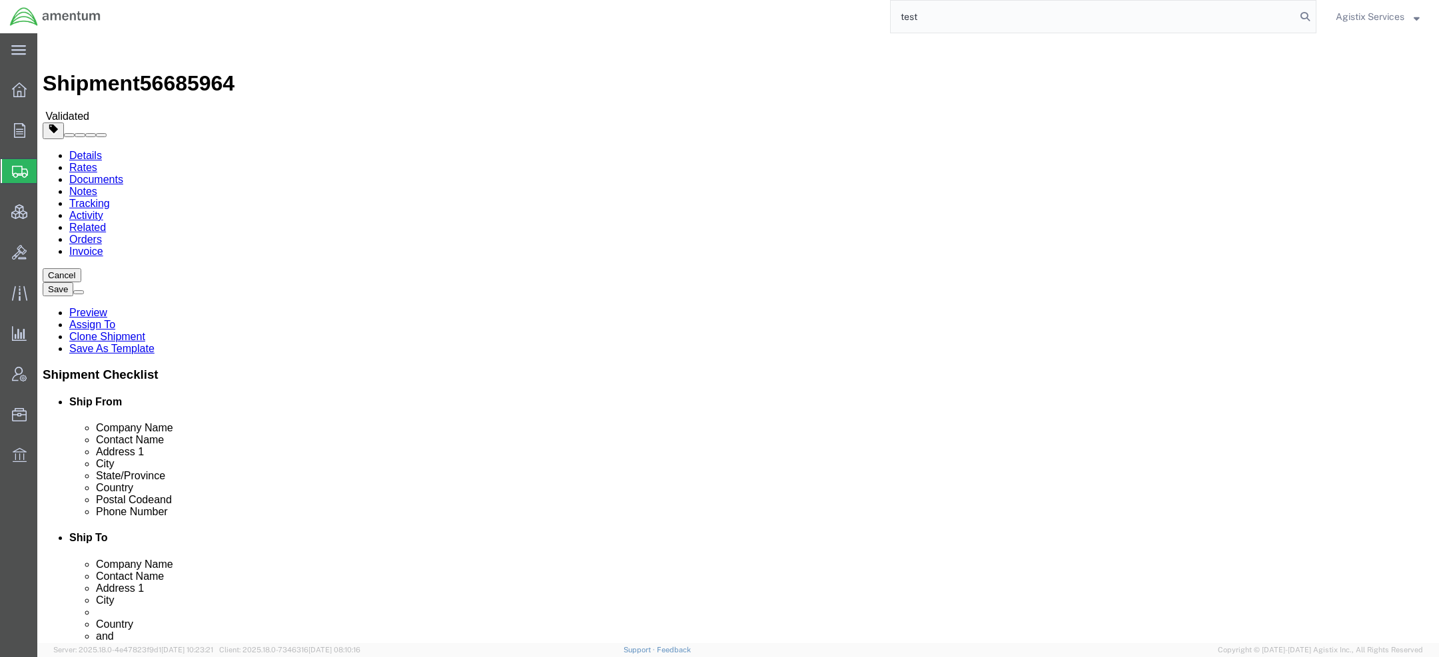
click select "Select kgs lbs"
select select "KGS"
click select "Select kgs lbs"
type input "1966.78"
click button "Rate Shipment"
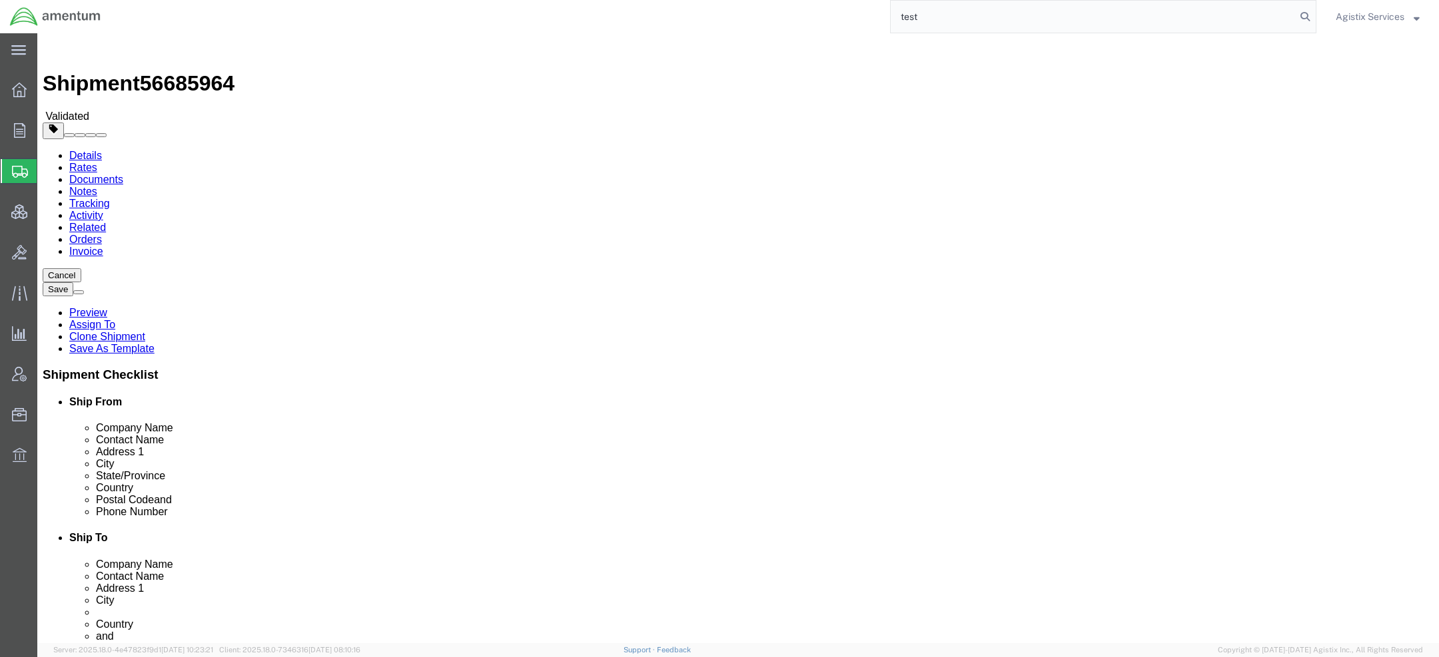
click at [69, 150] on link "Details" at bounding box center [85, 155] width 33 height 11
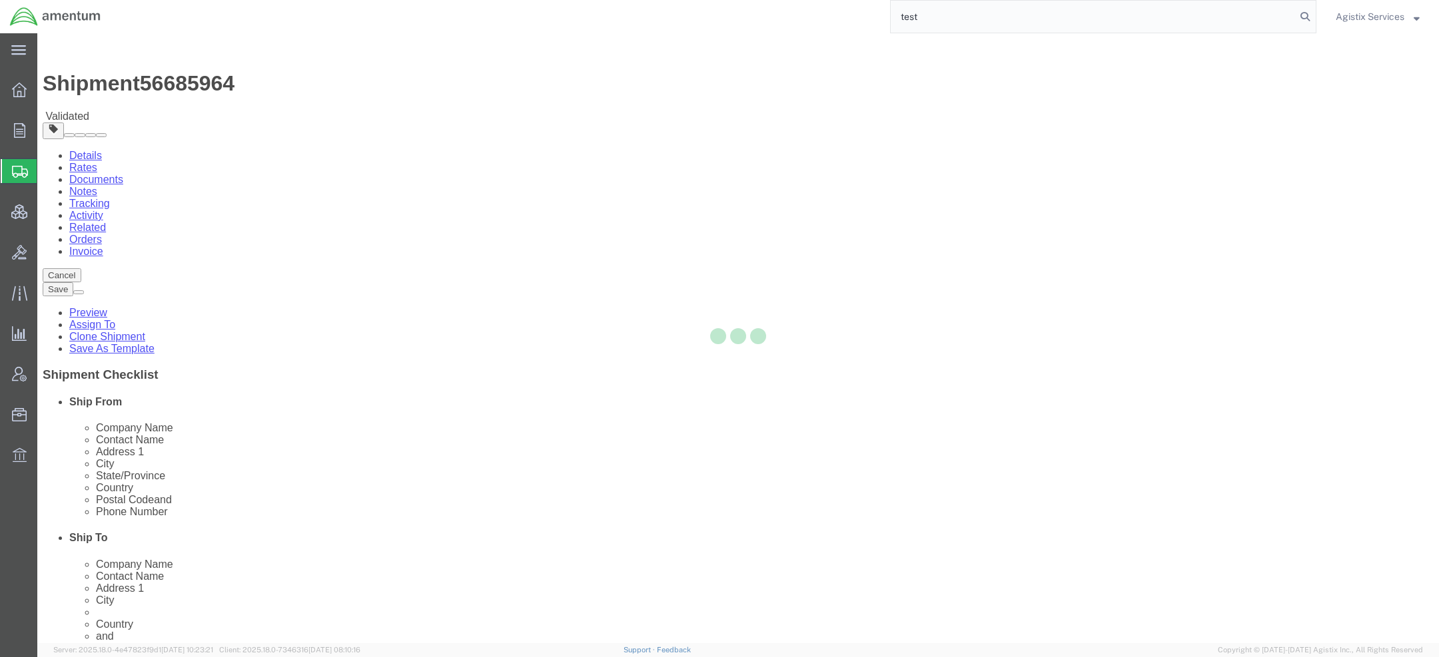
click at [67, 79] on div at bounding box center [738, 338] width 1402 height 610
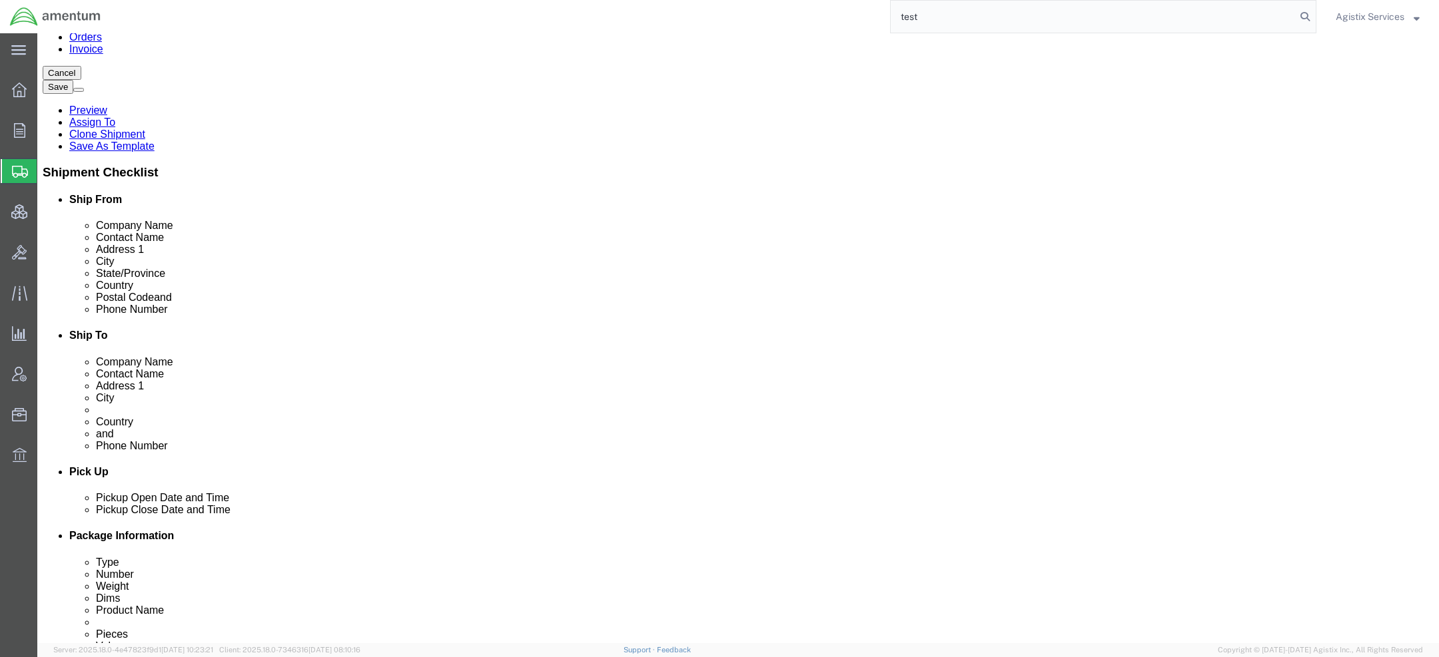
scroll to position [204, 0]
click link "Package Information"
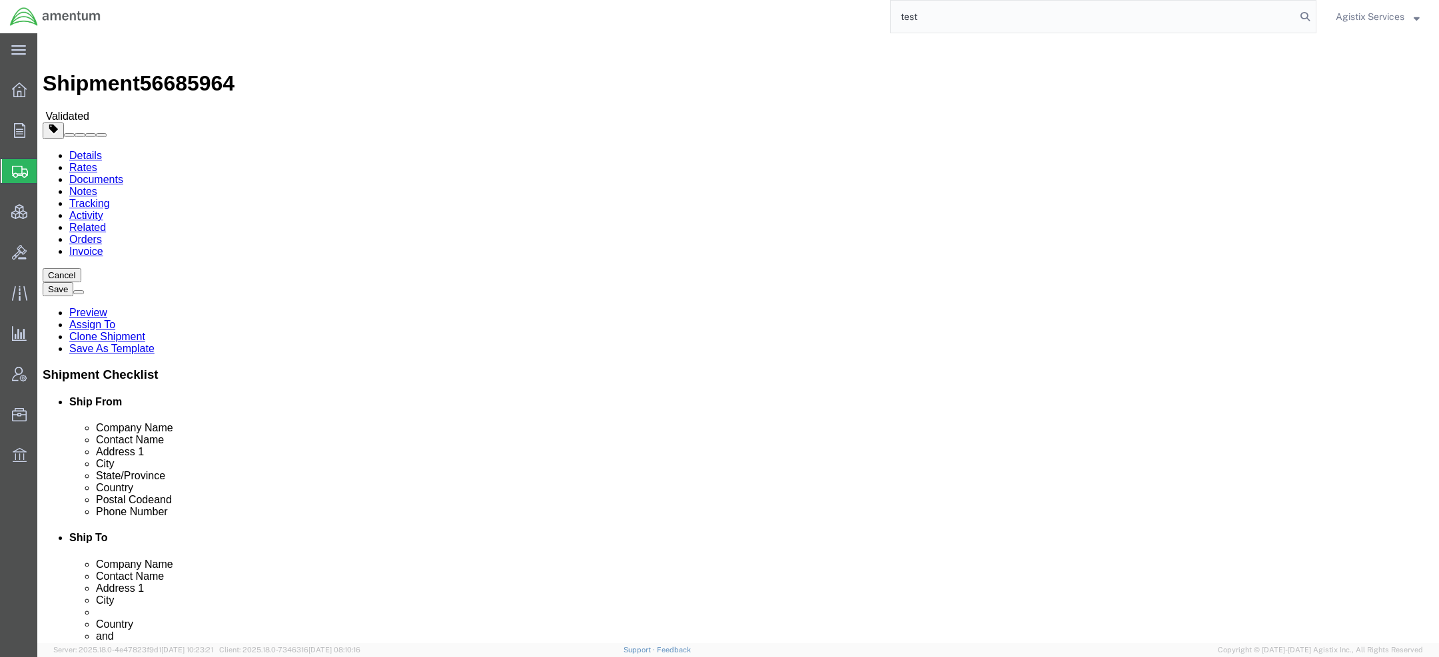
click select "Select cm ft in"
select select "CM"
click select "Select cm ft in"
type input "121.92"
type input "20.32"
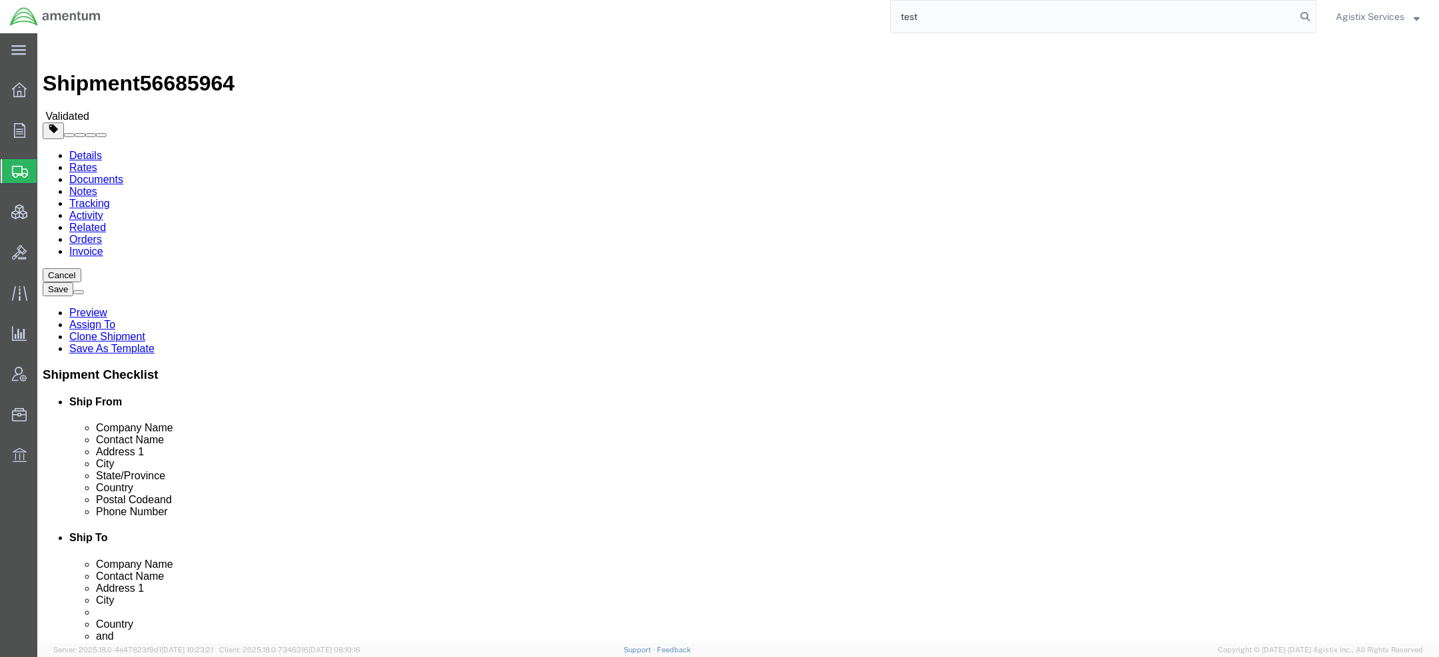
type input "20.32"
click button "Rate Shipment"
click at [75, 150] on link "Details" at bounding box center [85, 155] width 33 height 11
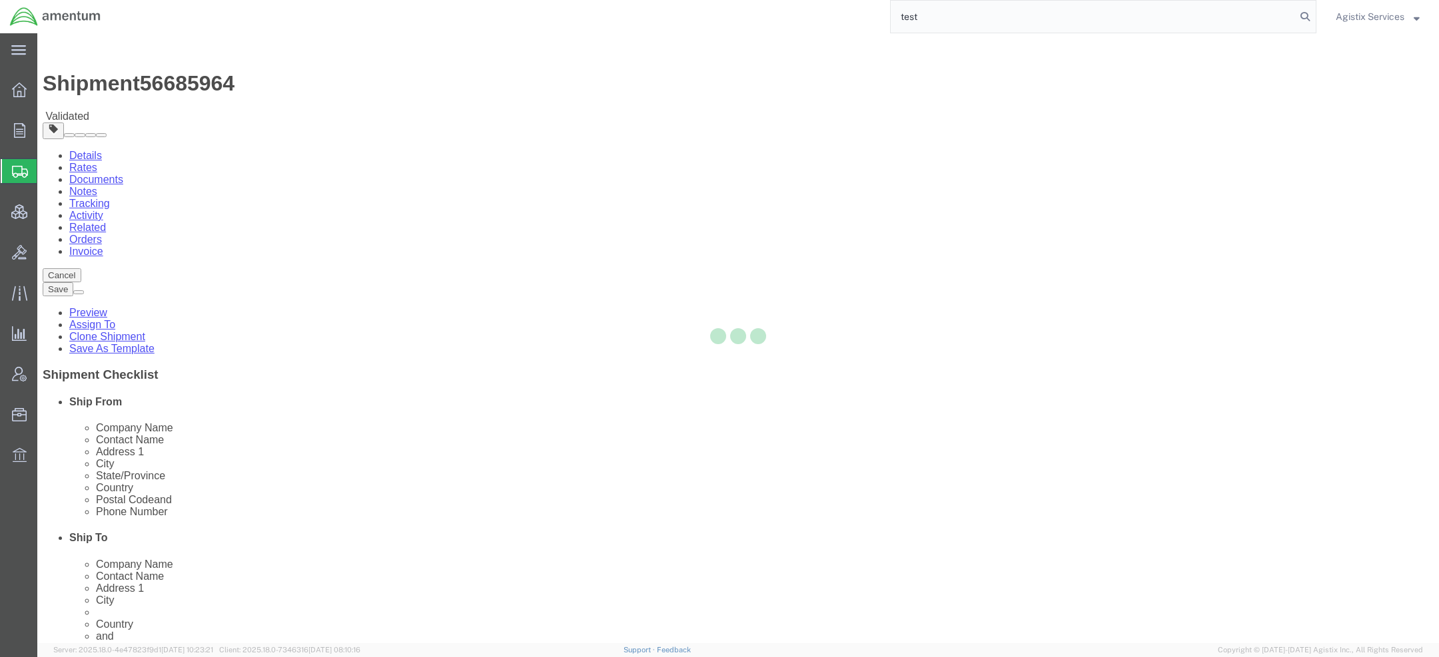
click at [75, 93] on div at bounding box center [738, 338] width 1402 height 610
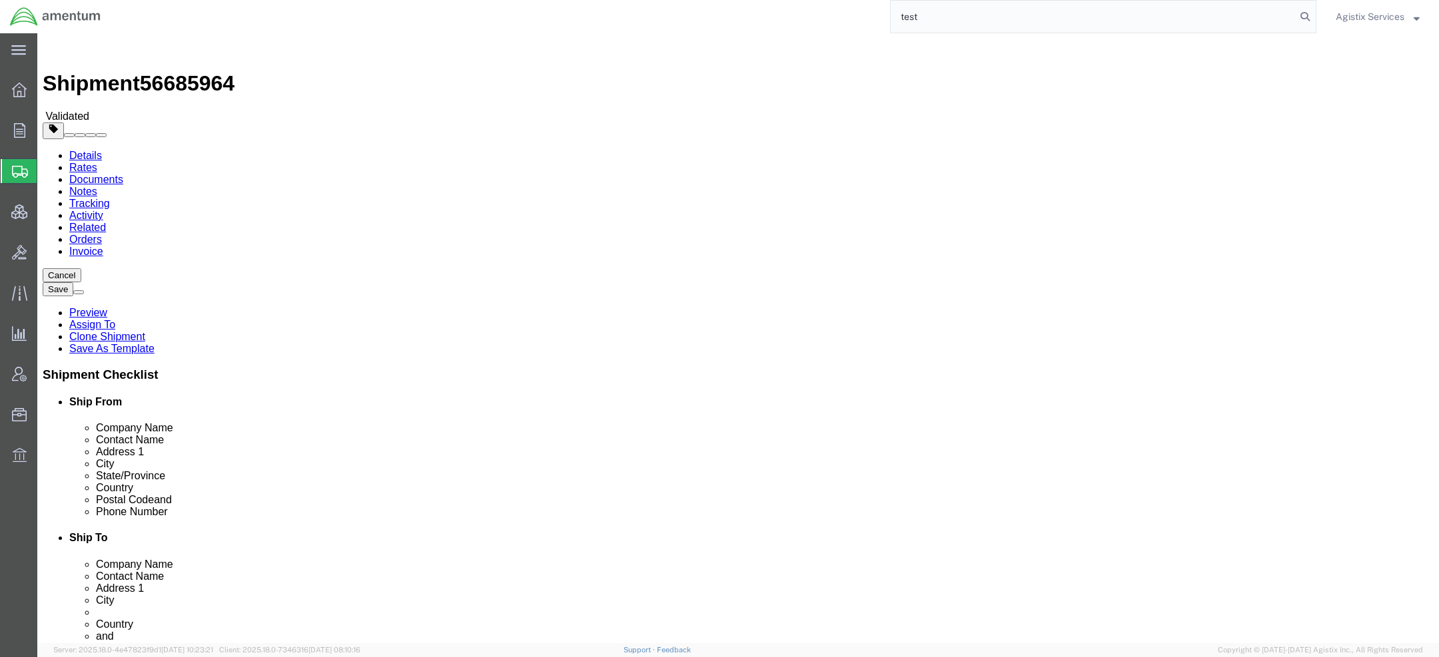
click at [1396, 17] on span "Agistix Services" at bounding box center [1370, 16] width 69 height 15
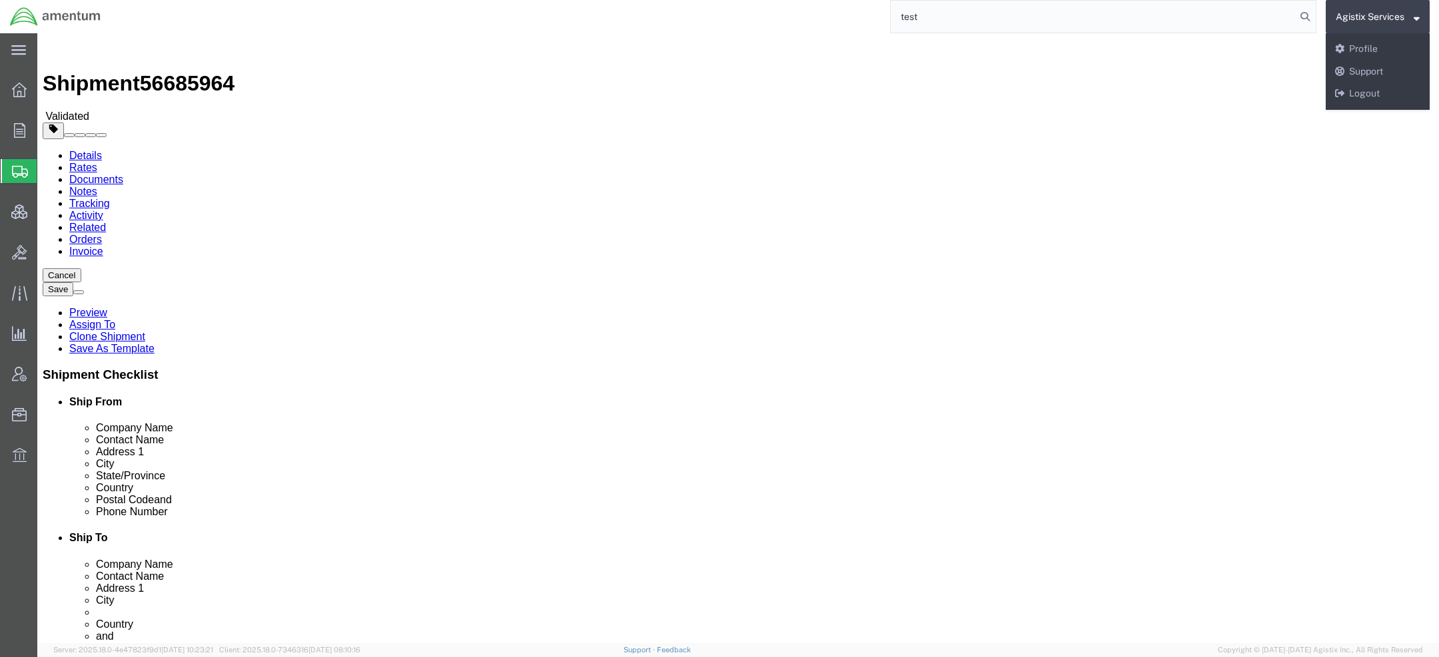
click div "Cancel Save Preview Assign To Clone Shipment Save As Template"
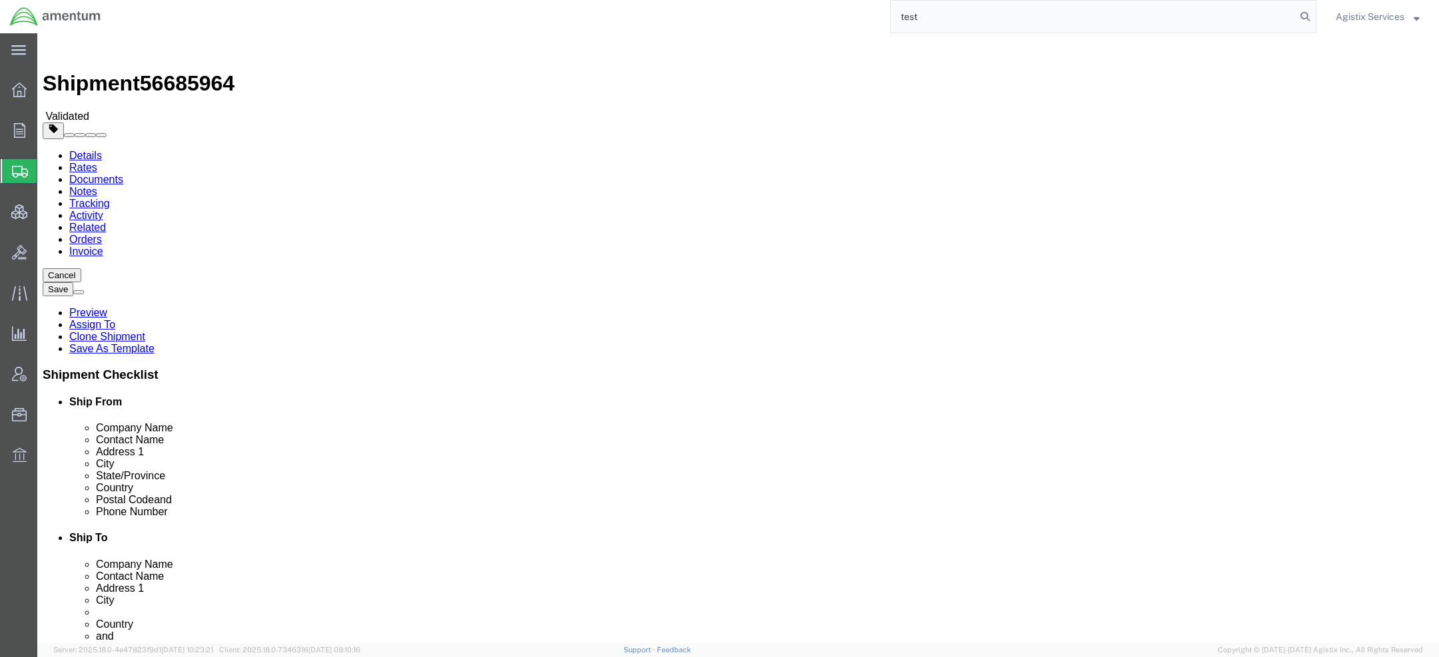
click button "Cancel"
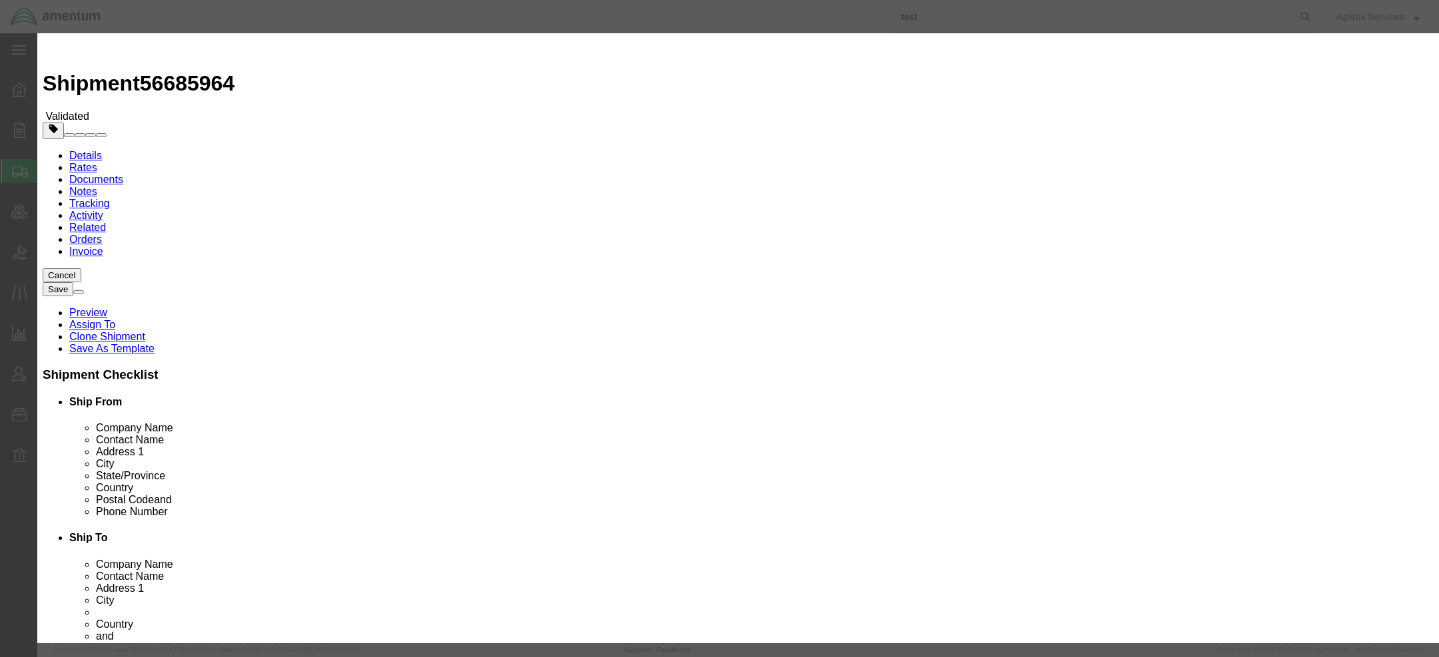
click button "Yes"
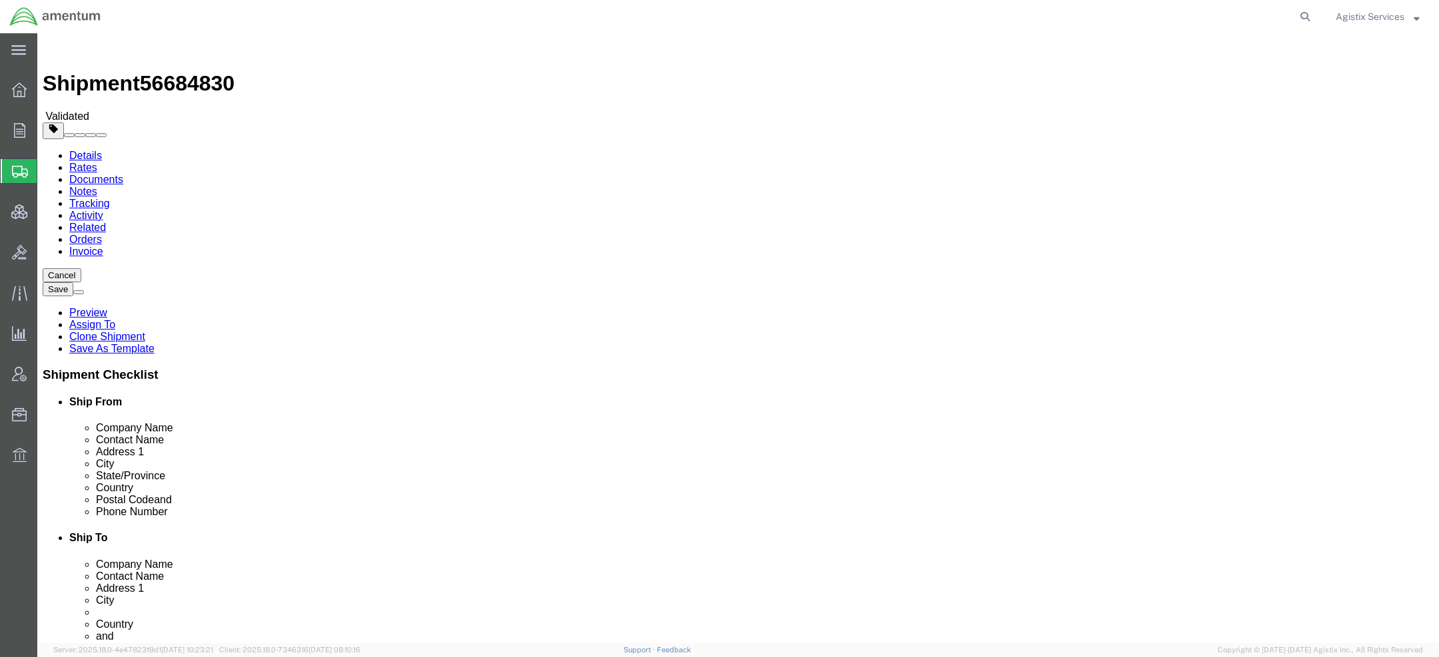
select select "42668"
select select
click input "[STREET_ADDRESS]"
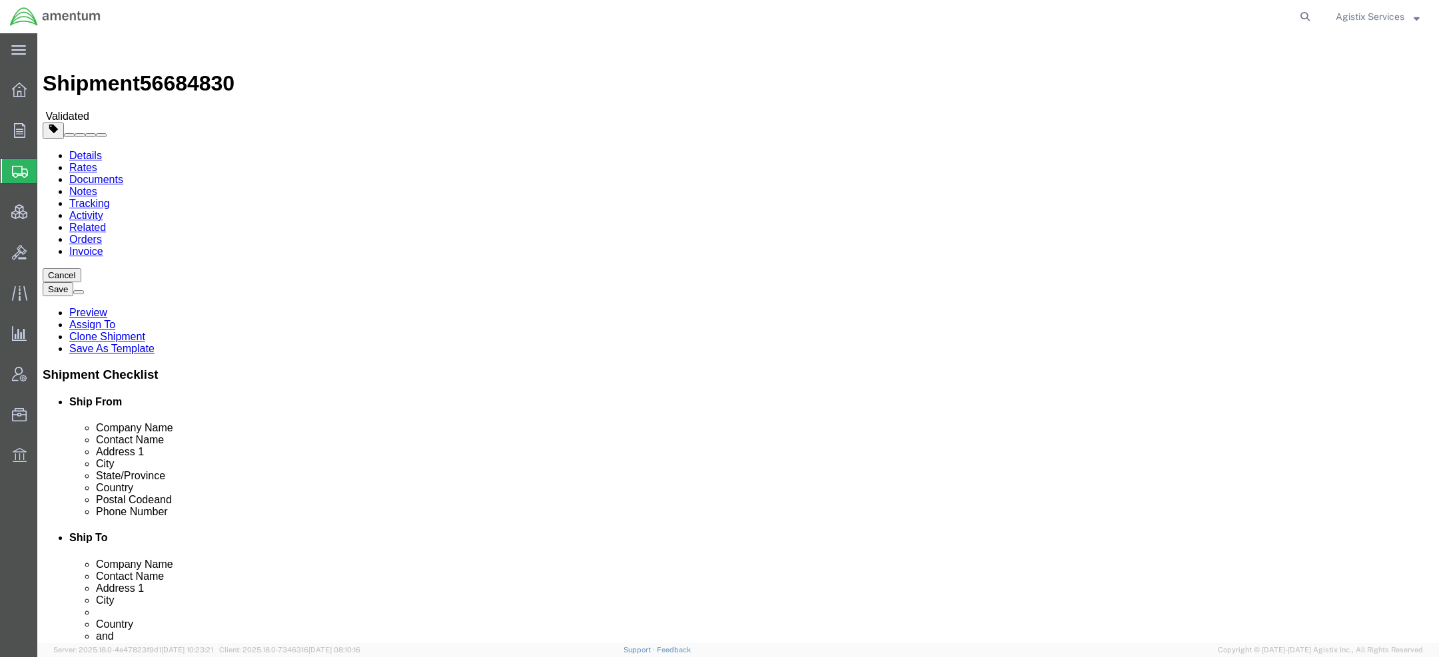
click input "[STREET_ADDRESS]"
drag, startPoint x: 406, startPoint y: 296, endPoint x: 146, endPoint y: 296, distance: 259.8
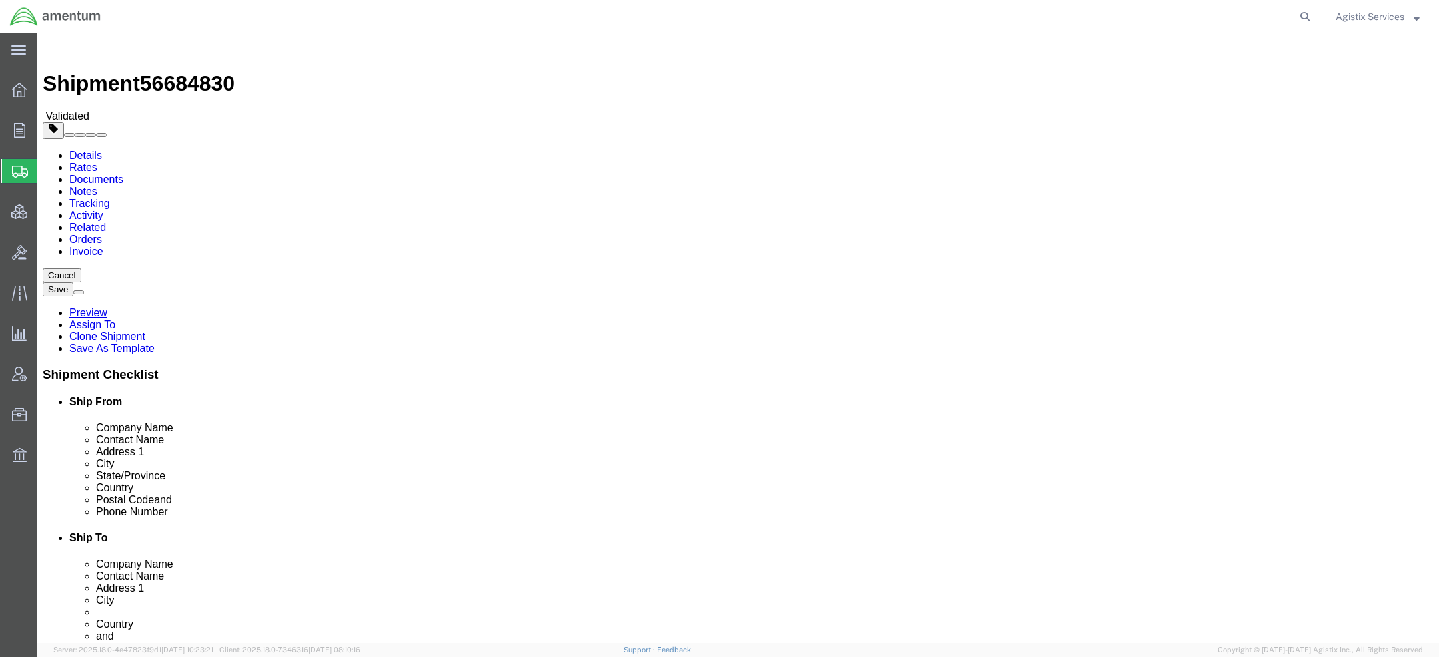
click div "Address [STREET_ADDRESS]"
drag, startPoint x: 358, startPoint y: 328, endPoint x: 88, endPoint y: 306, distance: 270.7
click div "Location [GEOGRAPHIC_DATA]-[US_STATE] My Profile Location [PHONE_NUMBER] [PHONE…"
click input "[PERSON_NAME]"
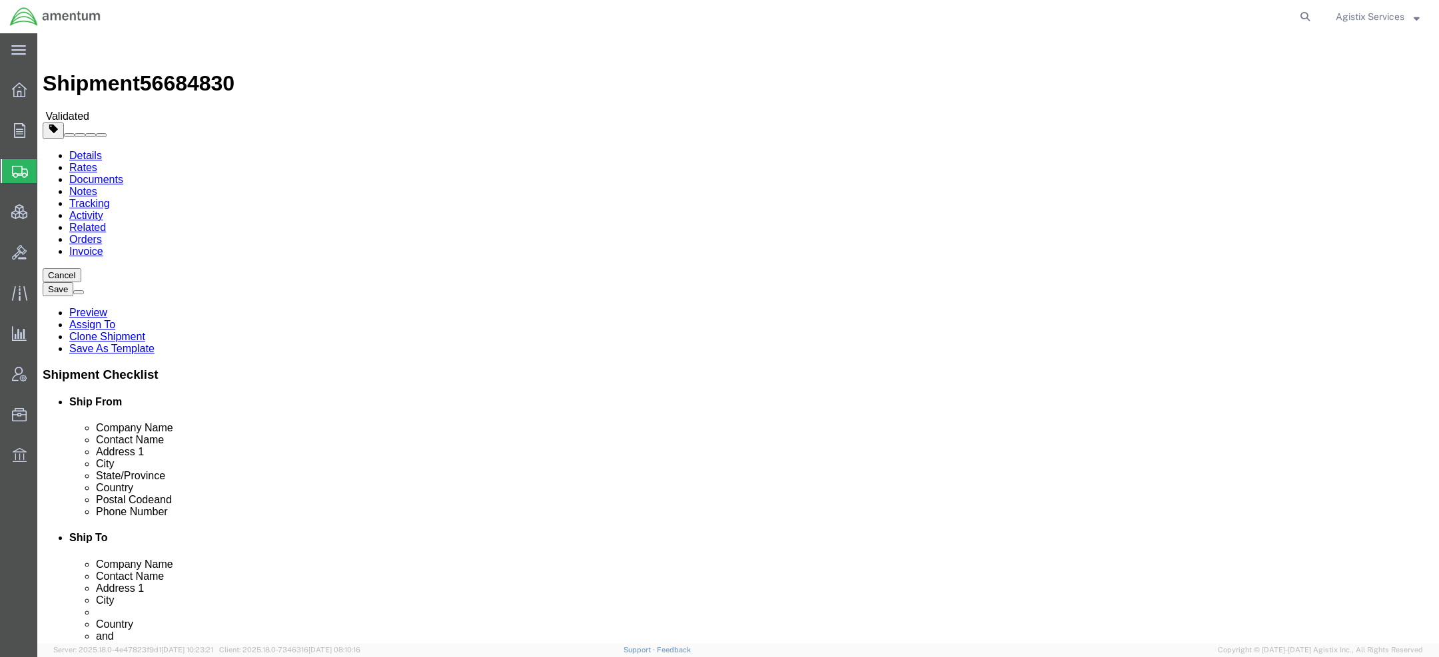
click input "[PERSON_NAME]"
drag, startPoint x: 241, startPoint y: 434, endPoint x: 166, endPoint y: 432, distance: 75.3
click div "Postal Code 75038"
drag, startPoint x: 248, startPoint y: 422, endPoint x: 93, endPoint y: 420, distance: 154.6
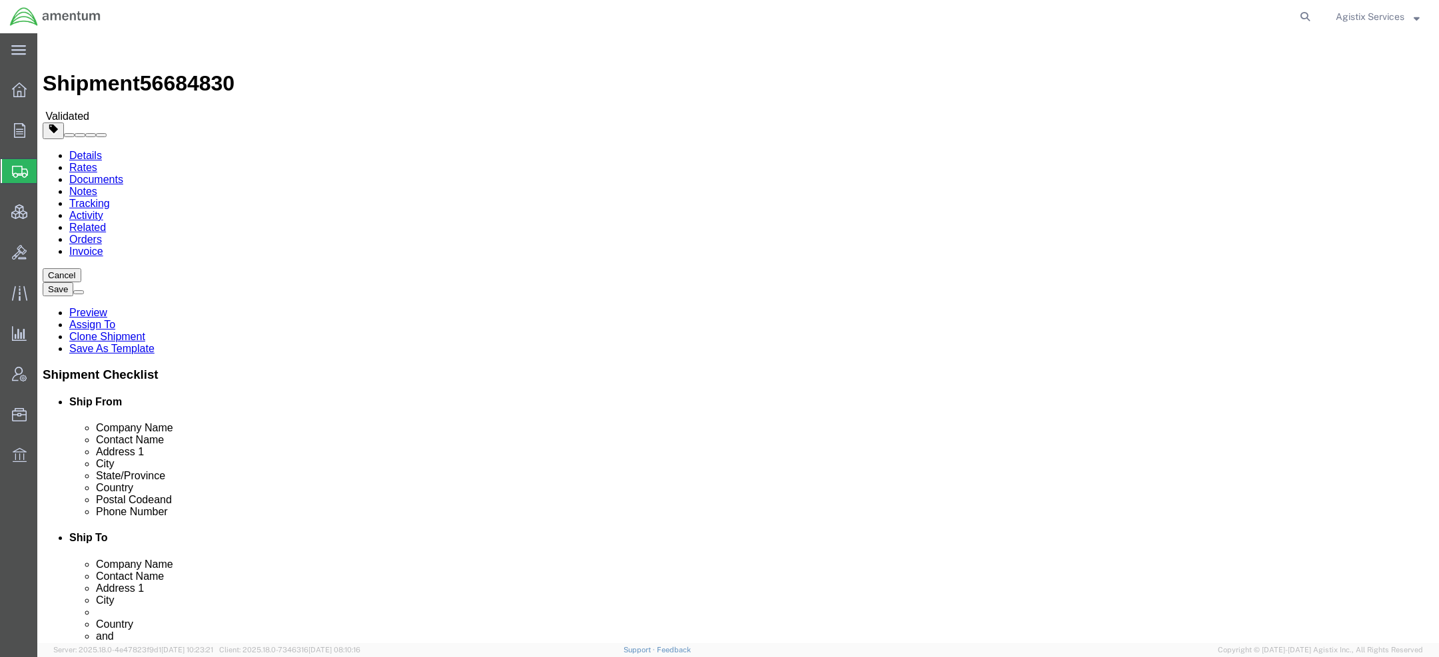
click div "Postal Code 75038"
drag, startPoint x: 885, startPoint y: 300, endPoint x: 532, endPoint y: 296, distance: 353.1
click div "Ship To Location Location My Profile Location 1002-4122-6 1006-5256-0 1026-8910…"
drag, startPoint x: 906, startPoint y: 330, endPoint x: 438, endPoint y: 316, distance: 468.5
click div "Ship From Location Location QCC-Texas My Profile Location 1002-4122-6 1006-5256…"
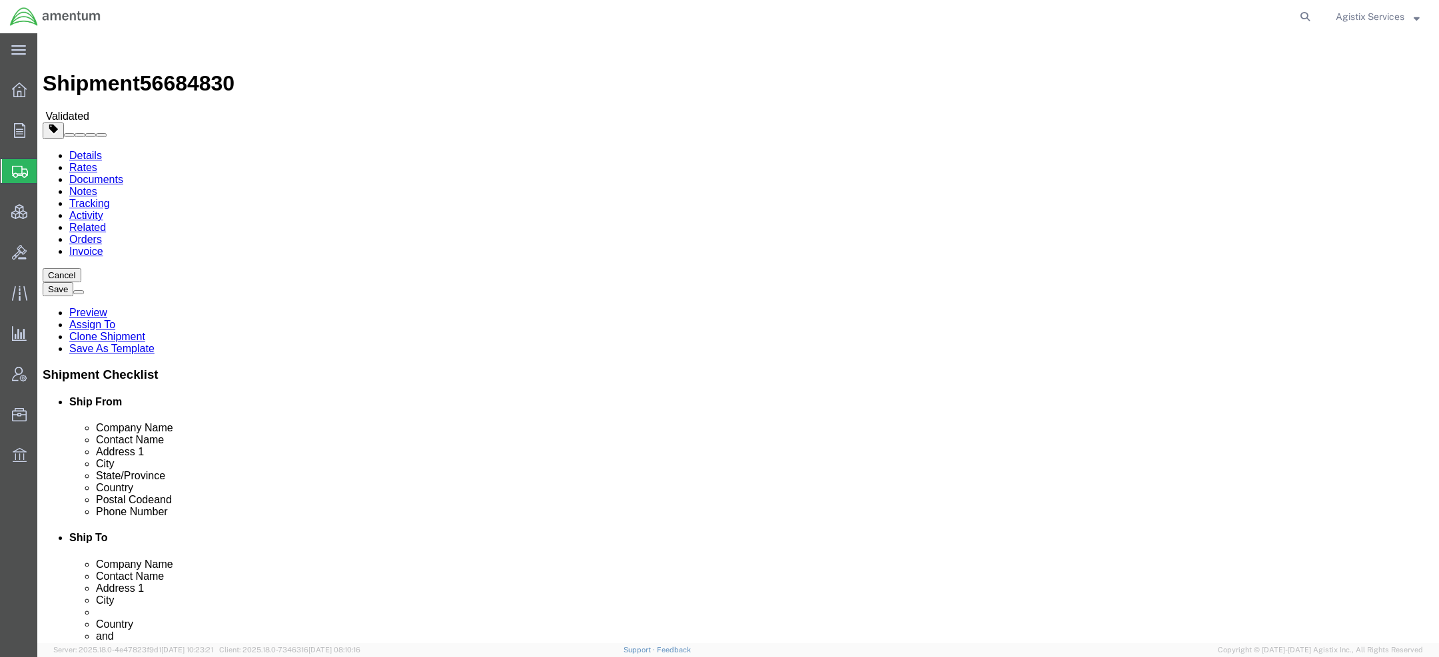
drag, startPoint x: 828, startPoint y: 352, endPoint x: 602, endPoint y: 352, distance: 225.8
click div "City BAGHDAD"
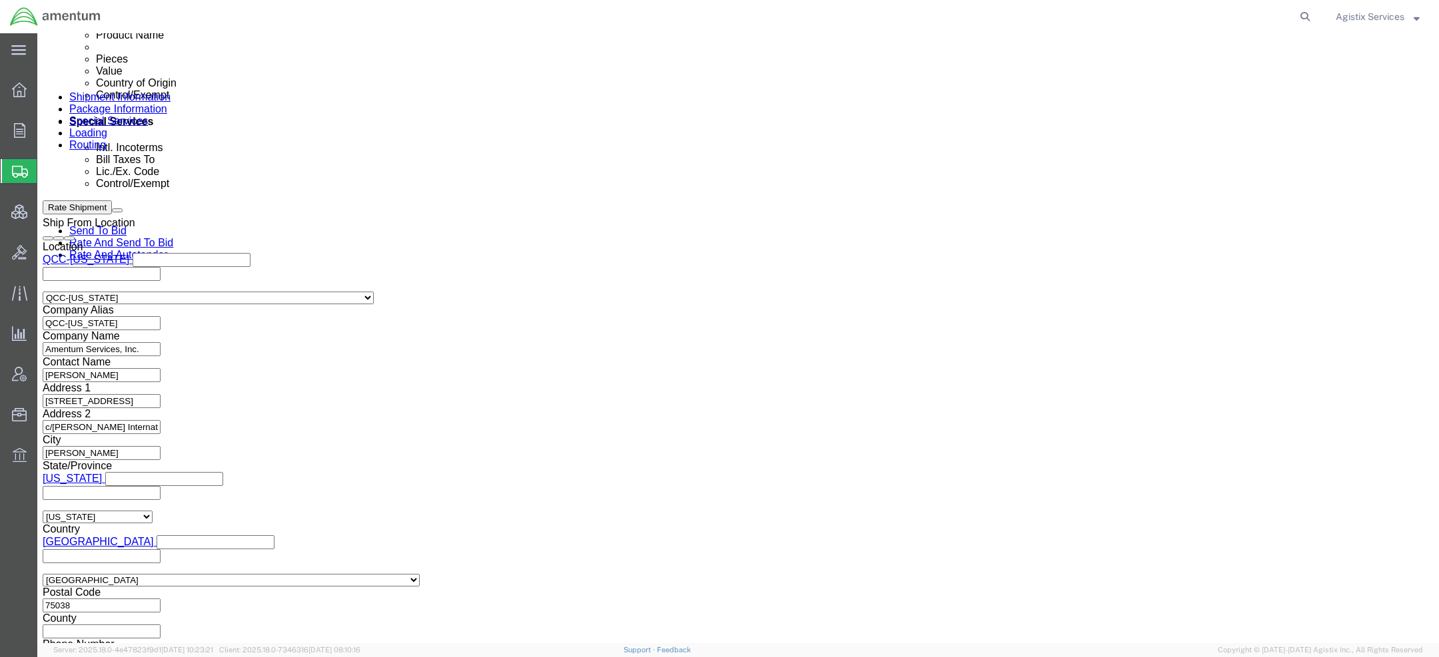
click select "Select Air Less than Truckload Multi-Leg Ocean Freight Rail Small Parcel Truckl…"
select select
click select "Select Air Less than Truckload Multi-Leg Ocean Freight Rail Small Parcel Truckl…"
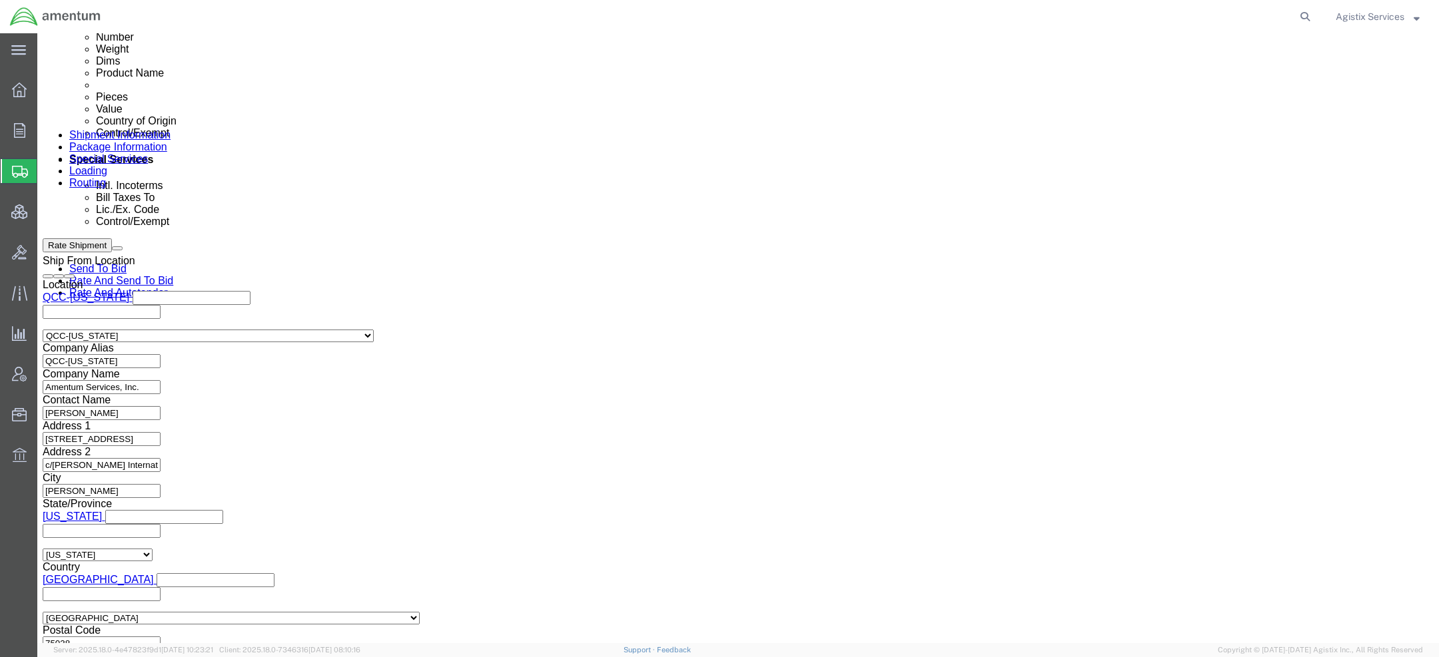
click button "Rate Shipment"
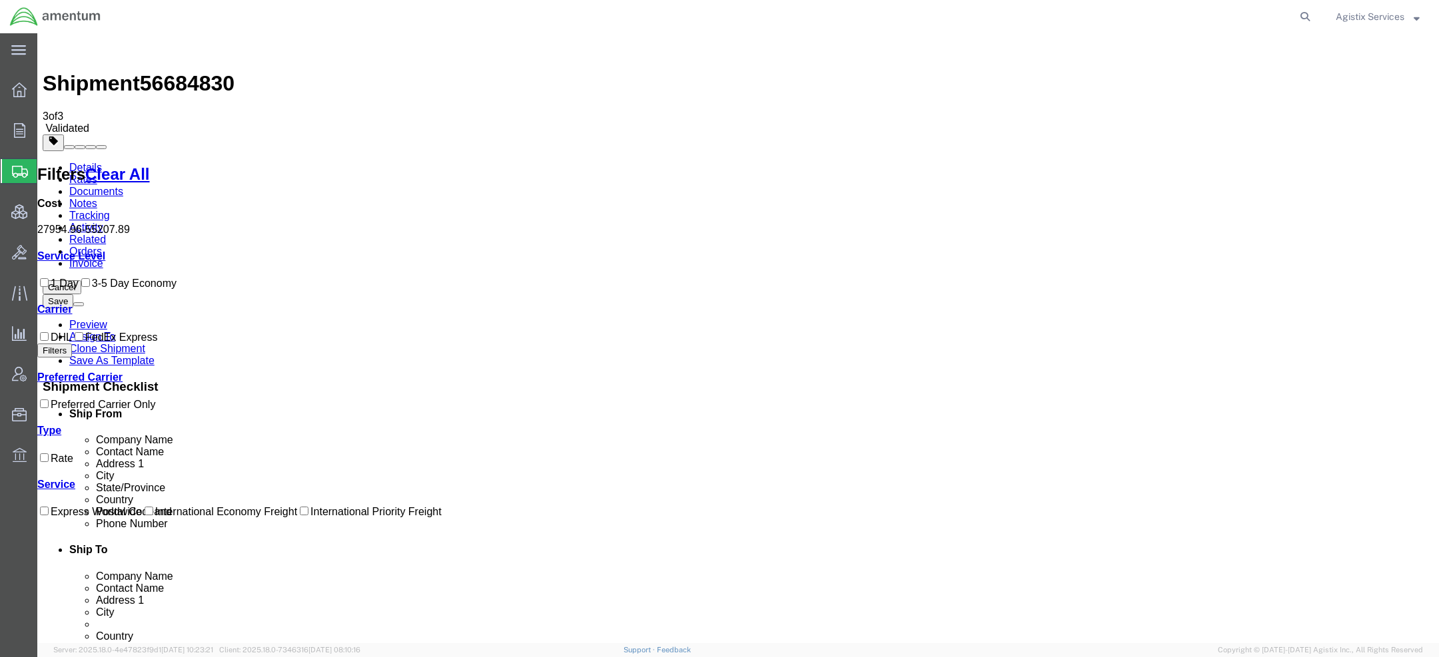
click at [78, 162] on link "Details" at bounding box center [85, 167] width 33 height 11
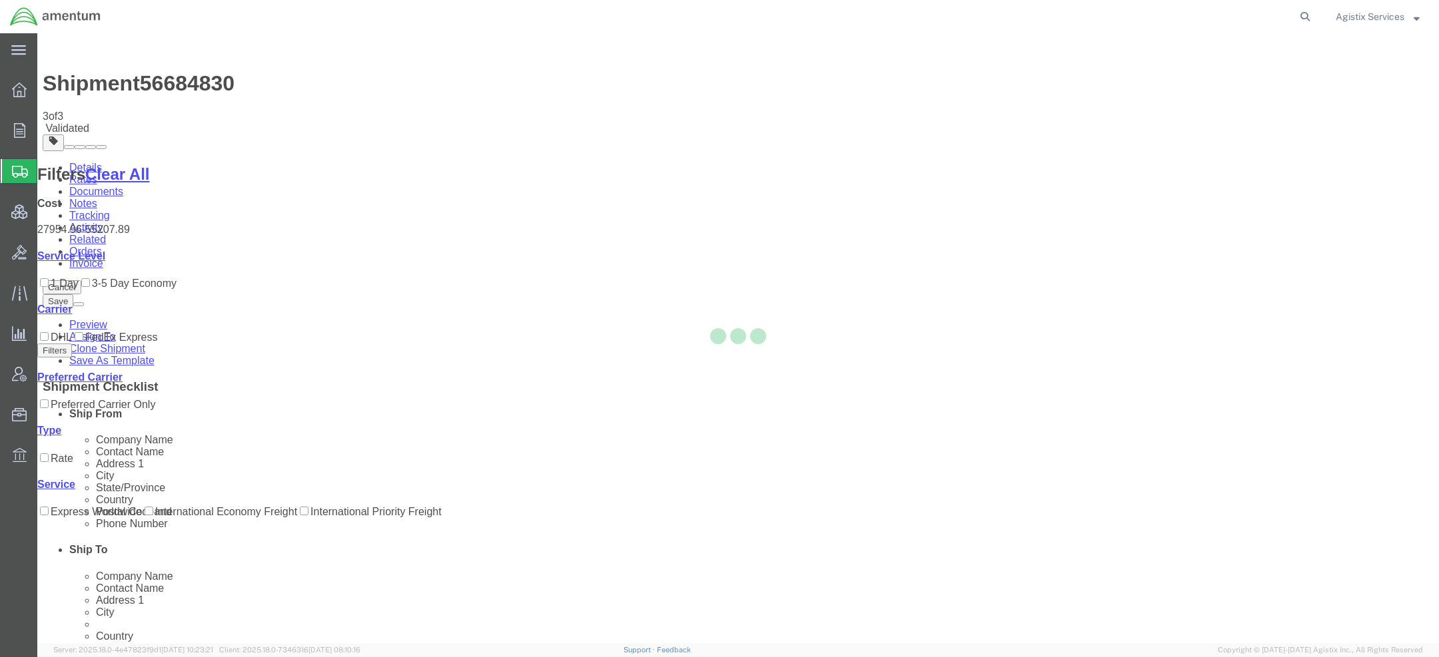
select select "42668"
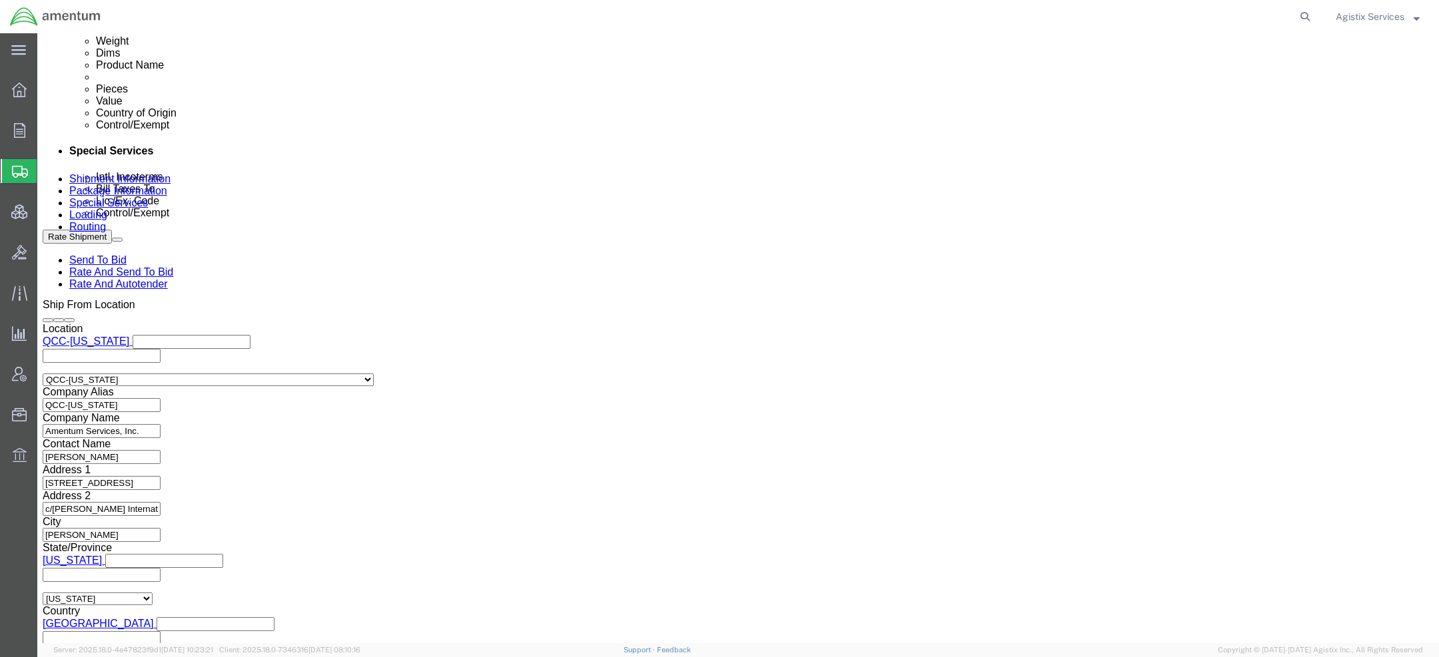
scroll to position [792, 0]
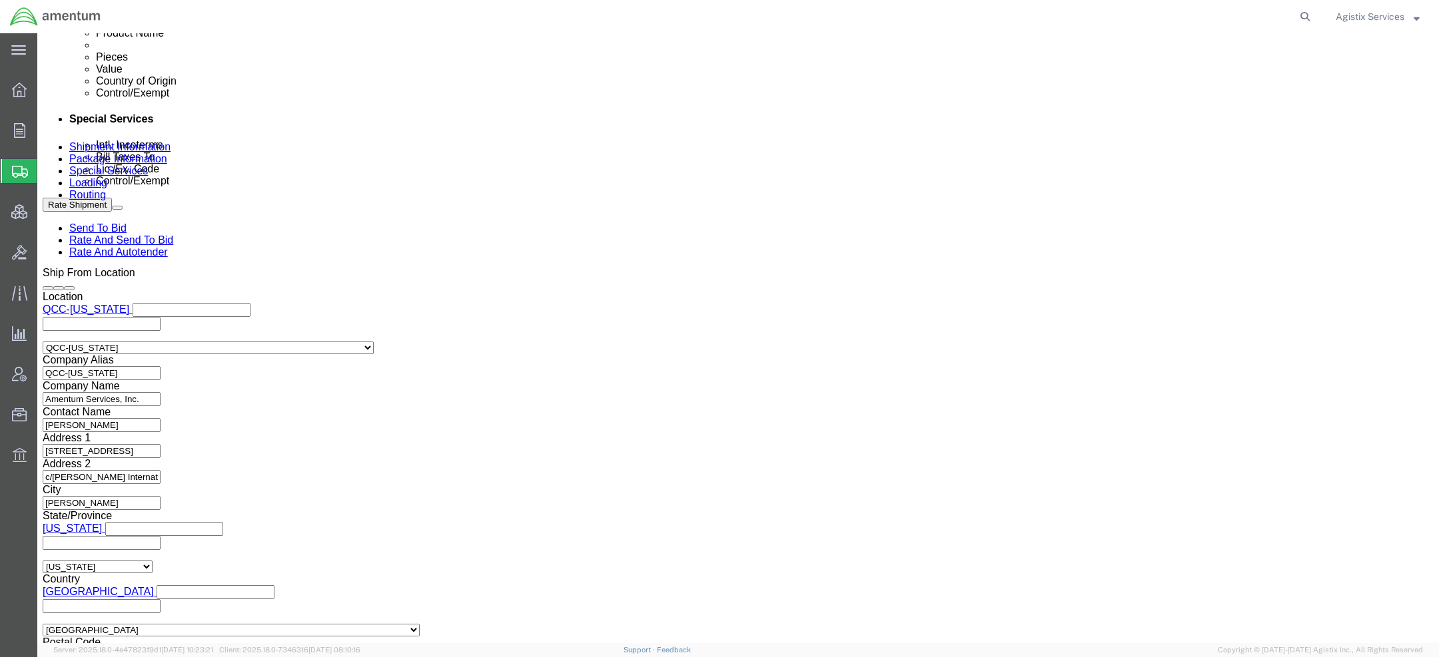
click select "Select Air Less than Truckload Multi-Leg Ocean Freight Rail Small Parcel Truckl…"
click link "Package Information"
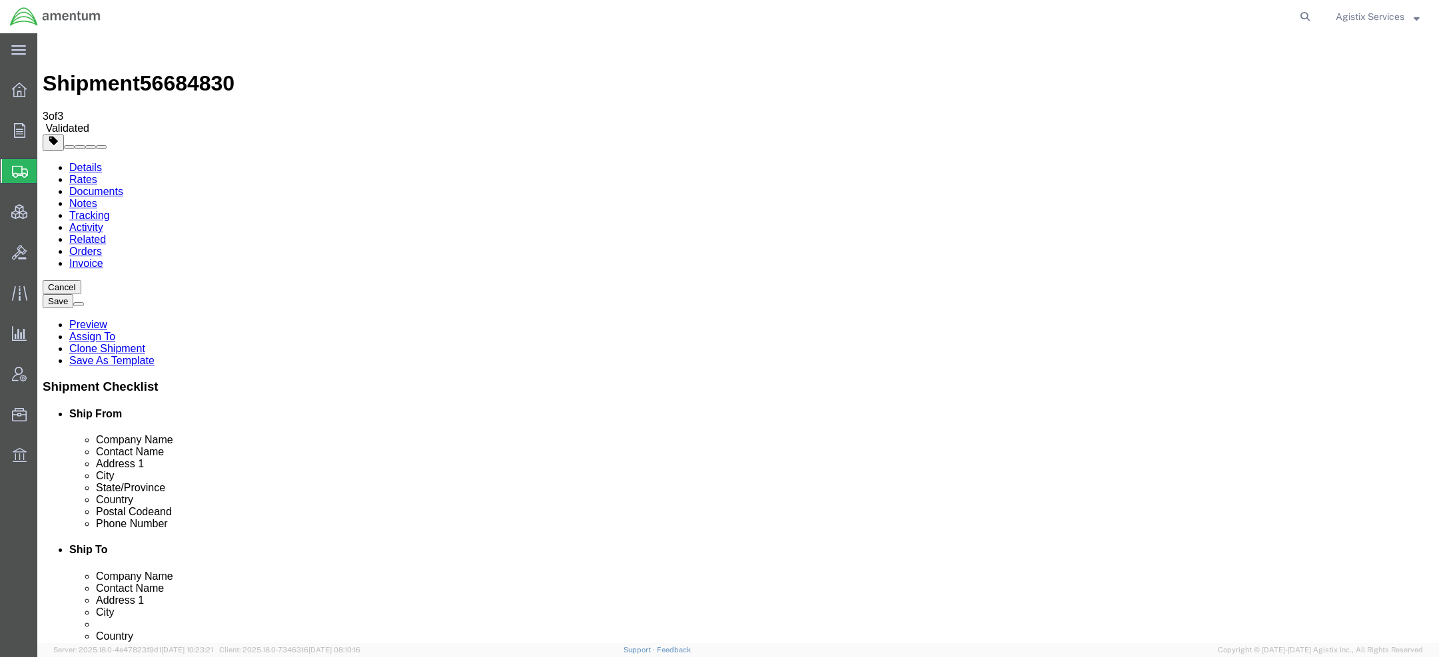
click dd "5.00 Each"
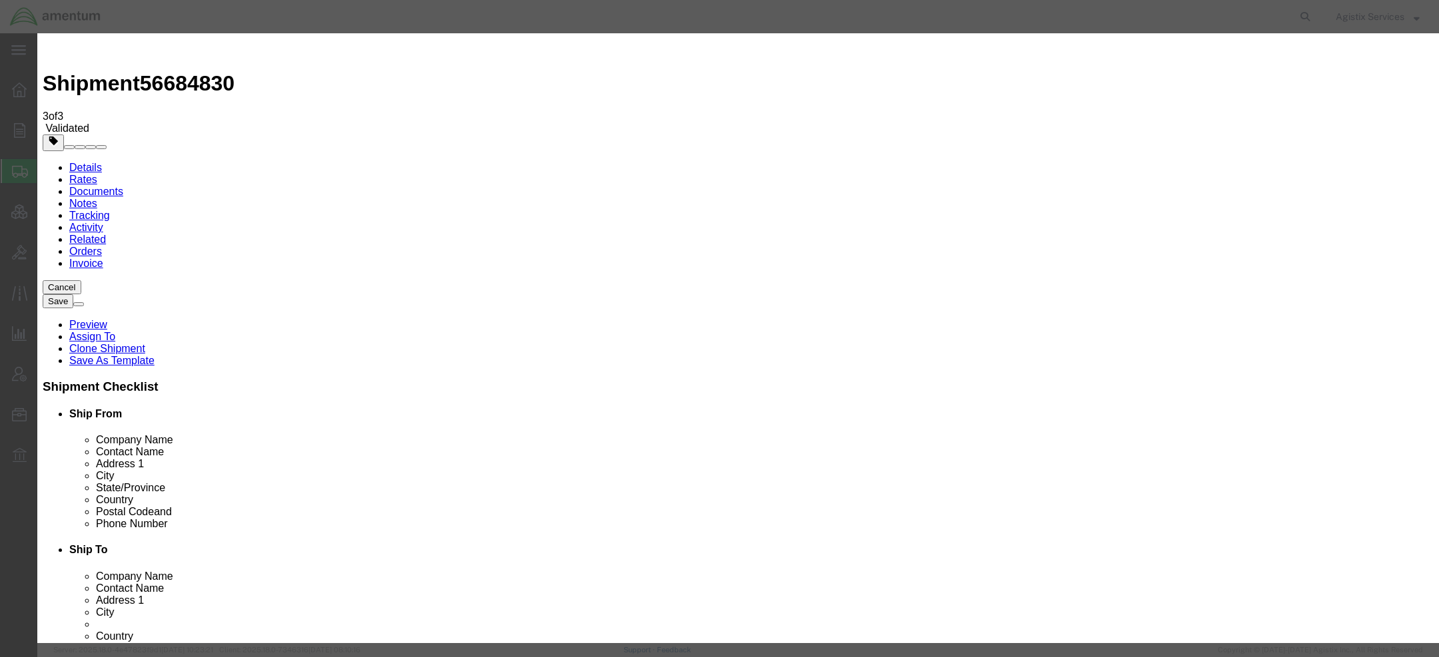
scroll to position [177, 0]
click icon "button"
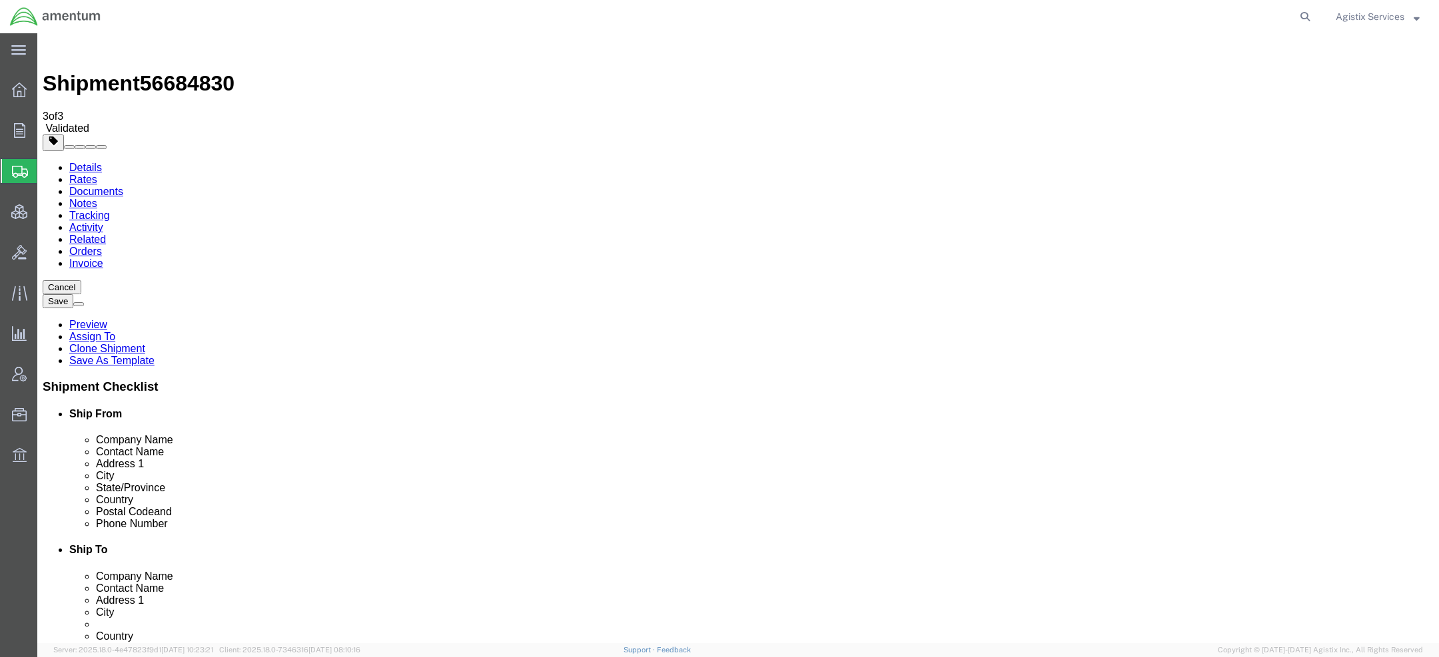
click link "Special Services"
drag, startPoint x: 182, startPoint y: 97, endPoint x: 494, endPoint y: 22, distance: 320.6
click link "Package Information"
drag, startPoint x: 495, startPoint y: 139, endPoint x: 533, endPoint y: 141, distance: 38.0
click p "Total shipment is made up of 13 packages containing 362 pieces weighing 4336.00…"
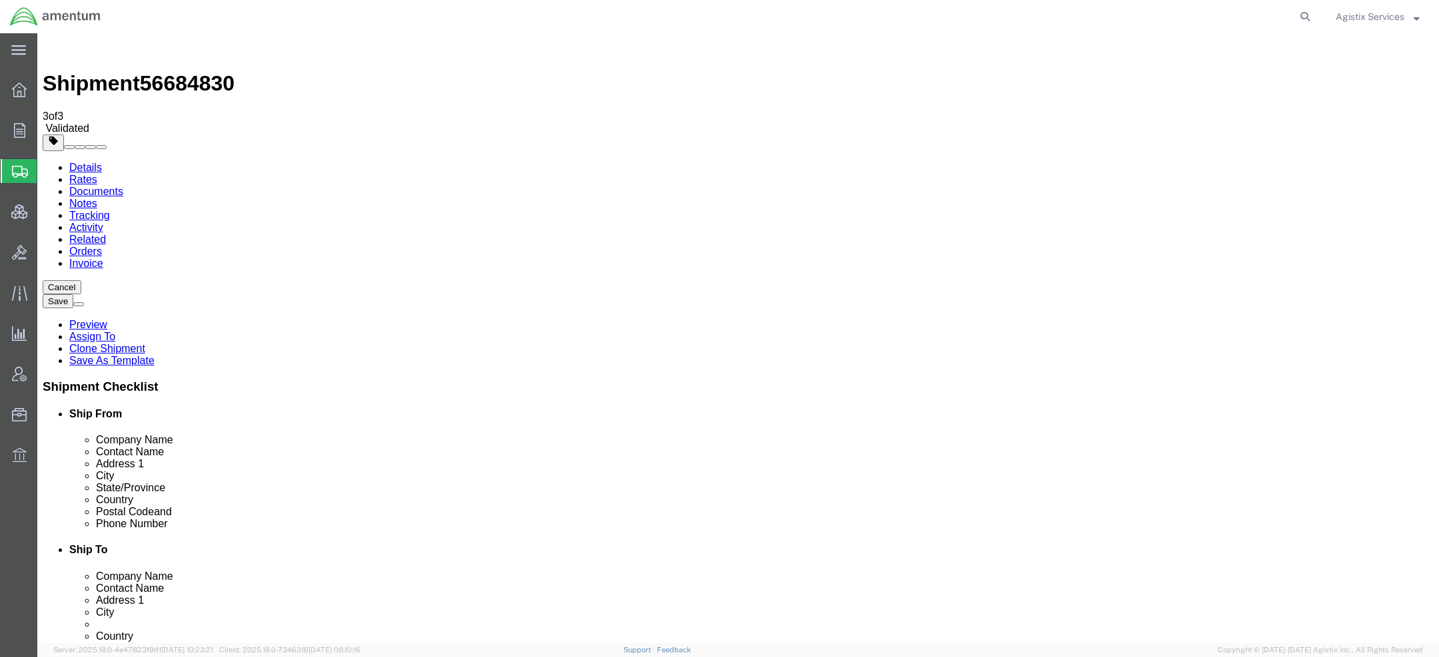
copy p "4336.00"
click icon
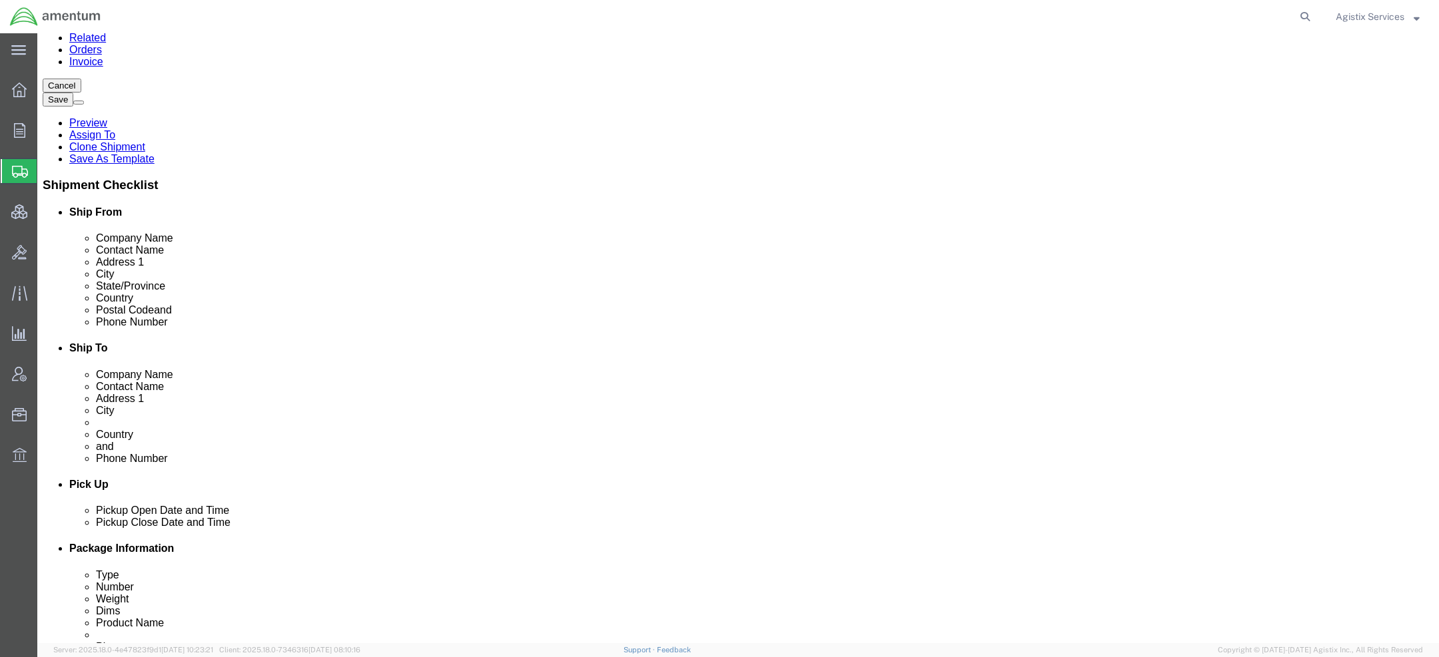
scroll to position [837, 0]
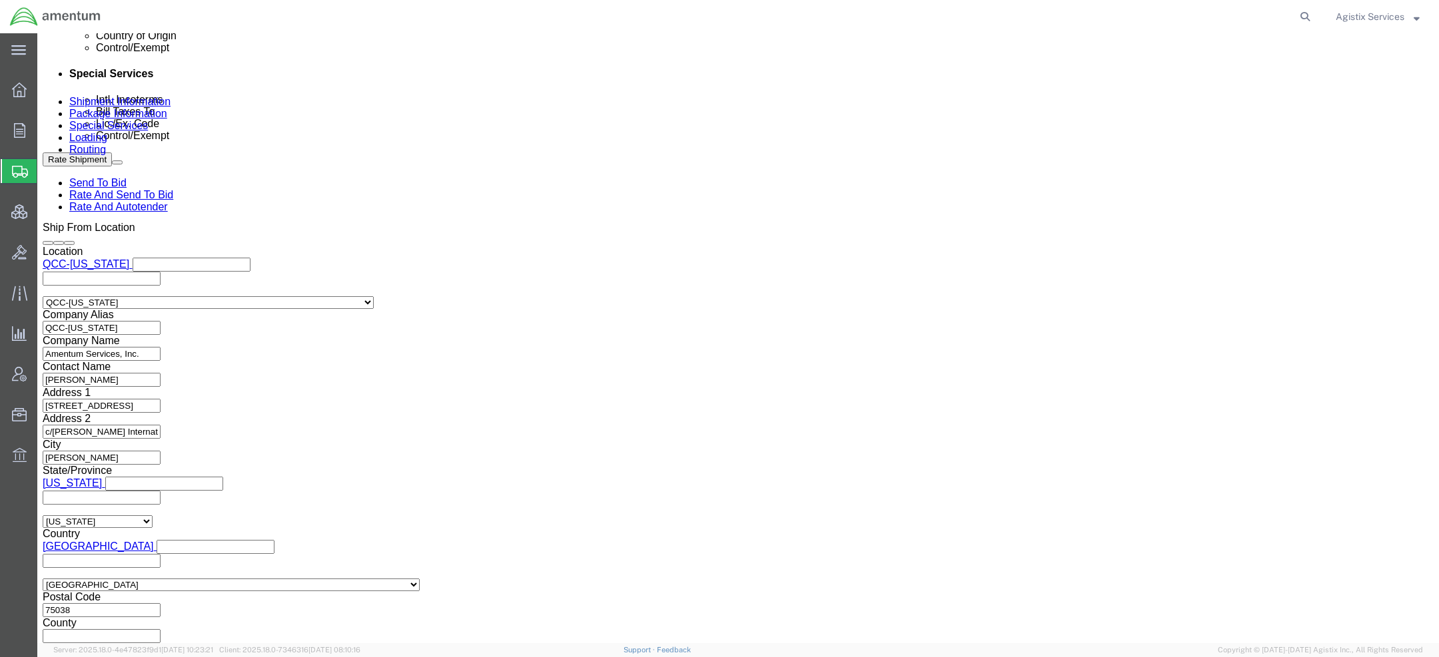
click select "Select Air Less than Truckload Multi-Leg Ocean Freight Rail Small Parcel Truckl…"
select select "OCN"
click select "Select Air Less than Truckload Multi-Leg Ocean Freight Rail Small Parcel Truckl…"
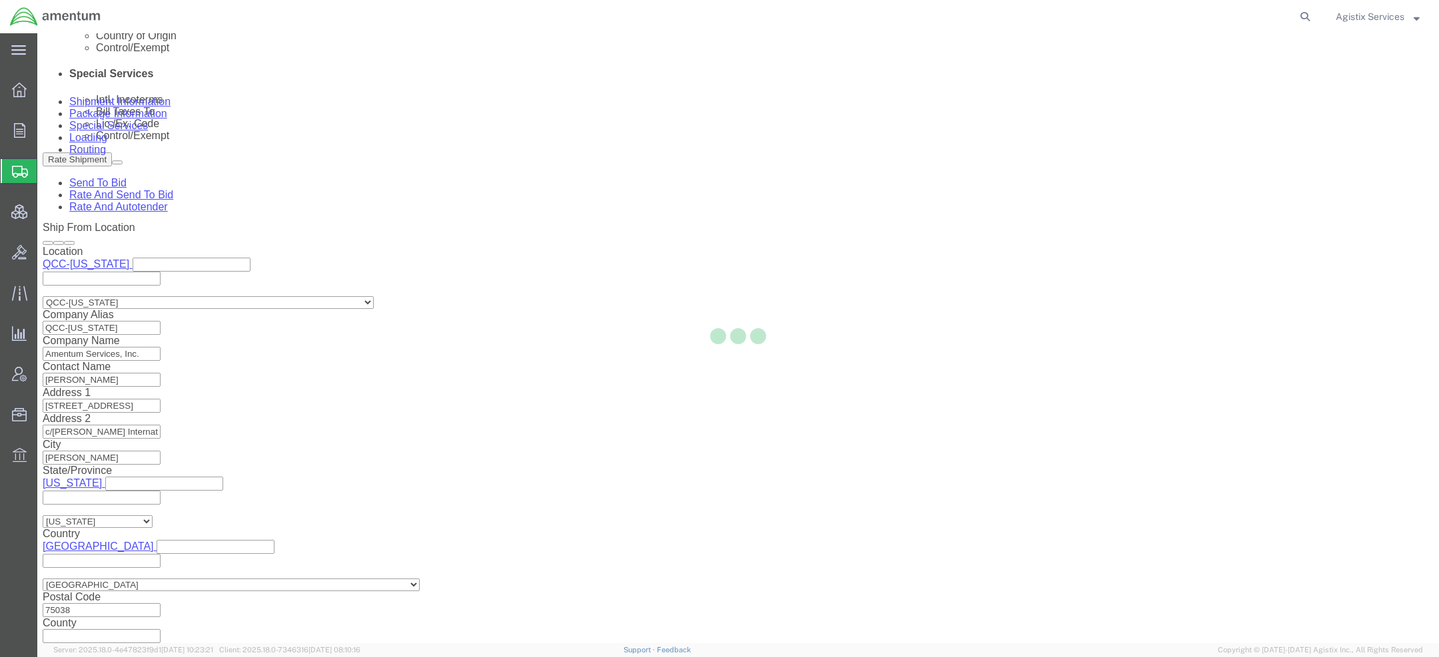
select select
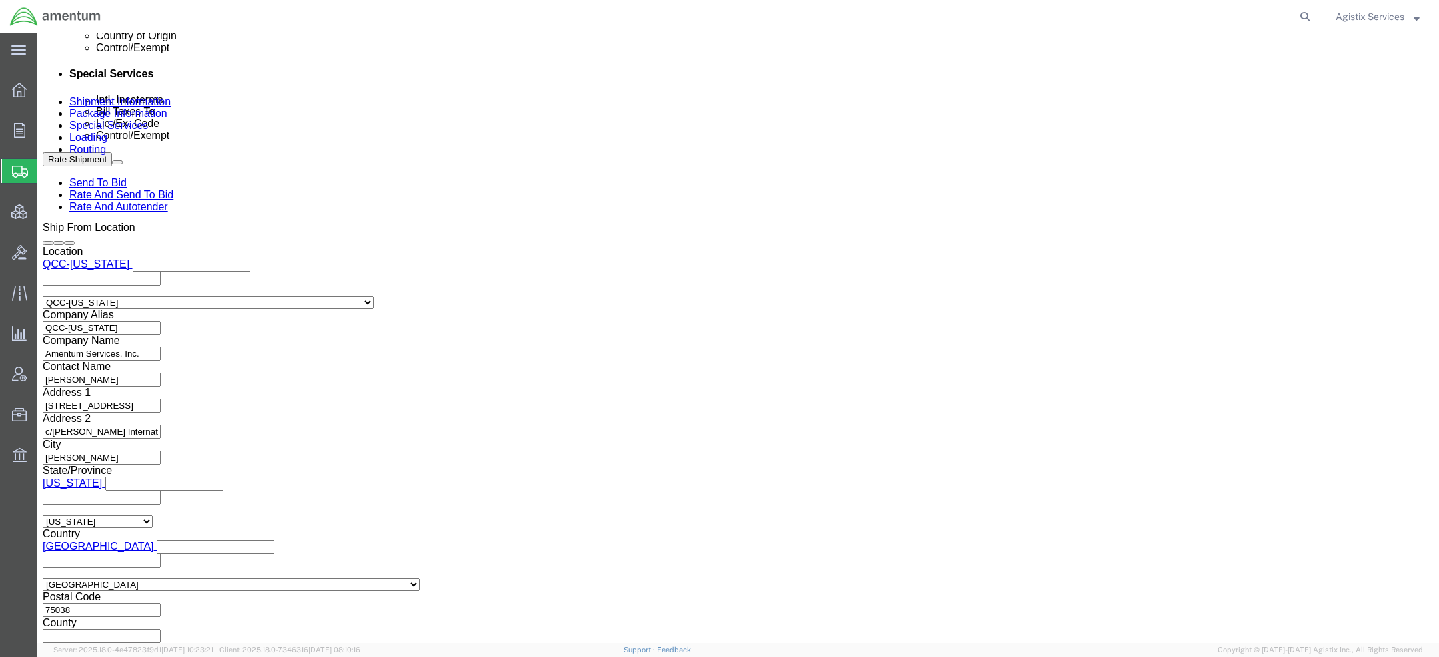
click button "Rate Shipment"
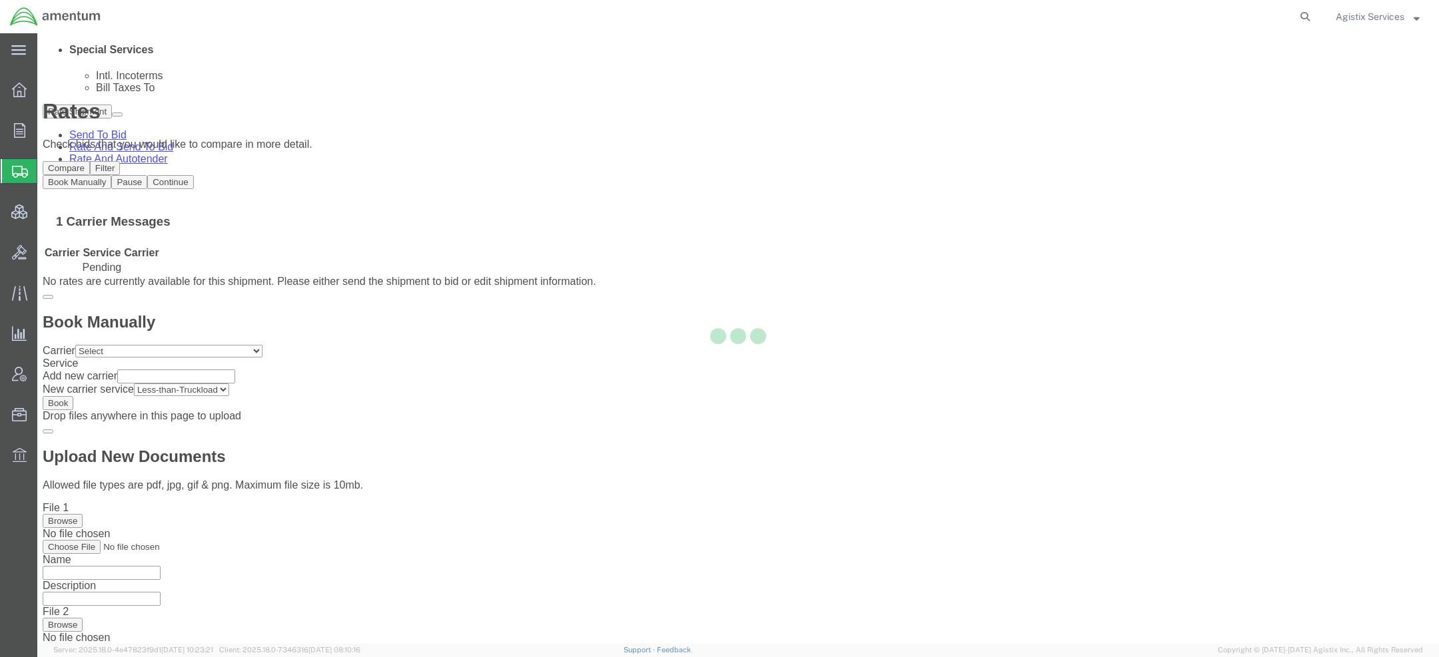
scroll to position [0, 0]
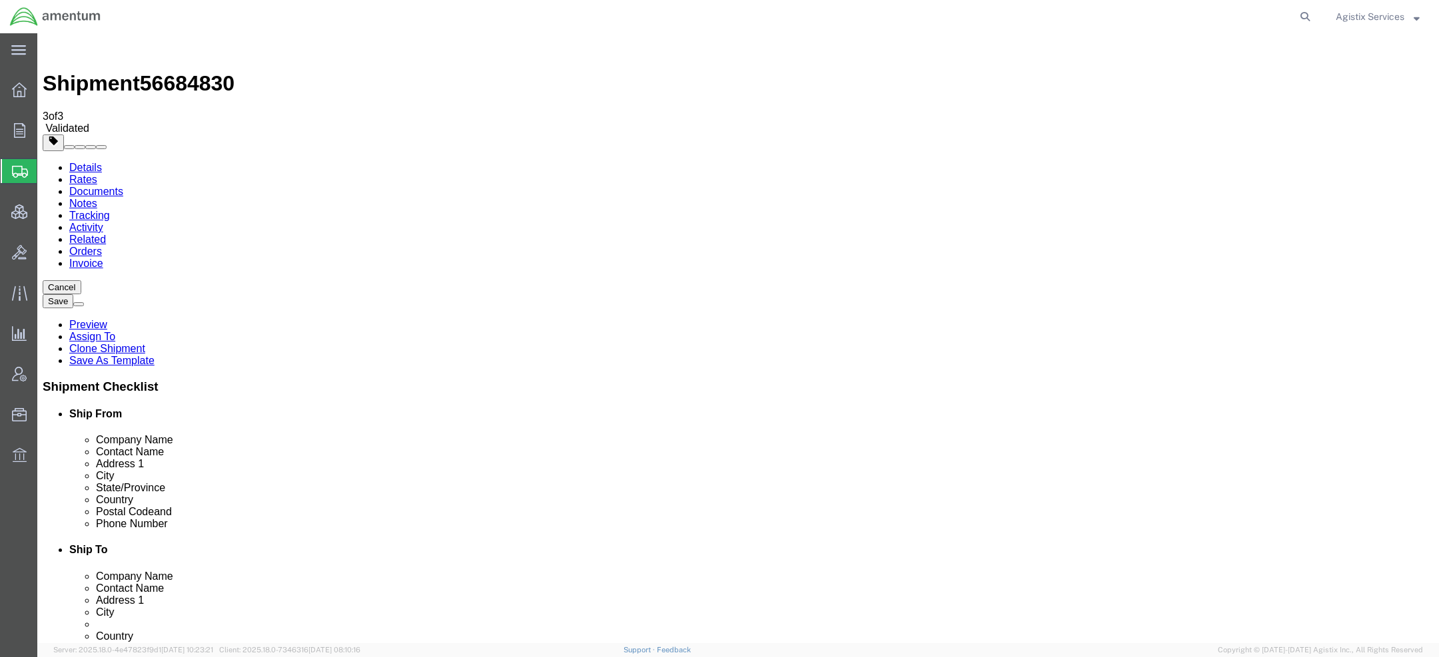
click at [93, 162] on link "Details" at bounding box center [85, 167] width 33 height 11
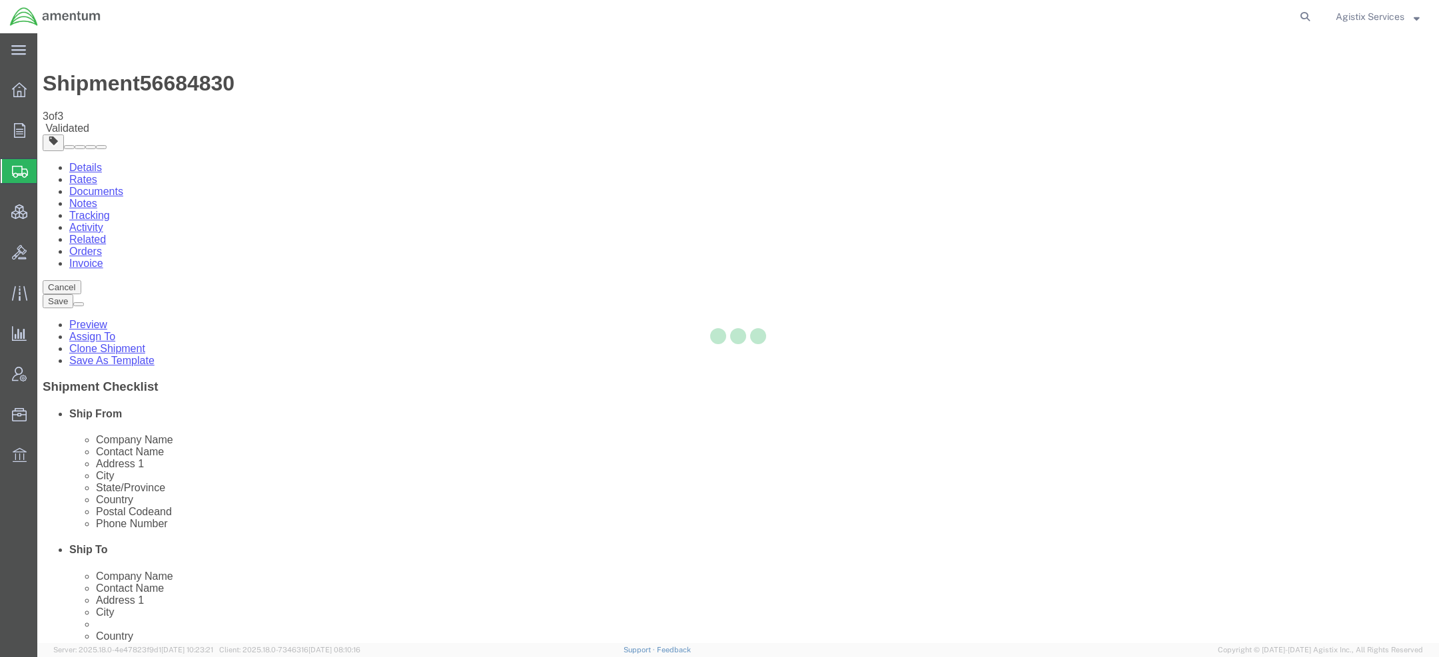
select select "42668"
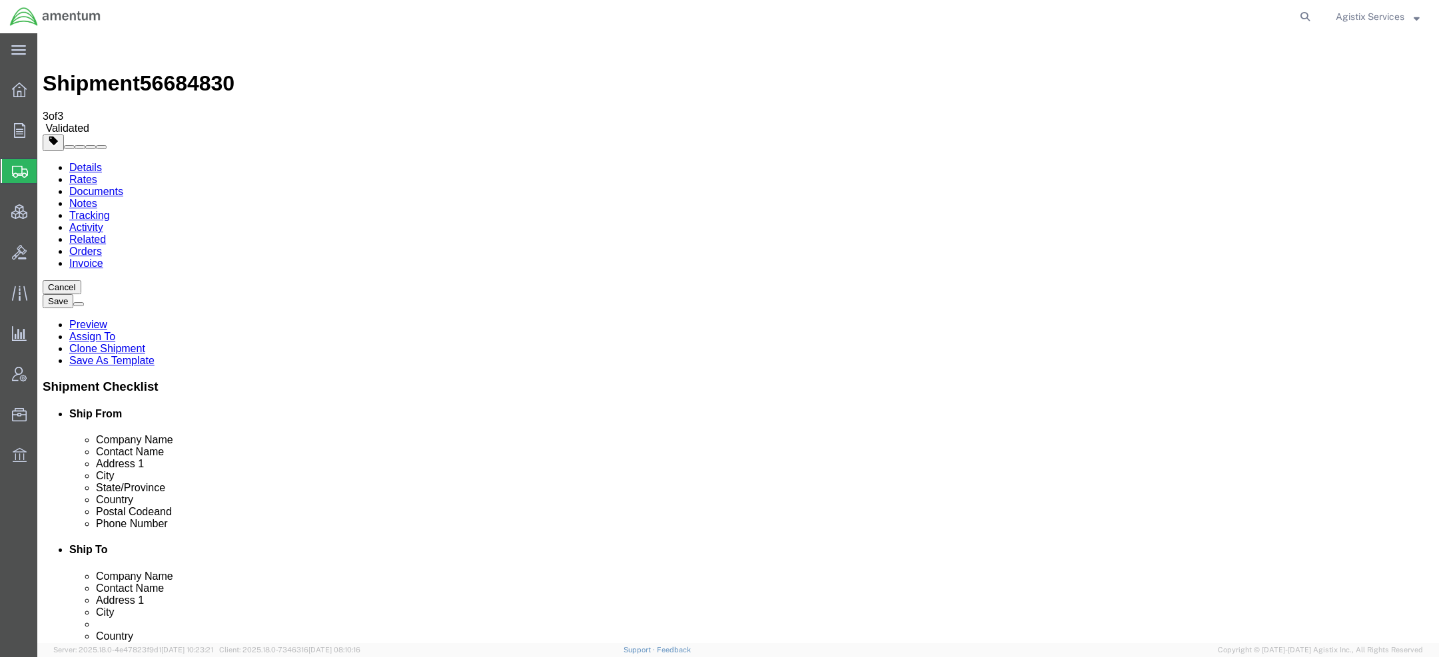
scroll to position [837, 0]
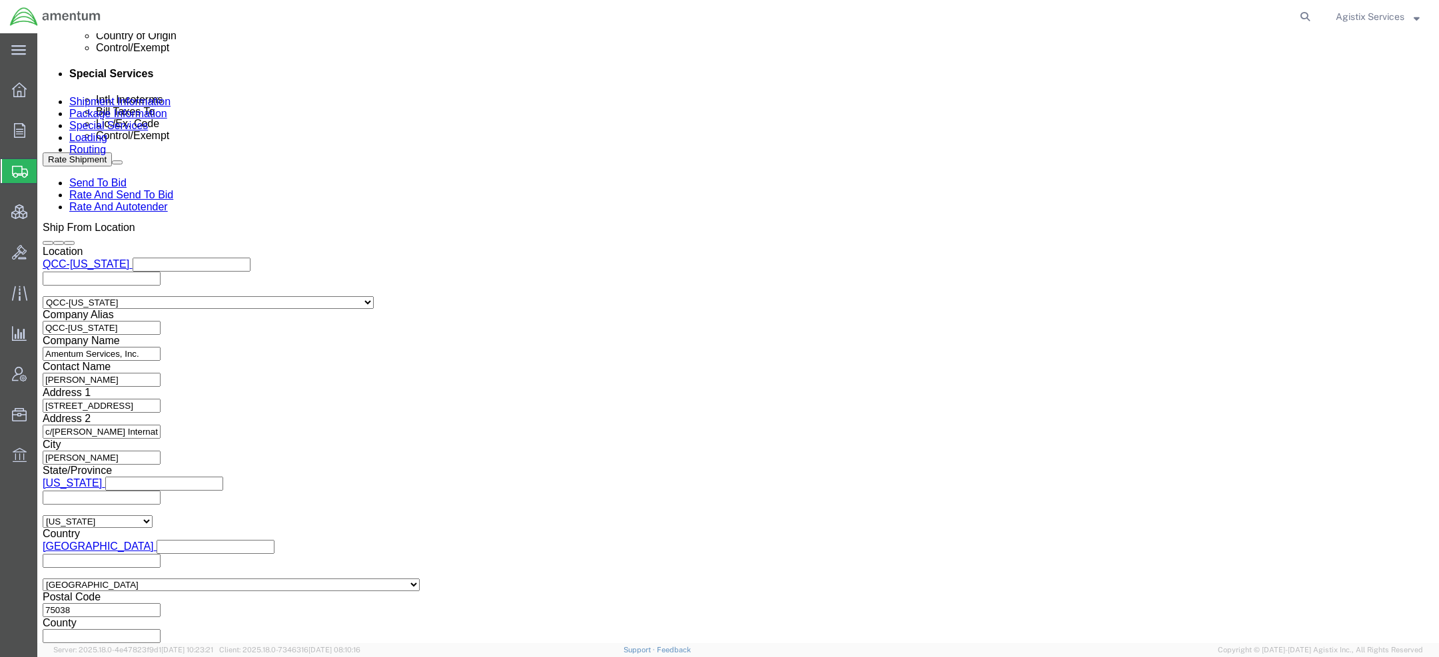
click select "Select Air Less than Truckload Multi-Leg Ocean Freight Rail Small Parcel Truckl…"
select select "AIR"
click select "Select Air Less than Truckload Multi-Leg Ocean Freight Rail Small Parcel Truckl…"
click at [1369, 19] on span "Agistix Services" at bounding box center [1370, 16] width 69 height 15
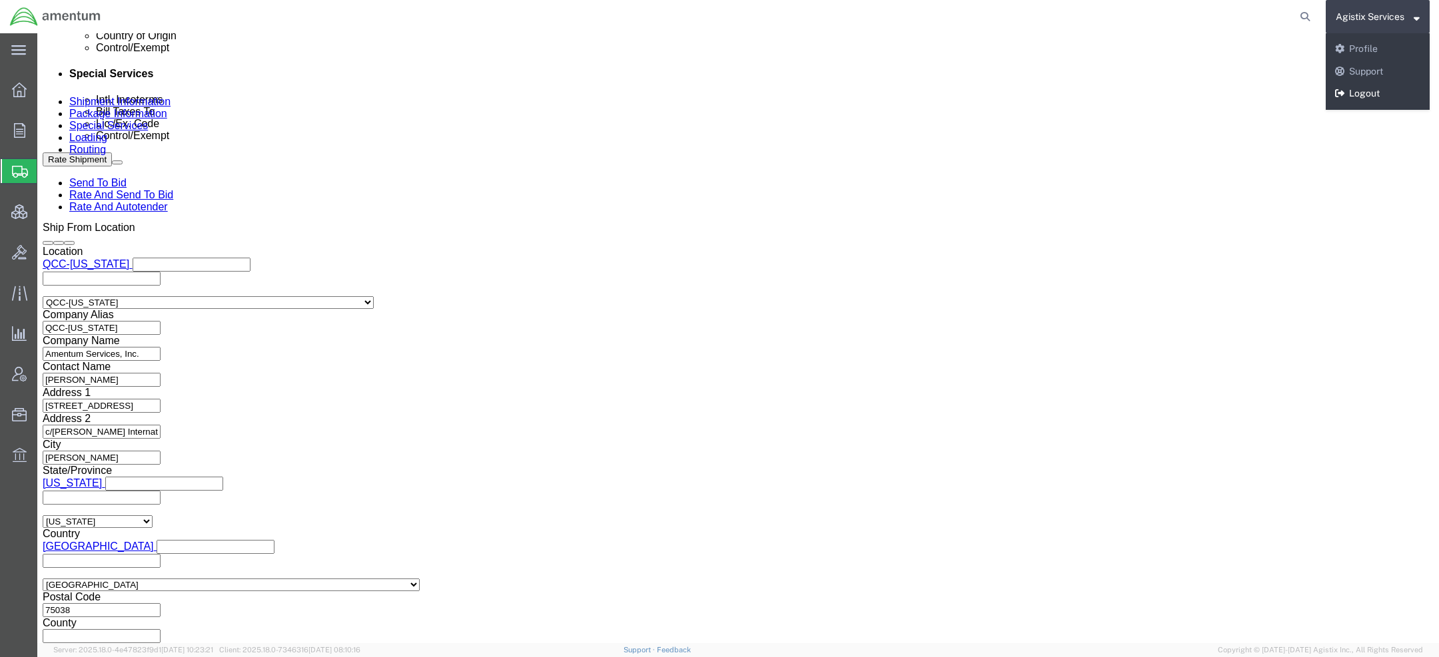
click at [1360, 94] on link "Logout" at bounding box center [1378, 94] width 104 height 23
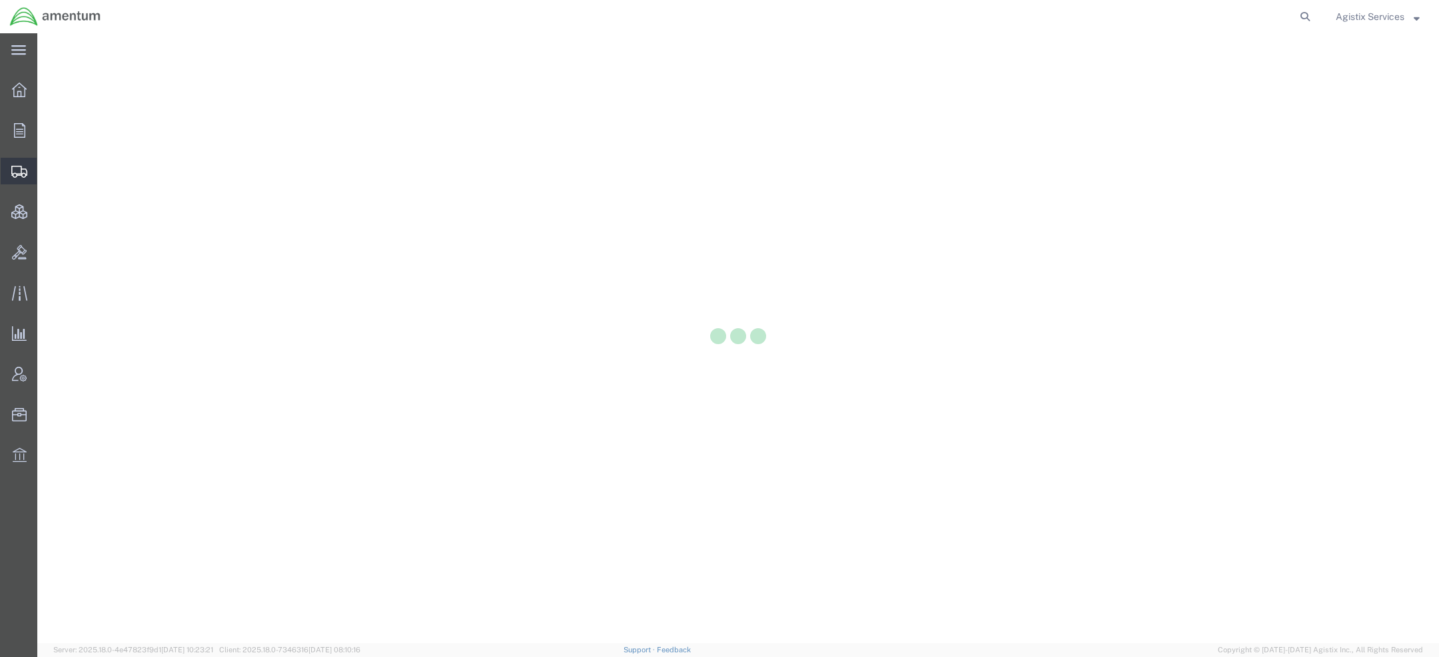
click at [17, 171] on icon at bounding box center [19, 172] width 16 height 12
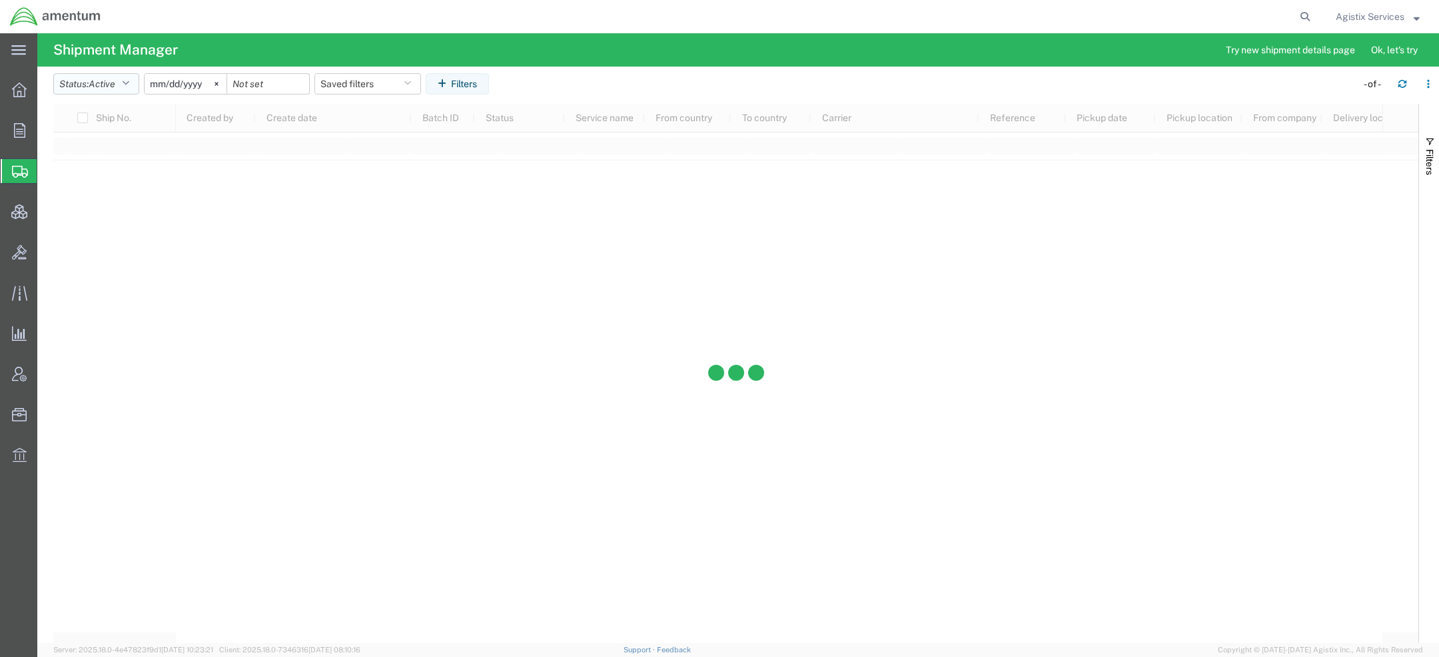
click at [103, 82] on span "Active" at bounding box center [102, 84] width 27 height 11
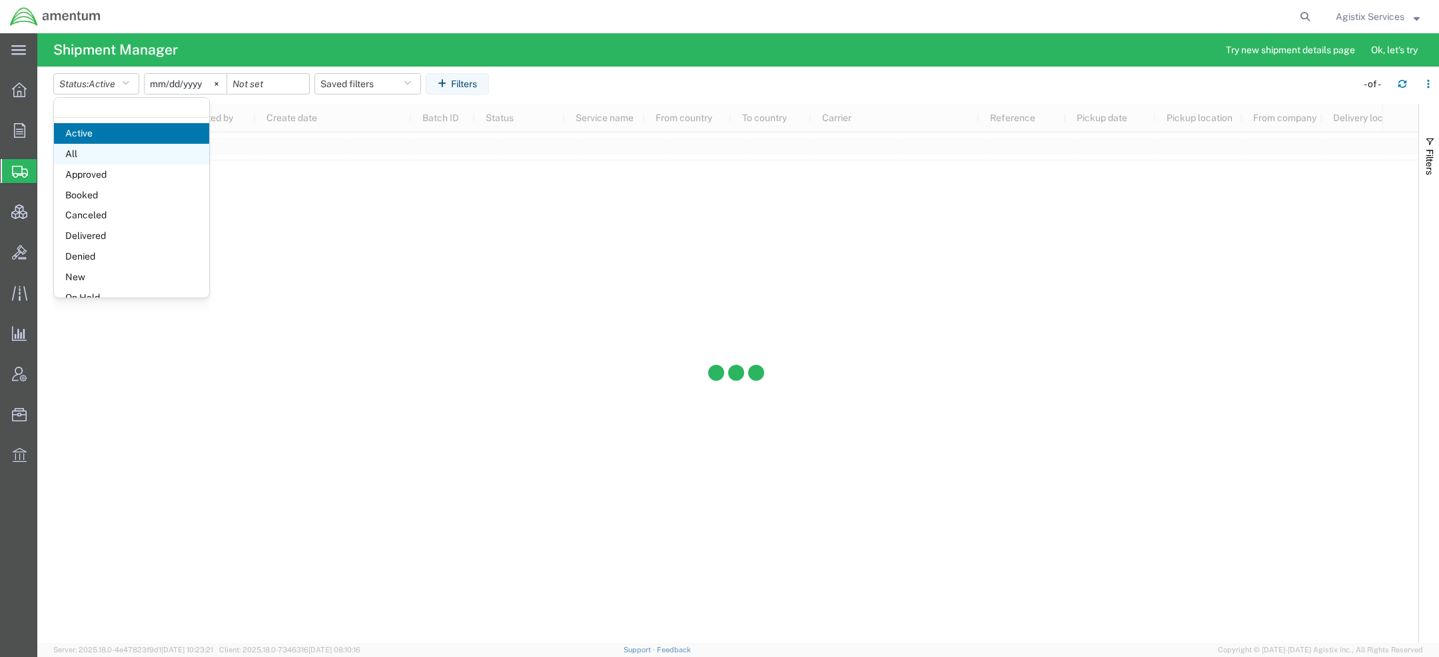
click at [85, 145] on span "All" at bounding box center [131, 154] width 155 height 21
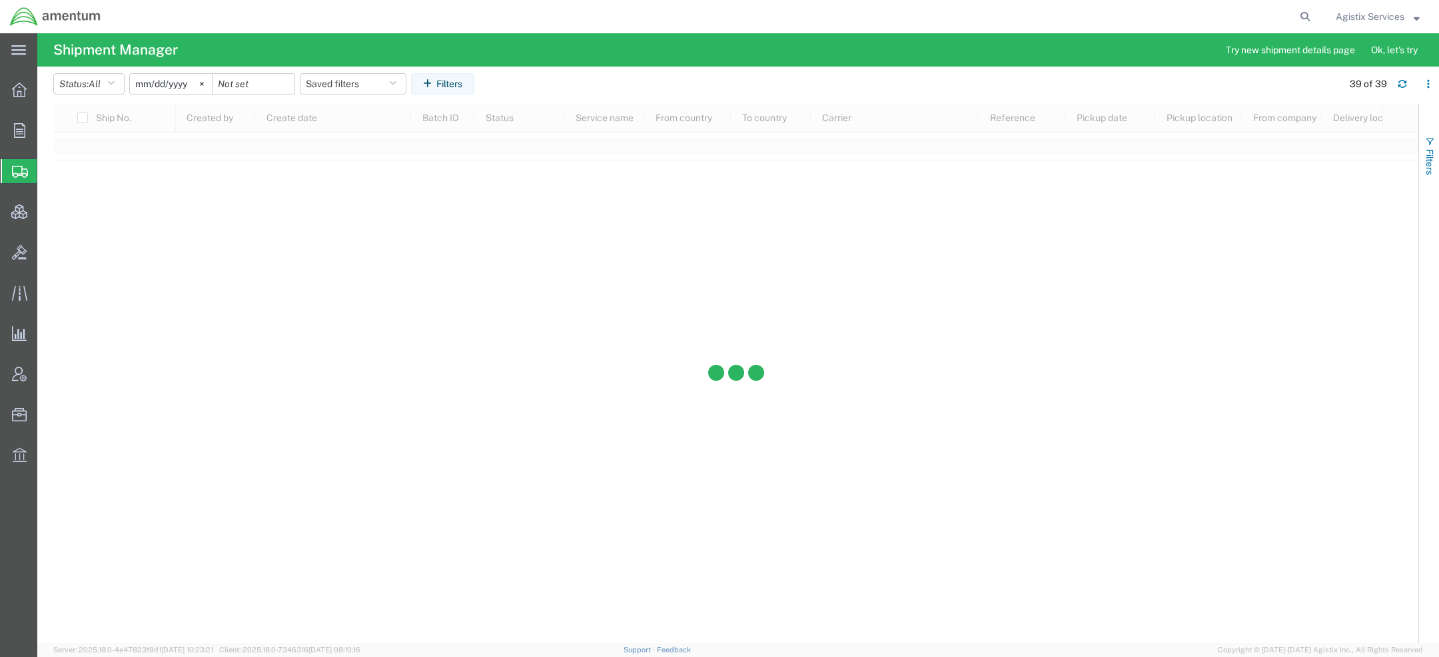
click at [1431, 161] on span "Filters" at bounding box center [1429, 162] width 11 height 26
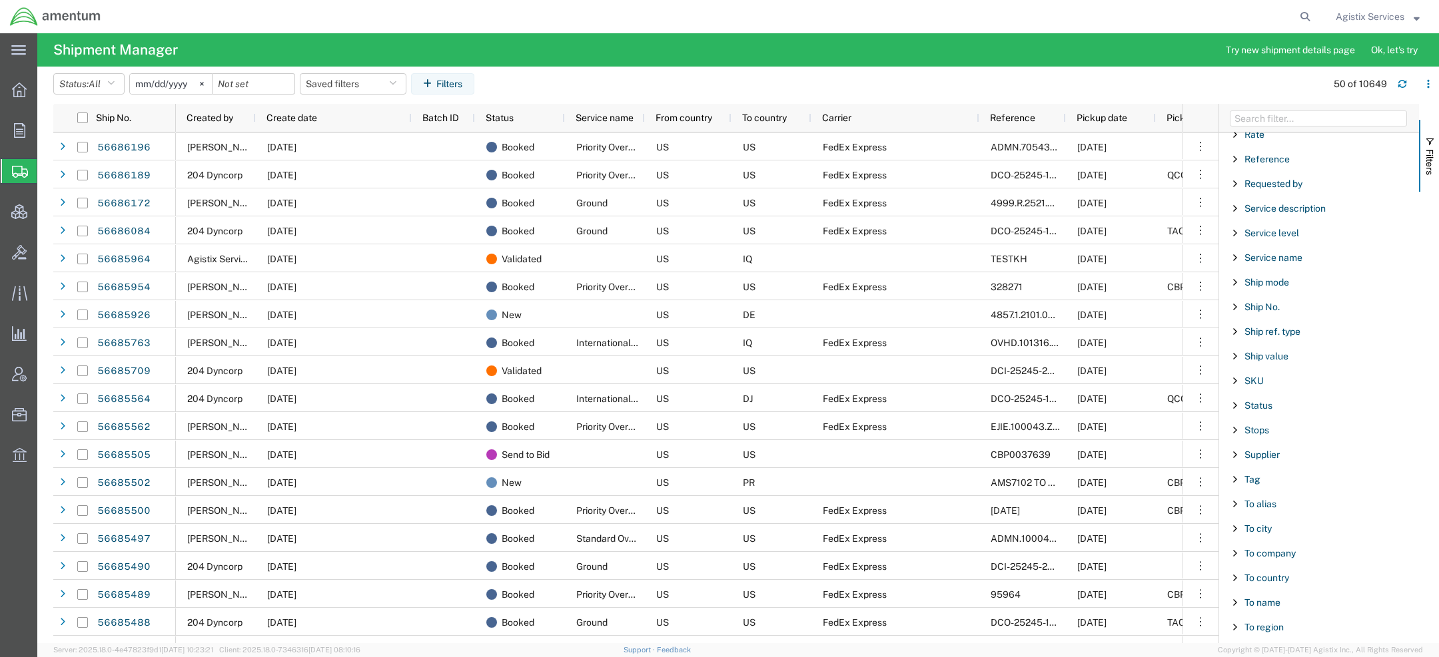
scroll to position [1006, 0]
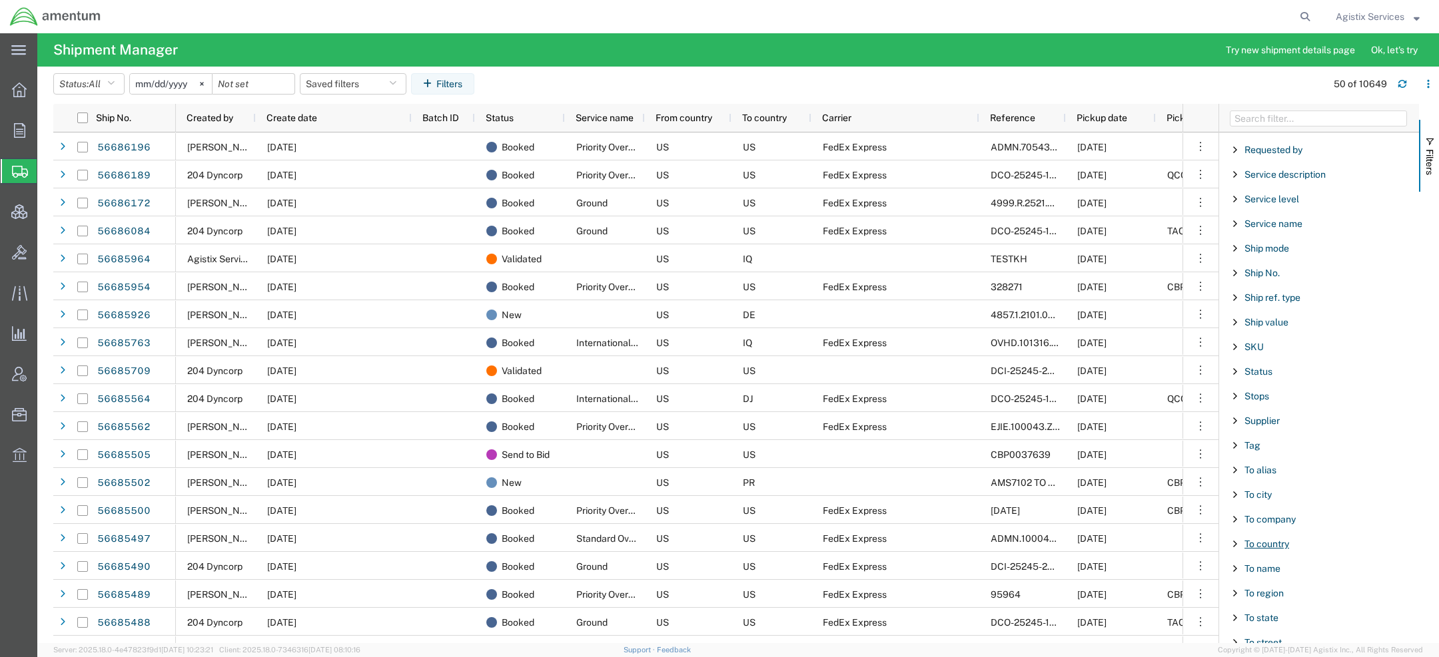
click at [1270, 539] on span "To country" at bounding box center [1266, 544] width 45 height 11
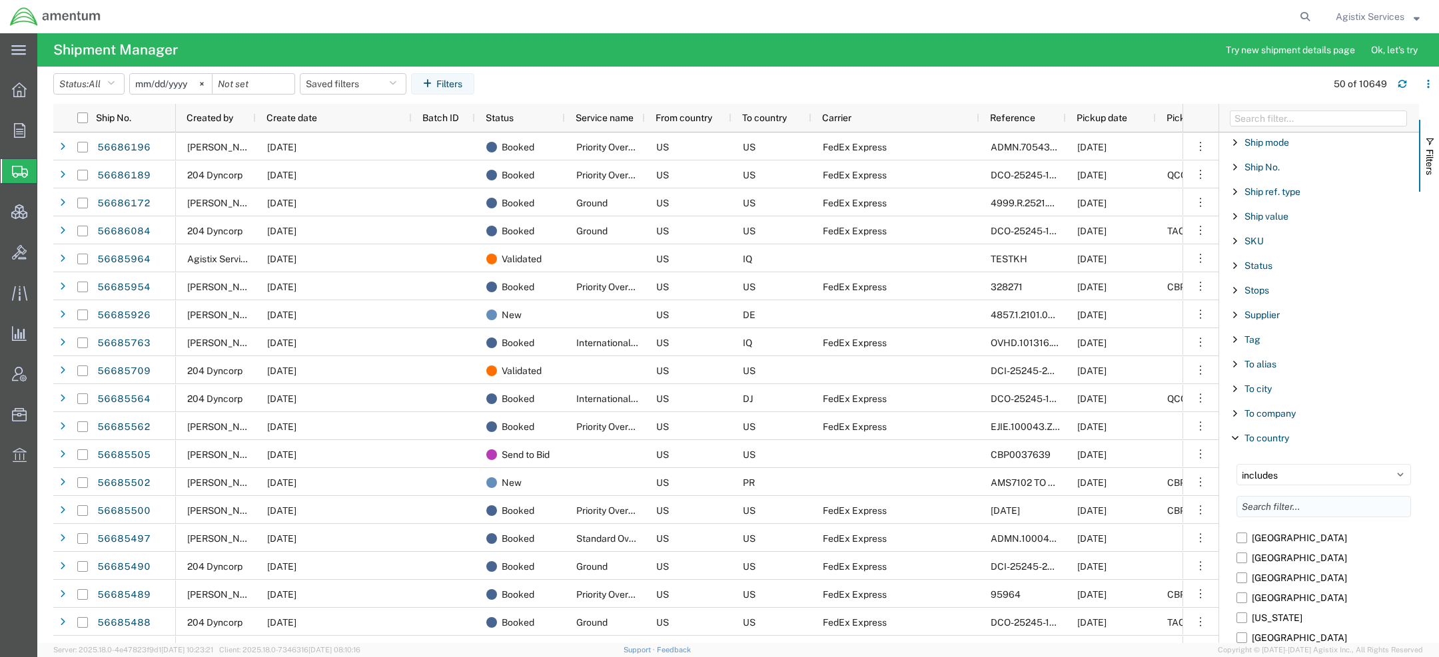
scroll to position [1115, 0]
click at [1262, 494] on input "Filter List 66 Filters" at bounding box center [1323, 503] width 175 height 21
type input "ira"
click at [1259, 550] on label "[GEOGRAPHIC_DATA]" at bounding box center [1323, 555] width 175 height 20
click at [0, 0] on input "[GEOGRAPHIC_DATA]" at bounding box center [0, 0] width 0 height 0
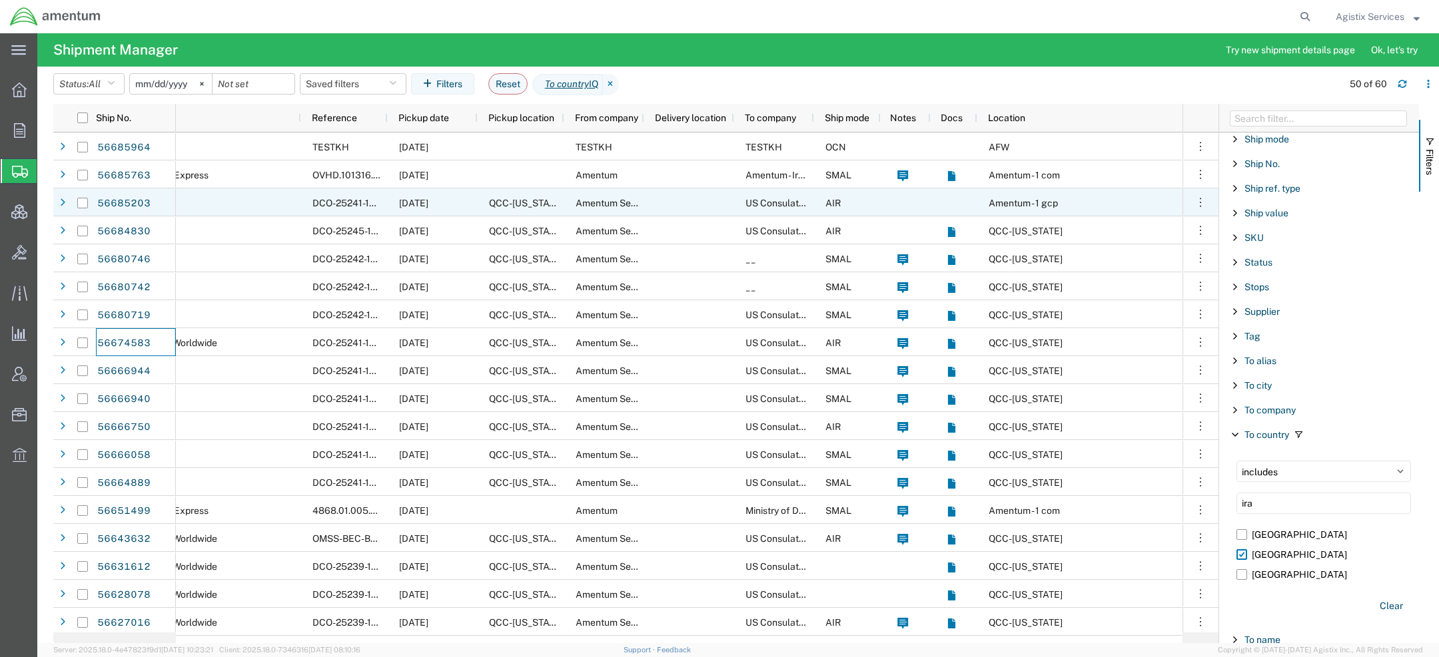
scroll to position [0, 492]
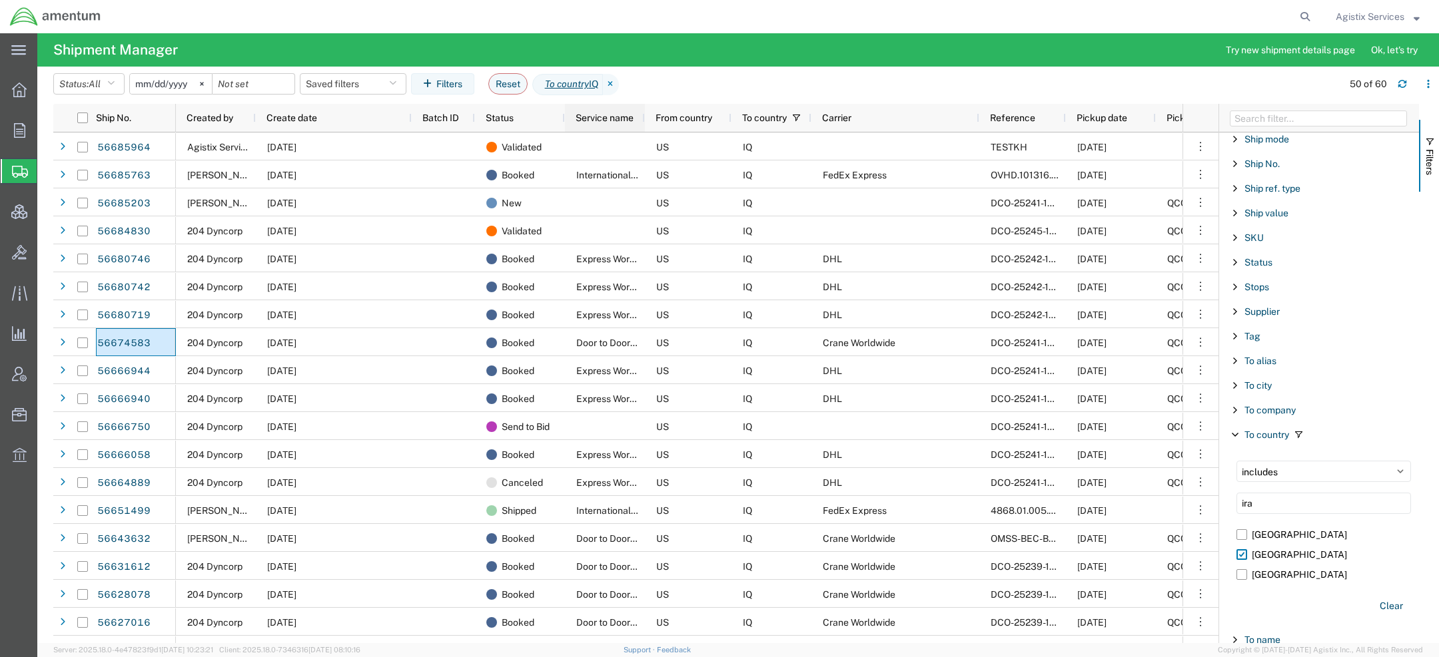
click at [603, 114] on span "Service name" at bounding box center [605, 118] width 58 height 11
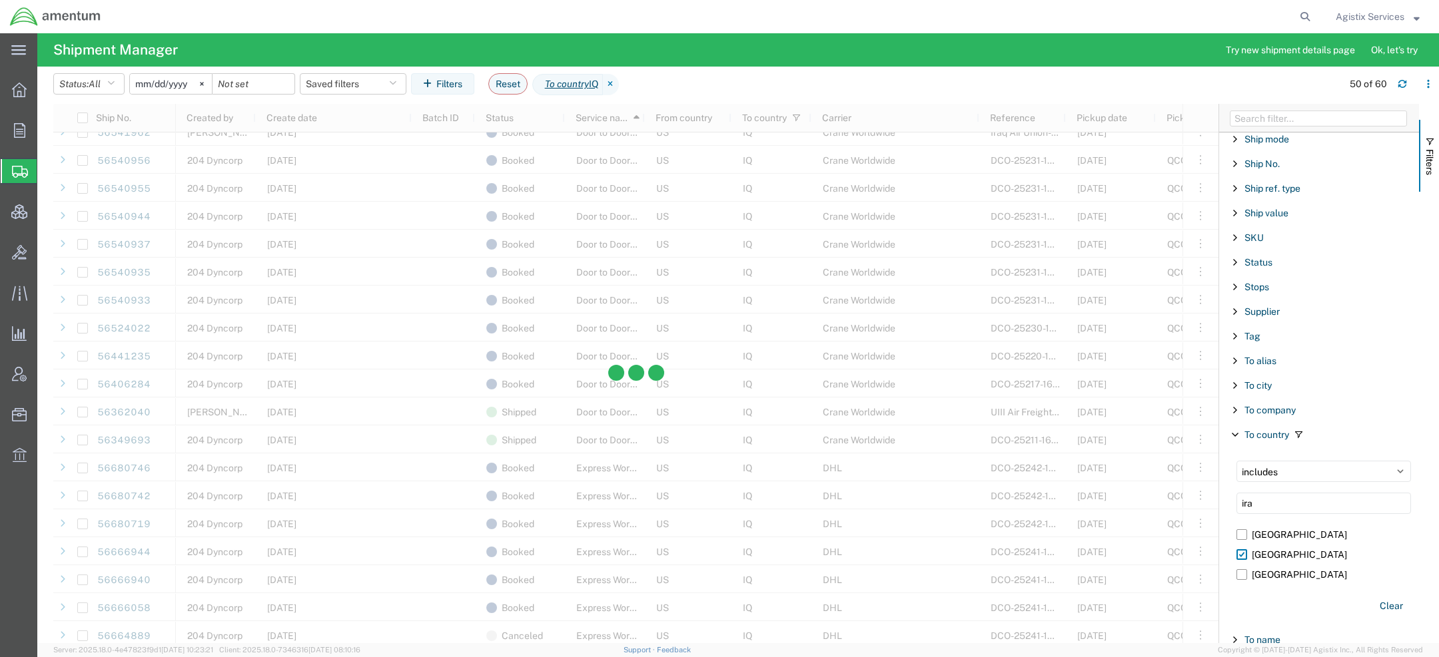
scroll to position [735, 0]
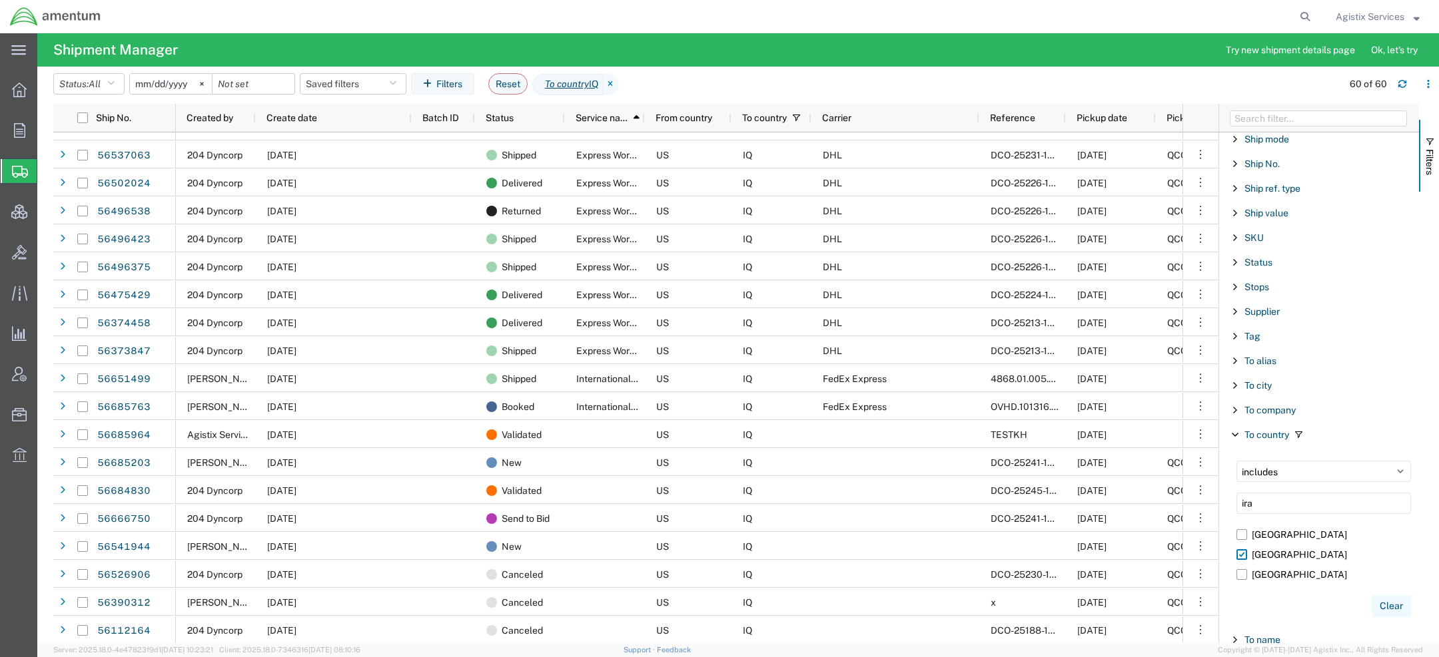
click at [1385, 596] on button "Clear" at bounding box center [1391, 607] width 39 height 22
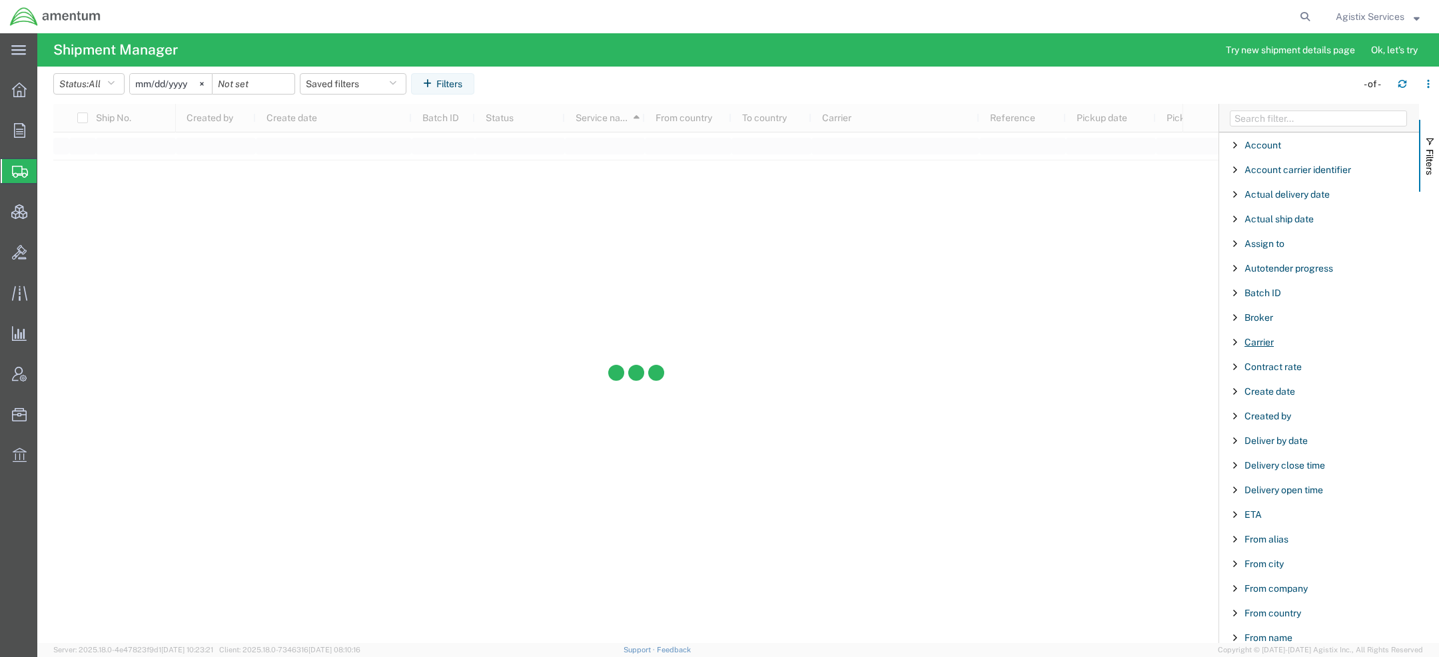
click at [1272, 340] on span "Carrier" at bounding box center [1258, 342] width 29 height 11
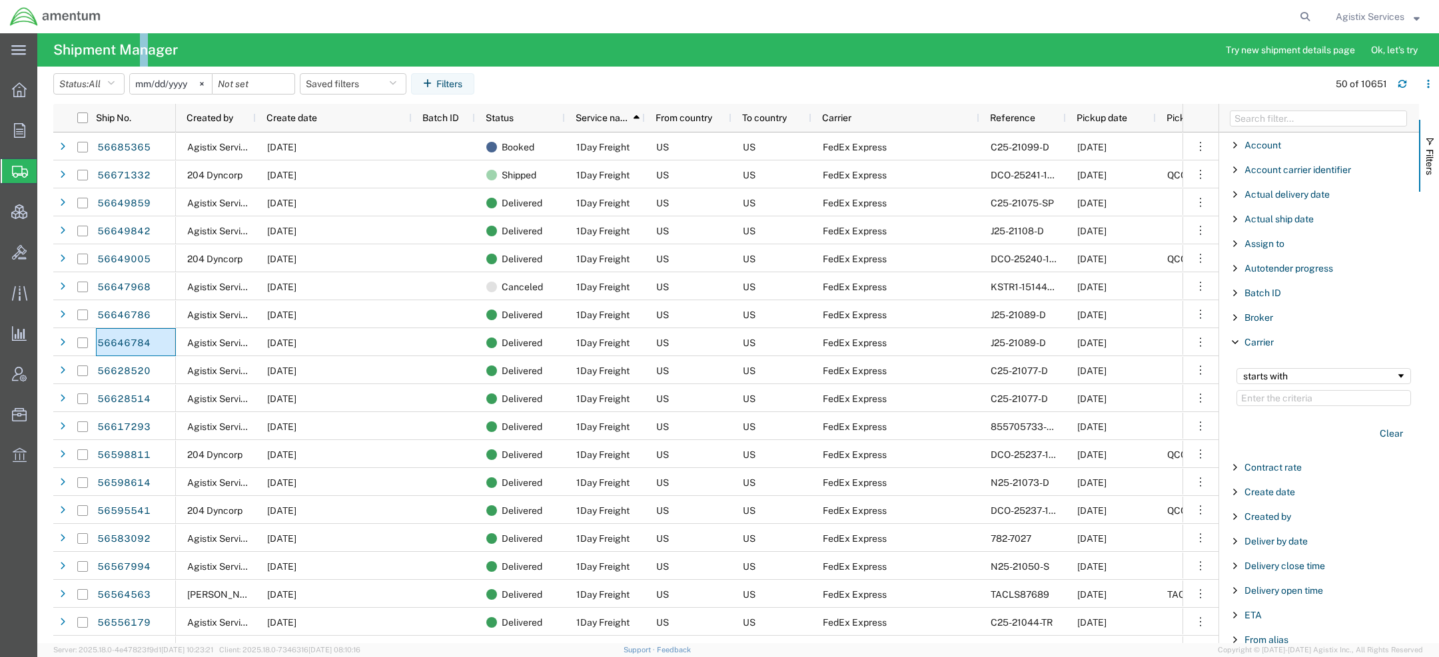
click at [140, 47] on h4 "Shipment Manager" at bounding box center [115, 49] width 125 height 33
copy h4 "n"
click at [1248, 390] on input "Filter Value" at bounding box center [1323, 398] width 175 height 16
click at [1251, 371] on div "starts with" at bounding box center [1319, 376] width 153 height 11
click at [1264, 400] on input "Filter Value" at bounding box center [1323, 398] width 175 height 16
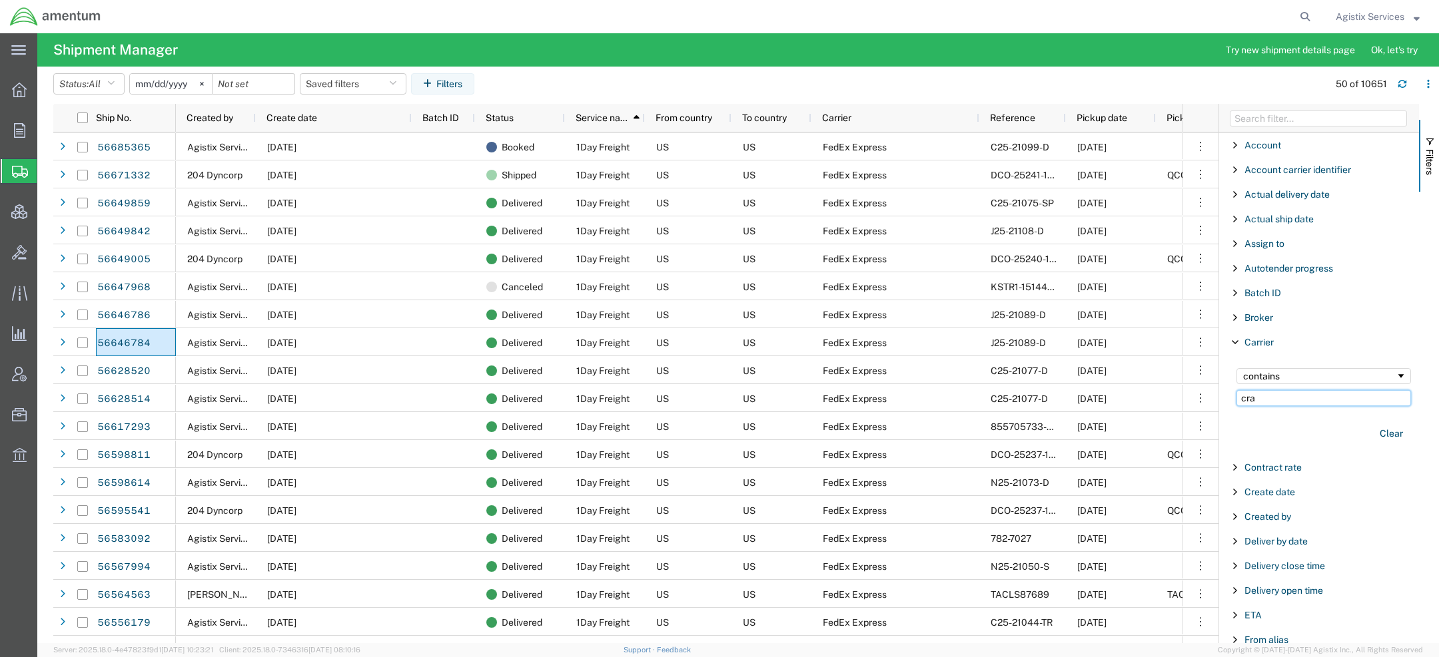
paste input "n"
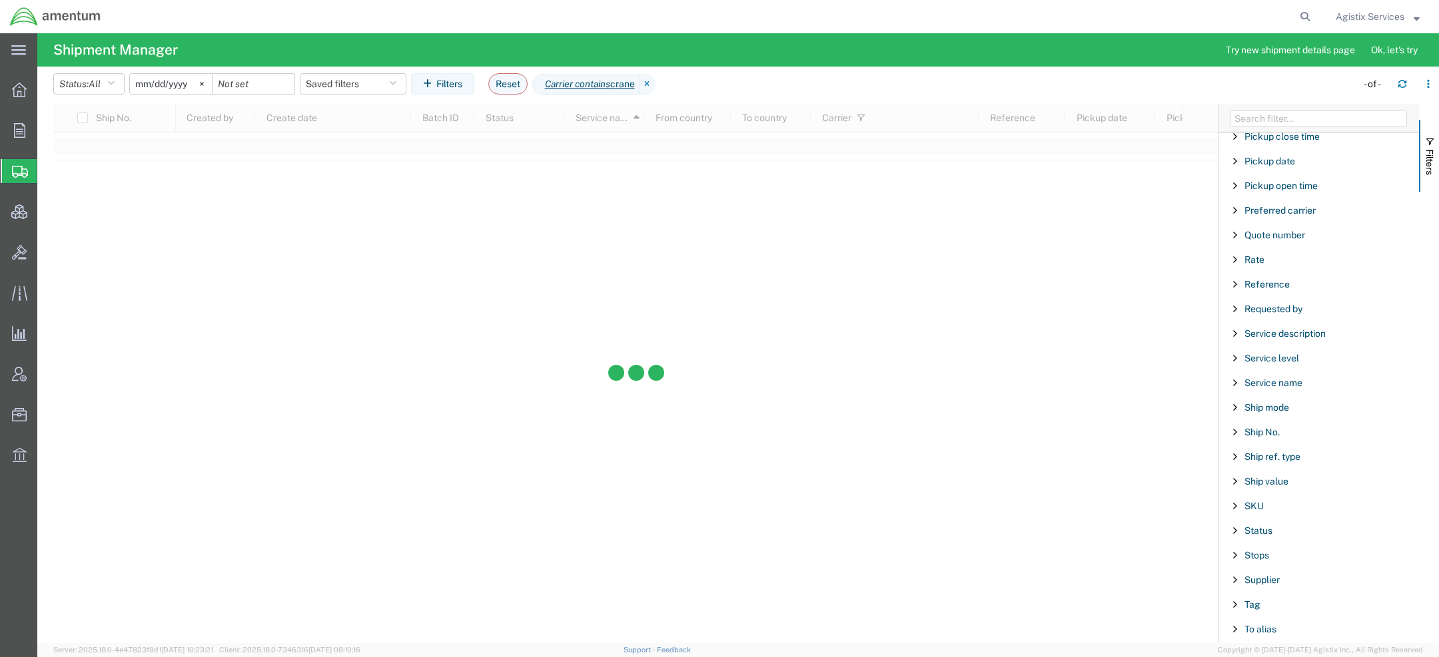
type input "crane"
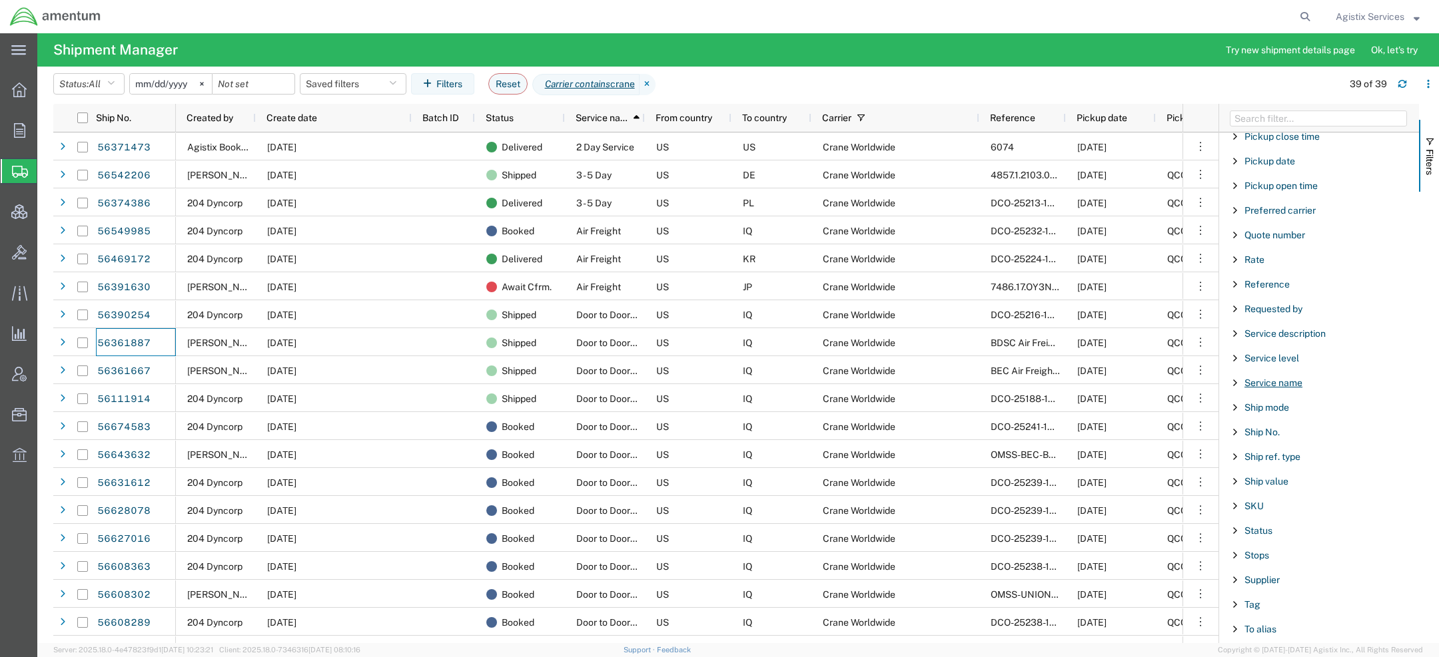
click at [1261, 378] on span "Service name" at bounding box center [1273, 383] width 58 height 11
click at [1274, 412] on div "starts with" at bounding box center [1319, 417] width 153 height 11
click at [1268, 434] on input "Filter Value" at bounding box center [1323, 439] width 175 height 16
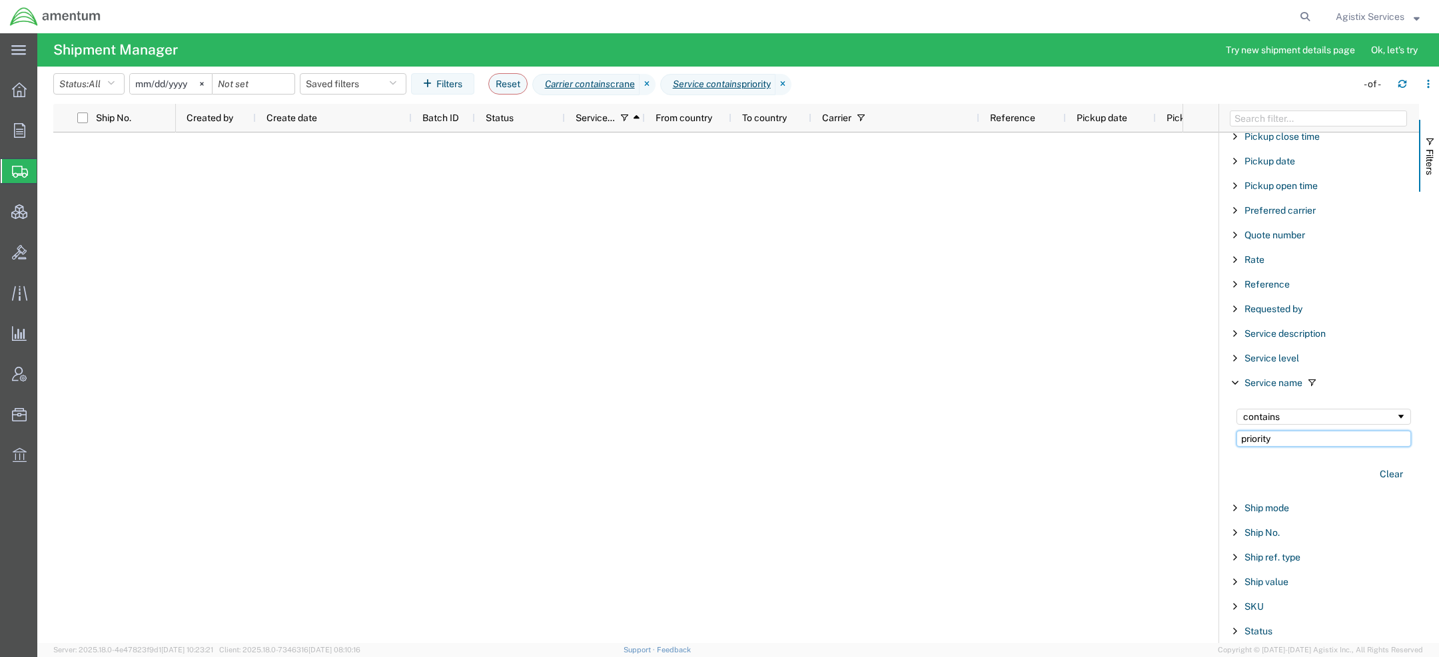
type input "priority"
click at [146, 83] on input "2025-08-02" at bounding box center [171, 84] width 82 height 20
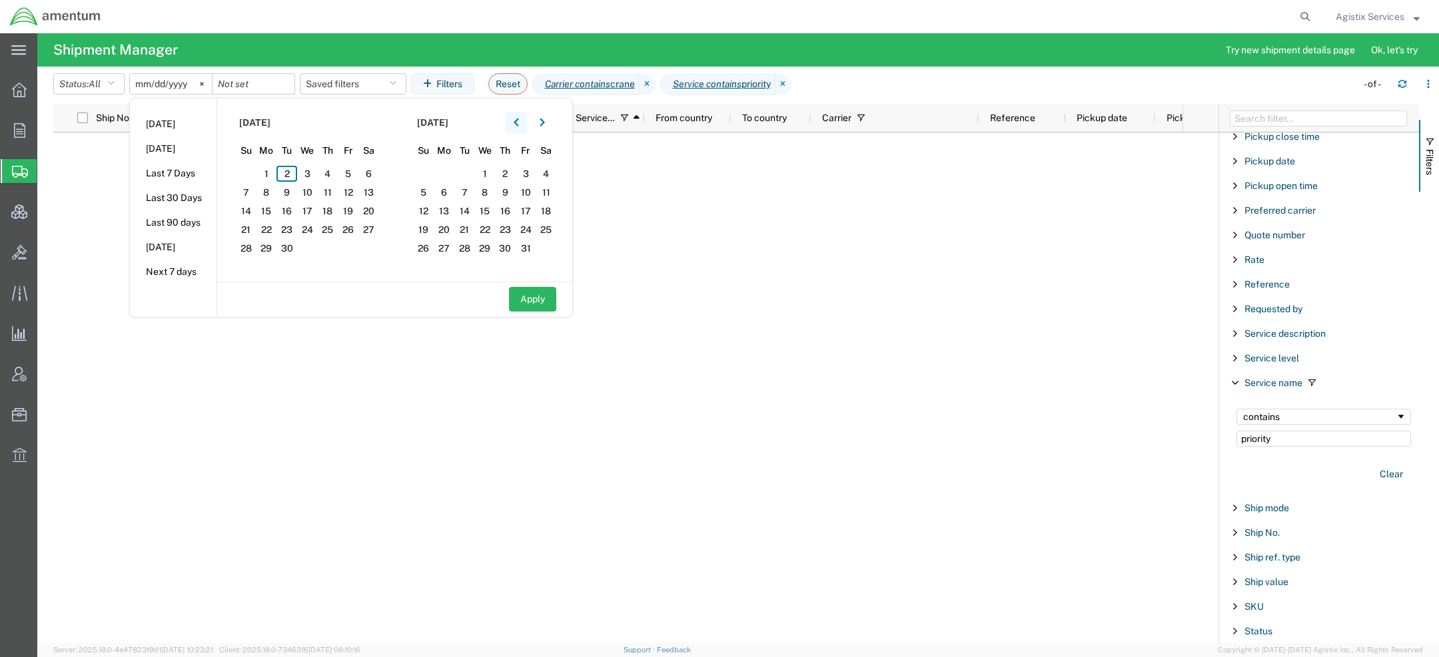
click at [519, 121] on icon "button" at bounding box center [516, 122] width 5 height 9
click at [251, 171] on span "1" at bounding box center [246, 174] width 21 height 16
click at [553, 117] on button "button" at bounding box center [542, 122] width 21 height 21
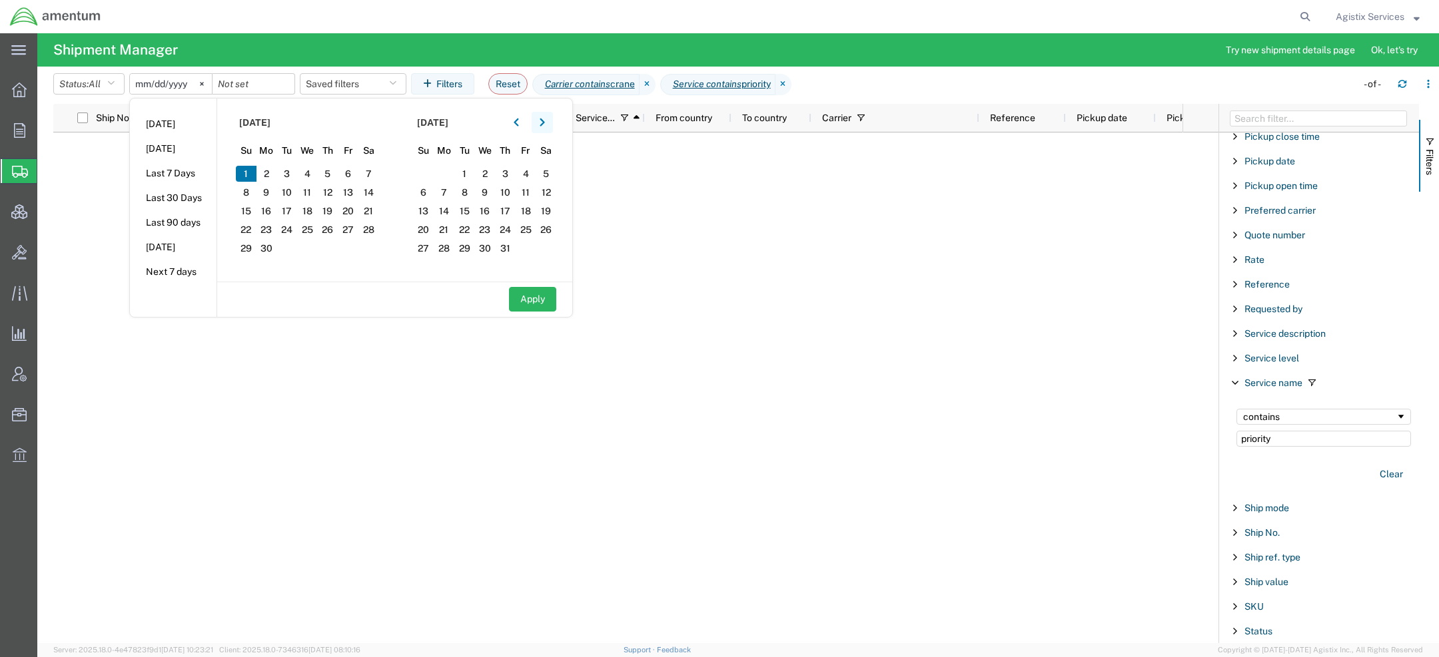
click at [553, 117] on button "button" at bounding box center [542, 122] width 21 height 21
click at [289, 178] on span "2" at bounding box center [286, 174] width 21 height 16
click at [521, 310] on button "Apply" at bounding box center [532, 299] width 47 height 25
type input "2025-06-01"
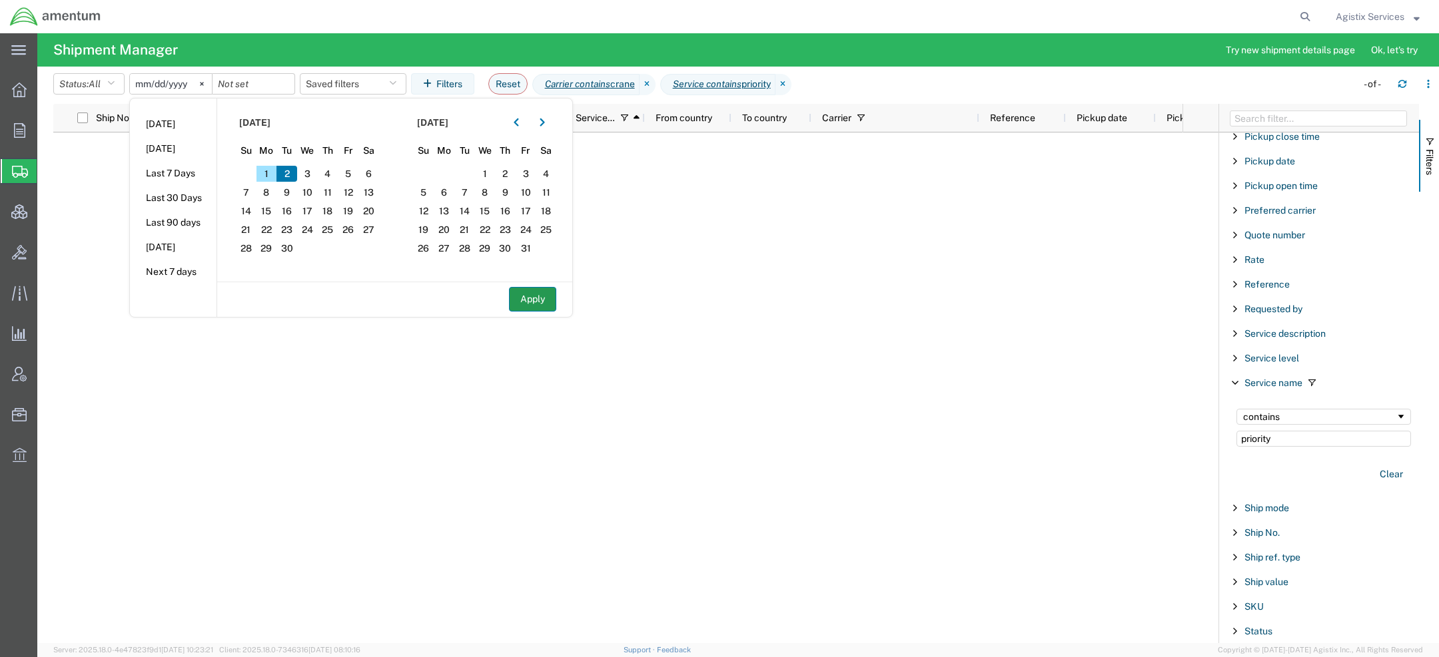
type input "2025-09-02"
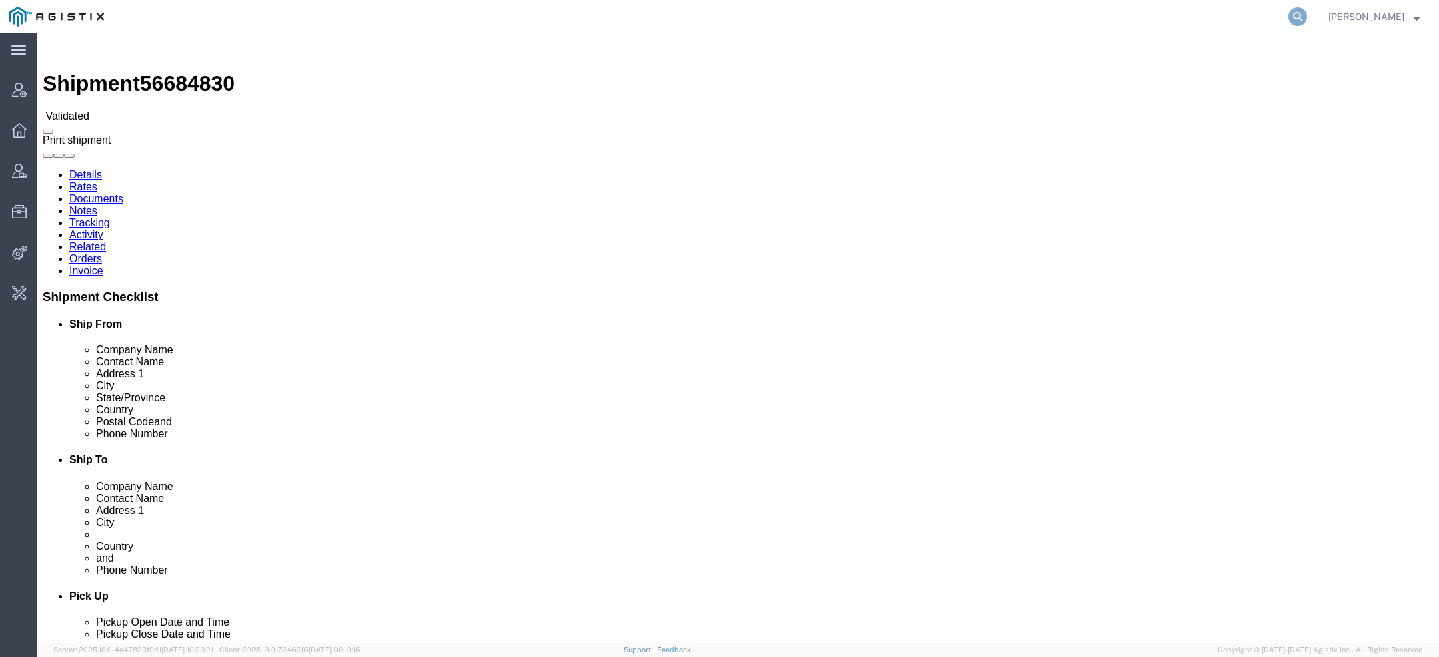
click at [1300, 15] on icon at bounding box center [1297, 16] width 19 height 19
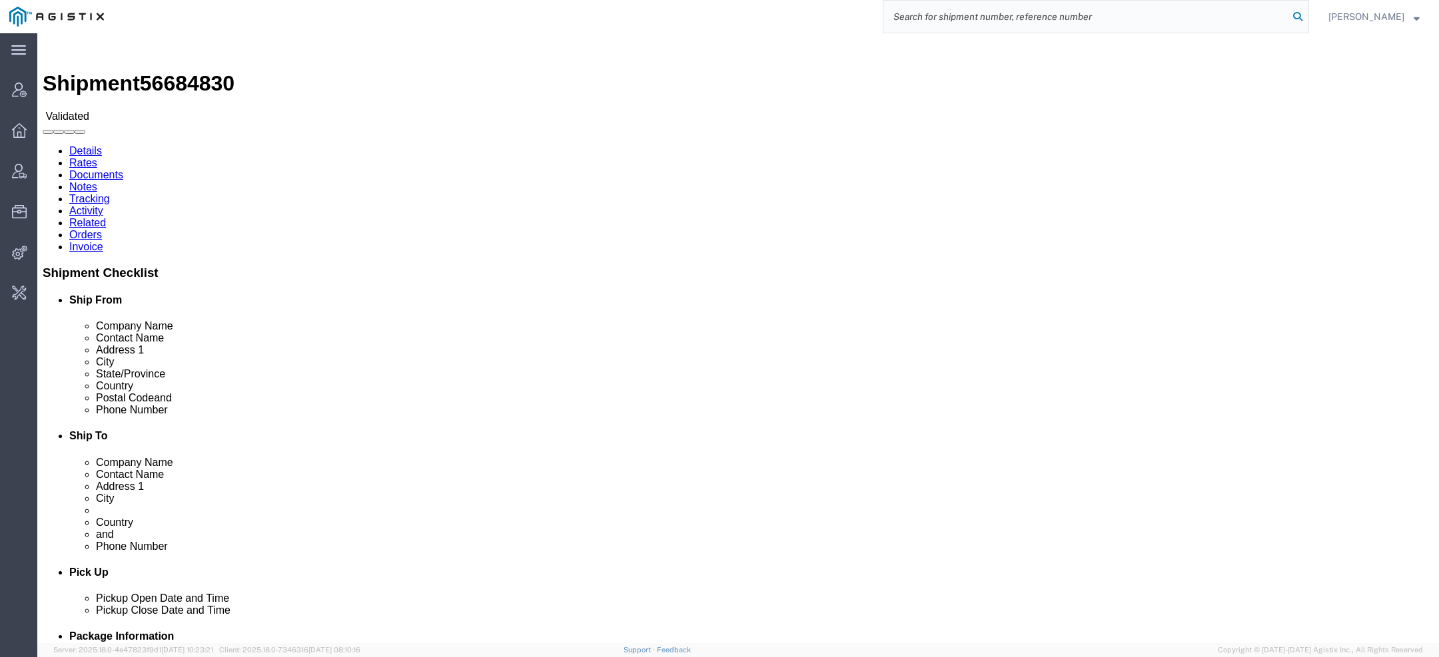
paste input "[PERSON_NAME][EMAIL_ADDRESS][DOMAIN_NAME]"
type input "[PERSON_NAME][EMAIL_ADDRESS][DOMAIN_NAME]"
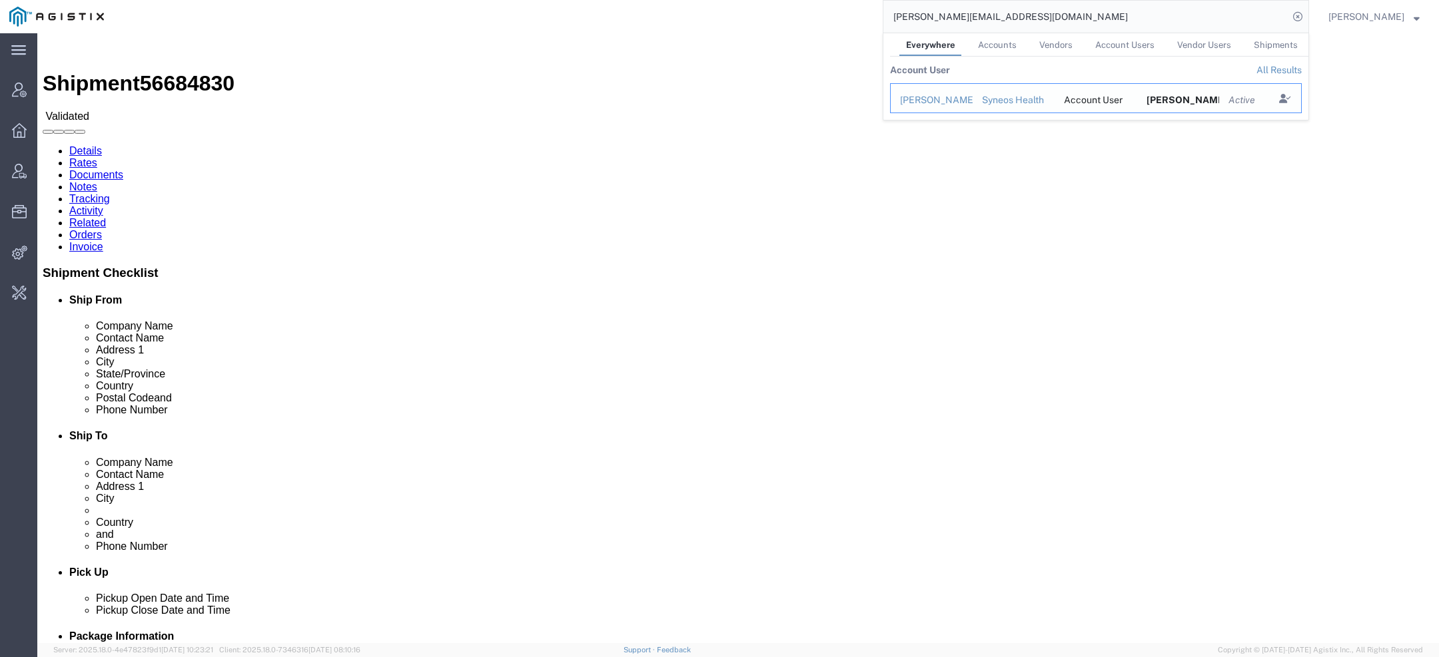
click at [939, 97] on div "[PERSON_NAME]" at bounding box center [931, 100] width 63 height 14
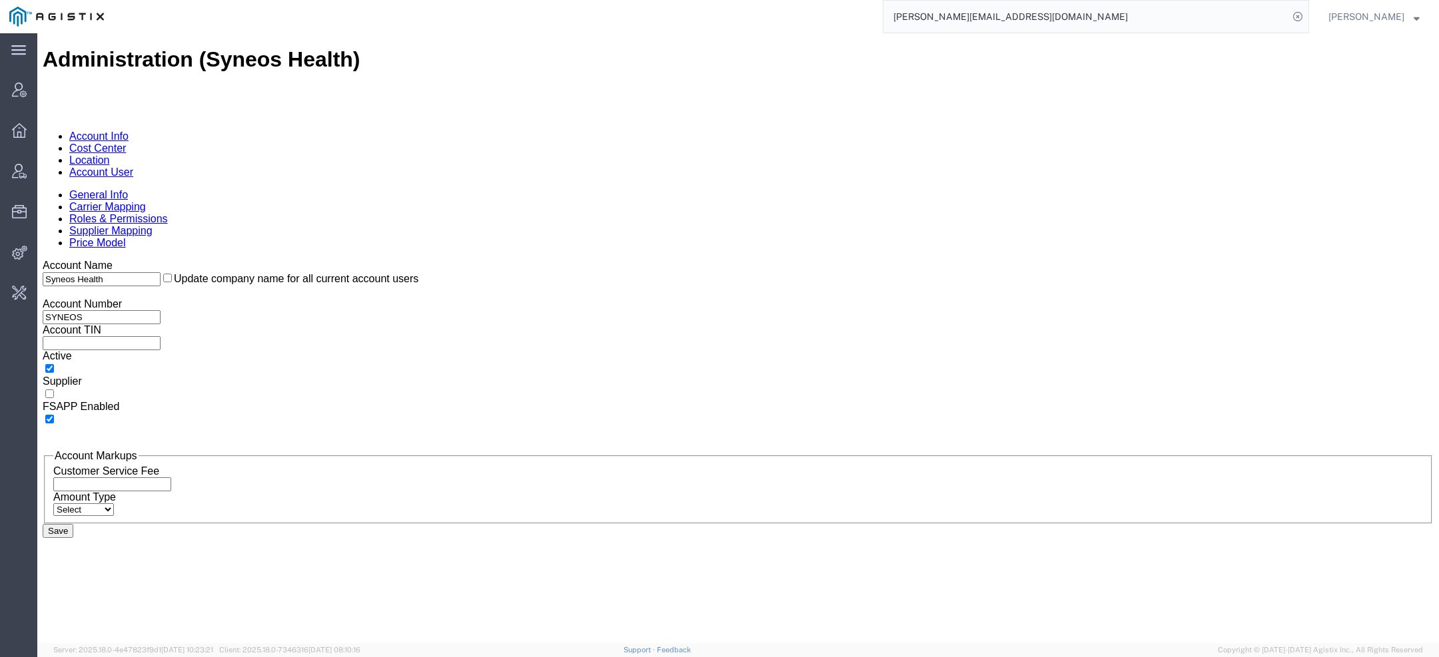
click at [133, 167] on link "Account User" at bounding box center [101, 172] width 64 height 11
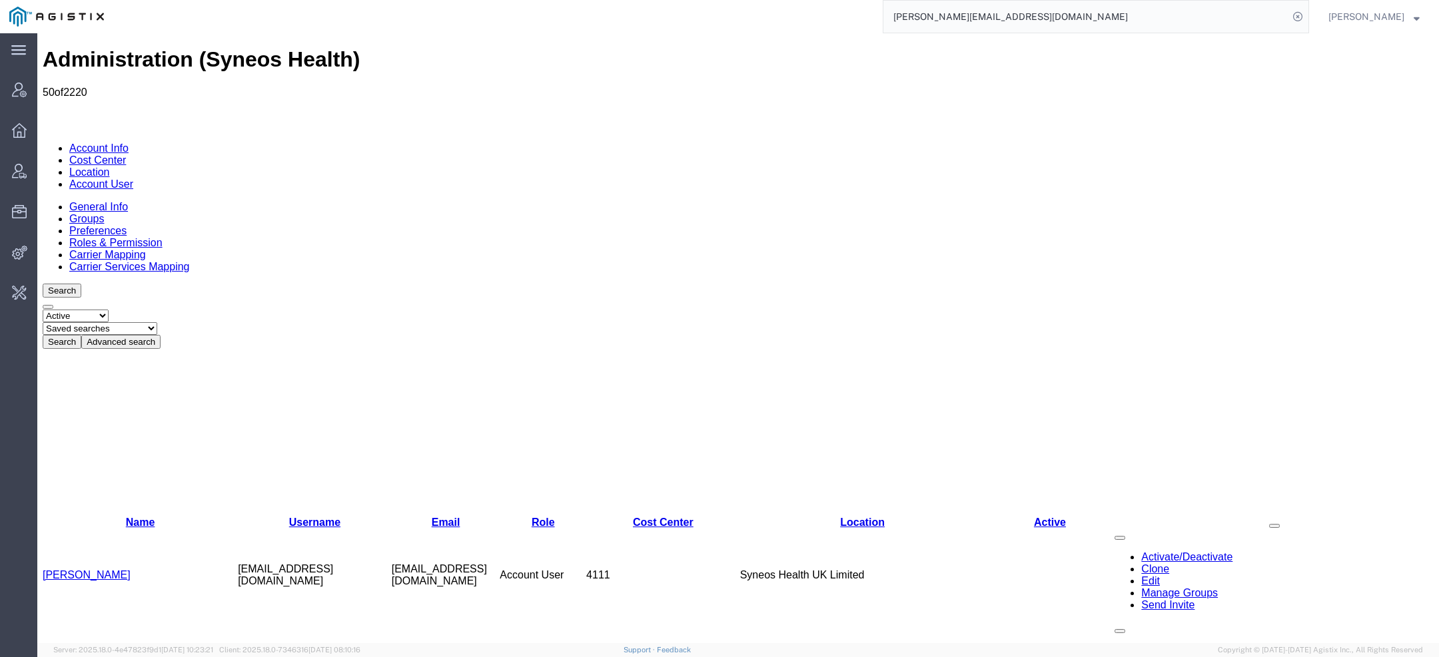
click at [161, 335] on button "Advanced search" at bounding box center [120, 342] width 79 height 14
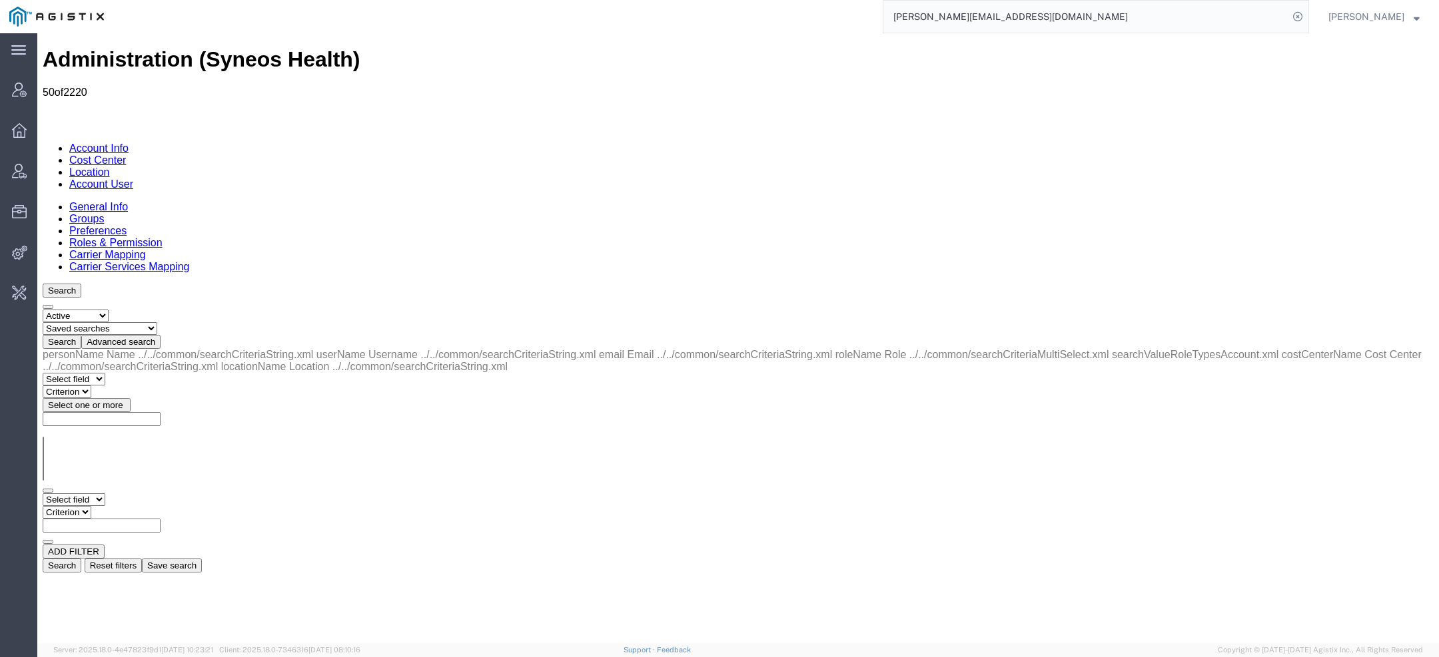
click at [98, 349] on div "personName Name ../../common/searchCriteriaString.xml userName Username ../../c…" at bounding box center [738, 461] width 1391 height 224
click at [99, 494] on select "Select field Cost Center Email Location Name Role Username" at bounding box center [74, 500] width 63 height 13
select select "email"
click at [43, 494] on select "Select field Cost Center Email Location Name Role Username" at bounding box center [74, 500] width 63 height 13
select select "contains"
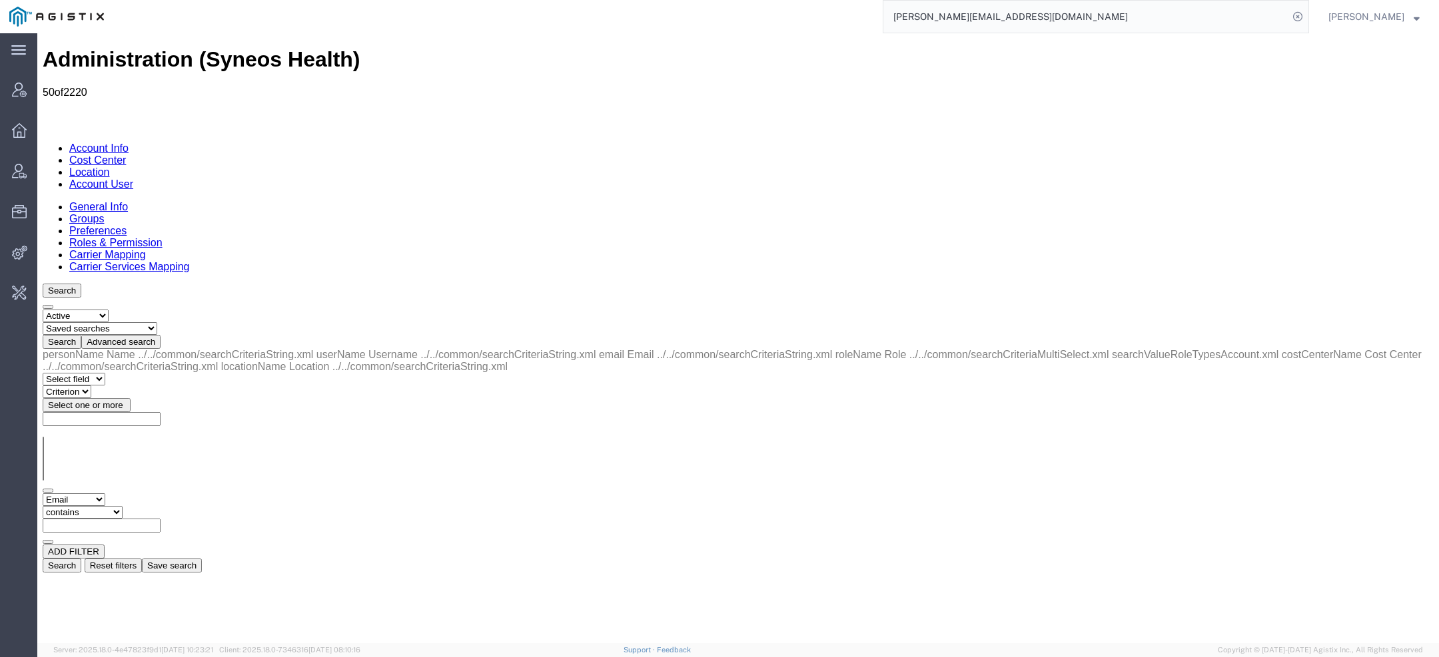
click at [123, 506] on select "Criterion contains does not contain is is blank is not blank starts with" at bounding box center [83, 512] width 80 height 13
paste input "[PERSON_NAME][EMAIL_ADDRESS][DOMAIN_NAME]"
type input "[PERSON_NAME][EMAIL_ADDRESS][DOMAIN_NAME]"
click at [81, 559] on button "Search" at bounding box center [62, 566] width 39 height 14
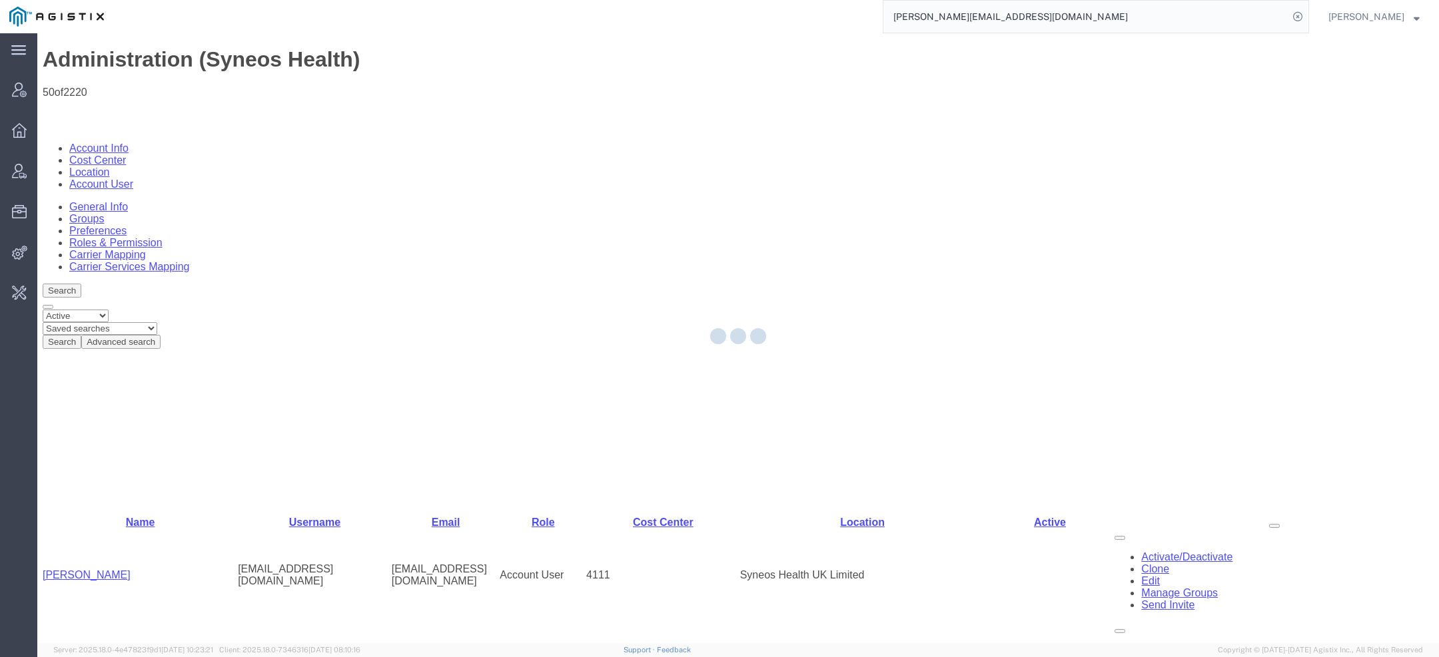
scroll to position [0, 0]
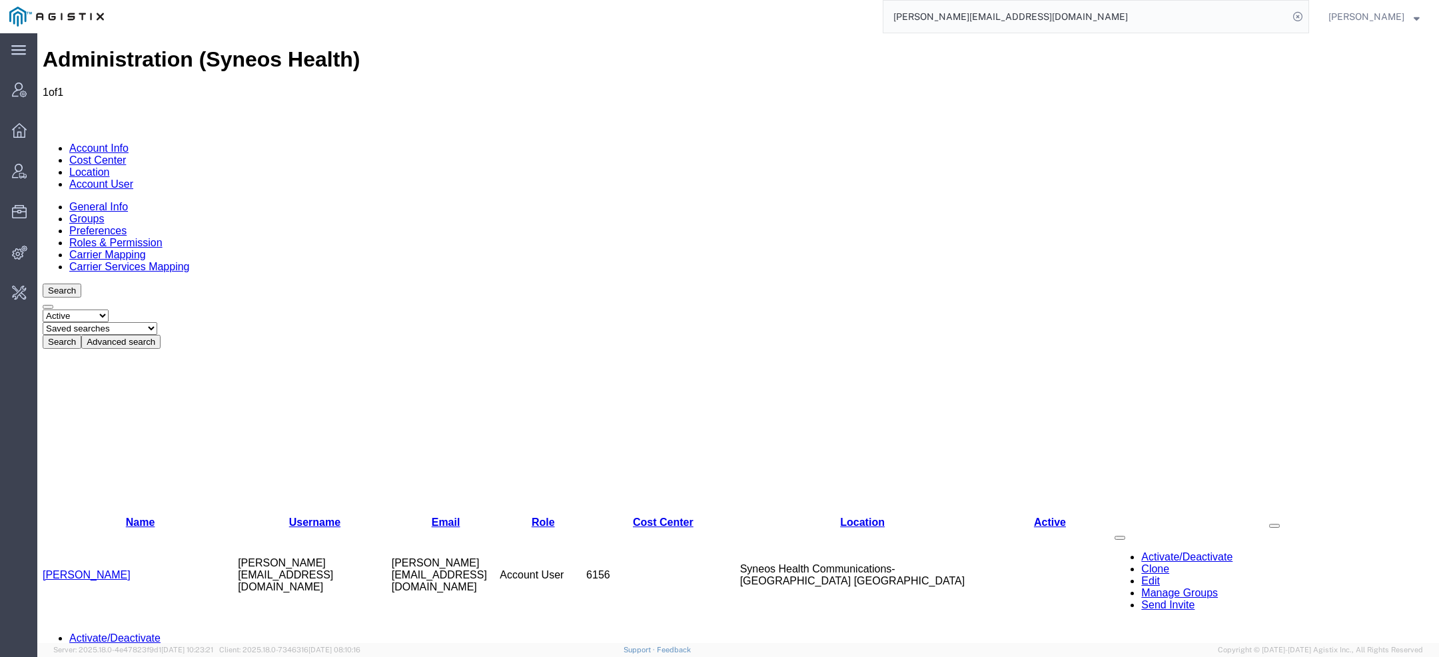
click at [93, 570] on link "[PERSON_NAME]" at bounding box center [87, 575] width 88 height 11
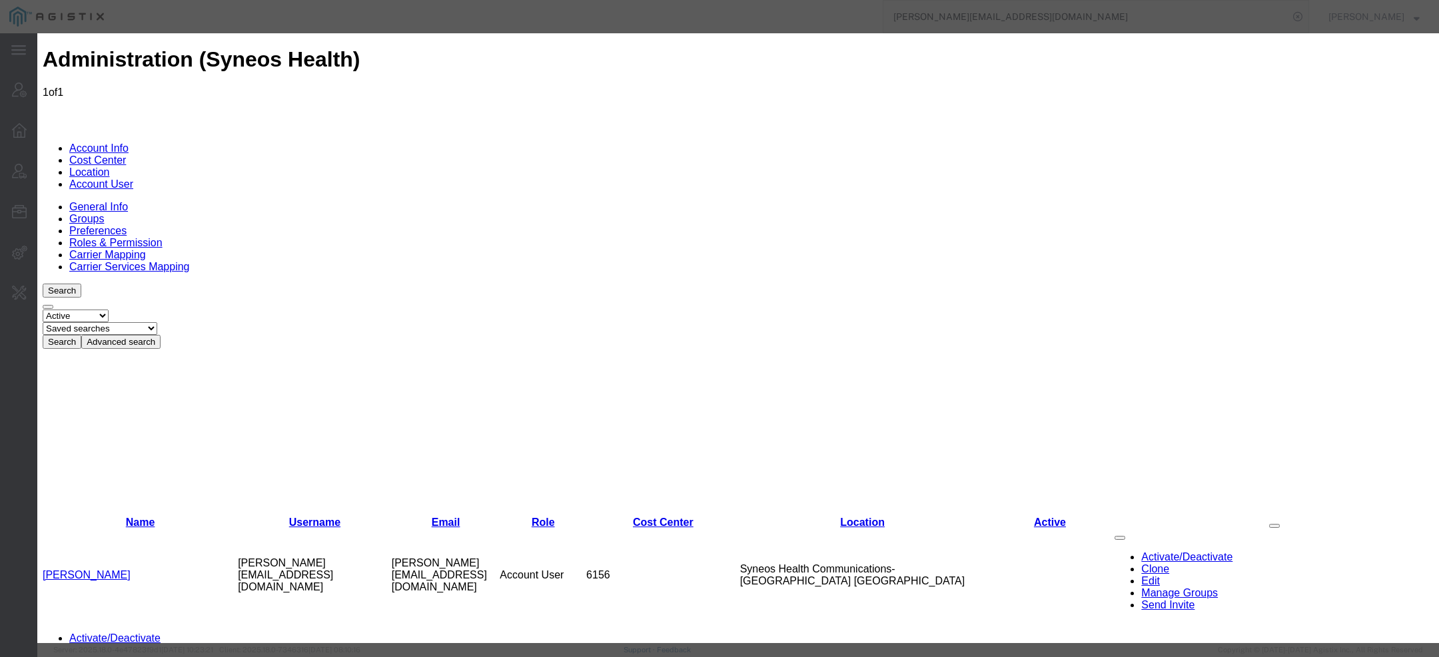
select select "DEPARTMENT"
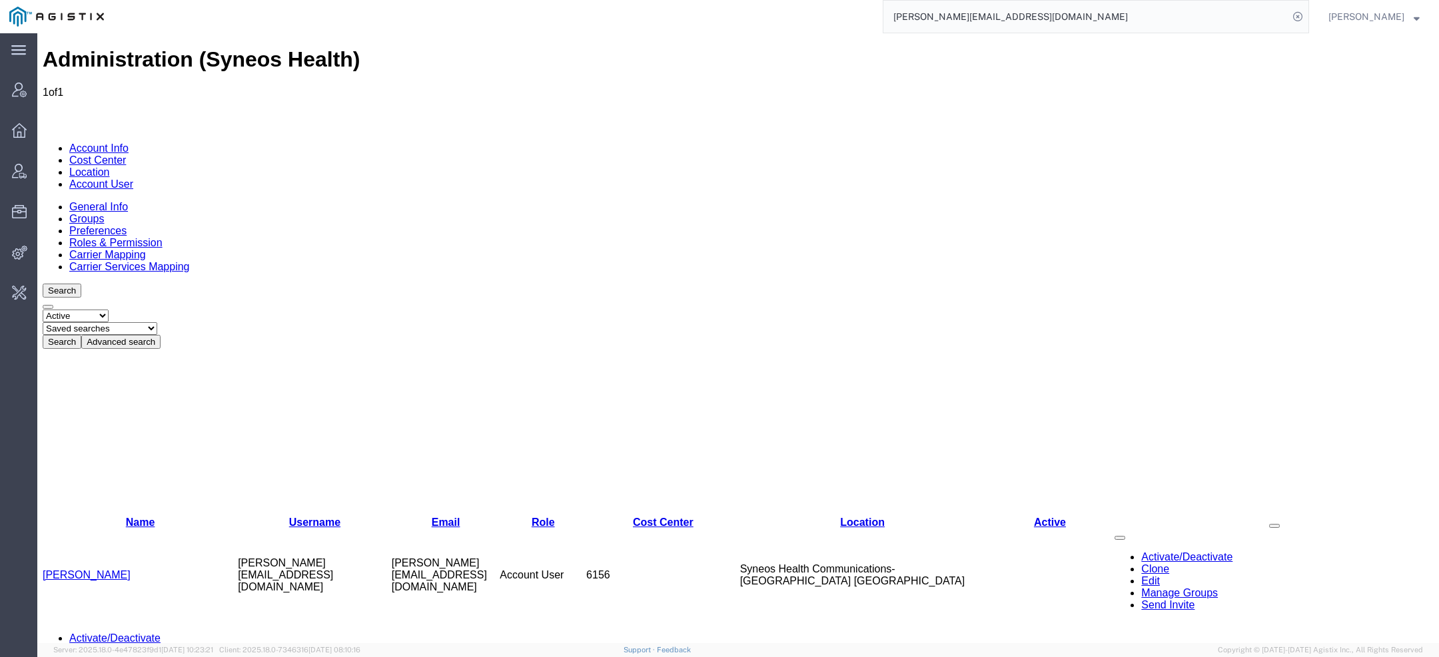
click at [83, 570] on link "[PERSON_NAME]" at bounding box center [87, 575] width 88 height 11
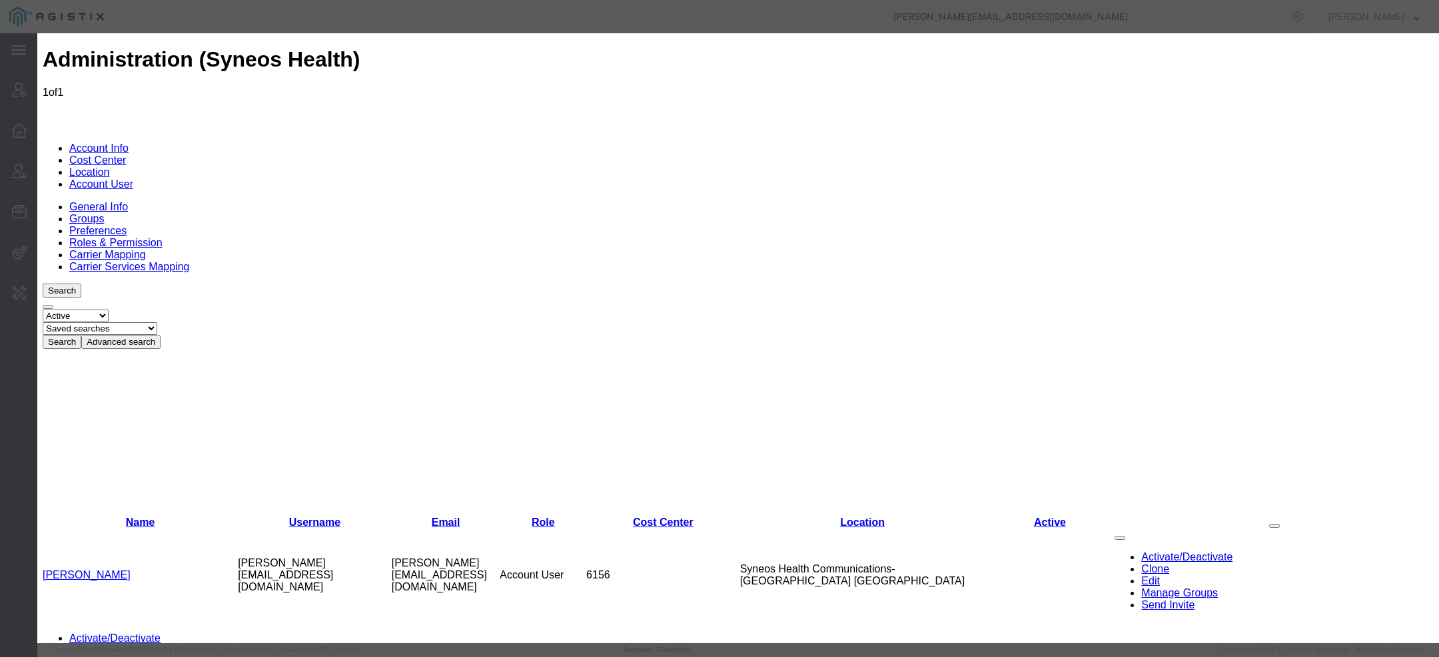
select select "DEPARTMENT"
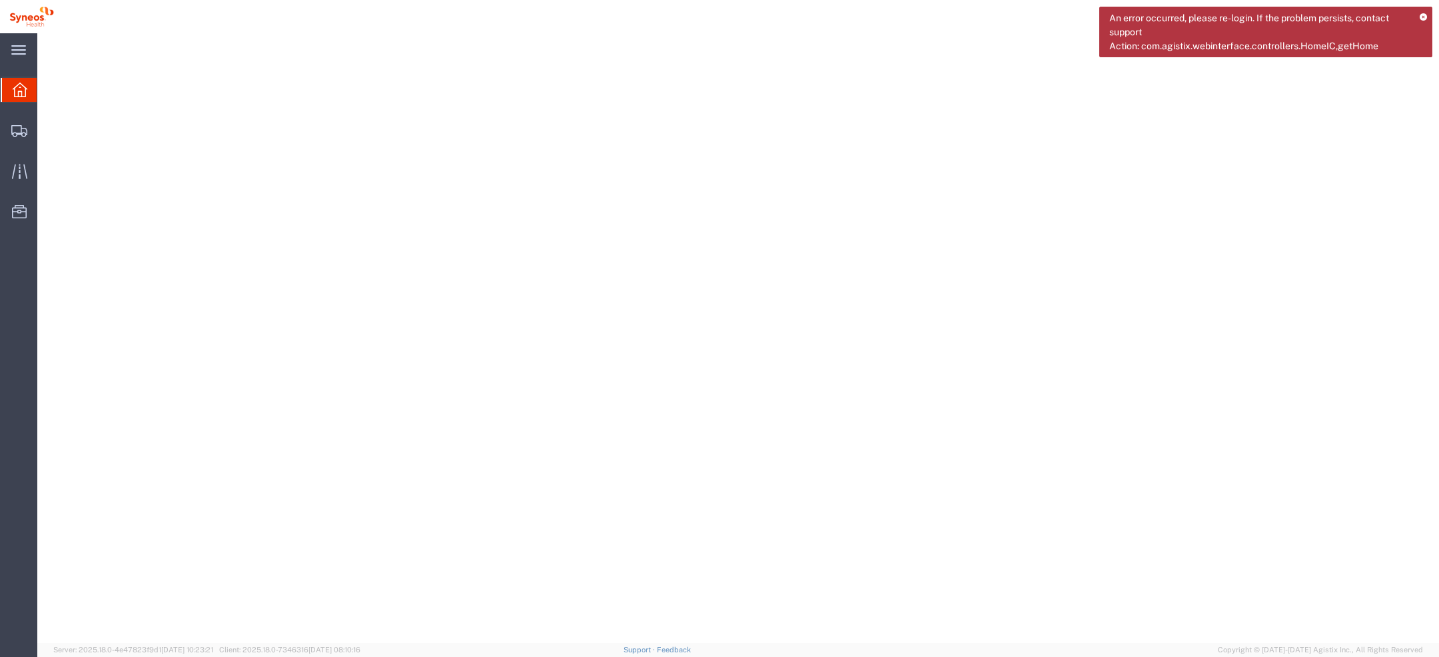
click at [1425, 14] on icon at bounding box center [1423, 17] width 7 height 7
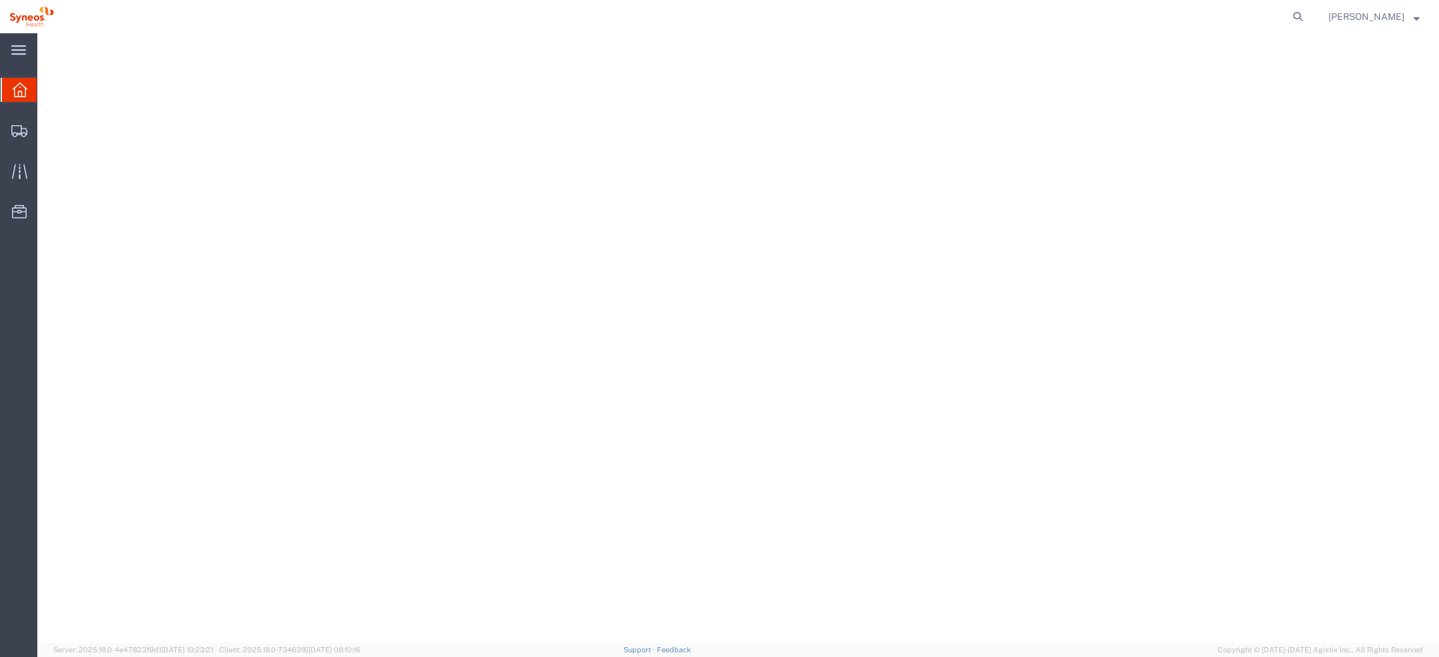
click at [1406, 15] on span "[PERSON_NAME]" at bounding box center [1373, 16] width 91 height 15
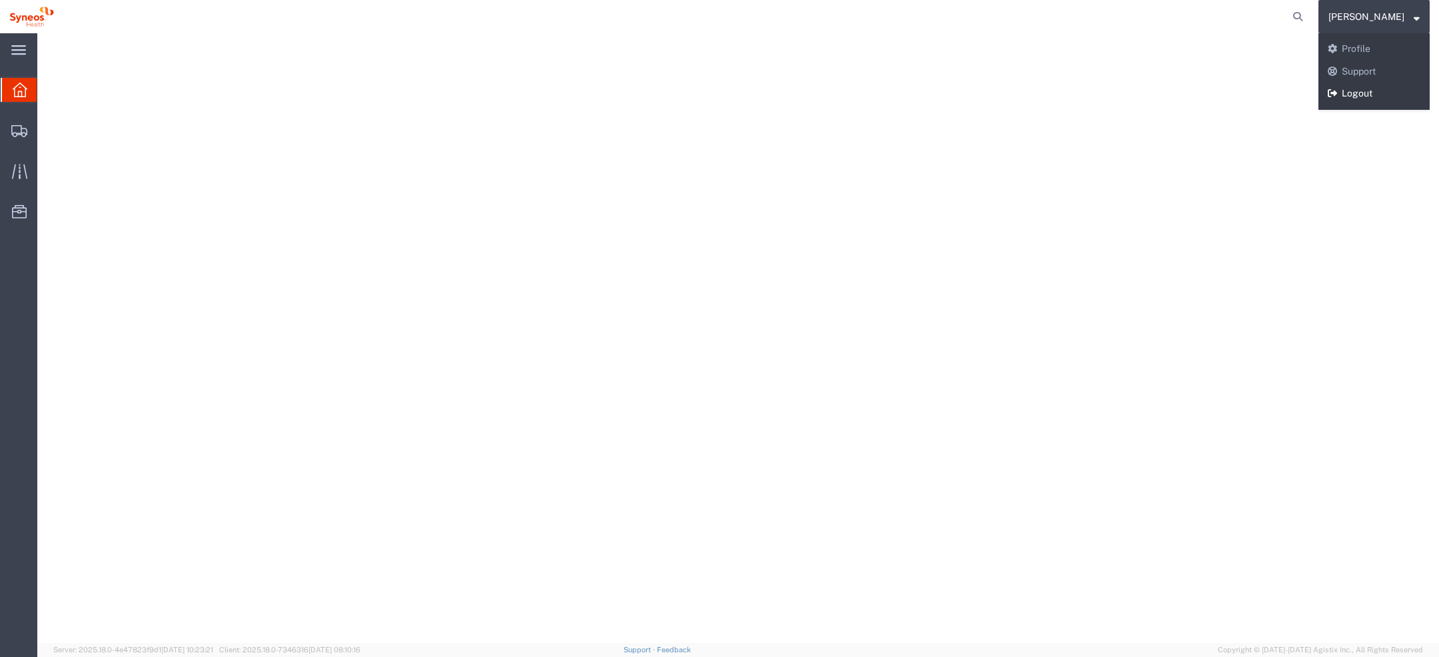
drag, startPoint x: 1365, startPoint y: 97, endPoint x: 1398, endPoint y: 63, distance: 47.1
click at [1365, 97] on link "Logout" at bounding box center [1373, 94] width 111 height 23
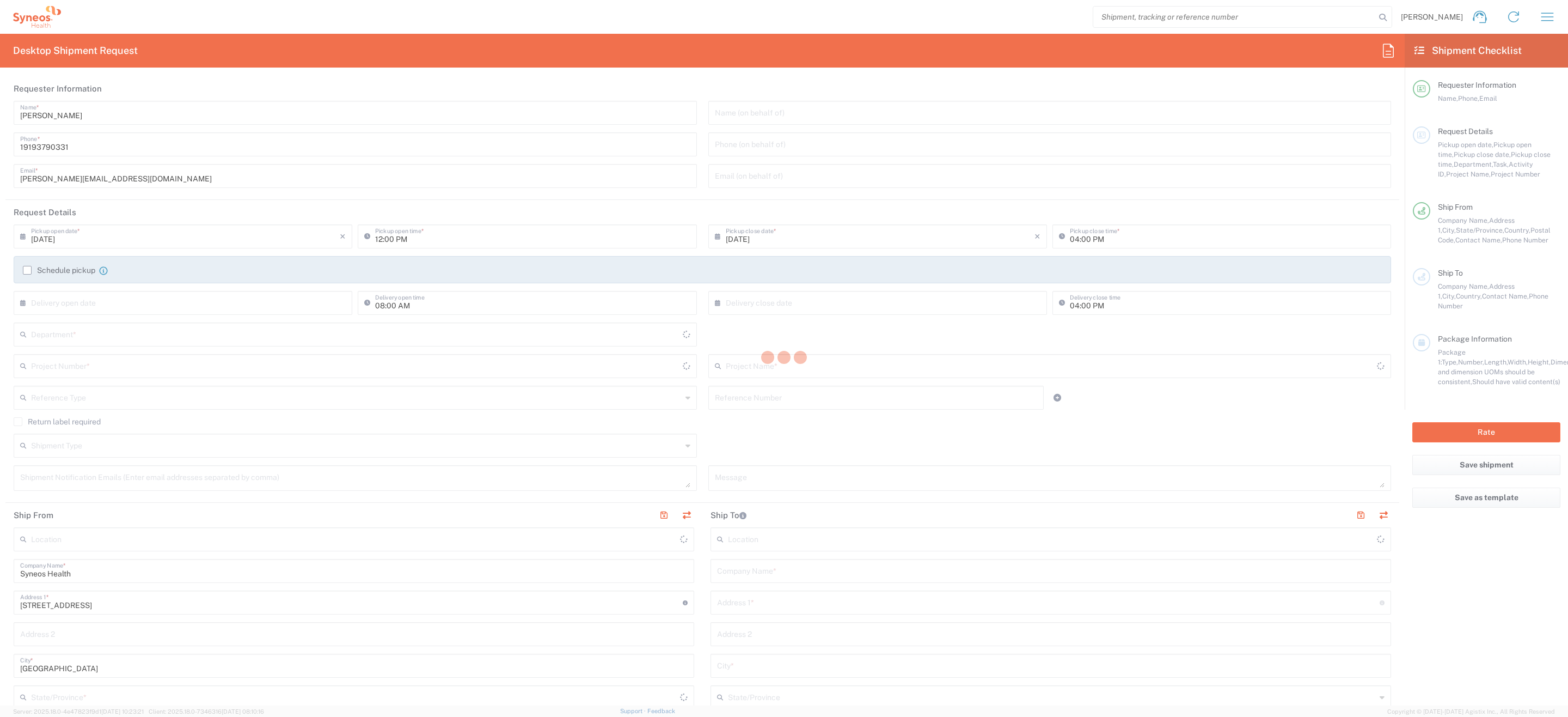
type input "6156"
type input "[US_STATE]"
type input "[GEOGRAPHIC_DATA]"
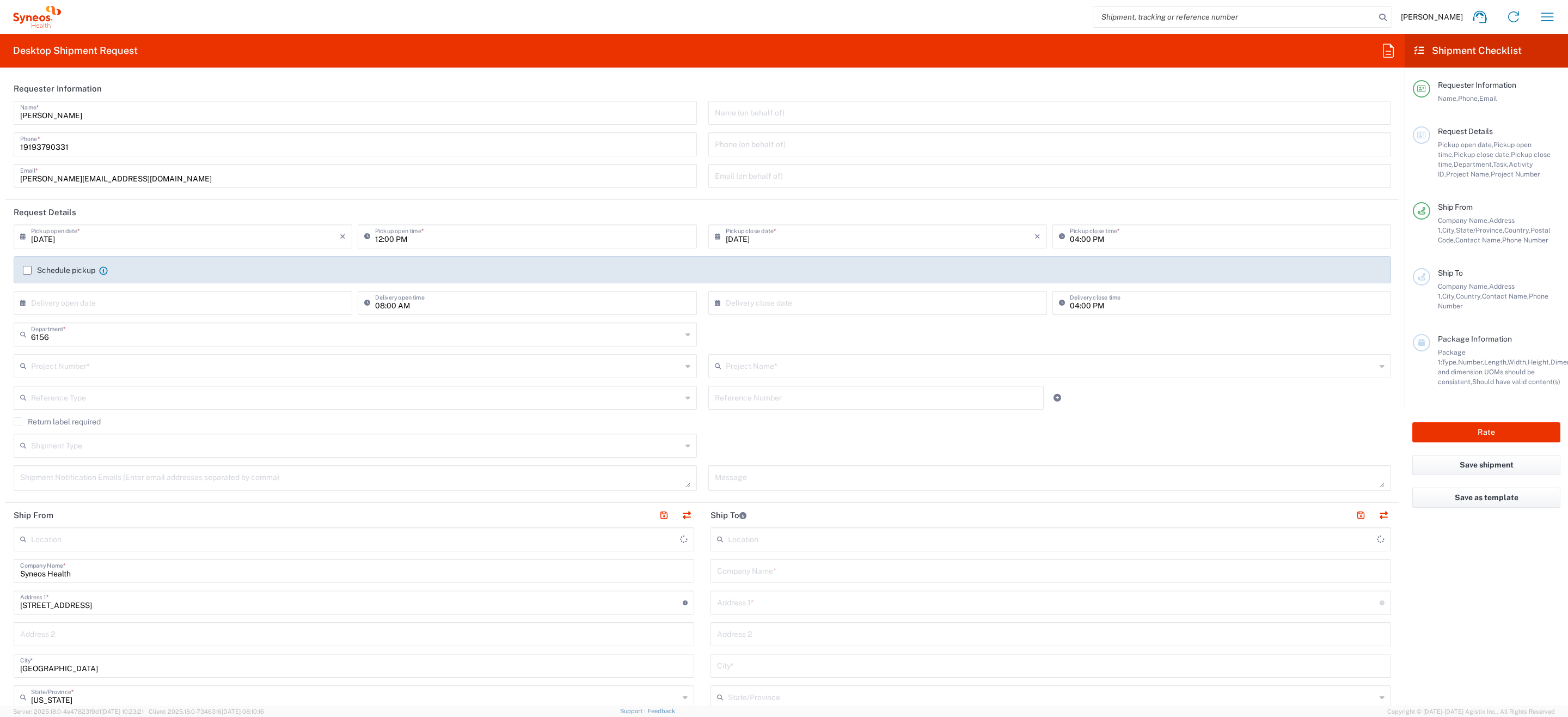
type input "Syneos Health Communications-[GEOGRAPHIC_DATA] [GEOGRAPHIC_DATA]"
click at [1550, 2] on agx-form-navbar "[PERSON_NAME] Home Shipment estimator Shipment tracking Desktop shipment reques…" at bounding box center [784, 16] width 1568 height 34
click at [1550, 9] on icon "button" at bounding box center [1548, 16] width 17 height 17
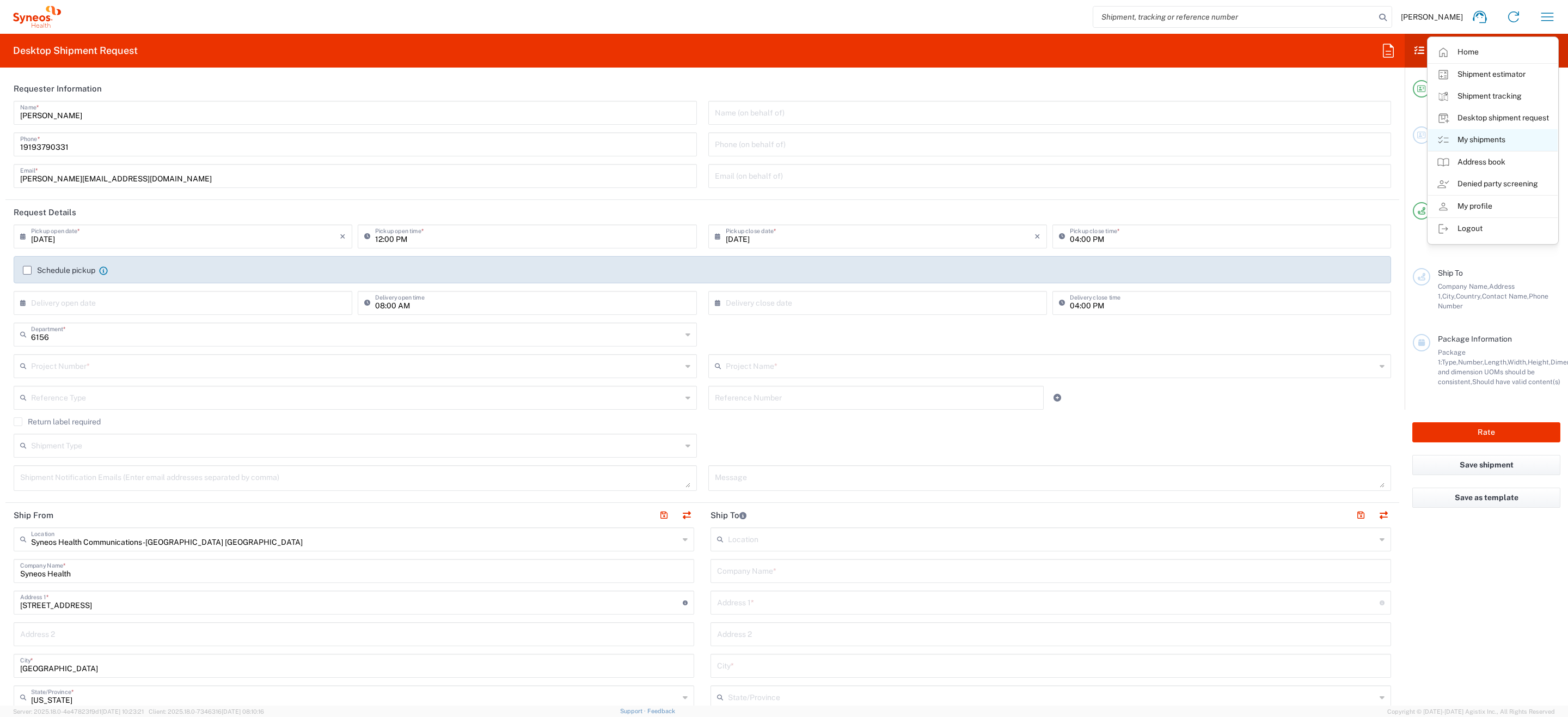
click at [1464, 137] on link "My shipments" at bounding box center [1493, 140] width 130 height 22
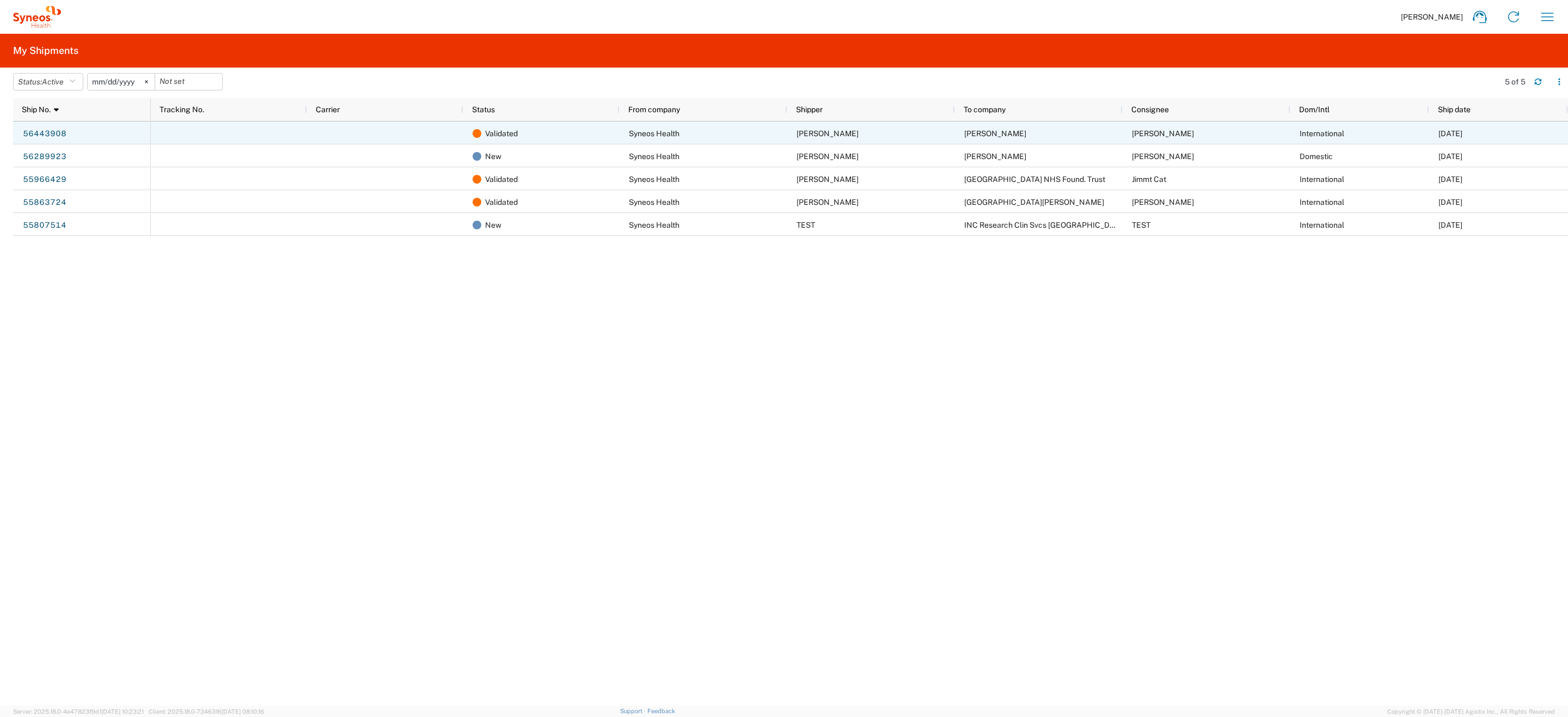
click at [368, 135] on div at bounding box center [385, 133] width 156 height 23
click at [56, 132] on link "56443908" at bounding box center [44, 133] width 45 height 17
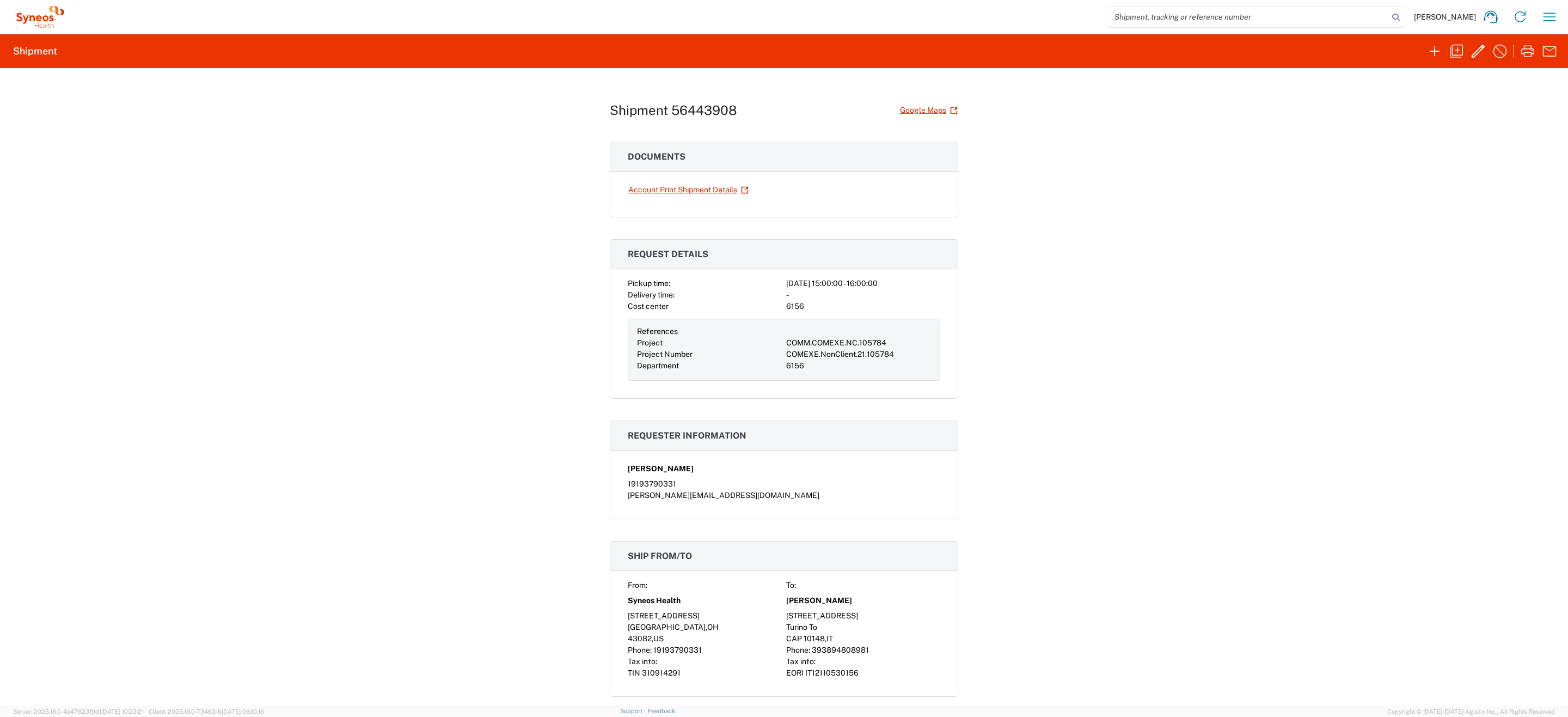
scroll to position [62, 0]
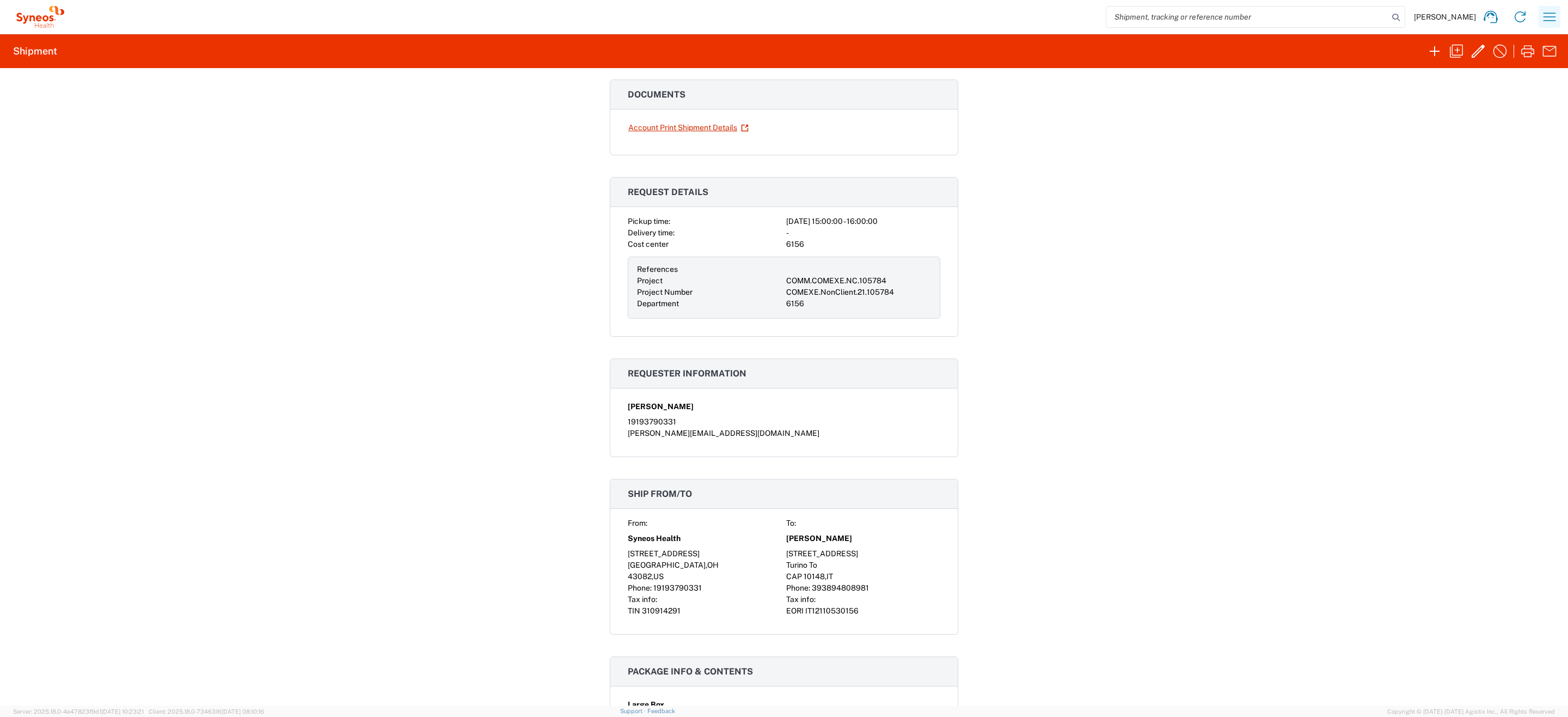
click at [1542, 17] on icon "button" at bounding box center [1549, 16] width 17 height 17
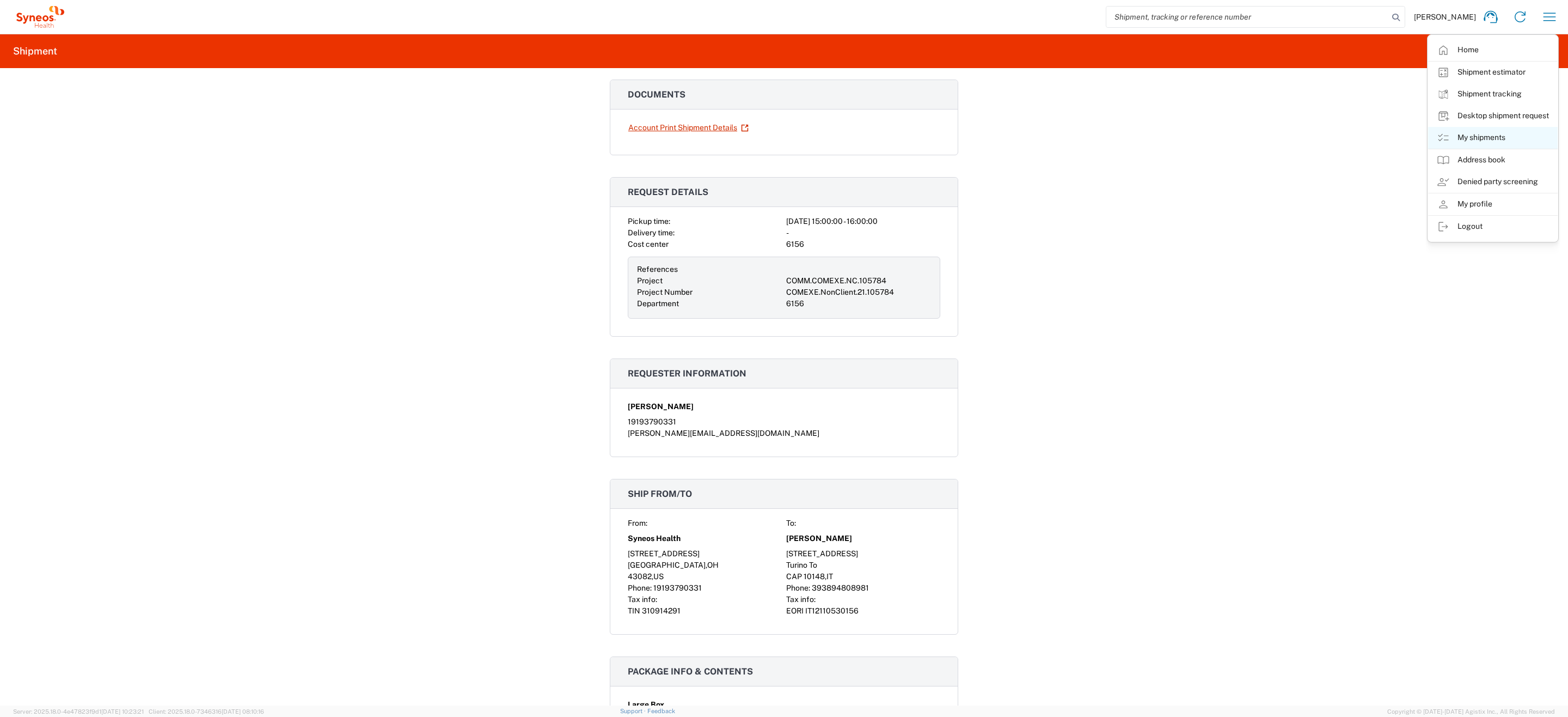
click at [1456, 134] on link "My shipments" at bounding box center [1493, 137] width 130 height 22
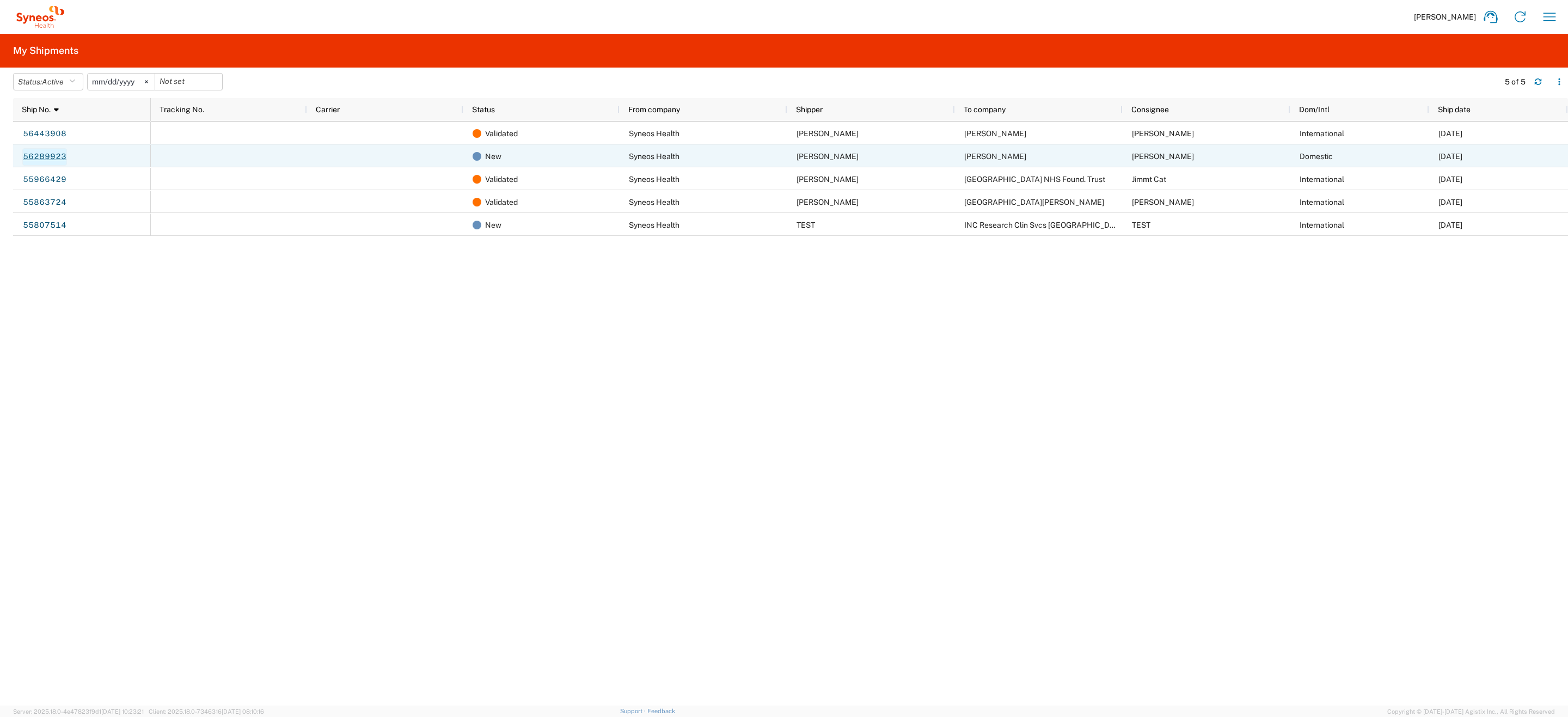
click at [55, 154] on link "56289923" at bounding box center [44, 156] width 45 height 17
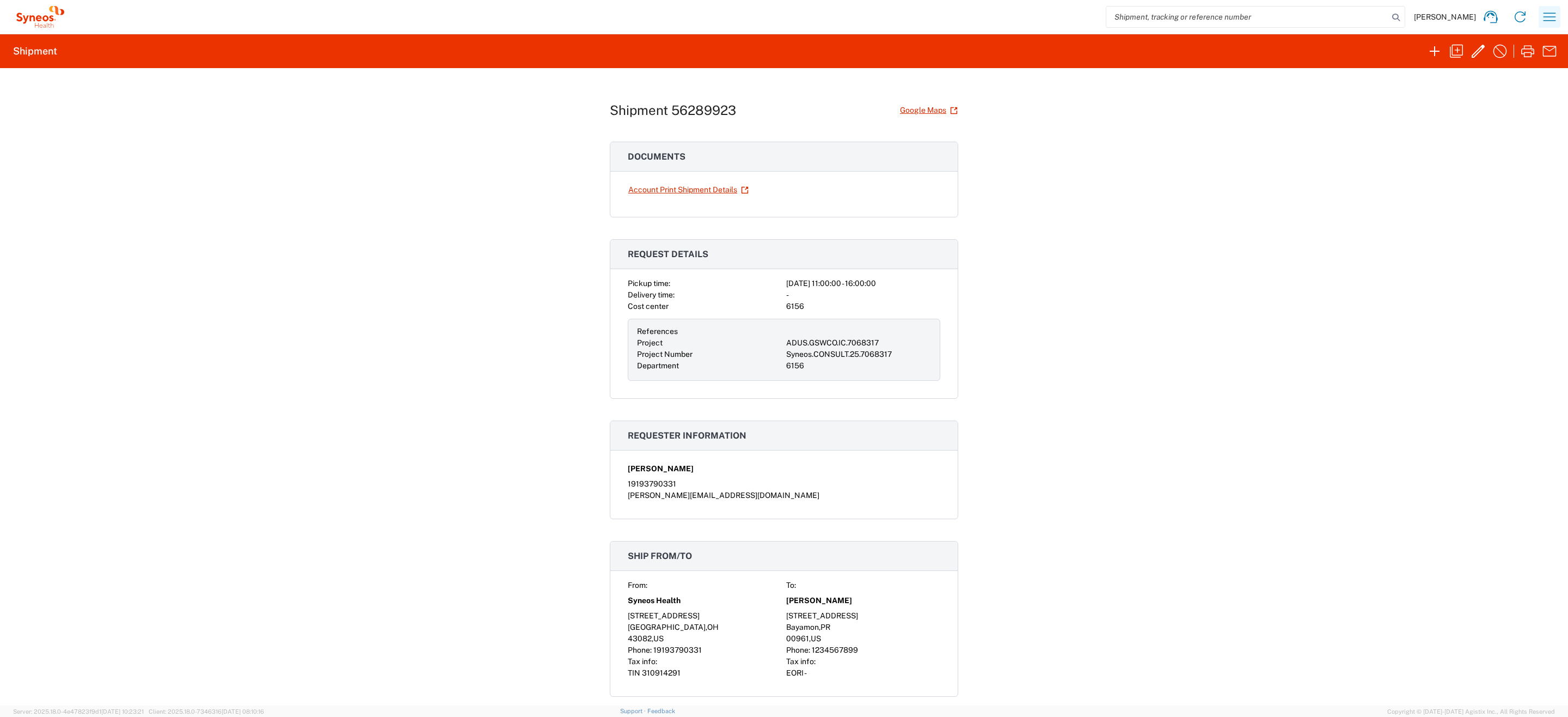
click at [1546, 14] on icon "button" at bounding box center [1549, 16] width 17 height 17
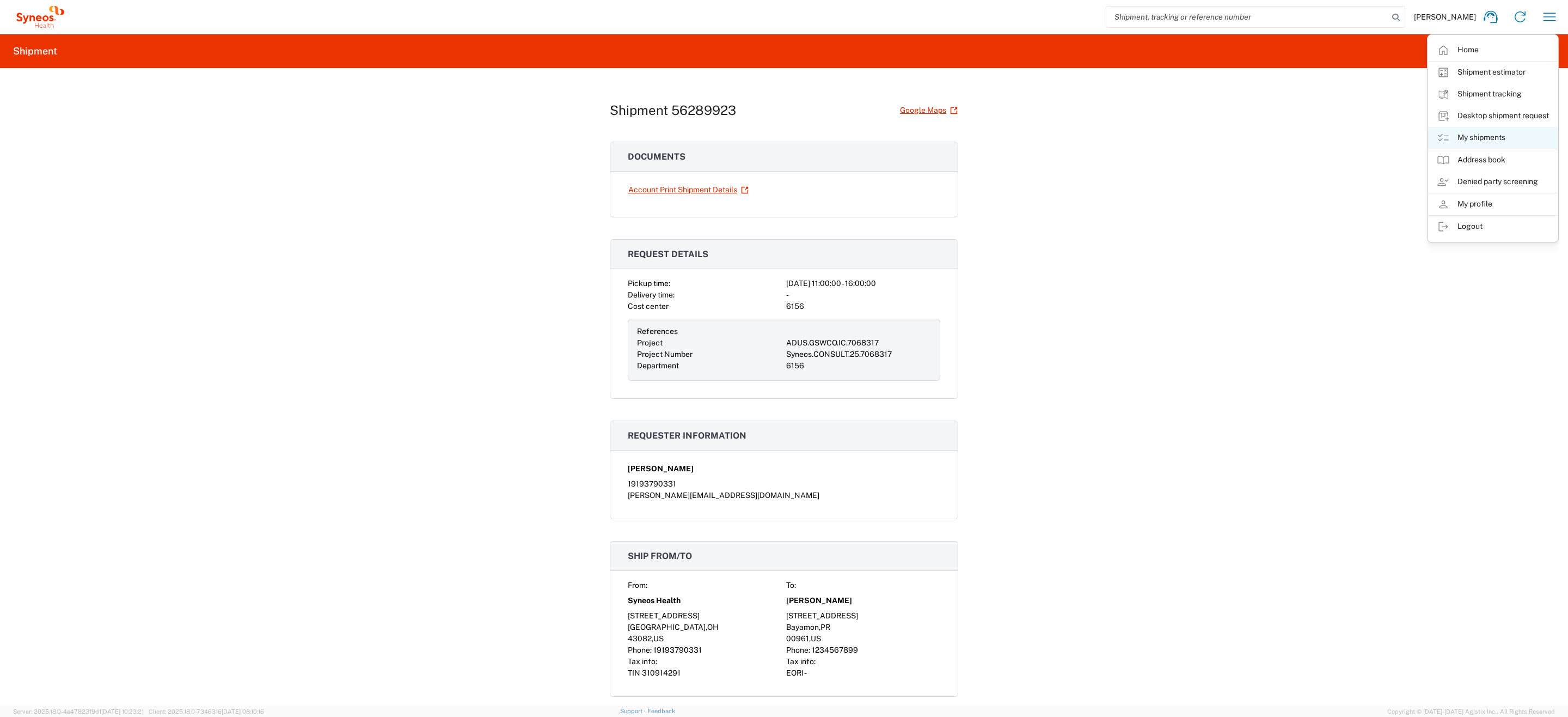
click at [1467, 132] on link "My shipments" at bounding box center [1493, 137] width 130 height 22
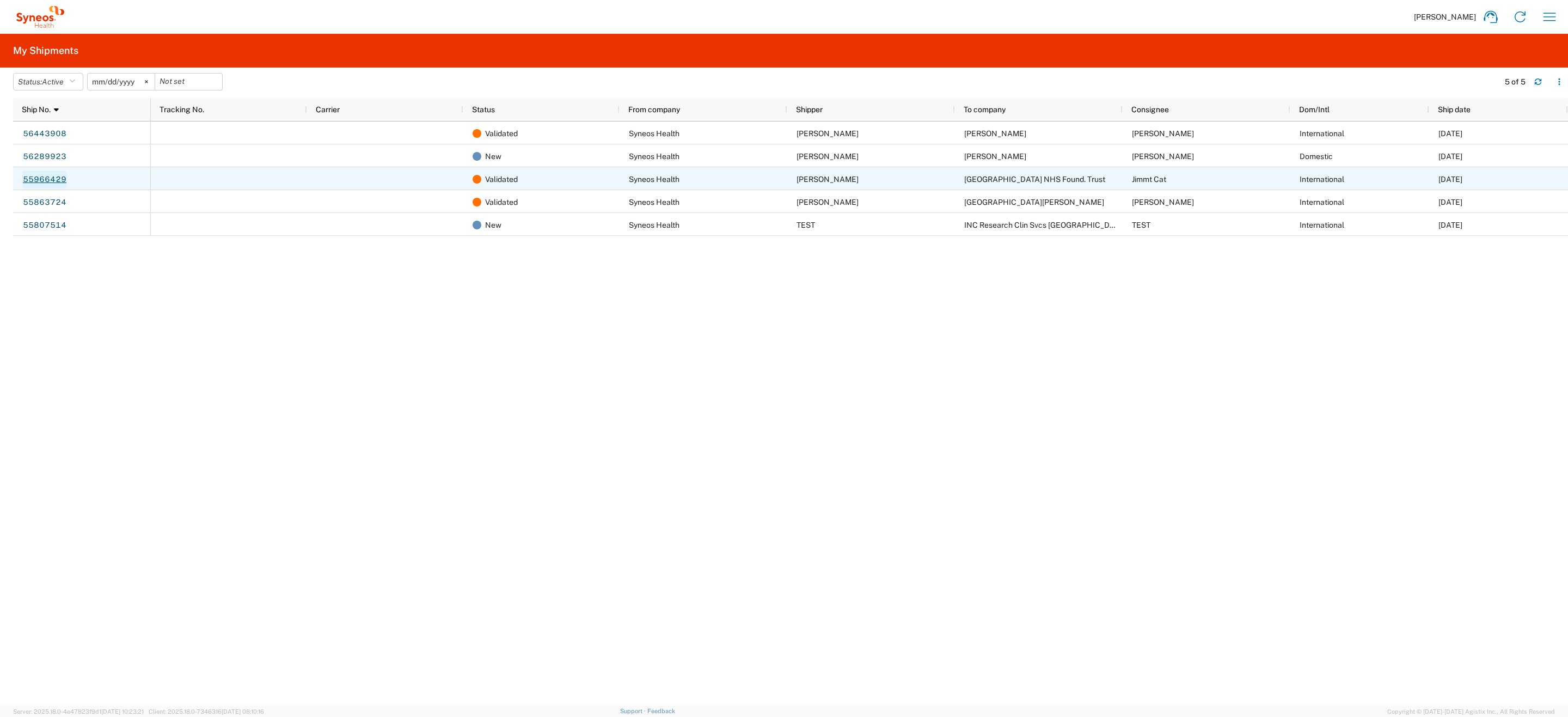
click at [55, 181] on link "55966429" at bounding box center [44, 179] width 45 height 17
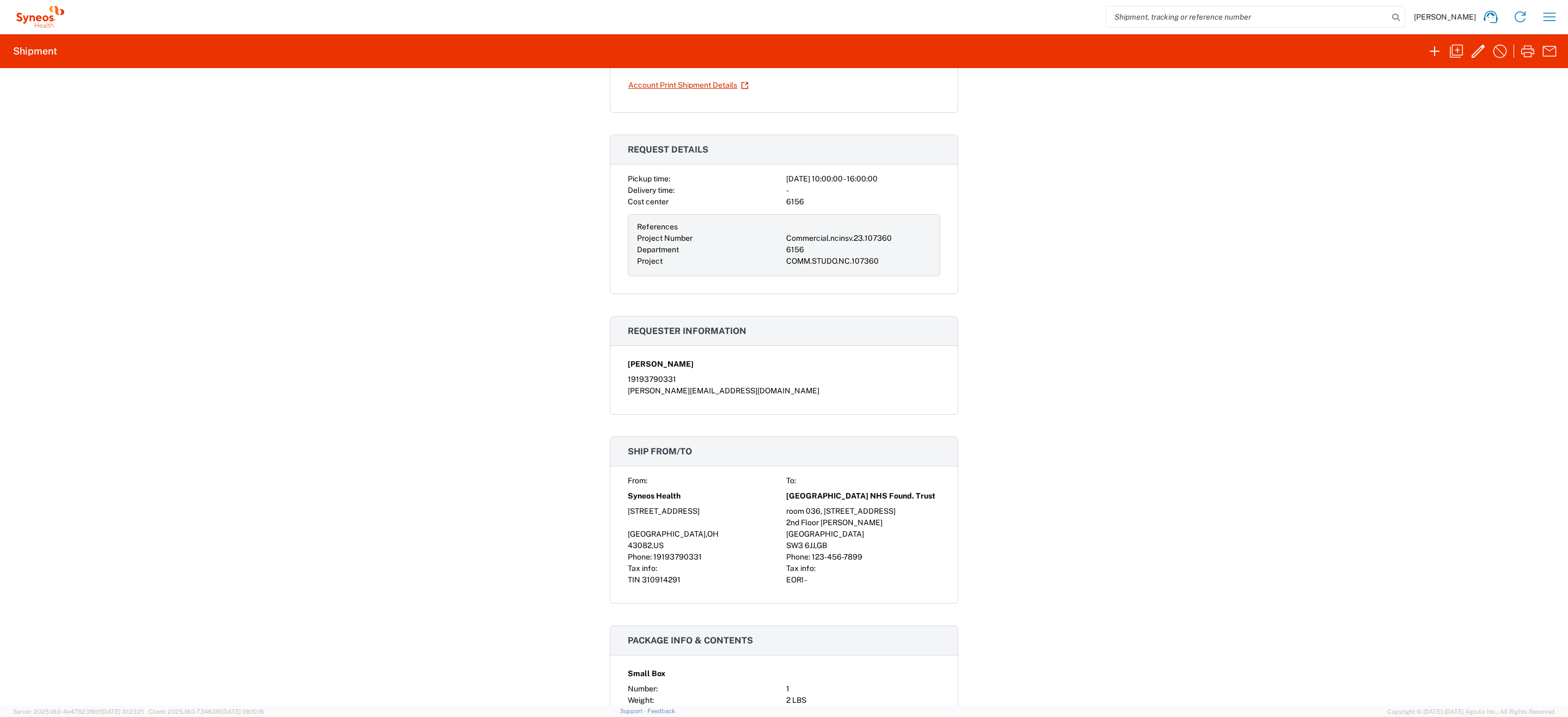
scroll to position [110, 0]
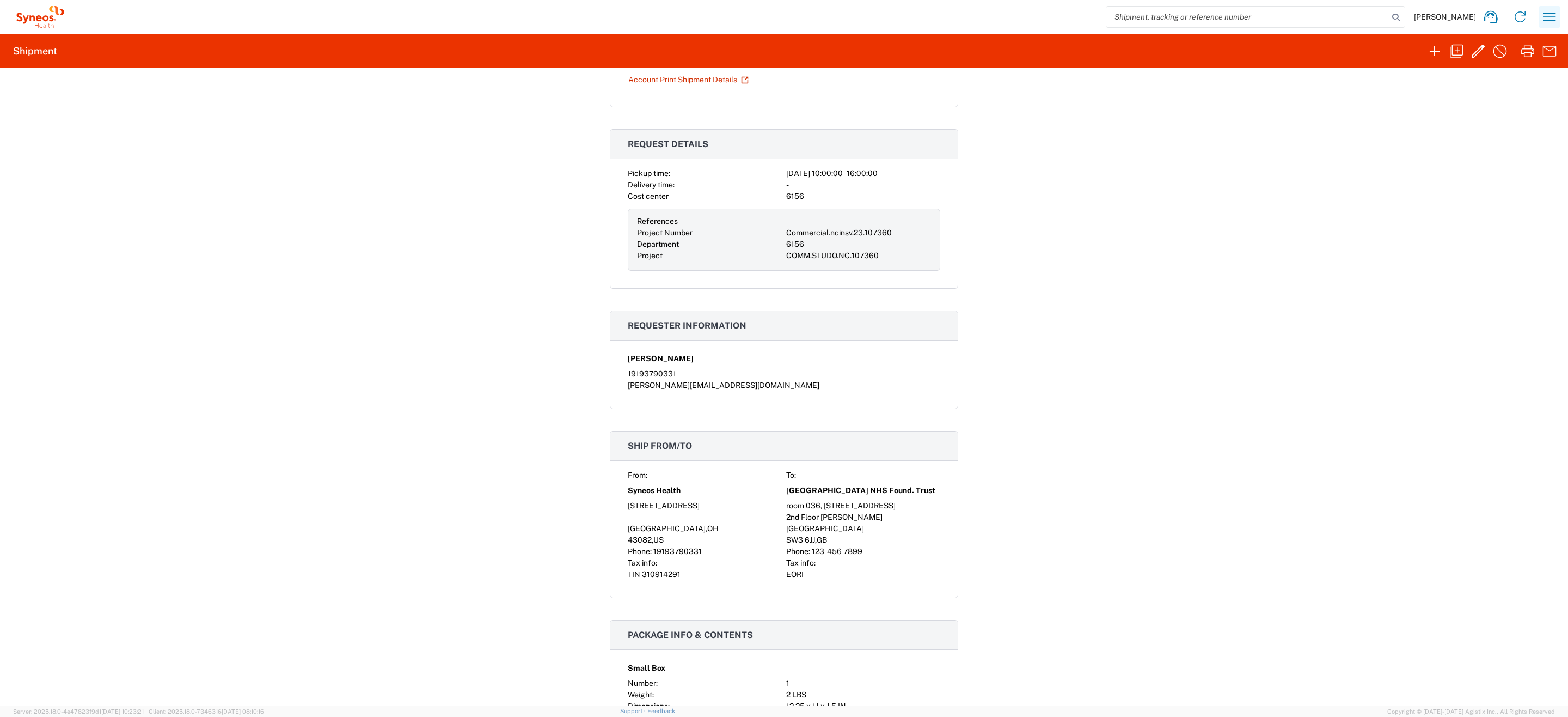
click at [1553, 16] on icon "button" at bounding box center [1549, 16] width 17 height 17
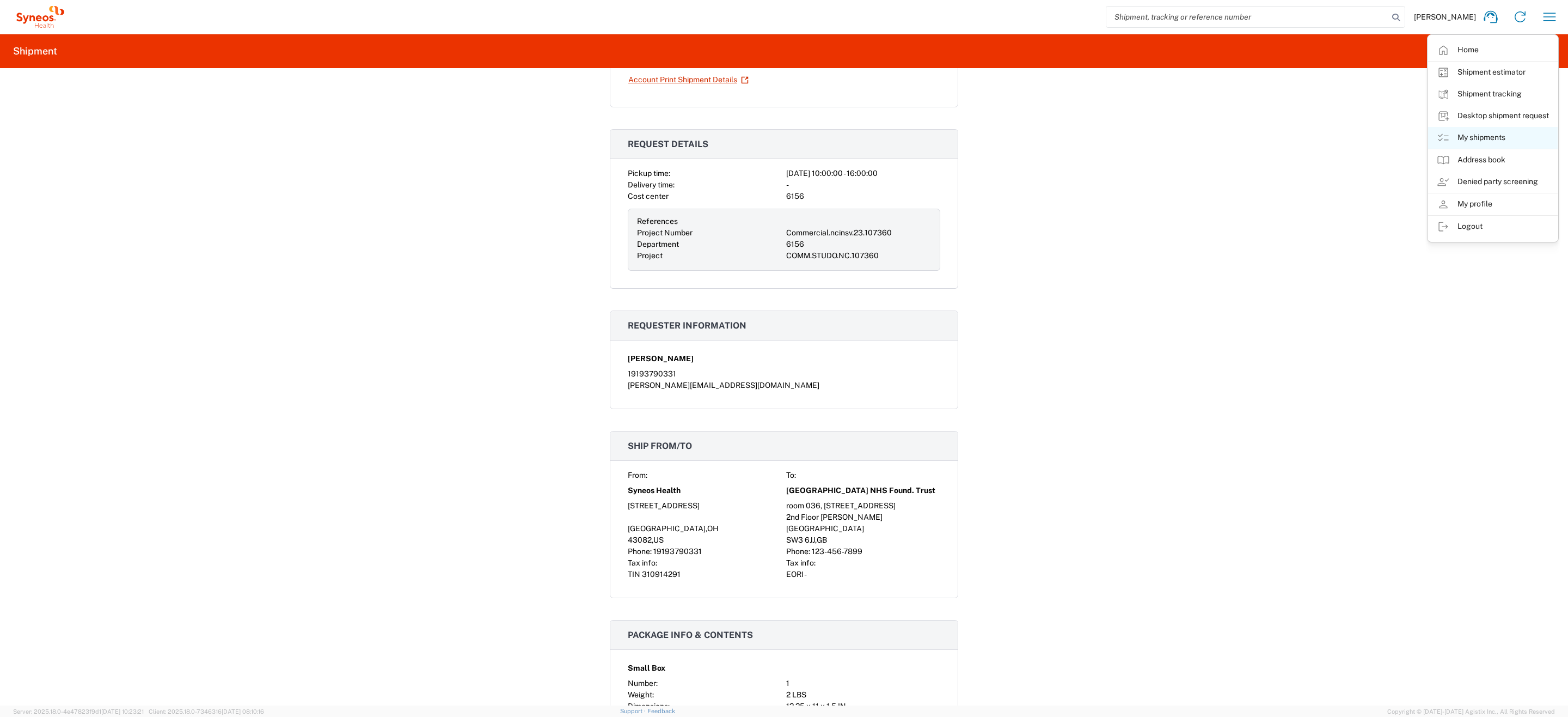
click at [1454, 145] on link "My shipments" at bounding box center [1493, 137] width 130 height 22
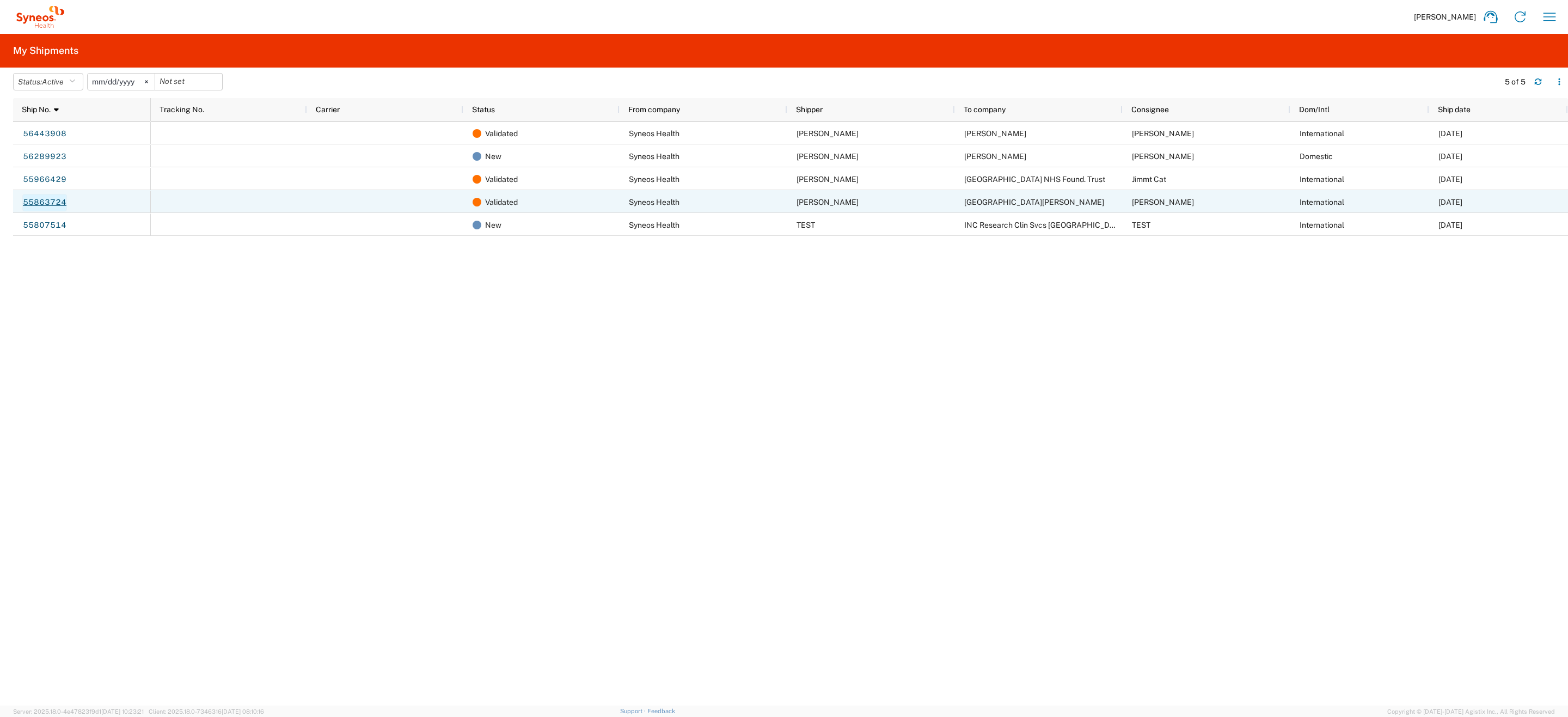
click at [52, 204] on link "55863724" at bounding box center [44, 202] width 45 height 17
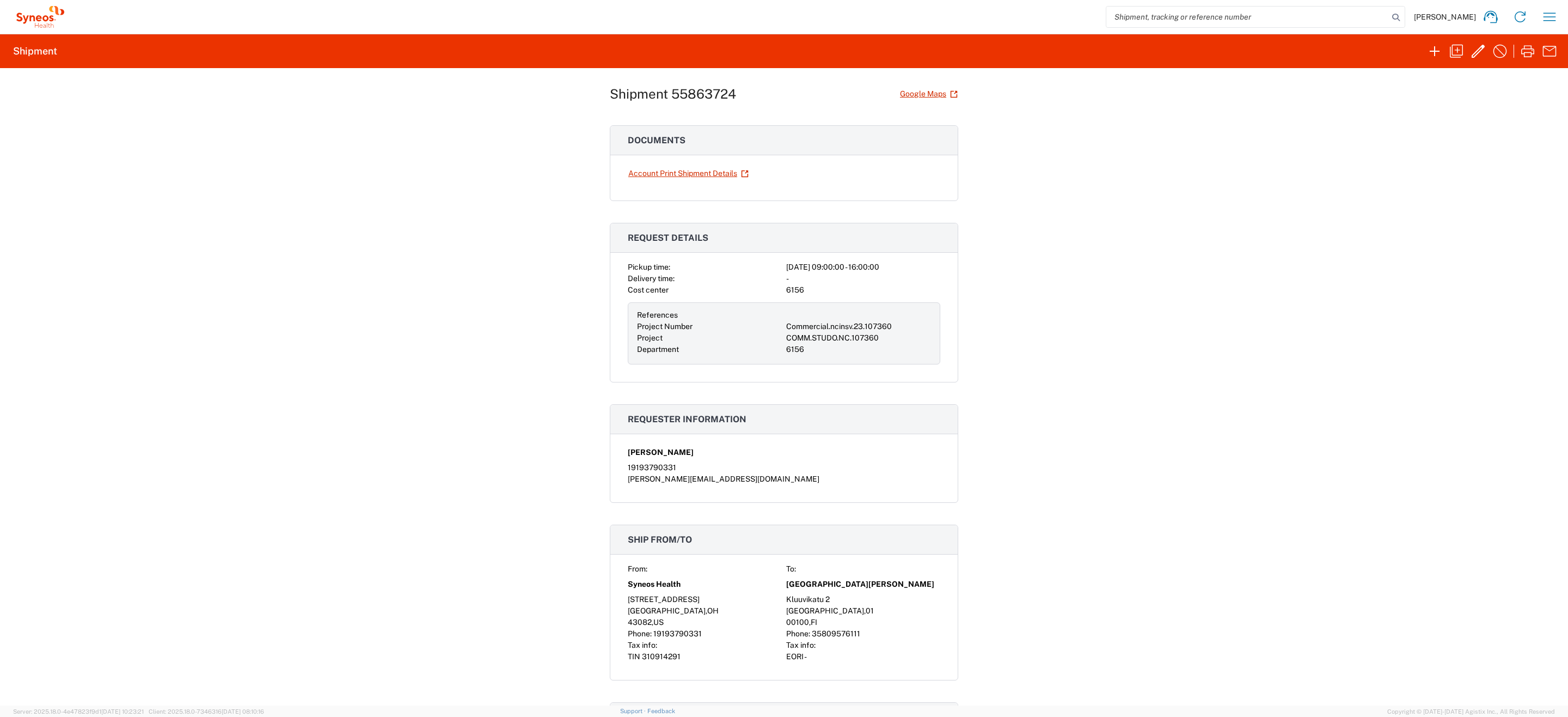
scroll to position [19, 0]
click at [1536, 19] on div "[PERSON_NAME] Home Shipment estimator Shipment tracking Desktop shipment reques…" at bounding box center [816, 17] width 1497 height 26
click at [1547, 21] on icon "button" at bounding box center [1549, 16] width 17 height 17
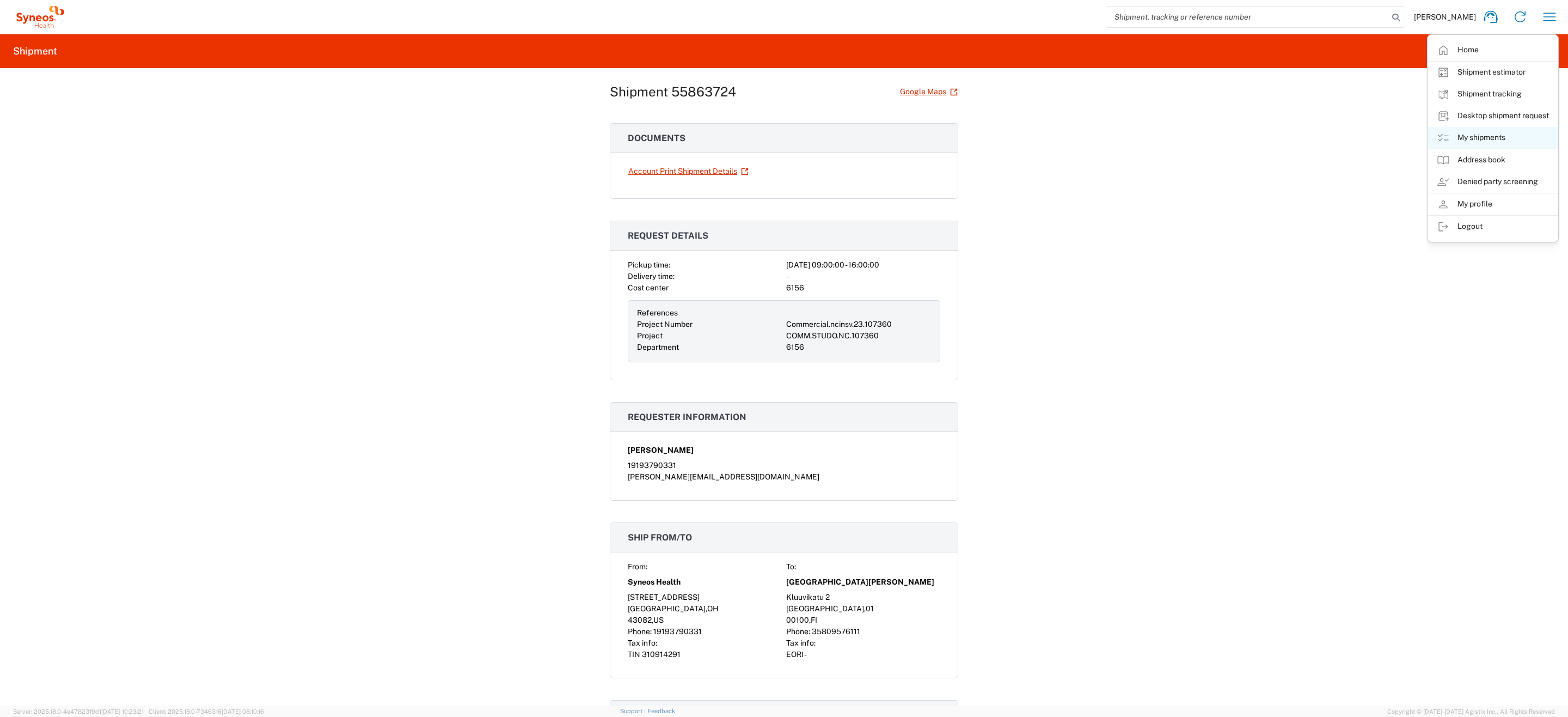
click at [1458, 140] on link "My shipments" at bounding box center [1493, 137] width 130 height 22
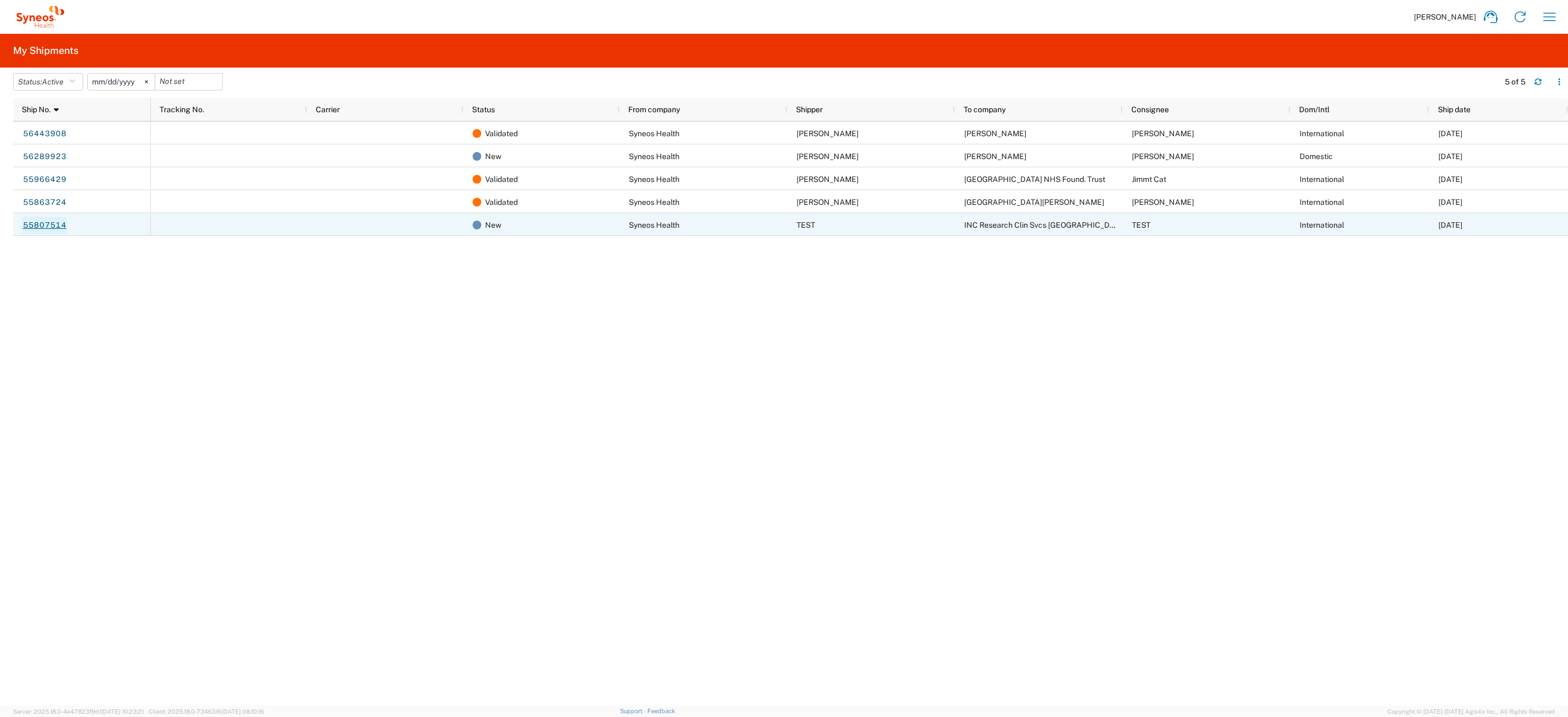
click at [65, 224] on link "55807514" at bounding box center [44, 225] width 45 height 17
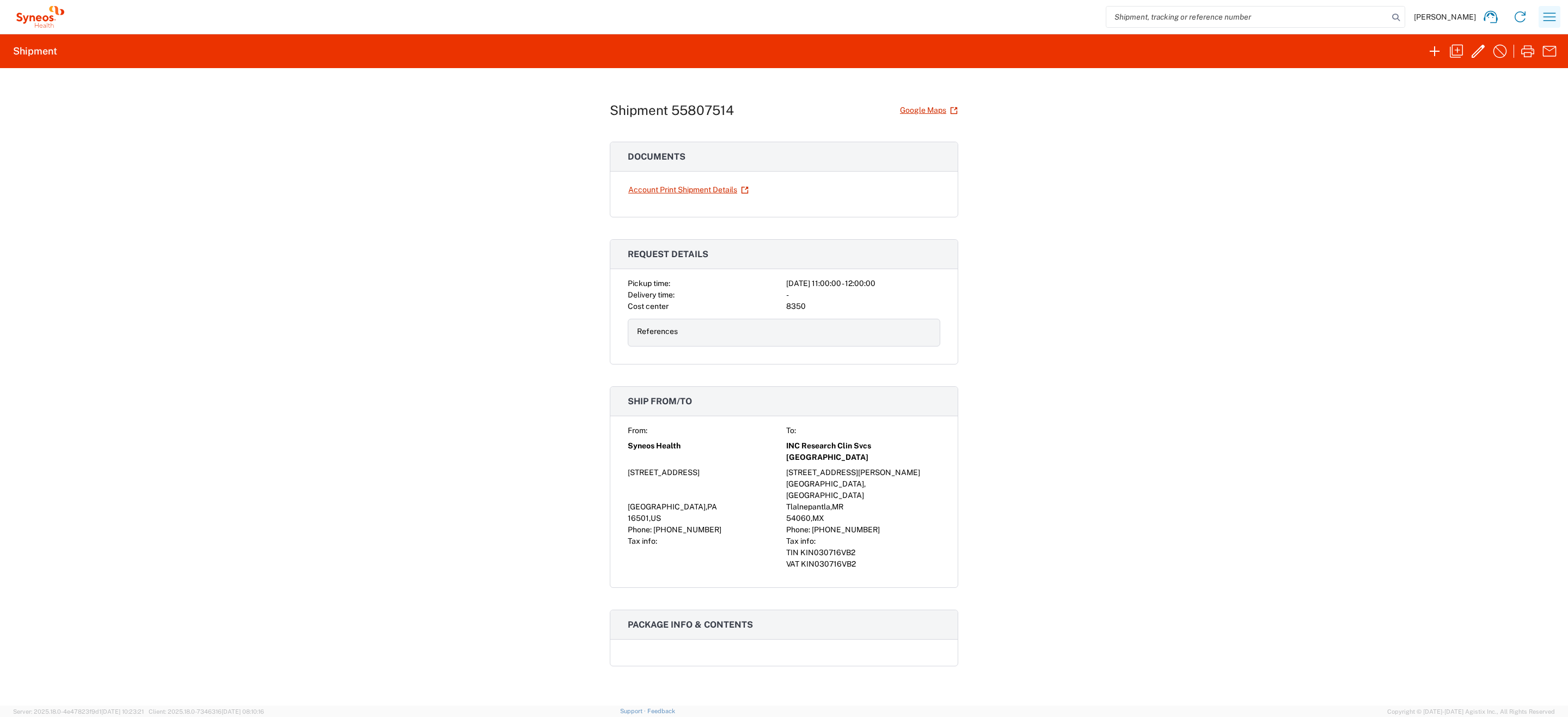
click at [1552, 11] on icon "button" at bounding box center [1549, 16] width 17 height 17
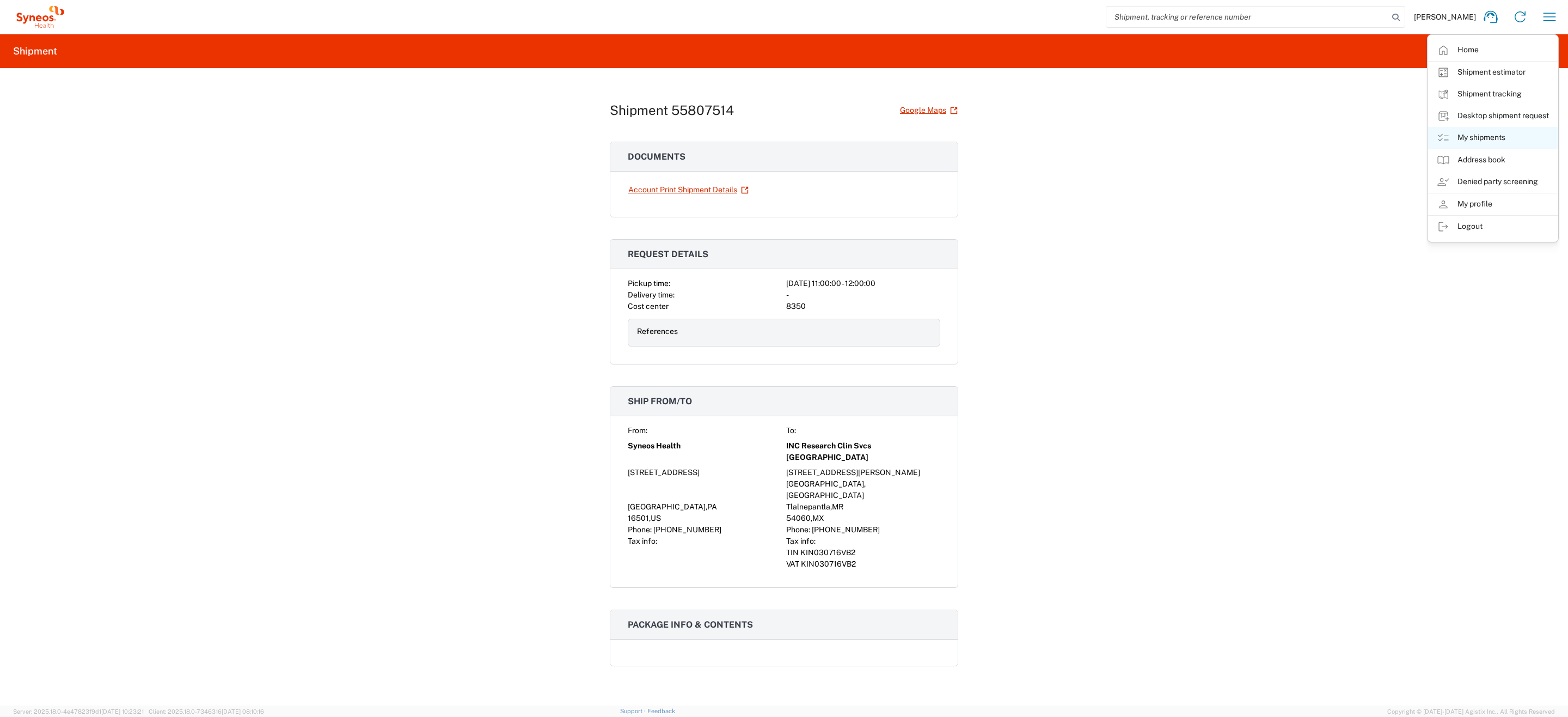
click at [1476, 141] on link "My shipments" at bounding box center [1493, 137] width 130 height 22
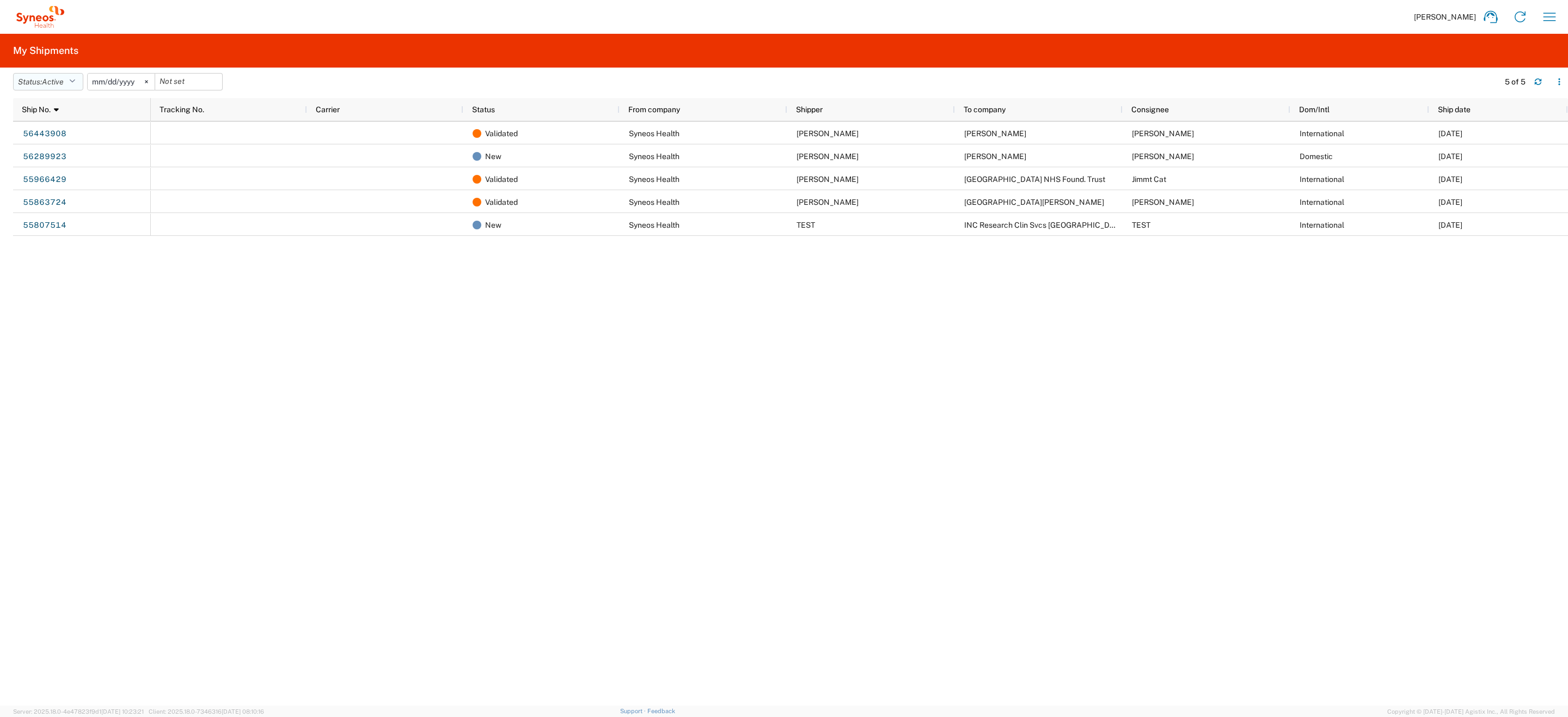
click at [53, 88] on button "Status: Active" at bounding box center [48, 81] width 70 height 17
click at [50, 133] on span "All" at bounding box center [77, 139] width 127 height 17
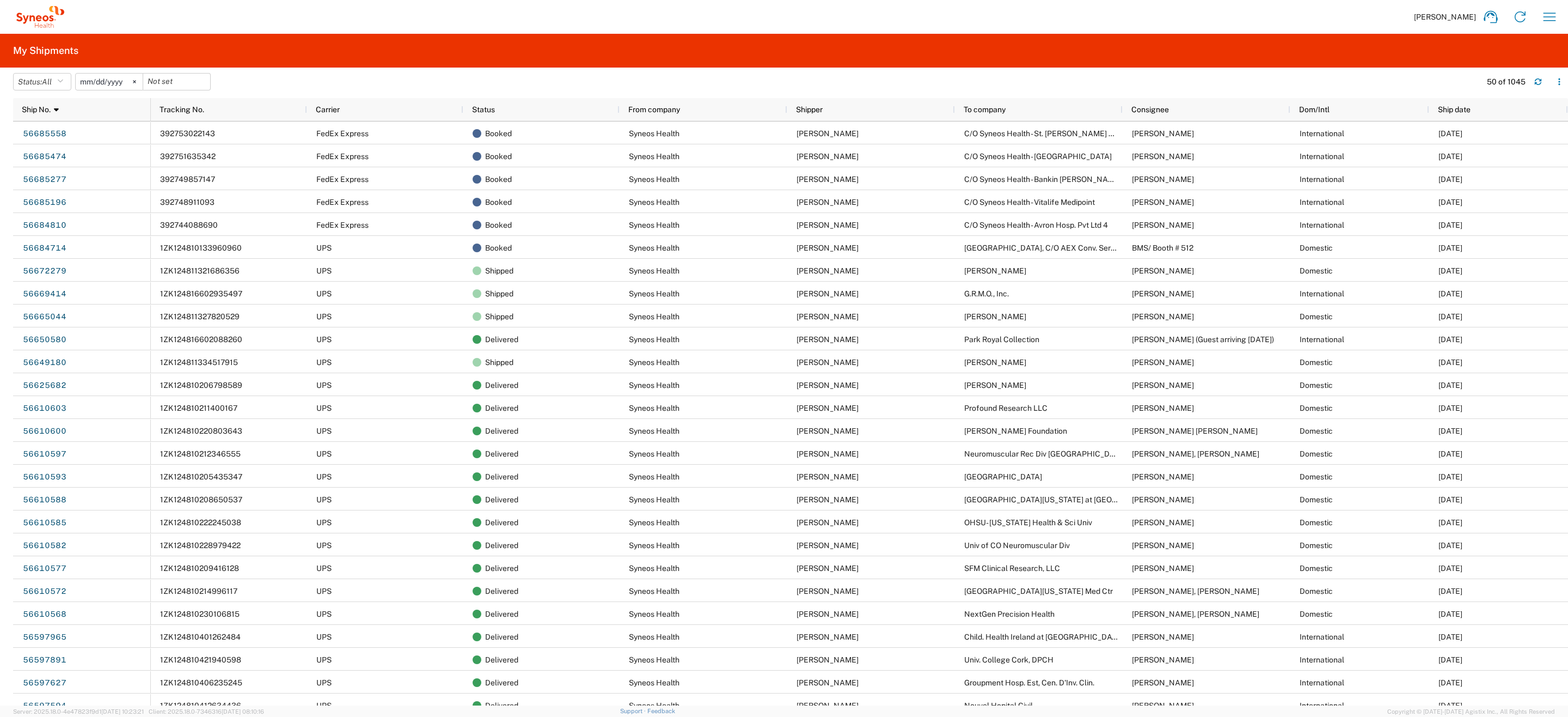
click at [89, 83] on input "2025-05-02" at bounding box center [110, 82] width 67 height 16
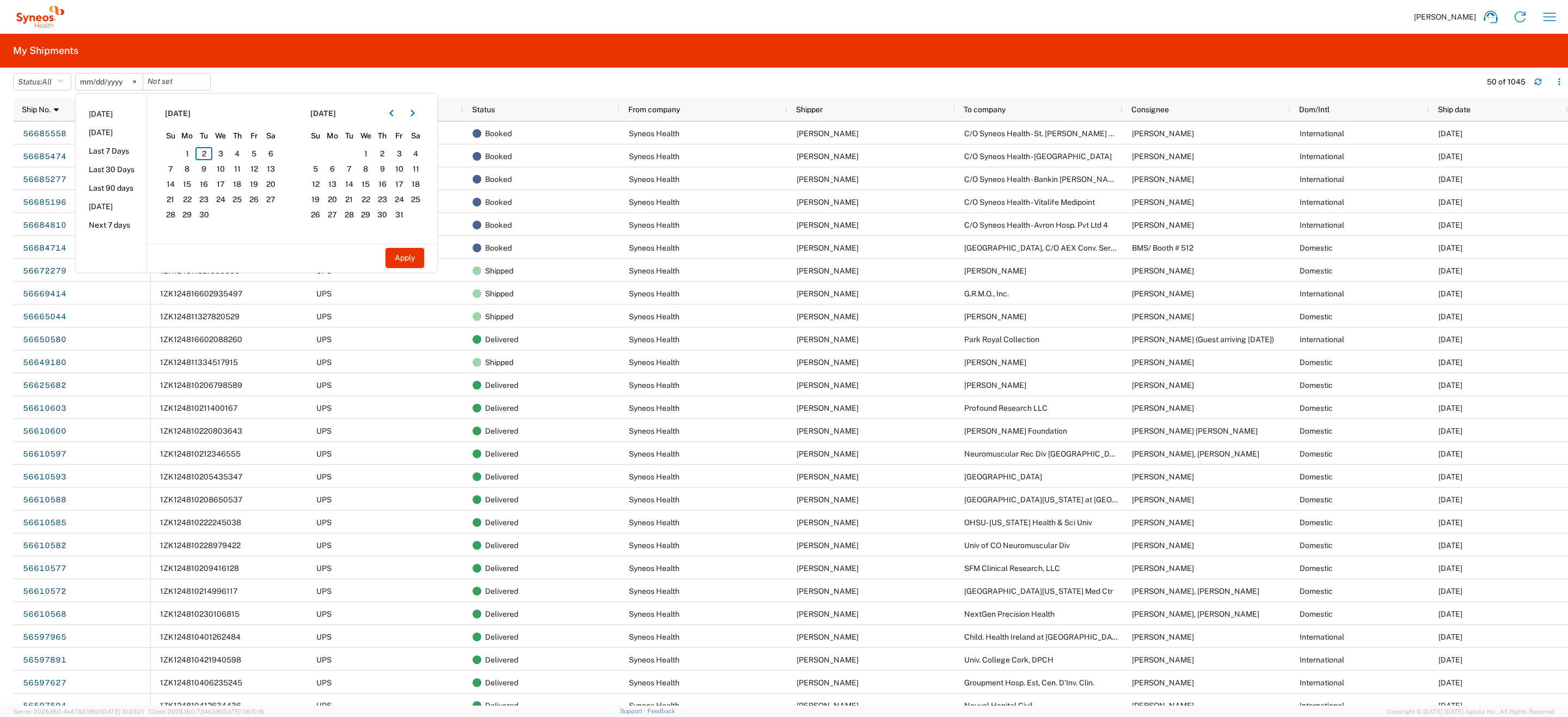
click at [605, 76] on agx-table-filter-chips "Status: All Active All Approved Booked Canceled Delivered Denied New On Hold Pe…" at bounding box center [744, 85] width 1463 height 25
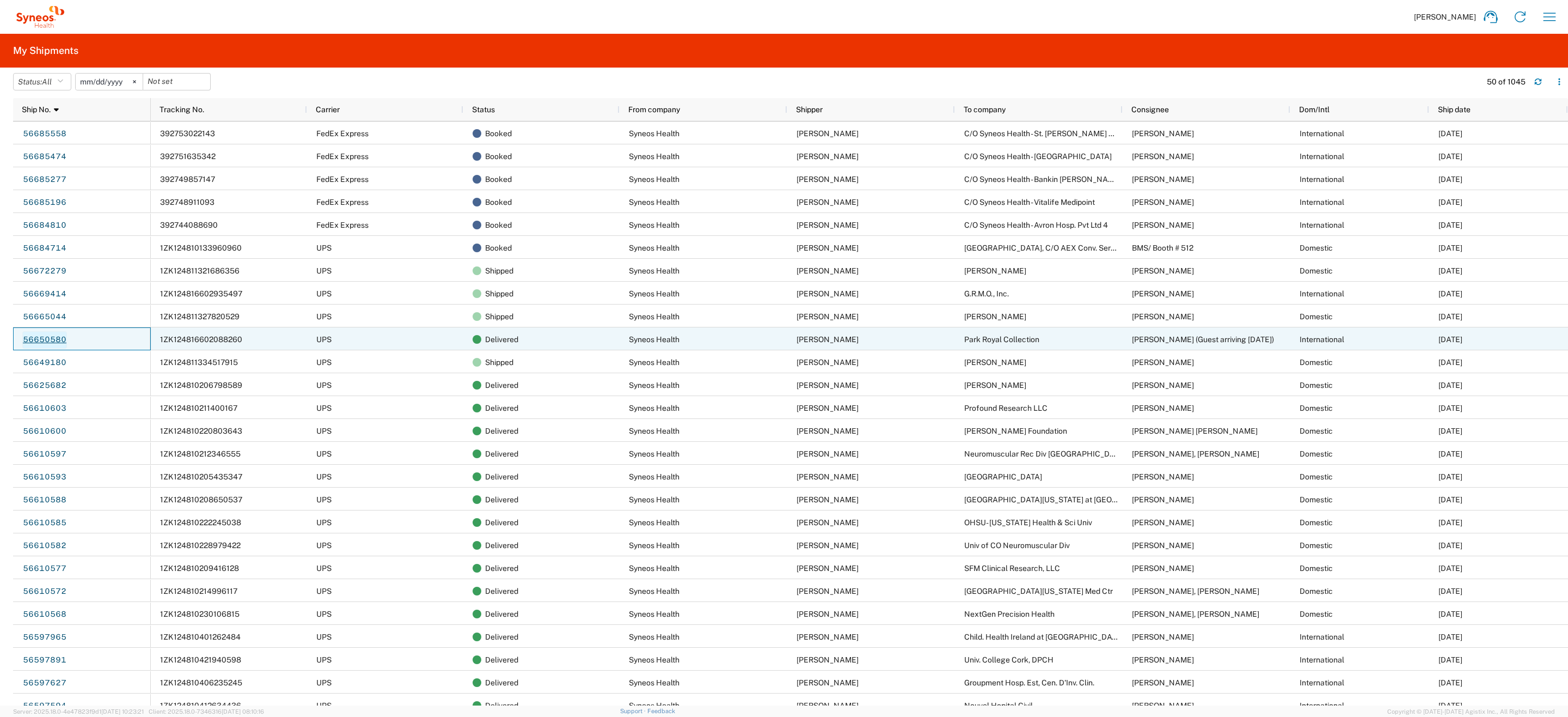
click at [58, 345] on link "56650580" at bounding box center [44, 339] width 45 height 17
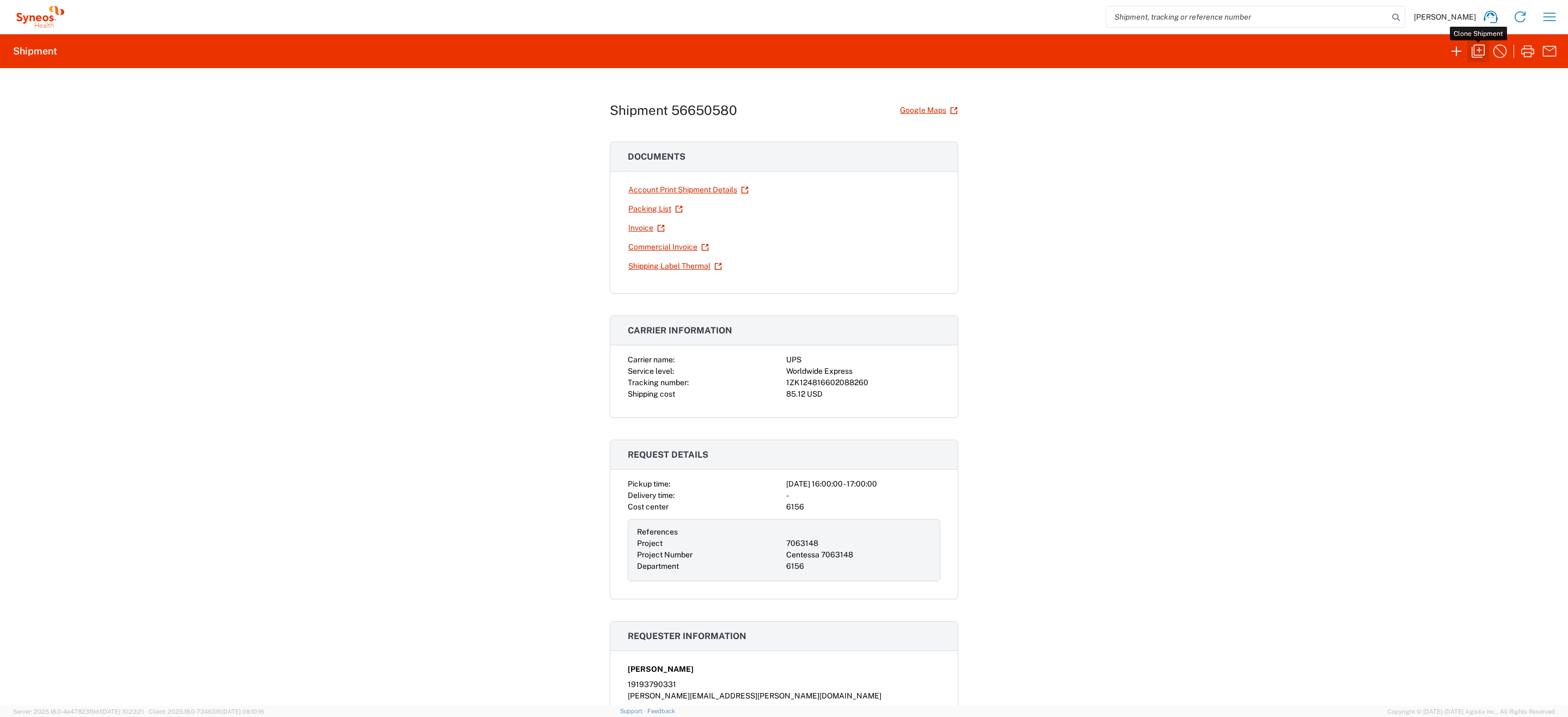
click at [1479, 53] on icon "button" at bounding box center [1478, 51] width 17 height 17
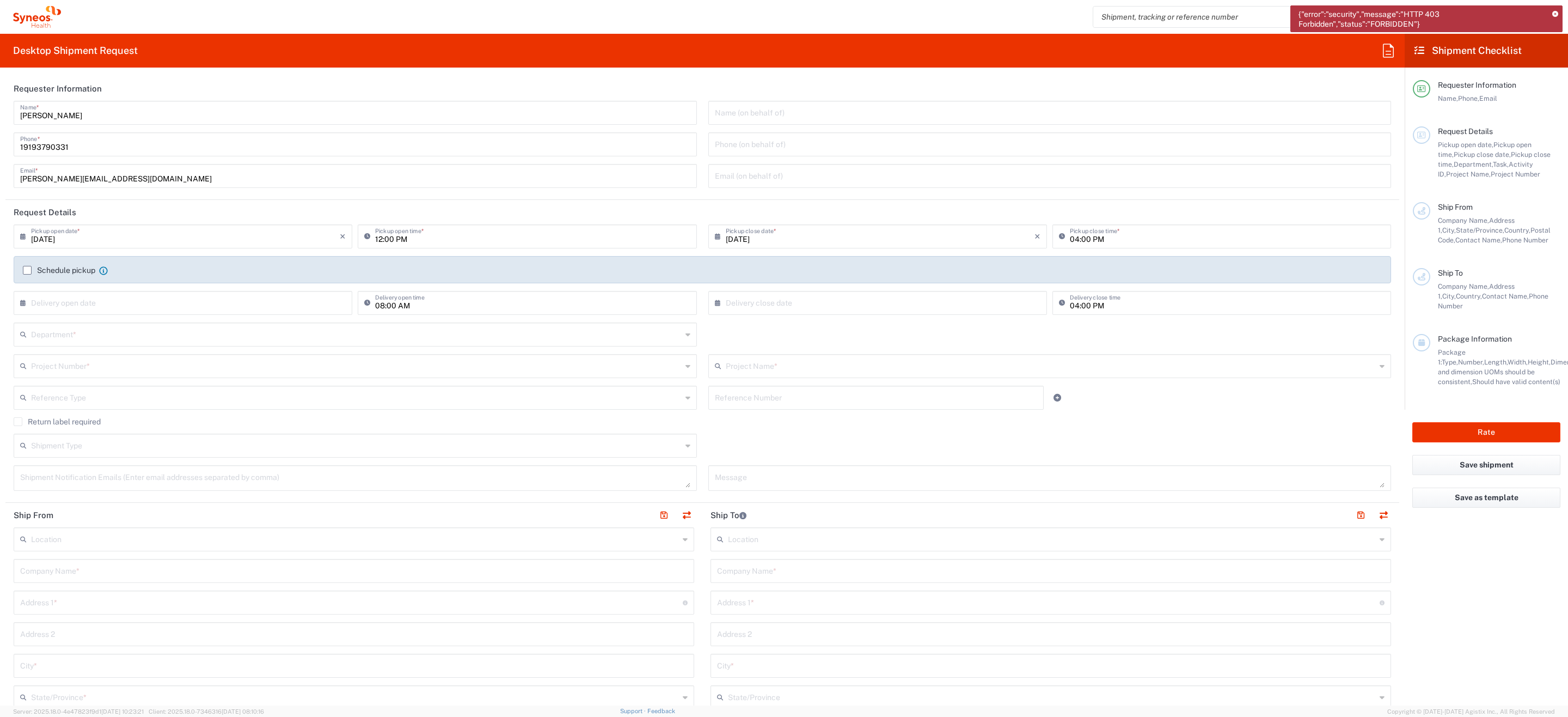
click at [1556, 17] on div "{"error":"security","message":"HTTP 403 Forbidden","status":"FORBIDDEN"}" at bounding box center [1427, 19] width 272 height 27
click at [1556, 15] on icon at bounding box center [1555, 14] width 6 height 6
click at [1521, 15] on icon at bounding box center [1513, 16] width 17 height 17
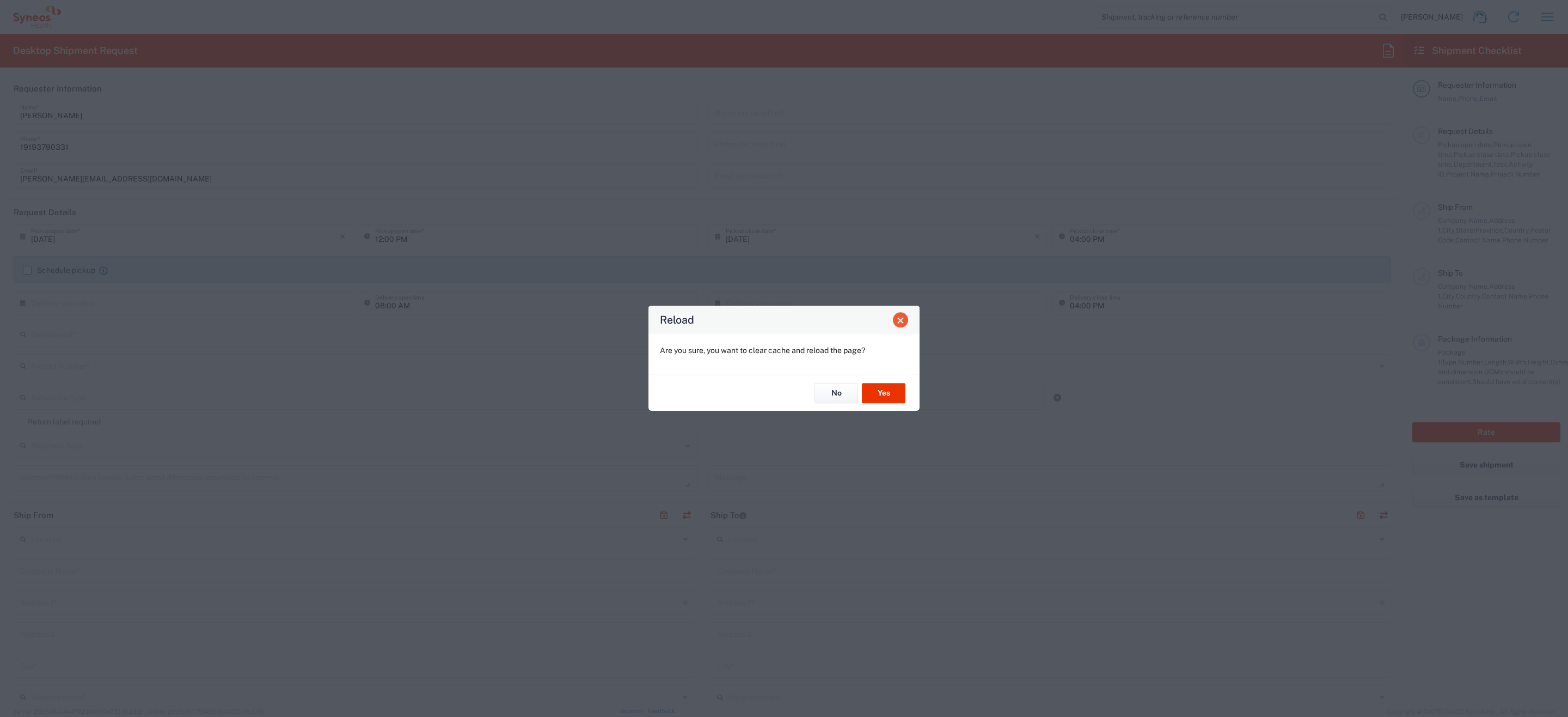
click at [898, 319] on span "Close" at bounding box center [900, 320] width 7 height 7
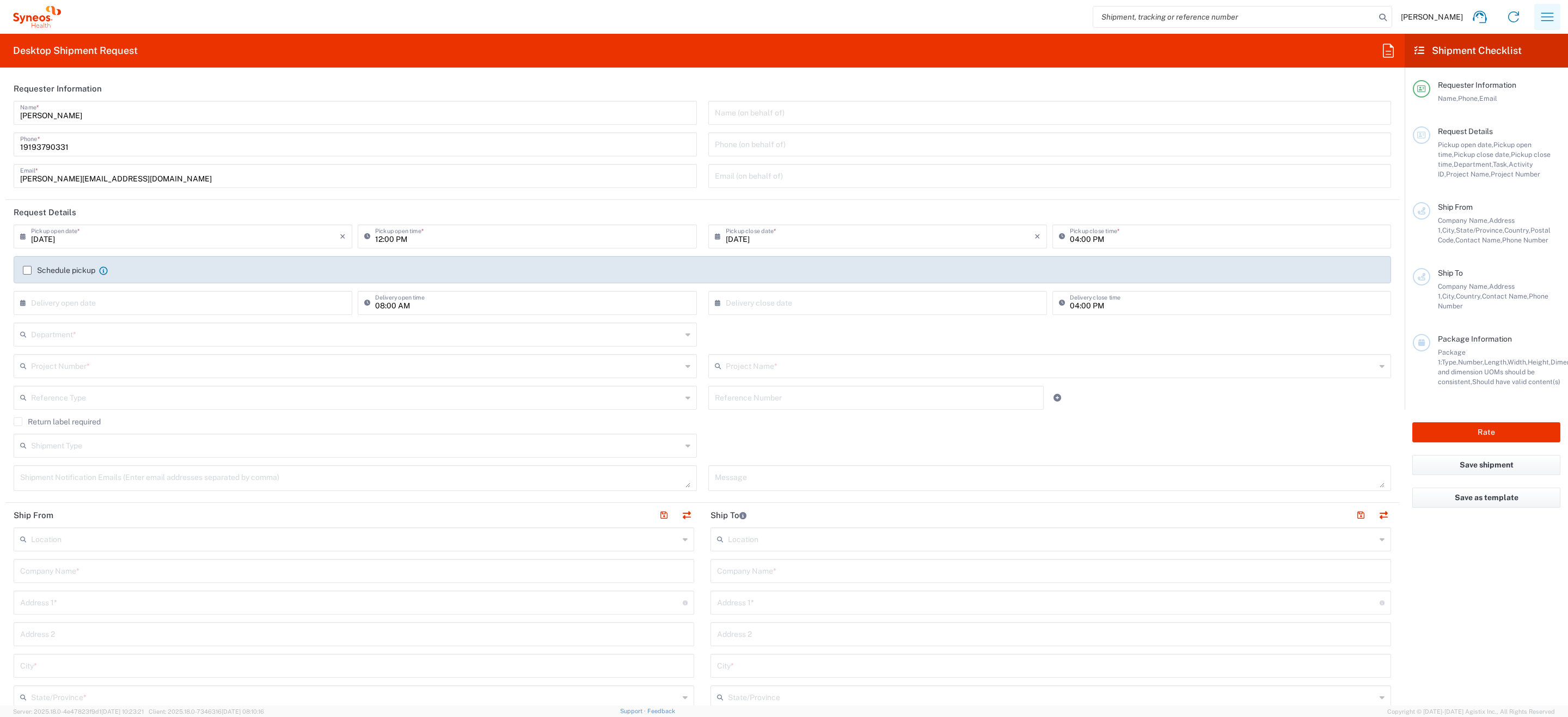
click at [1543, 20] on icon "button" at bounding box center [1548, 16] width 12 height 8
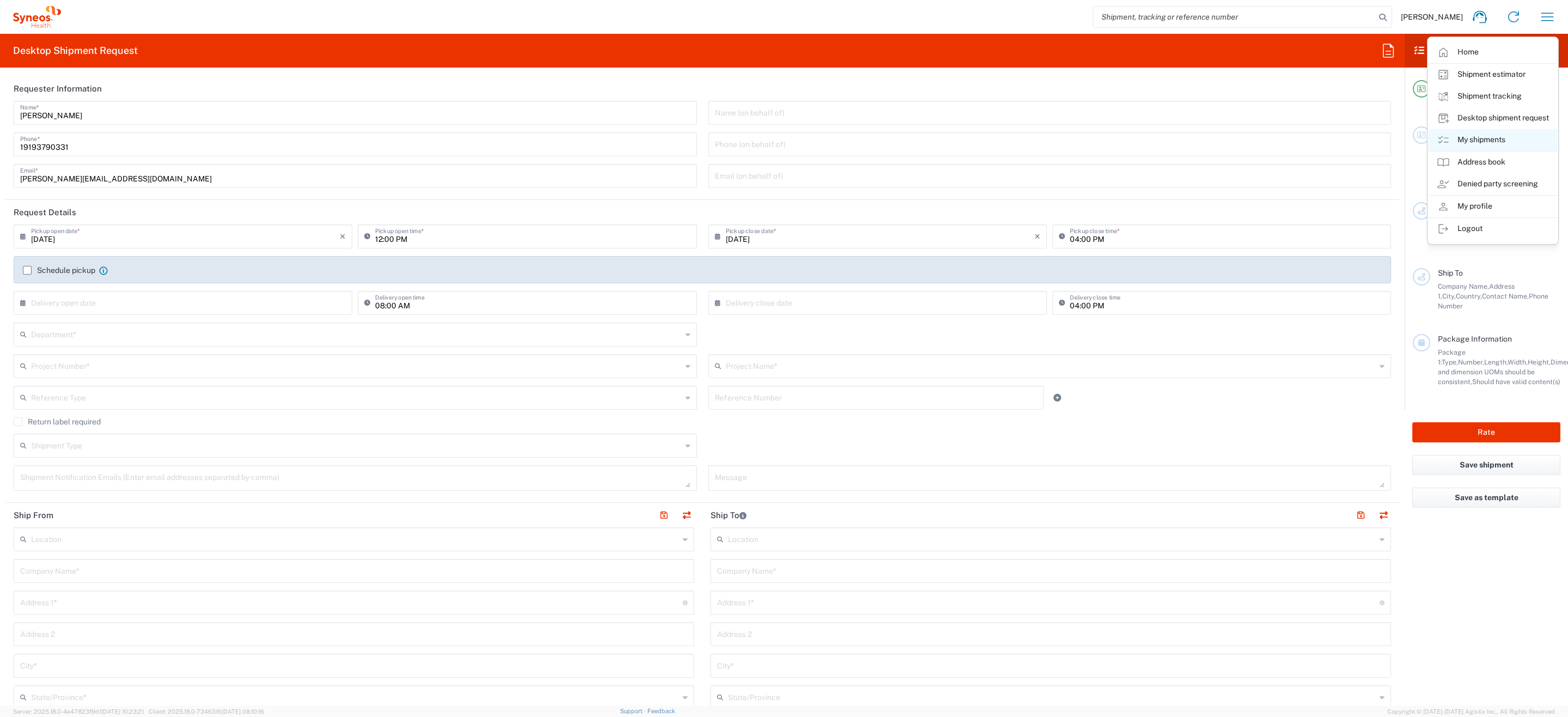
click at [1469, 140] on link "My shipments" at bounding box center [1493, 140] width 130 height 22
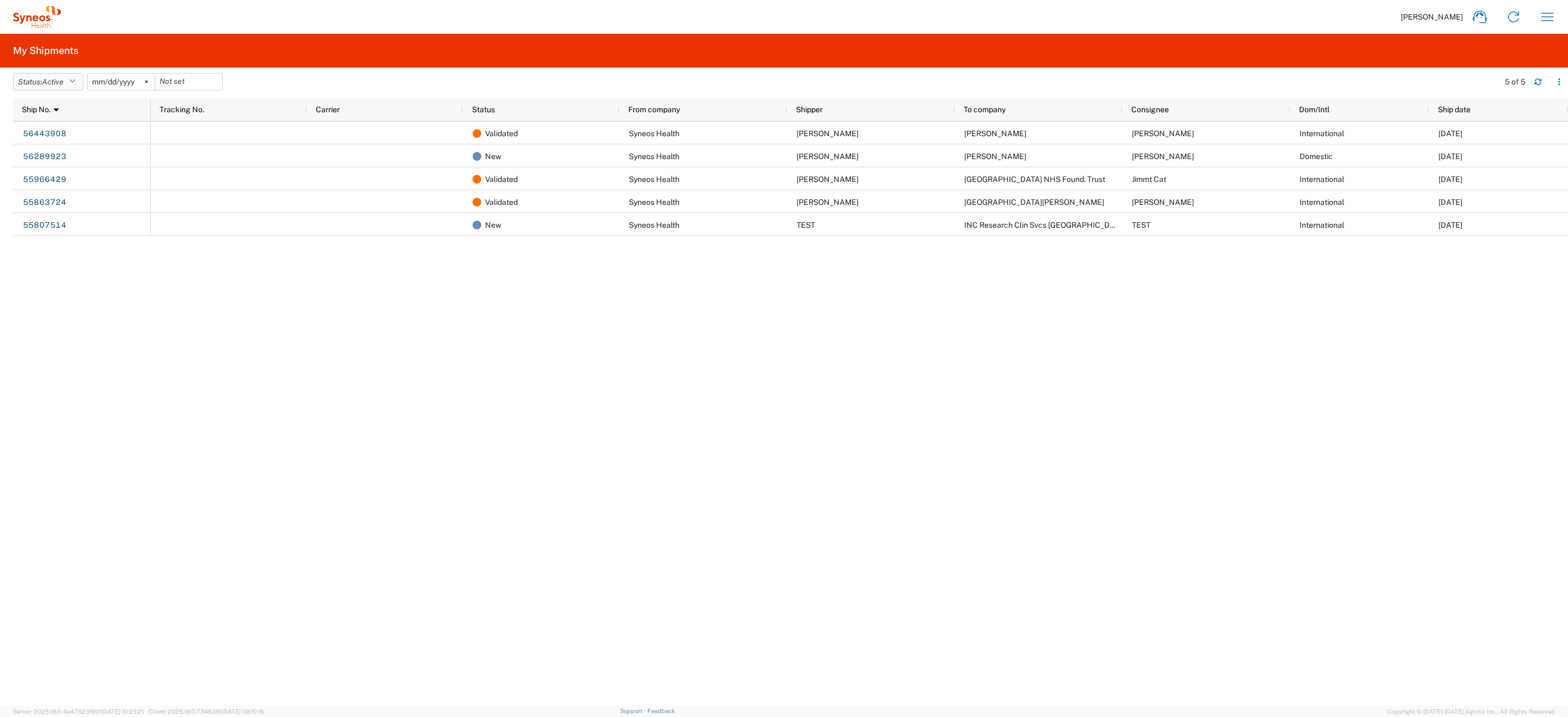
click at [63, 80] on span "Active" at bounding box center [52, 82] width 22 height 9
click at [42, 138] on span "All" at bounding box center [77, 139] width 127 height 17
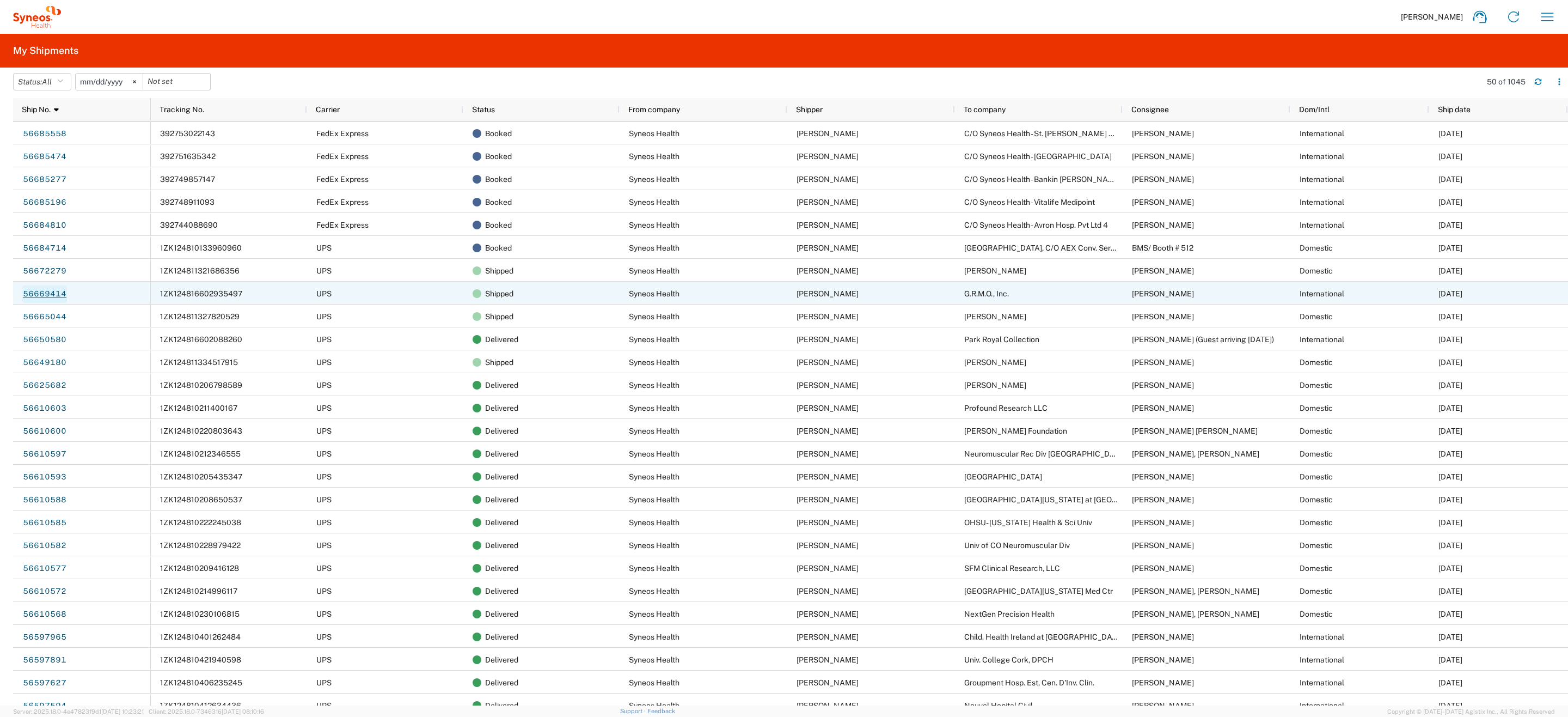
click at [44, 294] on link "56669414" at bounding box center [44, 294] width 45 height 17
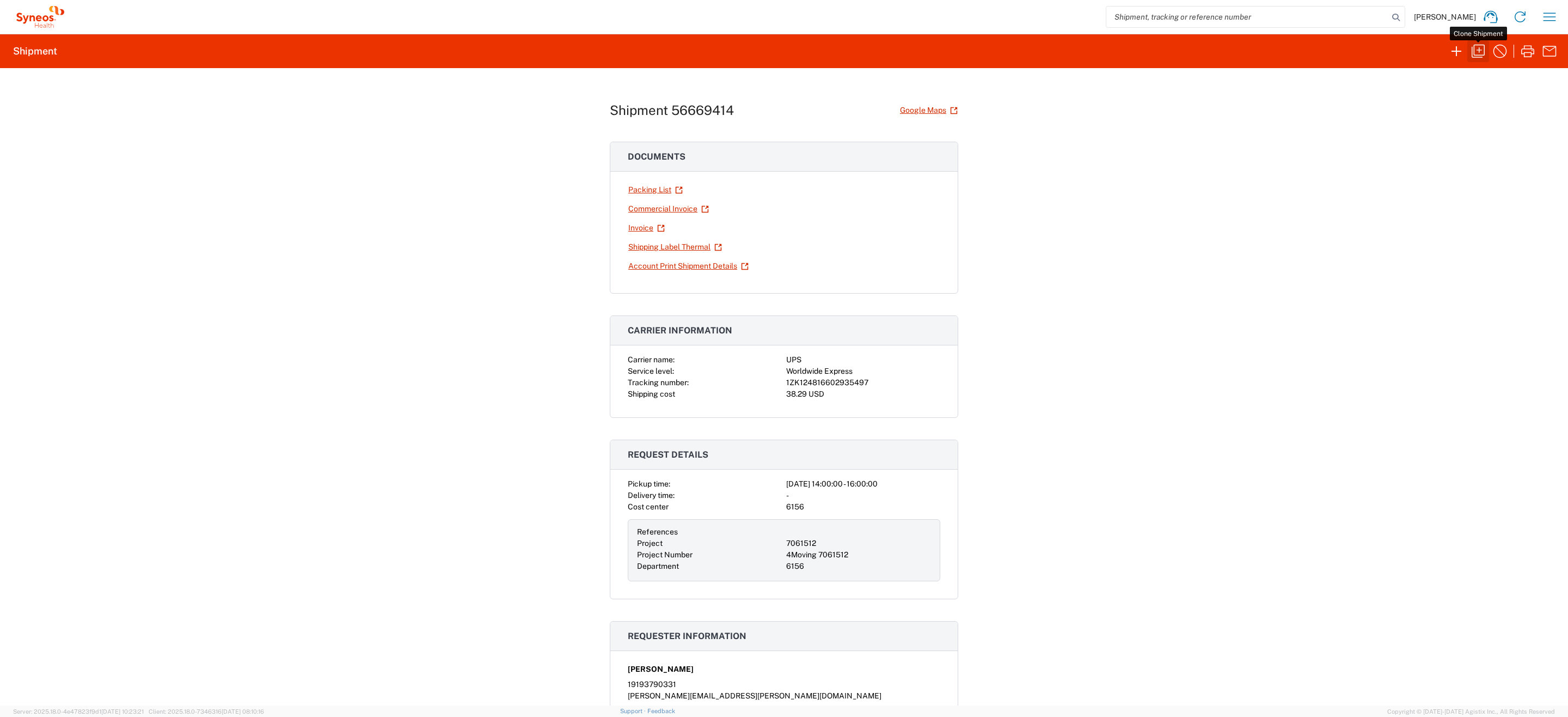
click at [1476, 56] on icon "button" at bounding box center [1478, 51] width 17 height 17
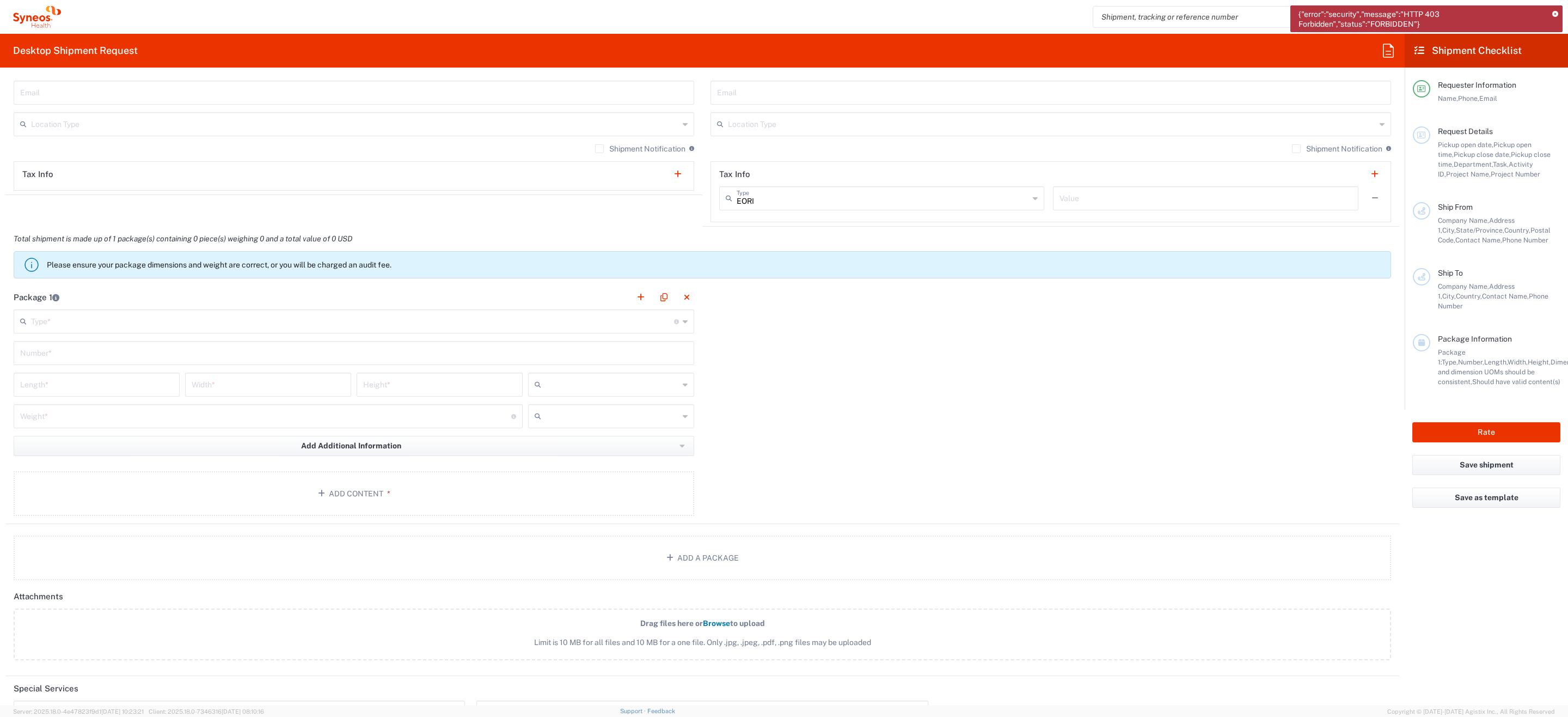
scroll to position [773, 0]
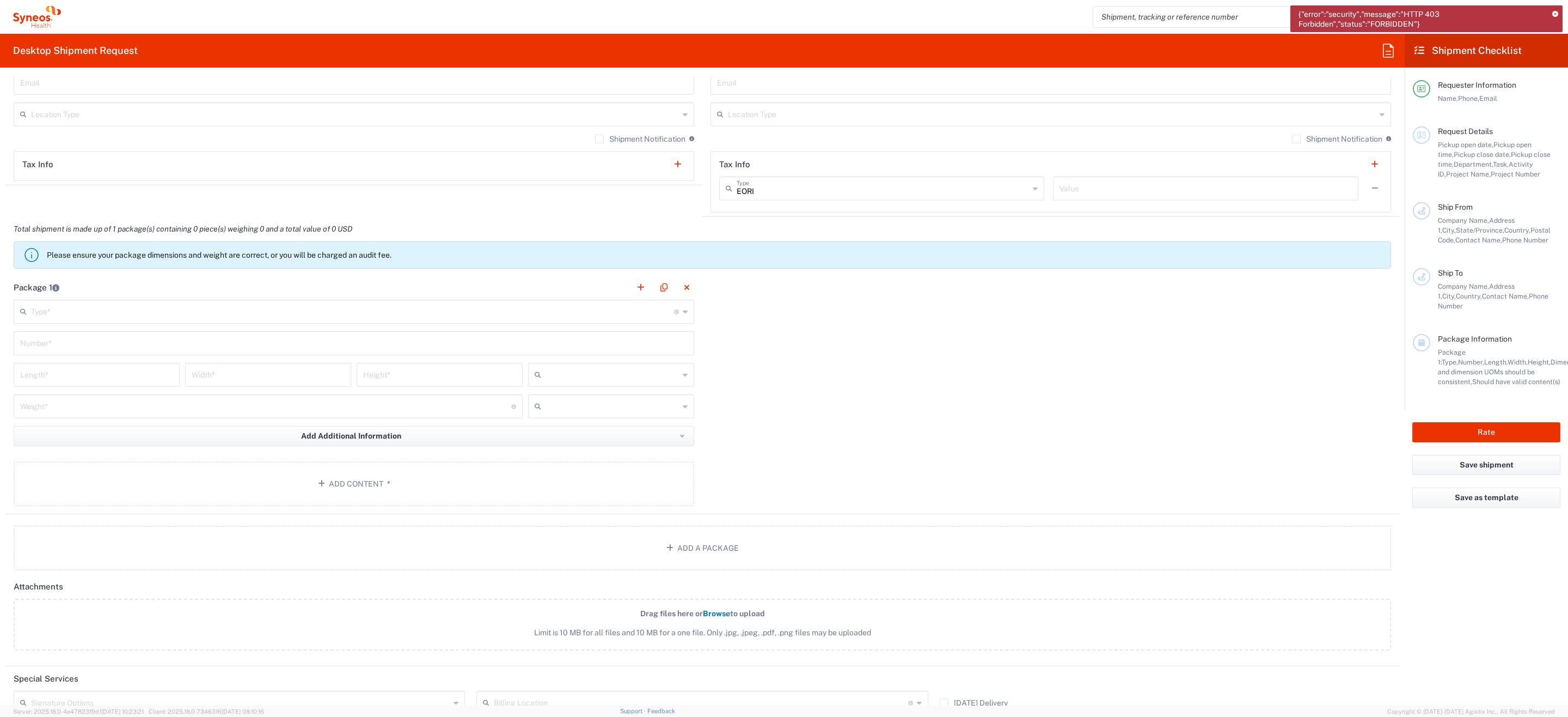
click at [1558, 11] on icon at bounding box center [1555, 14] width 6 height 6
click at [1547, 19] on icon "button" at bounding box center [1548, 16] width 17 height 17
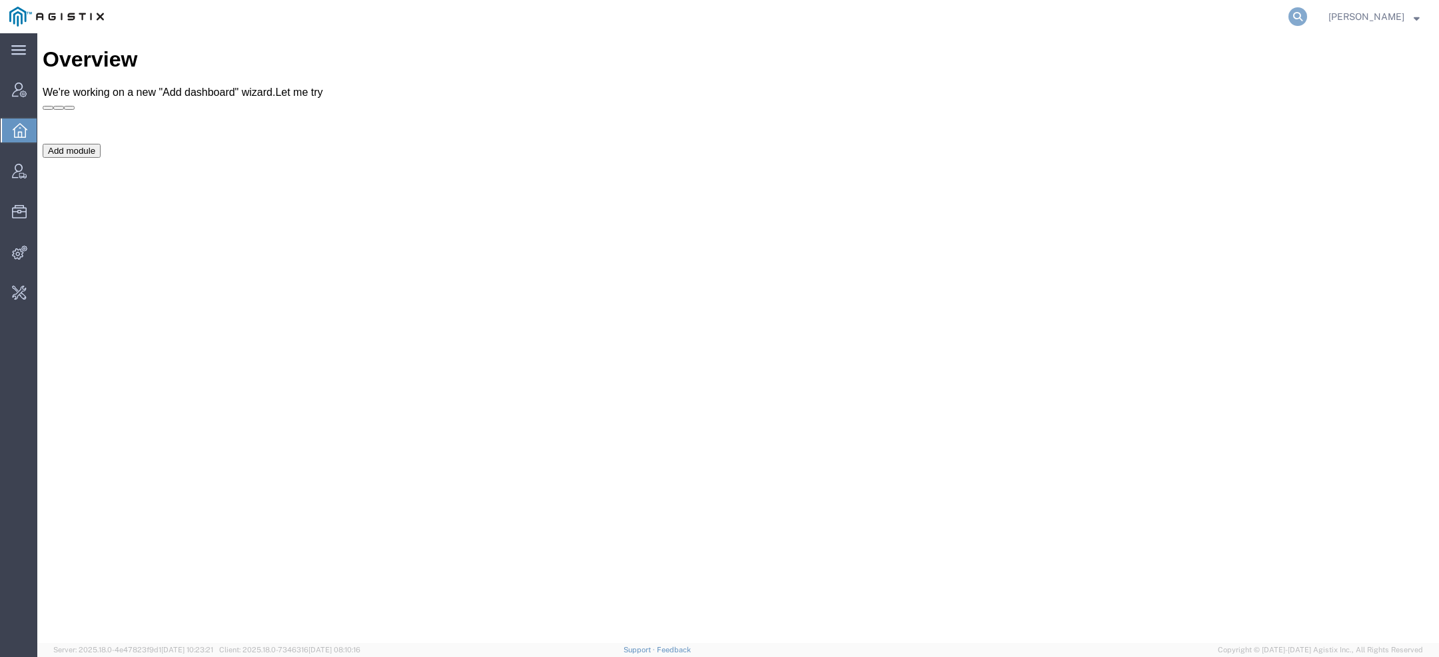
click at [1301, 15] on icon at bounding box center [1297, 16] width 19 height 19
paste input "[PERSON_NAME][EMAIL_ADDRESS][DOMAIN_NAME]"
type input "[PERSON_NAME][EMAIL_ADDRESS][DOMAIN_NAME]"
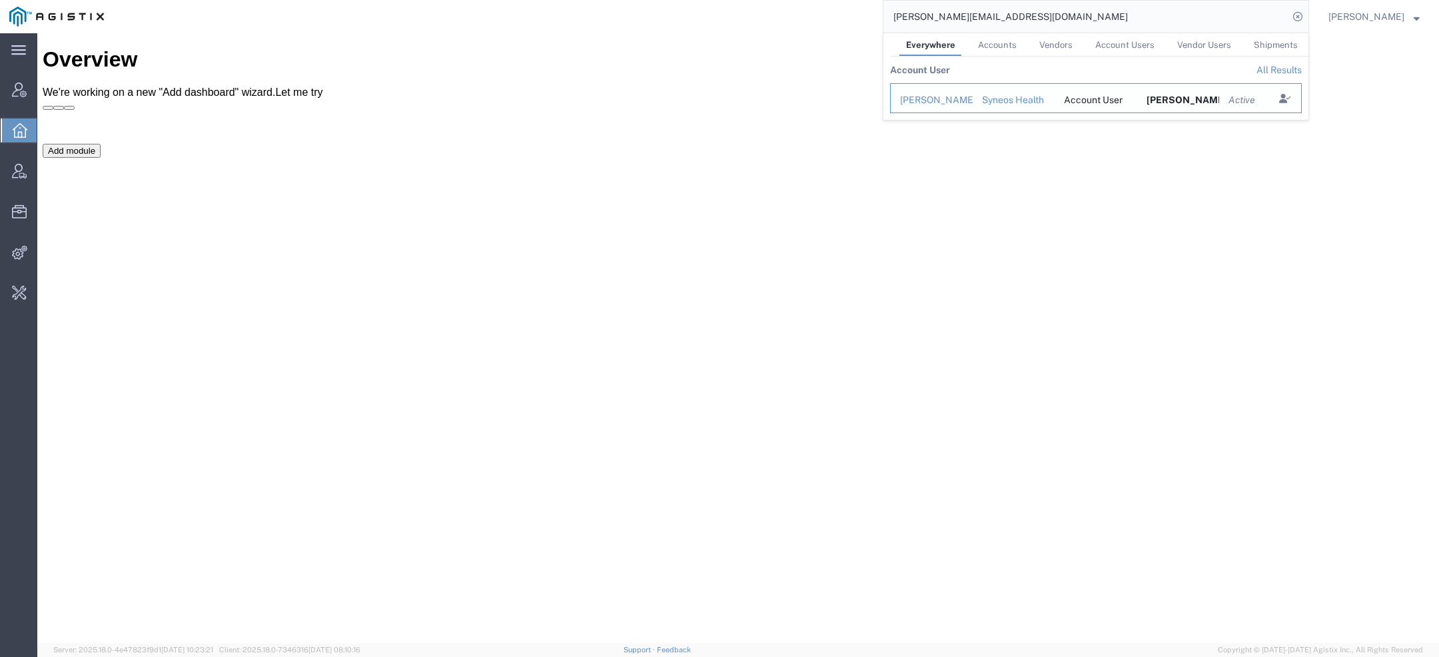
click at [956, 101] on div "[PERSON_NAME]" at bounding box center [931, 100] width 63 height 14
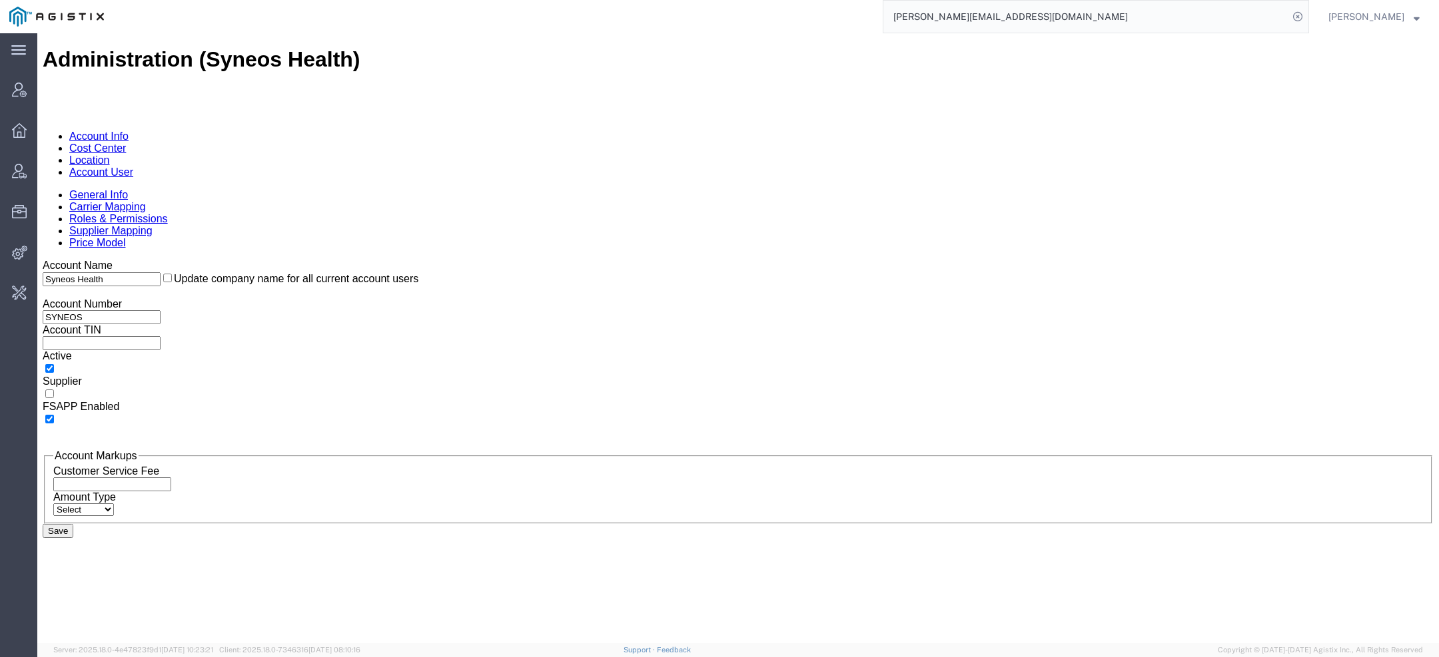
click at [133, 167] on link "Account User" at bounding box center [101, 172] width 64 height 11
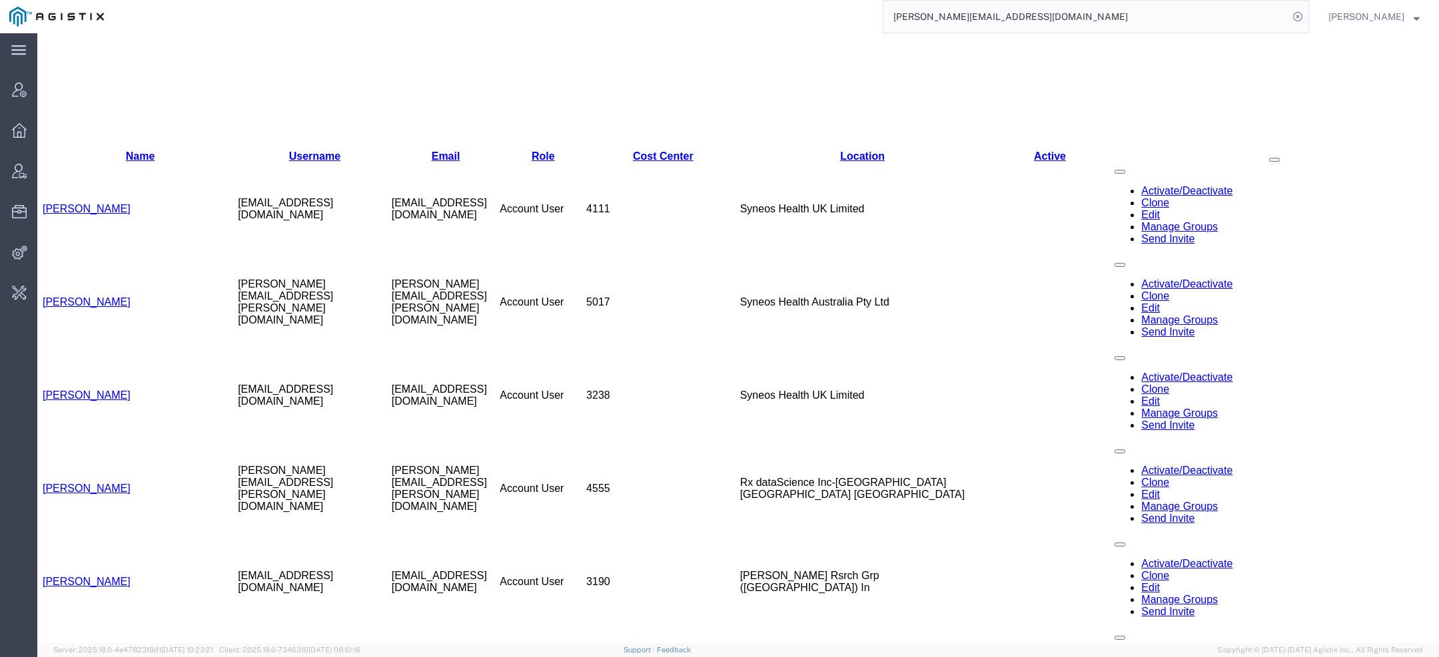
scroll to position [384, 0]
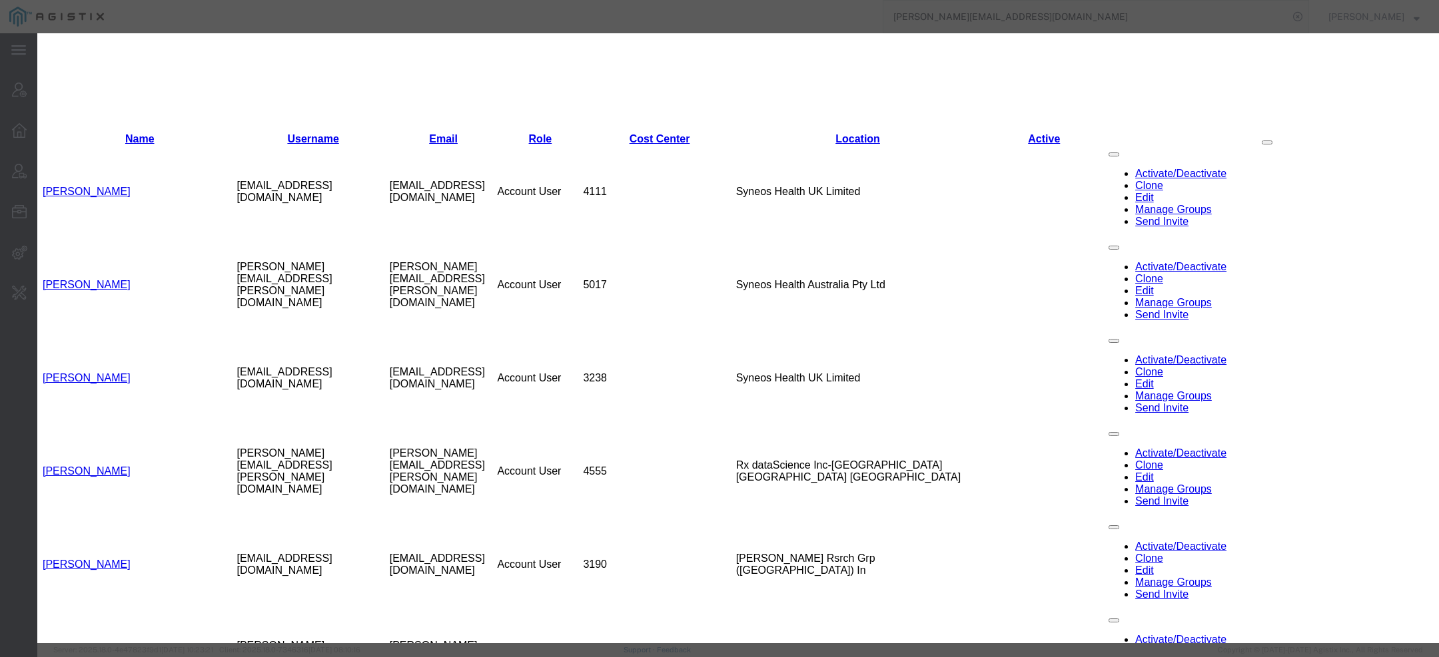
select select "DEPARTMENT"
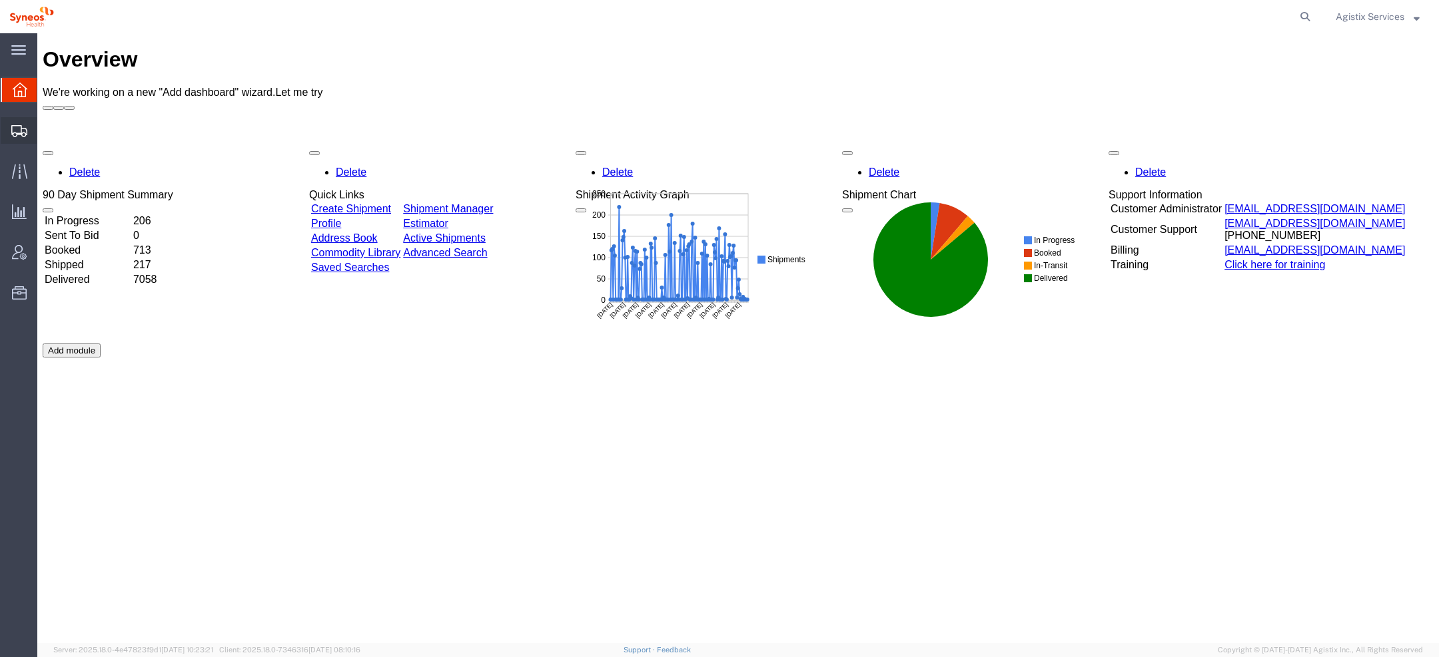
click at [3, 132] on div at bounding box center [19, 130] width 37 height 27
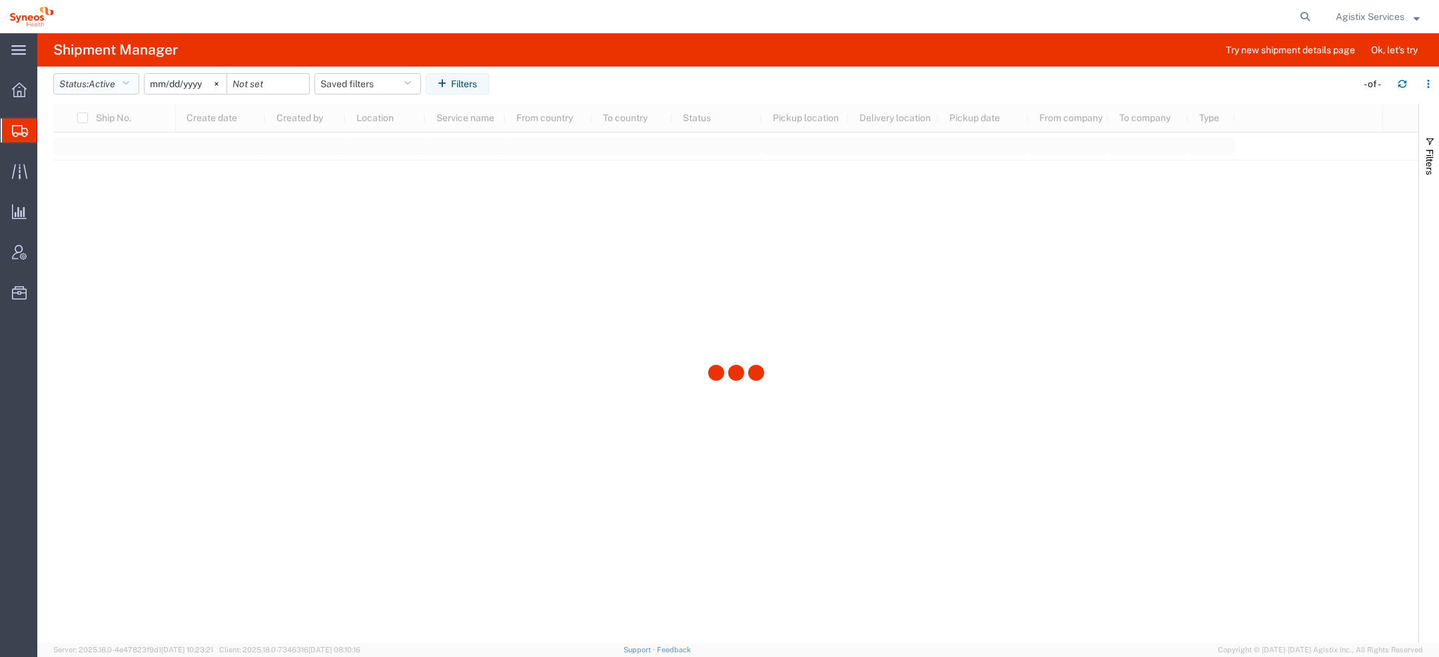
click at [133, 89] on button "Status: Active" at bounding box center [96, 83] width 86 height 21
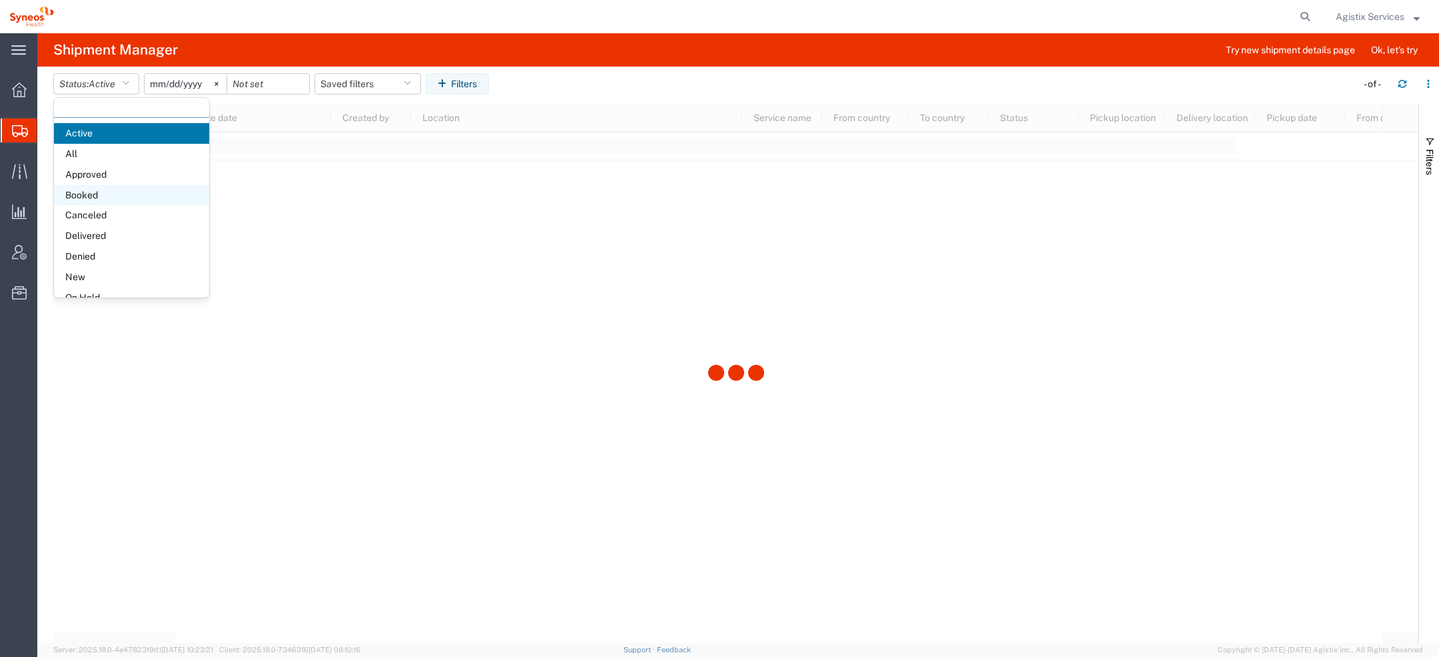
type input "n"
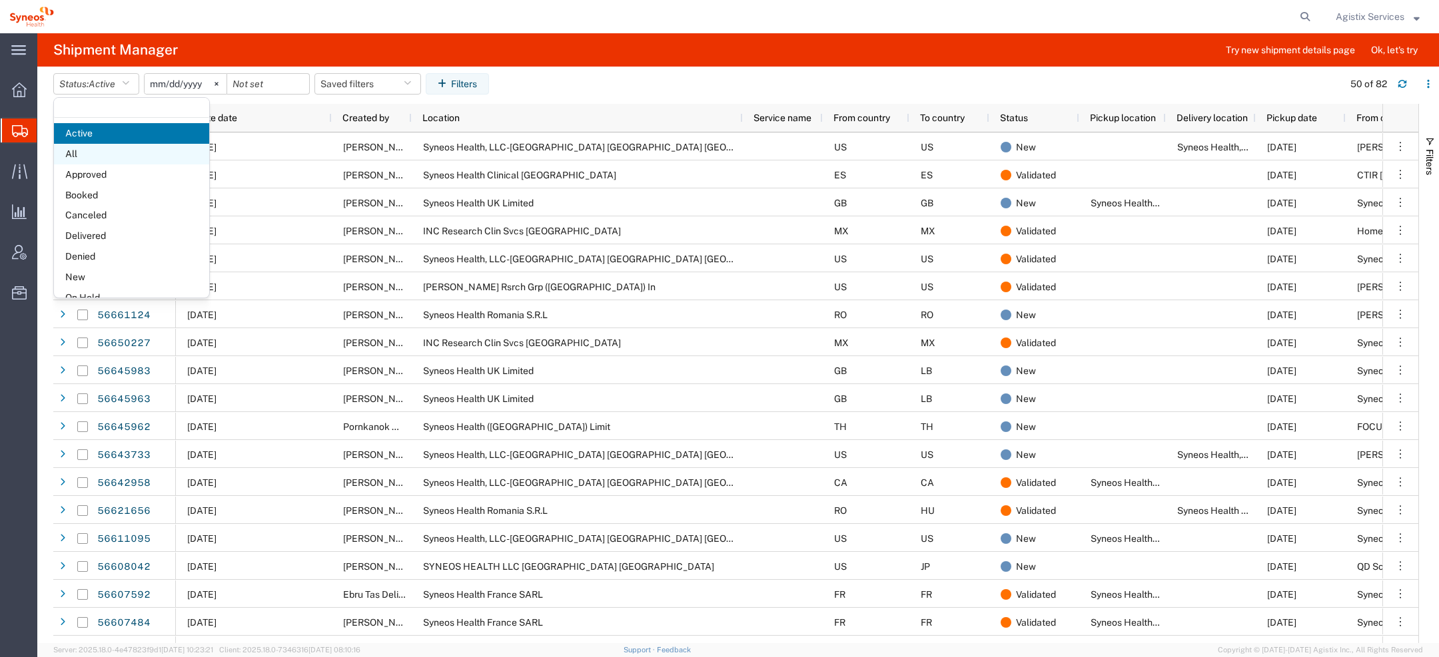
click at [66, 158] on span "All" at bounding box center [131, 154] width 155 height 21
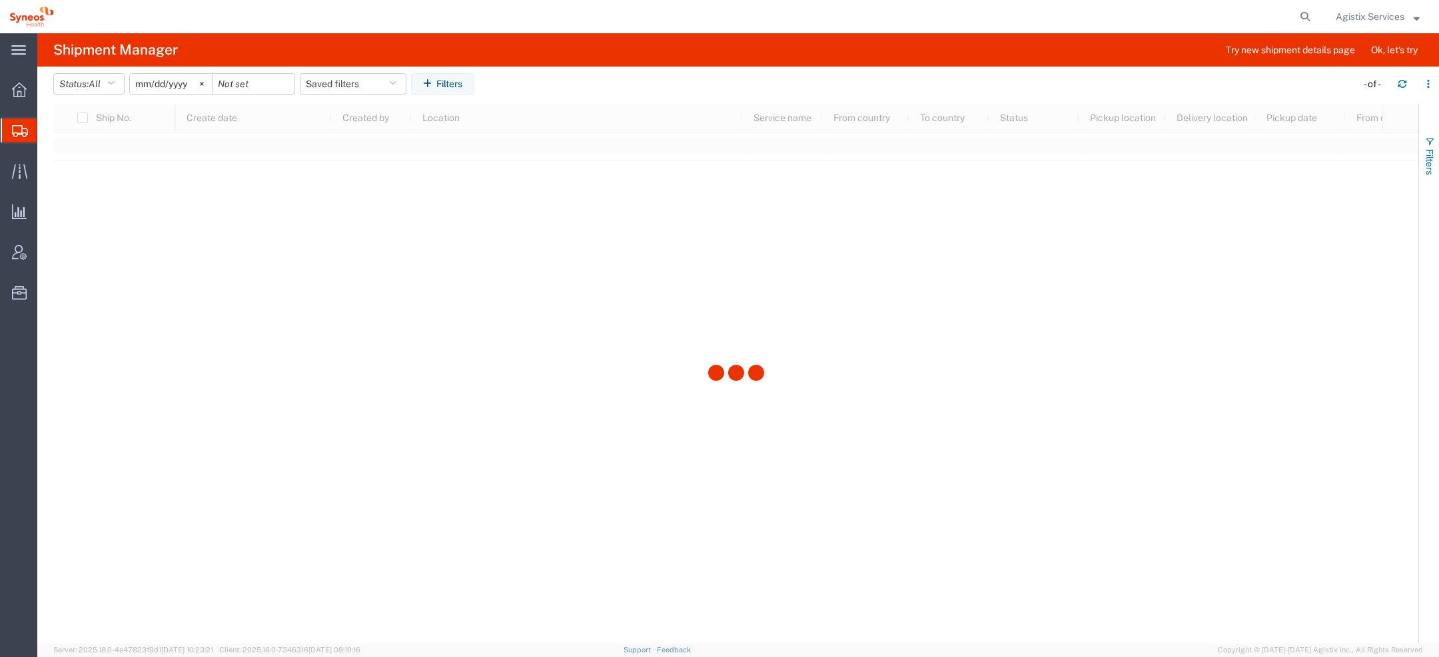
click at [1432, 171] on span "Filters" at bounding box center [1429, 162] width 11 height 26
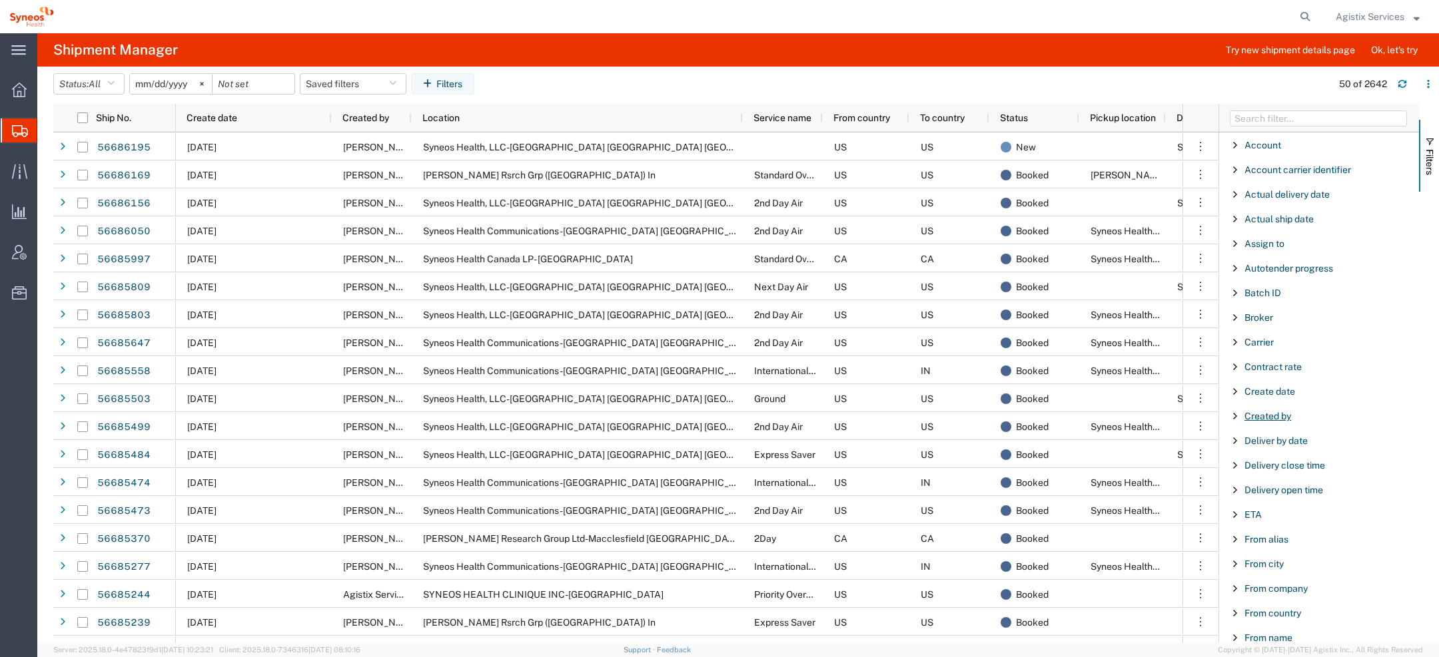
click at [1290, 419] on span "Created by" at bounding box center [1267, 416] width 47 height 11
click at [147, 45] on h4 "Shipment Manager" at bounding box center [115, 49] width 125 height 33
copy h4 "n"
click at [1280, 468] on input "Filter Value" at bounding box center [1323, 472] width 175 height 16
paste input "n"
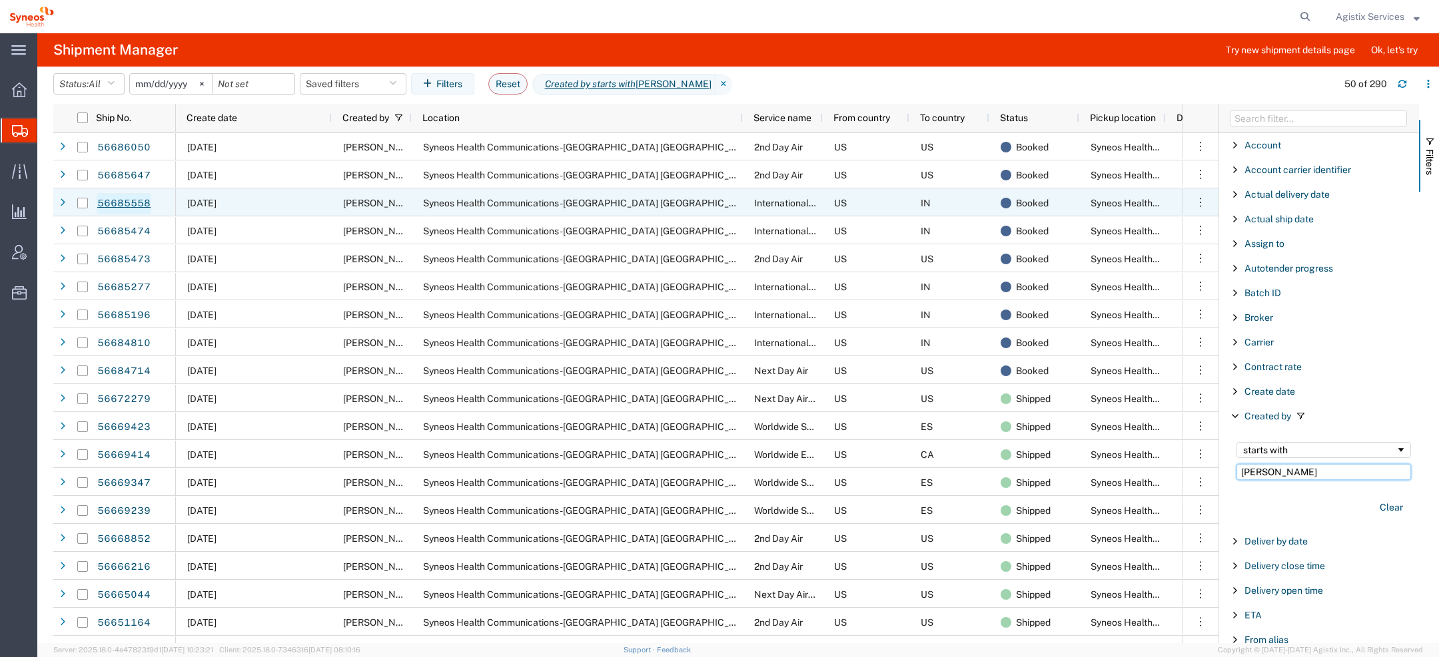
type input "john"
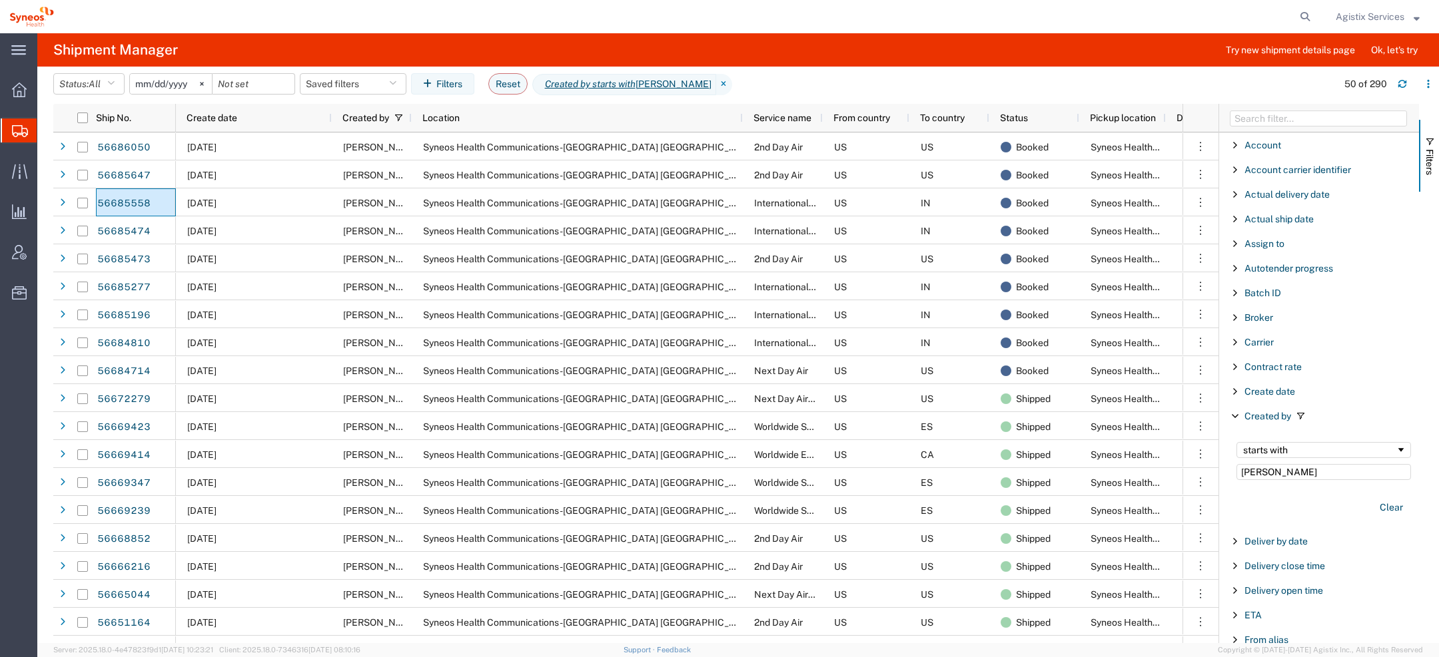
click at [1383, 14] on span "Agistix Services" at bounding box center [1370, 16] width 69 height 15
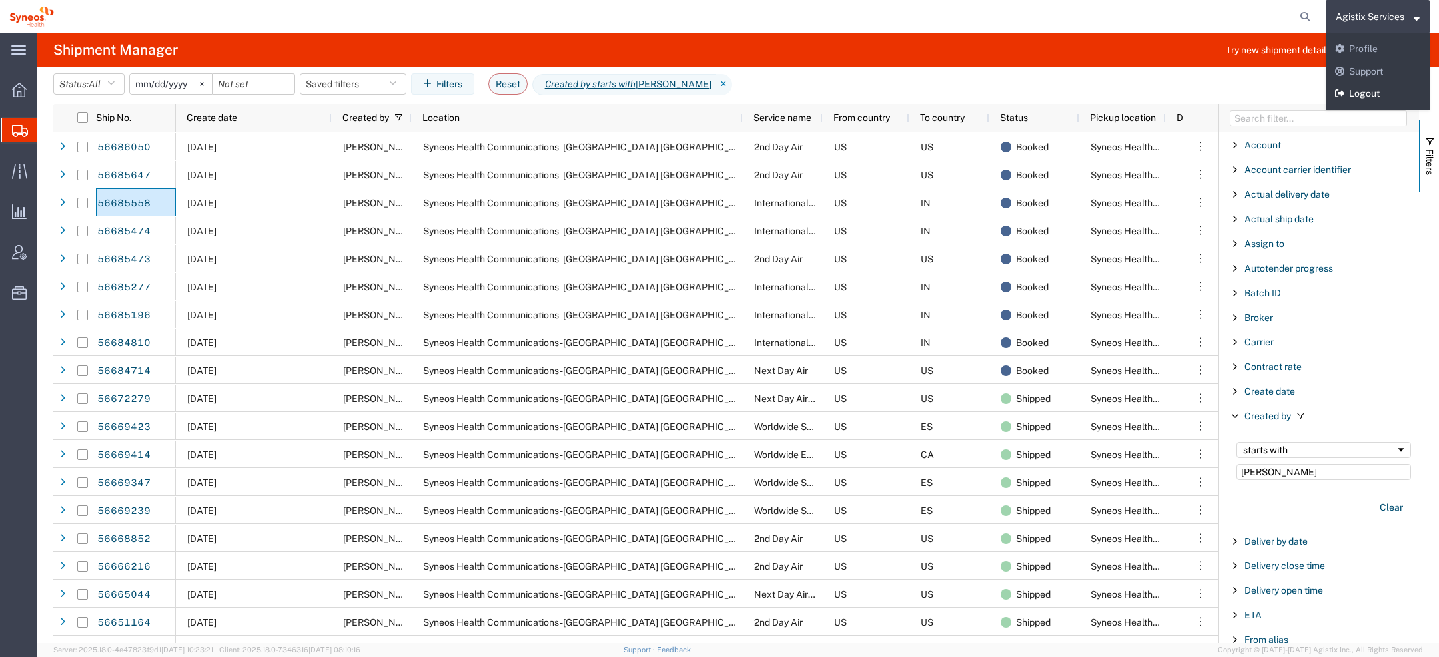
click at [1369, 87] on link "Logout" at bounding box center [1378, 94] width 104 height 23
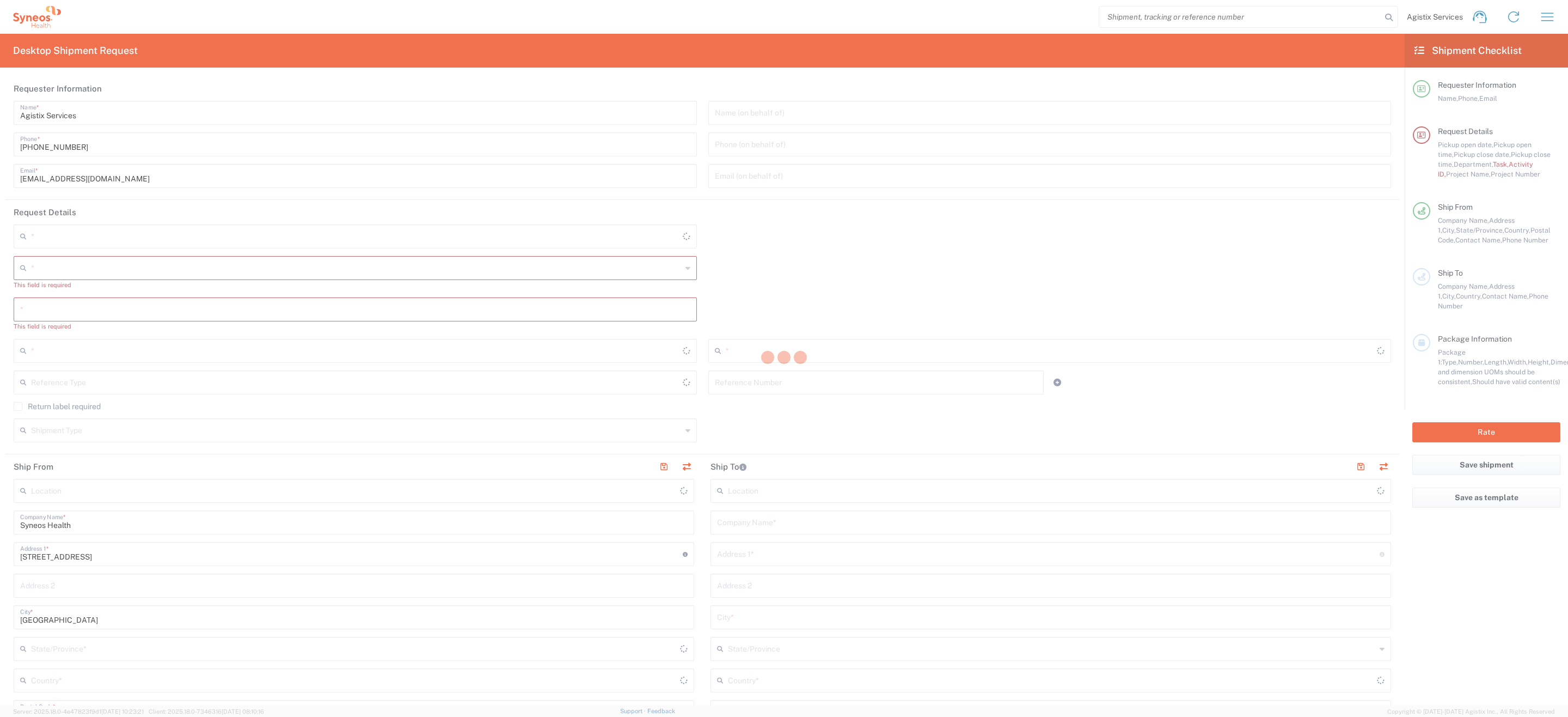
click at [1542, 20] on div at bounding box center [784, 358] width 1568 height 717
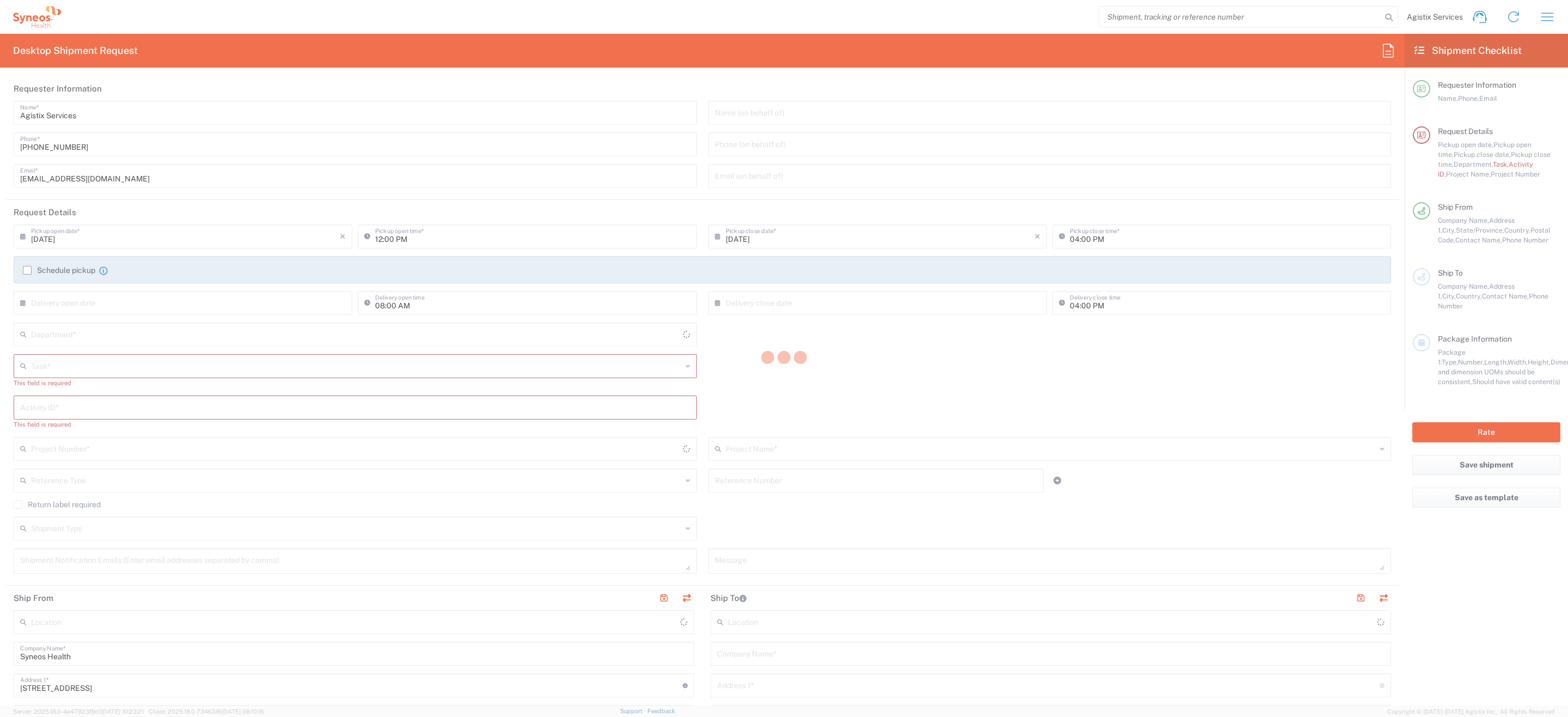
type input "[US_STATE]"
type input "[GEOGRAPHIC_DATA]"
type input "4510"
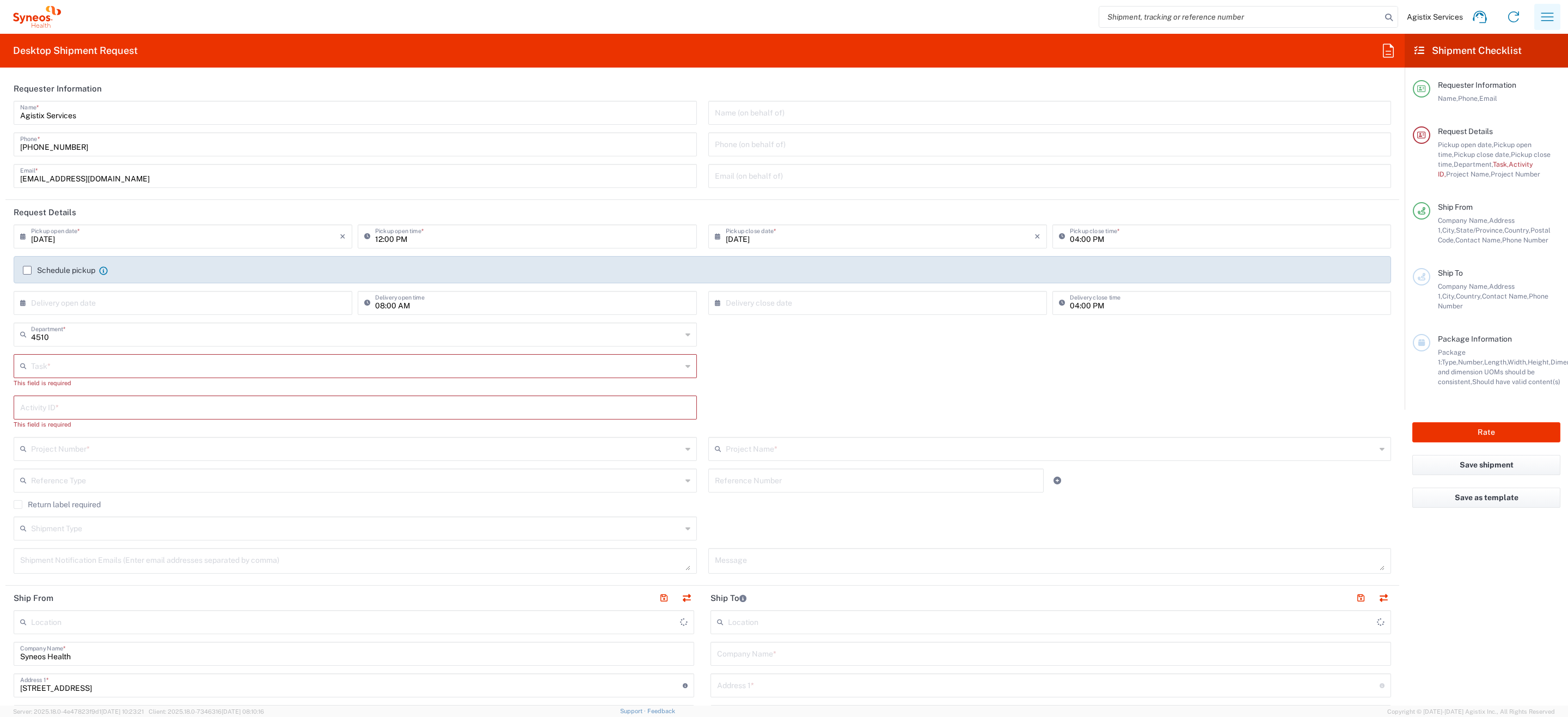
type input "Syneos Health Communications-[GEOGRAPHIC_DATA] [GEOGRAPHIC_DATA]"
click at [1552, 20] on icon "button" at bounding box center [1548, 16] width 17 height 17
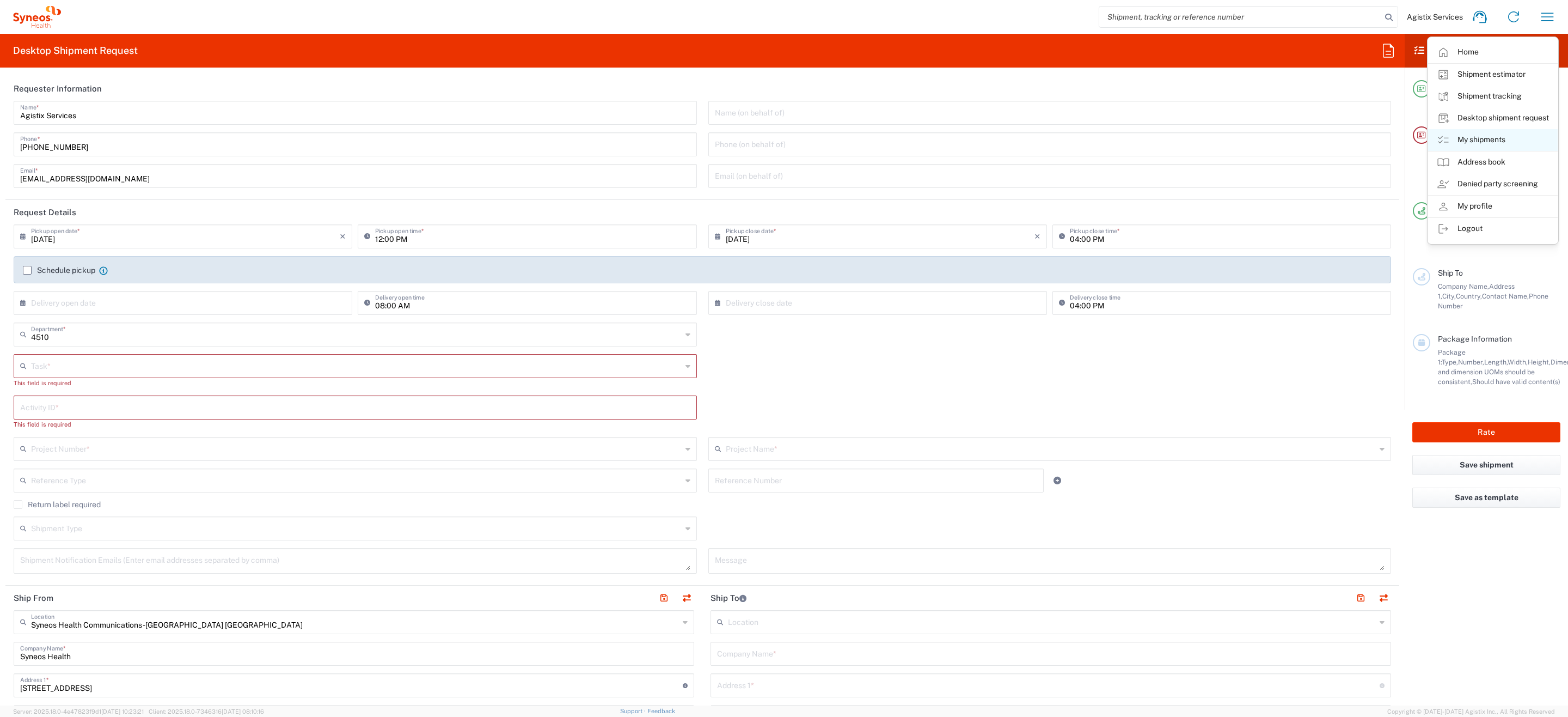
click at [1471, 146] on link "My shipments" at bounding box center [1493, 140] width 130 height 22
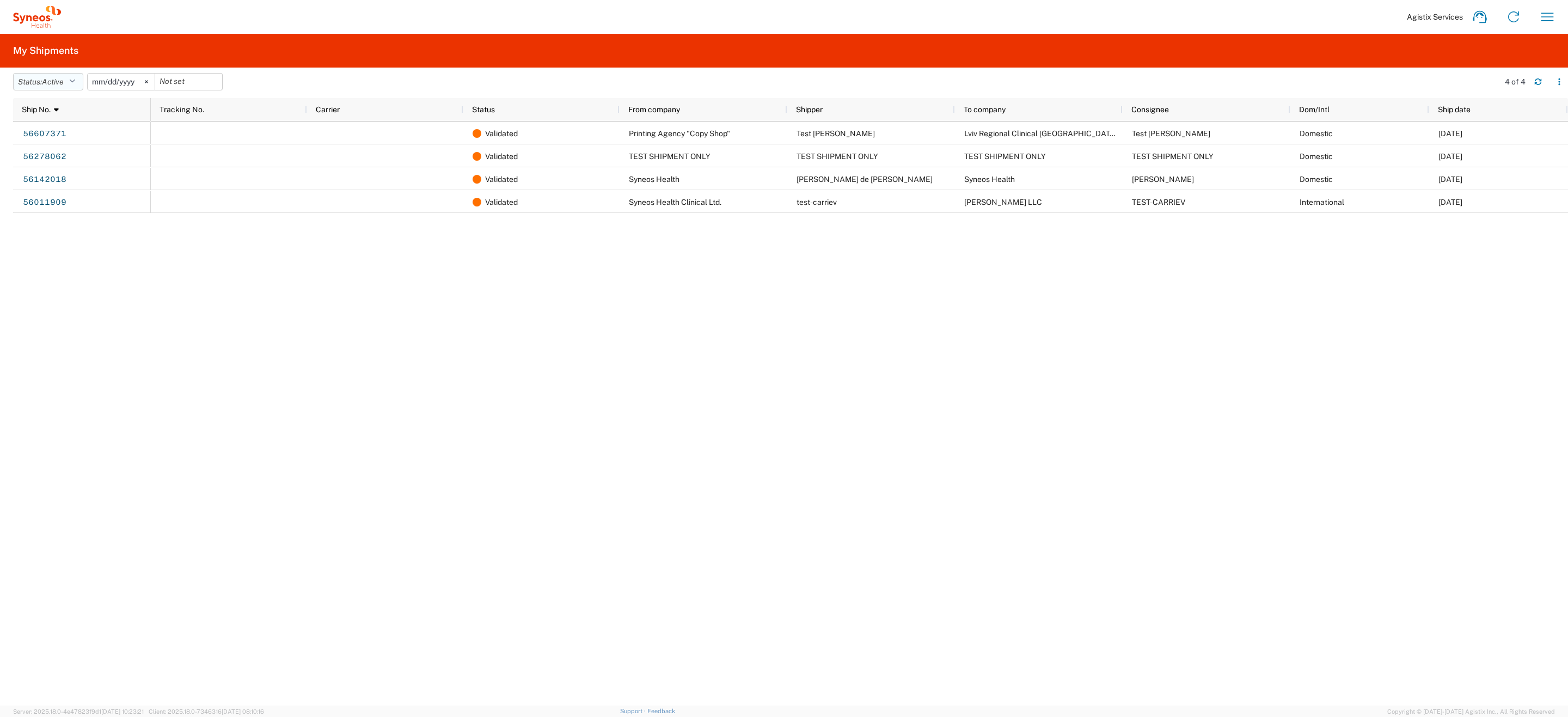
click at [74, 78] on icon "button" at bounding box center [72, 81] width 6 height 7
click at [60, 137] on span "All" at bounding box center [77, 139] width 127 height 17
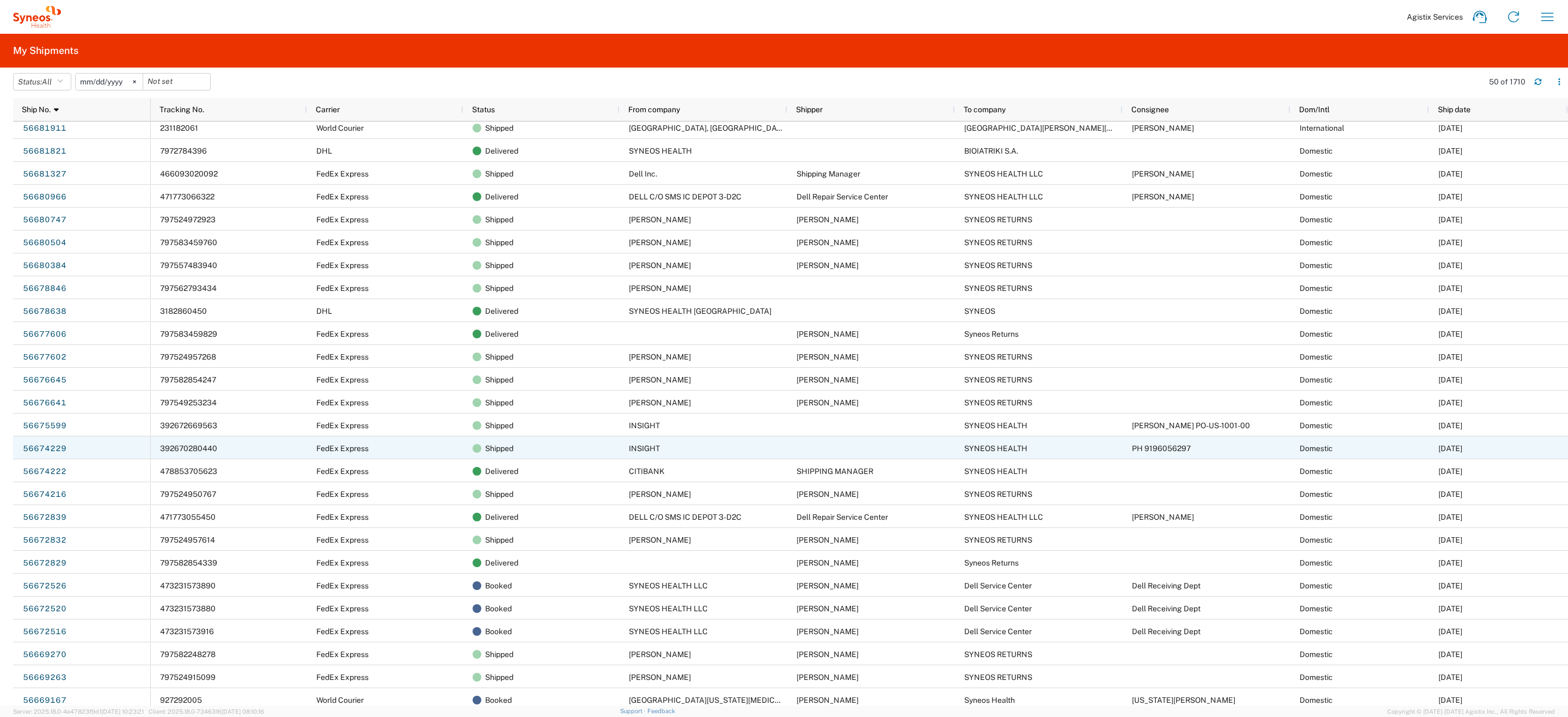
scroll to position [164, 0]
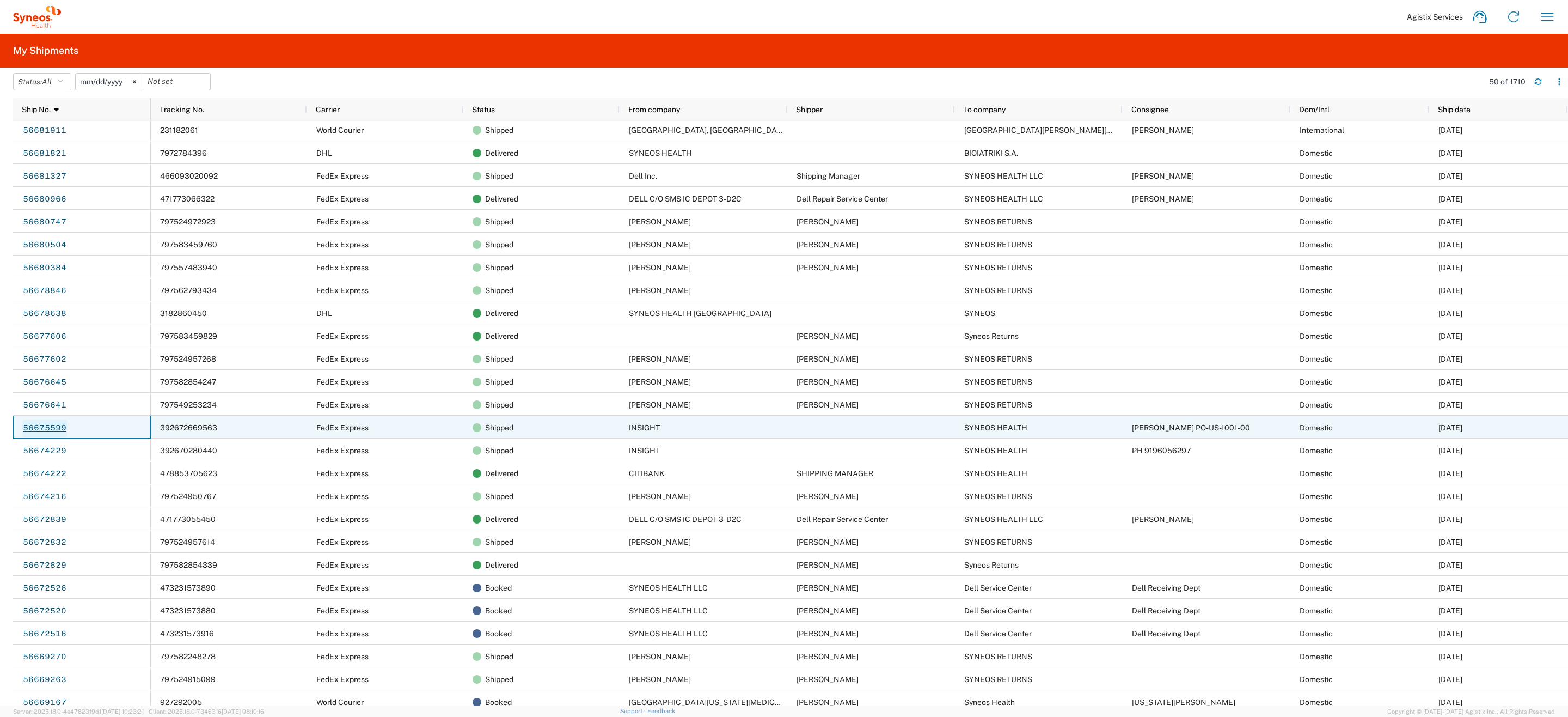
click at [56, 427] on link "56675599" at bounding box center [44, 428] width 45 height 17
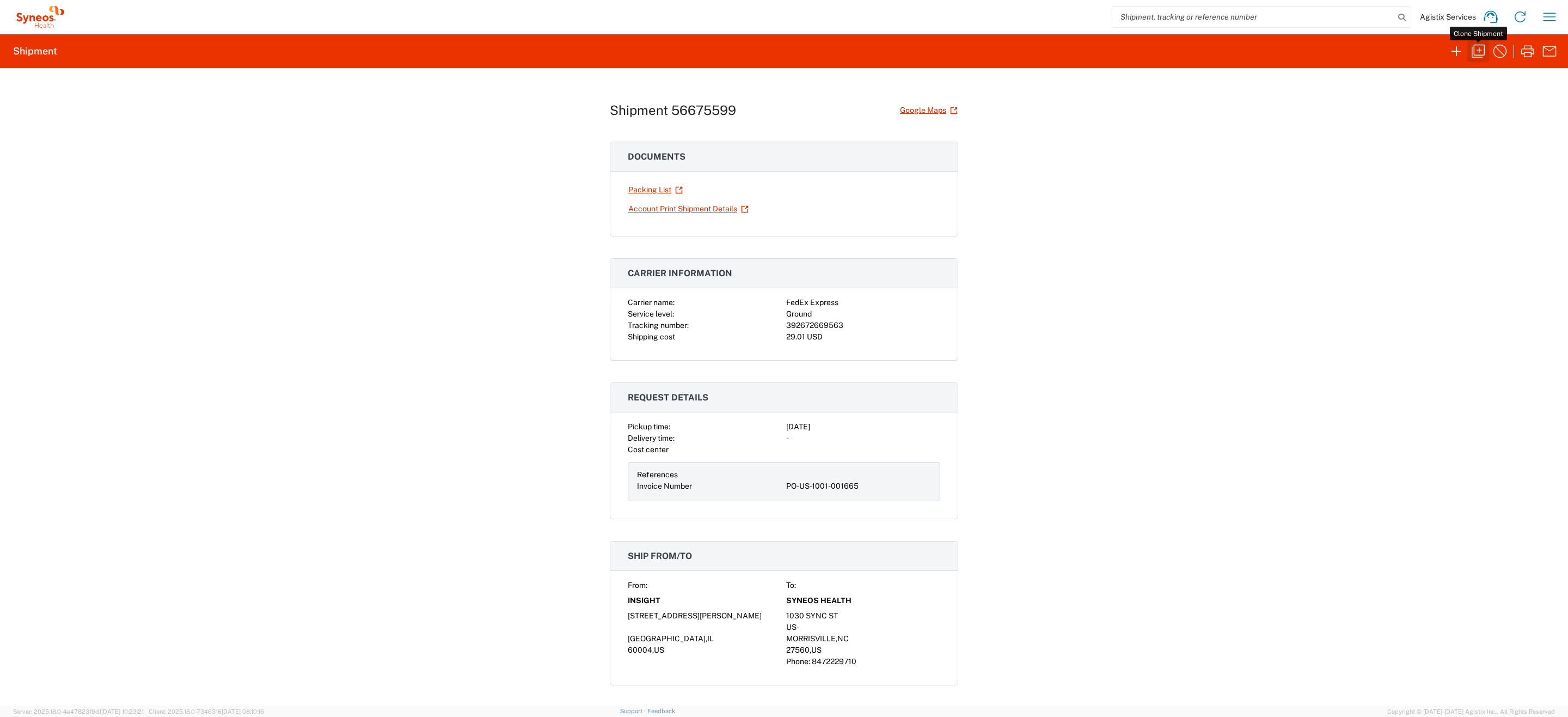
click at [1474, 52] on icon "button" at bounding box center [1478, 51] width 17 height 17
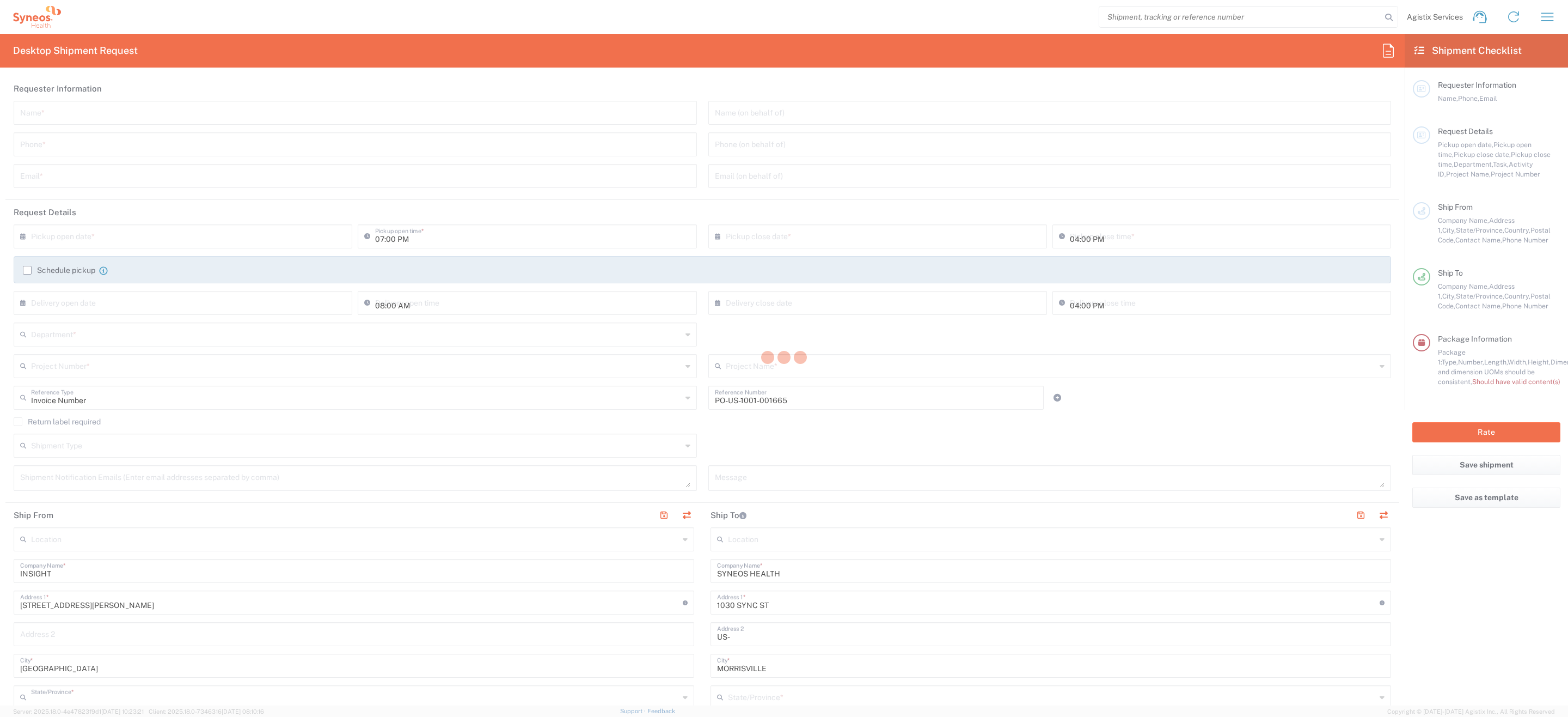
type input "[US_STATE]"
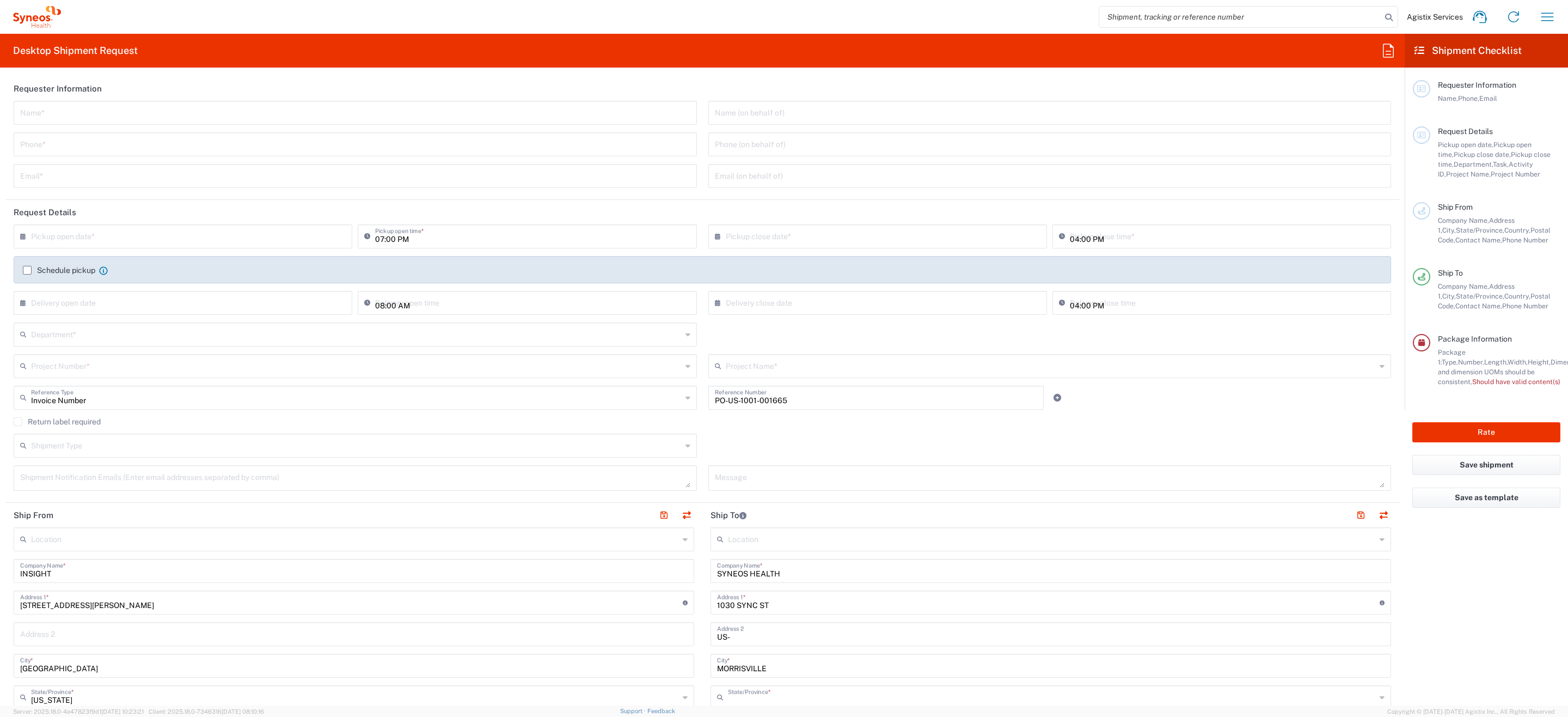
type input "[US_STATE]"
type input "Your Packaging"
click at [1546, 20] on icon "button" at bounding box center [1548, 16] width 17 height 17
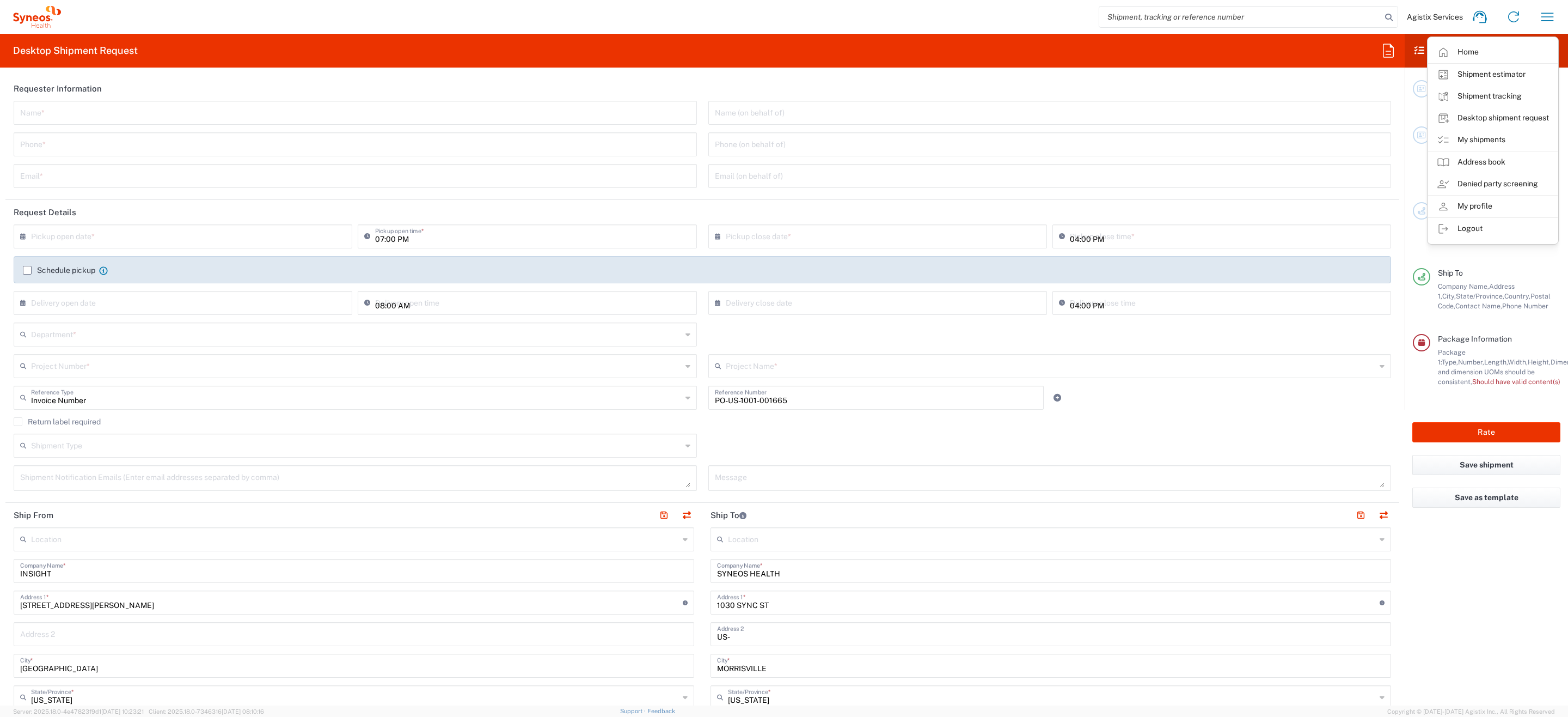
click at [529, 94] on header "Requester Information" at bounding box center [702, 88] width 1394 height 25
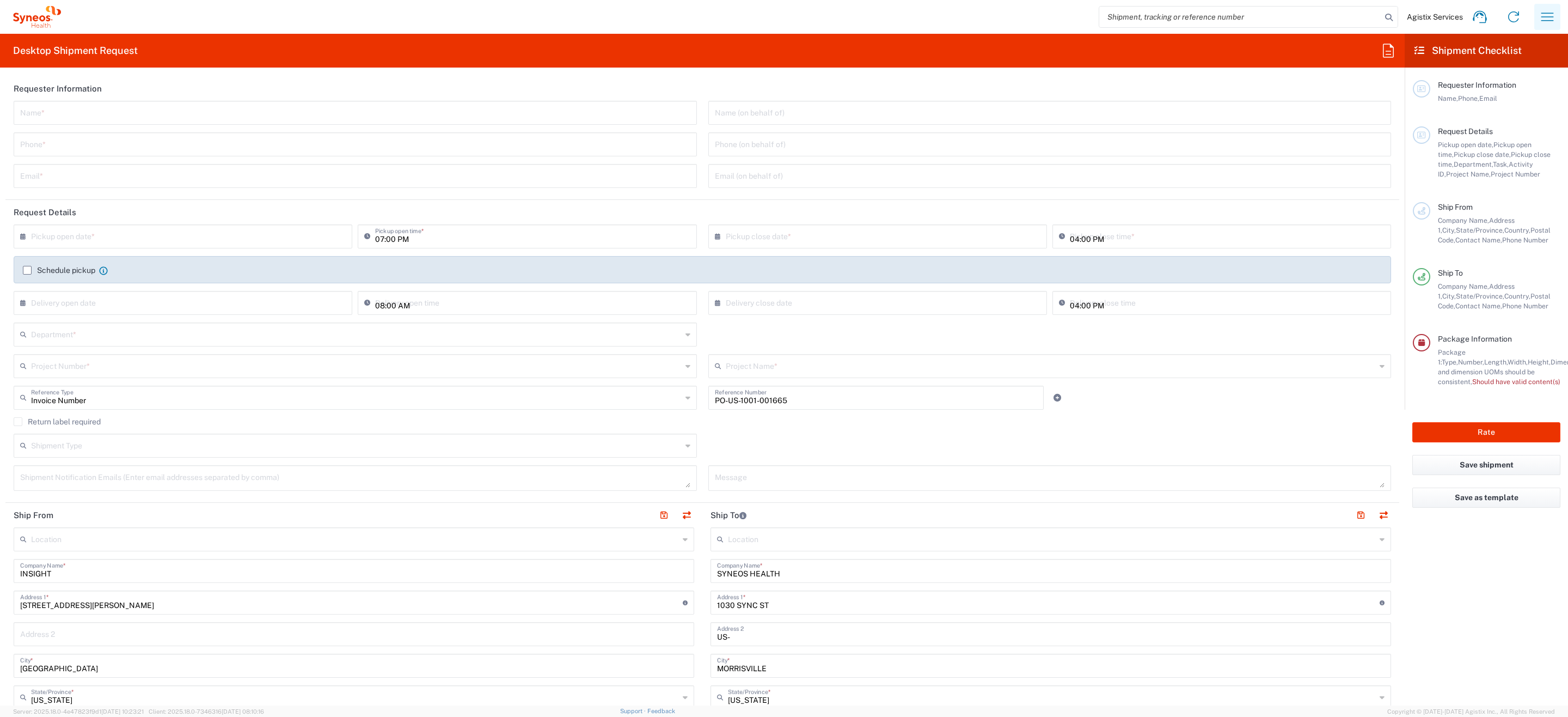
click at [1547, 20] on icon "button" at bounding box center [1548, 16] width 17 height 17
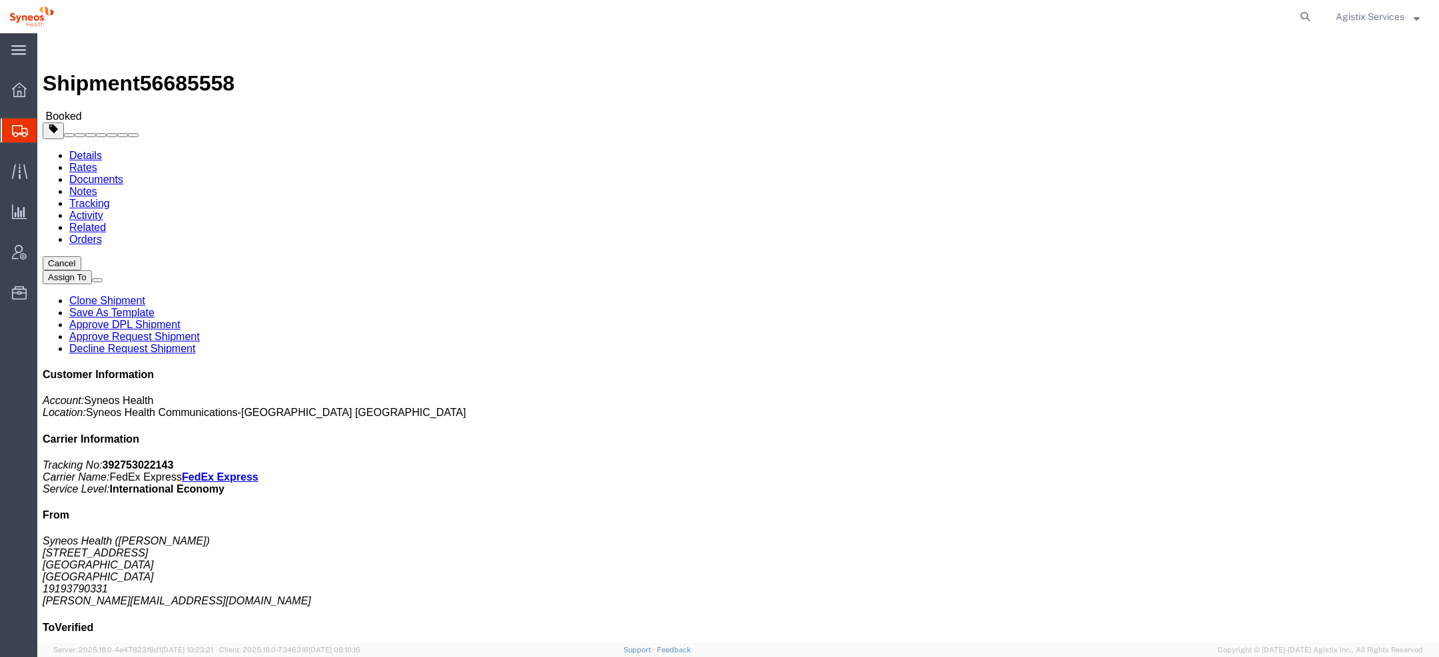
click span "56685558"
copy span "56685558"
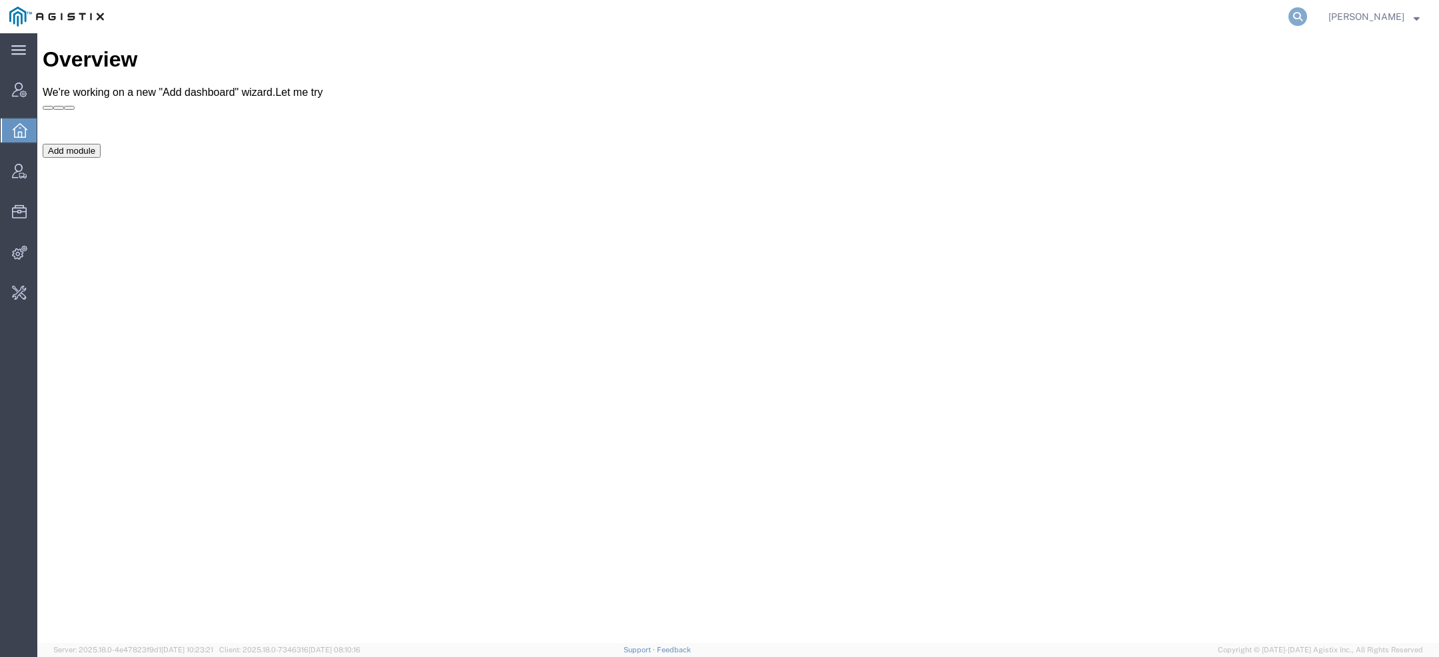
click at [1304, 9] on icon at bounding box center [1297, 16] width 19 height 19
paste input "[PERSON_NAME][EMAIL_ADDRESS][DOMAIN_NAME]"
type input "[PERSON_NAME][EMAIL_ADDRESS][DOMAIN_NAME]"
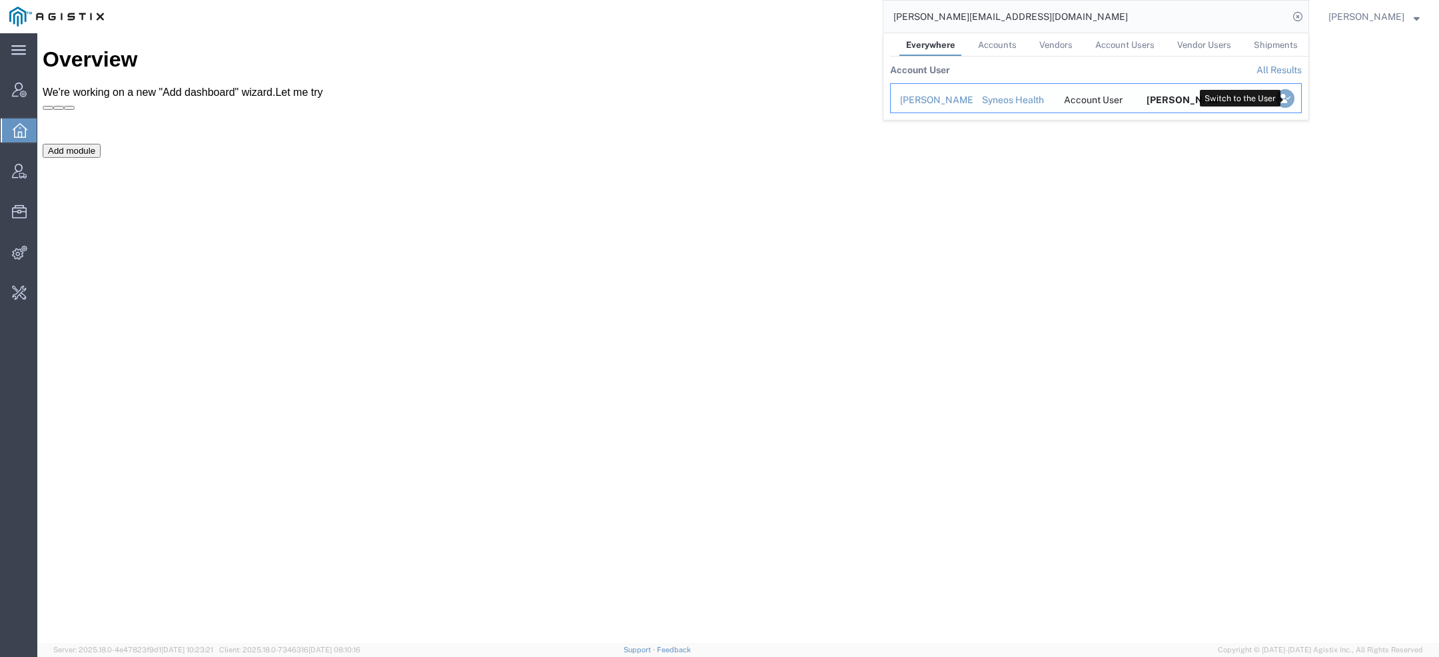
click at [1289, 94] on icon "Search Results" at bounding box center [1285, 98] width 19 height 19
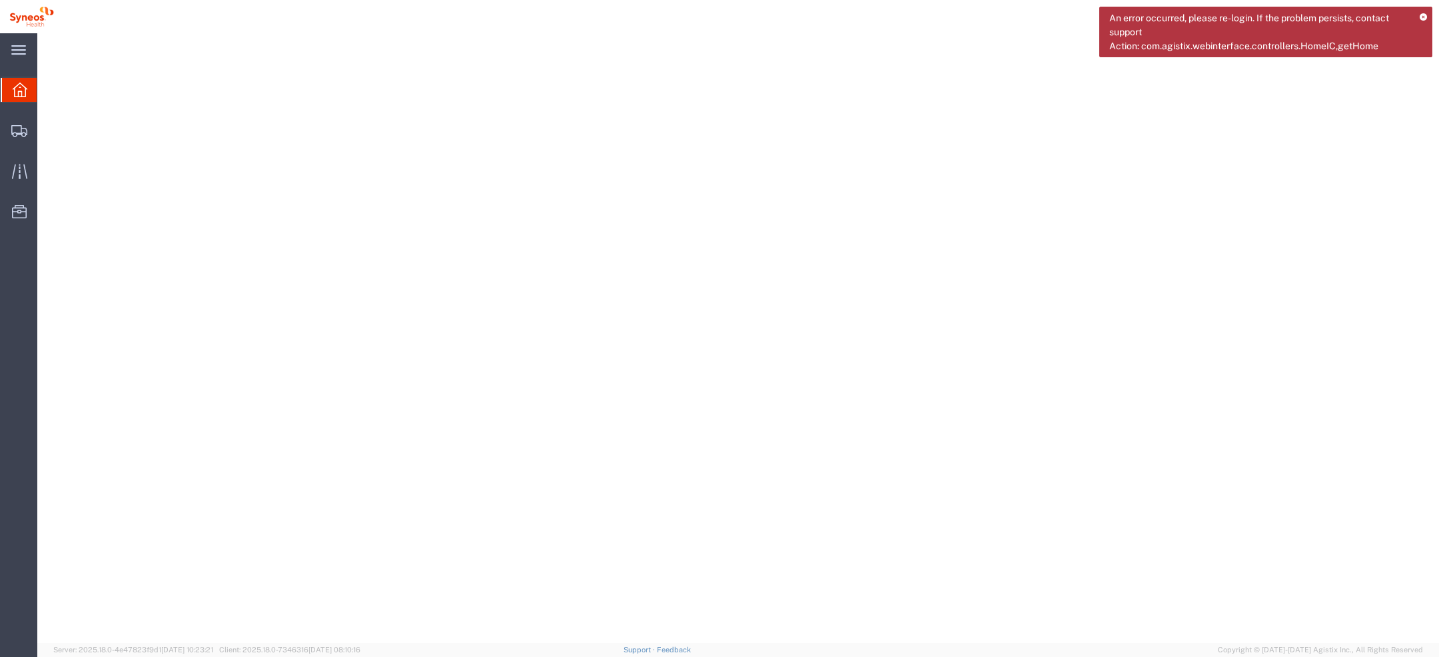
click at [1425, 18] on icon at bounding box center [1423, 17] width 7 height 7
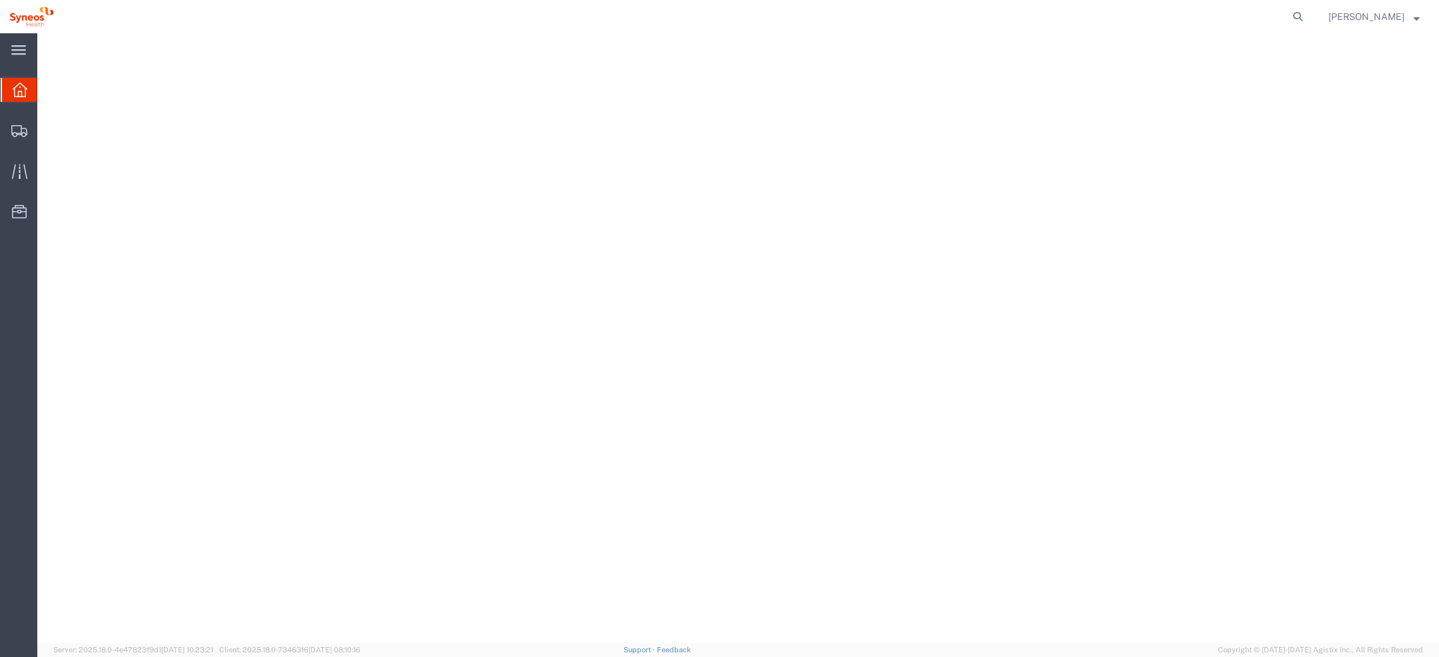
click at [1411, 17] on span "John Polandick" at bounding box center [1373, 16] width 91 height 15
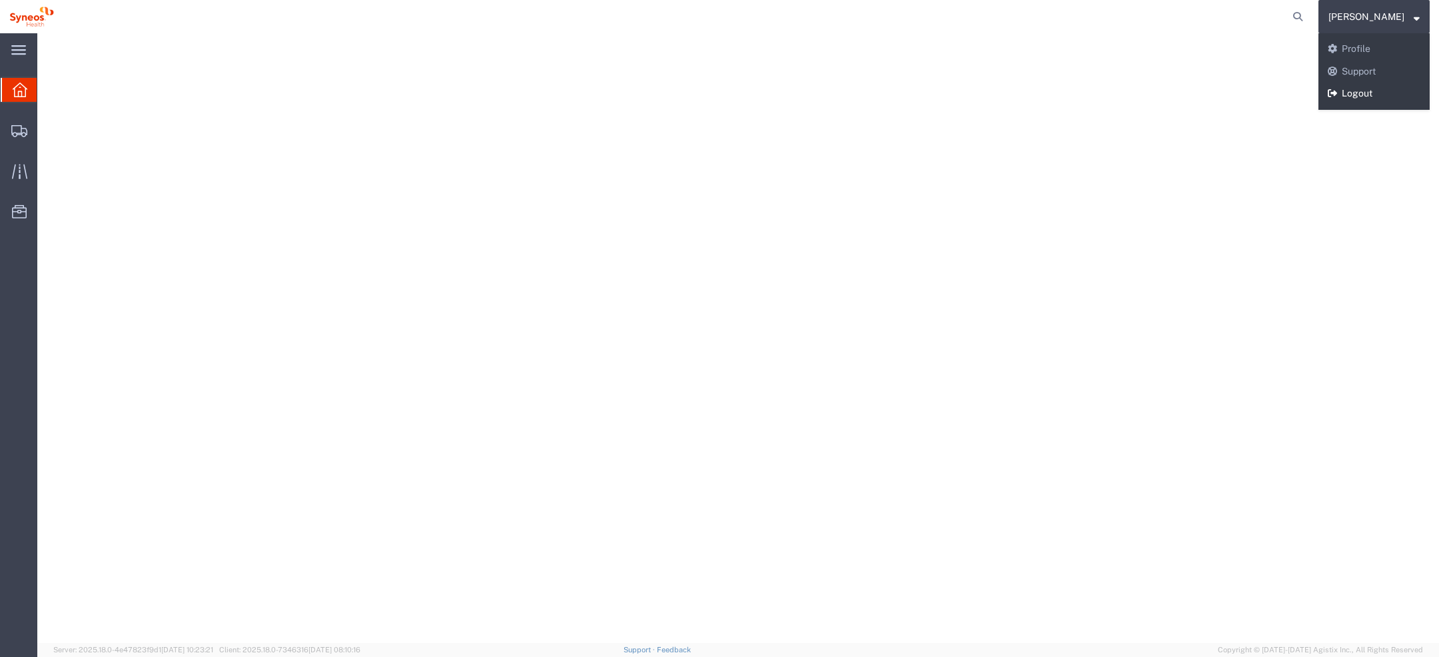
click at [1375, 98] on link "Logout" at bounding box center [1373, 94] width 111 height 23
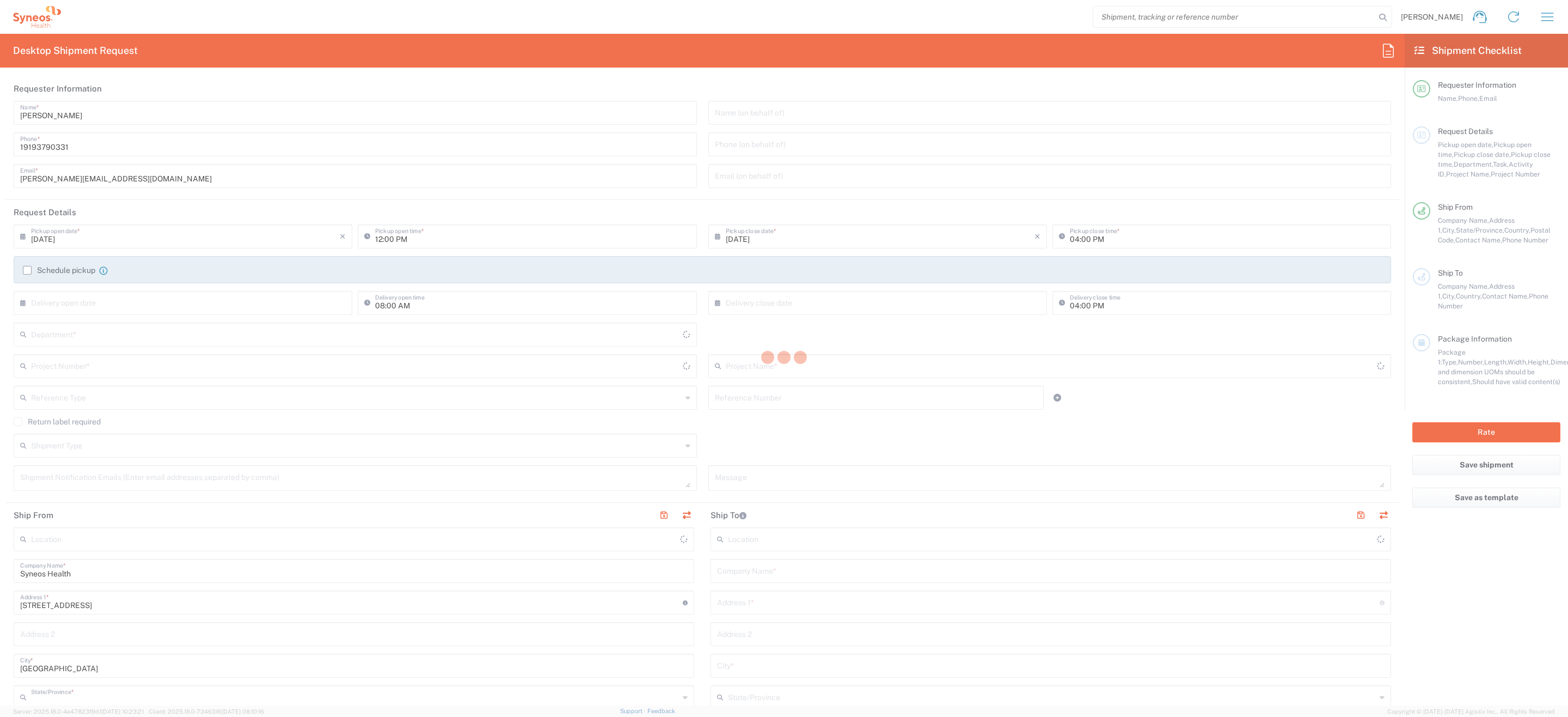
type input "[US_STATE]"
type input "[GEOGRAPHIC_DATA]"
type input "6156"
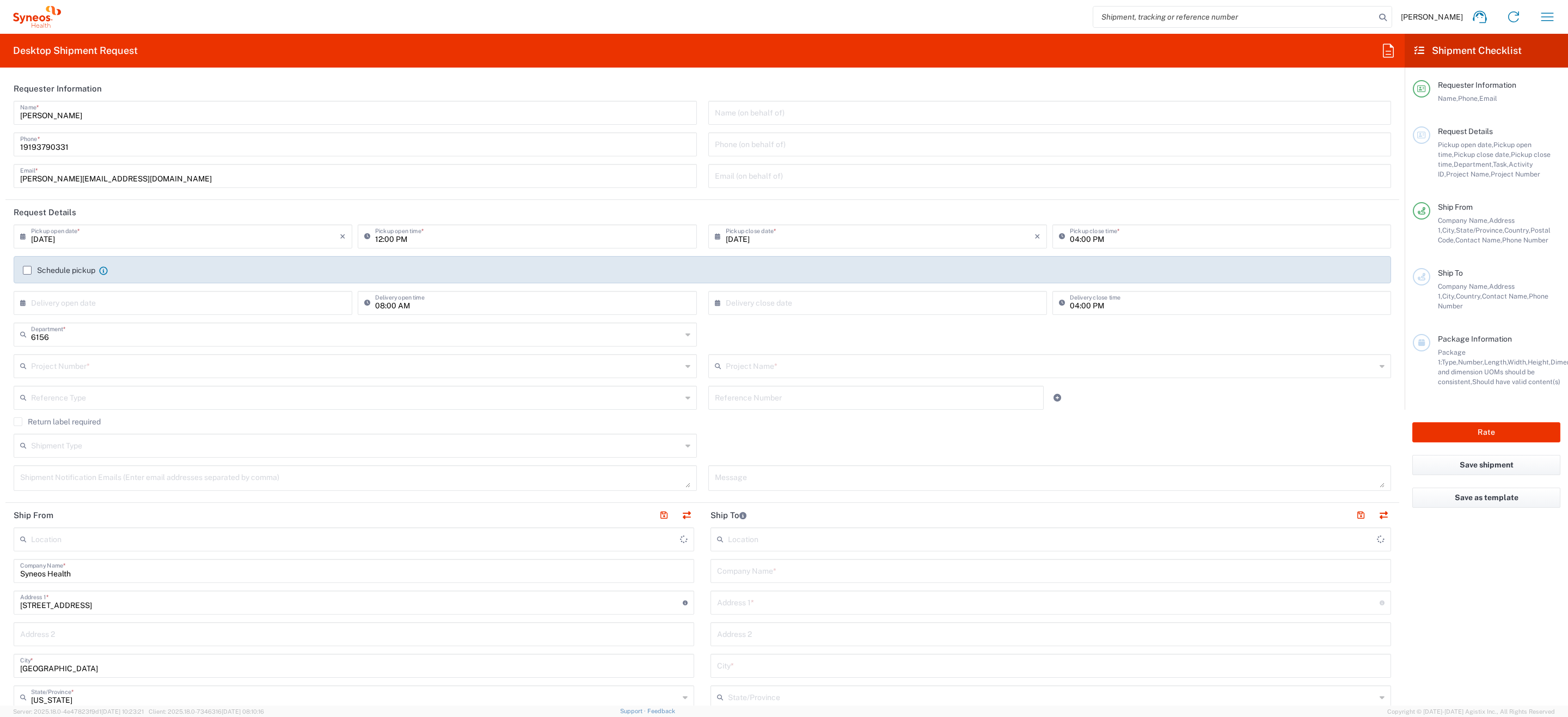
type input "Syneos Health Communications-Westerville OH"
click at [1218, 12] on input "search" at bounding box center [1234, 16] width 282 height 20
paste input "56685558"
type input "56685558"
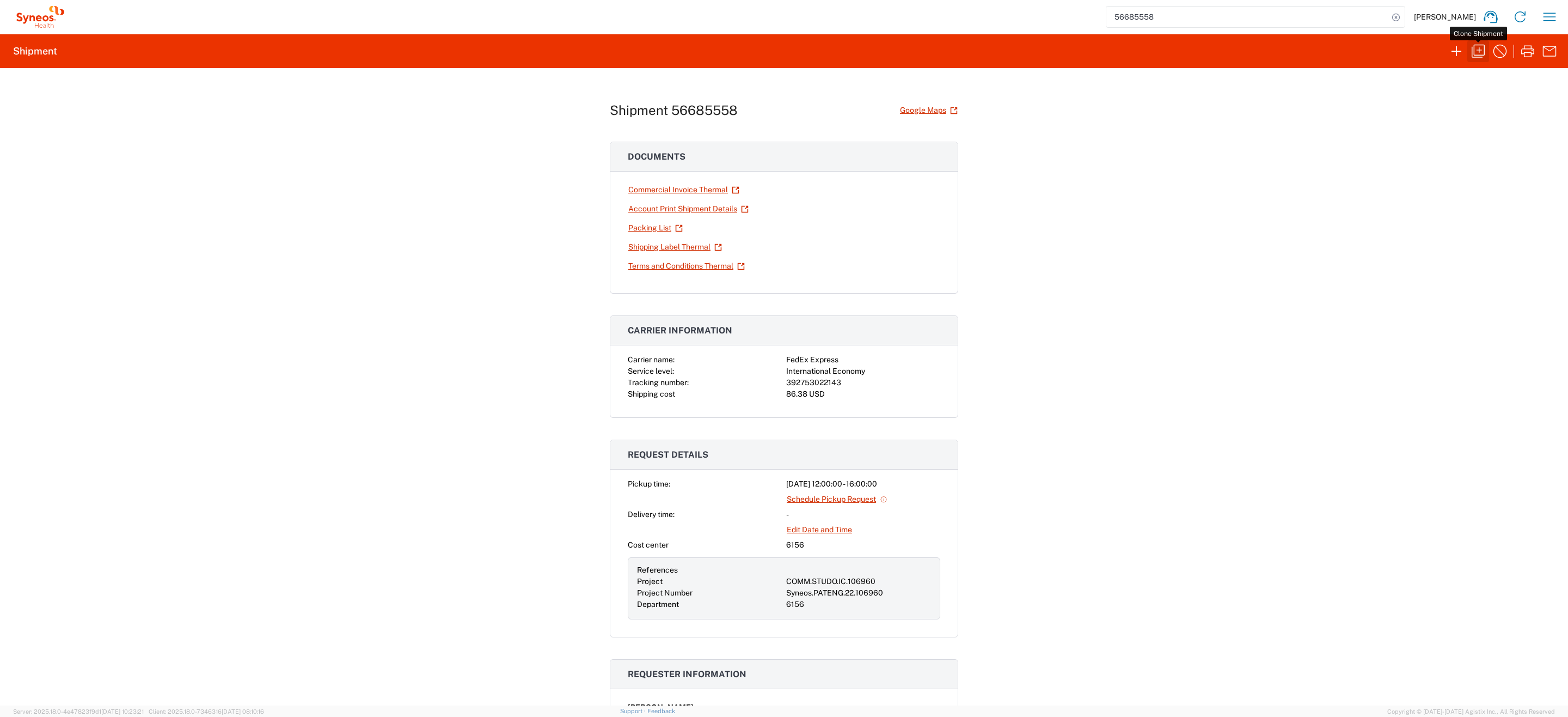
click at [1481, 52] on icon "button" at bounding box center [1478, 51] width 17 height 17
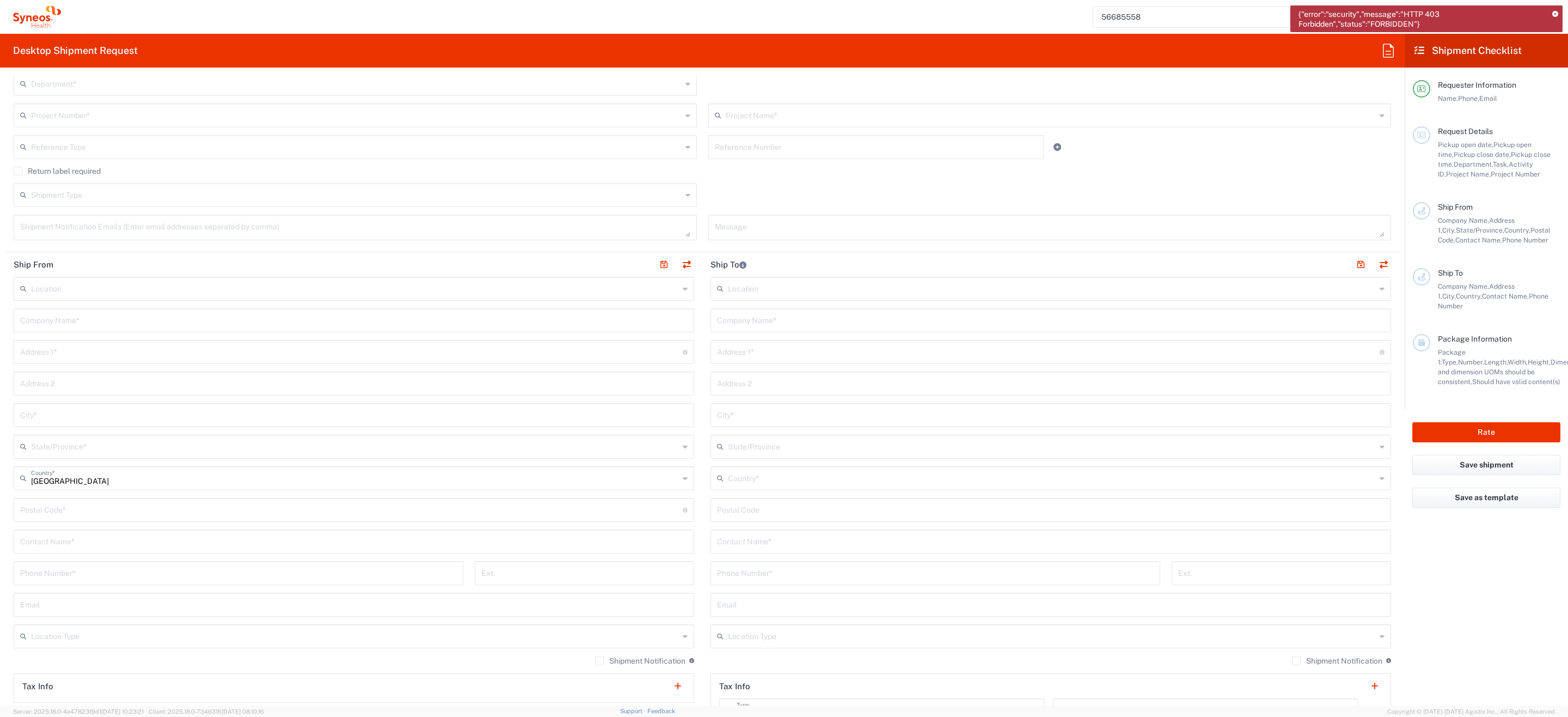
scroll to position [226, 0]
click at [1557, 16] on icon at bounding box center [1555, 14] width 6 height 6
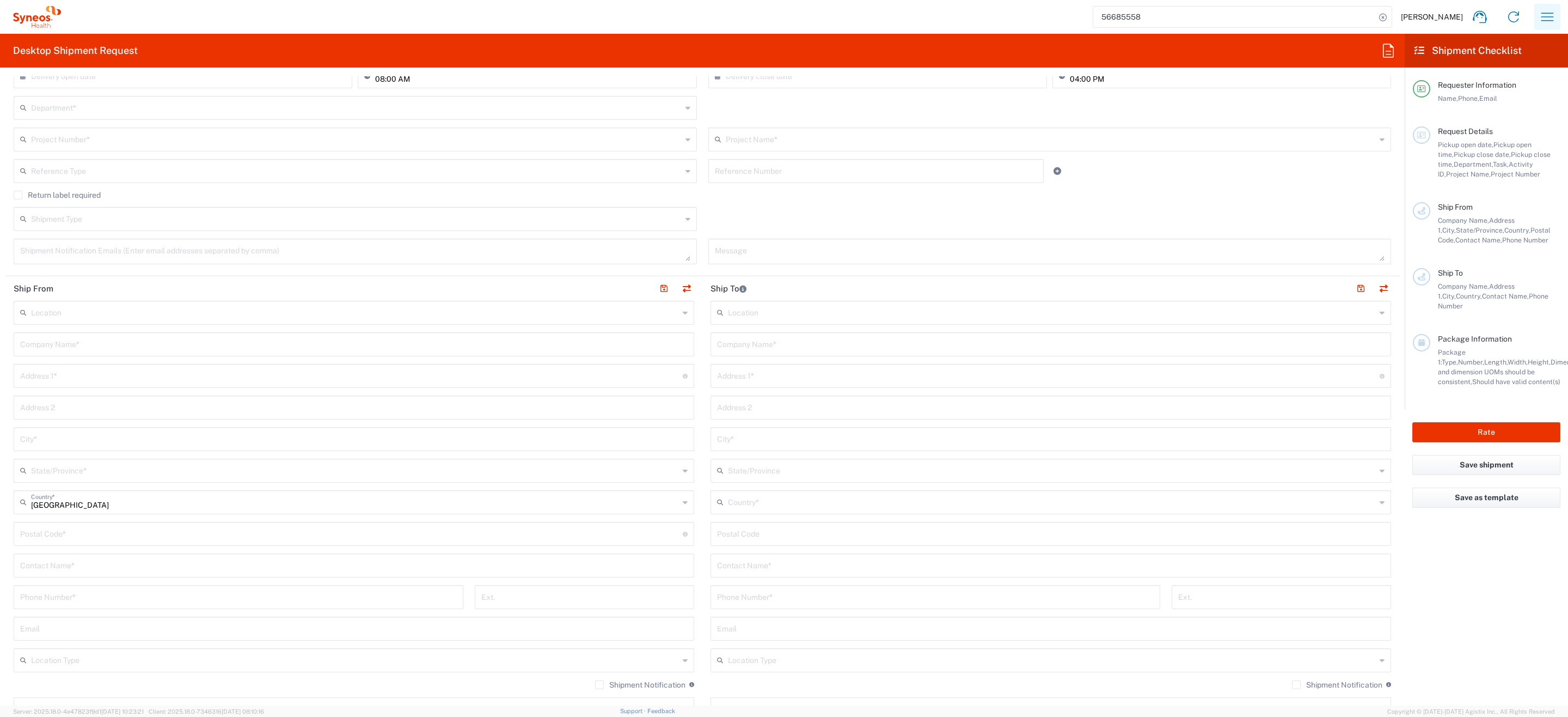
click at [1545, 11] on icon "button" at bounding box center [1548, 16] width 17 height 17
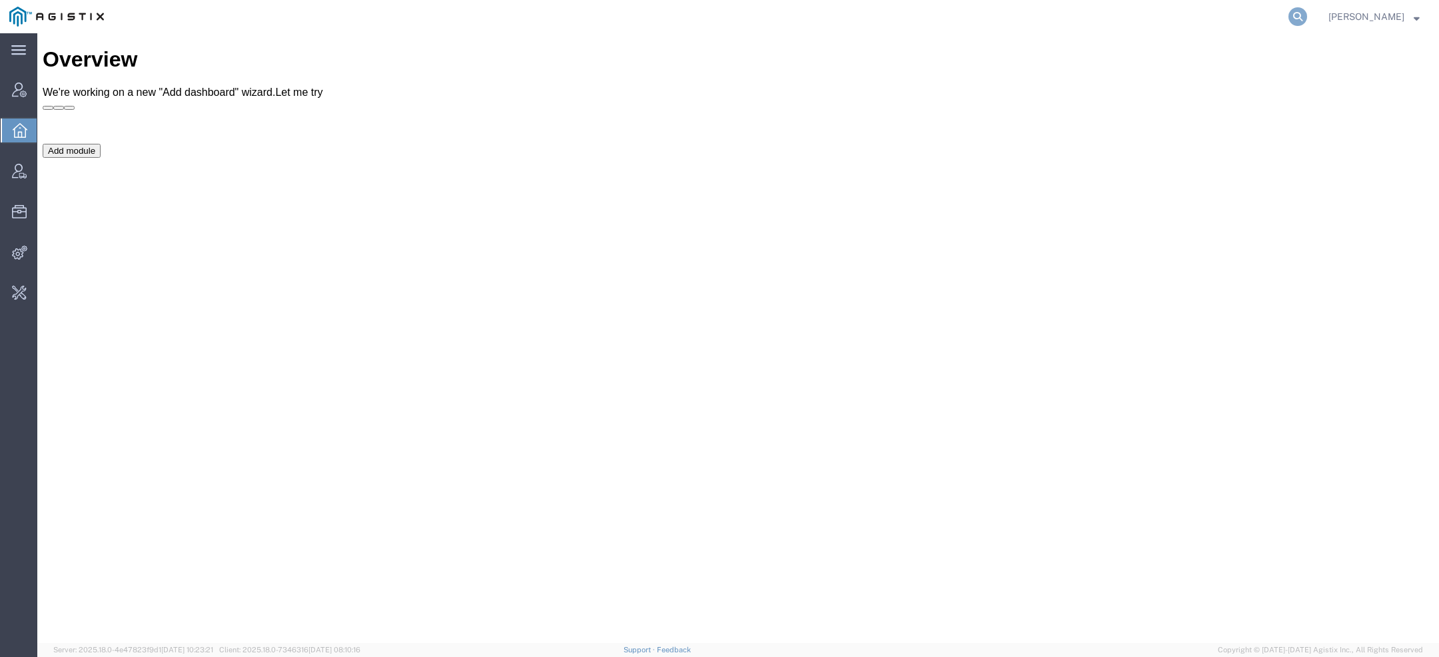
click at [1305, 19] on icon at bounding box center [1297, 16] width 19 height 19
type input "mach 1"
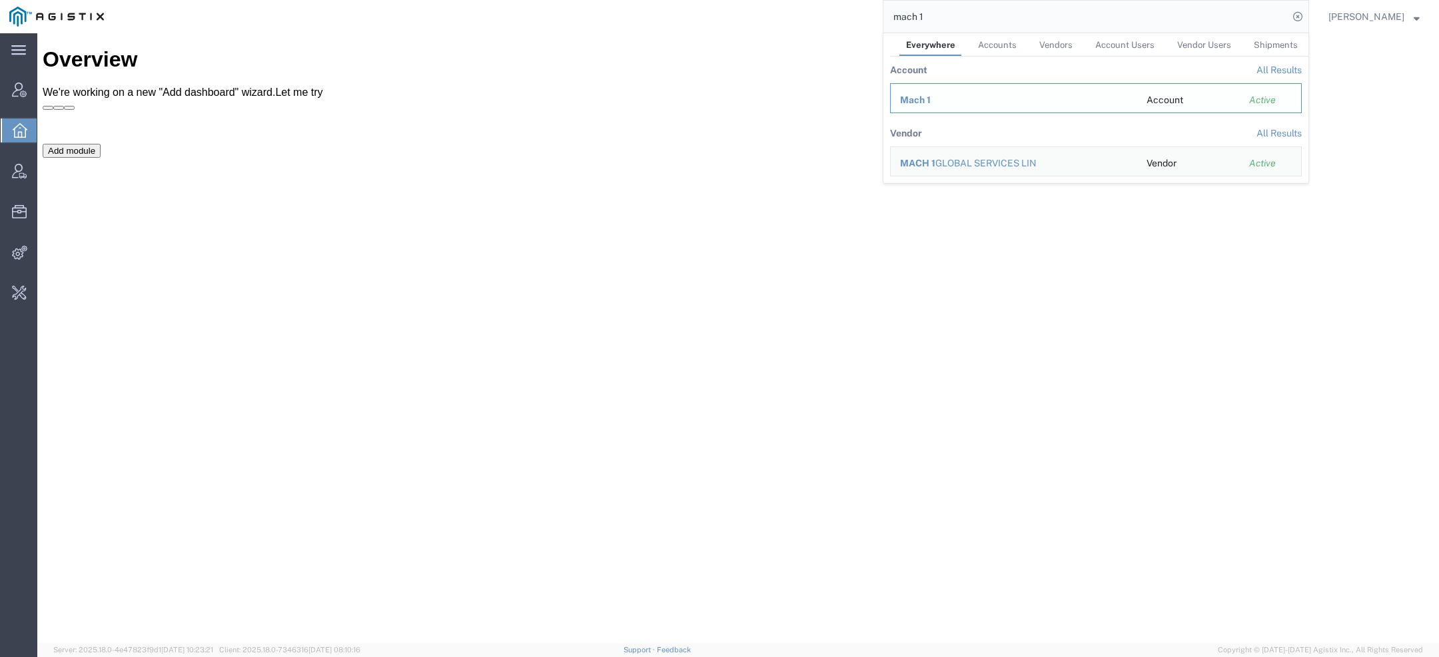
click at [909, 107] on td "Mach 1" at bounding box center [1013, 98] width 247 height 30
click at [910, 107] on td "Mach 1" at bounding box center [1013, 98] width 247 height 30
click at [915, 102] on span "Mach 1" at bounding box center [915, 100] width 31 height 11
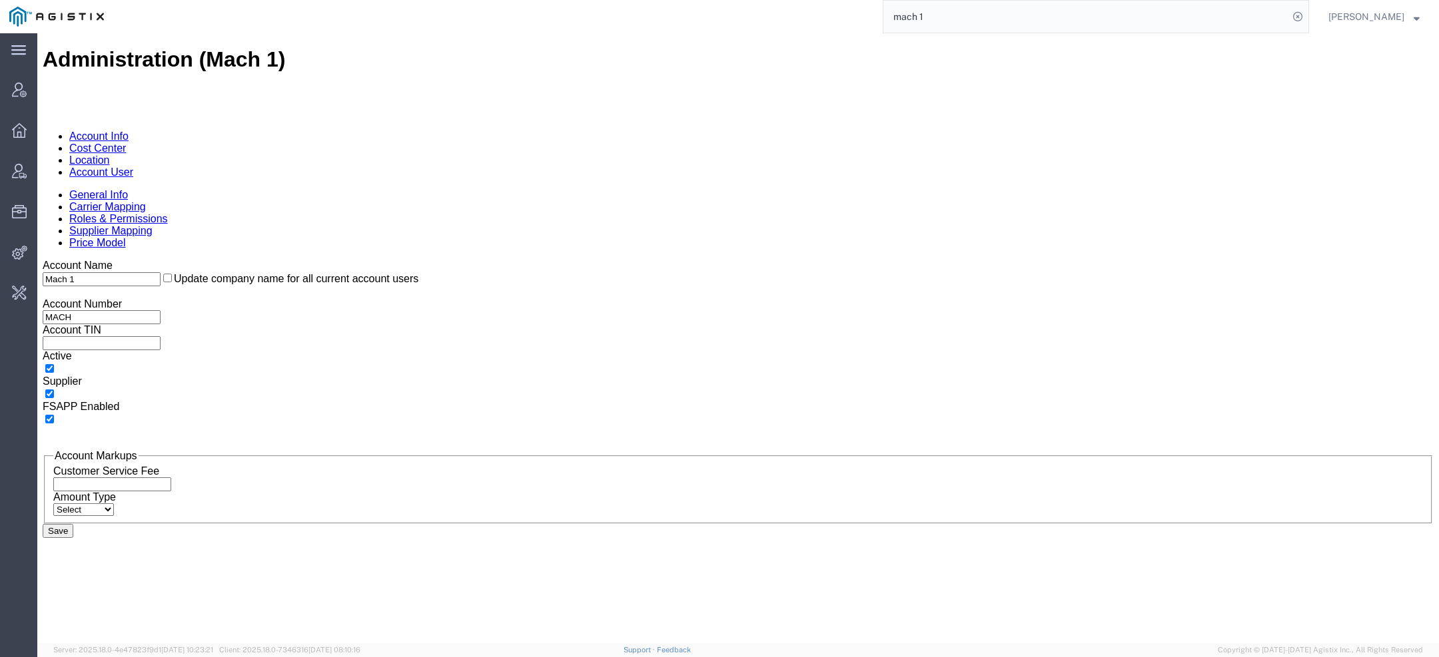
click at [133, 167] on link "Account User" at bounding box center [101, 172] width 64 height 11
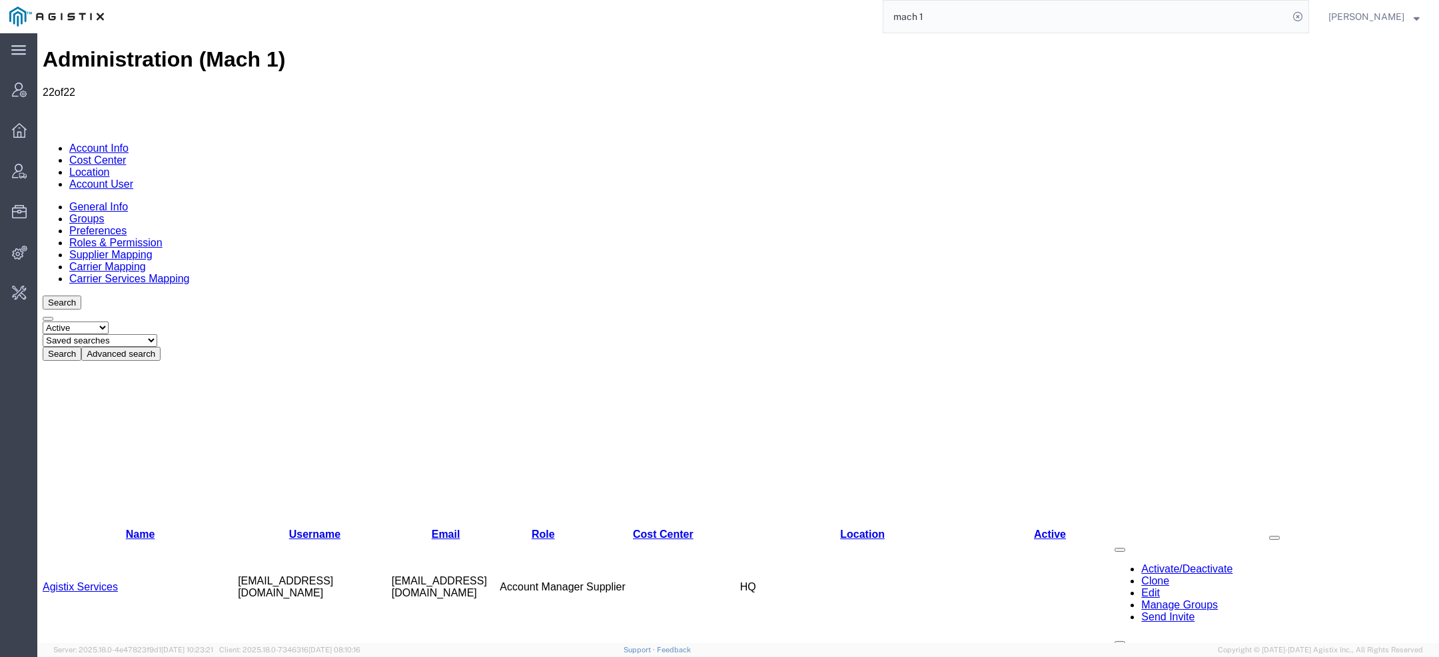
click at [98, 582] on link "Agistix Services" at bounding box center [80, 587] width 75 height 11
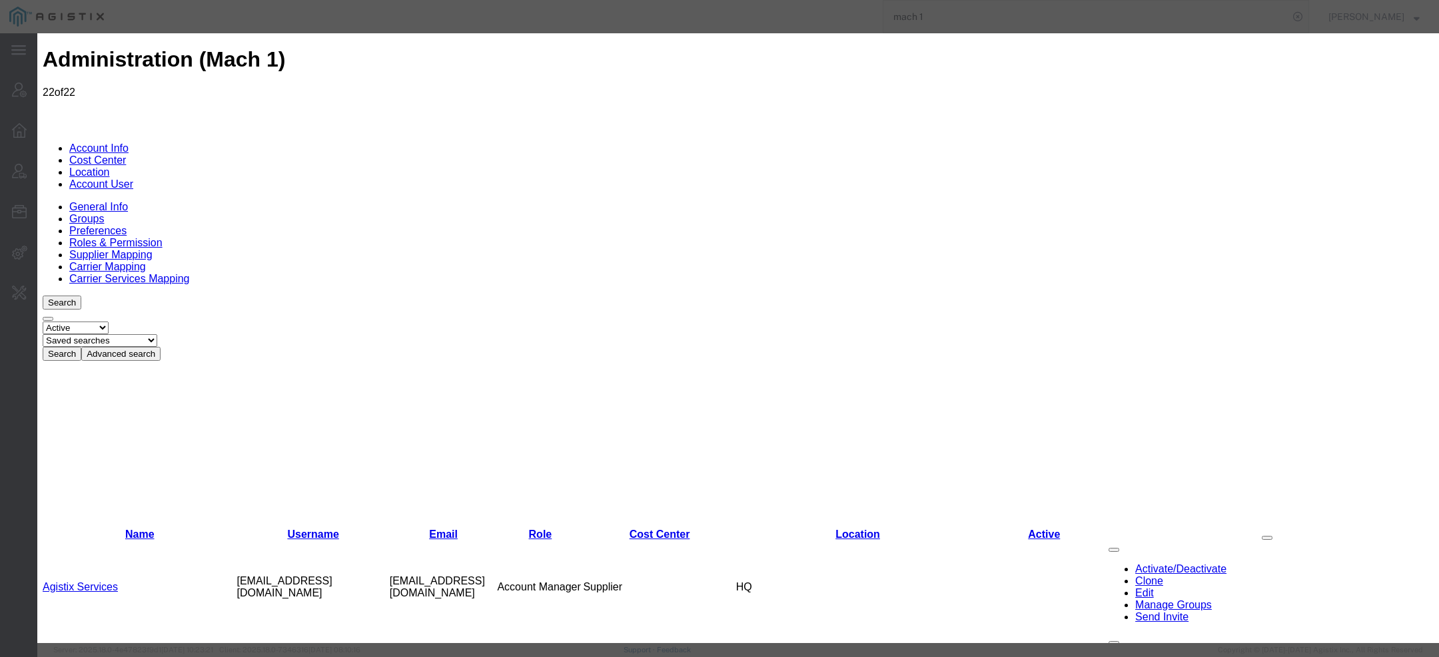
select select "COSTCENTER"
select select "819"
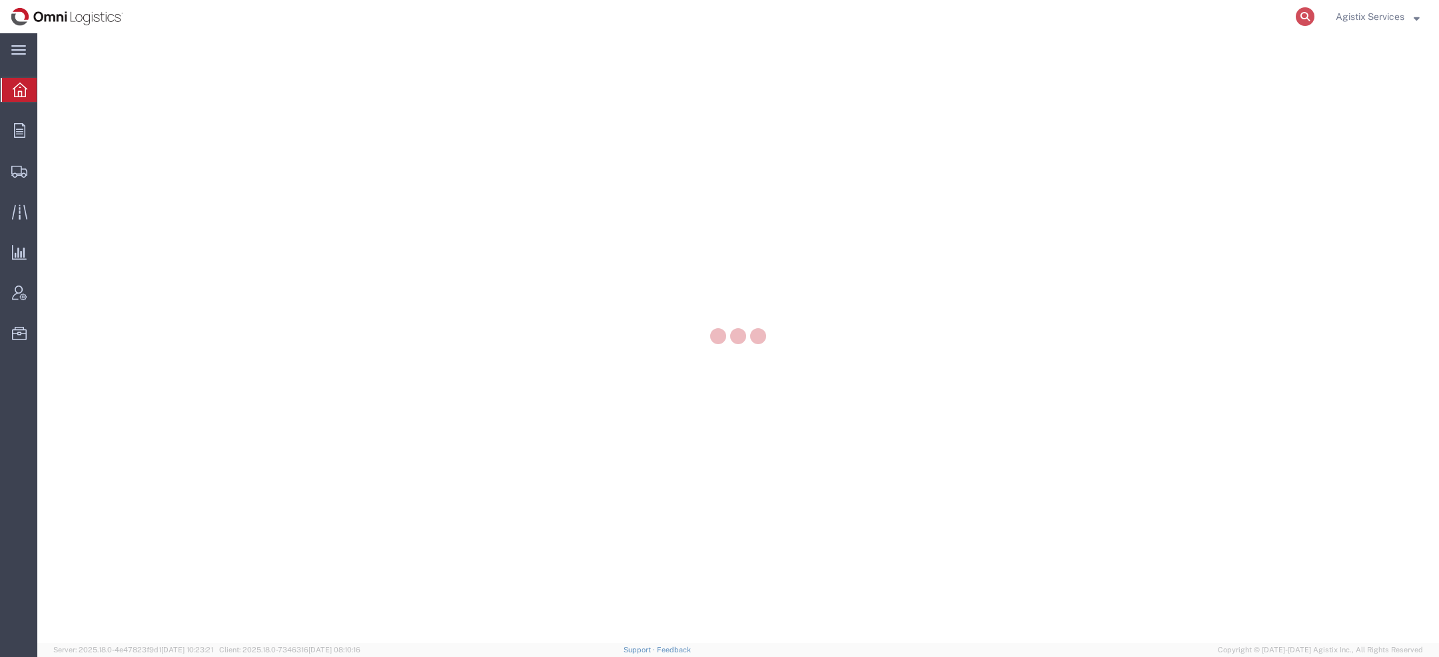
click at [1302, 12] on icon at bounding box center [1305, 16] width 19 height 19
paste input "SLAX01046141"
type input "SLAX01046141"
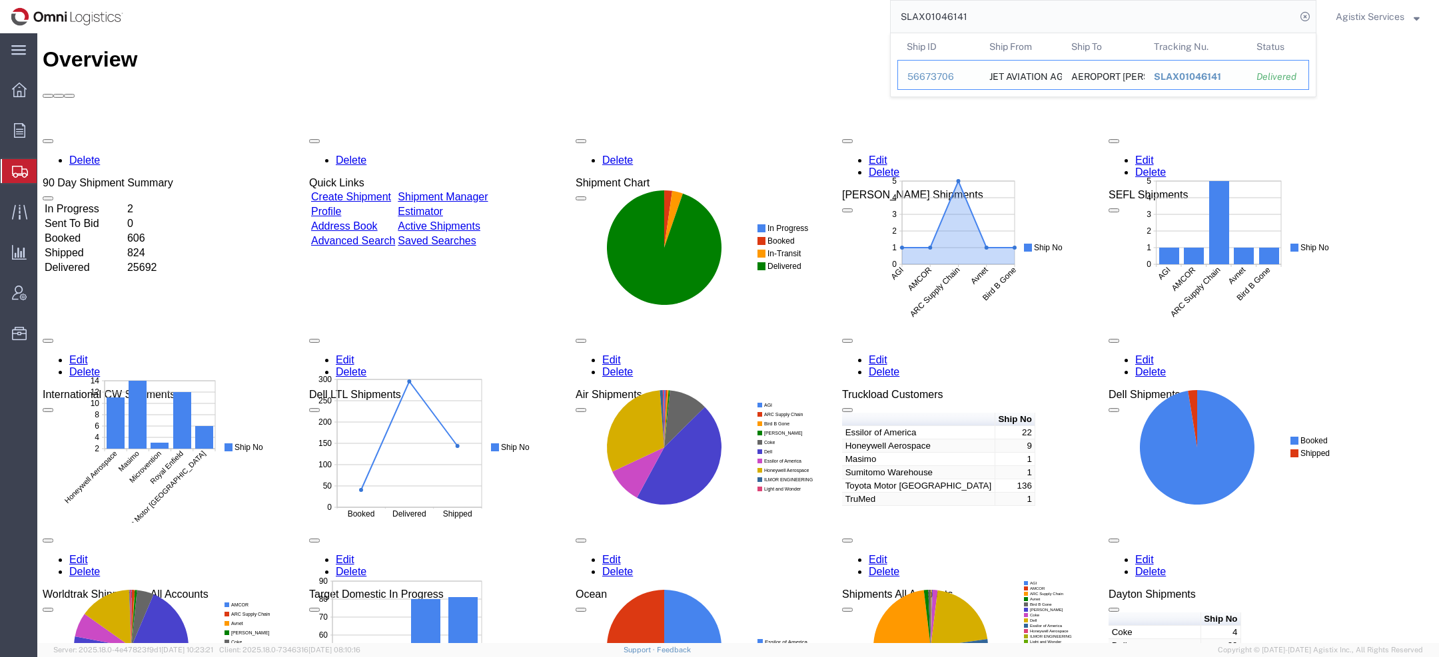
click at [937, 77] on div "56673706" at bounding box center [938, 77] width 63 height 14
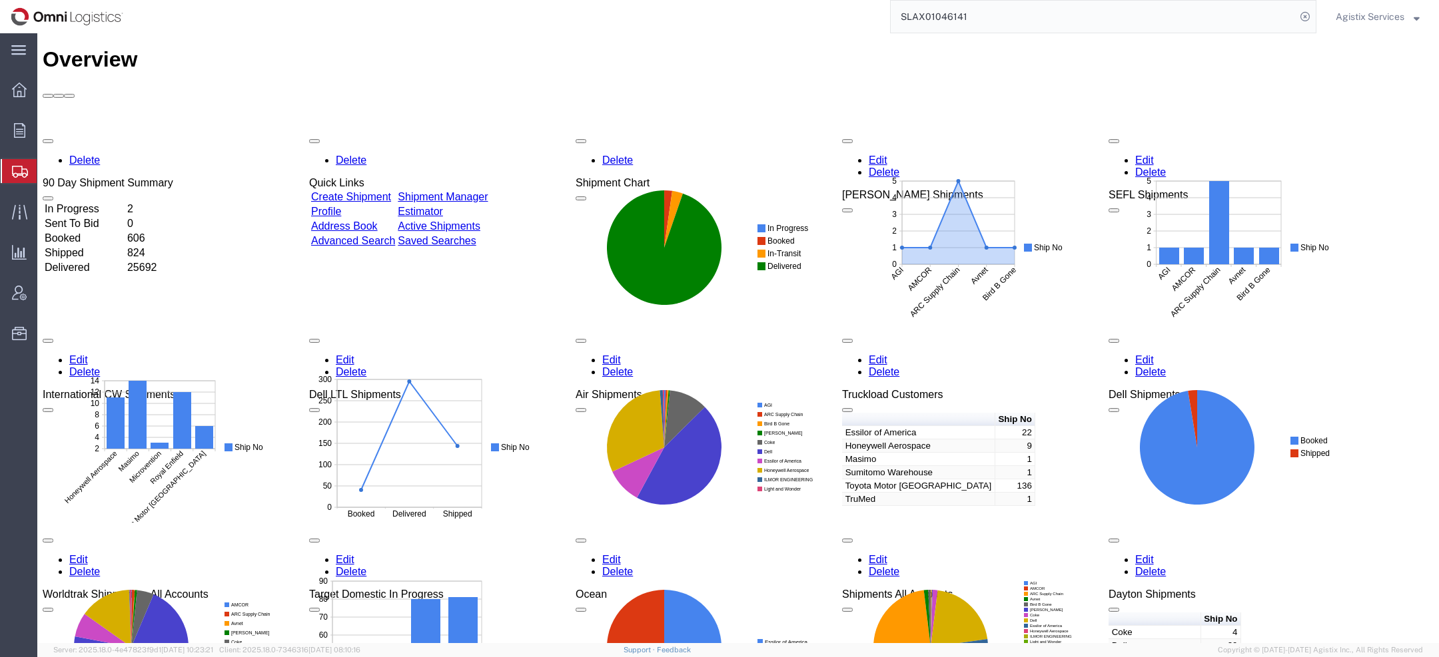
click at [18, 166] on icon at bounding box center [20, 172] width 16 height 12
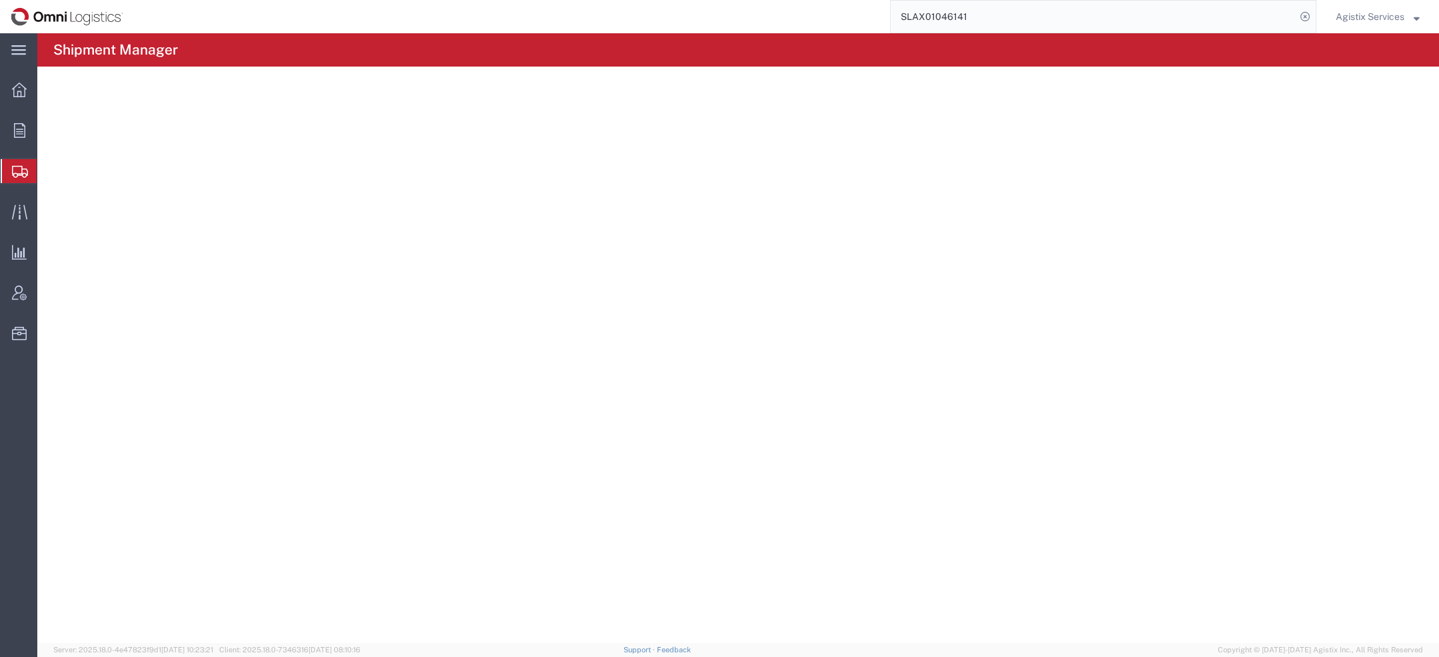
click at [1009, 20] on input "SLAX01046141" at bounding box center [1093, 17] width 405 height 32
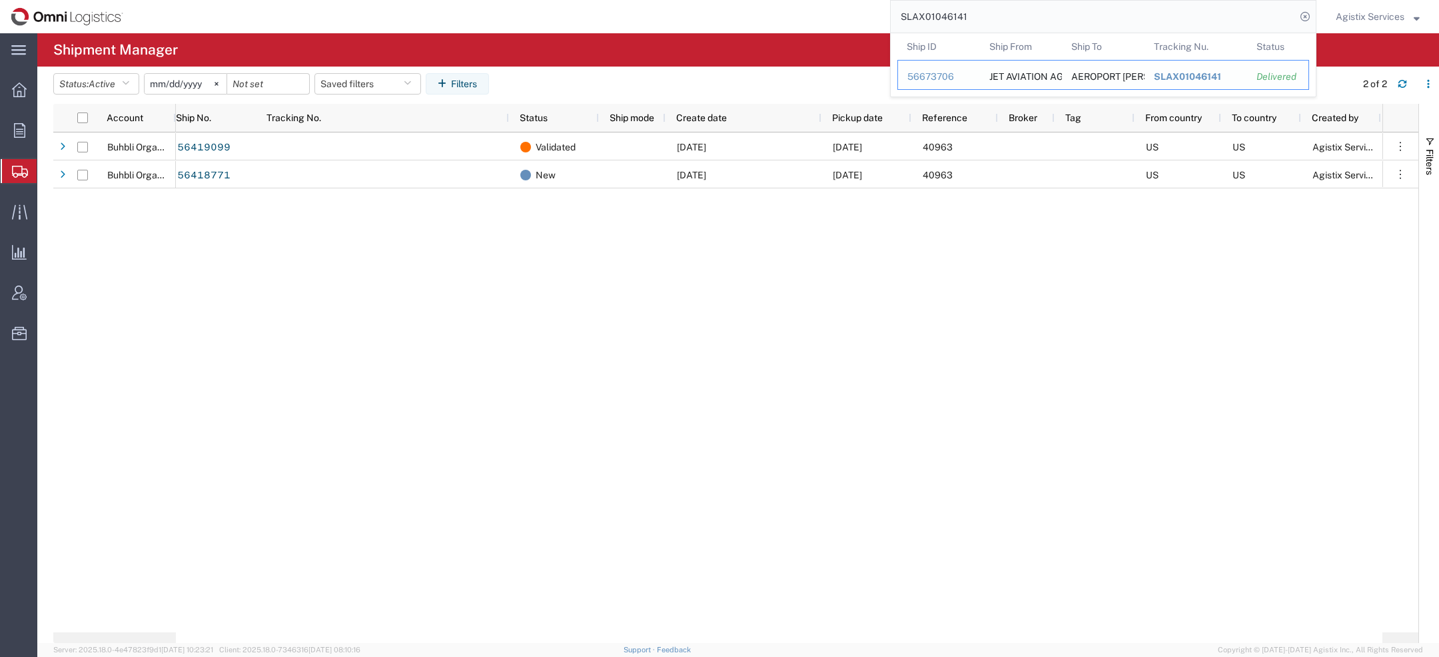
click at [935, 75] on div "56673706" at bounding box center [938, 77] width 63 height 14
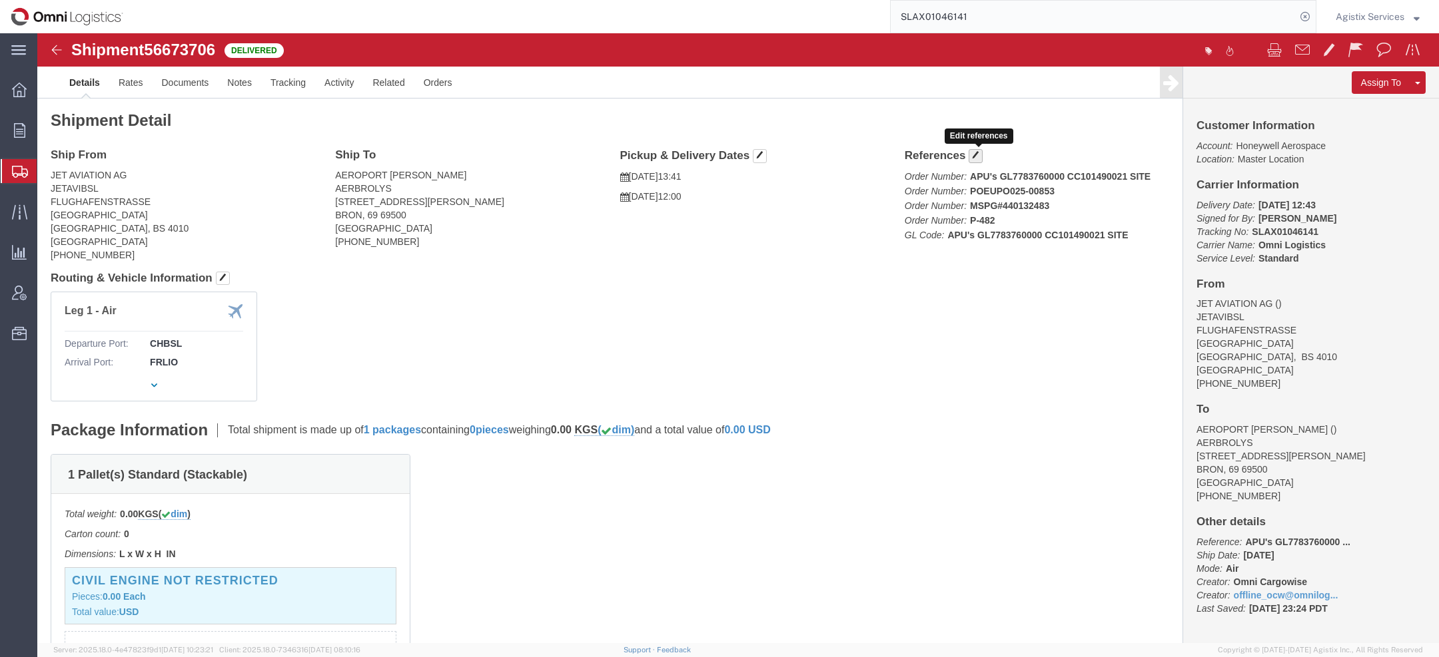
click button "button"
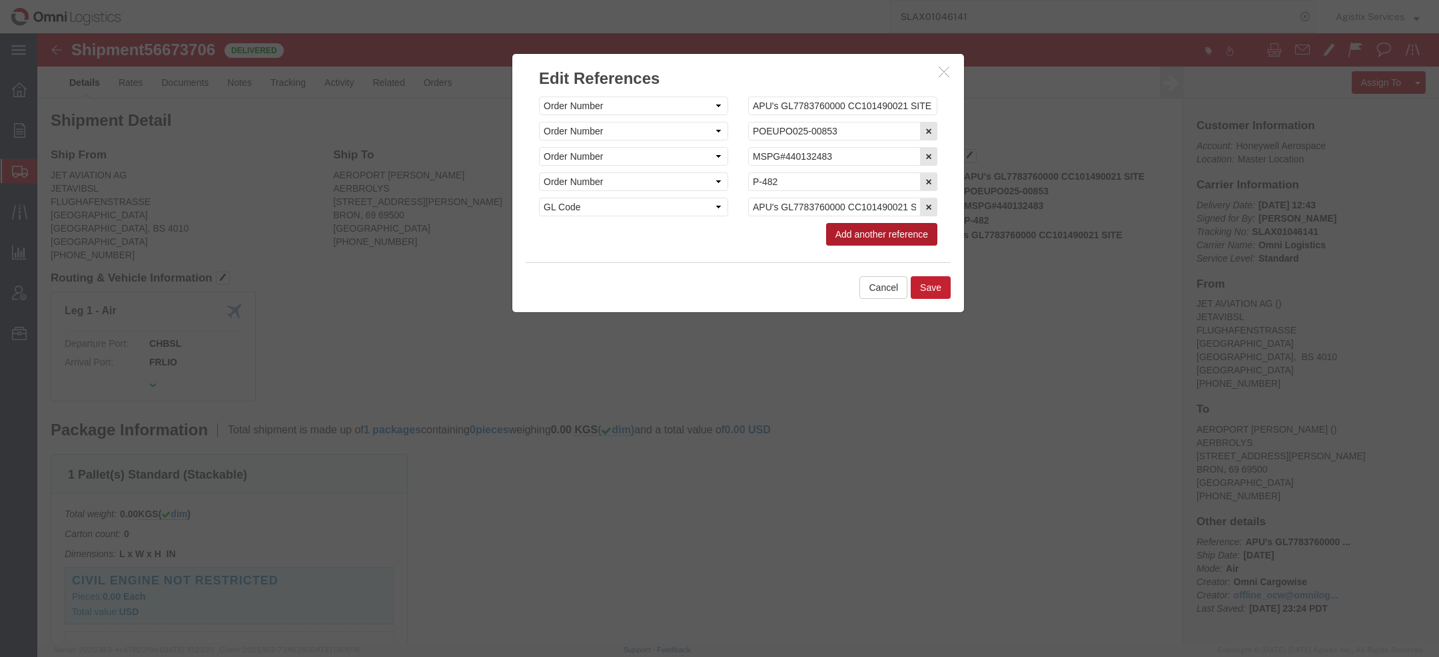
click button "Add another reference"
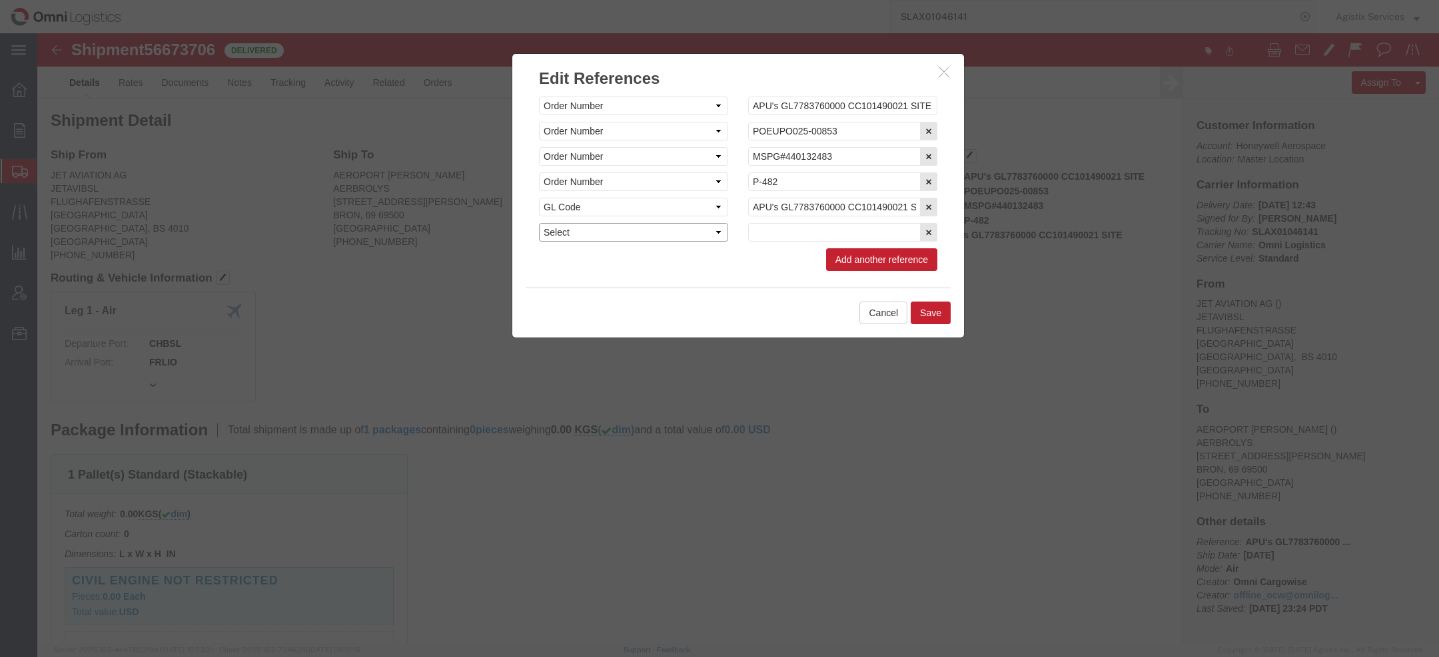
click select "Select Account Type Activity ID Airline Appointment Number ASN Batch Request # …"
select select "BOL"
click select "Select Account Type Activity ID Airline Appointment Number ASN Batch Request # …"
click input "text"
paste input "SLAX01046141"
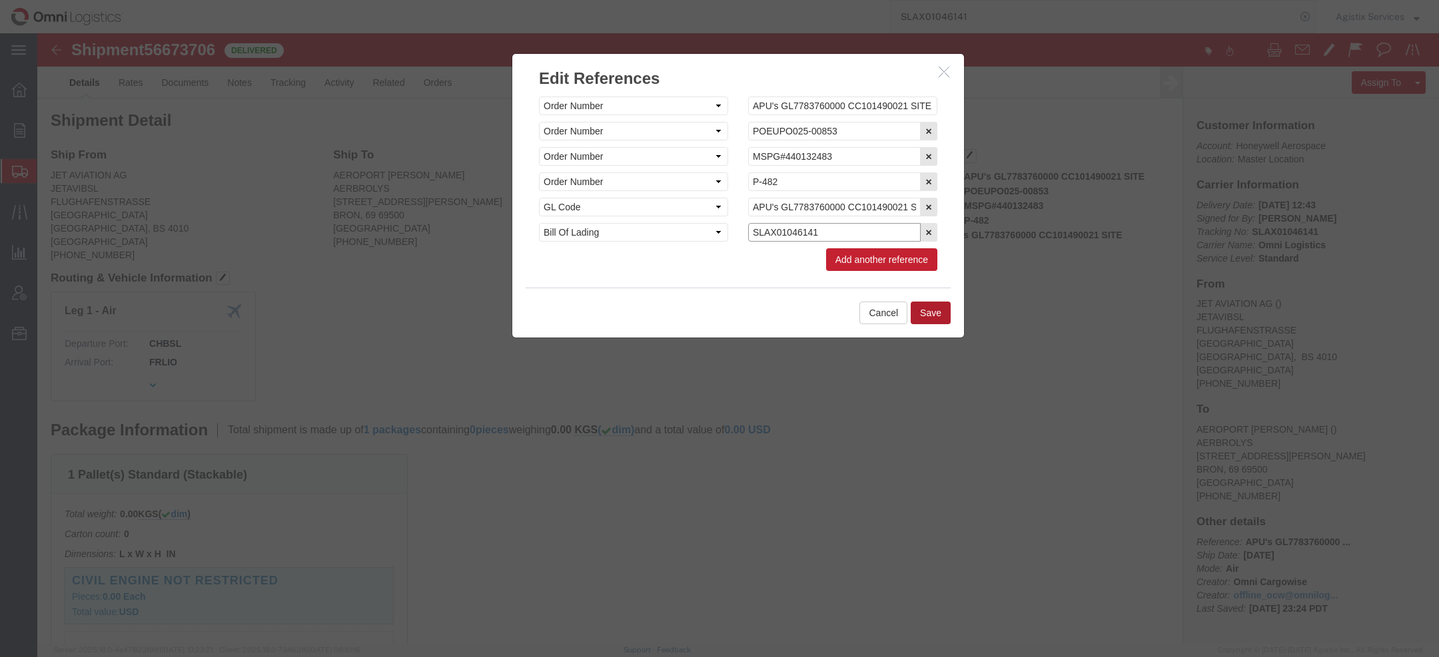
type input "SLAX01046141"
click button "Save"
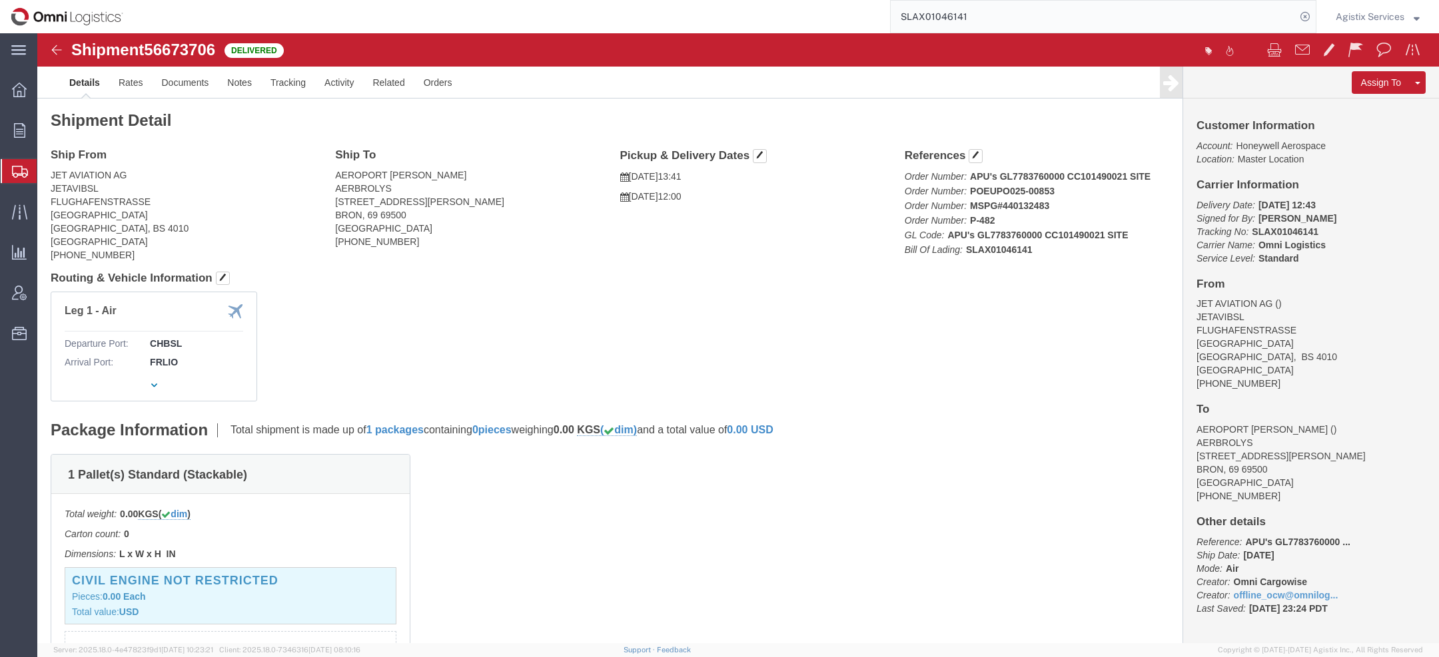
click at [1393, 14] on span "Agistix Services" at bounding box center [1370, 16] width 69 height 15
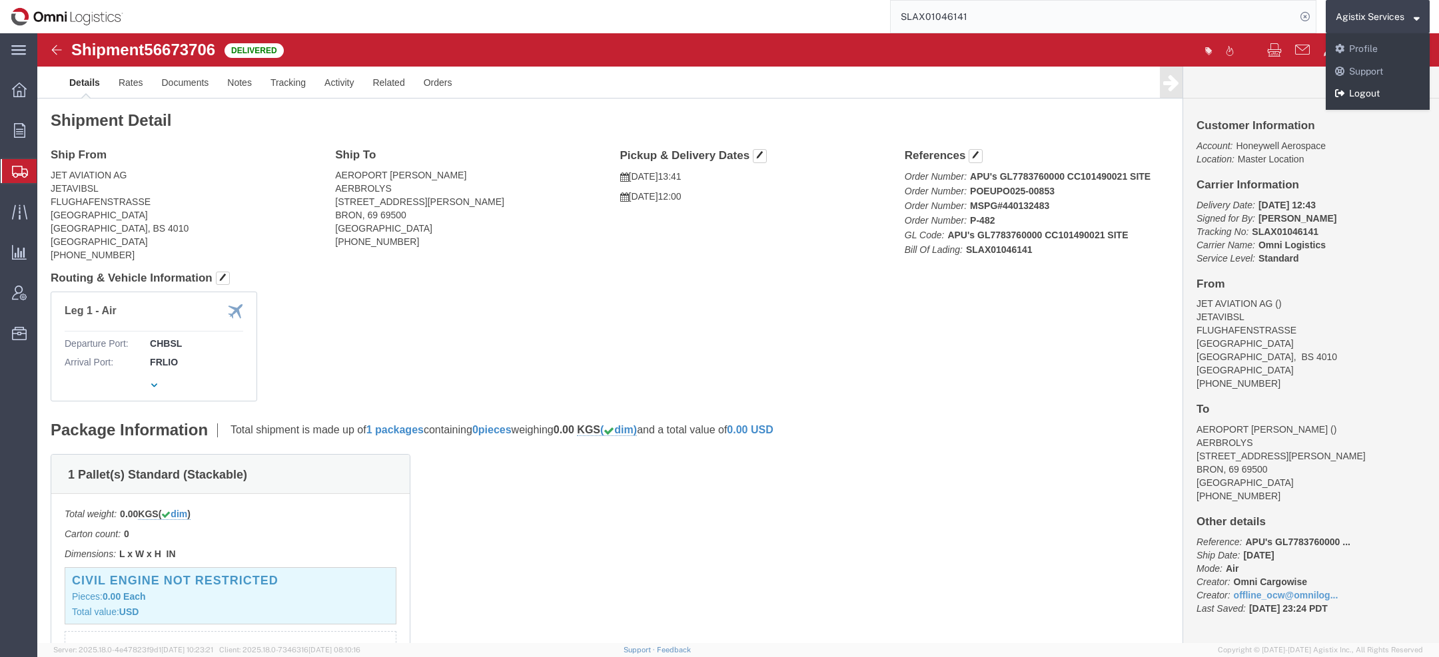
click at [1376, 99] on link "Logout" at bounding box center [1378, 94] width 104 height 23
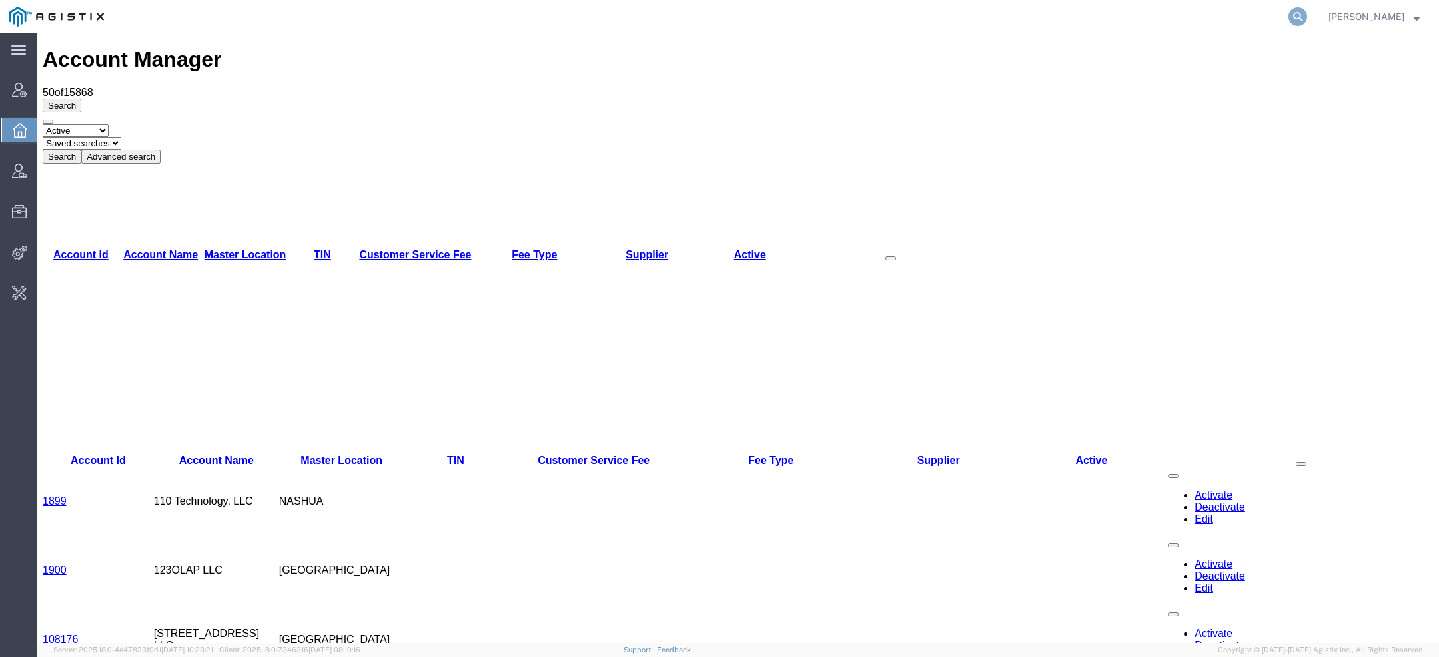
click at [1300, 23] on icon at bounding box center [1297, 16] width 19 height 19
paste input "SLAX01046141"
type input "SLAX01046141"
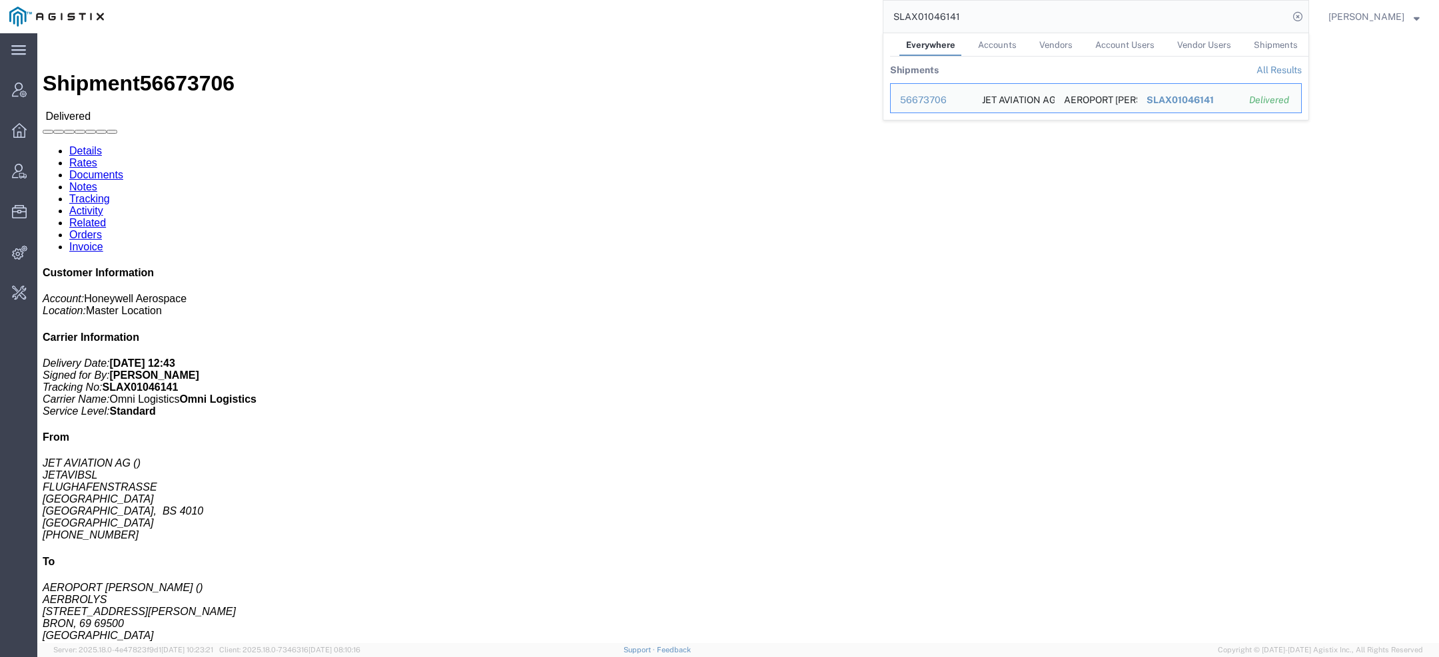
click span "56673706"
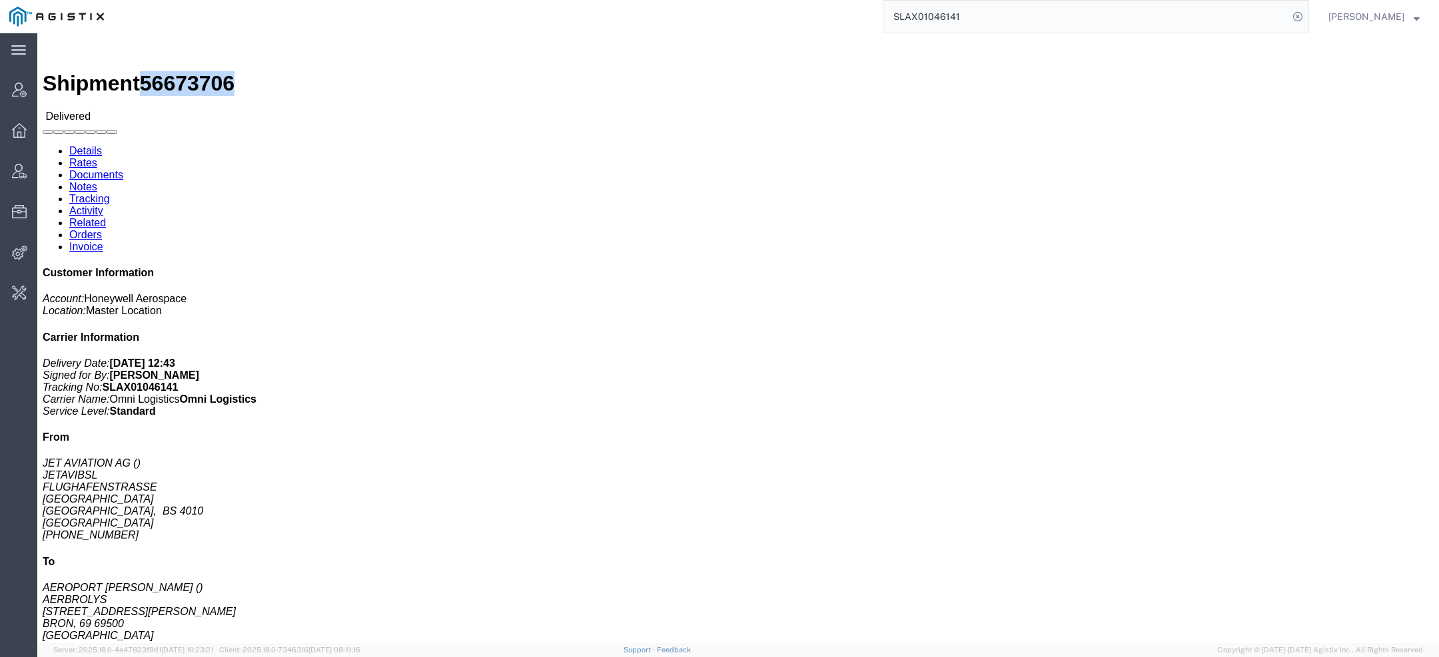
copy span "56673706"
click link "Activity"
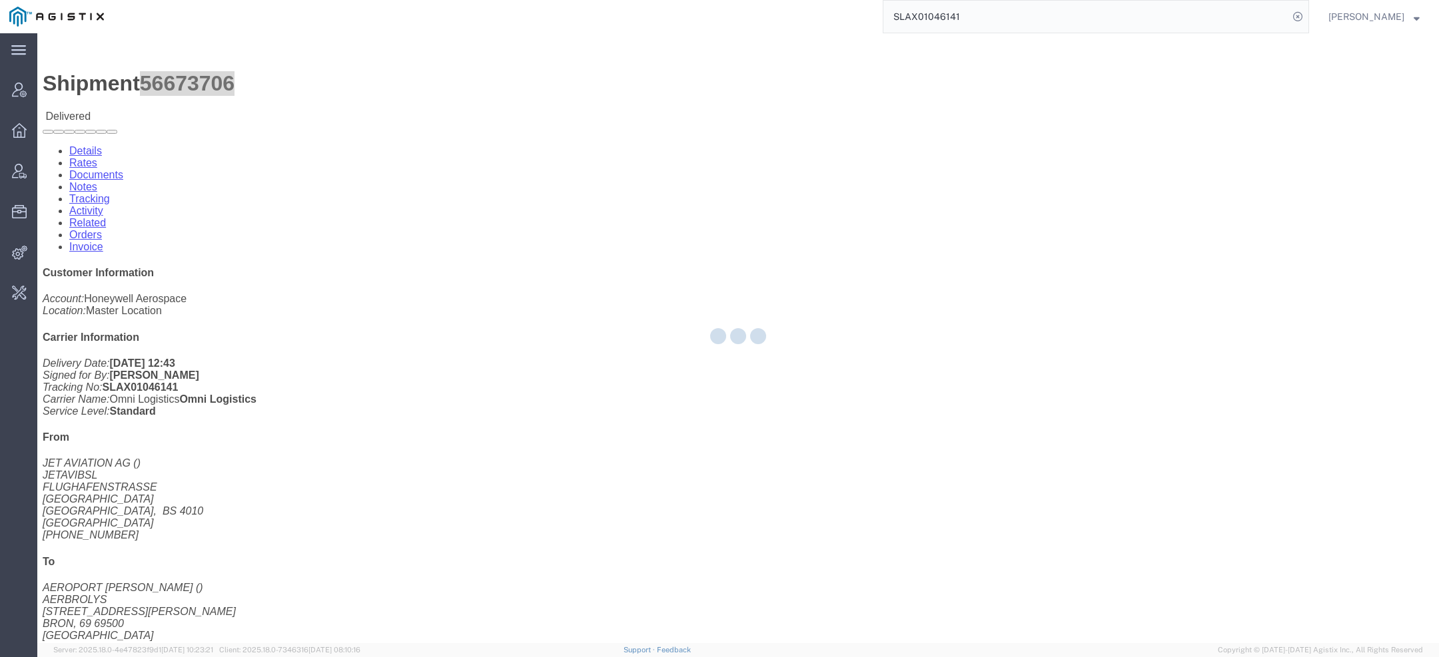
click at [336, 84] on div at bounding box center [738, 338] width 1402 height 610
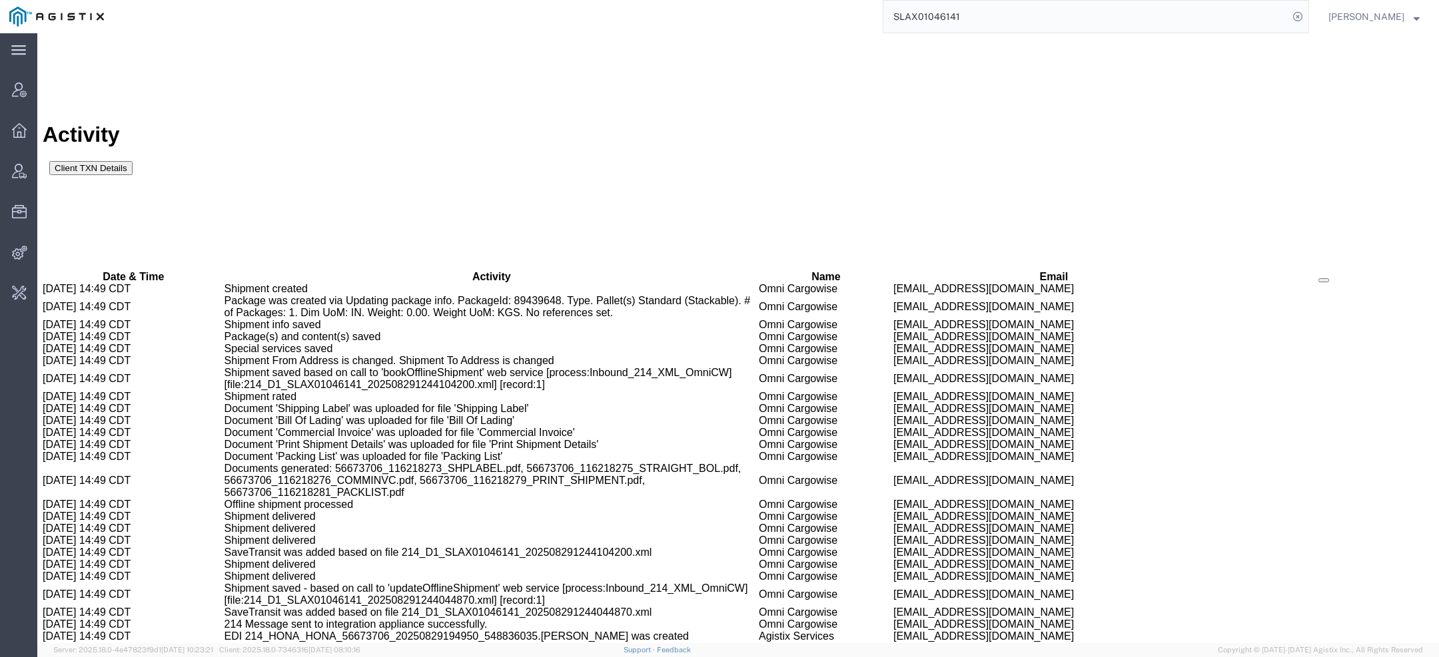
scroll to position [1090, 0]
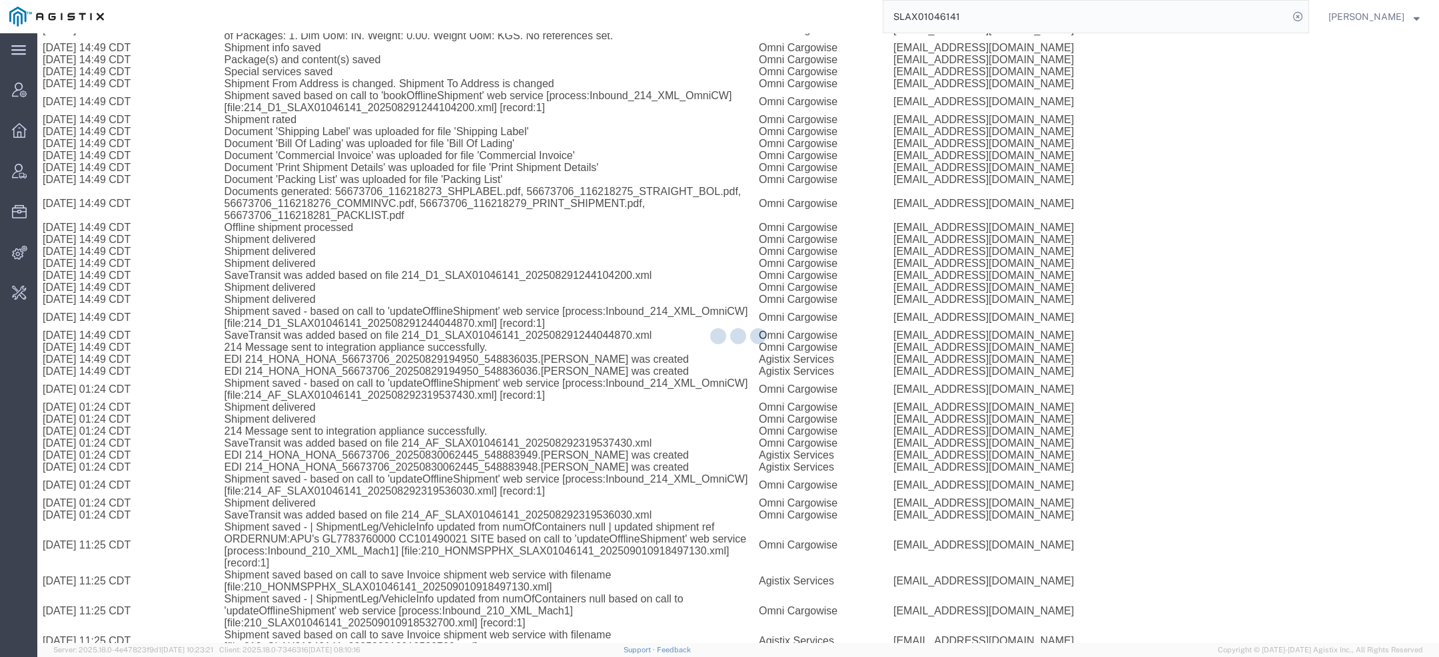
click at [327, 77] on div at bounding box center [738, 338] width 1402 height 610
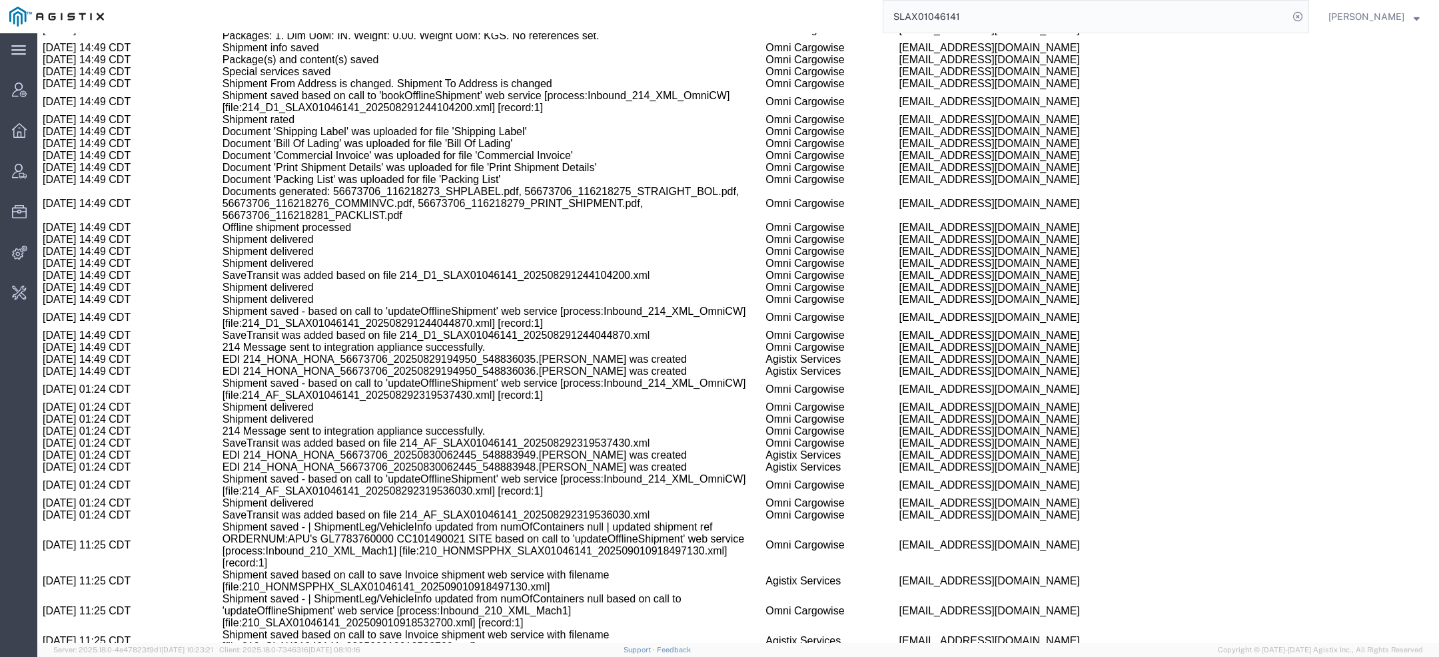
scroll to position [1185, 0]
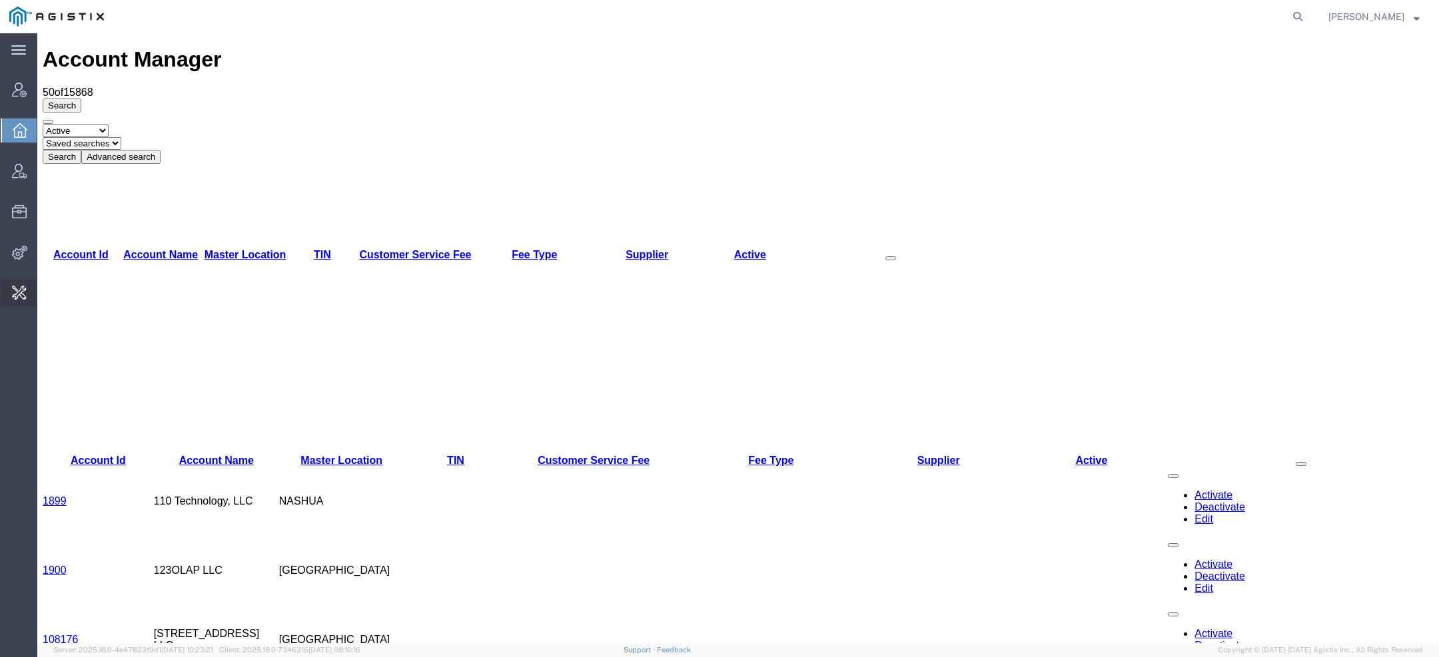
click at [0, 0] on span "Invoice Sending" at bounding box center [0, 0] width 0 height 0
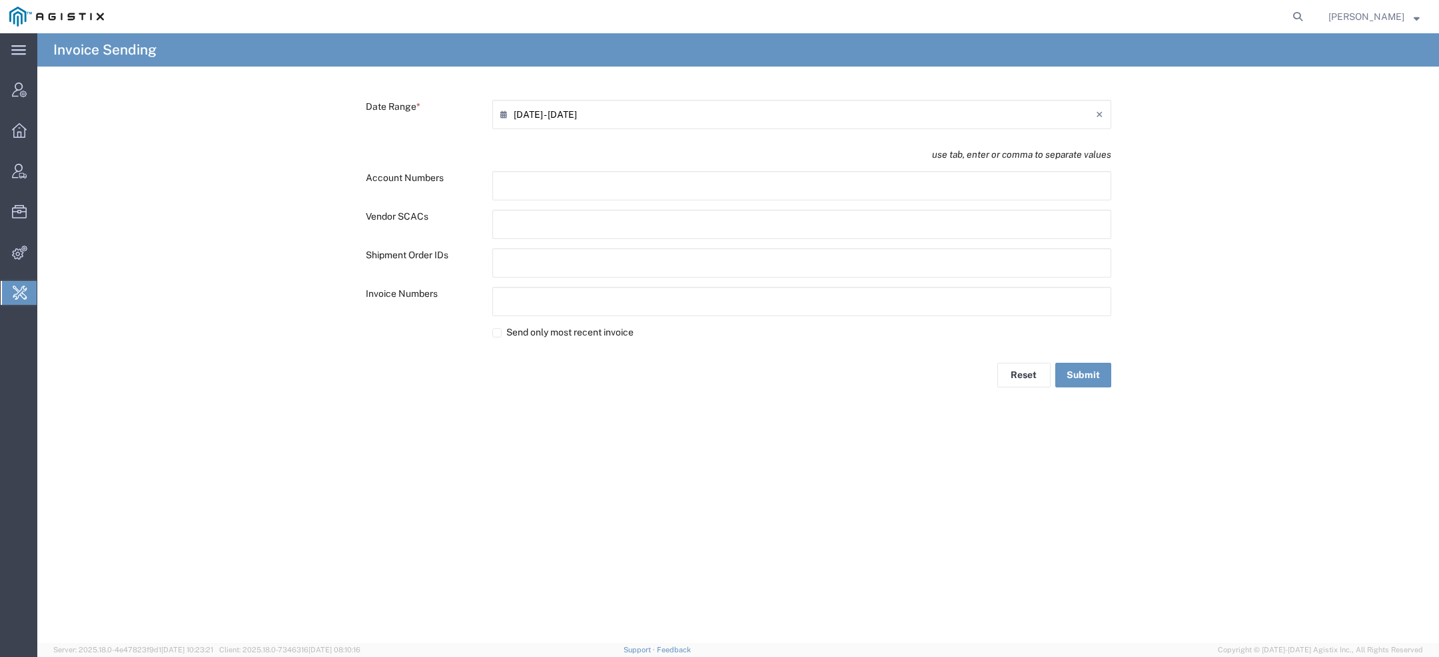
click at [524, 119] on input "[DATE] - [DATE]" at bounding box center [805, 114] width 582 height 21
click at [661, 136] on span "‹" at bounding box center [659, 139] width 20 height 16
click at [661, 137] on span "‹" at bounding box center [659, 139] width 20 height 16
click at [705, 175] on span "1" at bounding box center [708, 179] width 19 height 19
click at [949, 136] on span "›" at bounding box center [949, 139] width 20 height 16
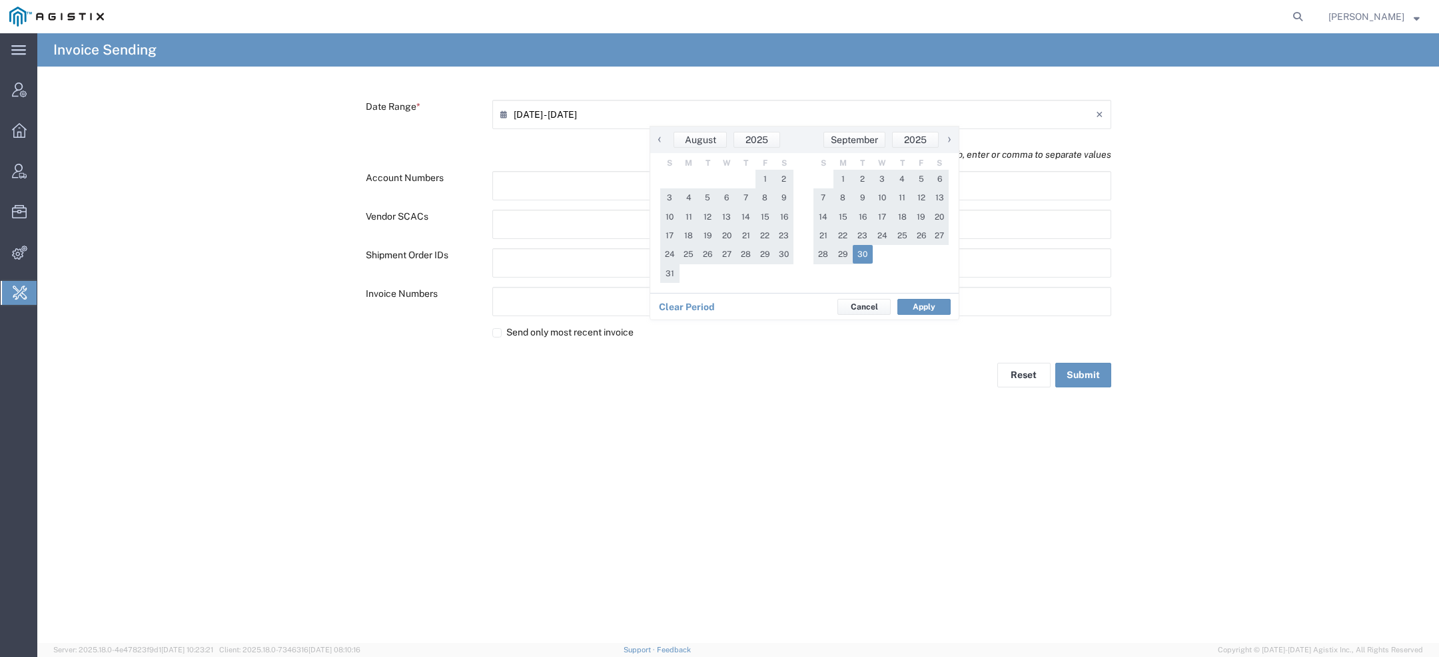
click at [863, 260] on span "30" at bounding box center [863, 254] width 20 height 19
type input "[DATE] - [DATE]"
click at [927, 304] on button "Apply" at bounding box center [923, 307] width 53 height 16
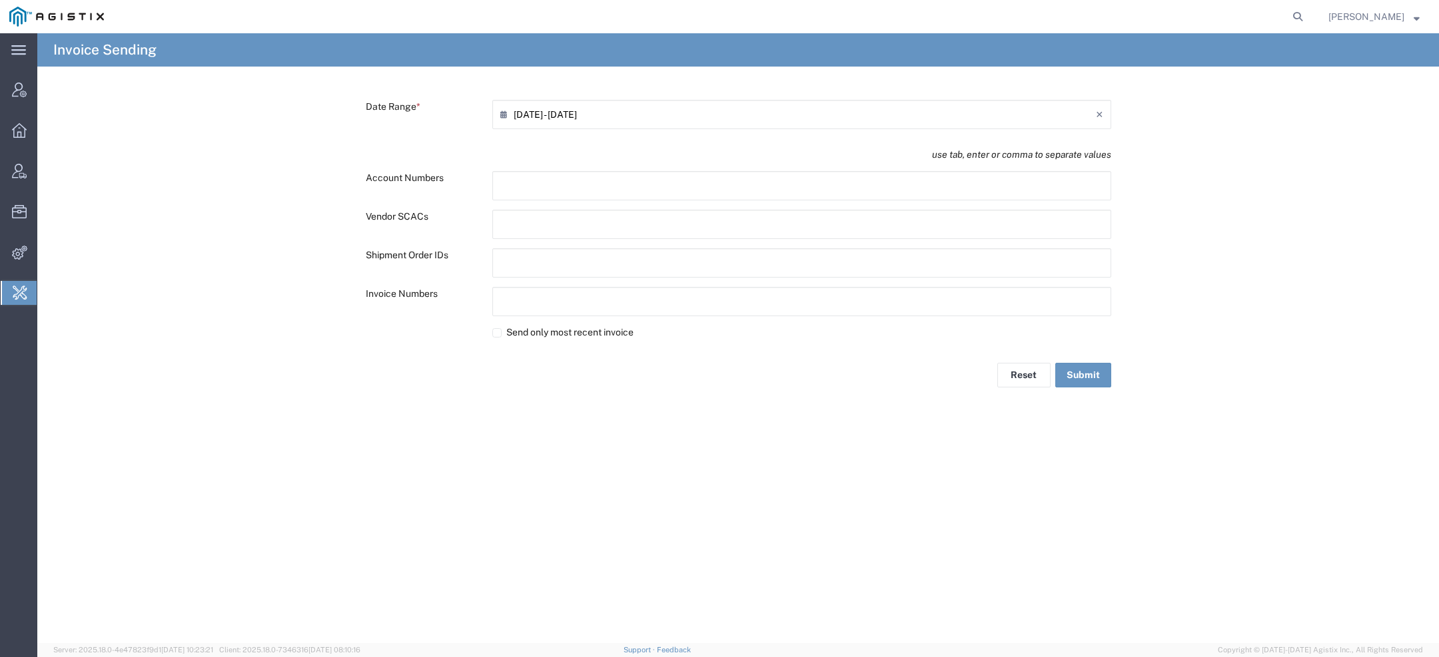
click at [542, 247] on div "Vendor SCACs" at bounding box center [737, 229] width 759 height 39
click at [541, 256] on input "text" at bounding box center [558, 262] width 117 height 21
paste input "text"
click at [1089, 372] on button "Submit" at bounding box center [1083, 378] width 56 height 25
